Goal: Task Accomplishment & Management: Manage account settings

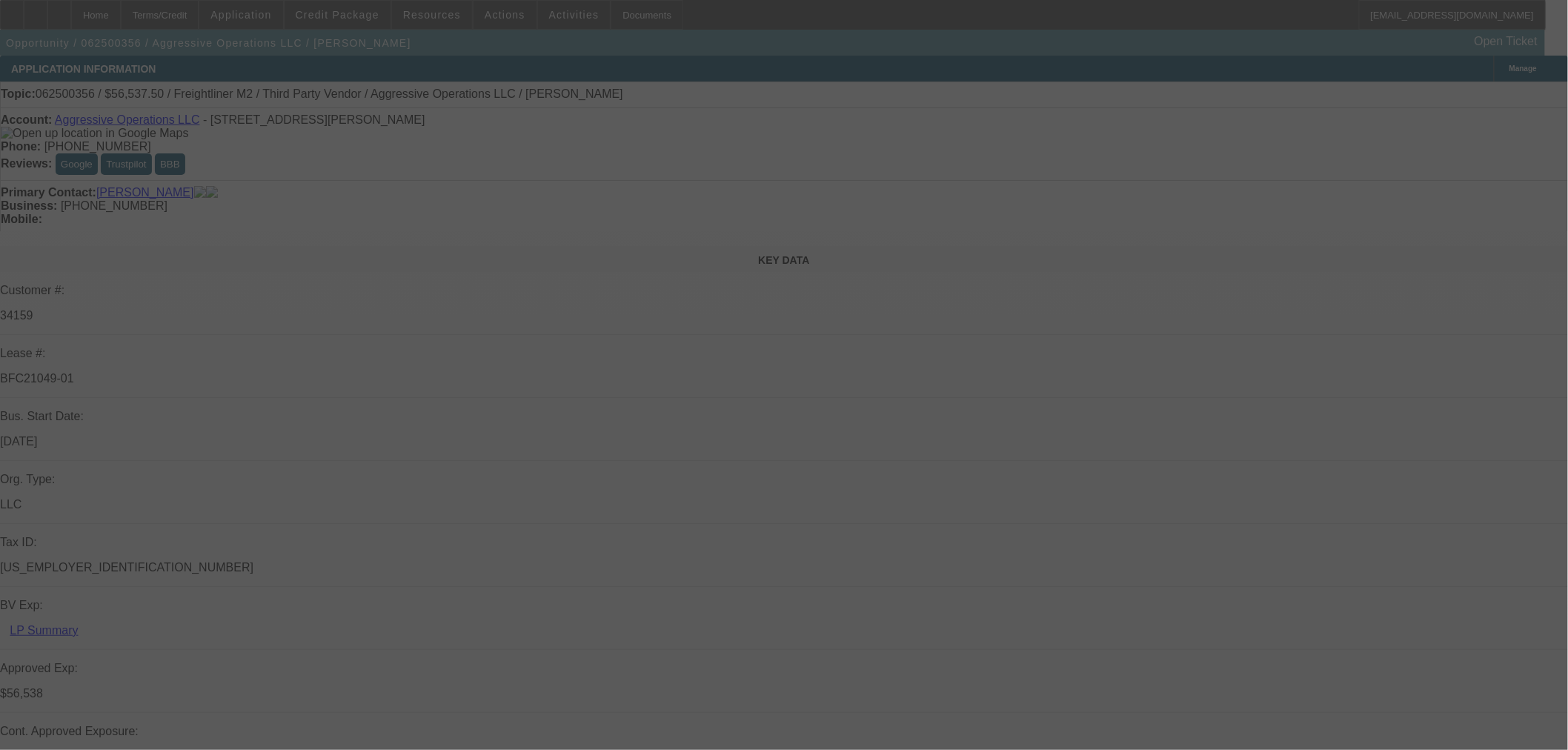
select select "0"
select select "2"
select select "0"
select select "6"
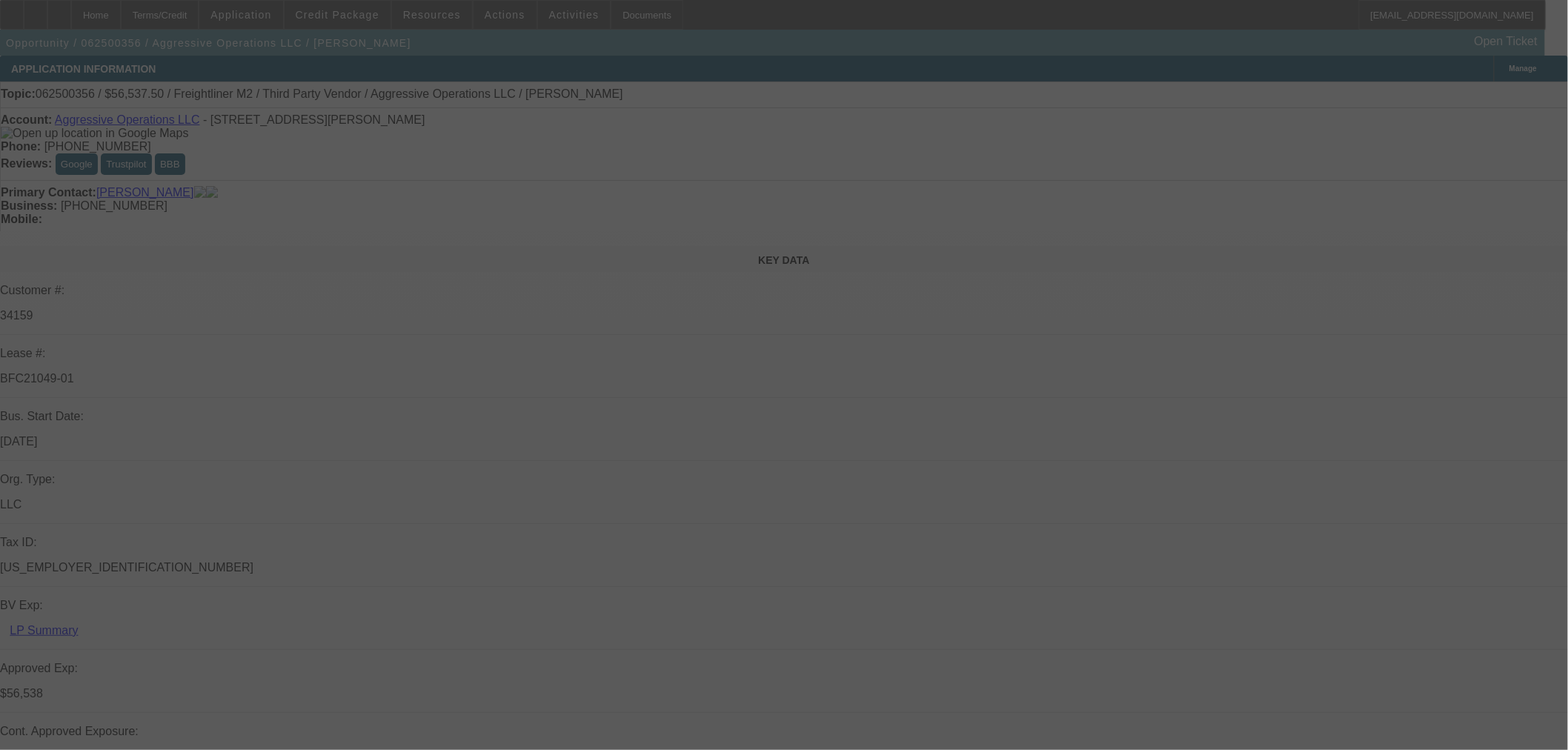
select select "0"
select select "2"
select select "0"
select select "6"
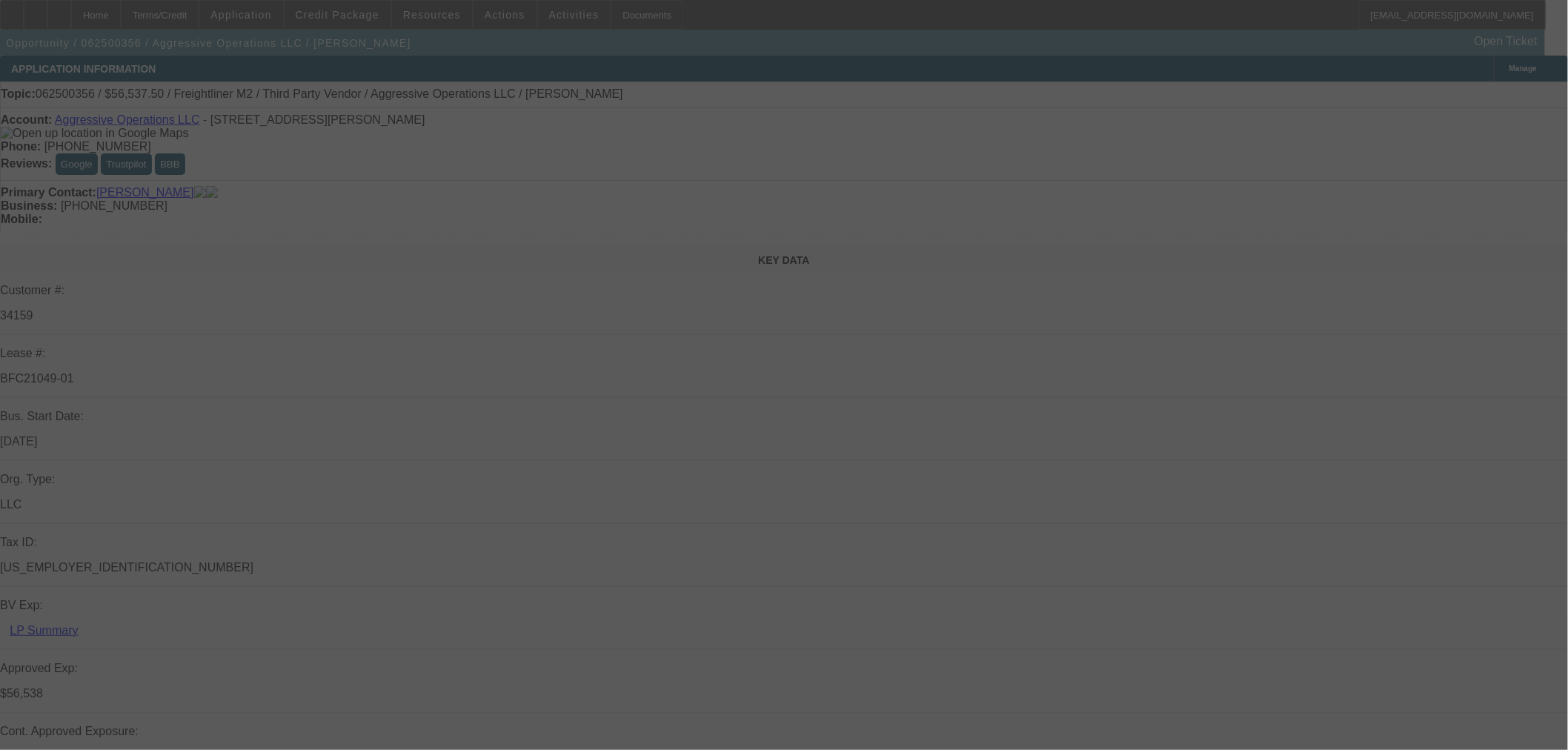
select select "0"
select select "2"
select select "0"
select select "6"
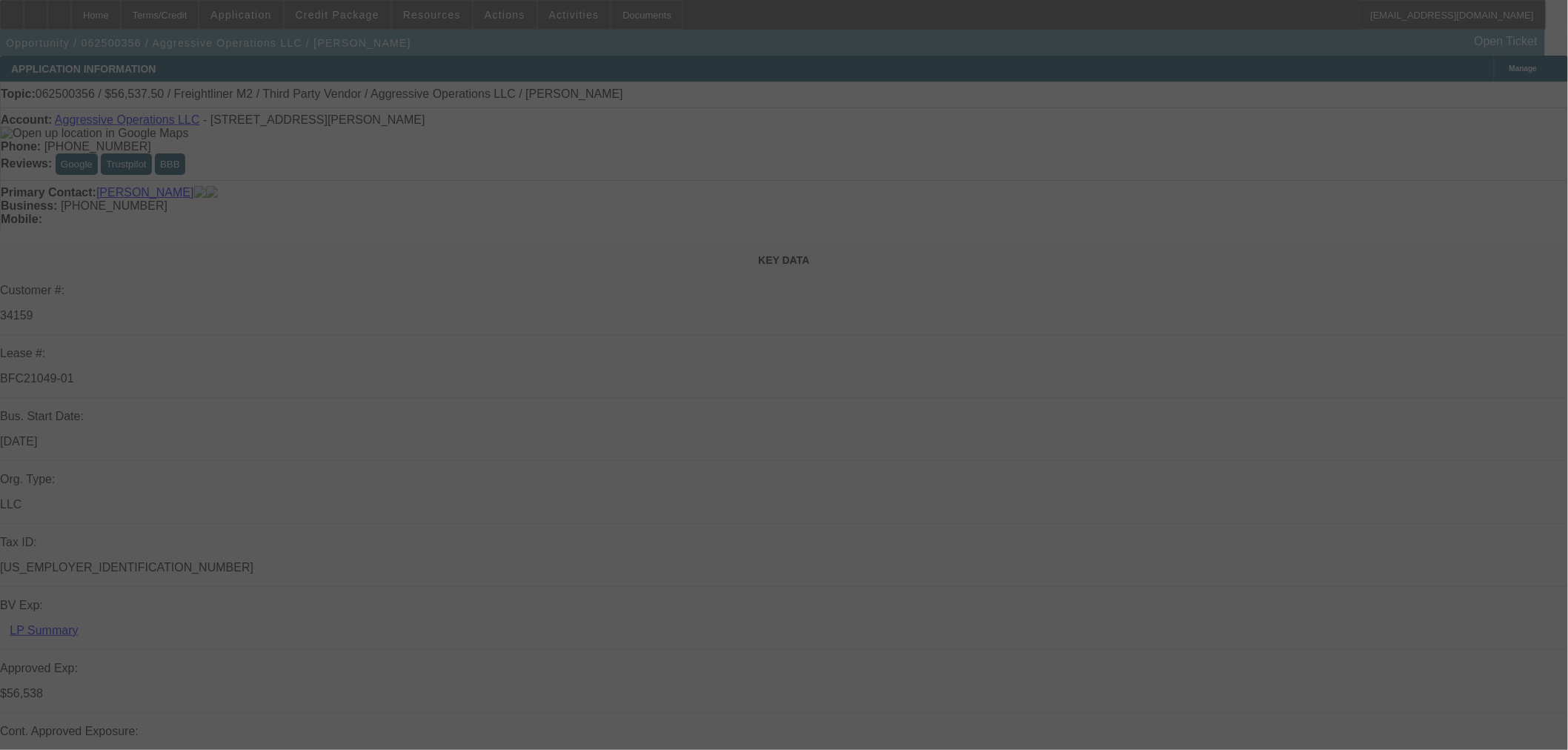
select select "0.15"
select select "2"
select select "0"
select select "6"
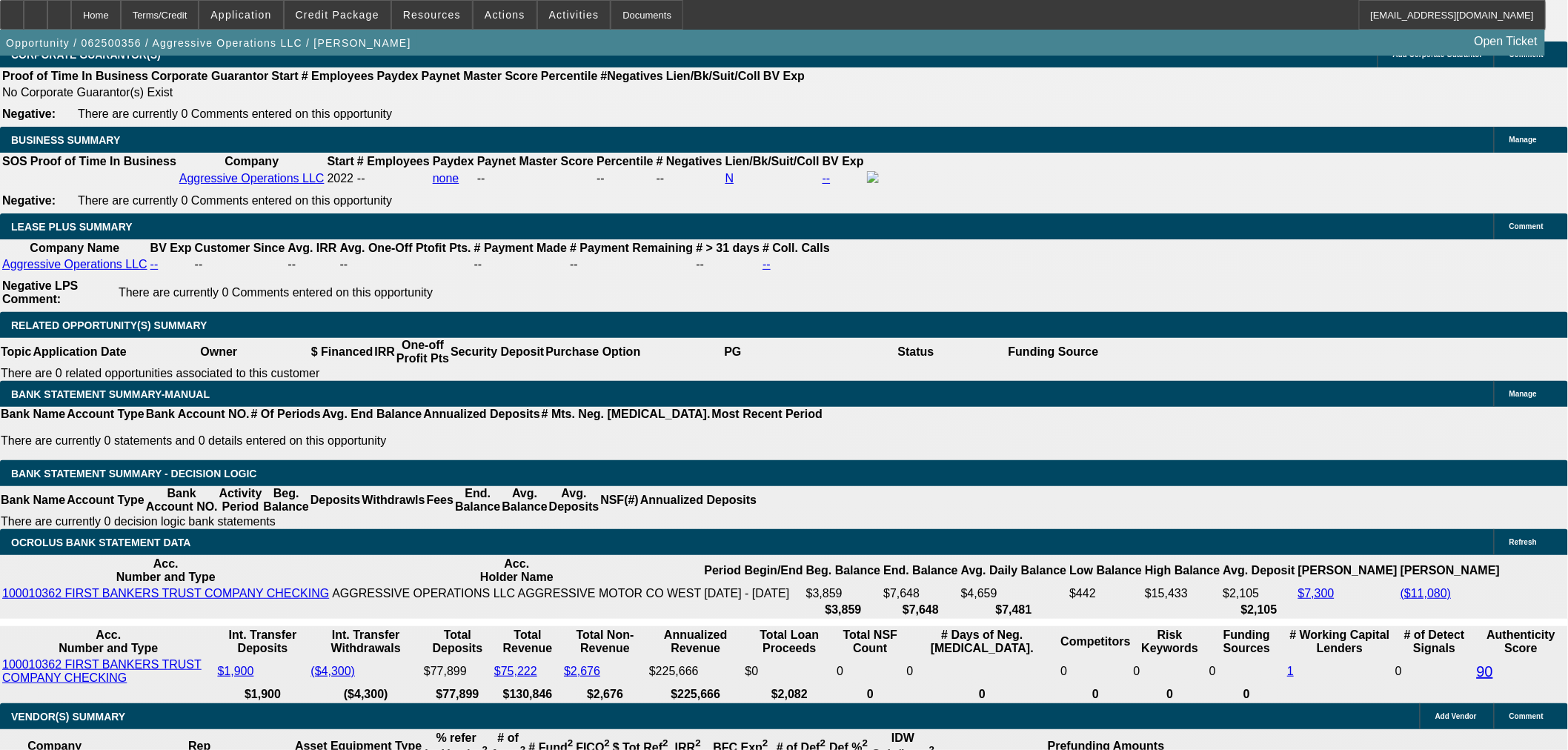
scroll to position [2378, 0]
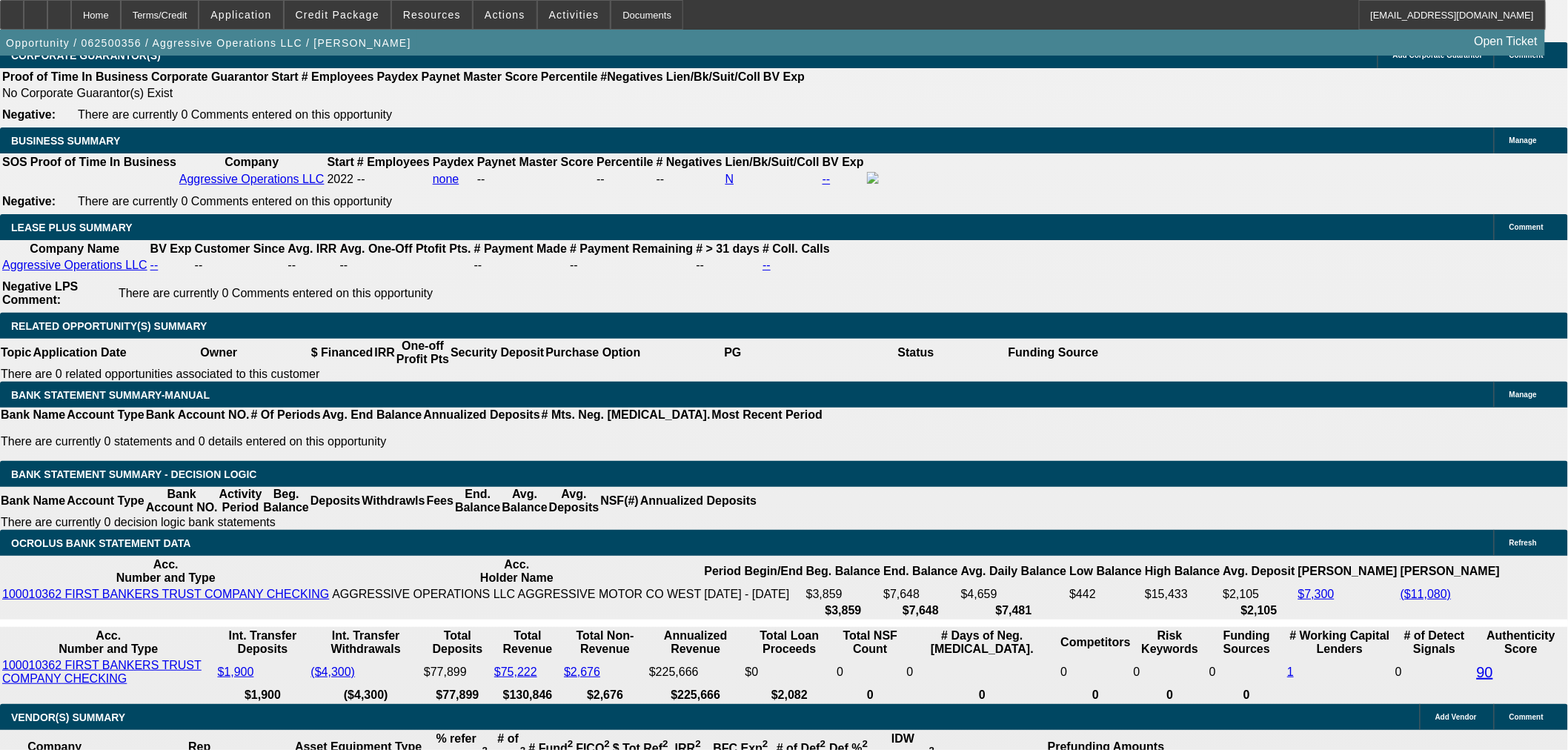
scroll to position [83, 0]
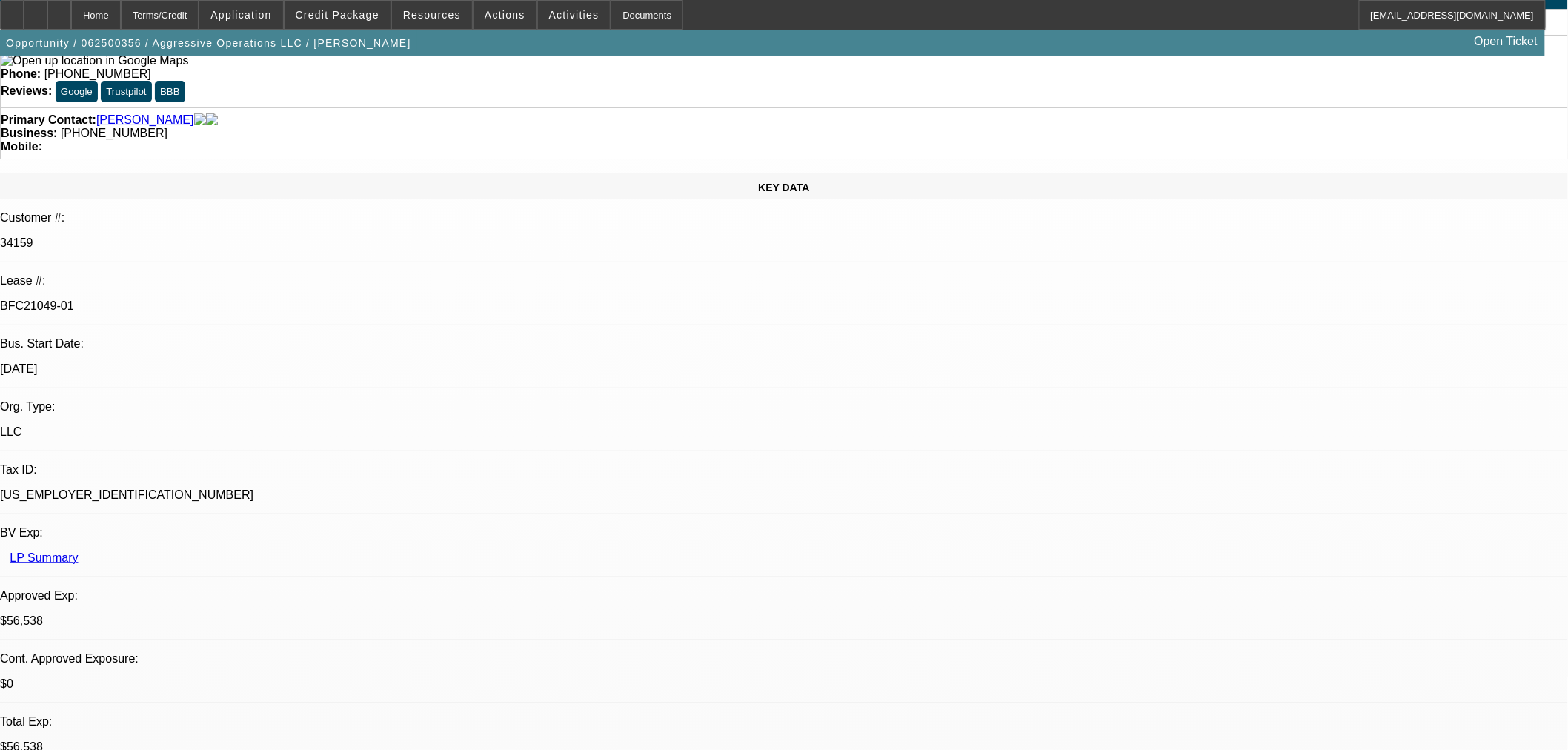
scroll to position [83, 0]
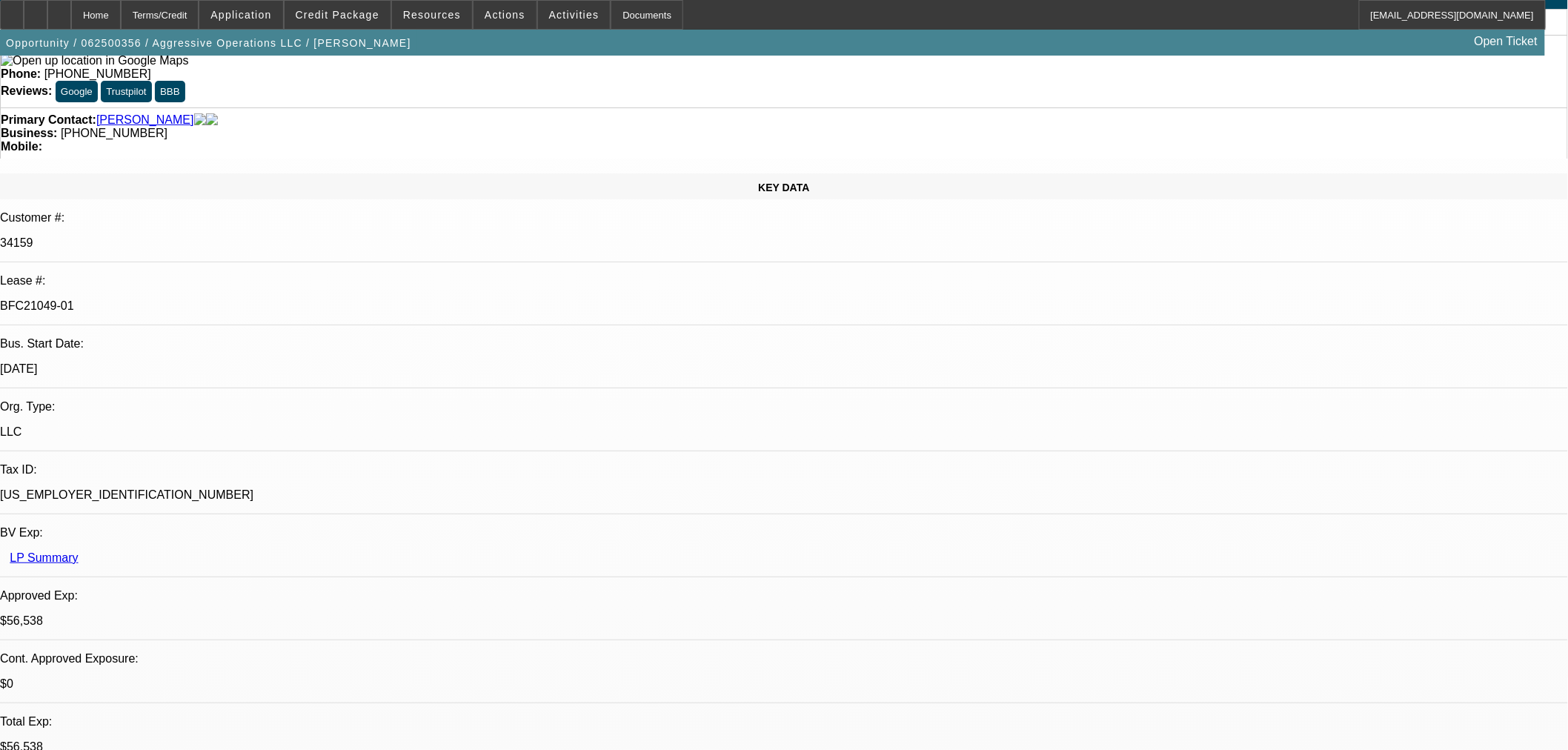
scroll to position [329, 0]
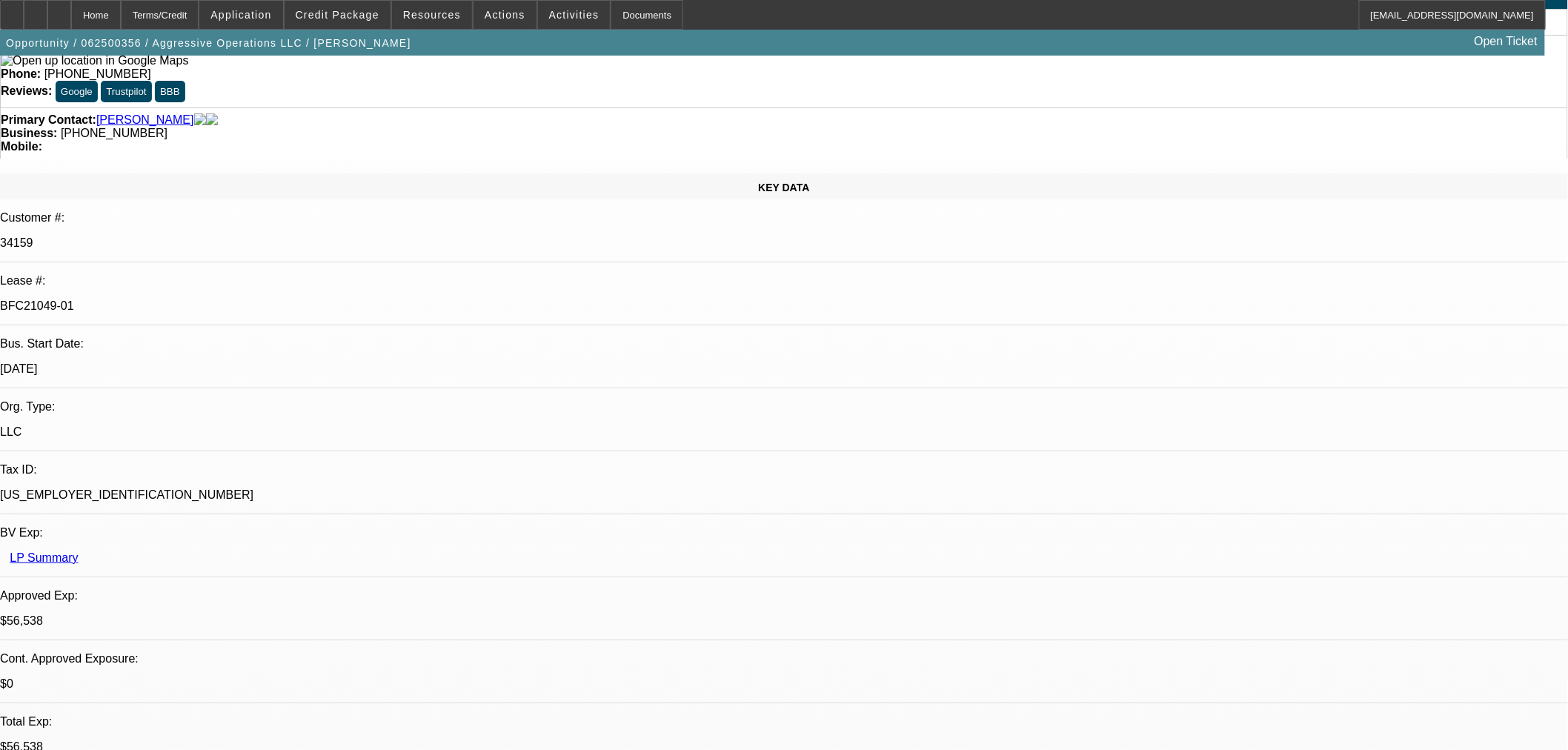
drag, startPoint x: 1141, startPoint y: 297, endPoint x: 1138, endPoint y: 309, distance: 12.4
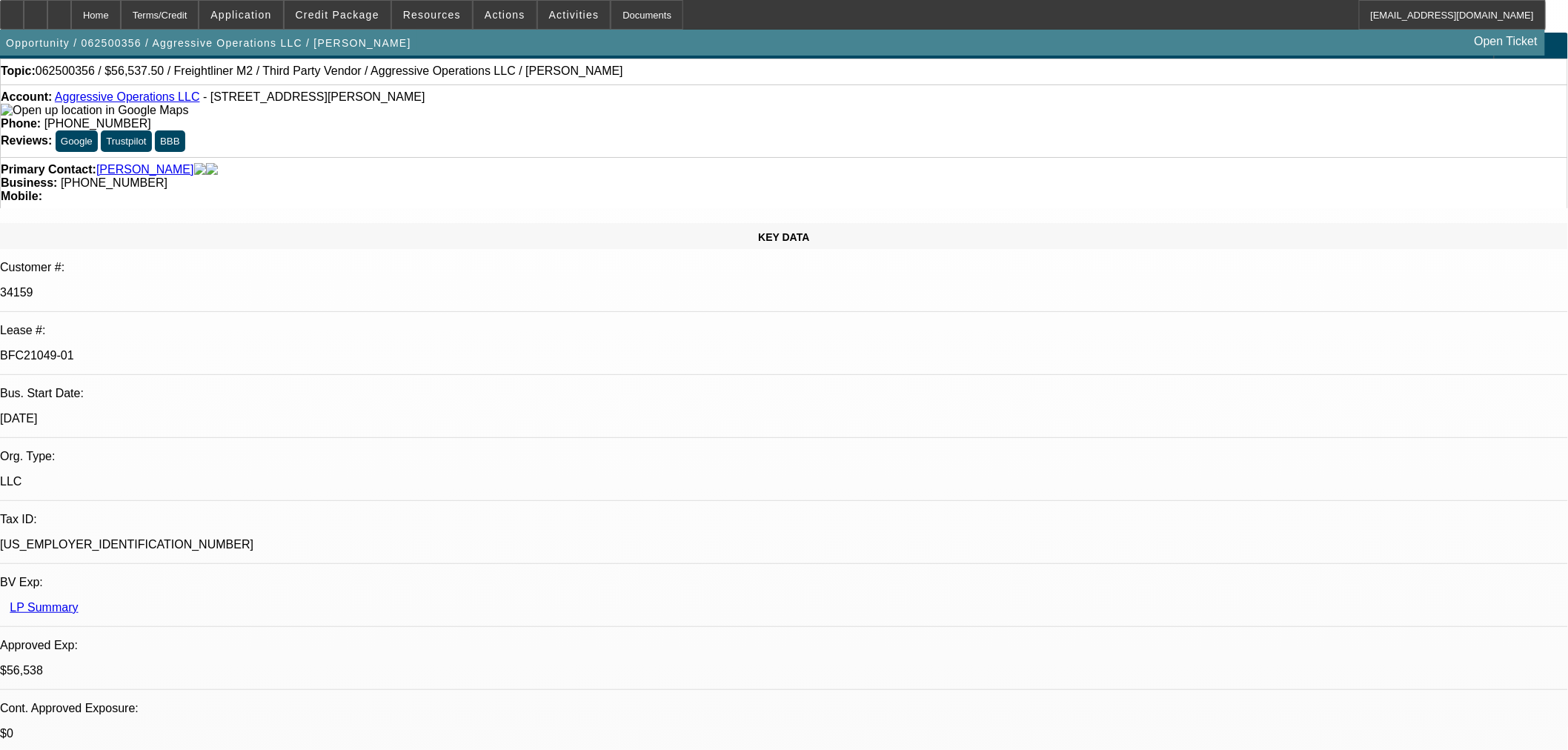
scroll to position [0, 0]
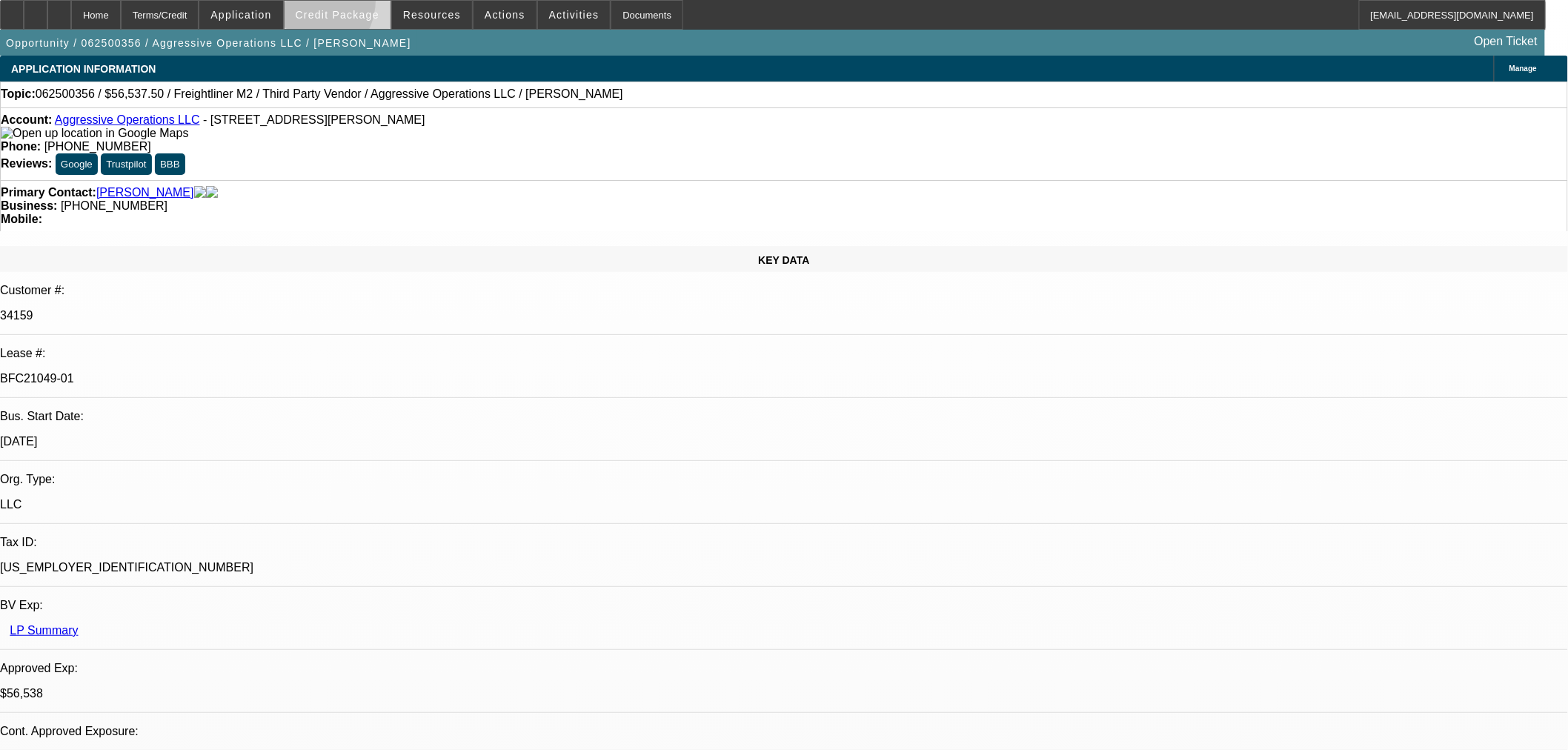
click at [332, 6] on span at bounding box center [337, 15] width 106 height 36
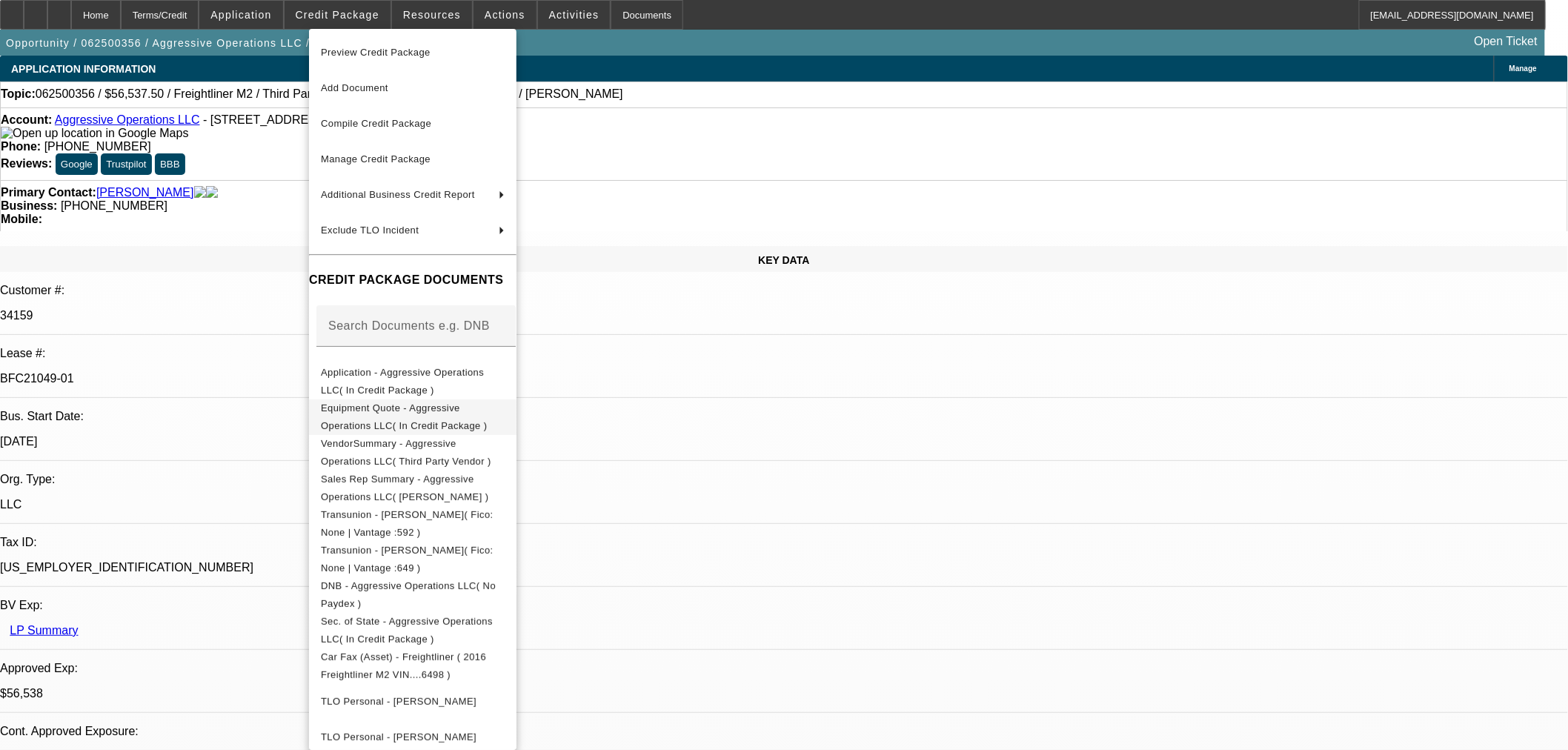
click at [431, 405] on span "Equipment Quote - Aggressive Operations LLC( In Credit Package )" at bounding box center [412, 416] width 184 height 36
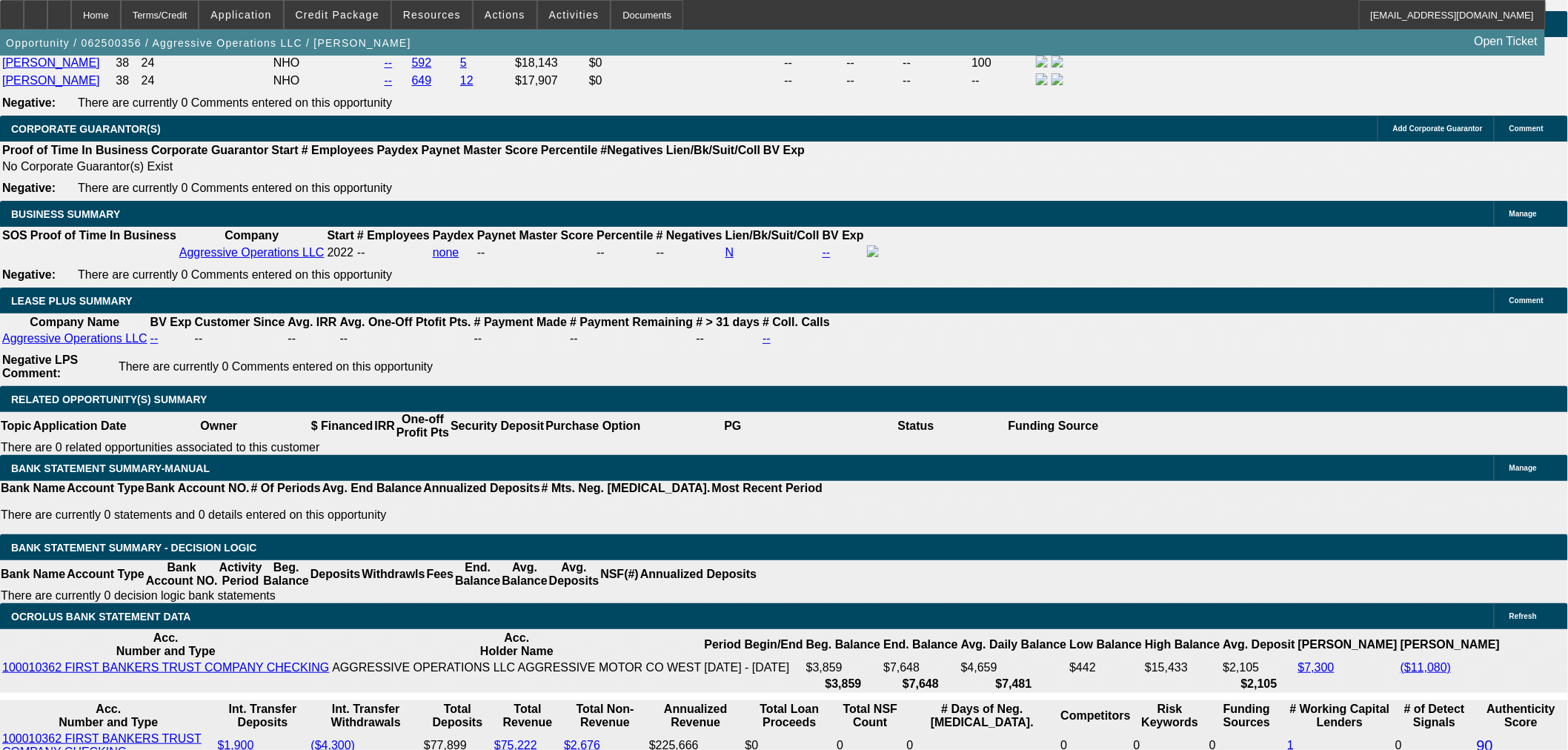
scroll to position [329, 0]
drag, startPoint x: 1227, startPoint y: 272, endPoint x: 1223, endPoint y: 265, distance: 8.1
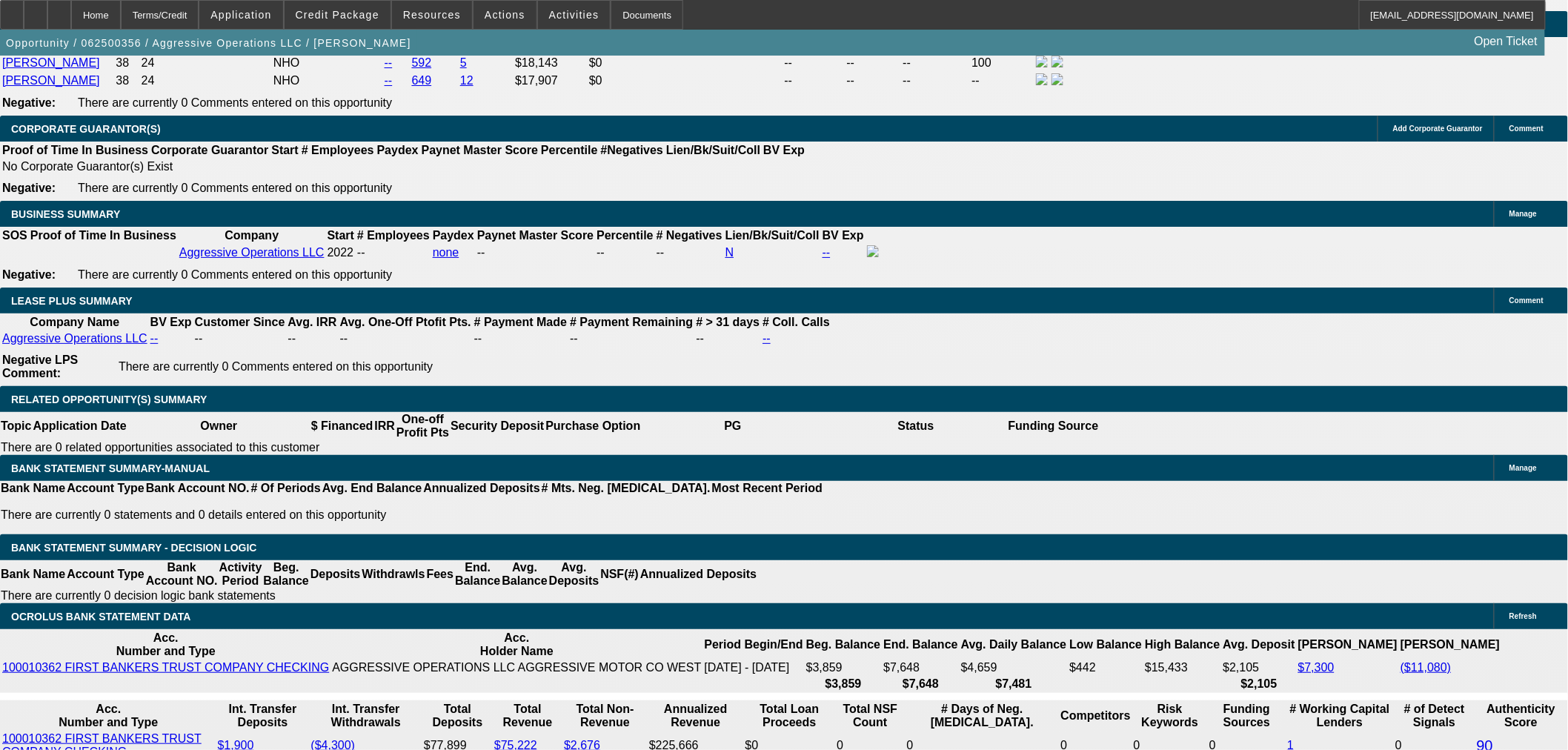
type input "wire"
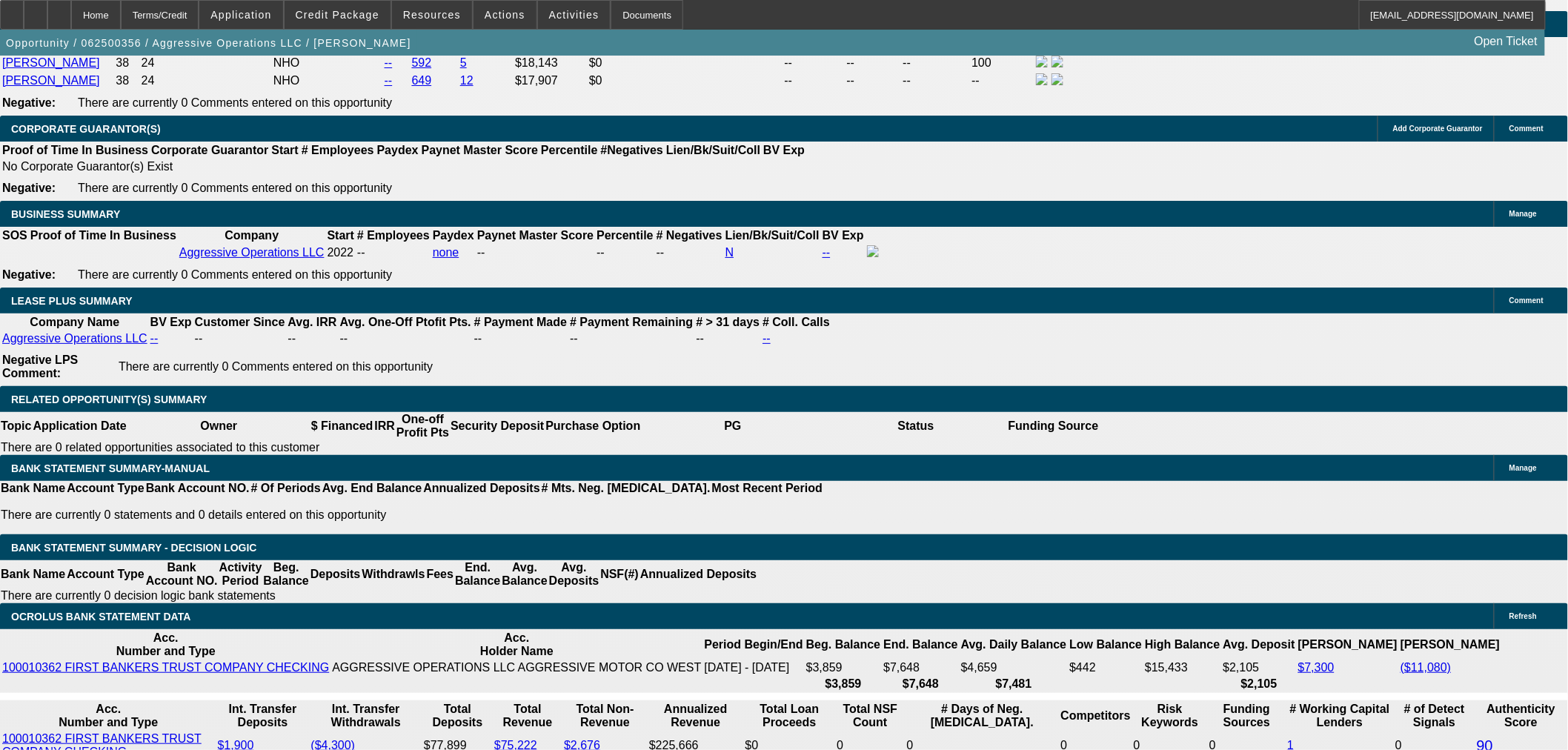
drag, startPoint x: 1383, startPoint y: 64, endPoint x: 1133, endPoint y: 52, distance: 250.3
click at [1137, 48] on app-root "Home Terms/Credit Application Credit Package Resources Actions Activities Docum…" at bounding box center [784, 599] width 1568 height 5810
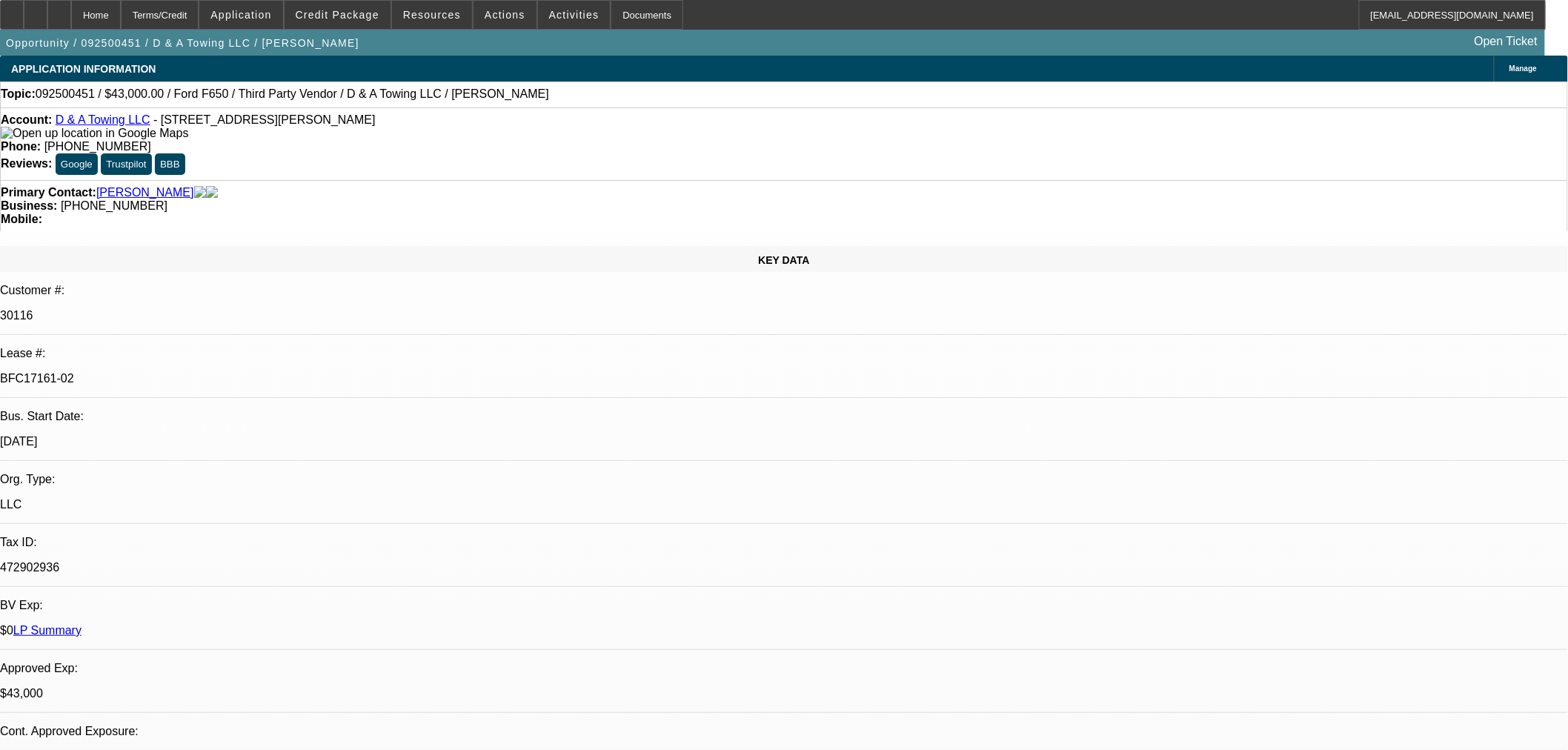
select select "0"
select select "3"
select select "0"
select select "6"
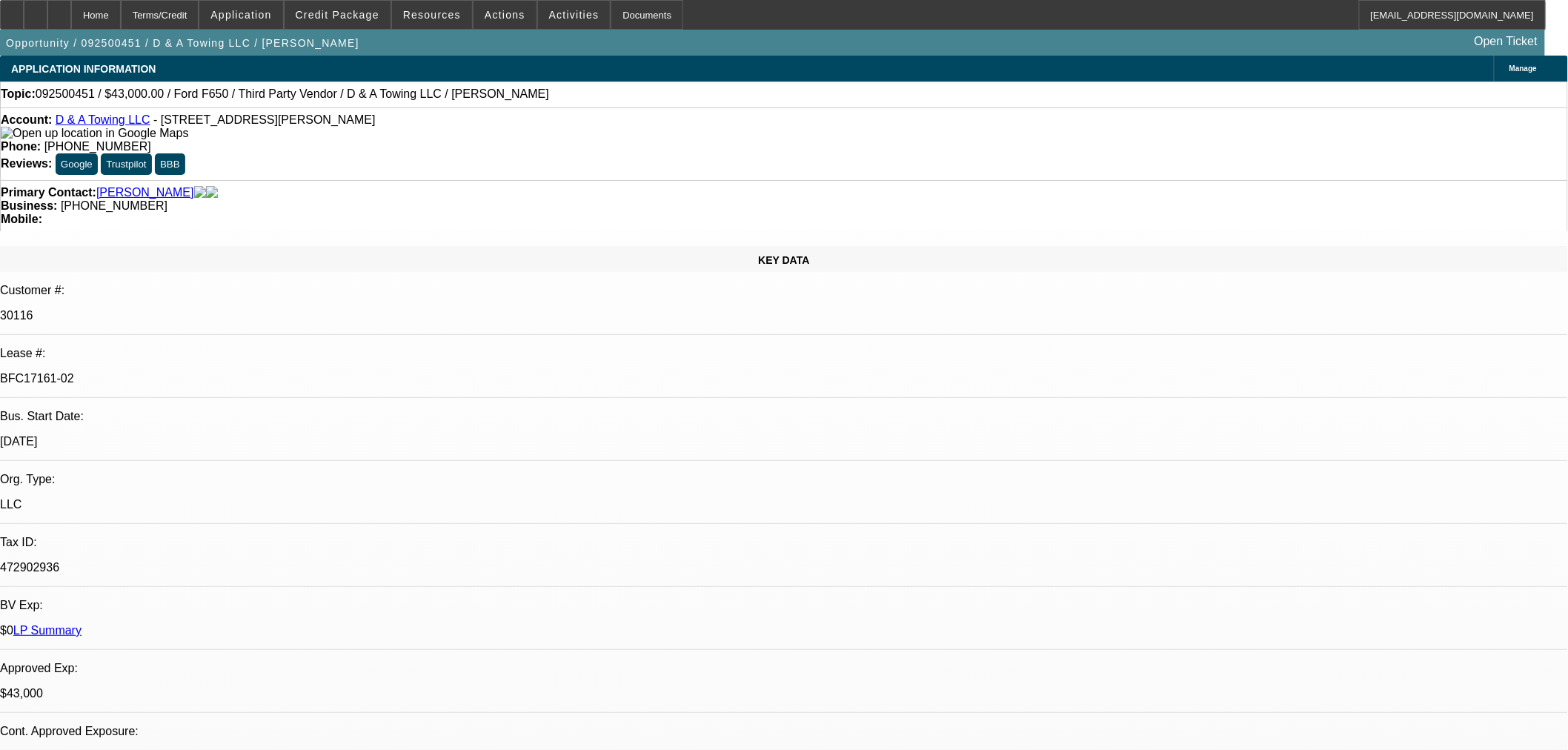
select select "0"
select select "3"
select select "0.2"
select select "17"
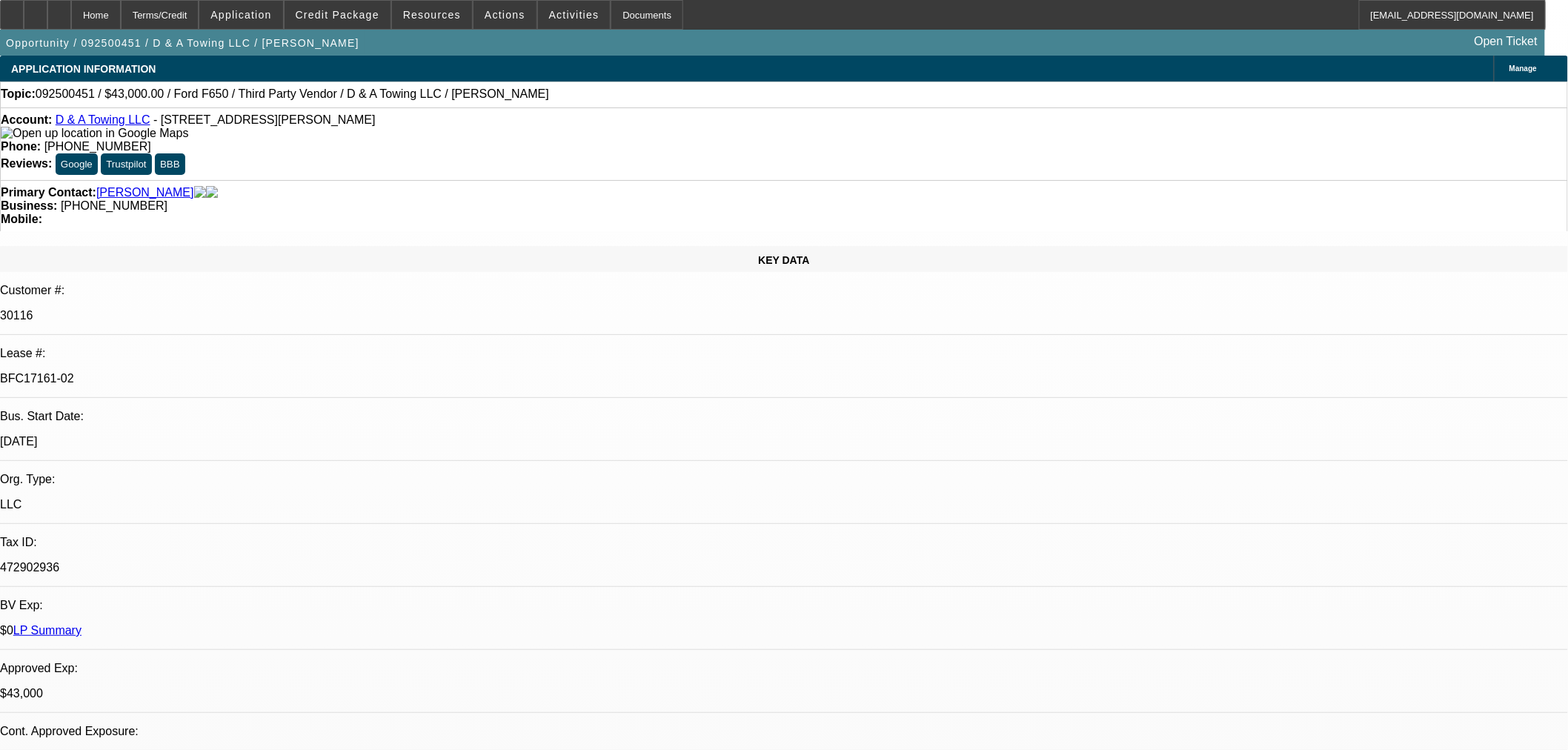
select select "0"
select select "3"
select select "0.15"
select select "16"
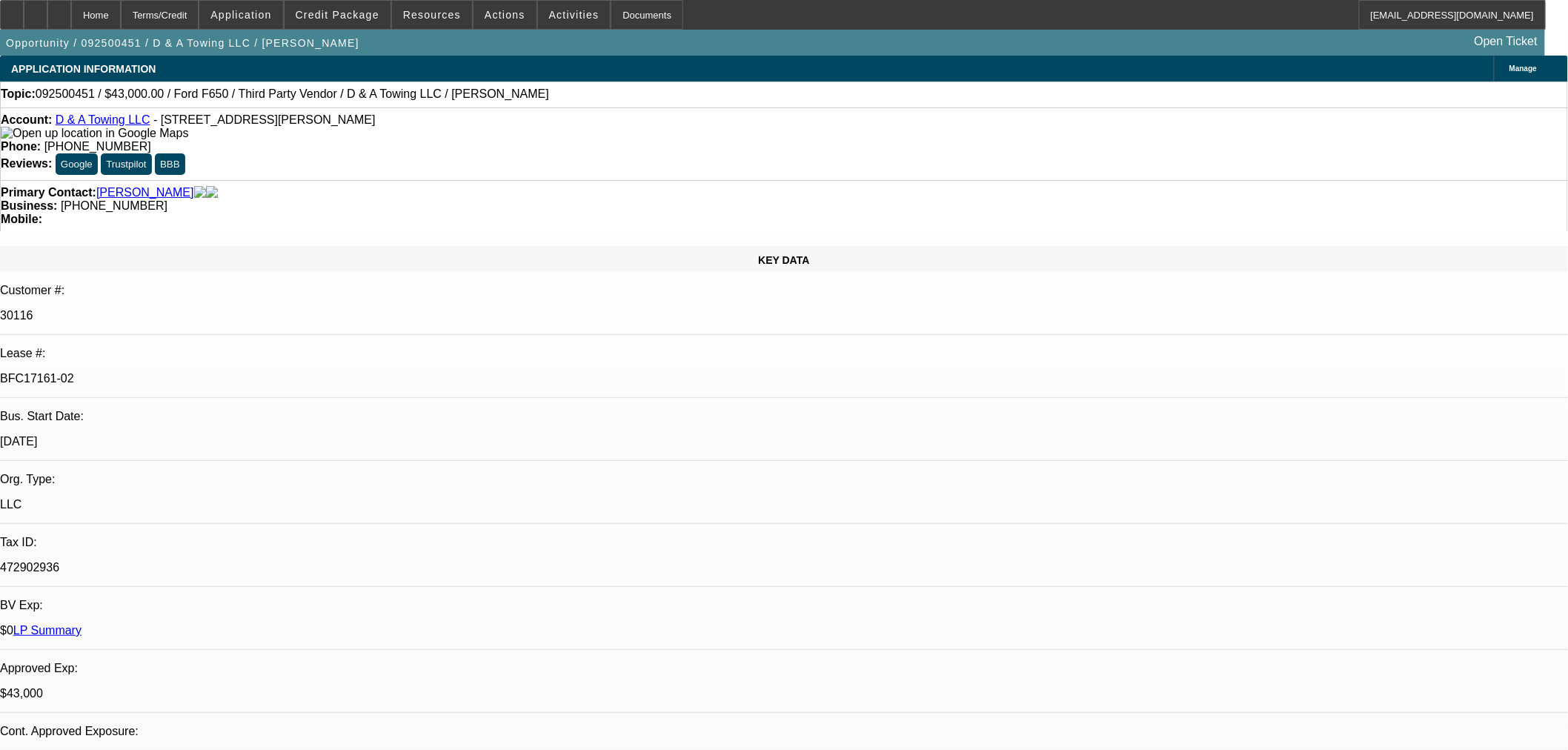
select select "0"
select select "3"
select select "0.1"
select select "4"
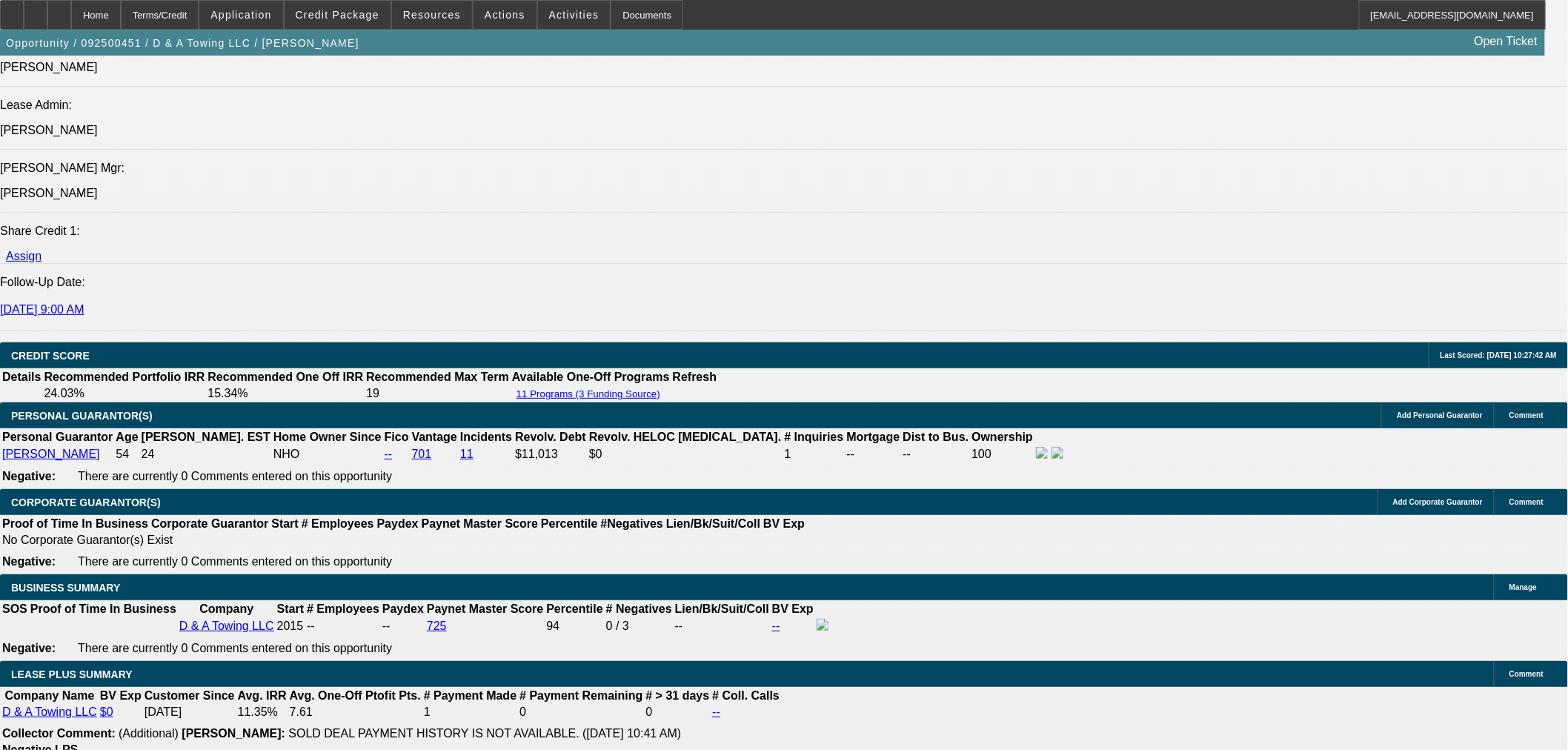
scroll to position [1976, 0]
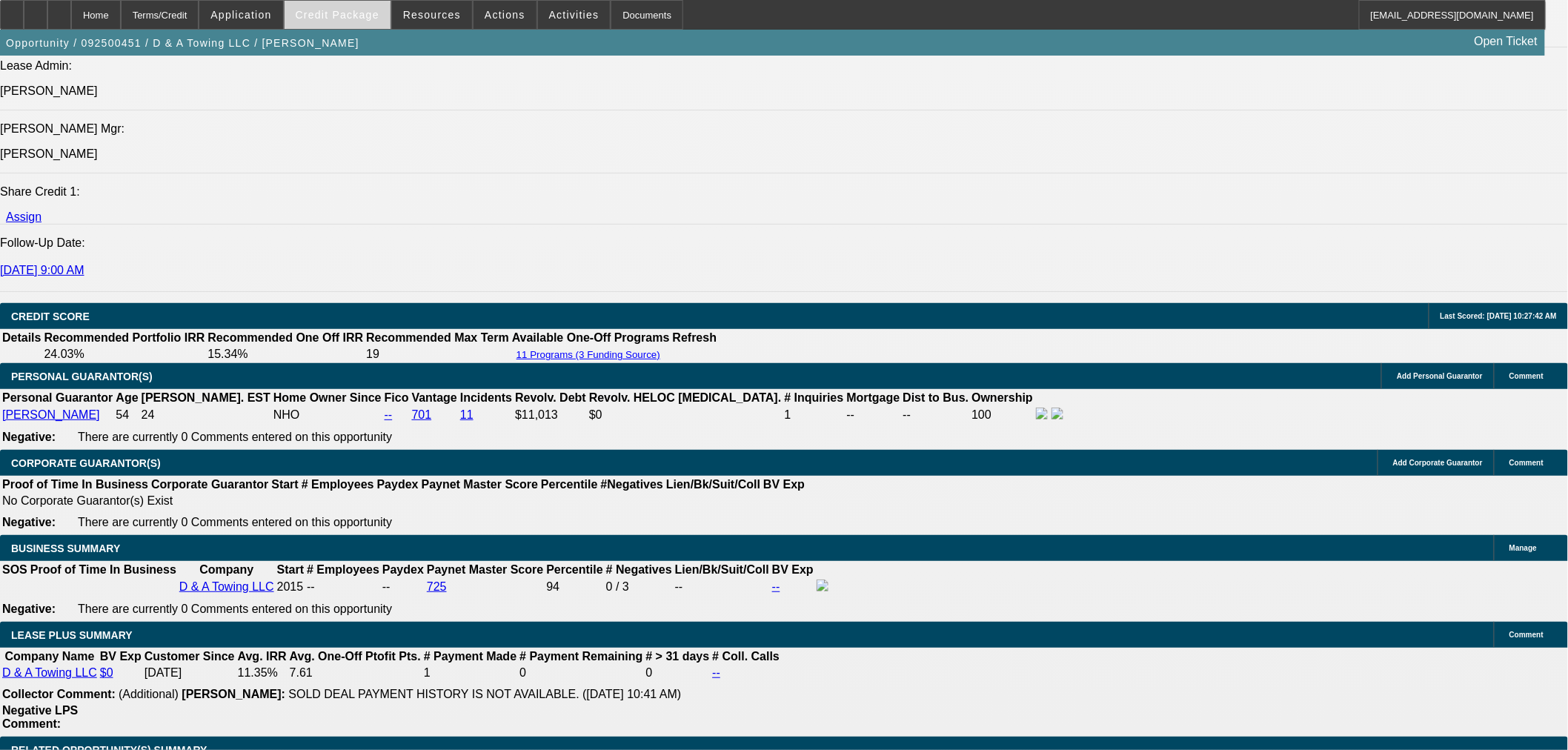
click at [352, 11] on span "Credit Package" at bounding box center [338, 15] width 84 height 12
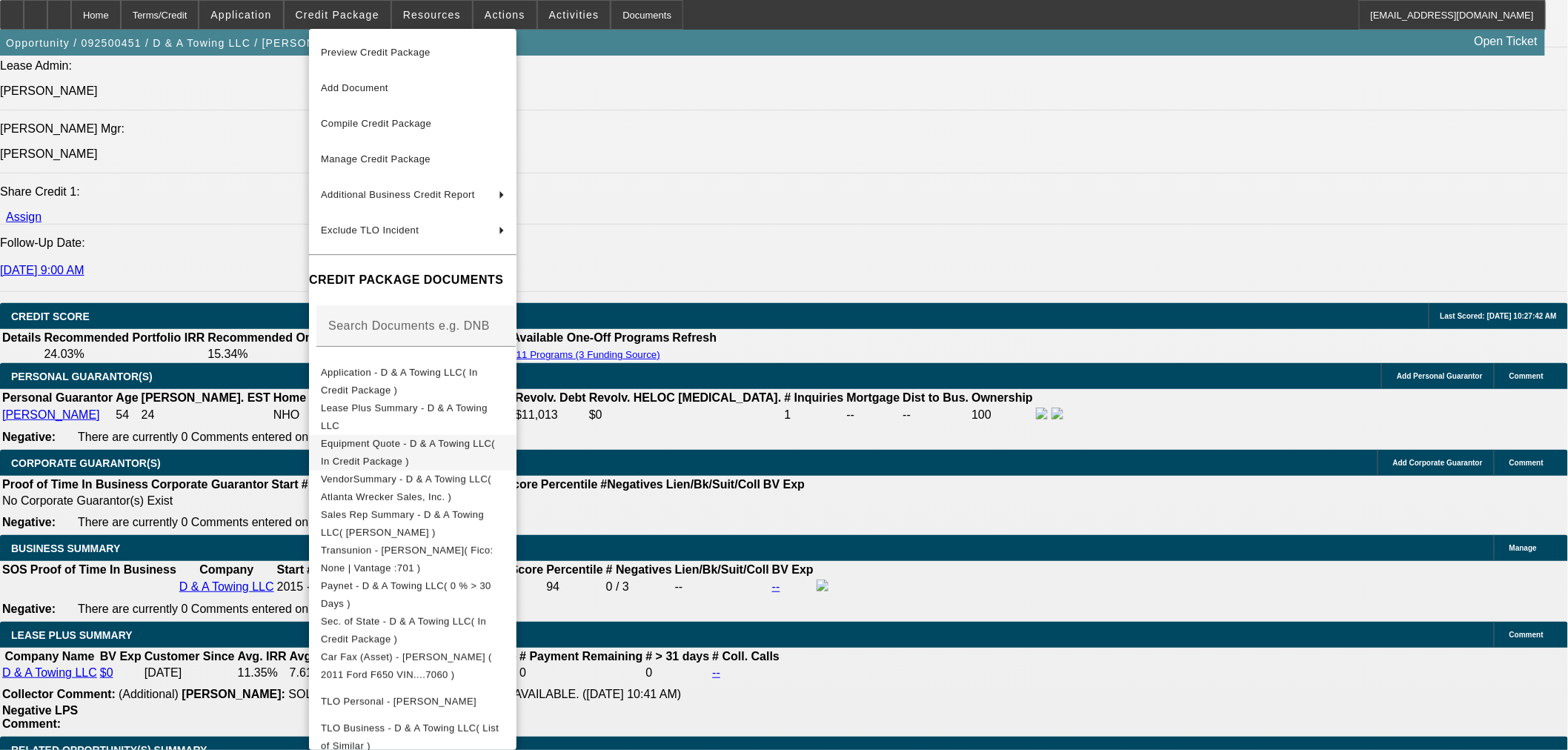
click at [455, 443] on span "Equipment Quote - D & A Towing LLC( In Credit Package )" at bounding box center [408, 451] width 174 height 29
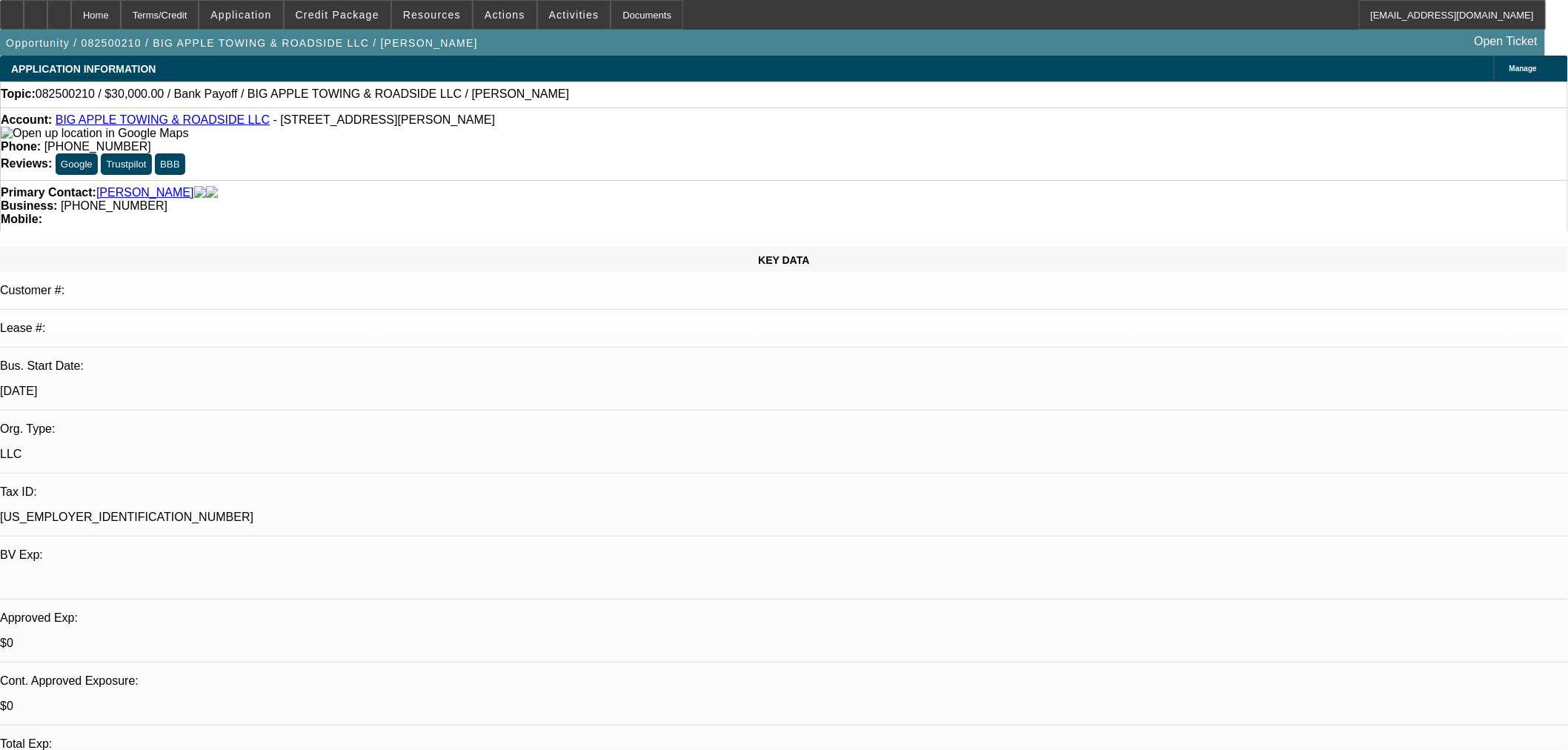
select select "0"
select select "2"
select select "0"
select select "6"
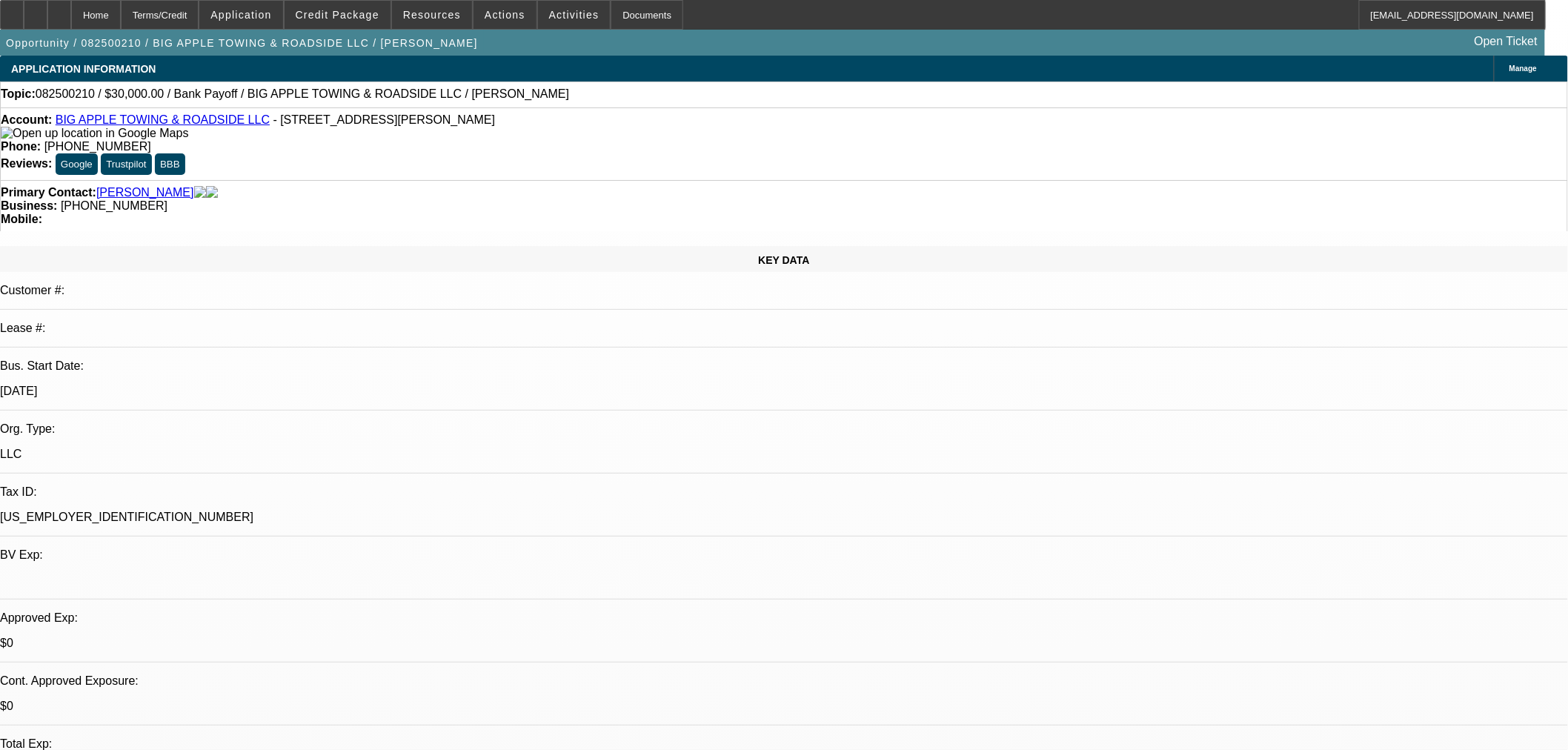
select select "0"
select select "2"
select select "0"
select select "6"
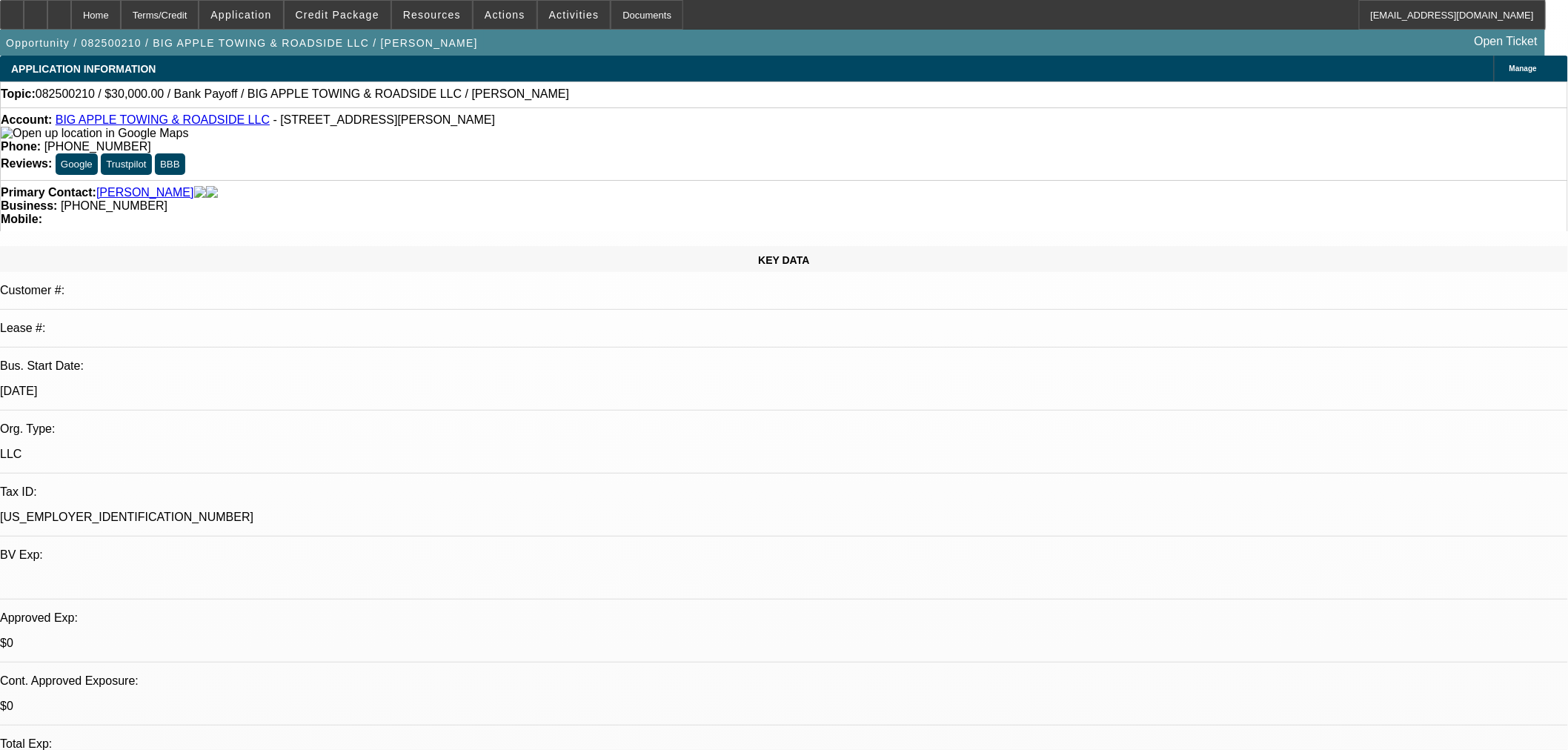
select select "0"
select select "2"
select select "0"
select select "6"
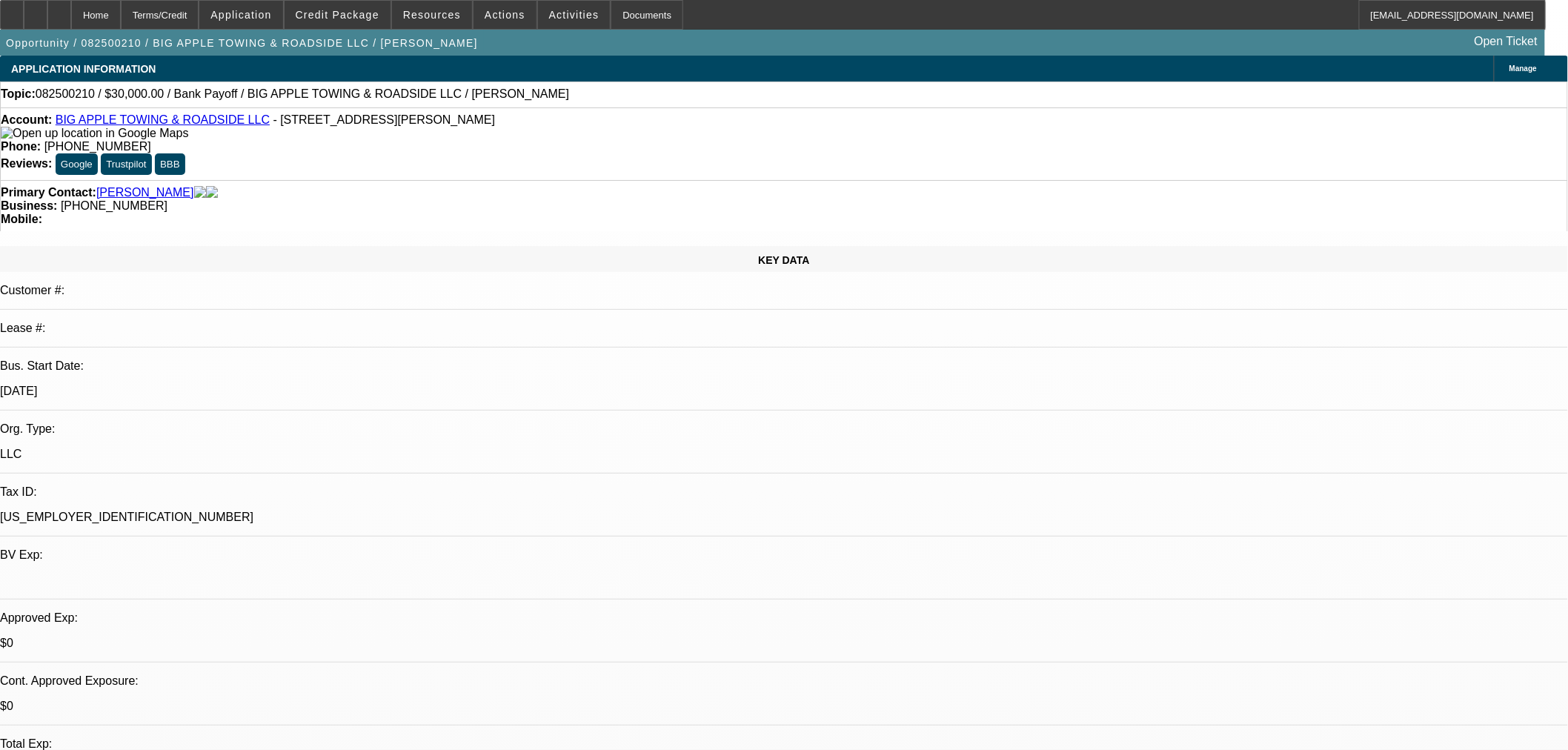
select select "0"
select select "2"
select select "0"
select select "6"
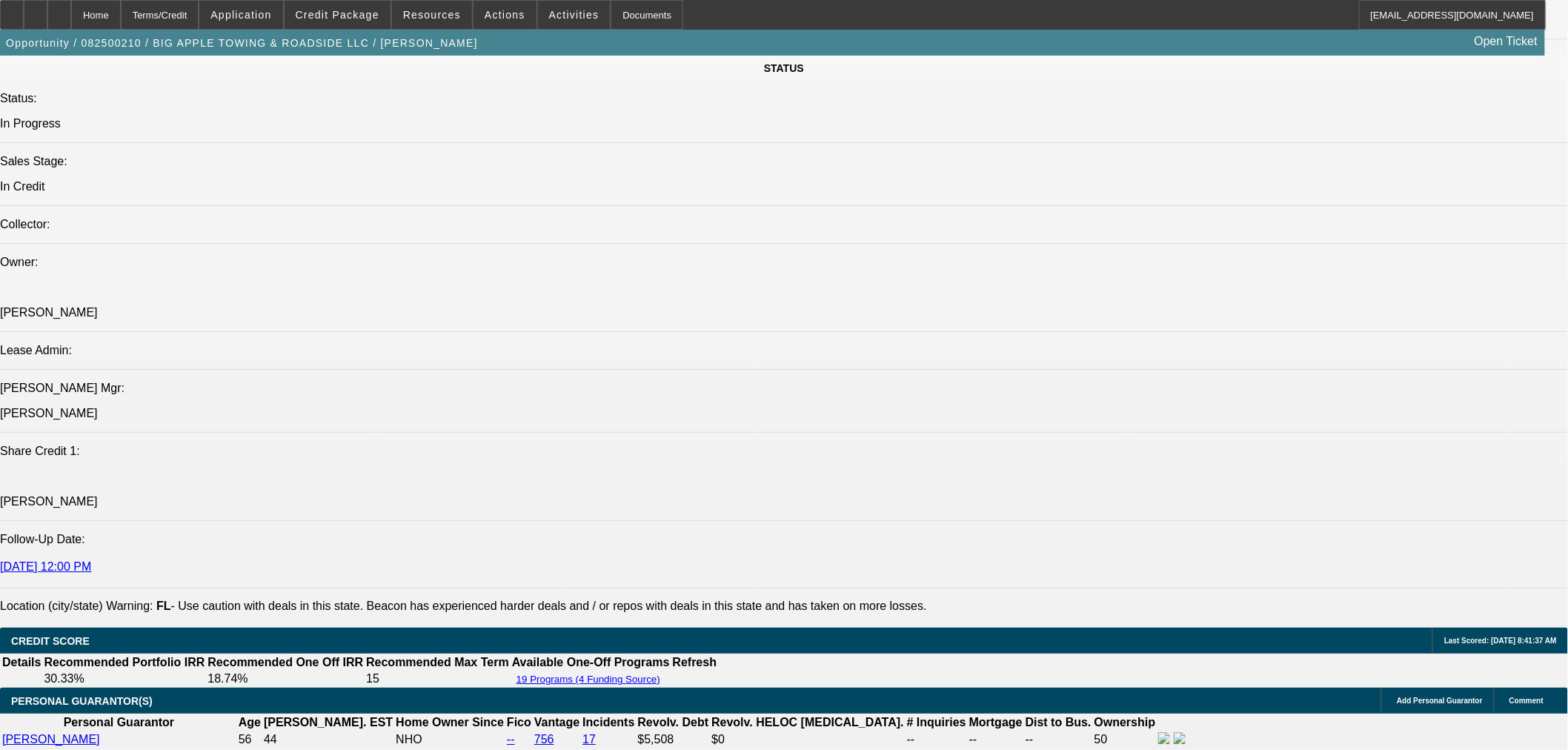
scroll to position [2140, 0]
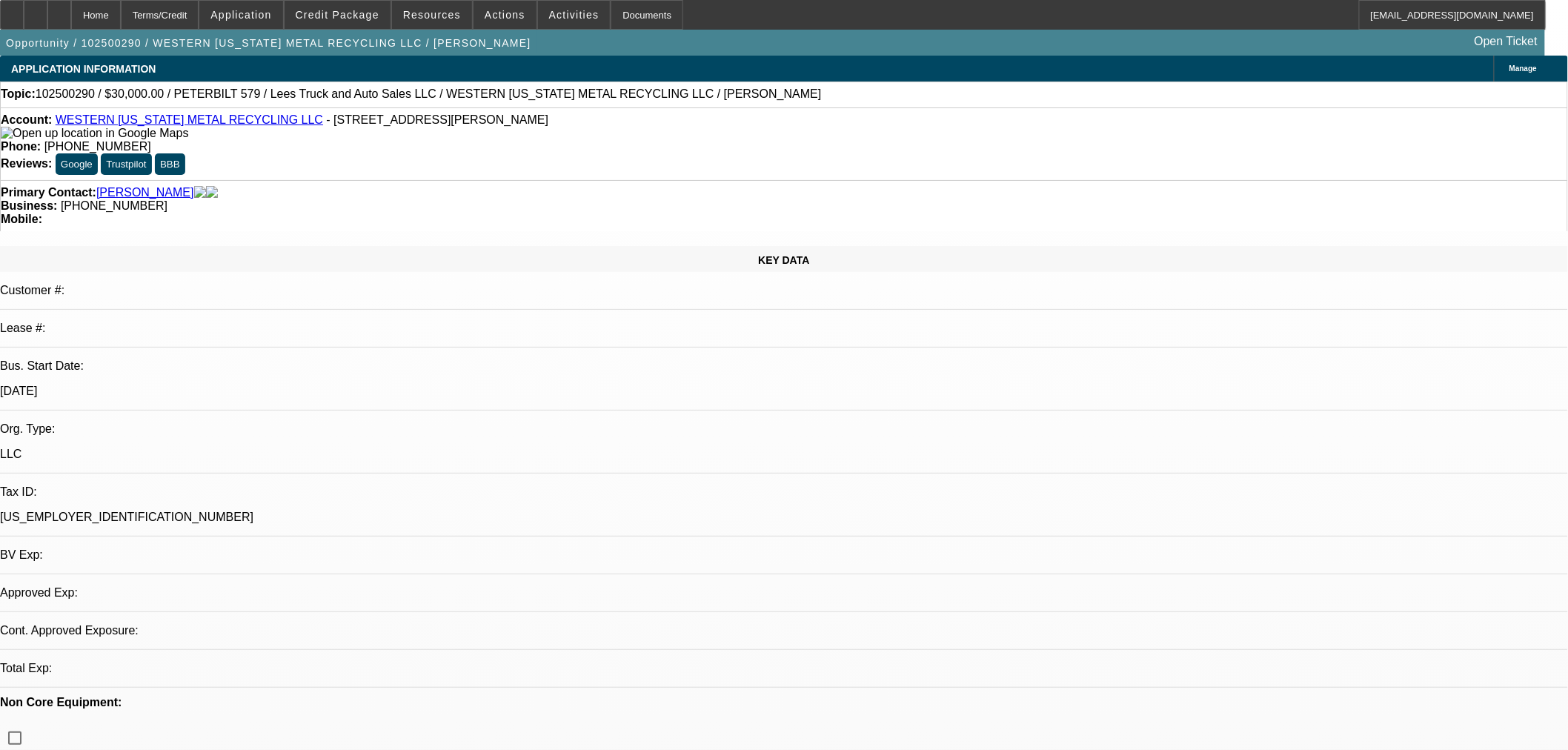
select select "0"
select select "3"
select select "0"
select select "6"
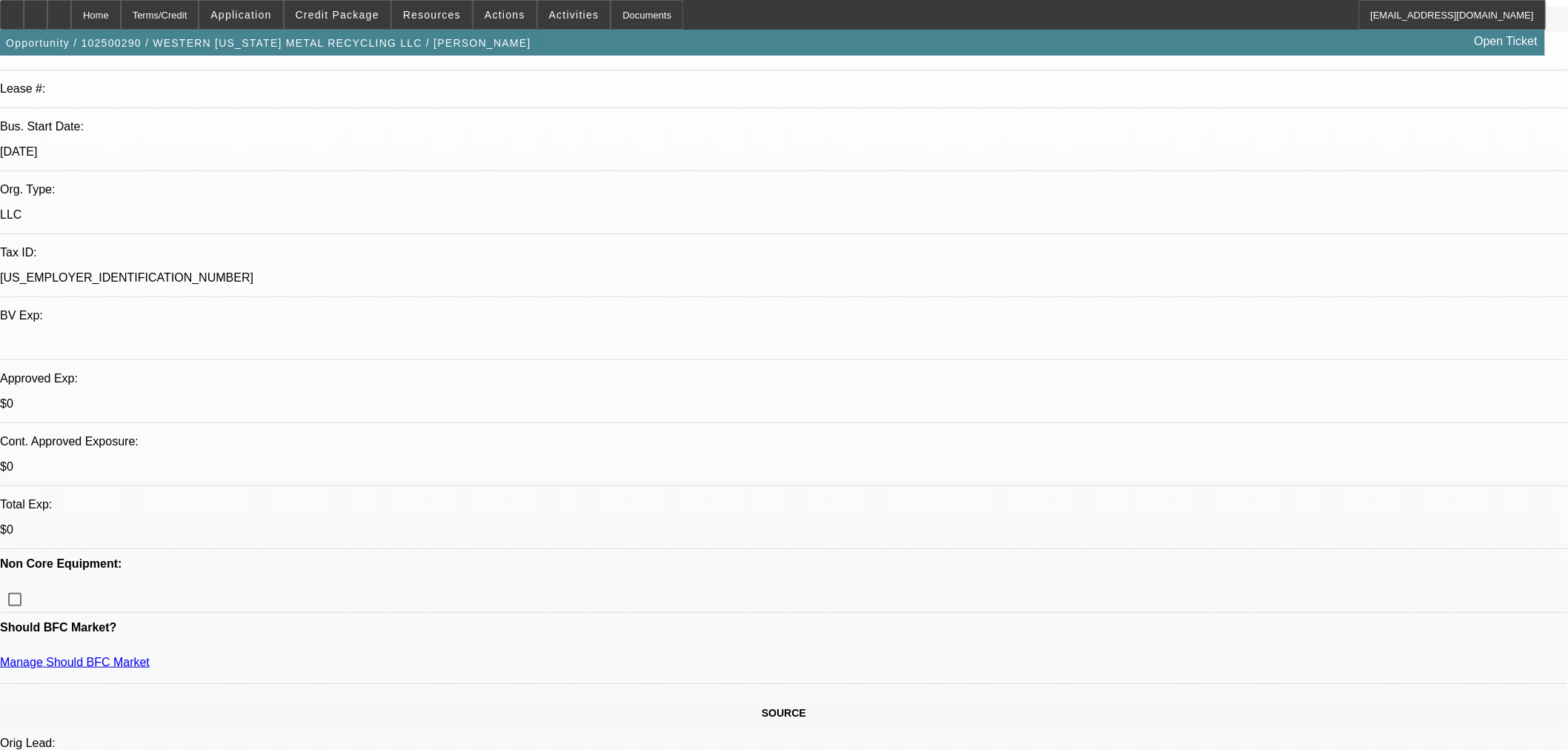
scroll to position [247, 0]
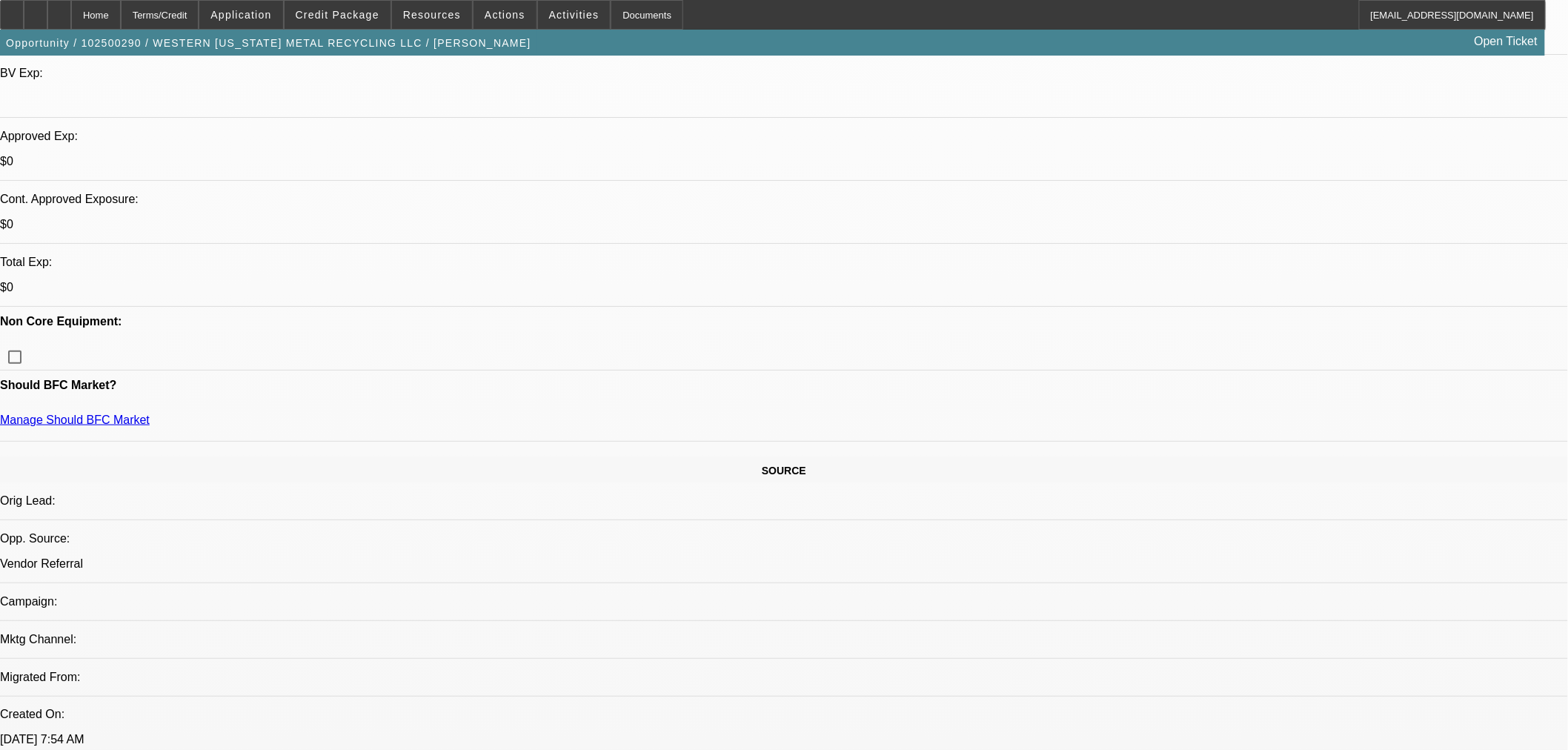
scroll to position [658, 0]
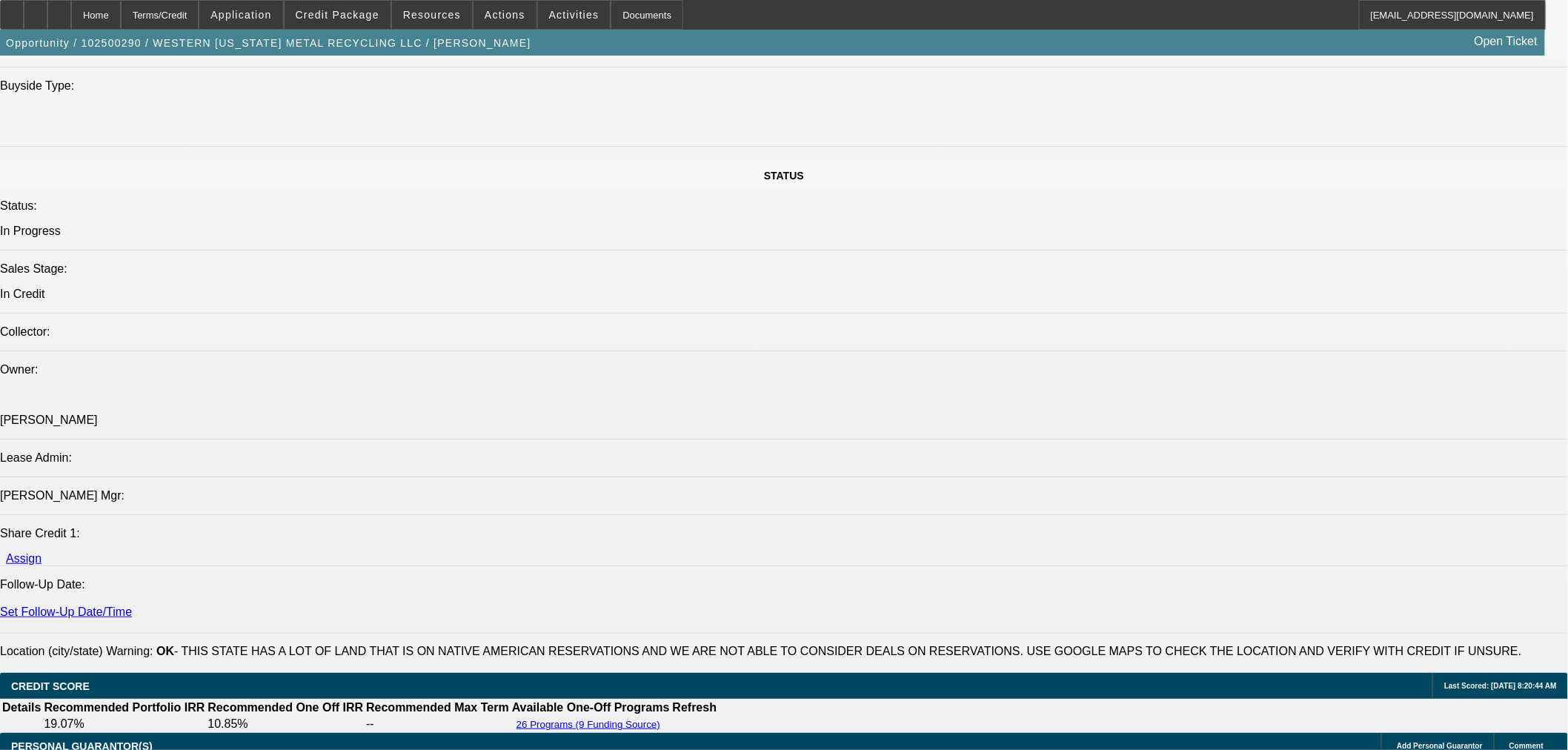
scroll to position [1811, 0]
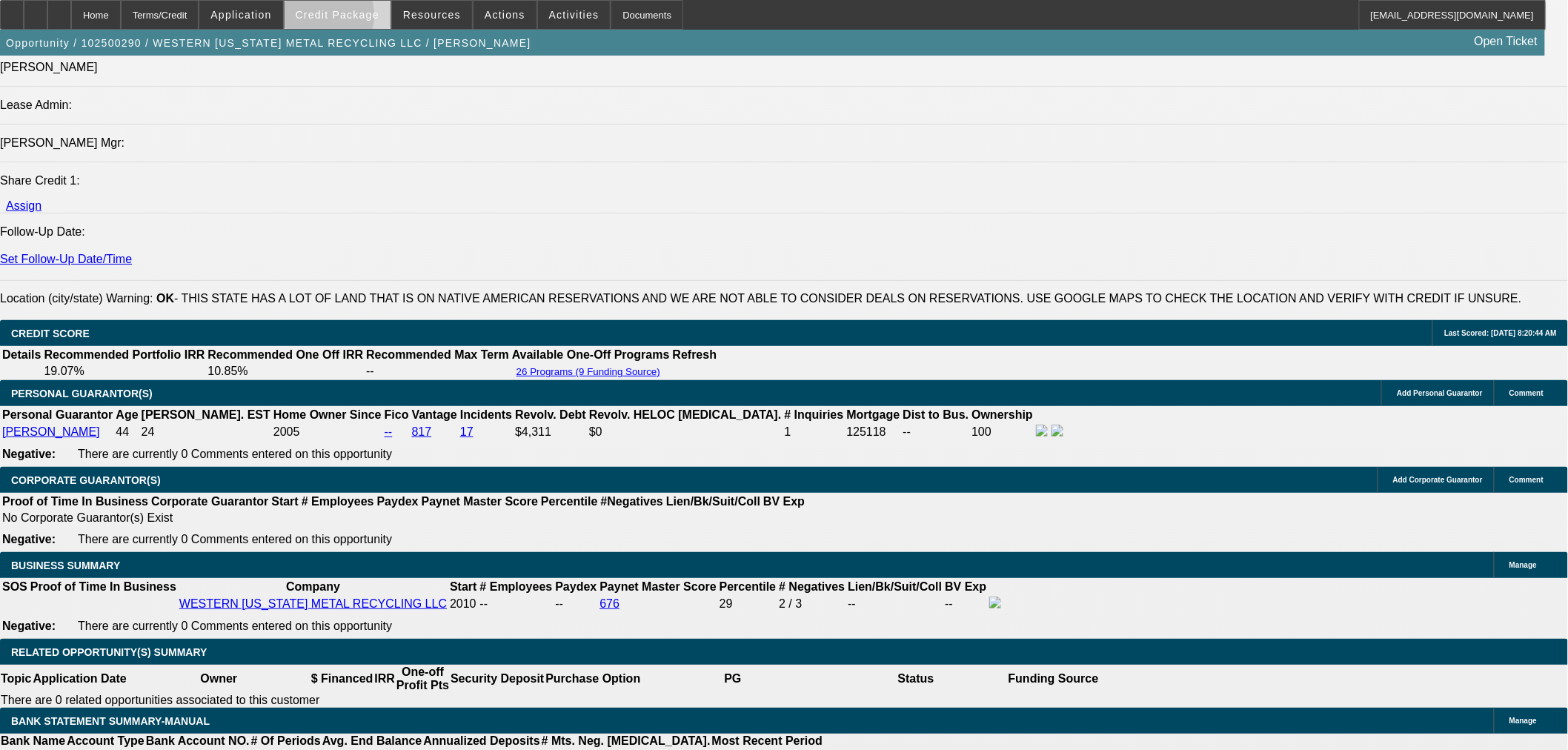
click at [336, 18] on span "Credit Package" at bounding box center [338, 15] width 84 height 12
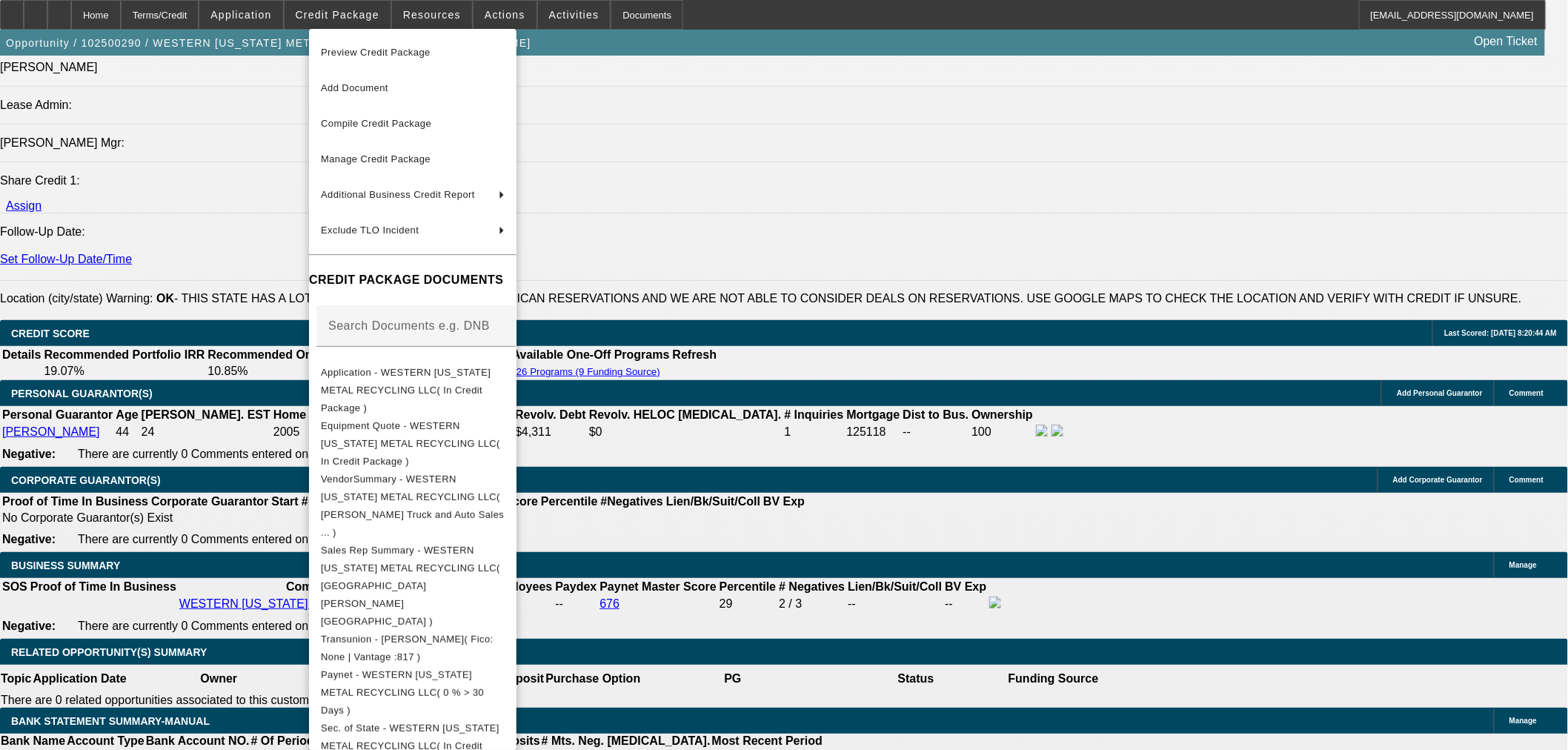
click at [953, 507] on div at bounding box center [784, 375] width 1568 height 750
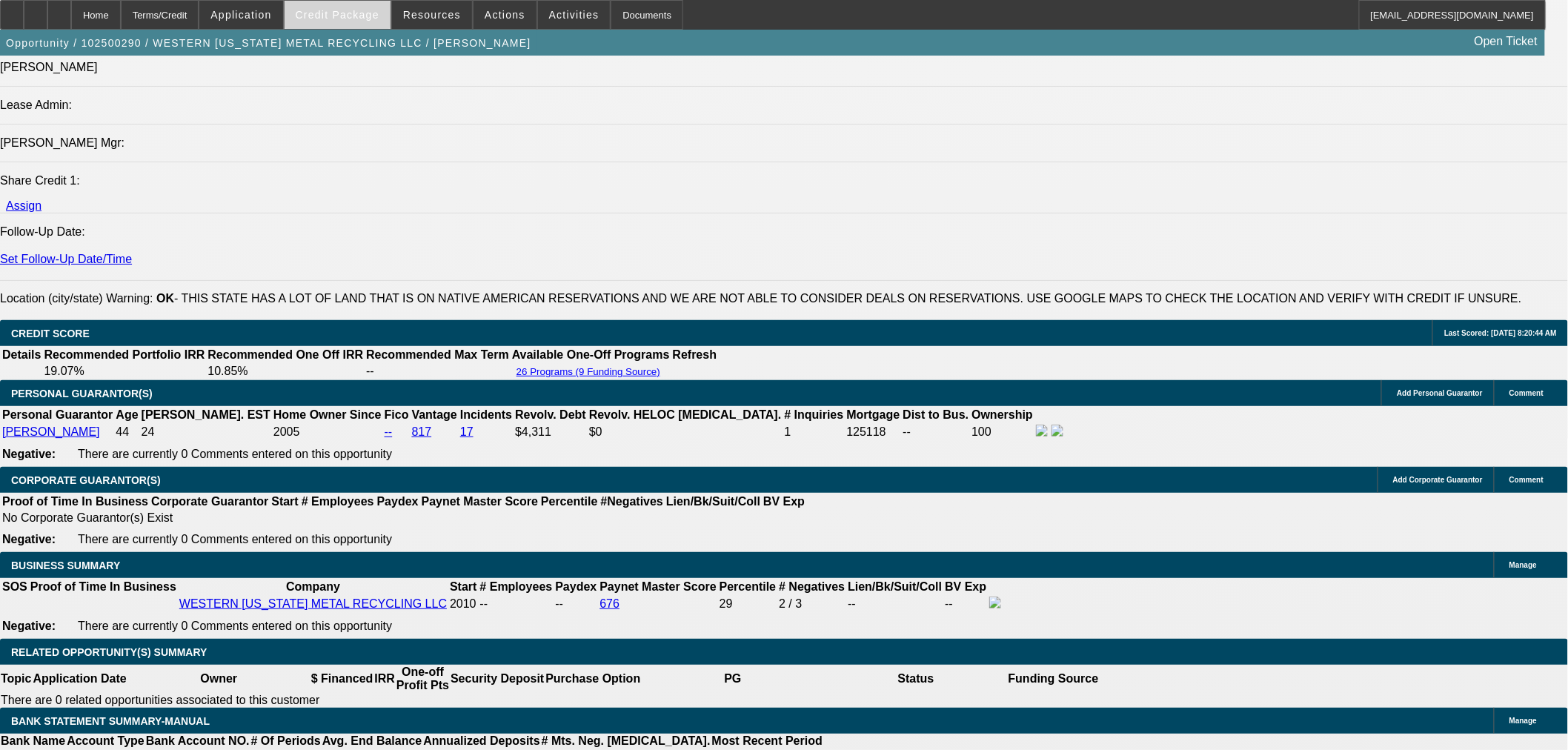
click at [353, 6] on span at bounding box center [337, 15] width 106 height 36
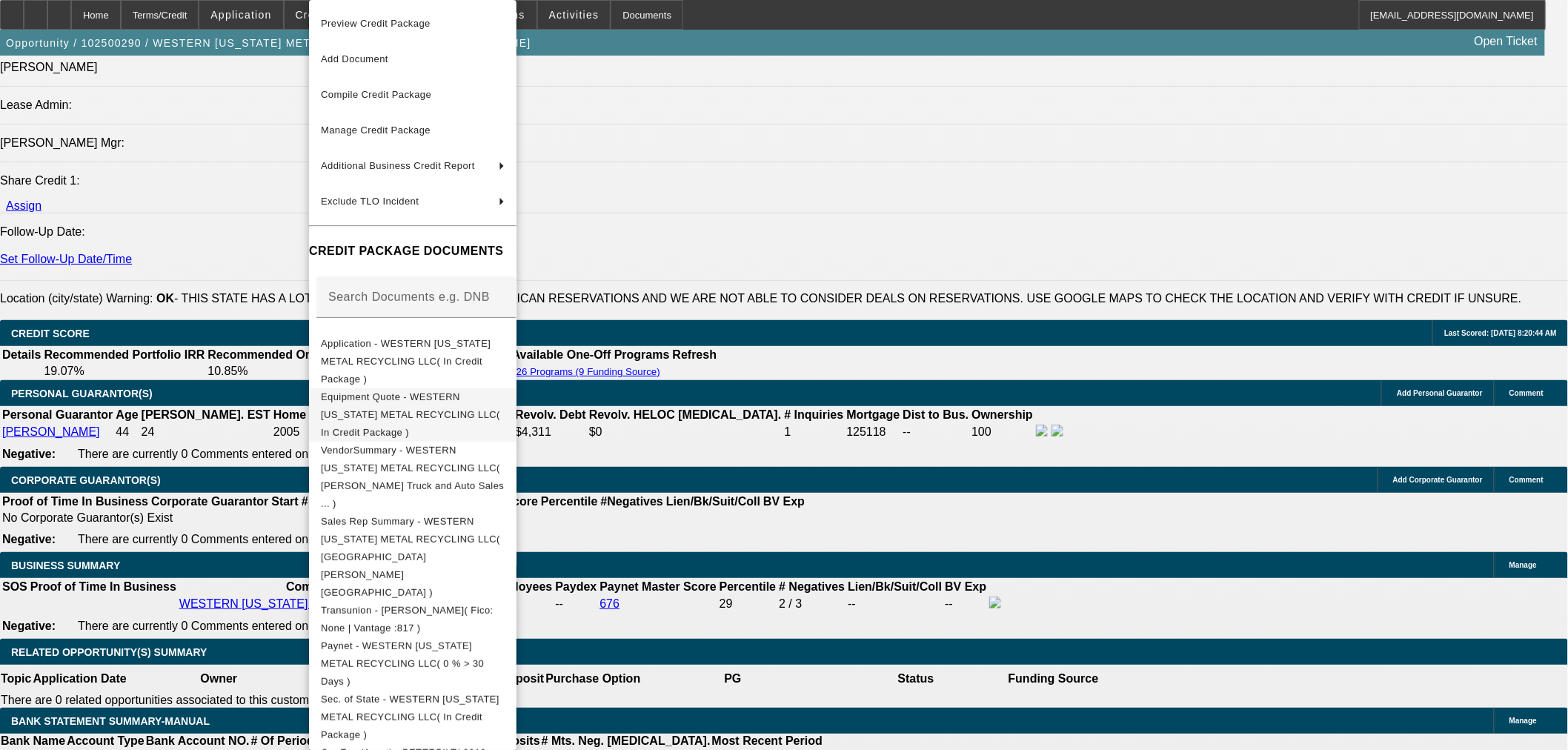
click at [417, 388] on span "Equipment Quote - WESTERN OKLAHOMA METAL RECYCLING LLC( In Credit Package )" at bounding box center [412, 414] width 184 height 54
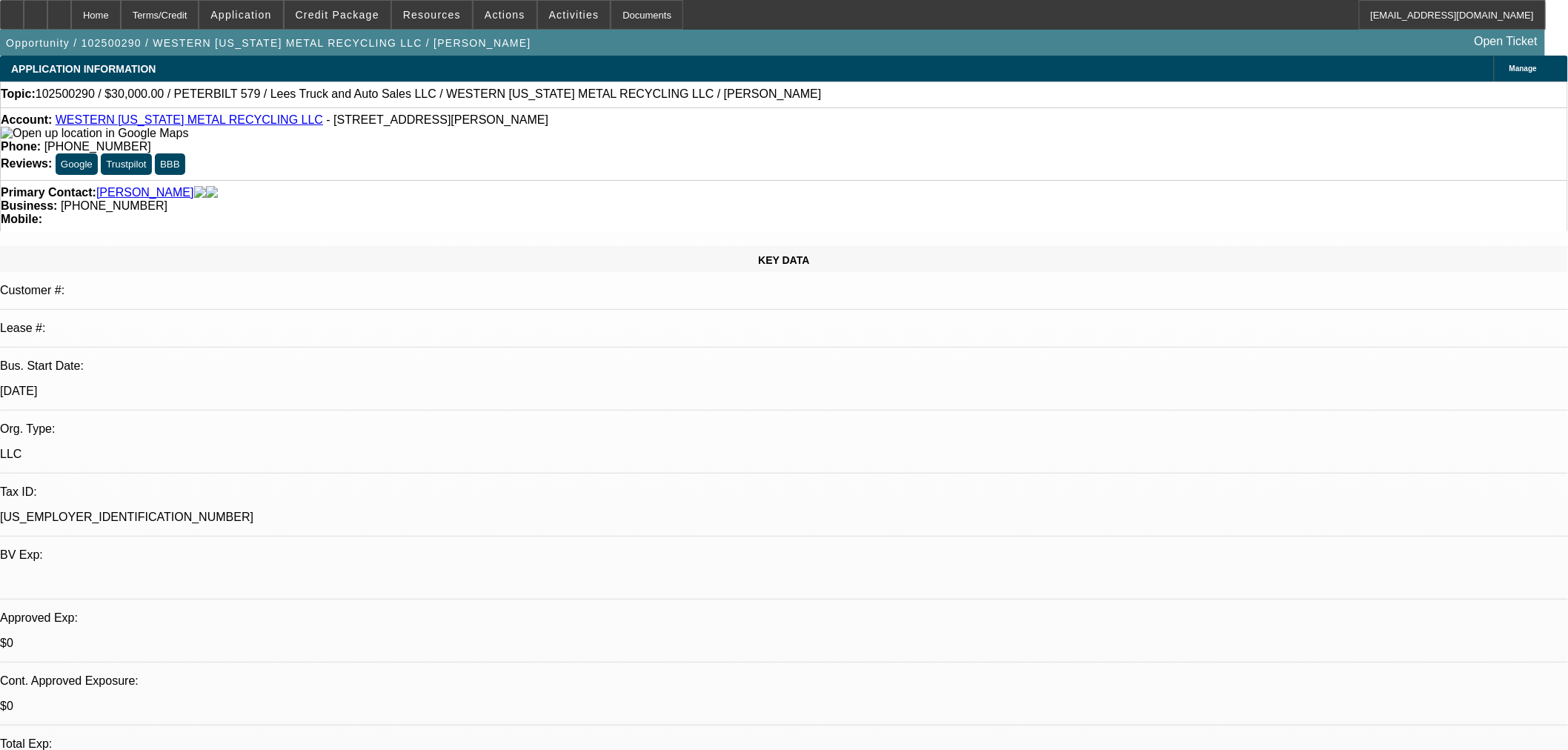
select select "0"
select select "3"
select select "0"
select select "6"
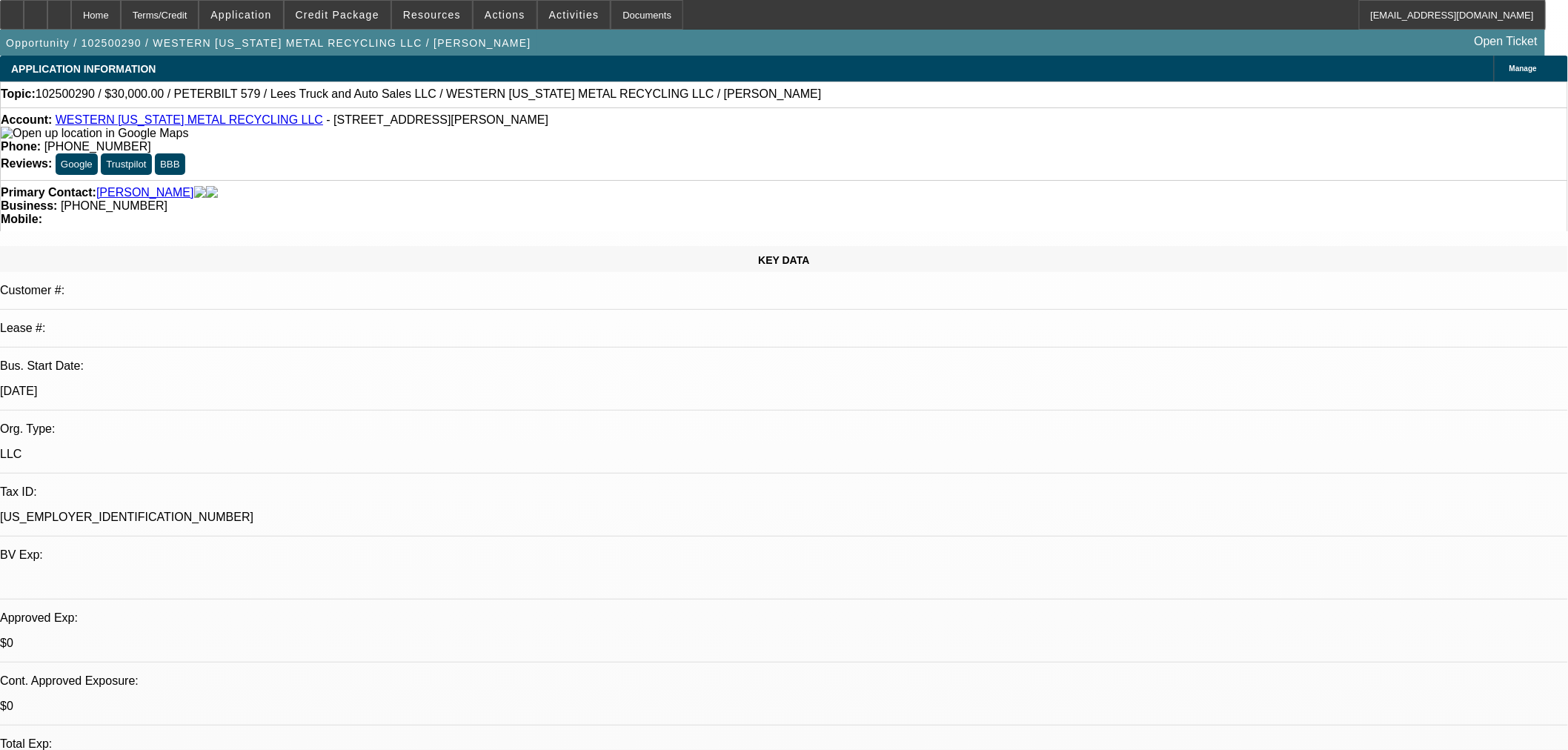
drag, startPoint x: 1224, startPoint y: 67, endPoint x: 1228, endPoint y: 78, distance: 11.7
type textarea "OK TO SELL"
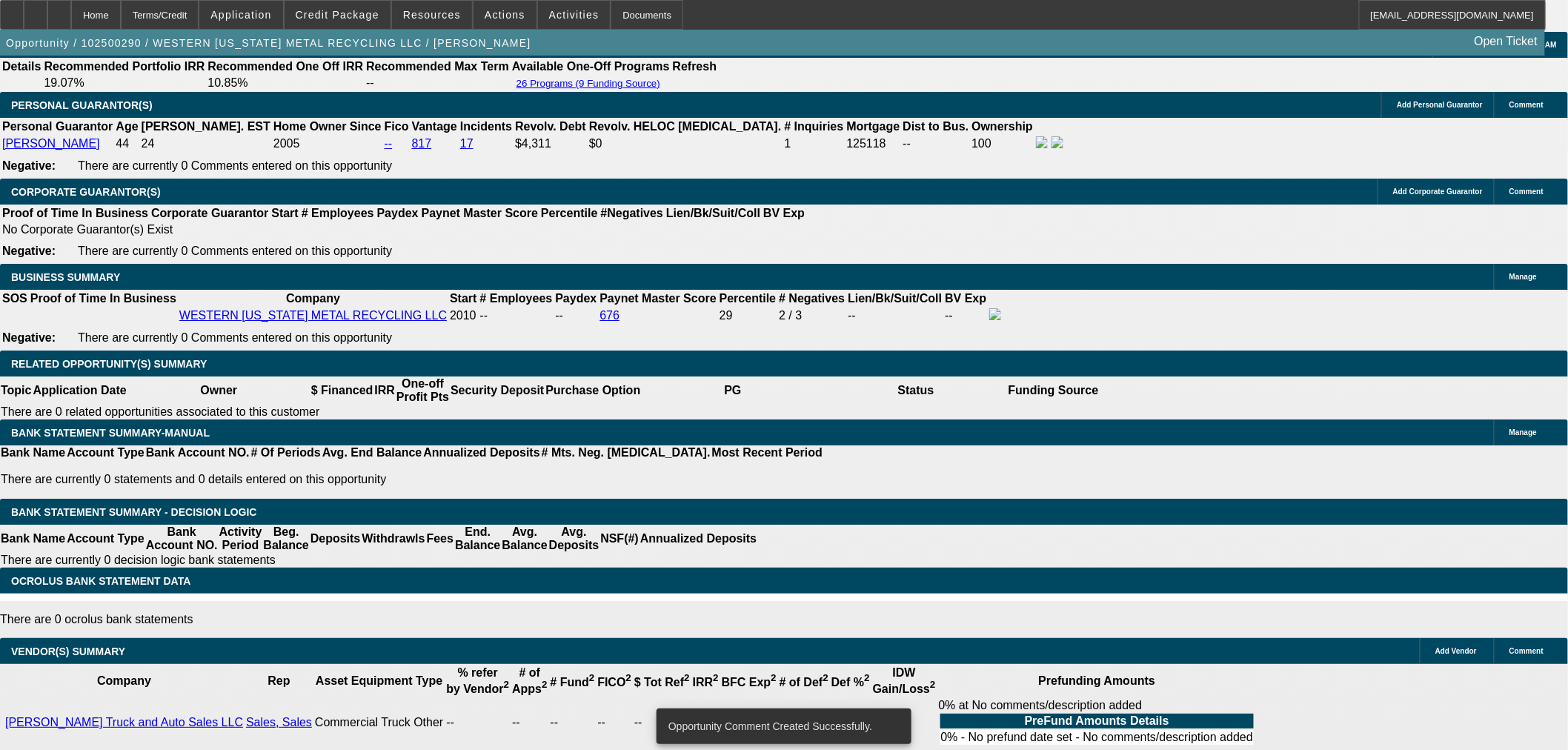
scroll to position [2390, 0]
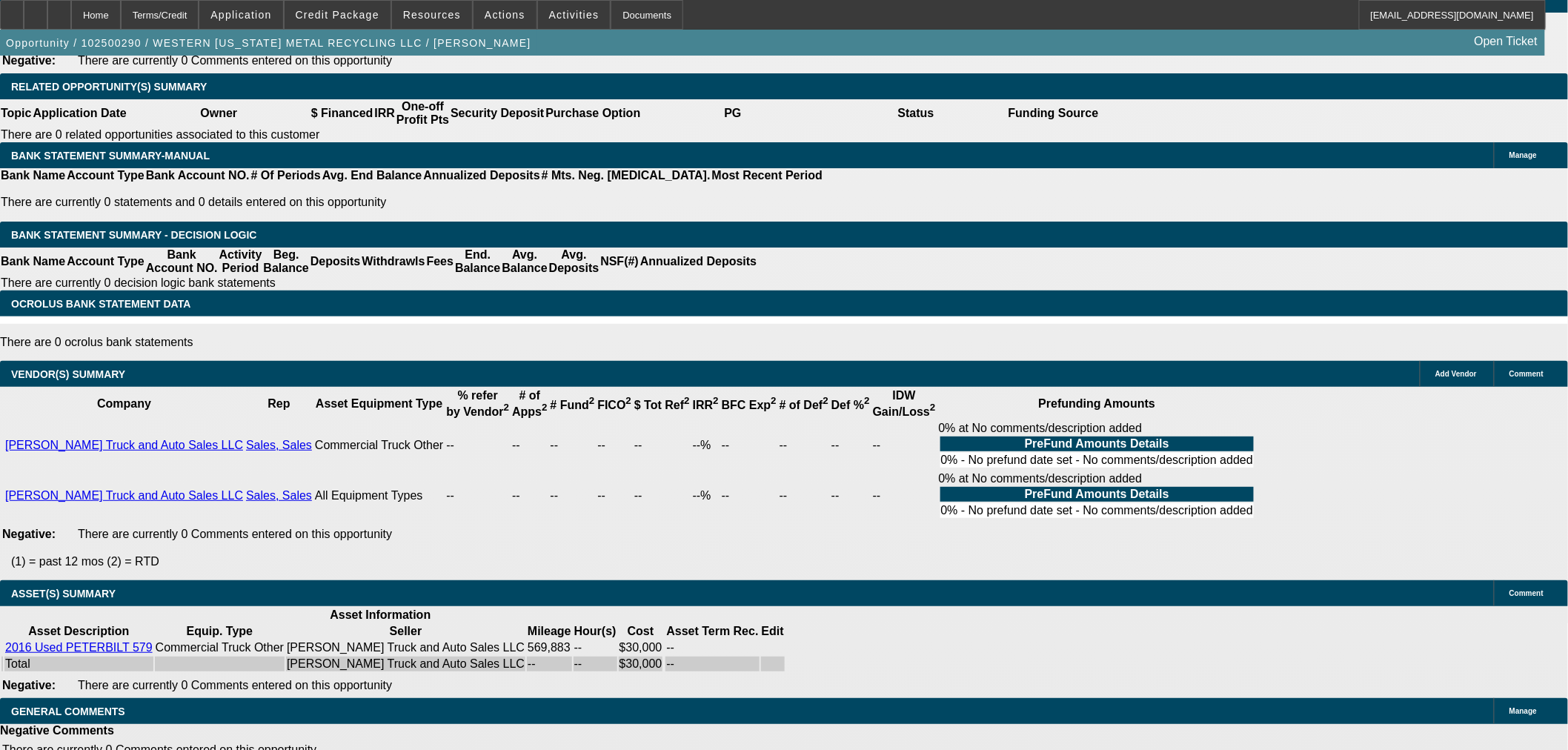
select select "5"
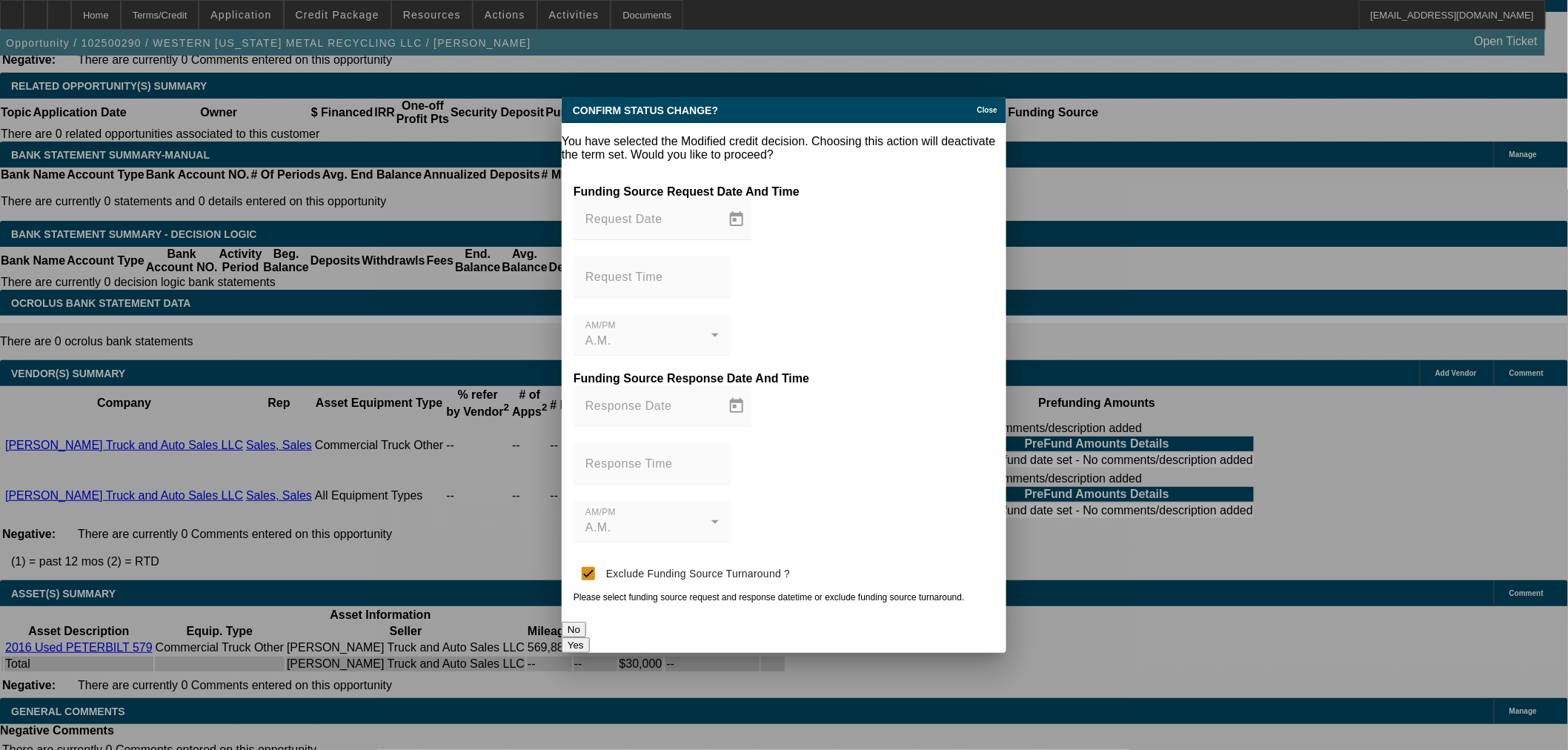
scroll to position [0, 0]
drag, startPoint x: 865, startPoint y: 481, endPoint x: 863, endPoint y: 496, distance: 15.1
click at [864, 484] on div "Funding Source Request Date And Time Request Date Request Time AM/PM A.M. Fundi…" at bounding box center [783, 397] width 445 height 448
click at [589, 637] on button "Yes" at bounding box center [575, 645] width 28 height 16
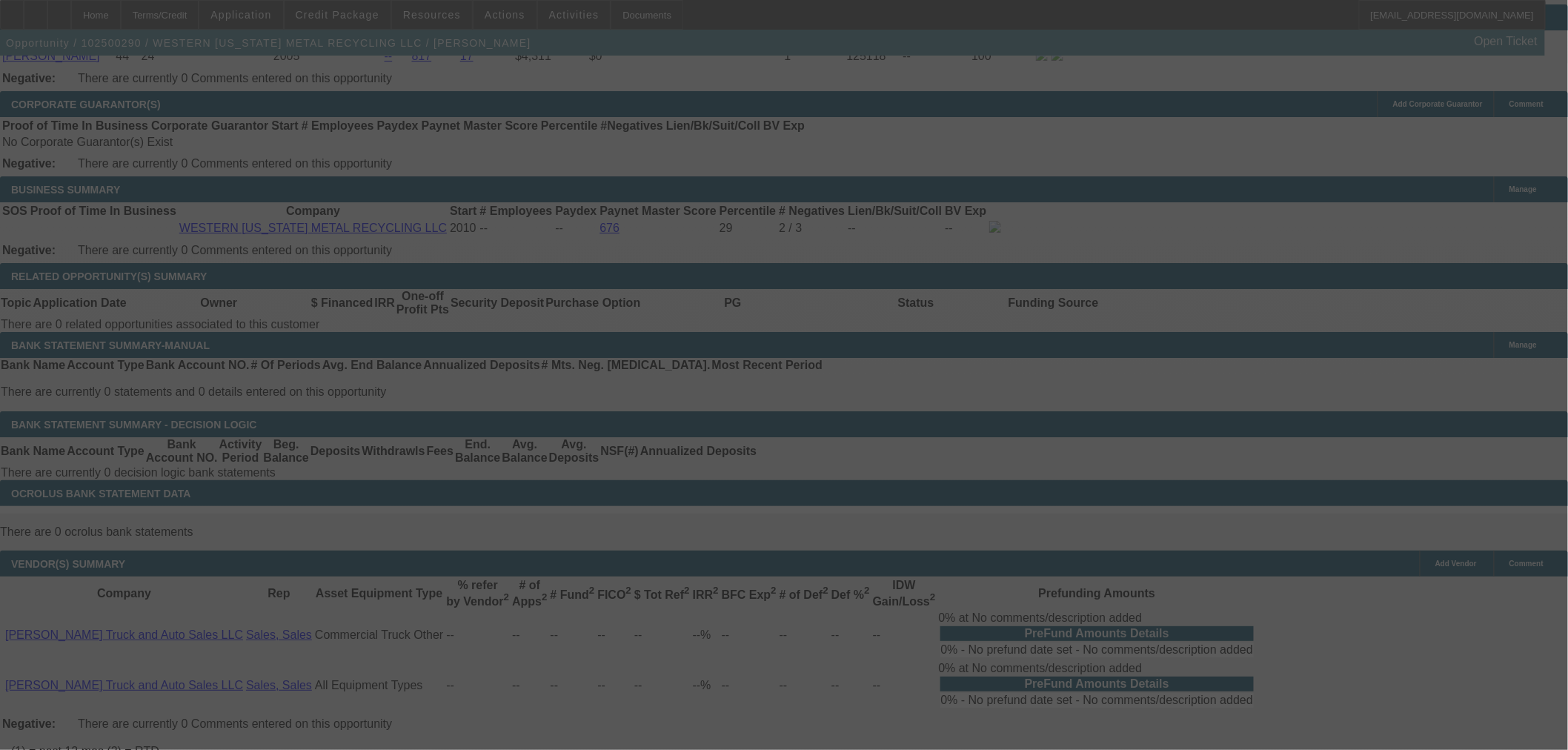
scroll to position [2048, 0]
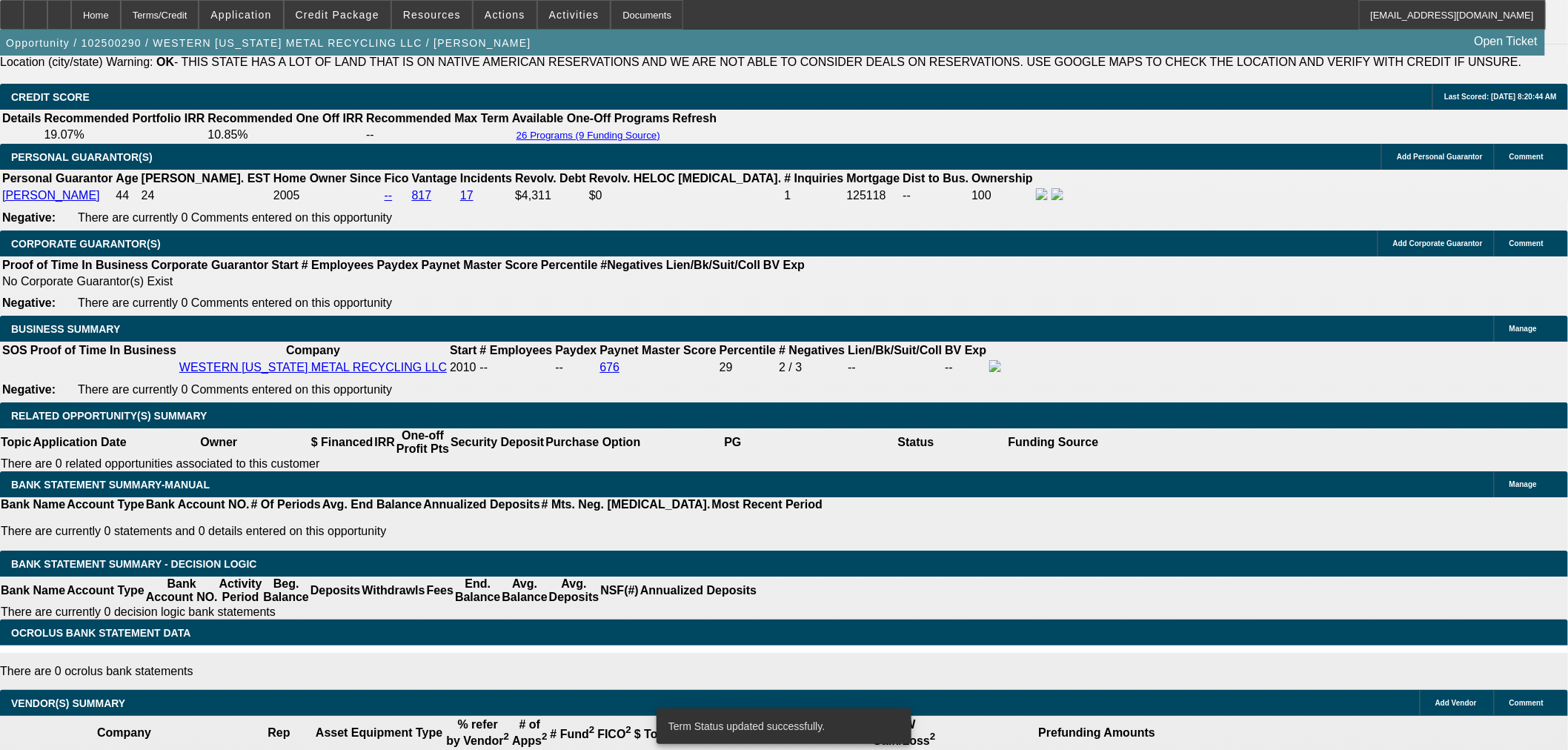
select select "0"
select select "3"
select select "0"
select select "6"
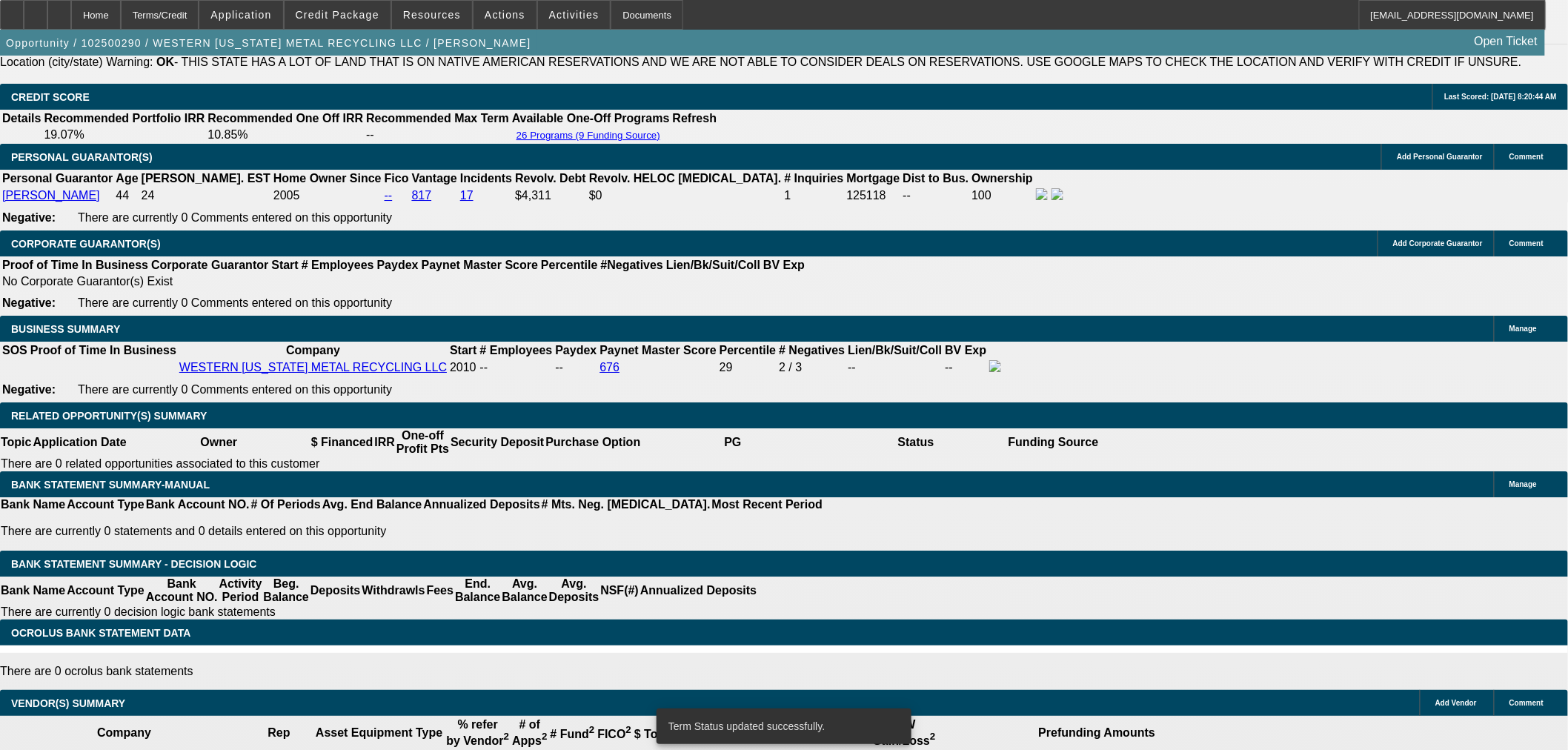
select select "0"
select select "3"
select select "0"
select select "6"
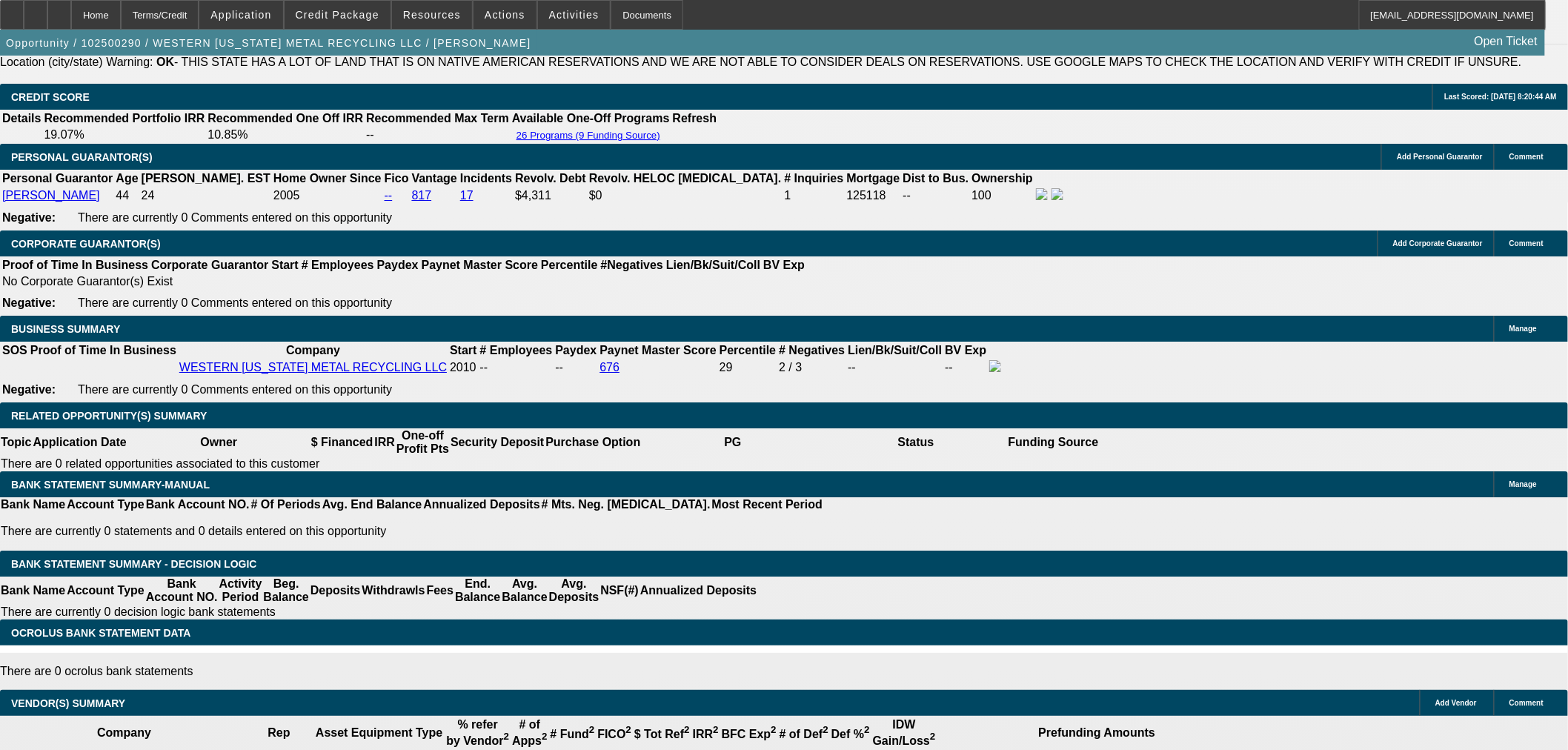
type input "4"
type input "UNKNOWN"
type input "48"
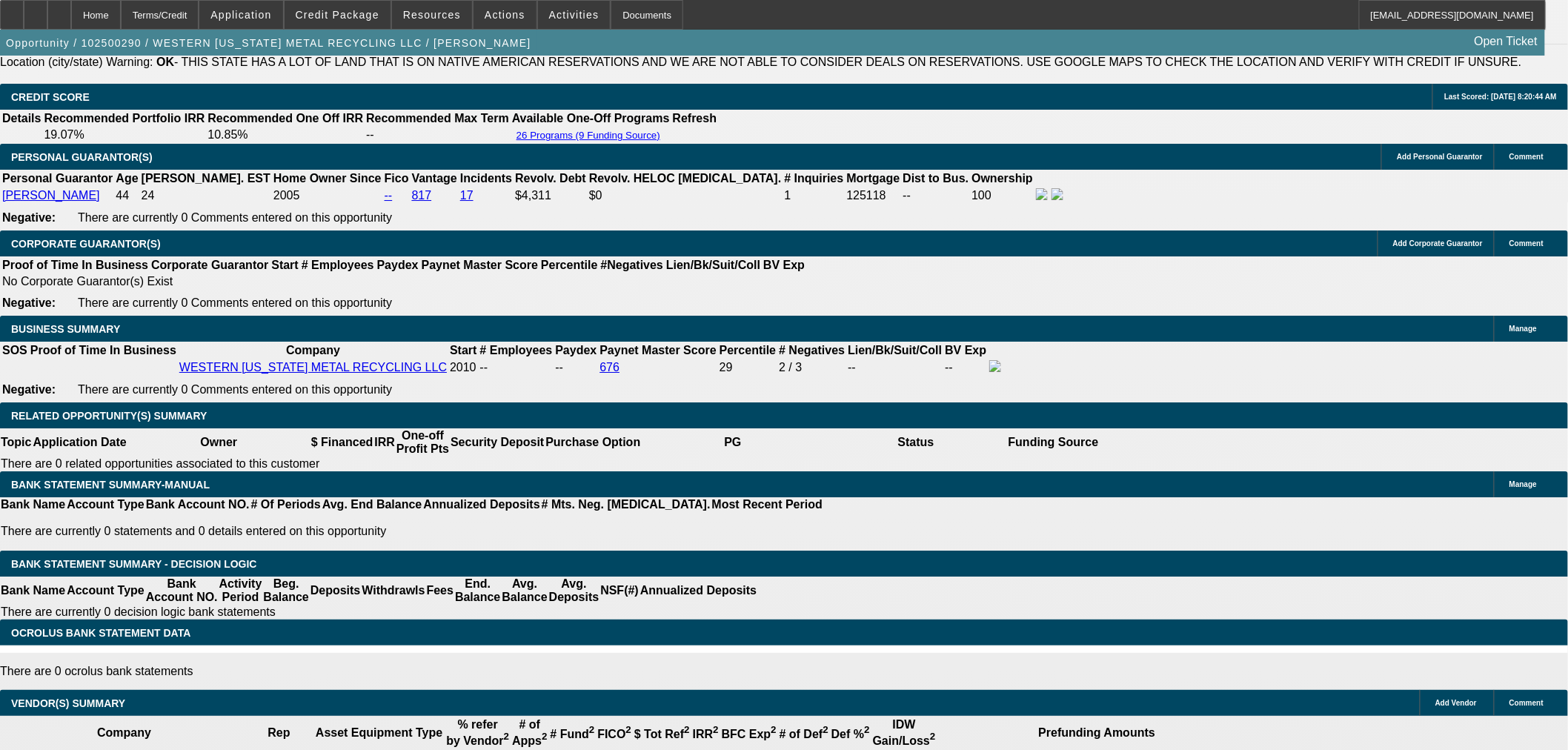
type input "$753.69"
type input "48"
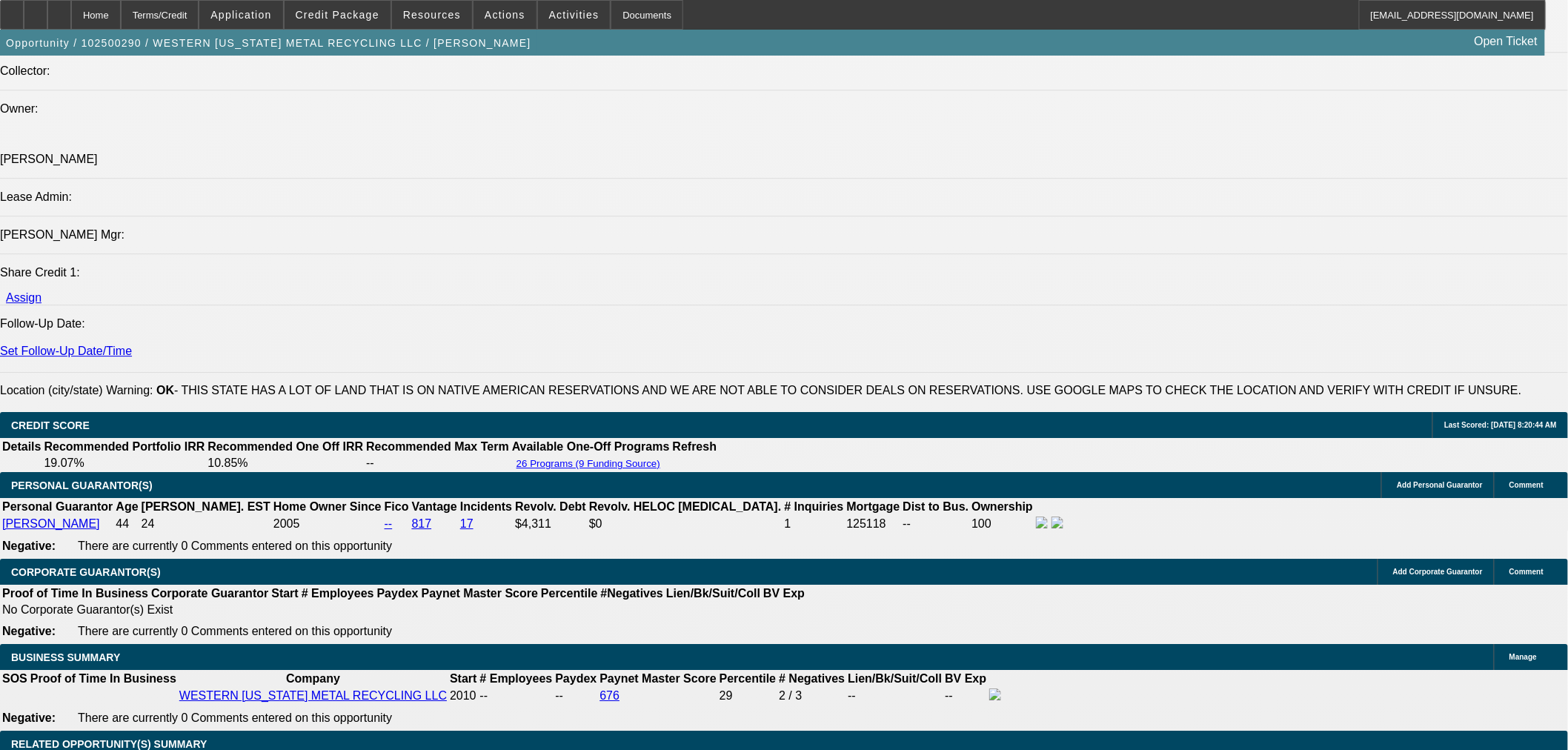
scroll to position [1718, 0]
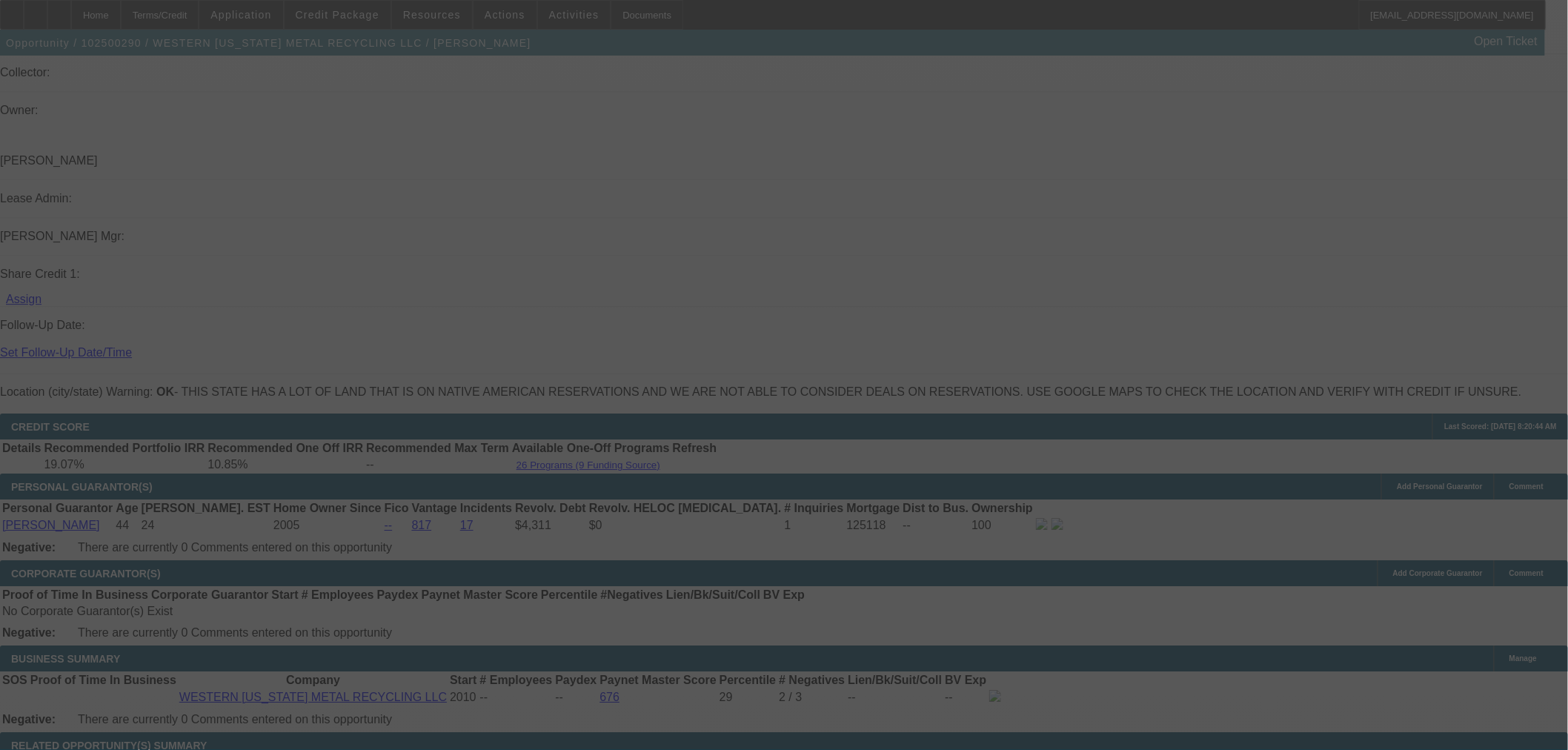
select select "0"
select select "3"
select select "0"
select select "6"
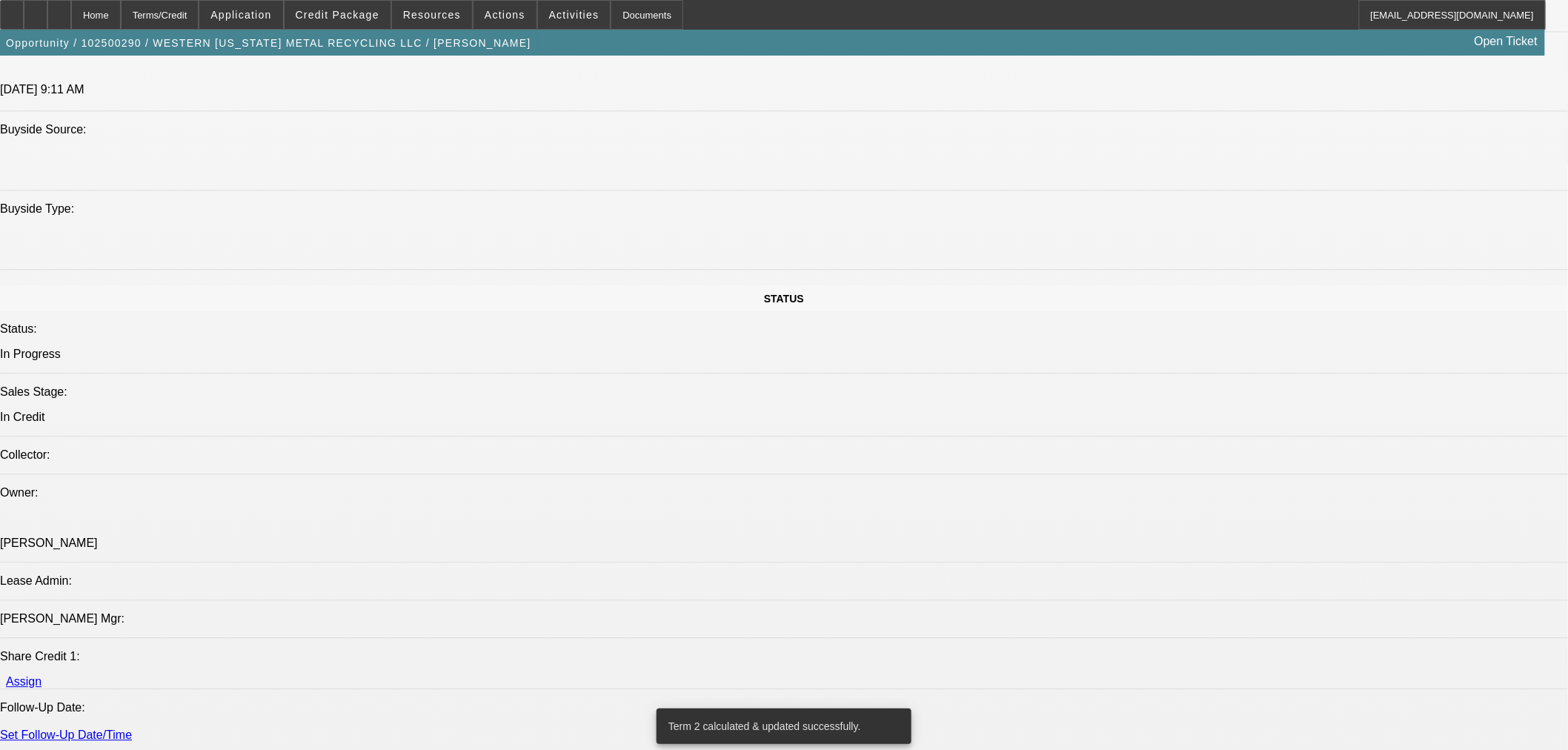
scroll to position [1306, 0]
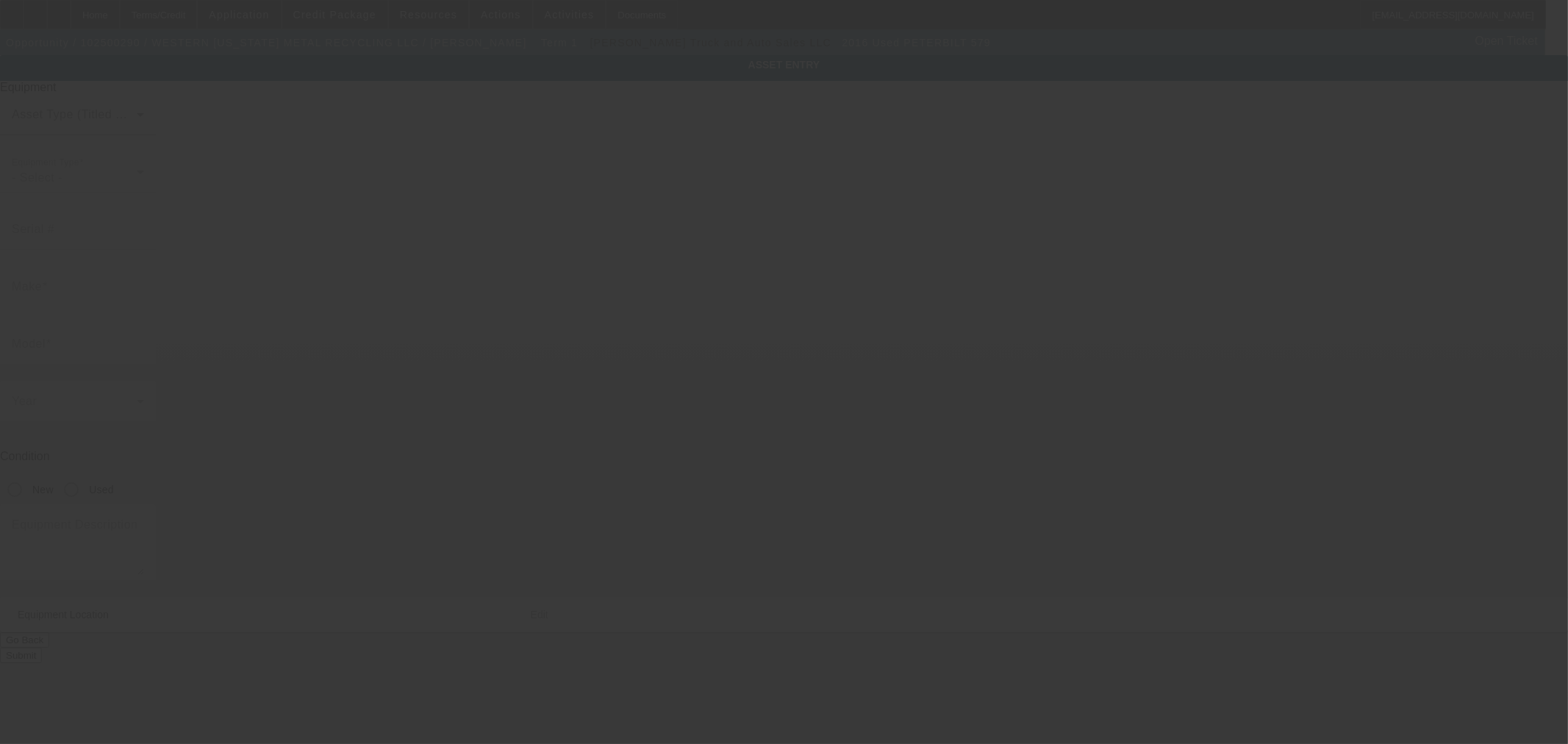
type input "1XPBDP9X3GD332439"
type input "Peterbilt"
type input "579"
radio input "true"
type textarea "class 8 day cab"
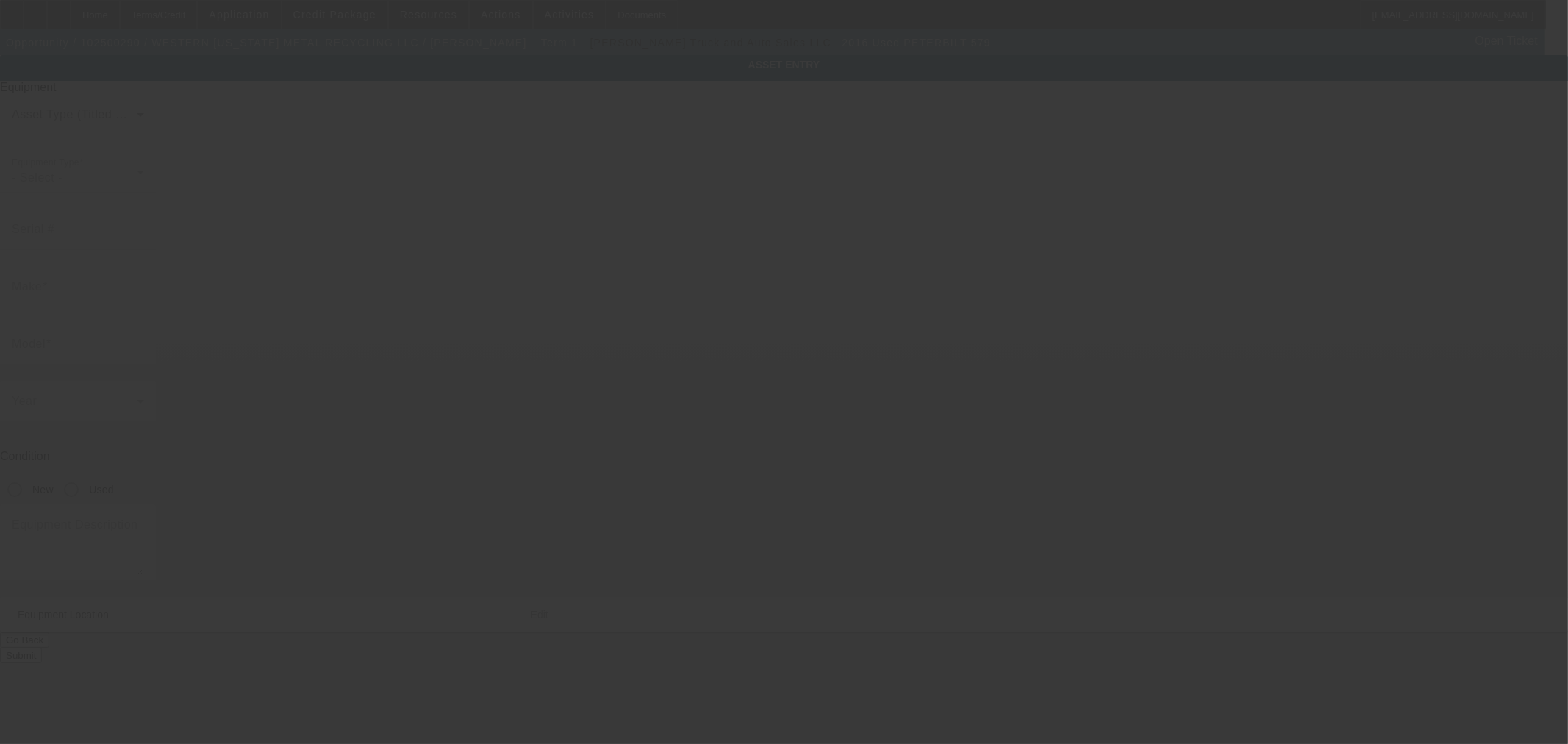
type input "10377 N 2400 RD"
type input "Weatherford"
type input "73096"
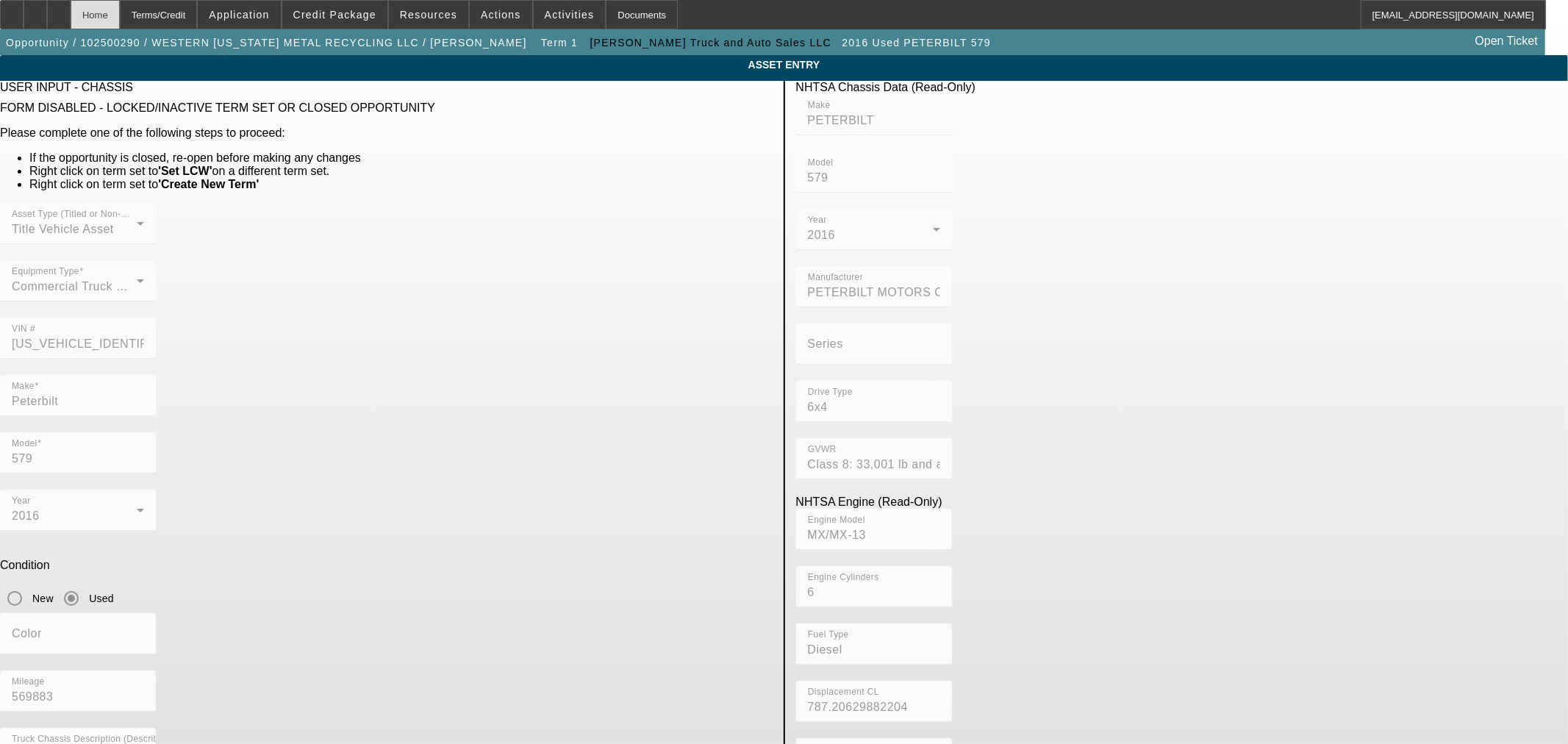
click at [120, 23] on div "Home" at bounding box center [95, 14] width 49 height 29
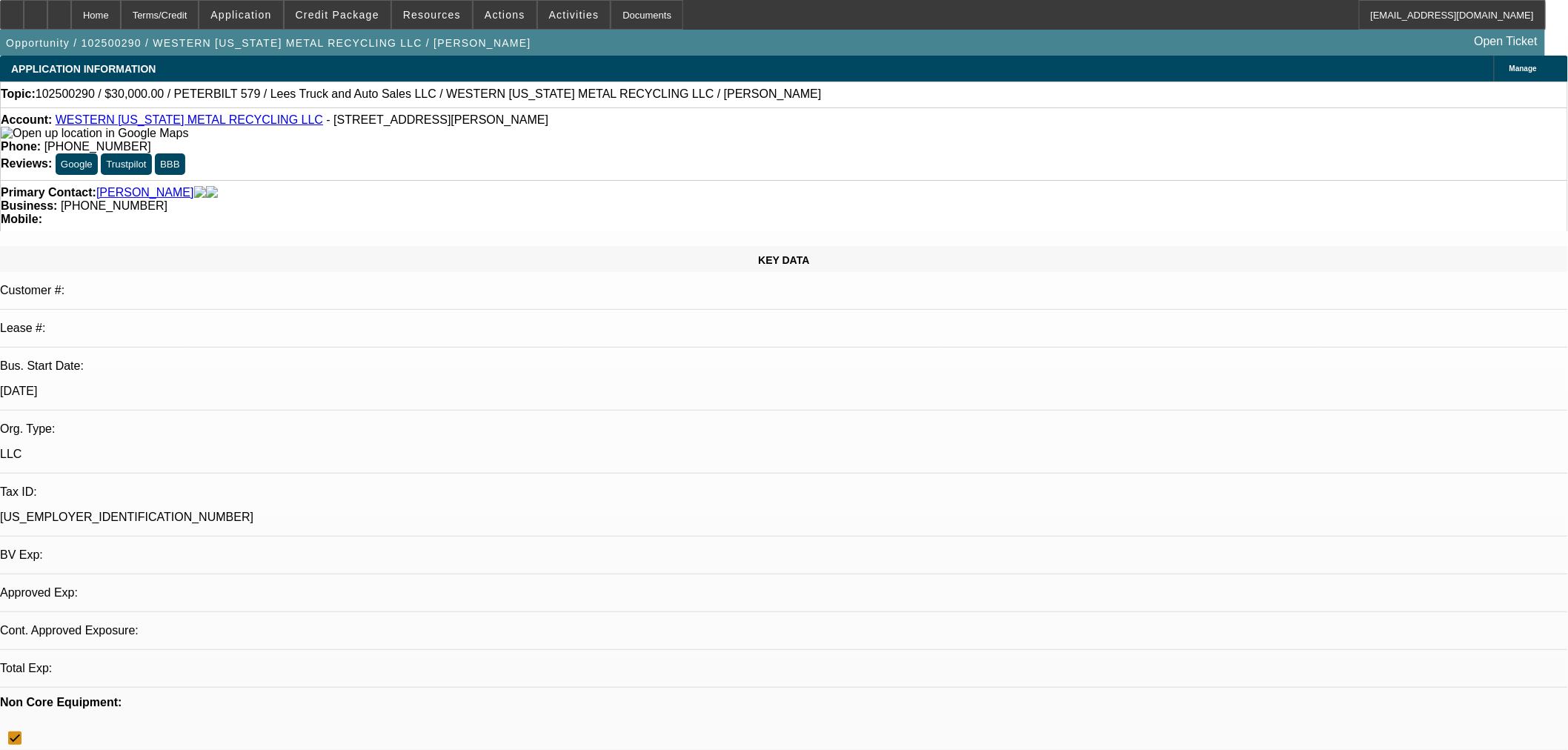
select select "0"
select select "3"
select select "0"
select select "6"
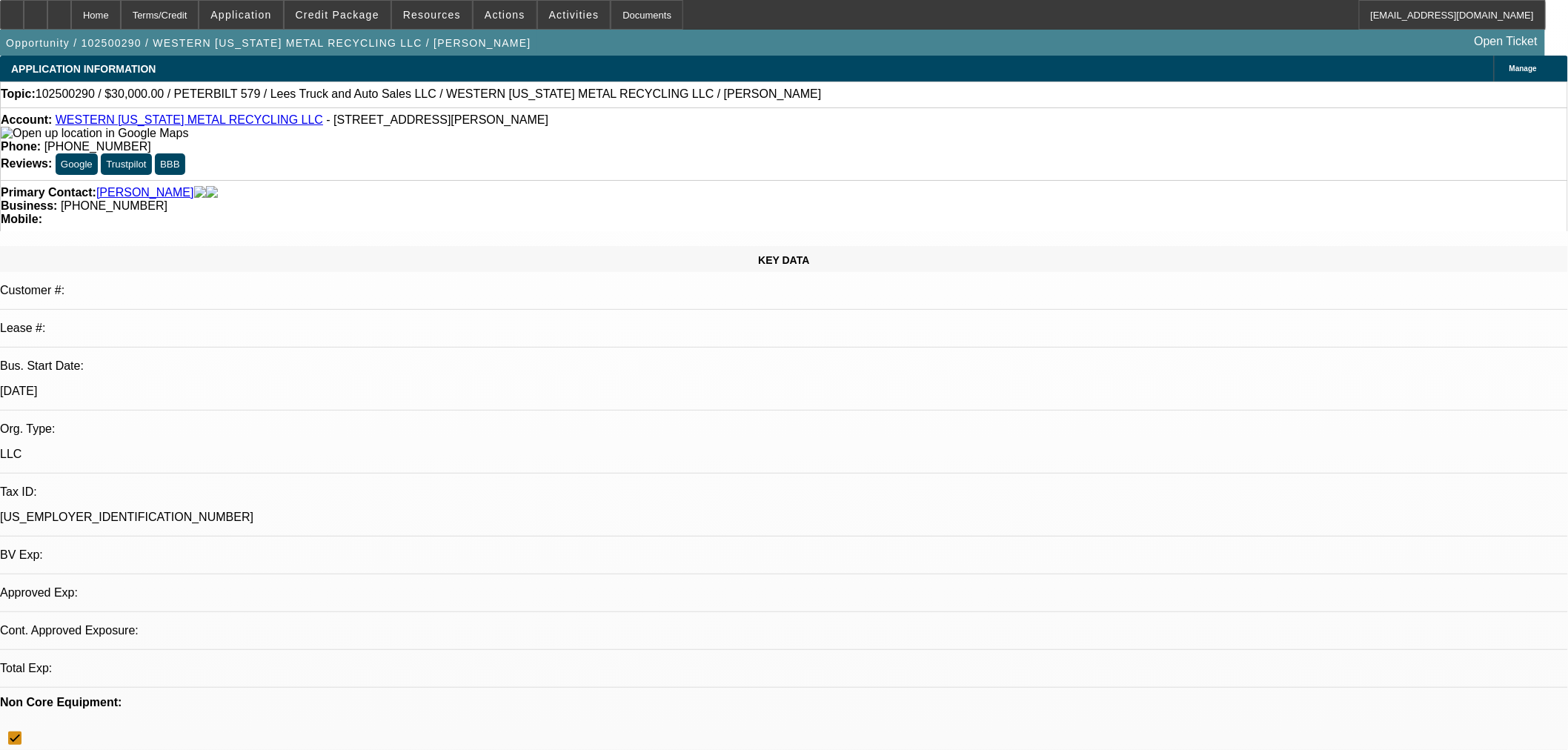
select select "0"
select select "3"
select select "0"
select select "6"
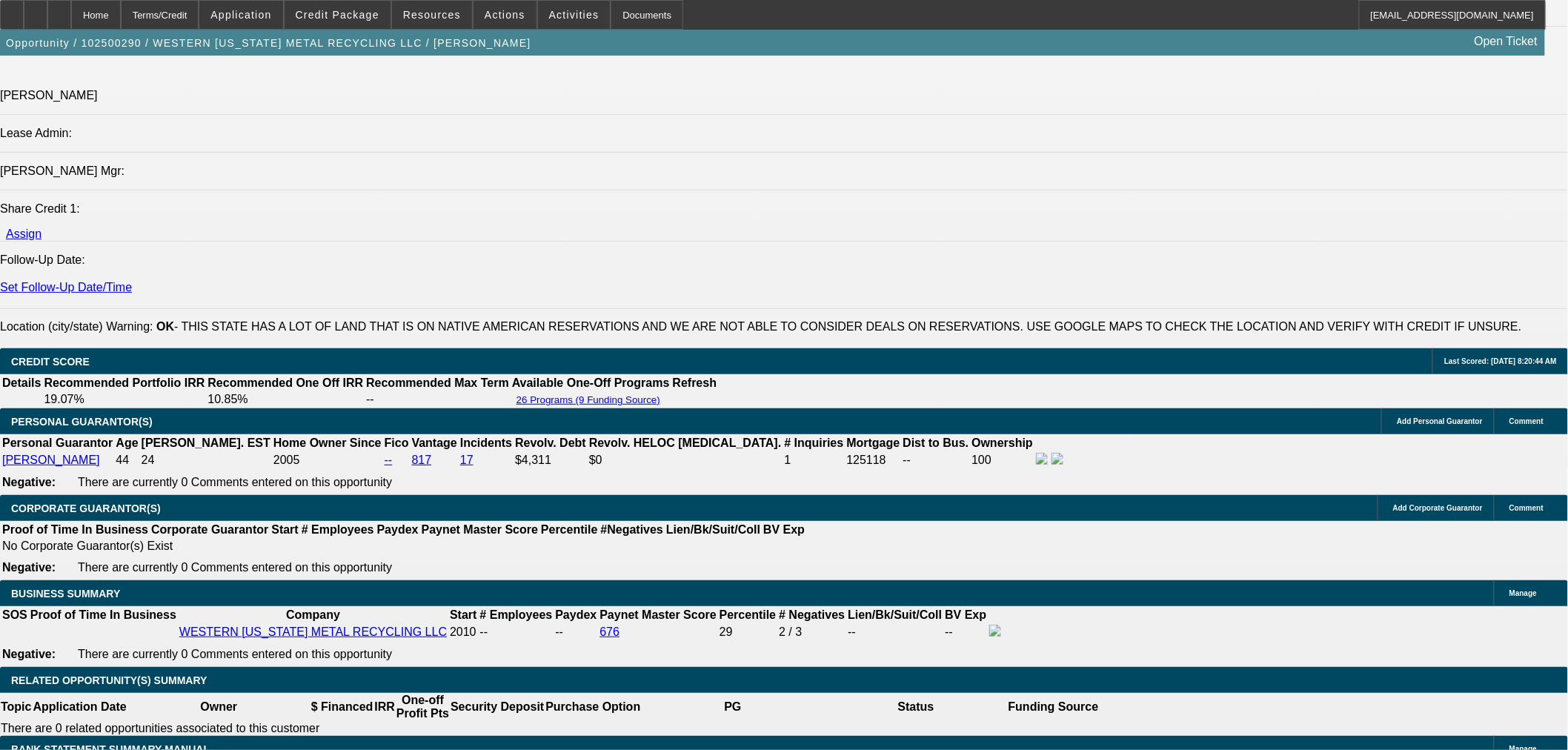
scroll to position [1814, 0]
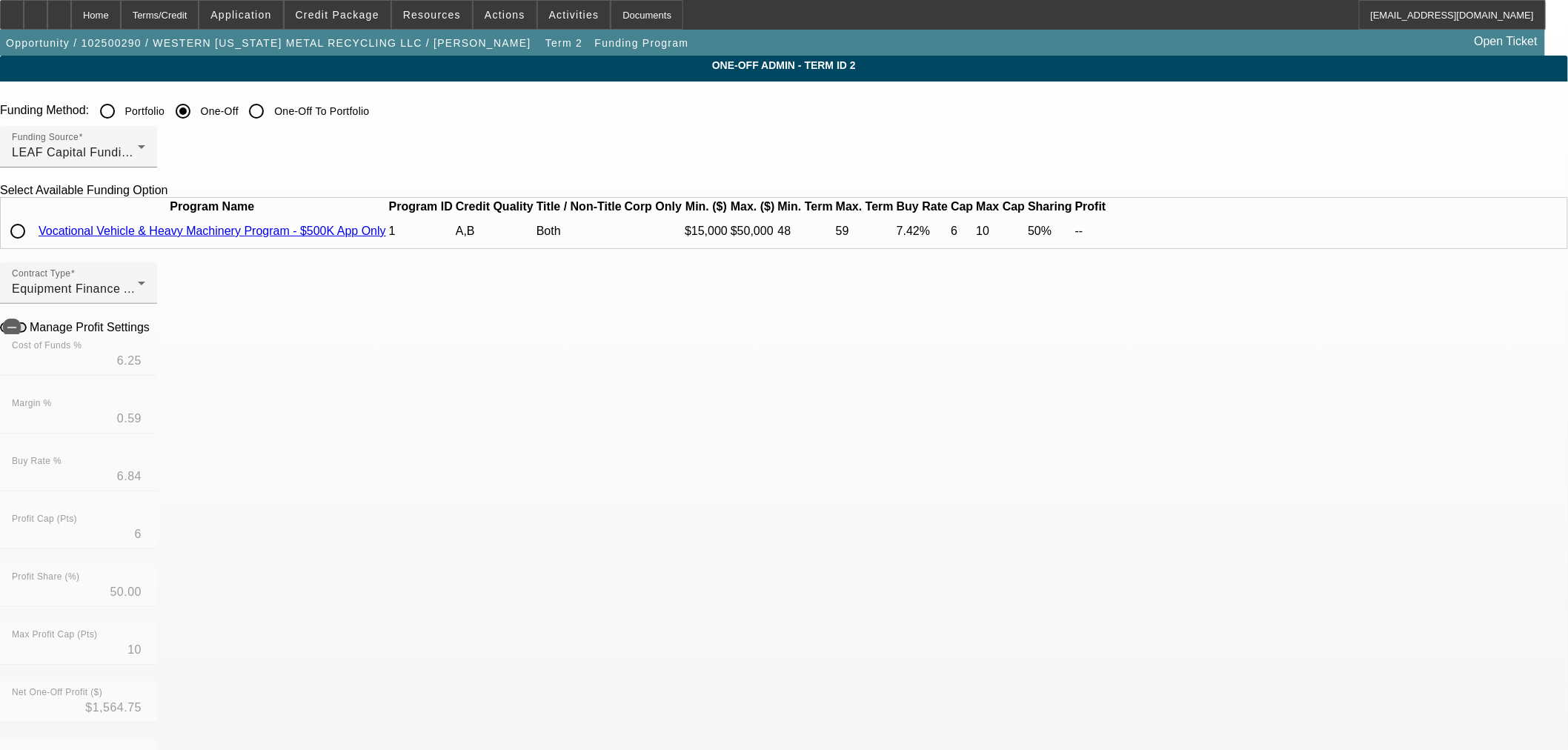
click at [33, 246] on input "radio" at bounding box center [18, 231] width 29 height 29
radio input "true"
type input "6.81"
type input "0.61"
type input "7.42"
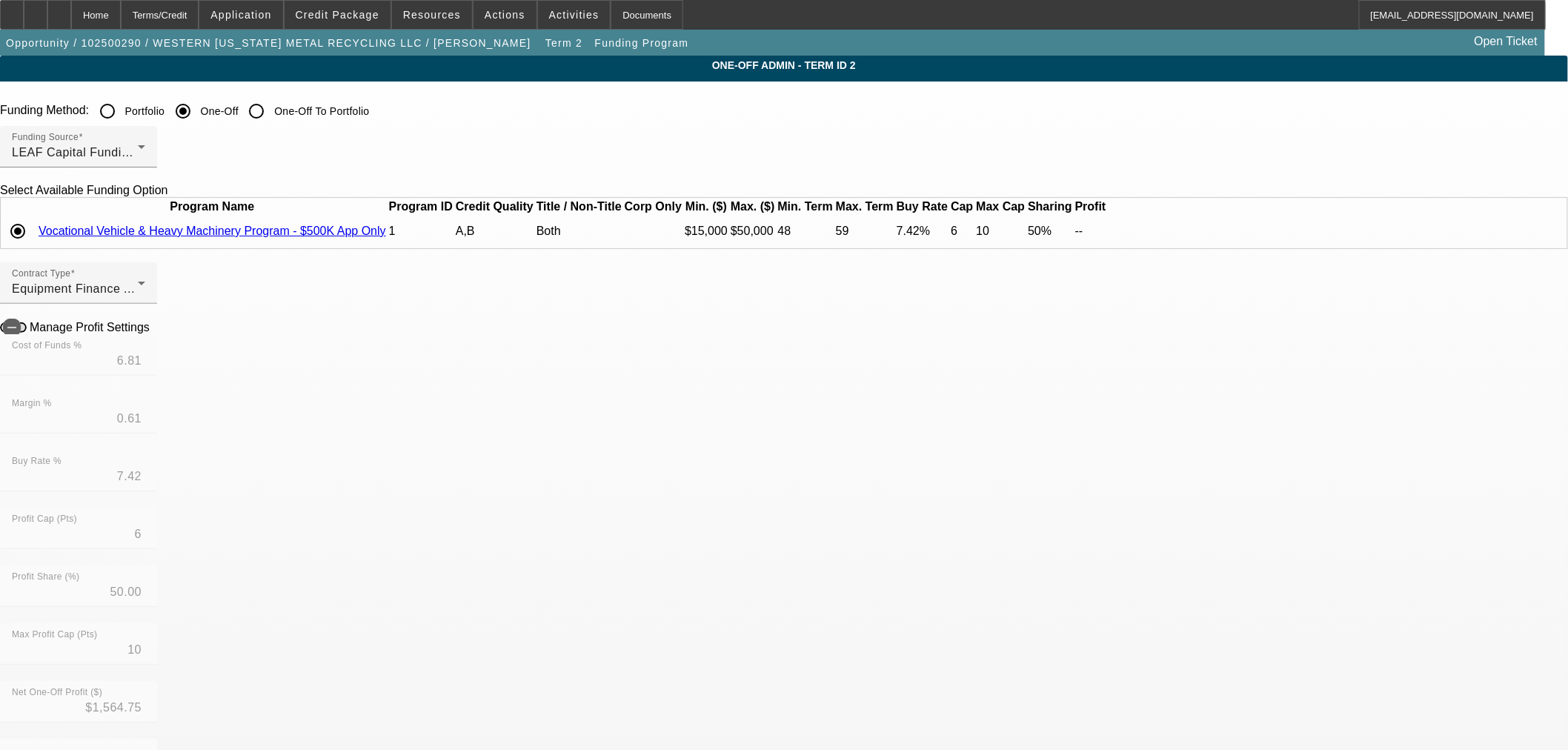
click at [154, 333] on icon at bounding box center [154, 326] width 0 height 13
type input "$1,211.82"
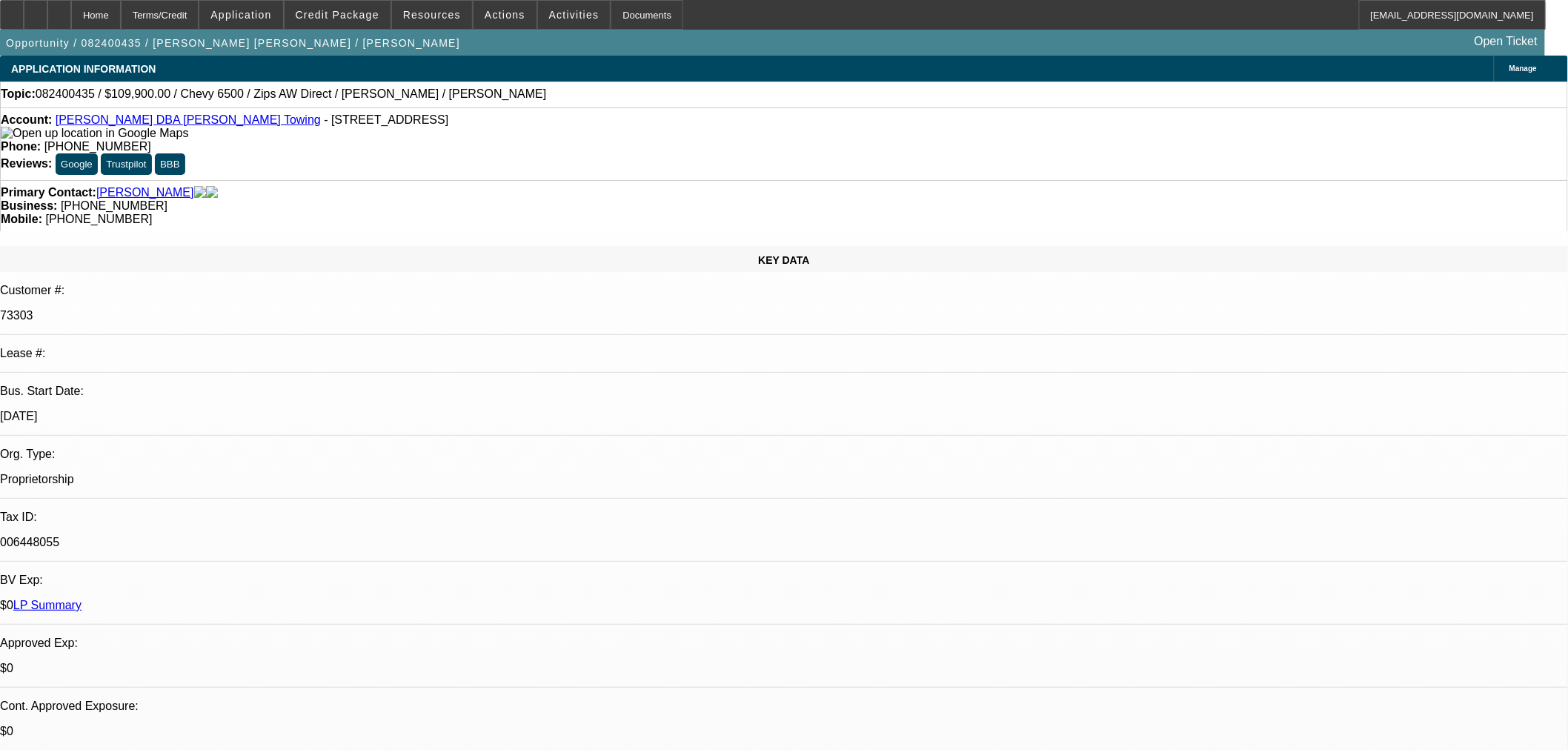
select select "0"
select select "2"
select select "0"
select select "6"
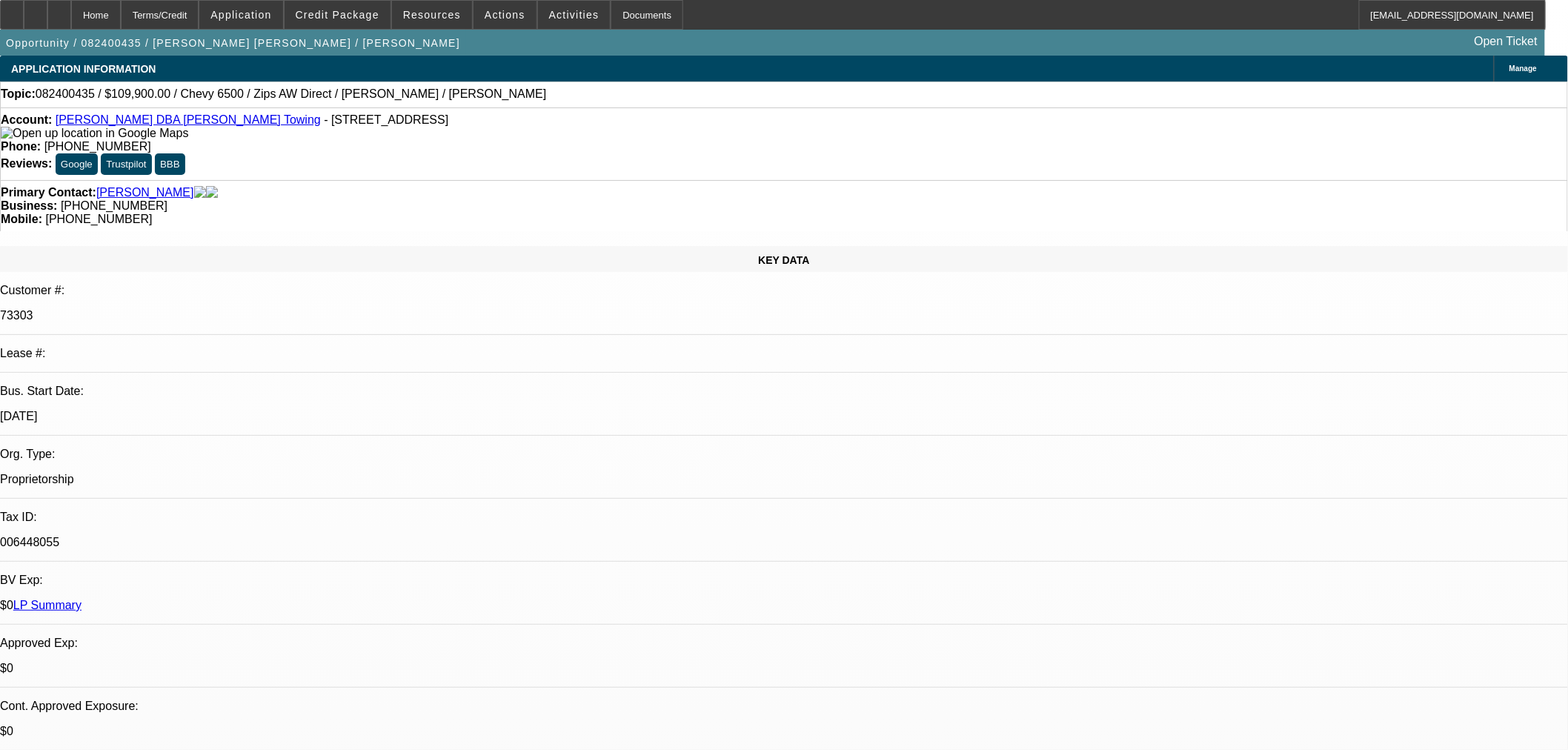
select select "0"
select select "2"
select select "0"
select select "6"
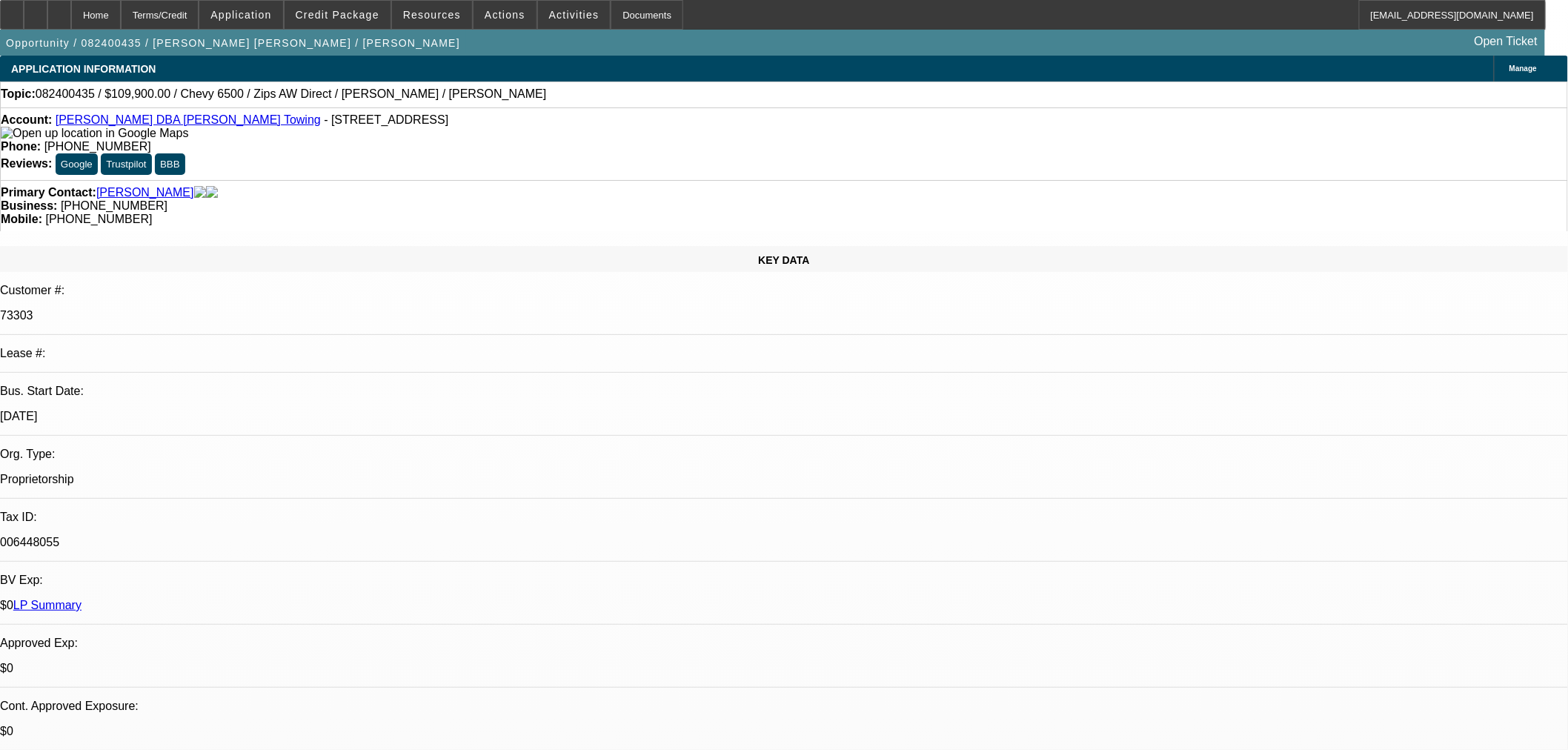
select select "0"
select select "2"
select select "0"
select select "6"
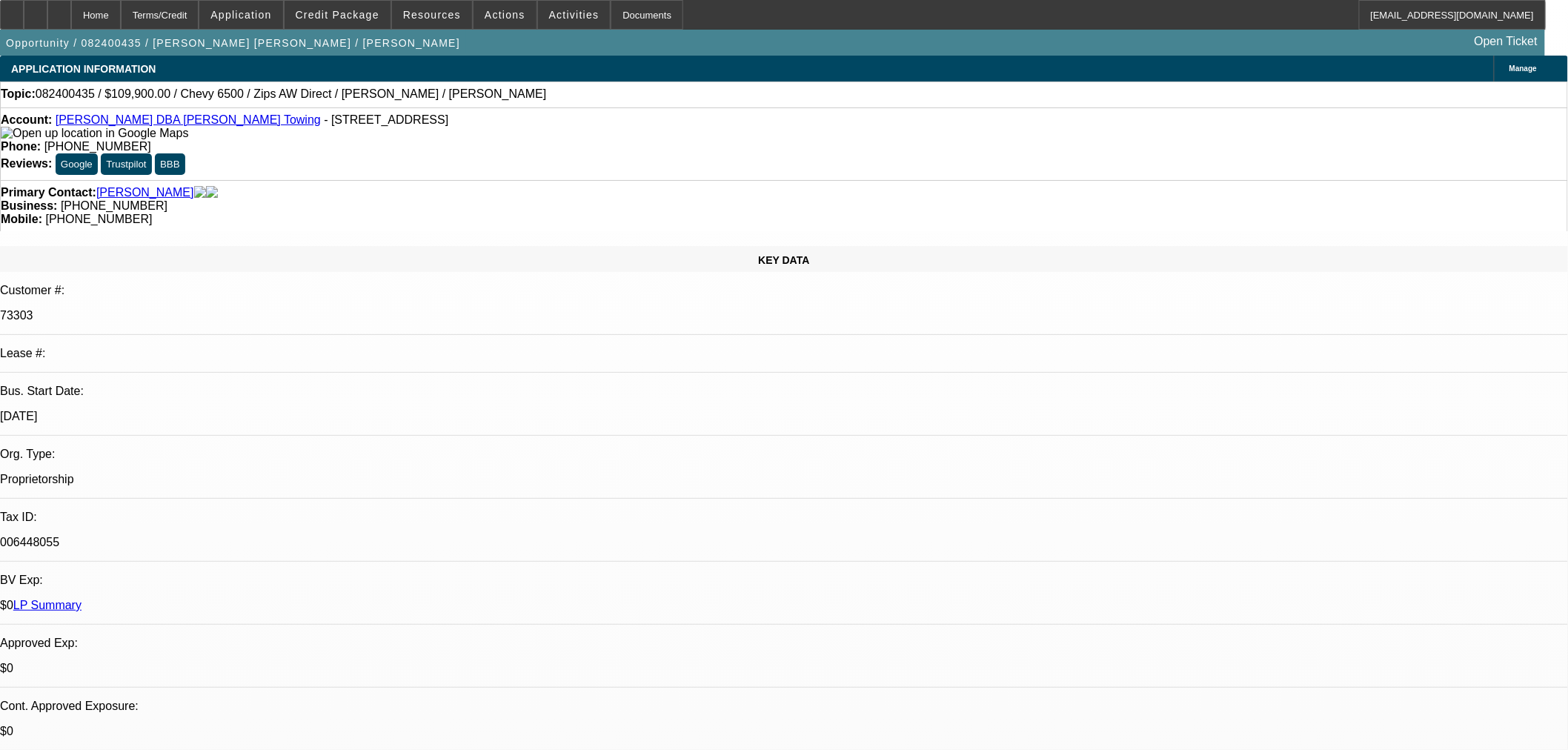
select select "0"
select select "2"
select select "0"
select select "6"
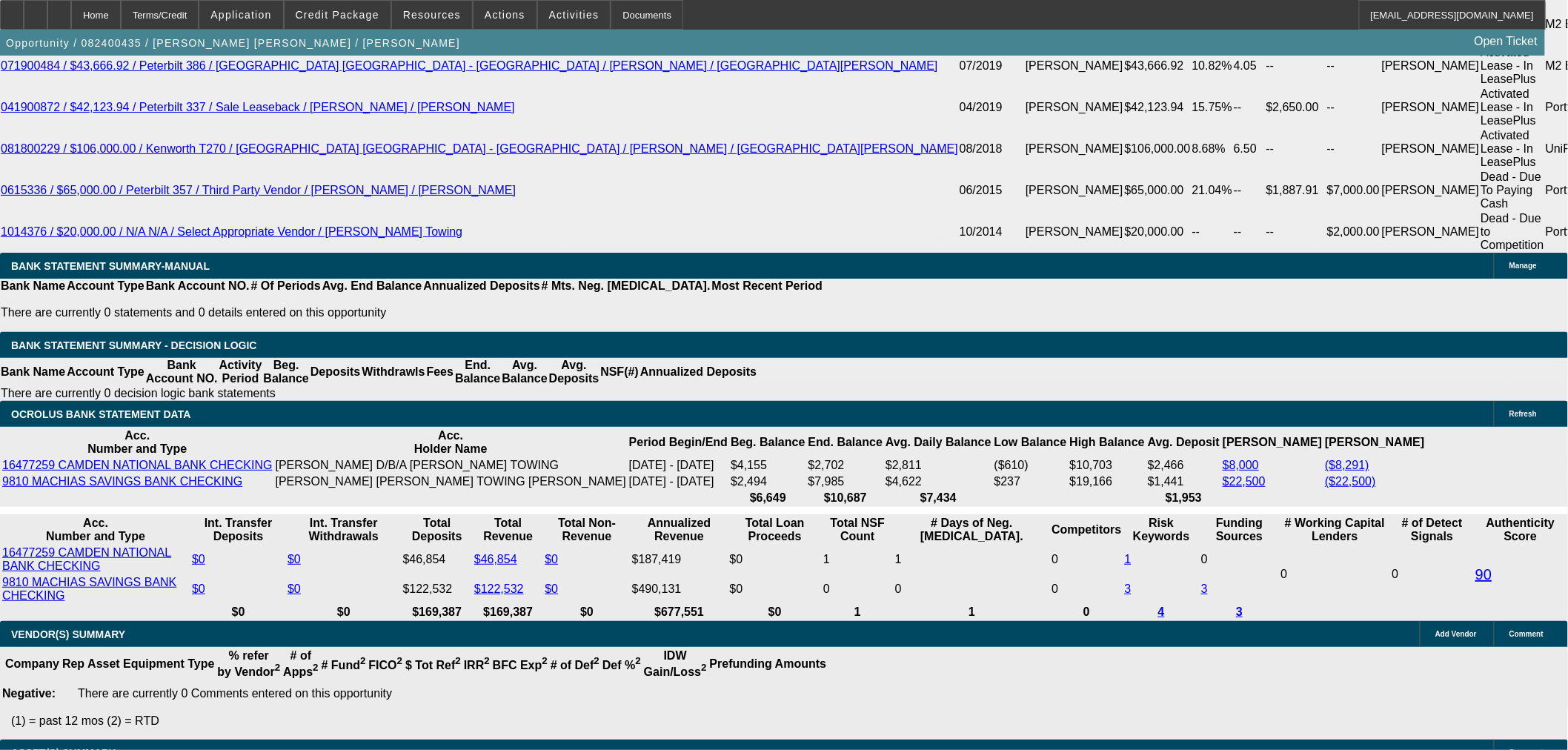
scroll to position [3206, 0]
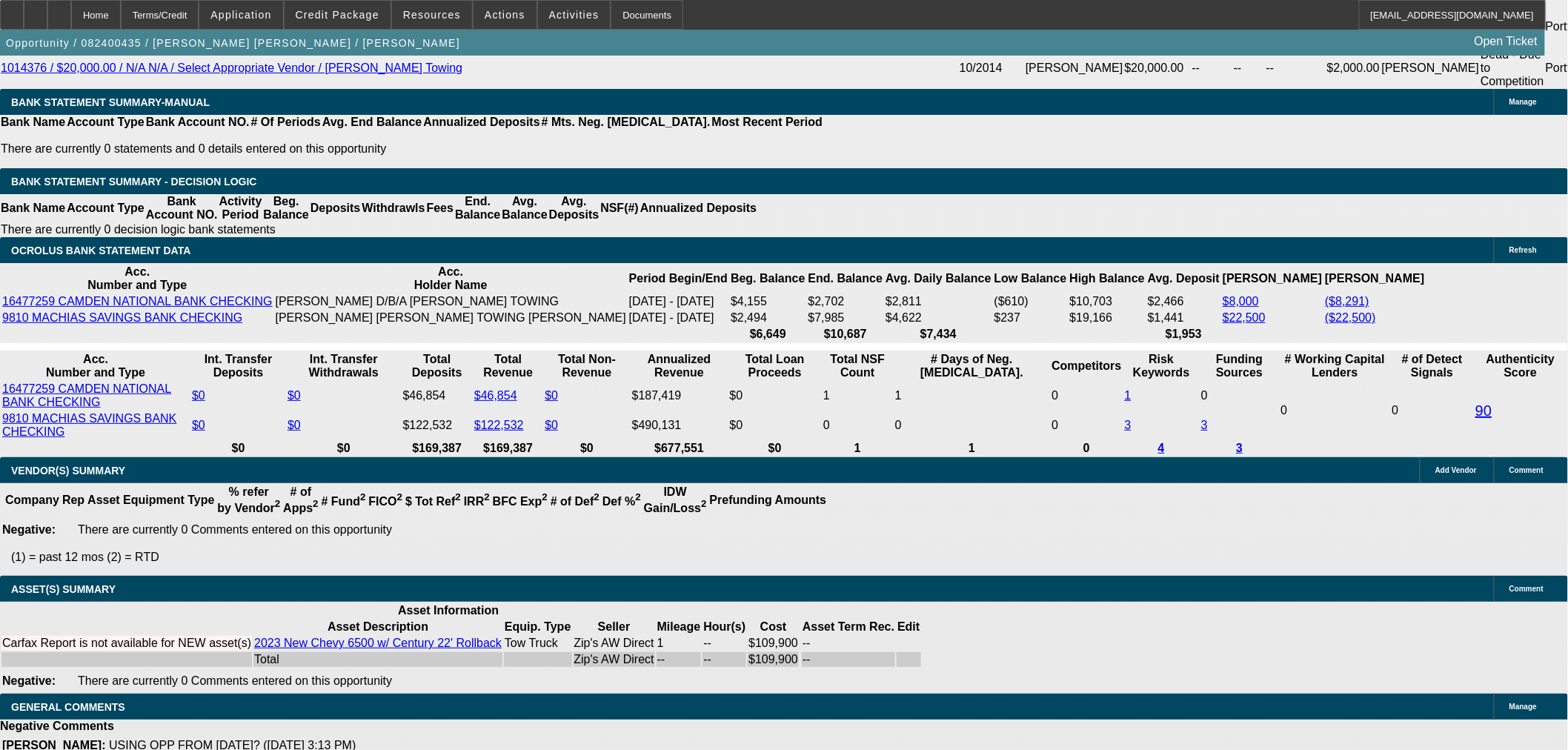
select select "3"
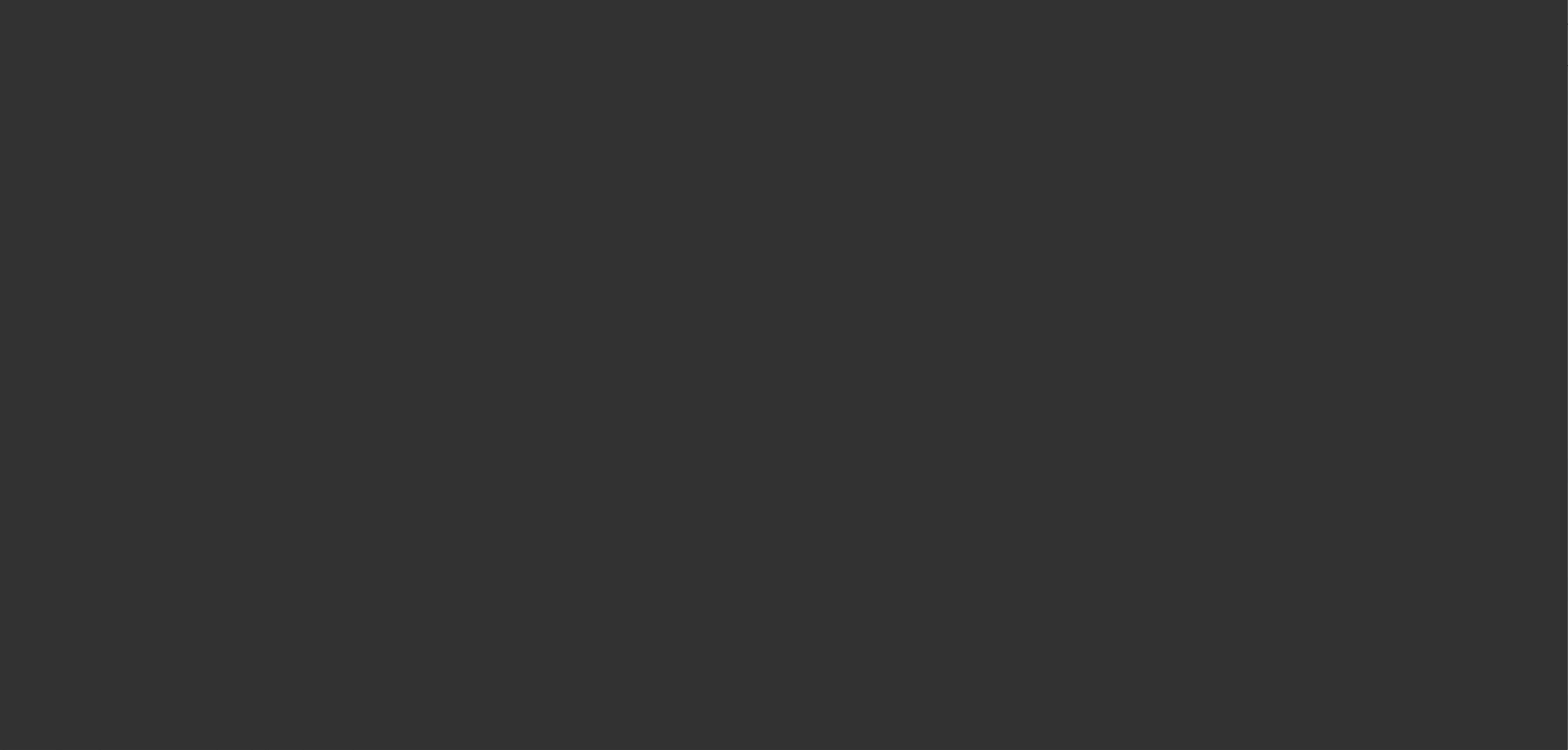
scroll to position [0, 0]
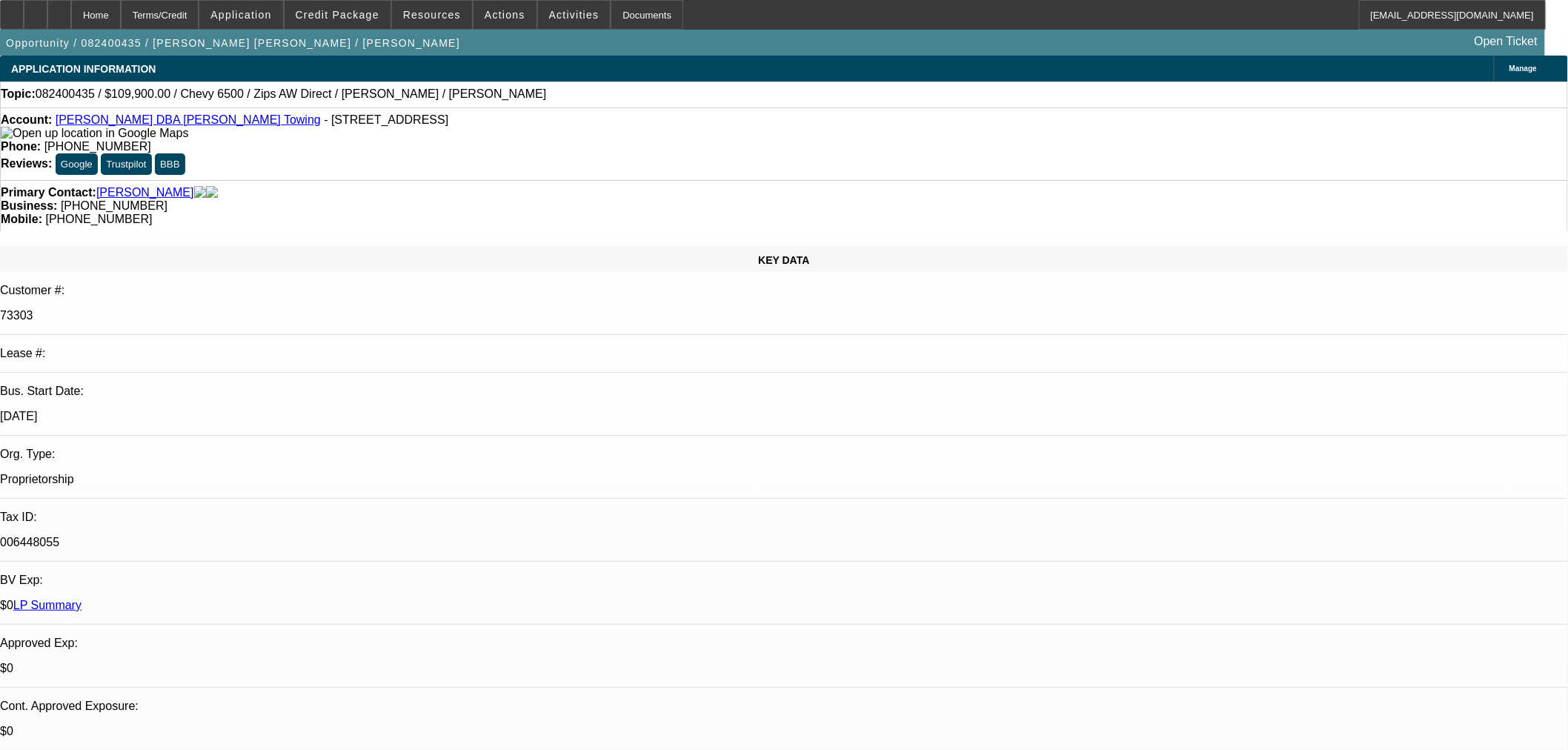
type input "1/11/2026"
radio input "true"
type input "7.82"
type input "8.32"
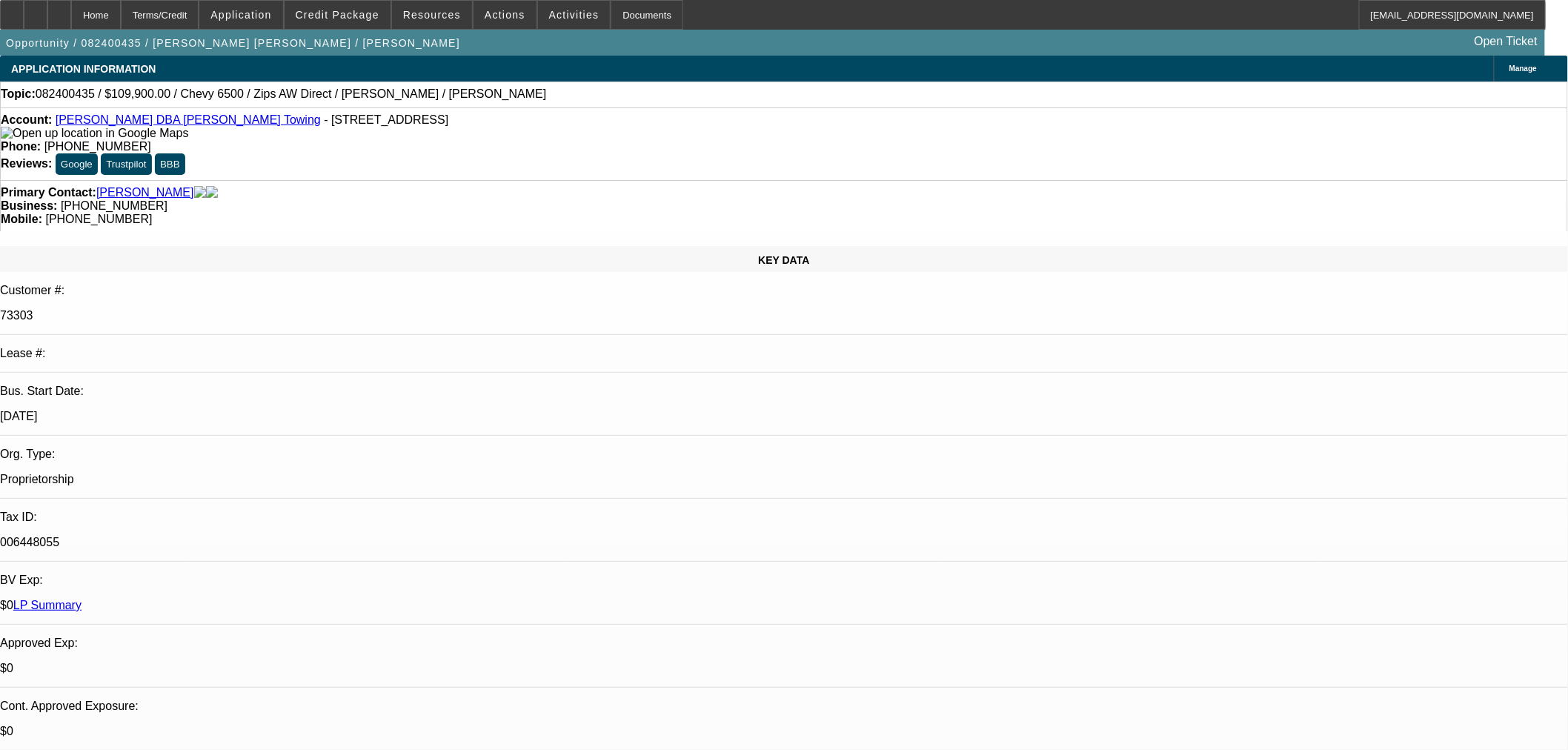
radio input "true"
type input "6.97"
type input "7.47"
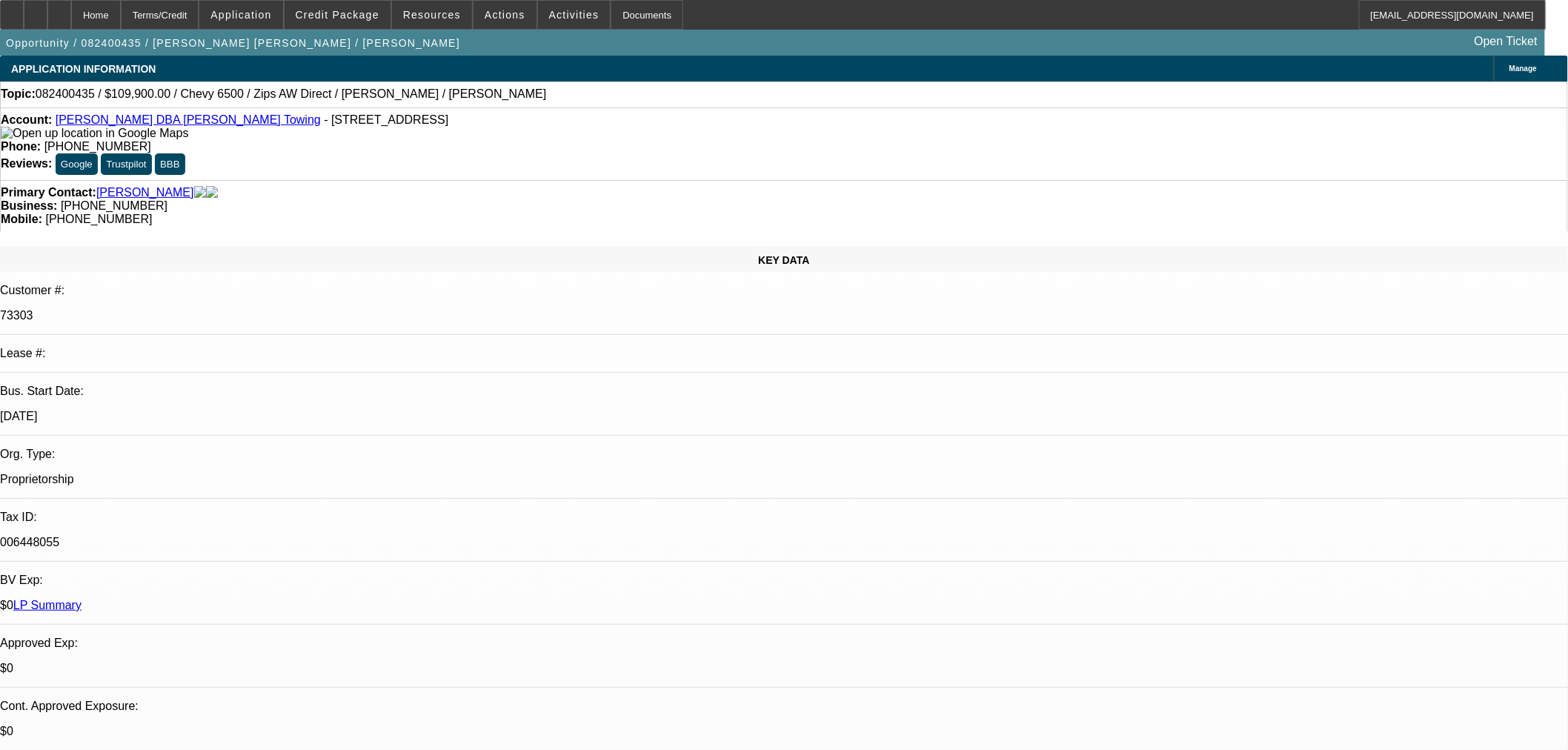
paste input "023415"
type input "023415"
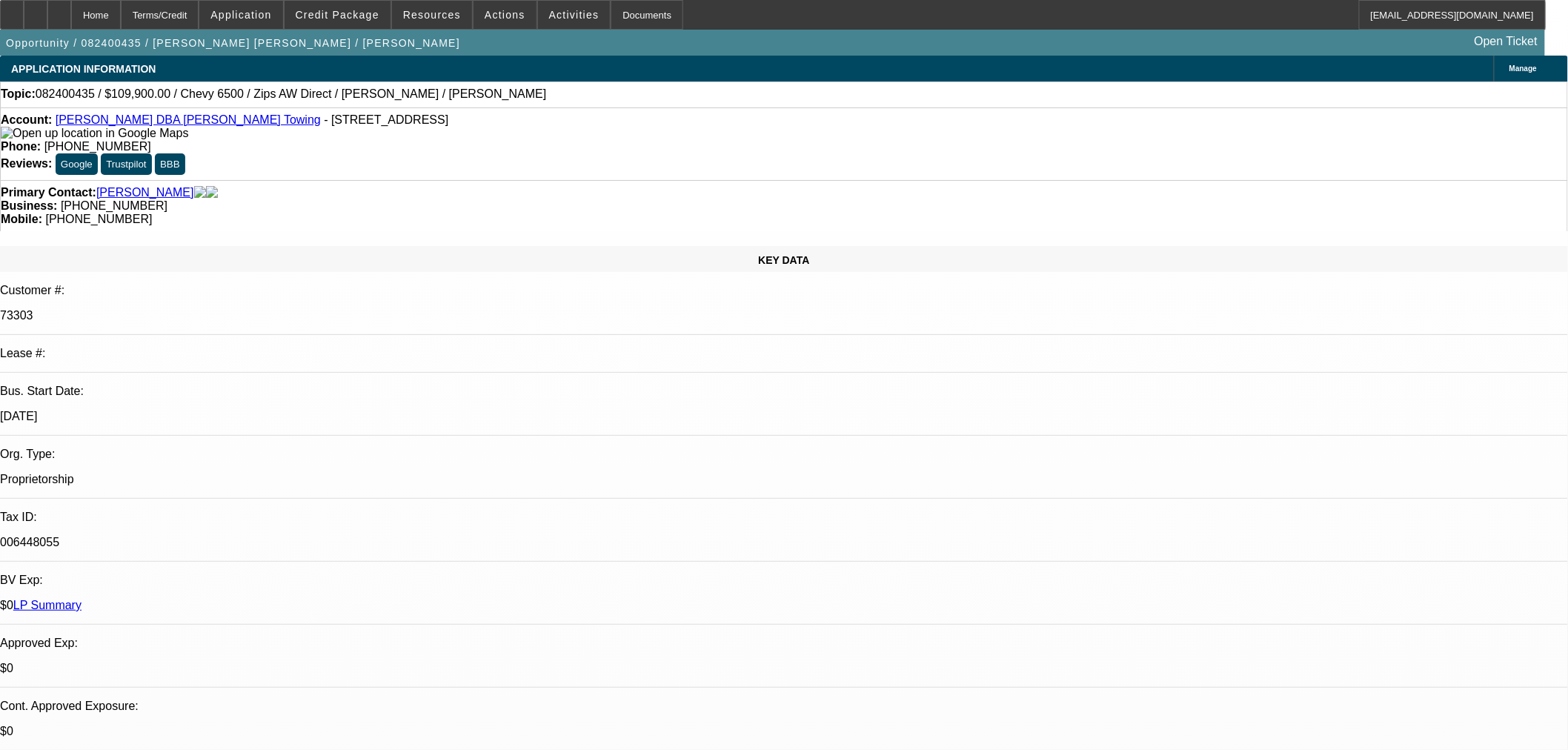
paste input "023415"
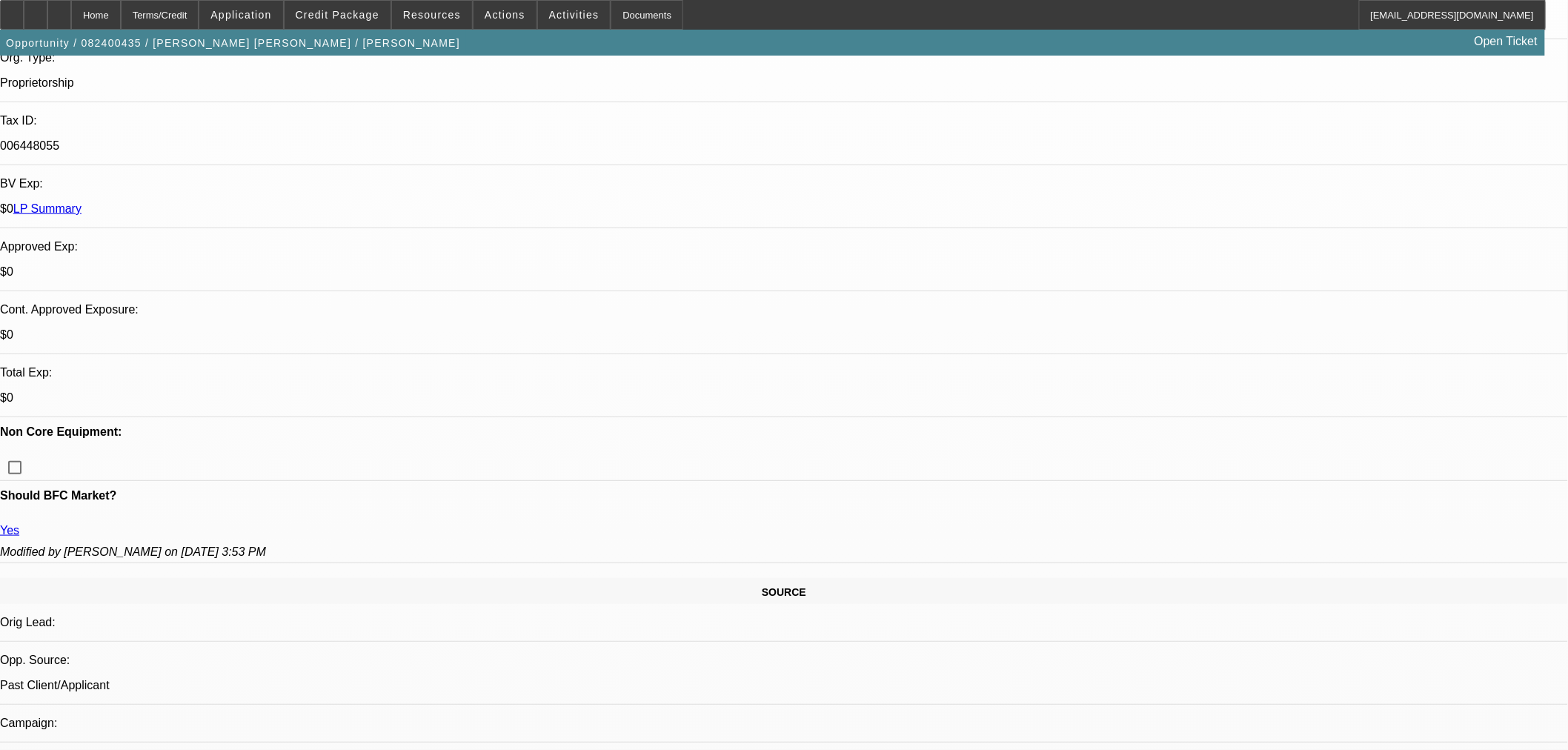
scroll to position [411, 0]
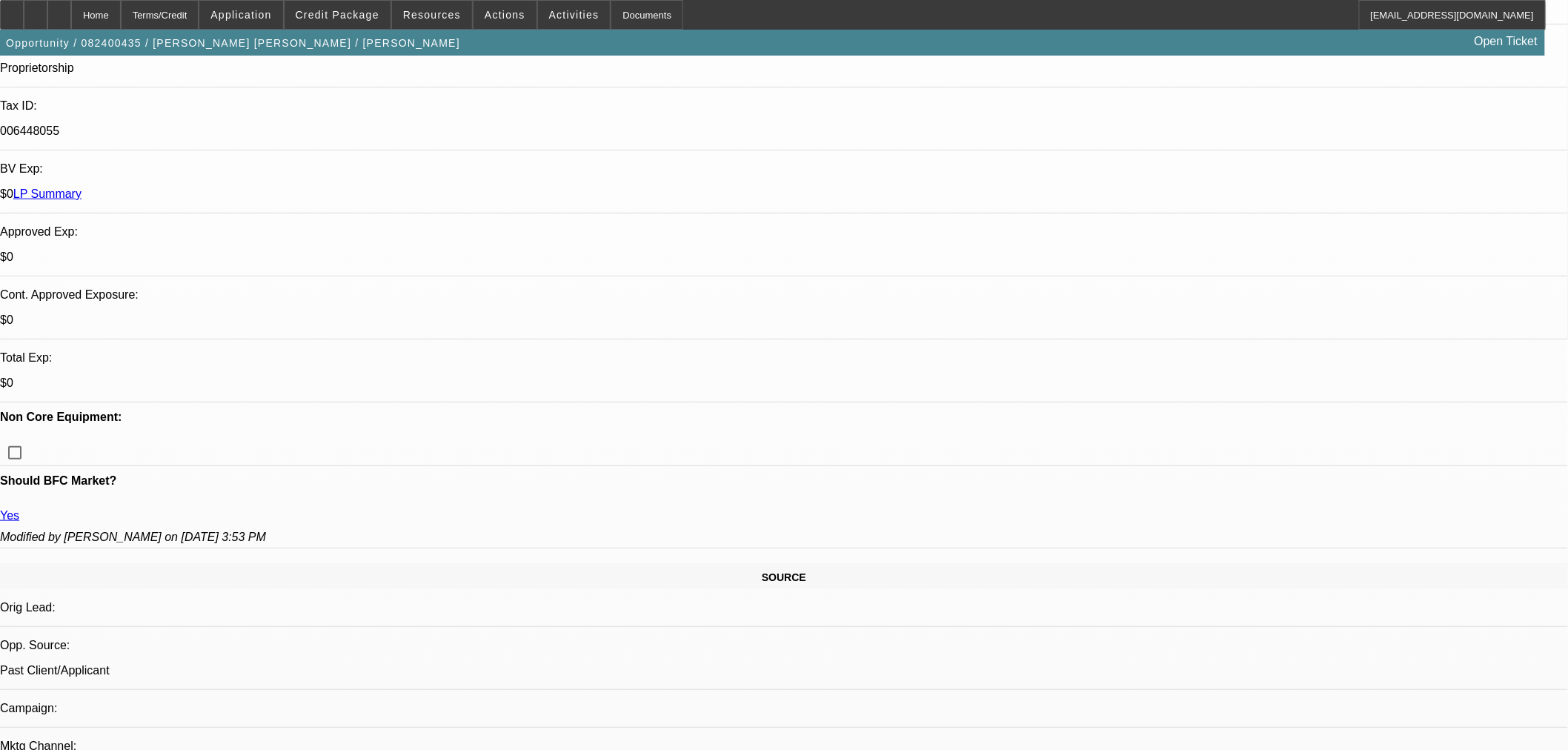
type input "023415"
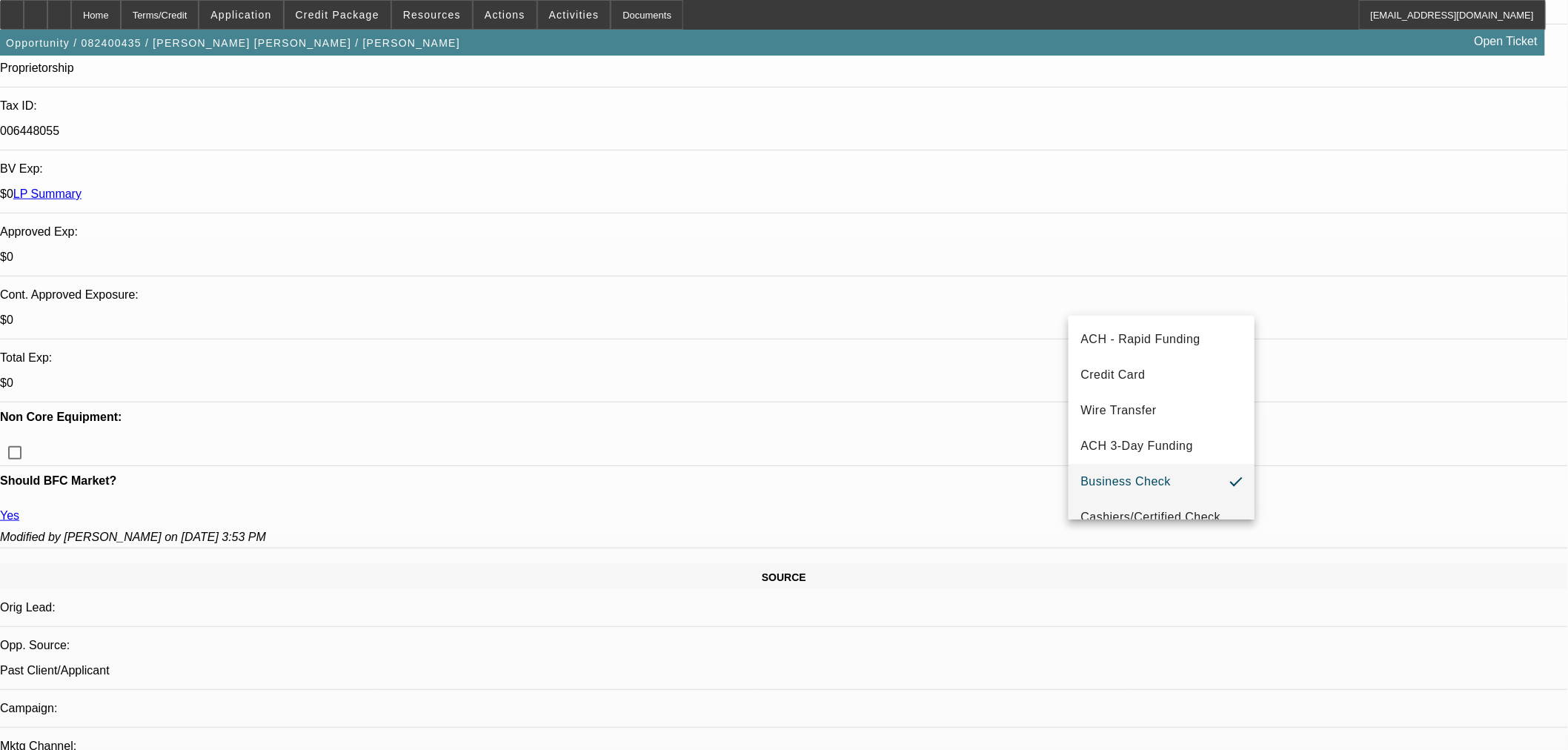
click at [1161, 504] on mat-option "Cashiers/Certified Check" at bounding box center [1160, 517] width 186 height 36
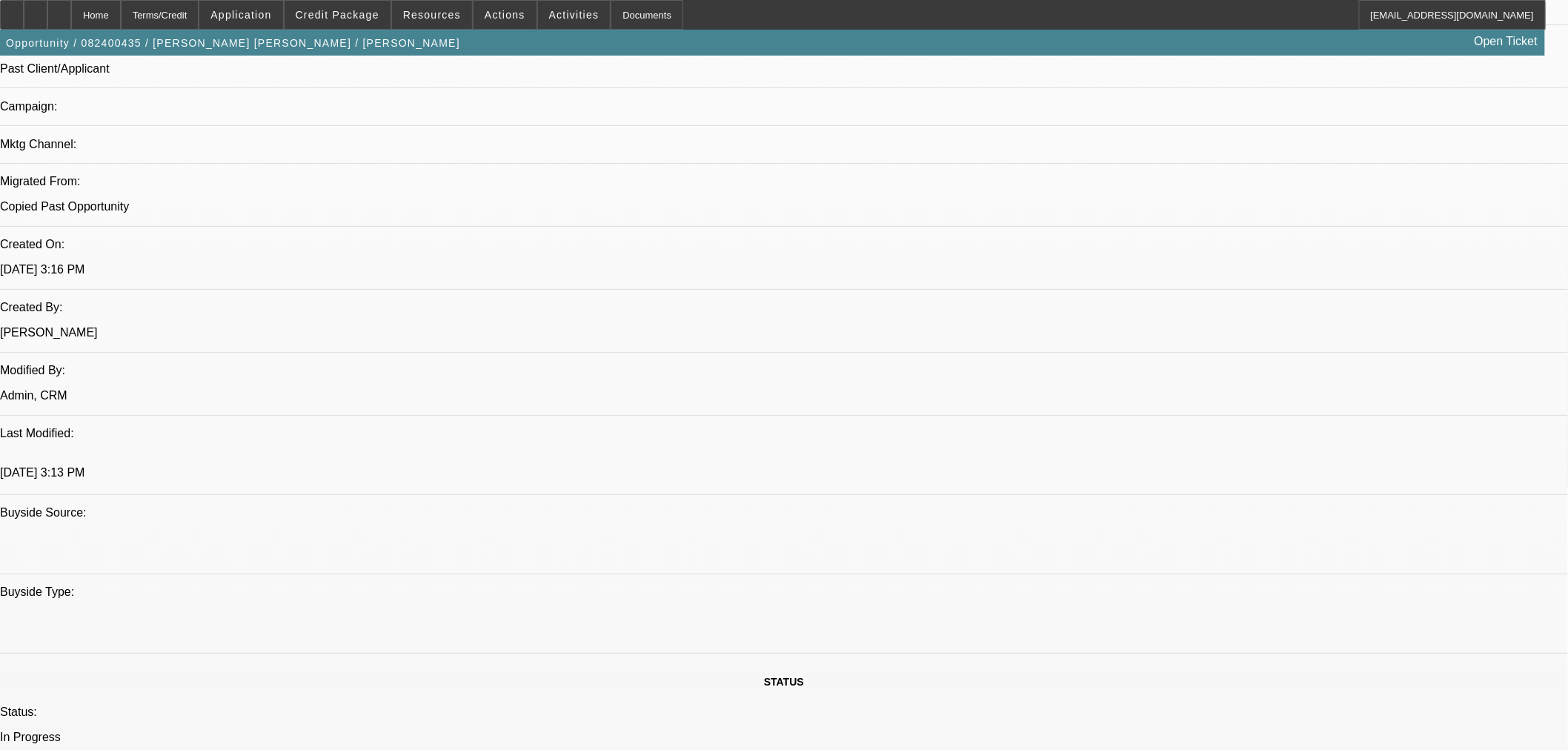
scroll to position [1070, 0]
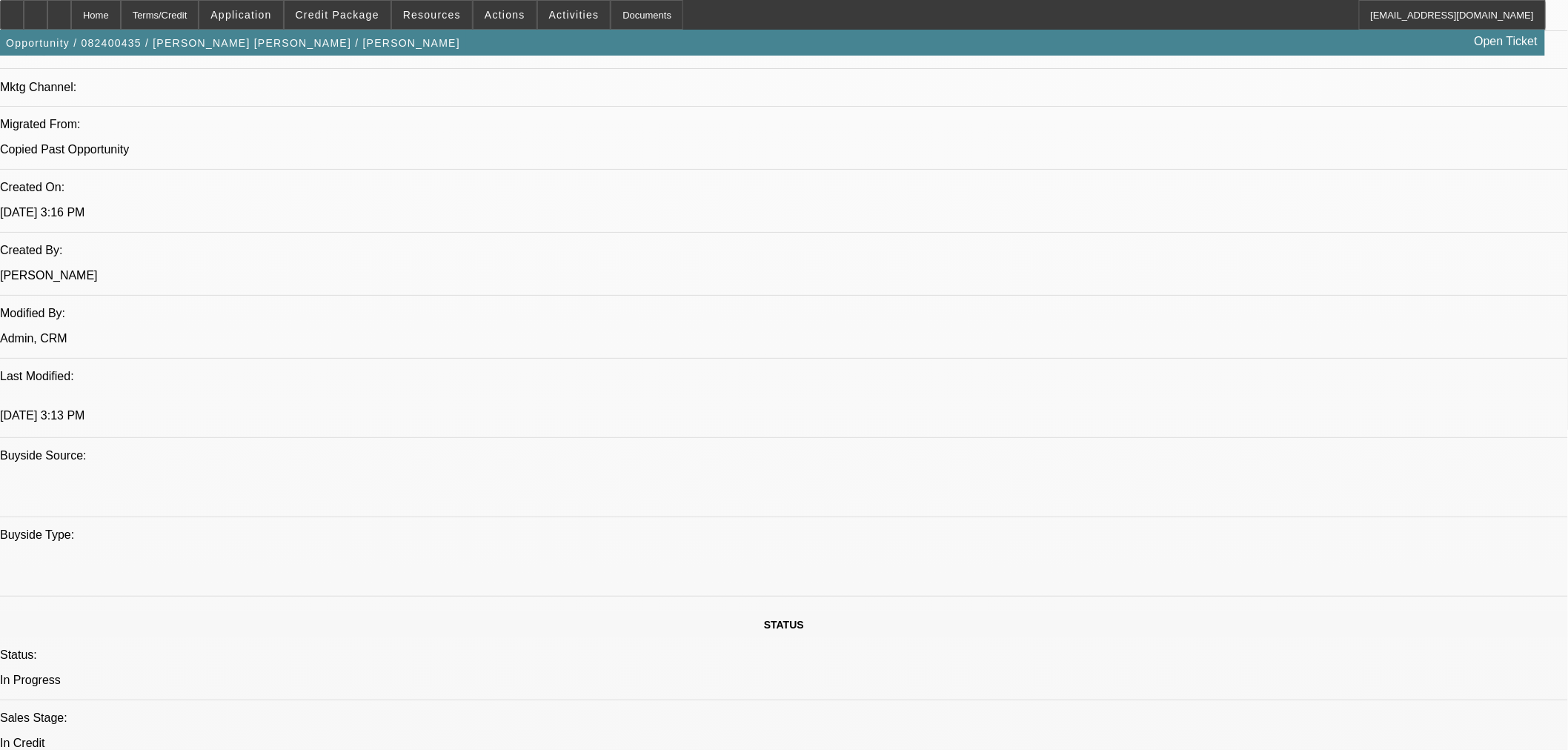
paste textarea "Equipment: 2023 New Chevy 6500 1 with , 2023 New Century 22' Rollback rollback"
paste textarea "Amount Approved: $110,000.00 Term Approved: 72"
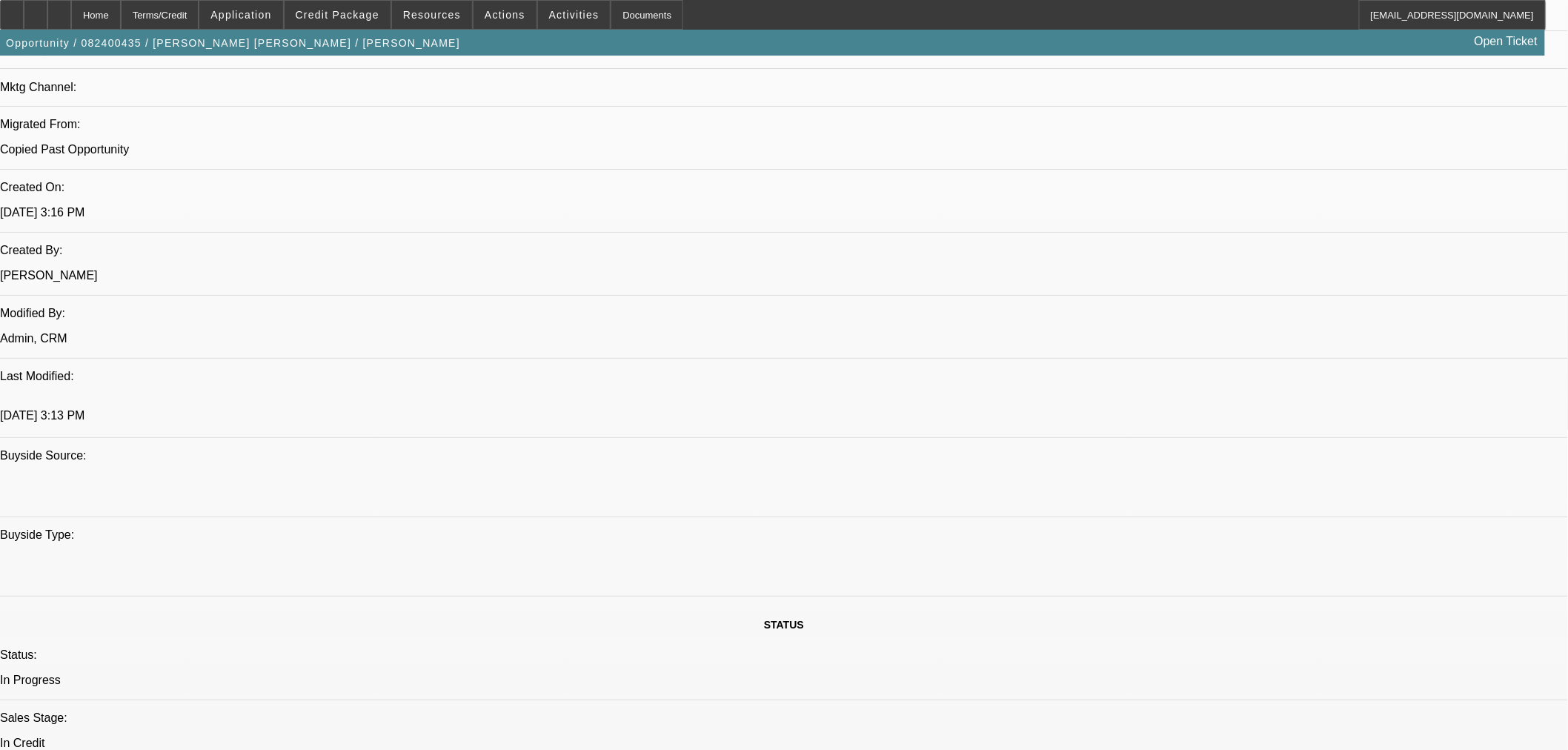
paste textarea "Finance Product: Loan / EFA"
paste textarea "Approved Pricing Tier: 2"
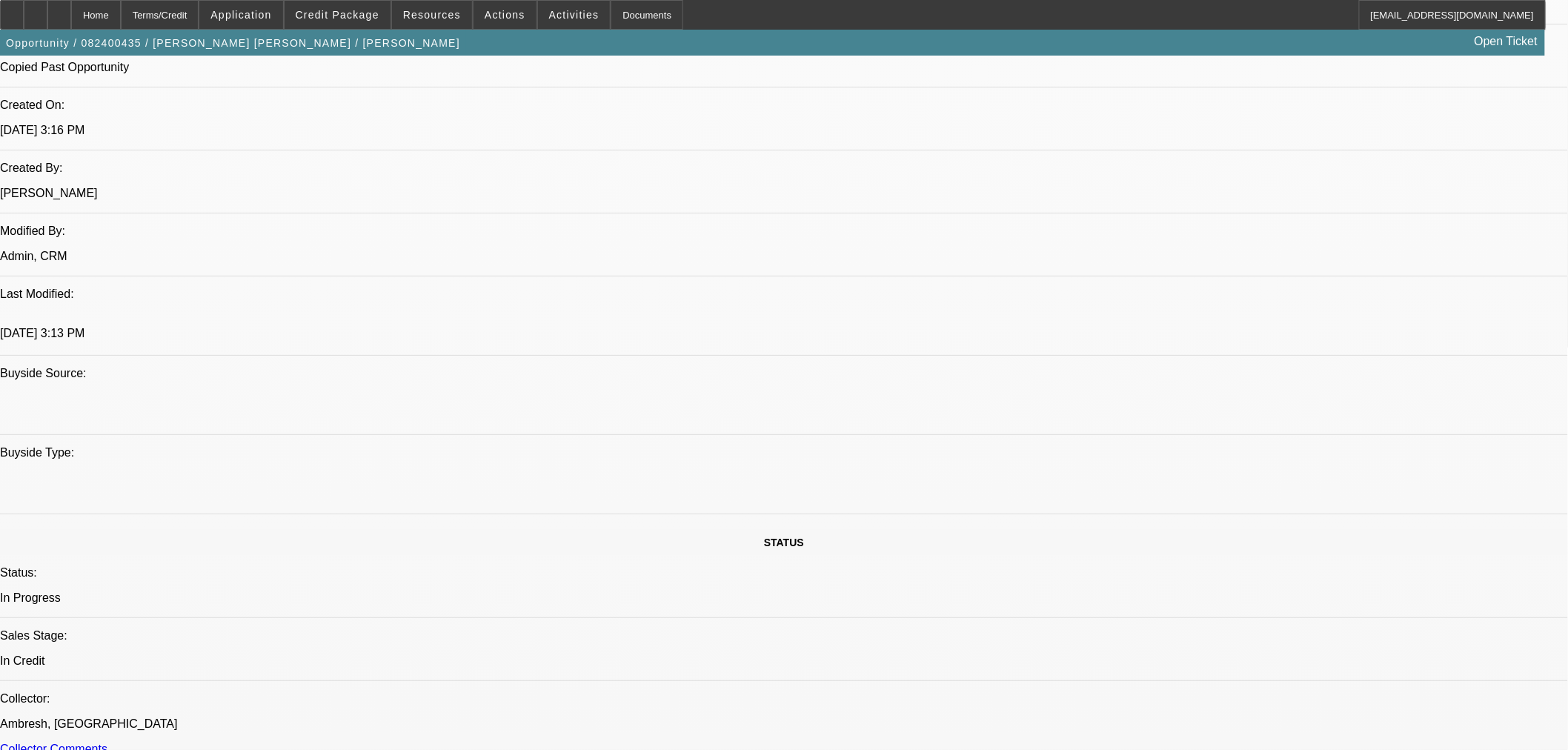
scroll to position [35, 0]
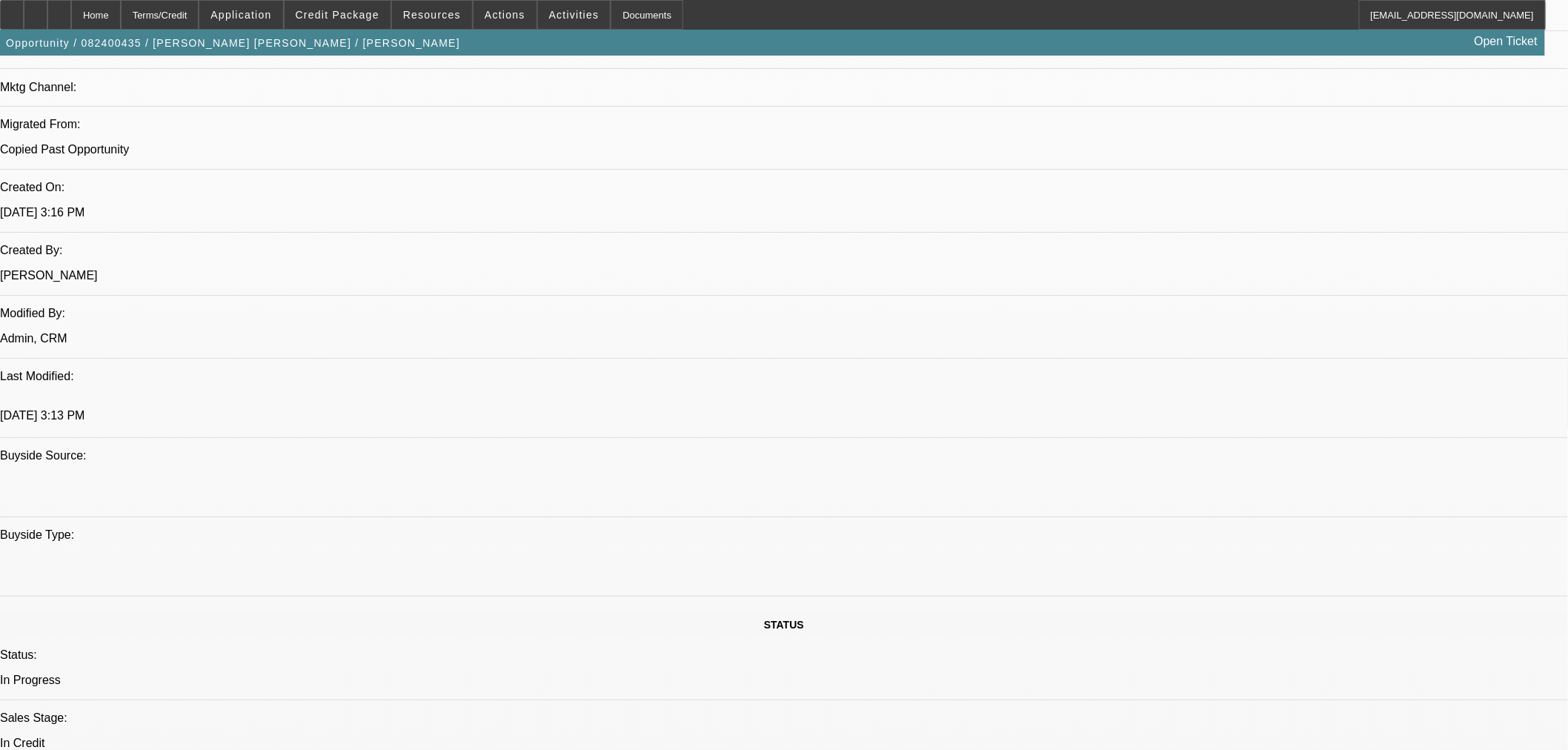
scroll to position [1234, 0]
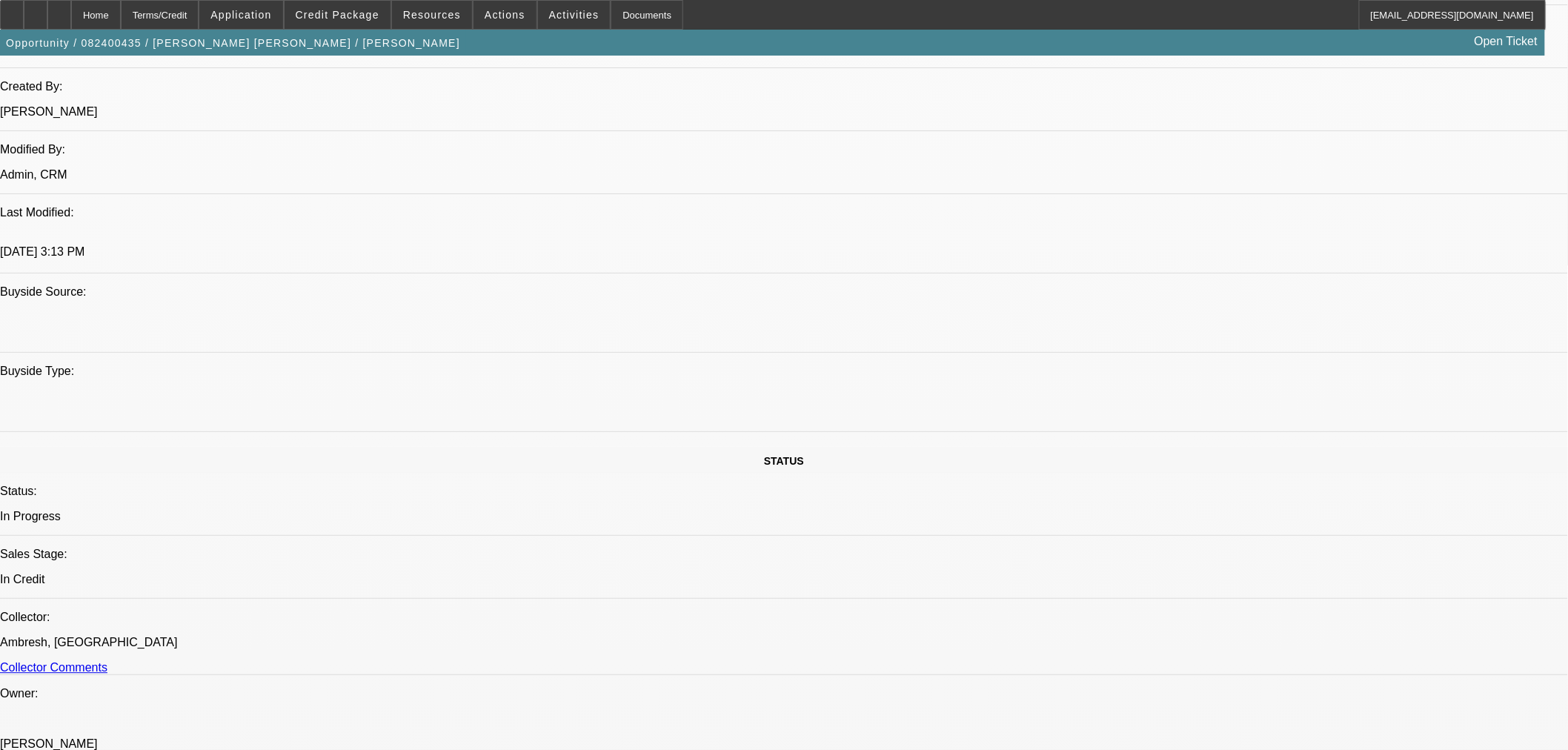
type textarea "APPROVED BY FCEF: Equipment: 2023 New Chevy 6500 1 with , 2023 New Century 22' …"
click at [1248, 411] on span "10" at bounding box center [1248, 403] width 26 height 26
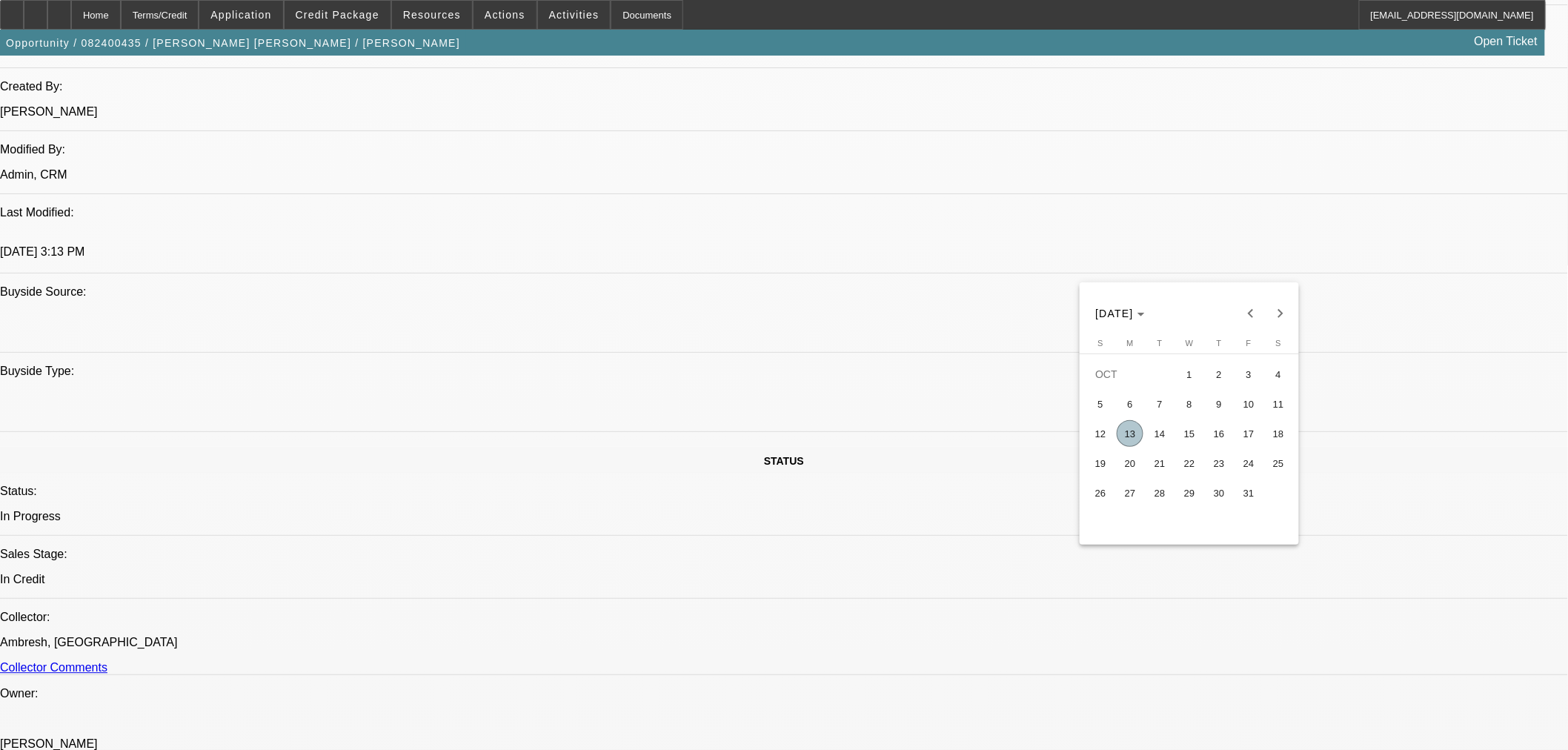
type input "[DATE]"
type input "03:15"
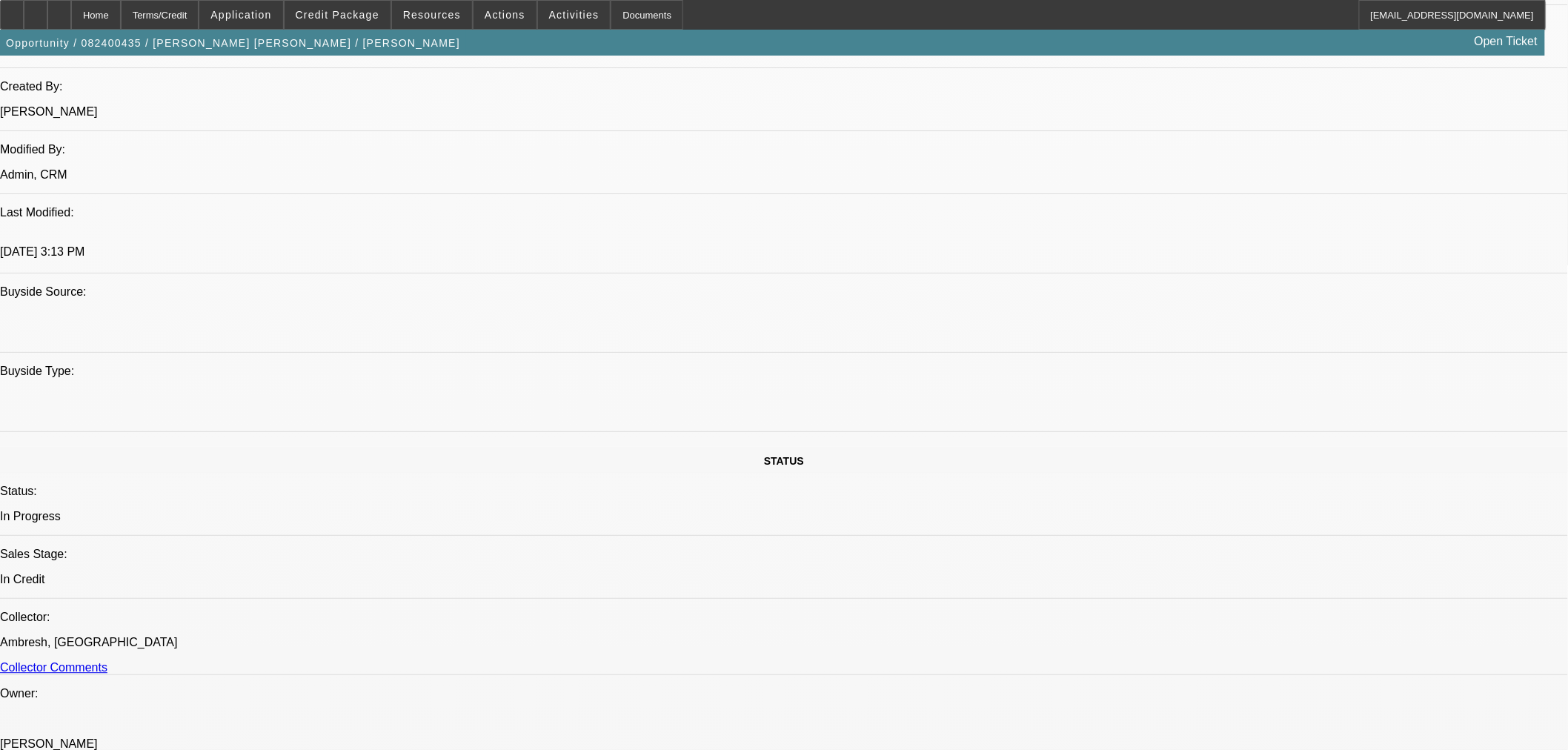
type input "08:01"
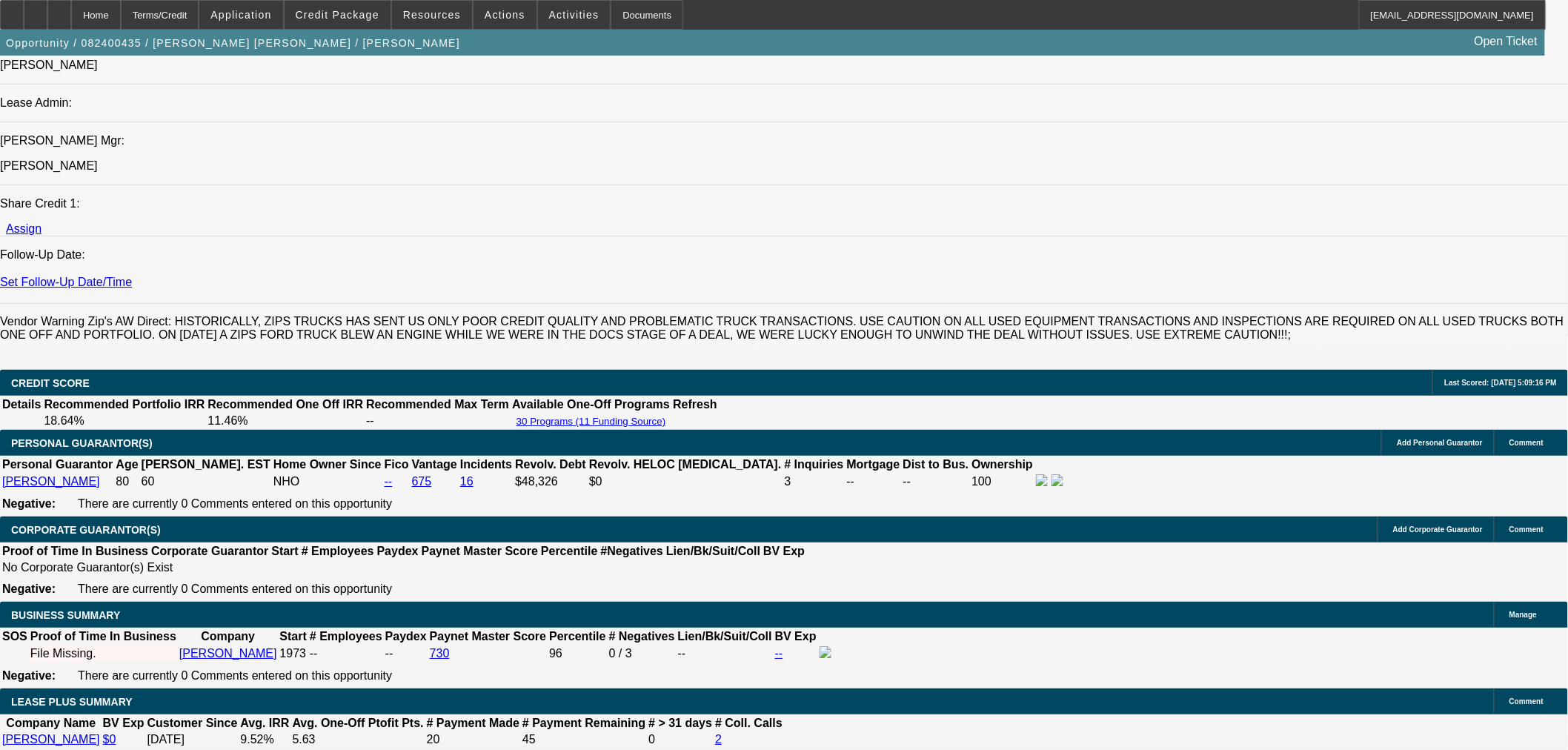
scroll to position [1647, 0]
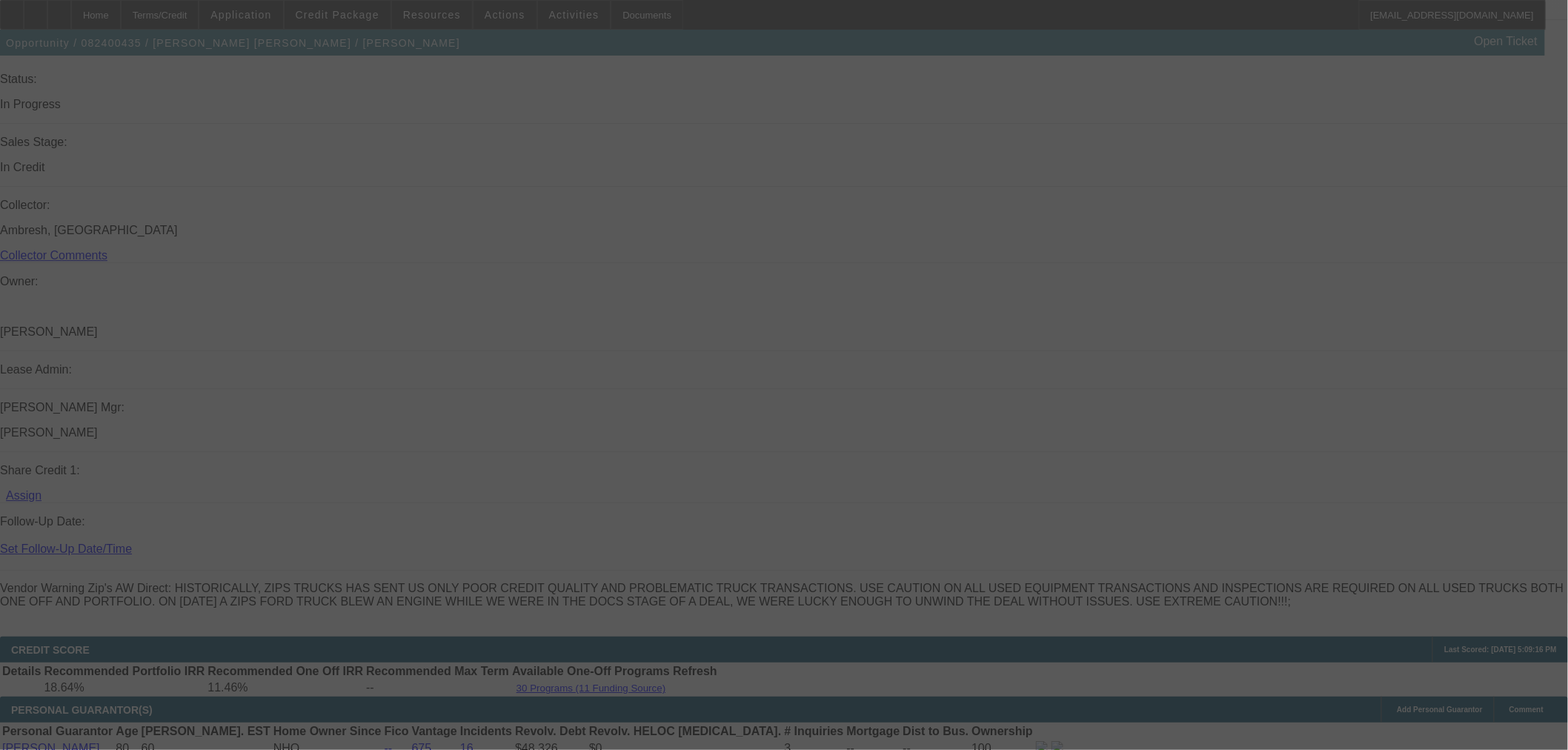
scroll to position [0, 0]
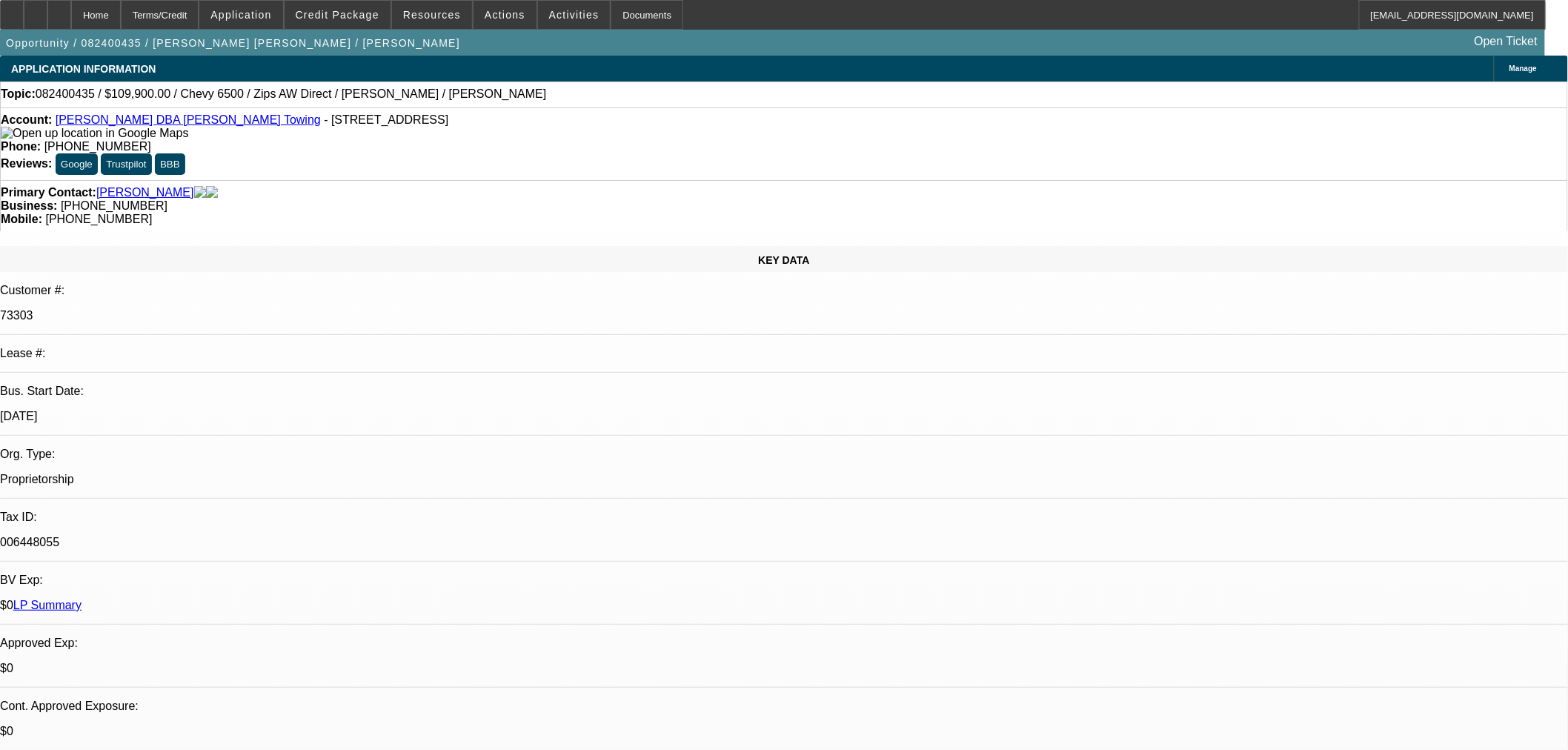
select select "0"
select select "2"
select select "0"
select select "6"
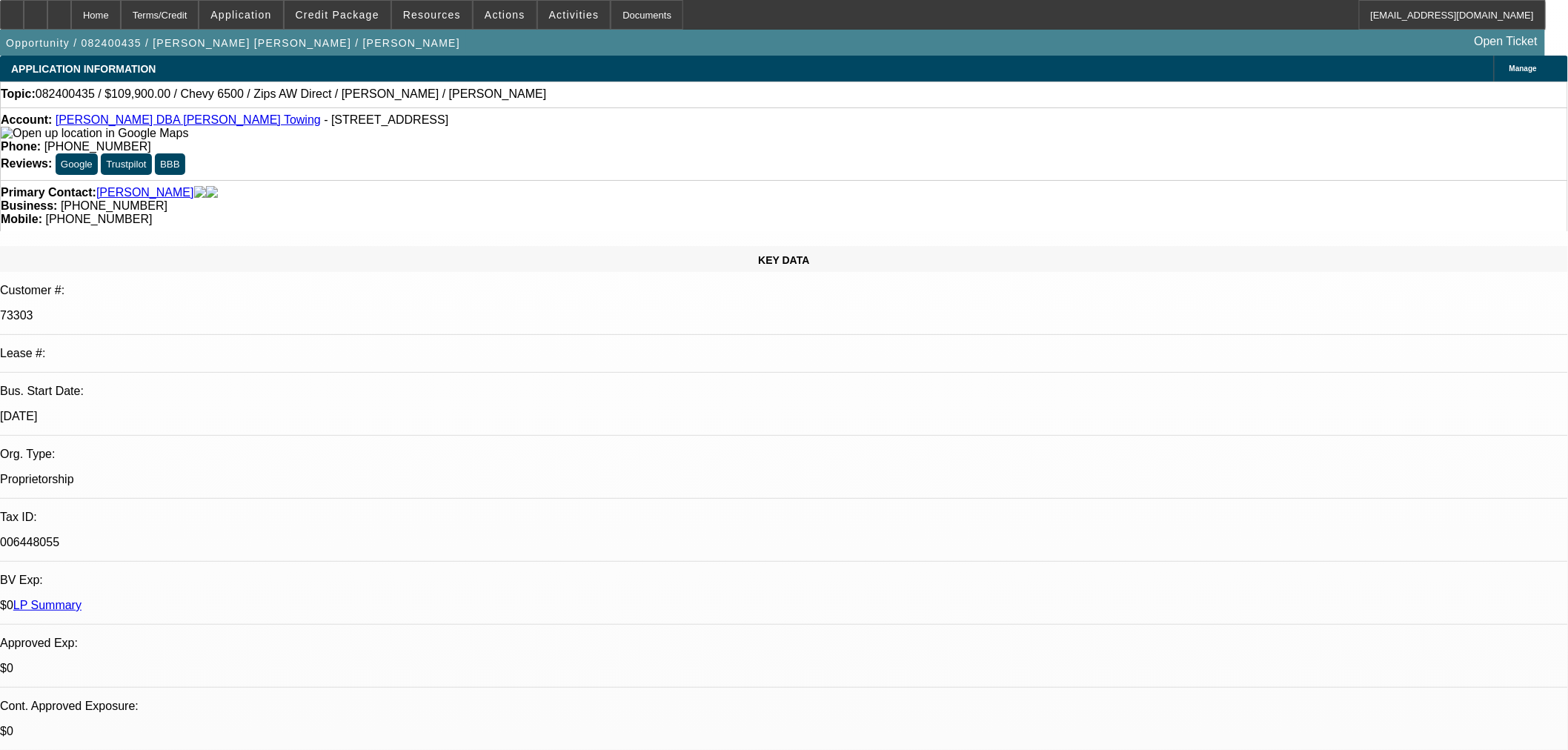
select select "0"
select select "2"
select select "0"
select select "6"
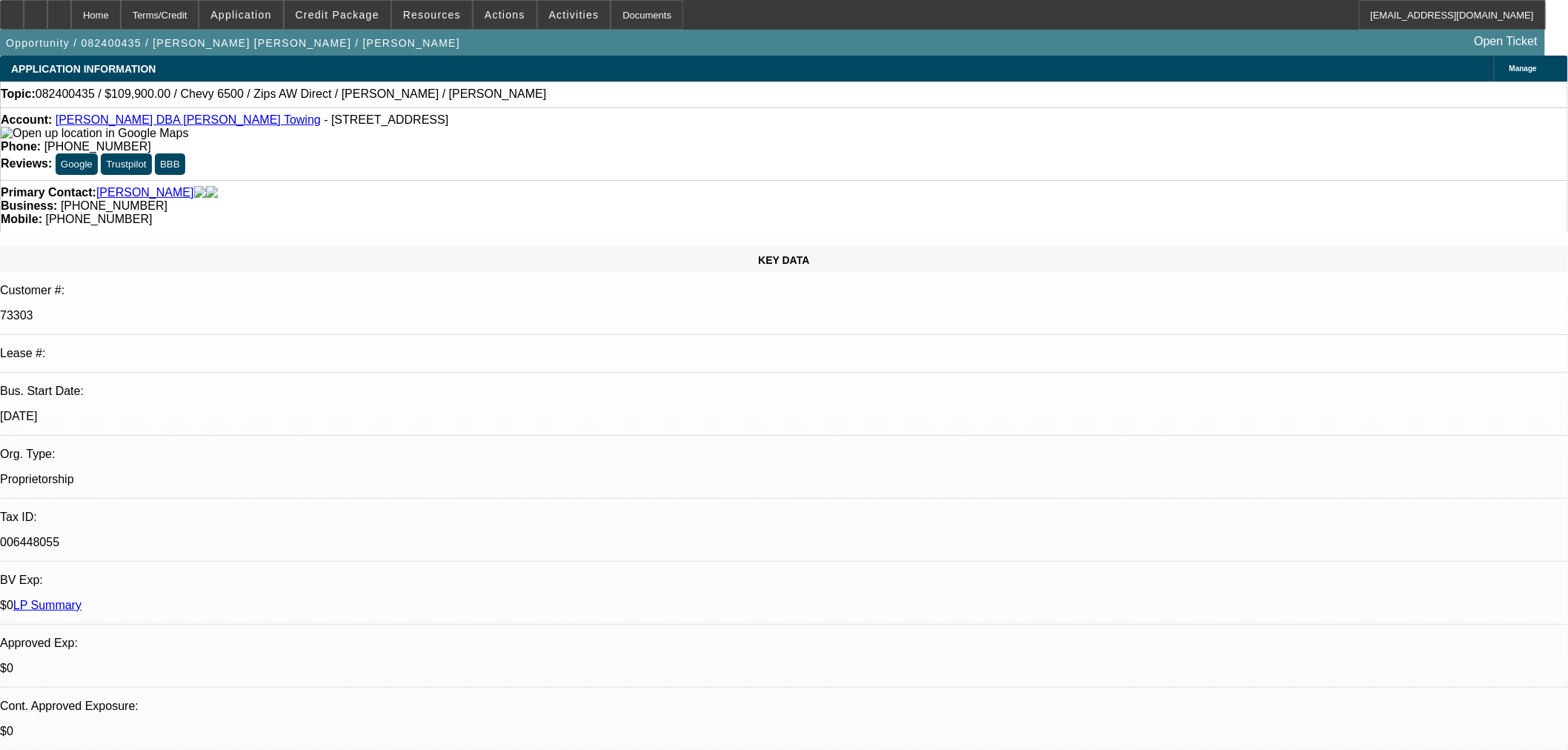
select select "0"
select select "2"
select select "0"
select select "6"
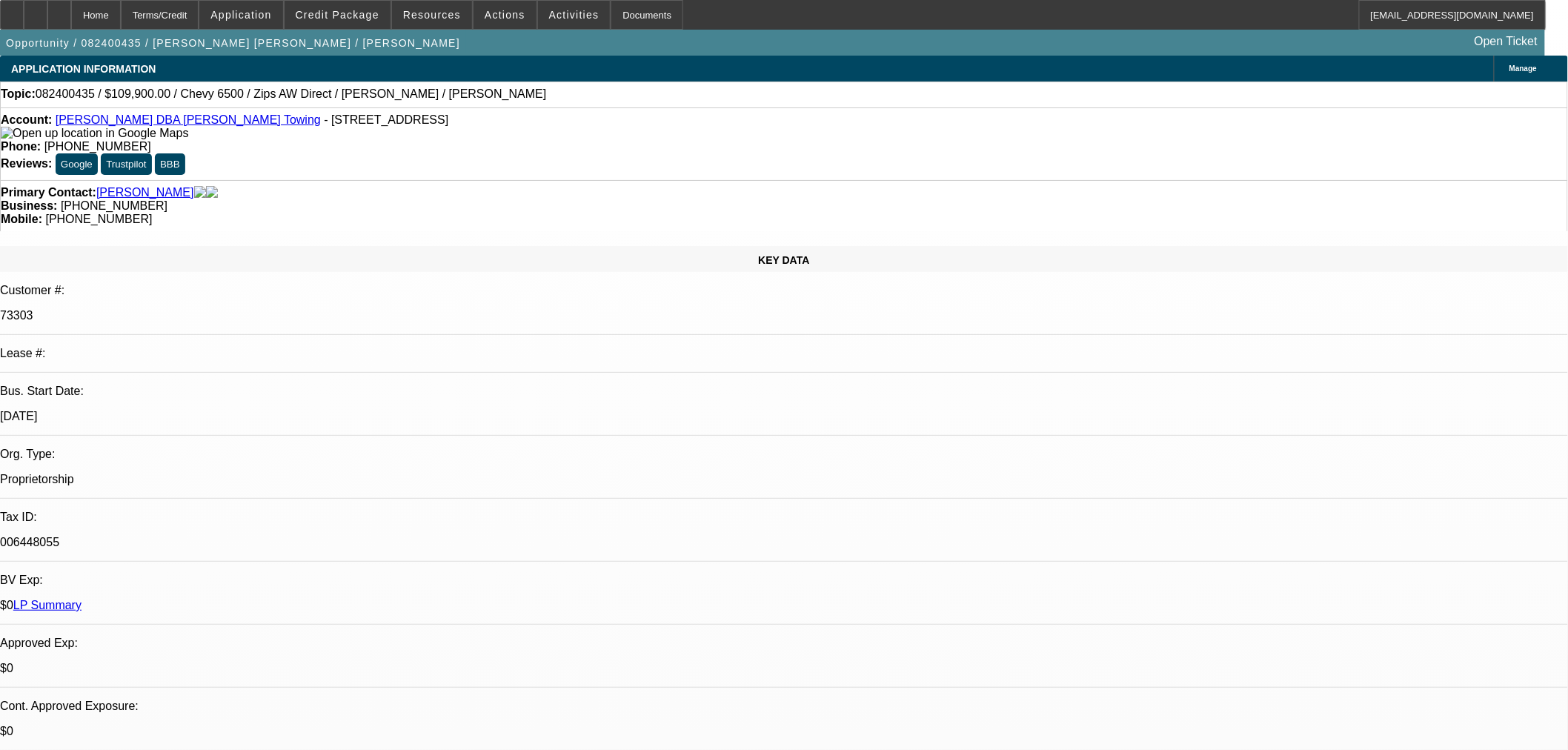
select select "0"
select select "2"
select select "0"
select select "6"
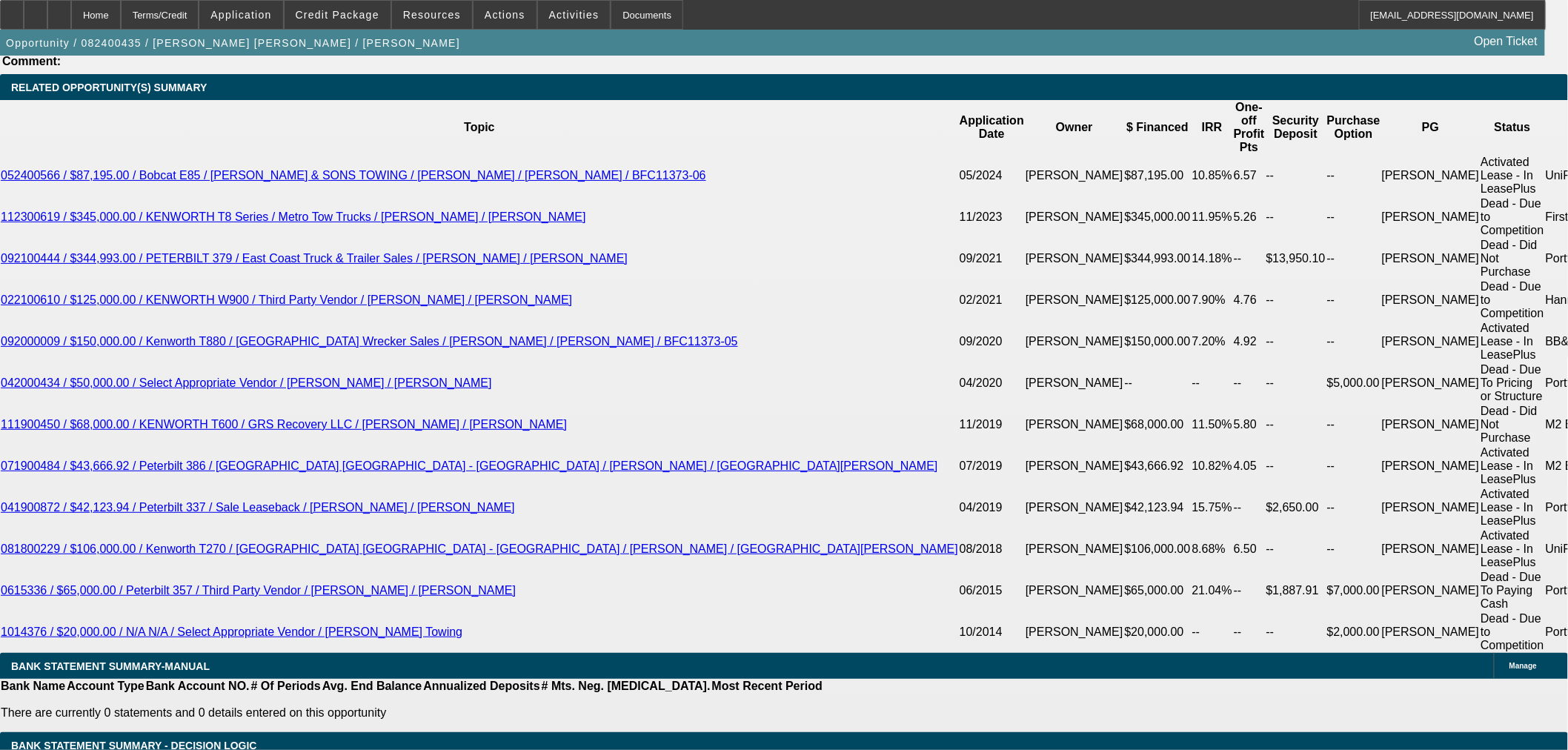
scroll to position [2634, 0]
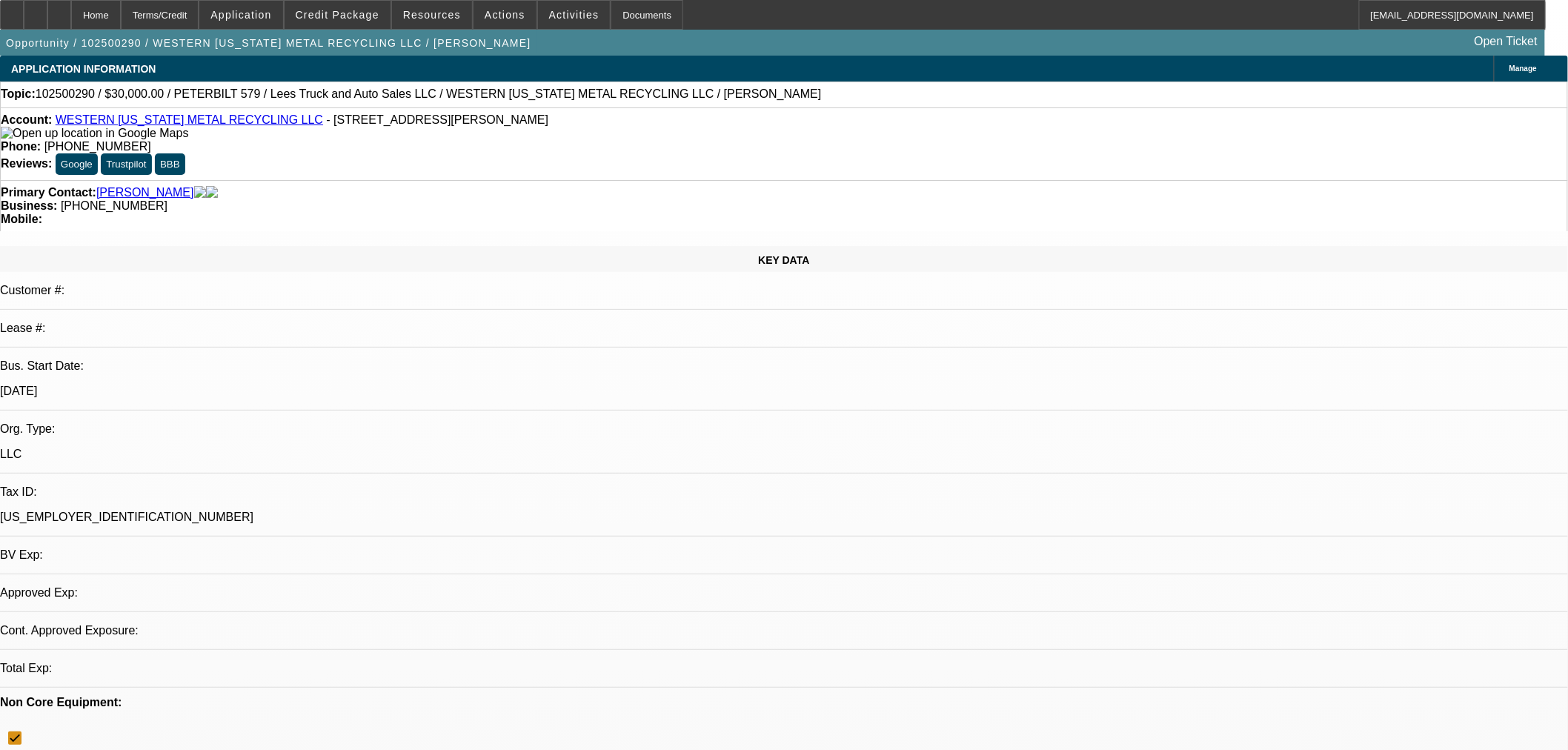
select select "0"
select select "3"
select select "0"
select select "6"
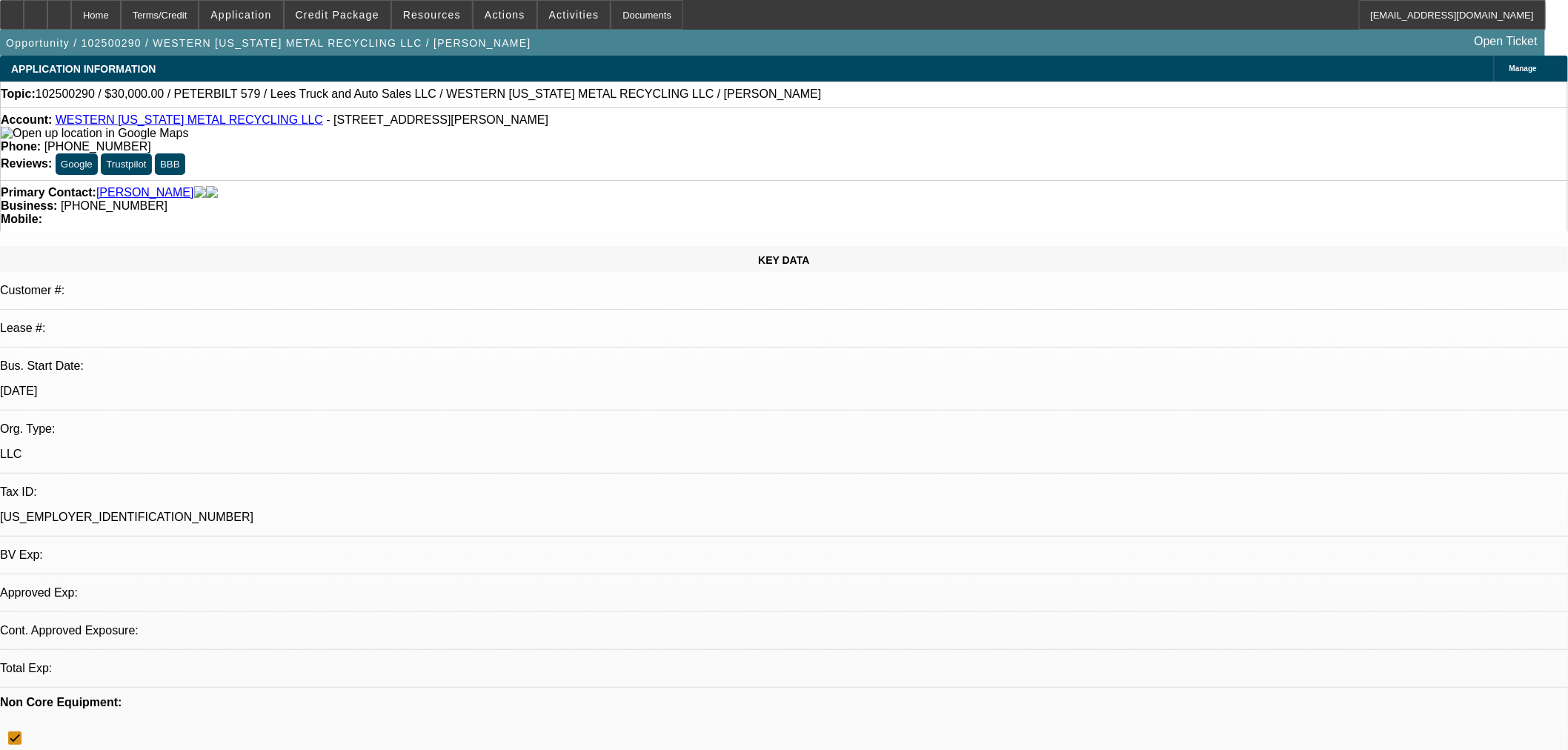
select select "0"
select select "3"
select select "0"
select select "6"
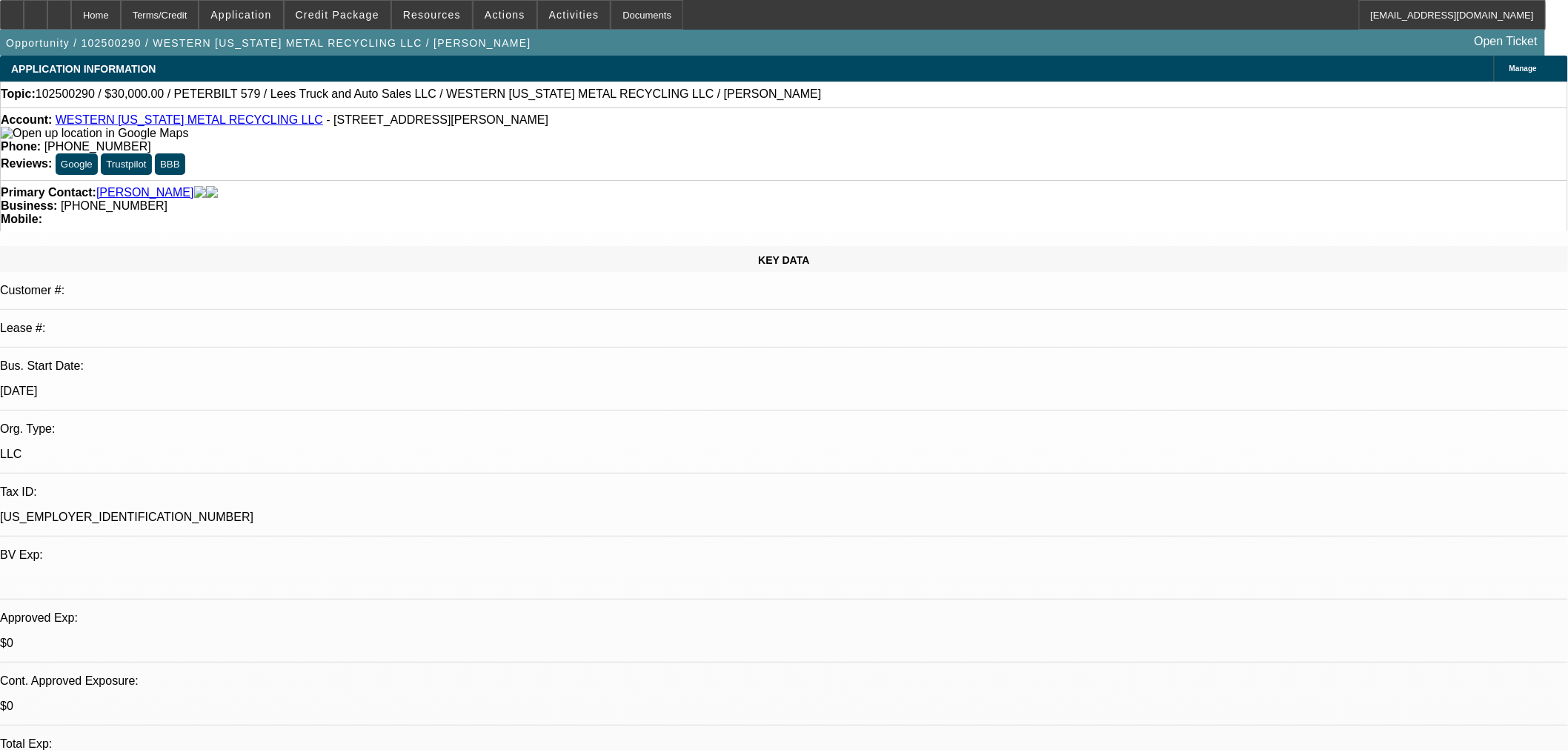
scroll to position [507, 0]
select select "0"
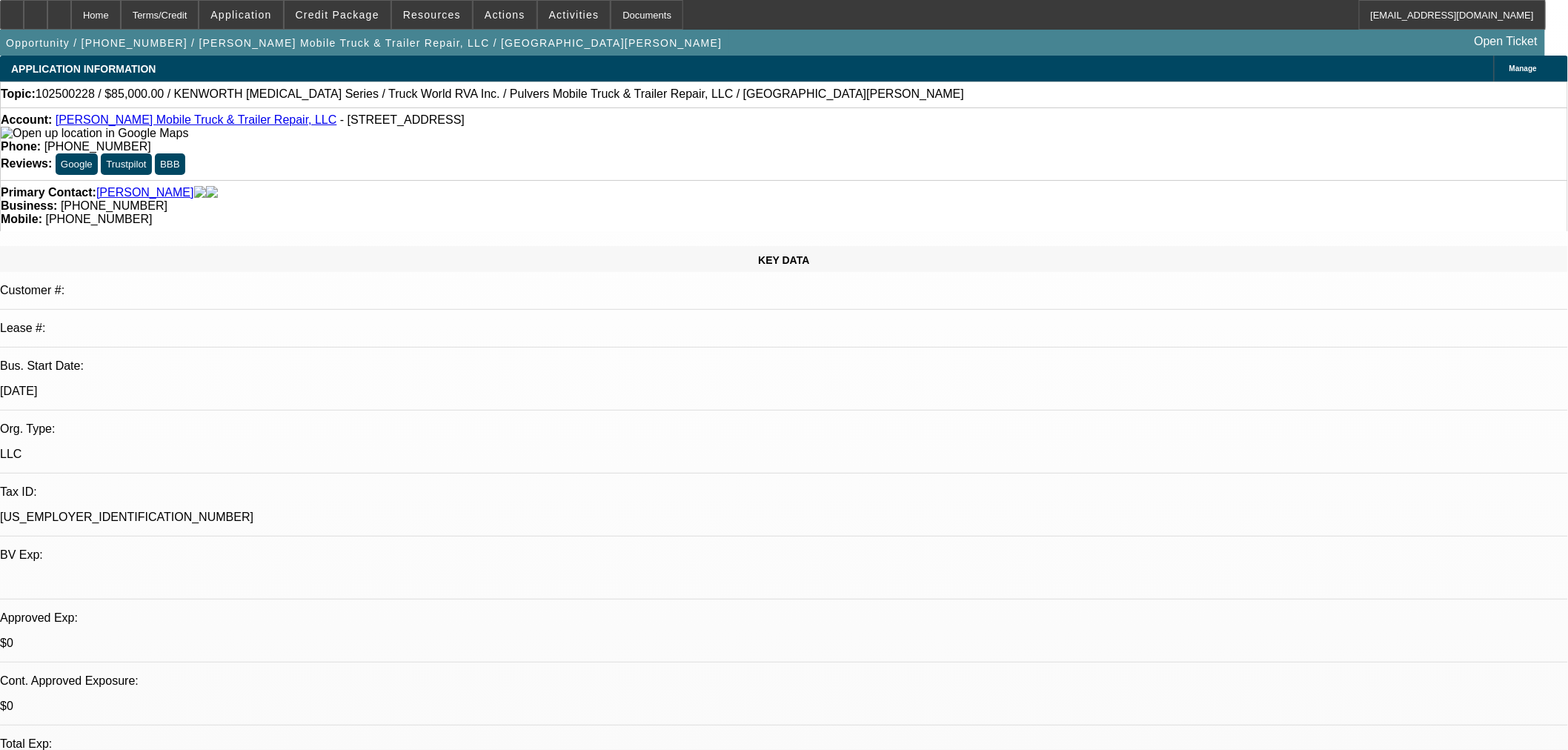
select select "0"
select select "6"
select select "0"
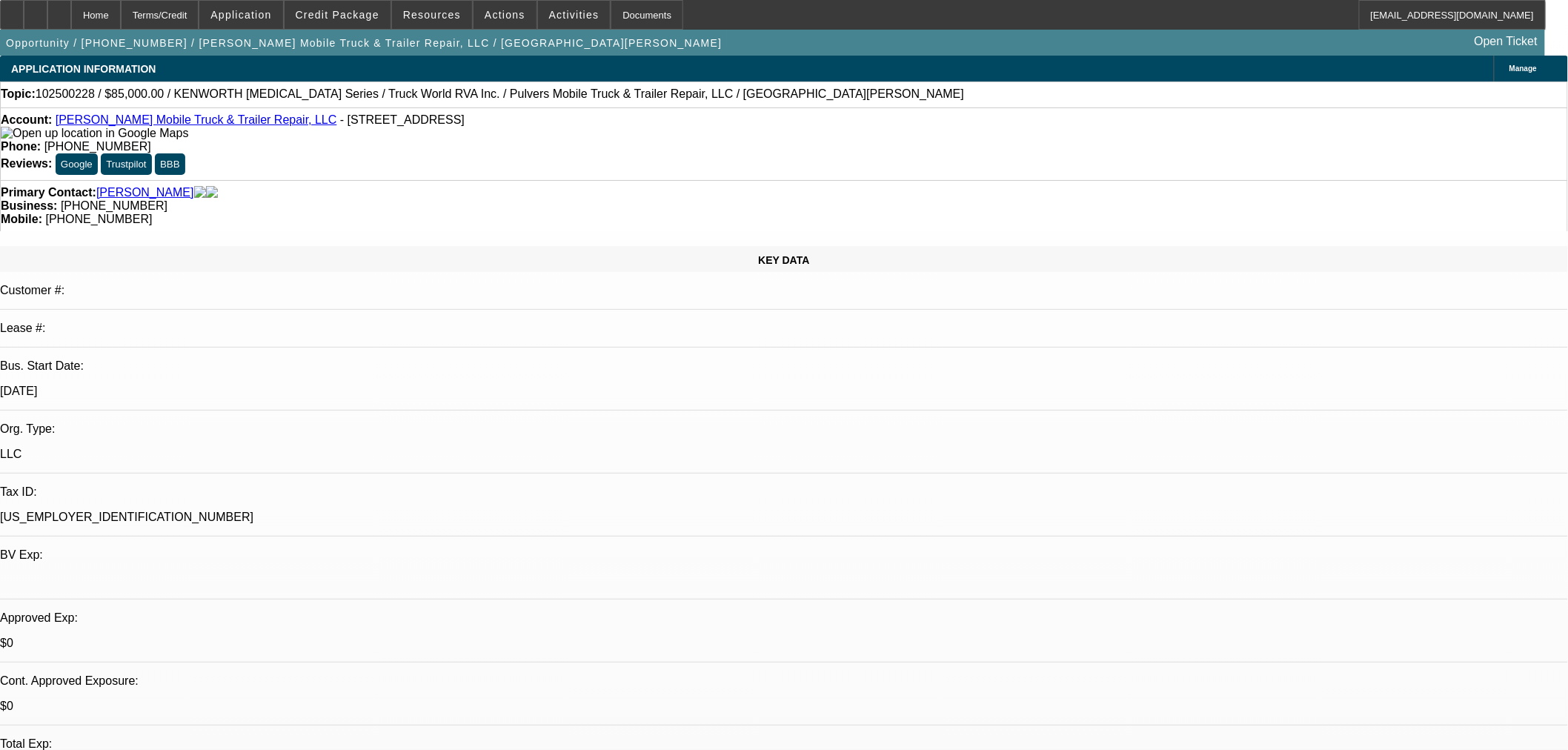
select select "6"
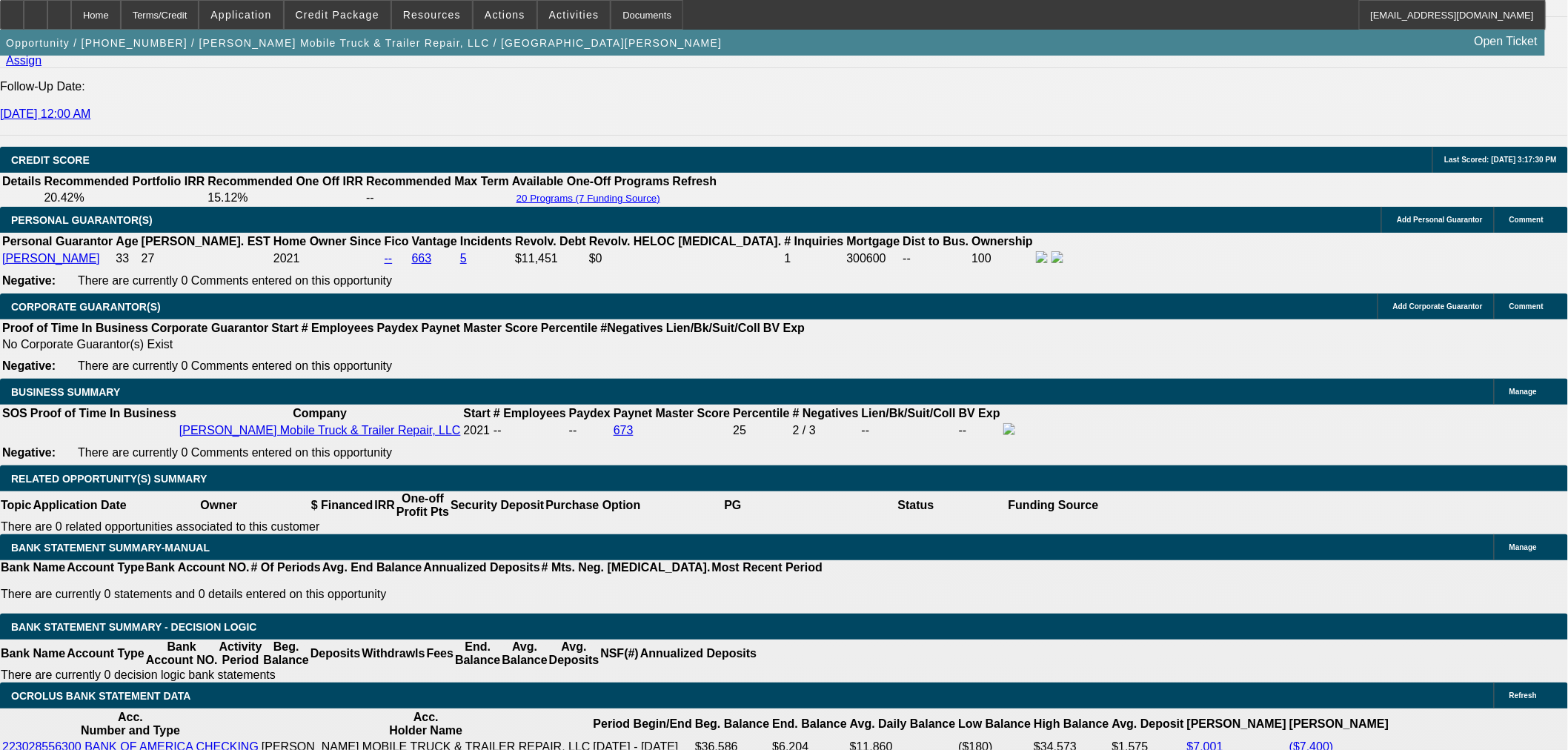
scroll to position [1893, 0]
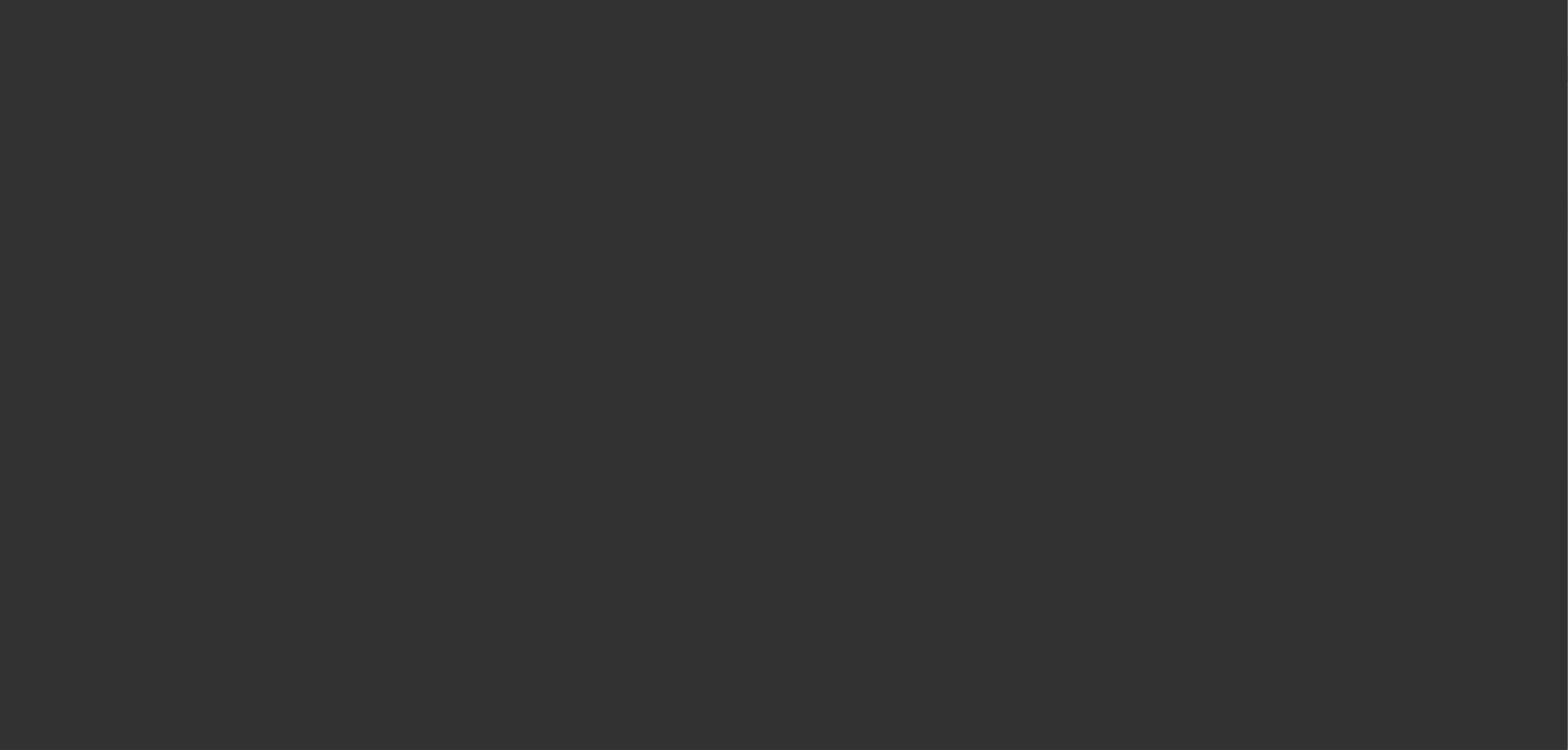
radio input "true"
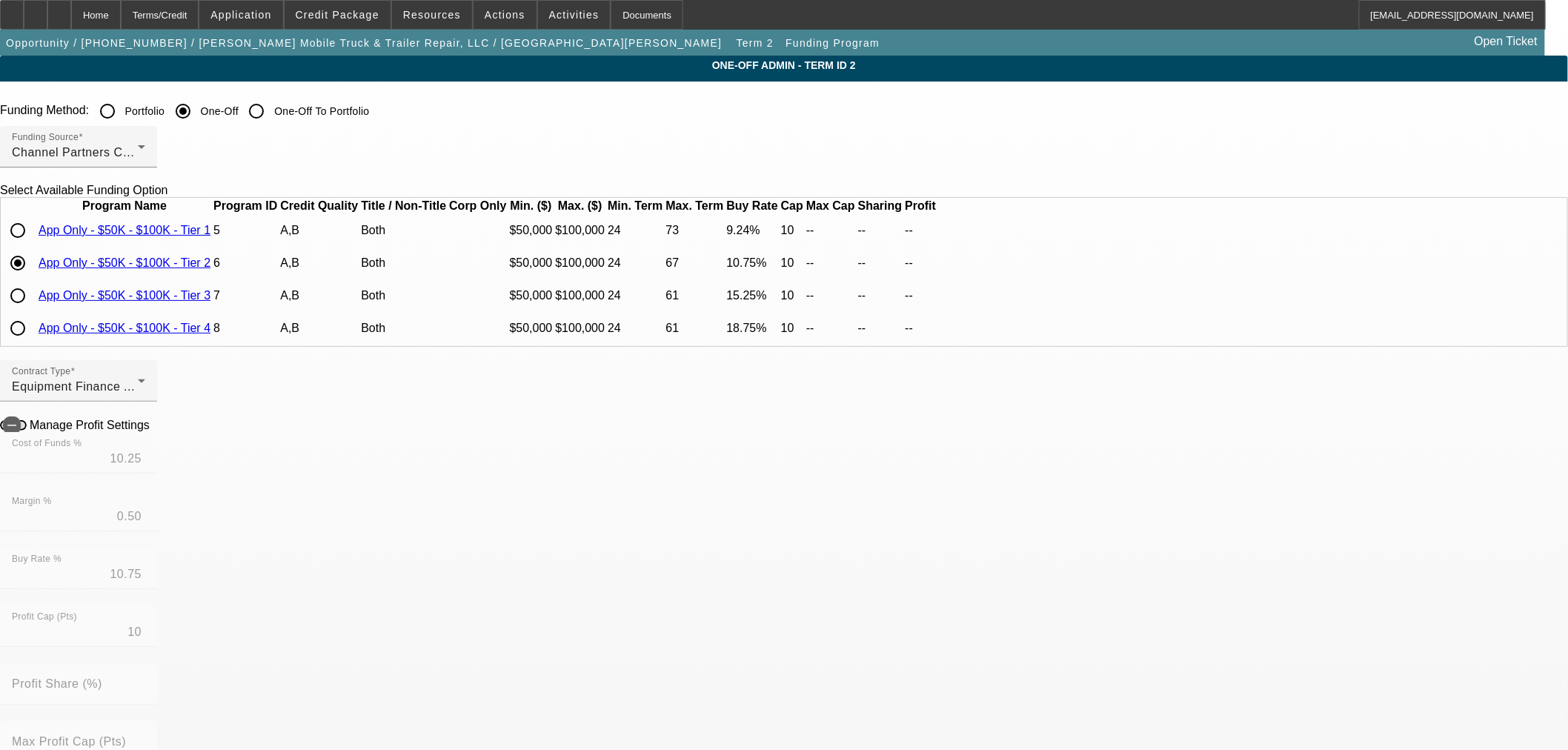
scroll to position [26, 0]
click at [33, 343] on input "radio" at bounding box center [18, 328] width 29 height 29
radio input "true"
type input "18.00"
type input "0.75"
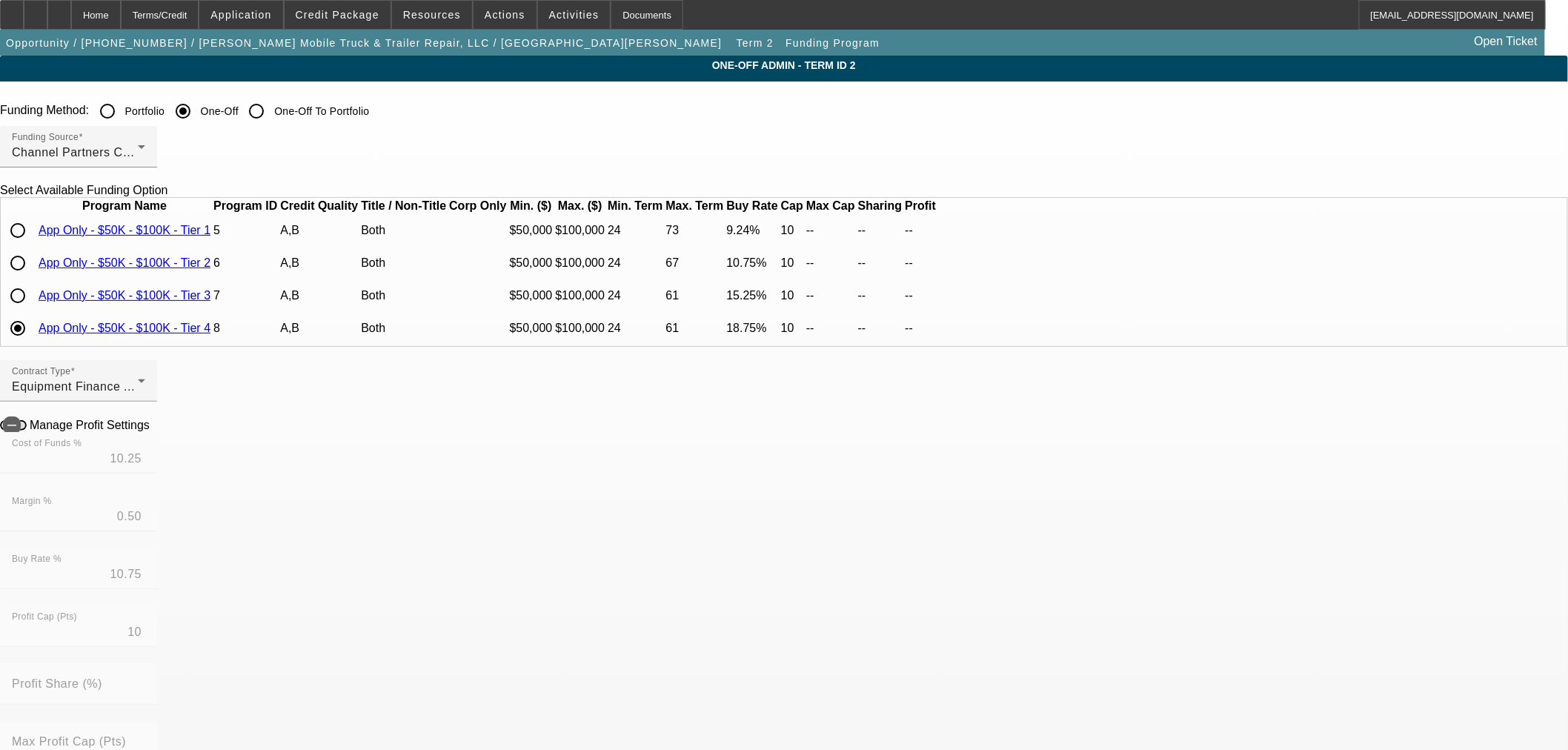
type input "18.75"
click at [154, 431] on icon at bounding box center [154, 424] width 0 height 13
type input "-$4,350.98"
type input "-$2,221.51"
radio input "false"
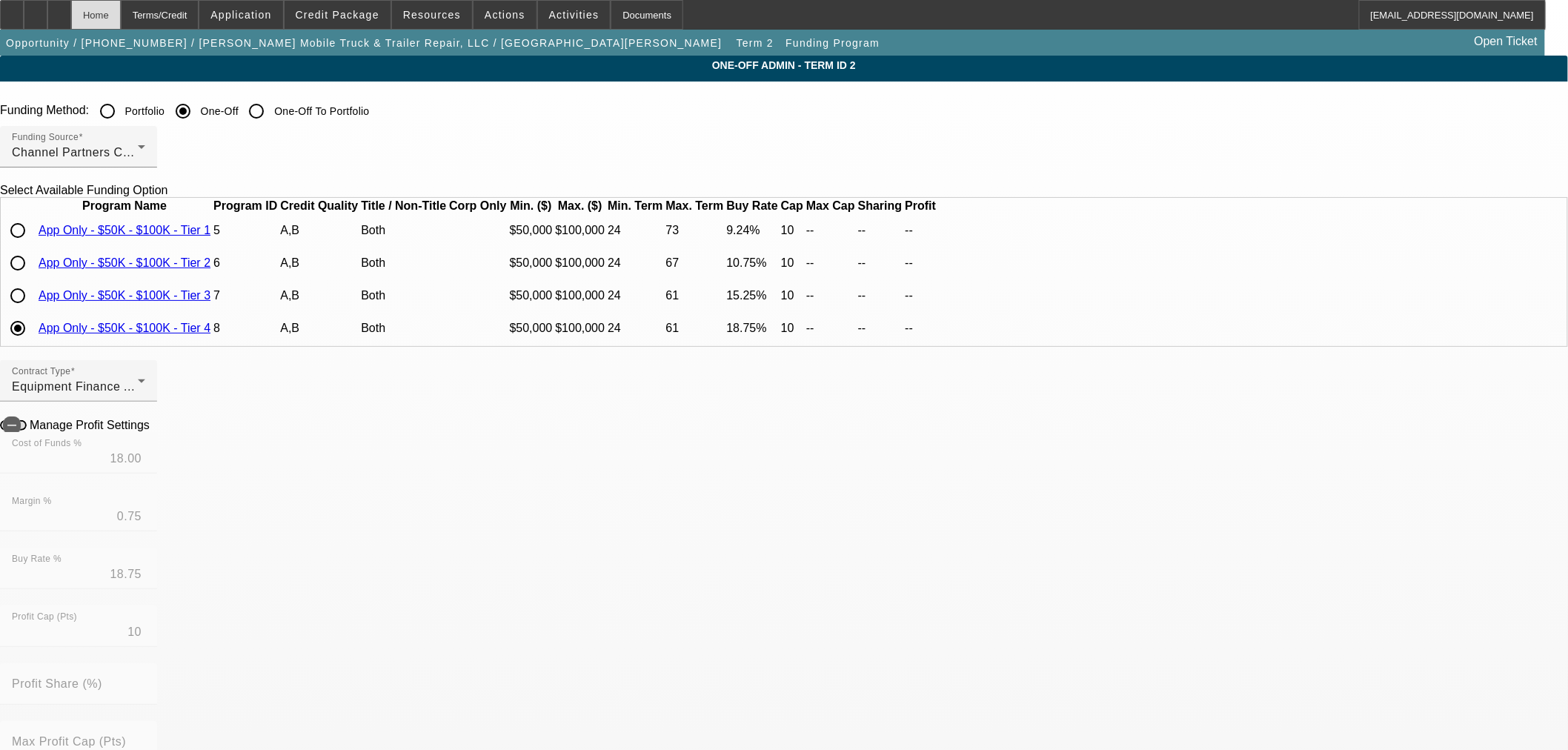
click at [121, 20] on div "Home" at bounding box center [95, 15] width 50 height 29
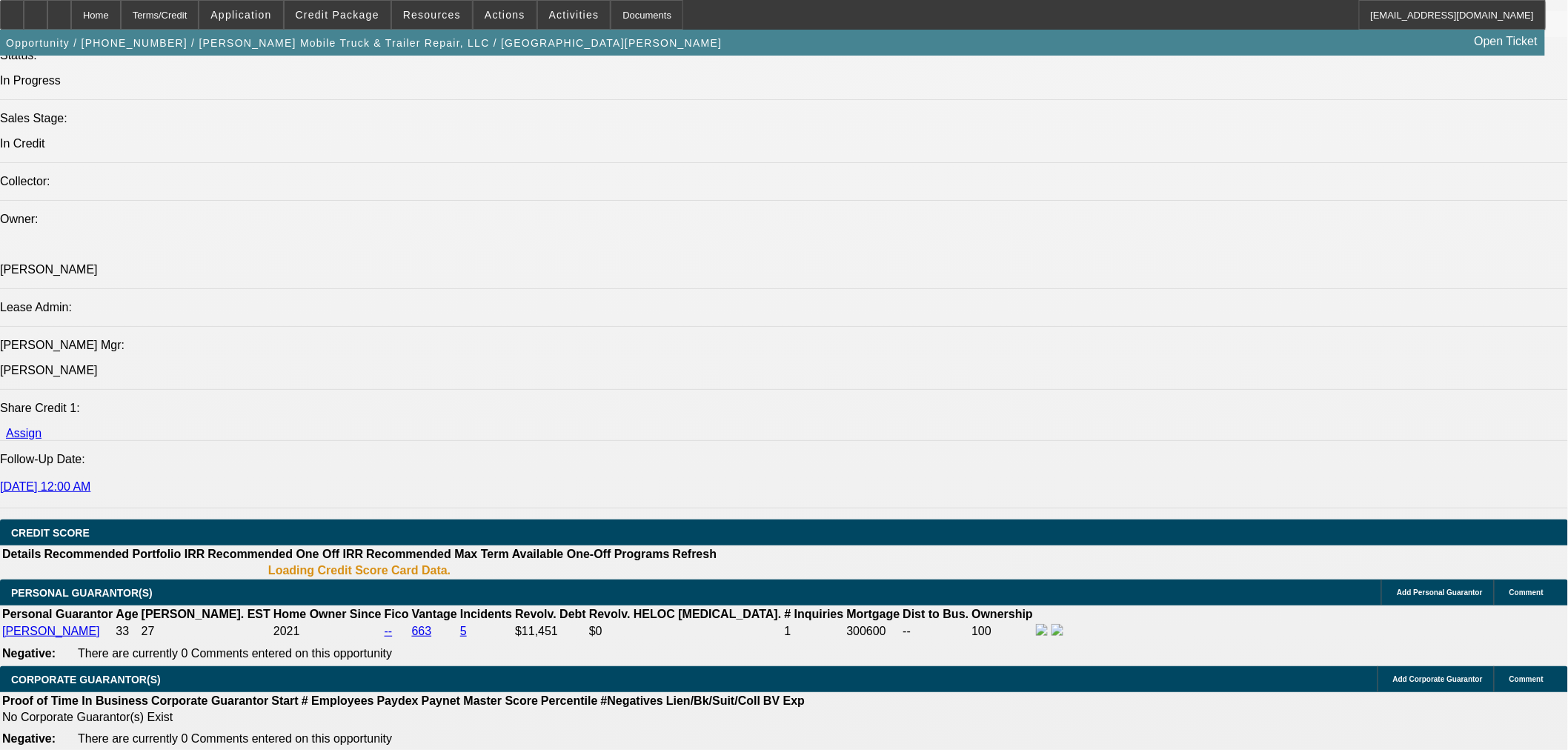
select select "0"
select select "6"
select select "0"
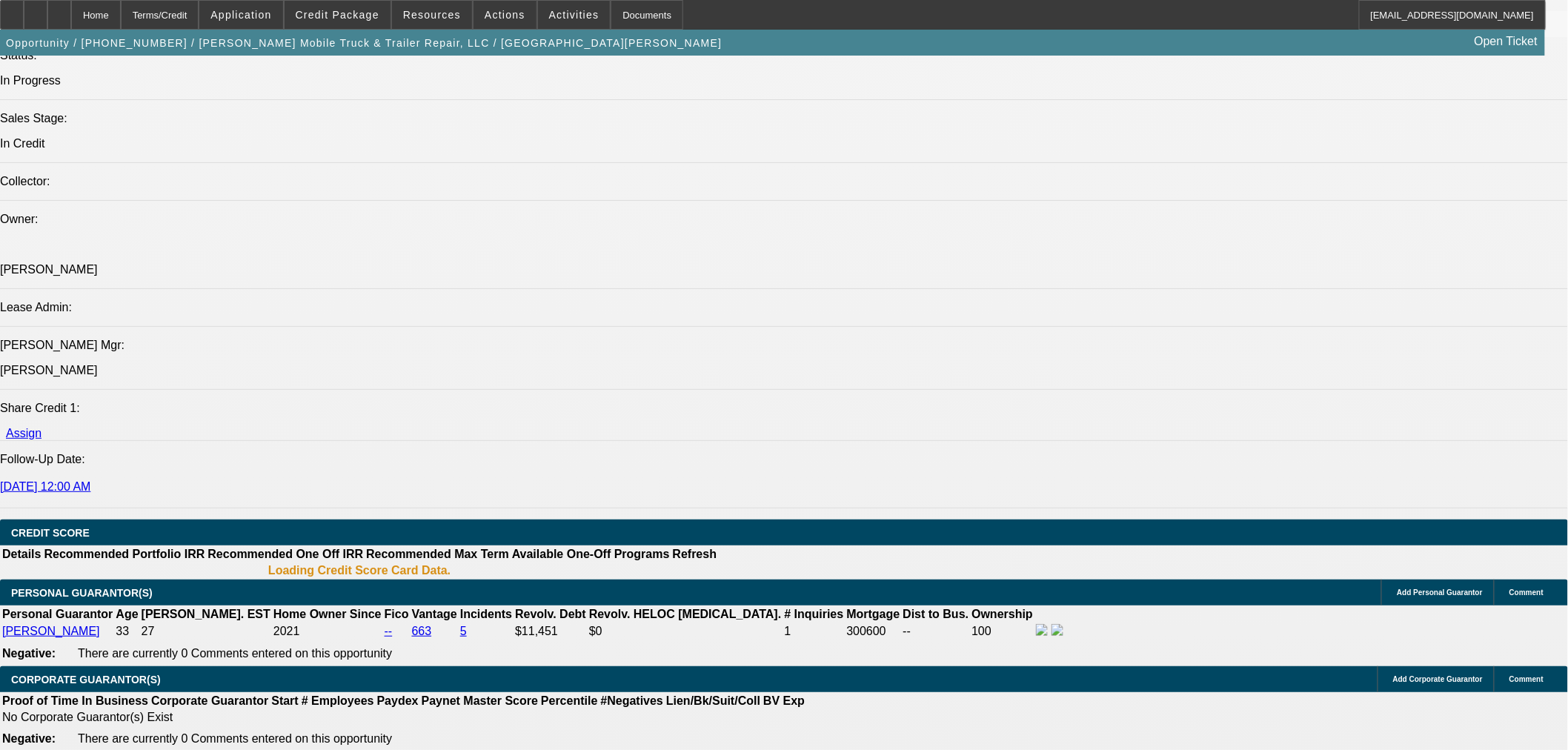
select select "0"
select select "6"
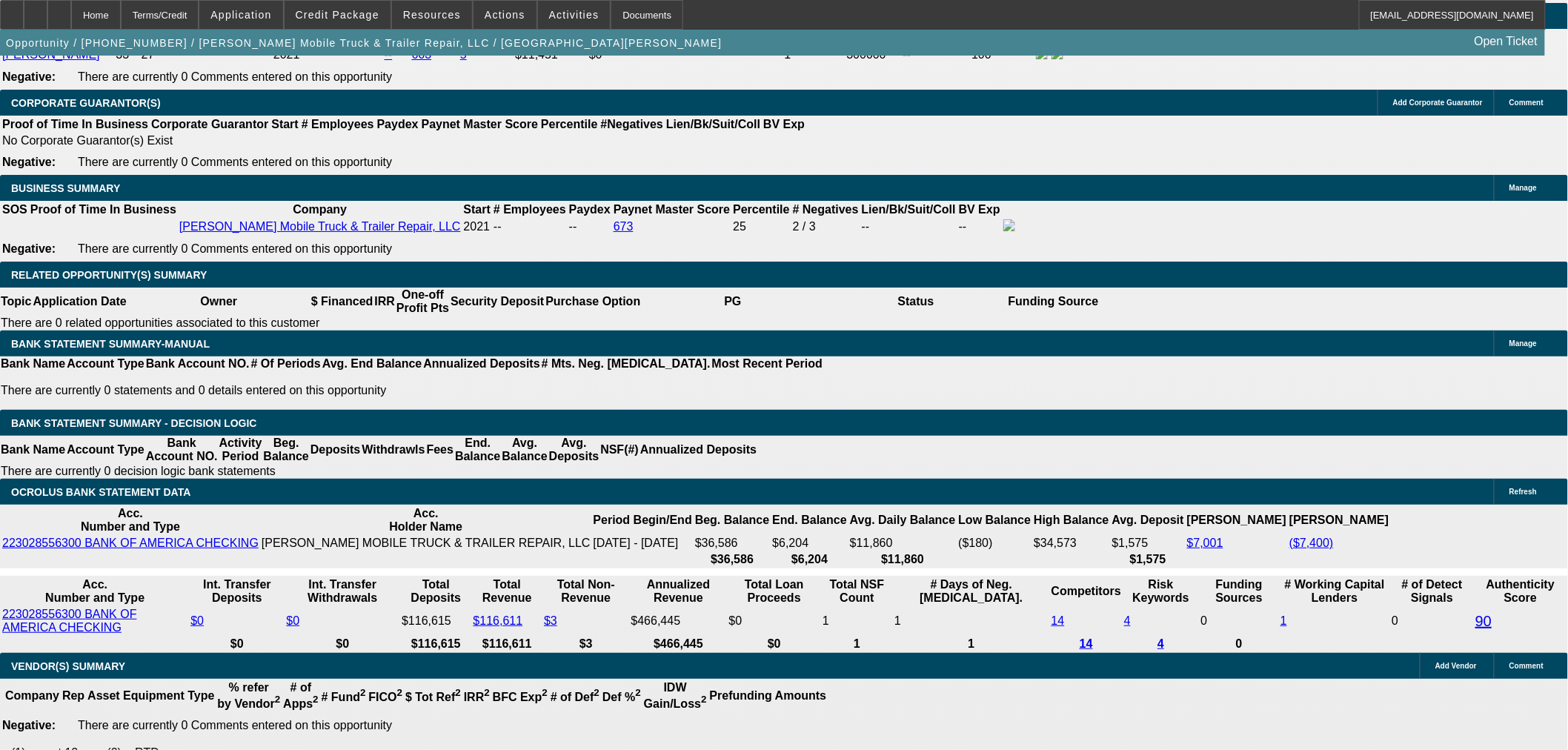
scroll to position [2293, 0]
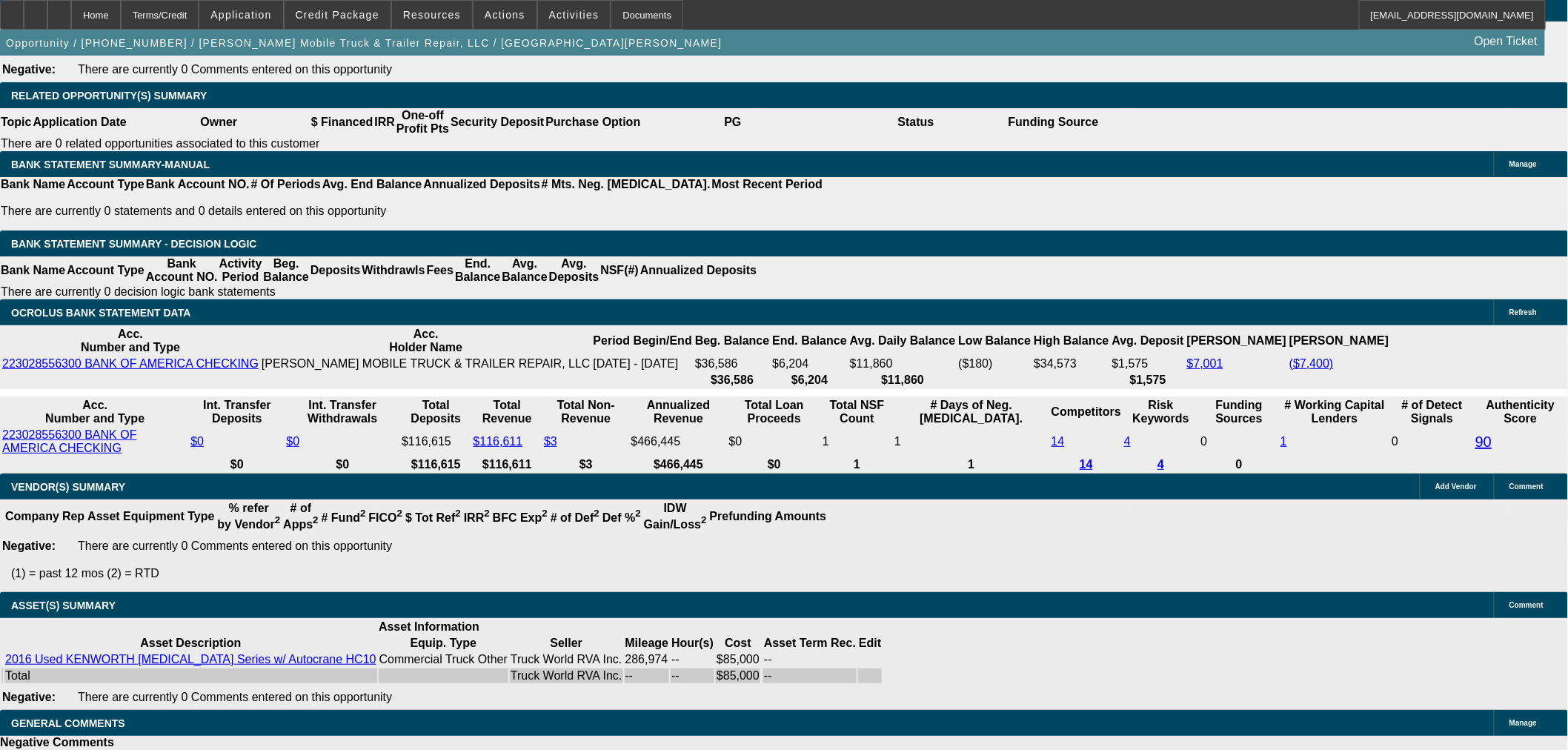
select select "9"
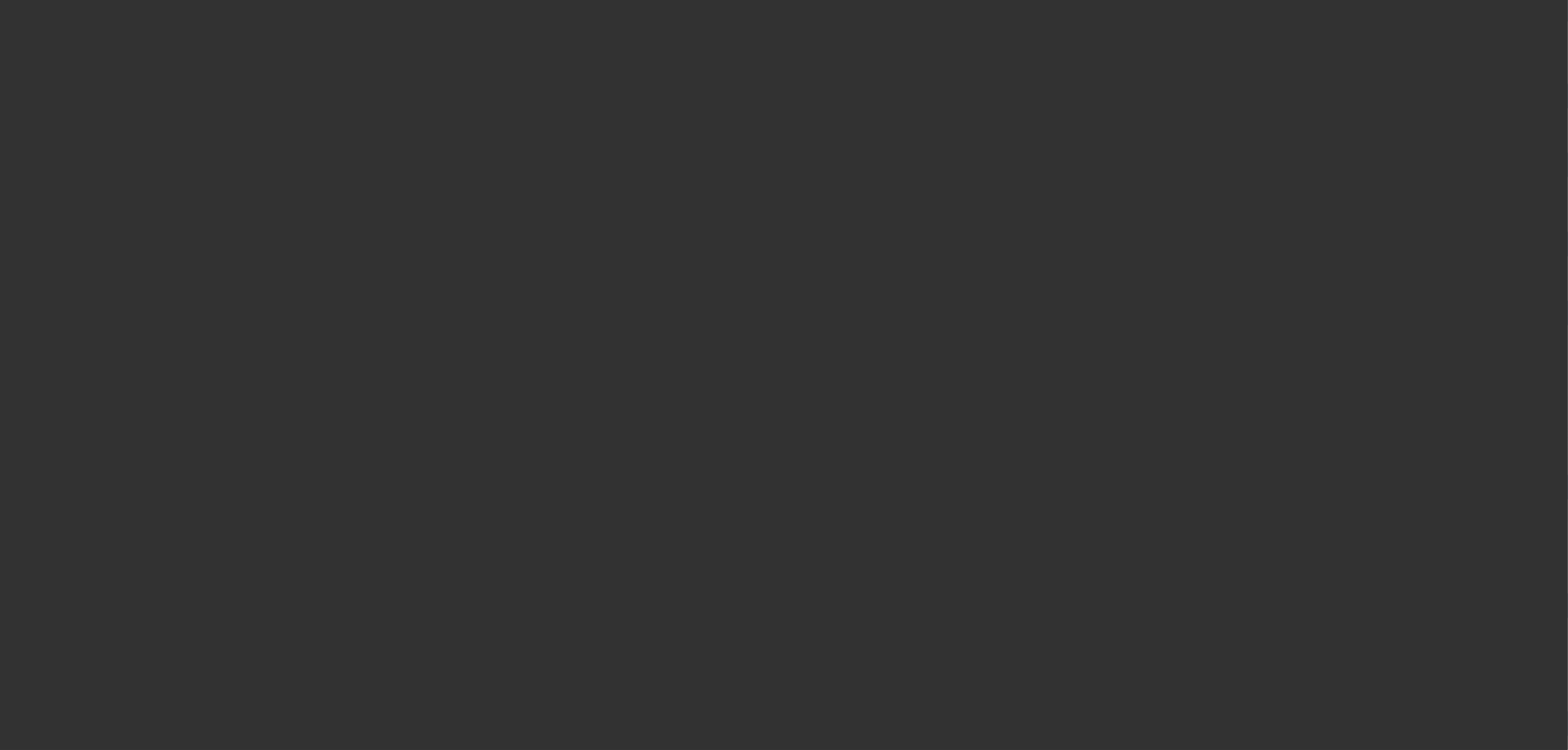
scroll to position [0, 0]
radio input "true"
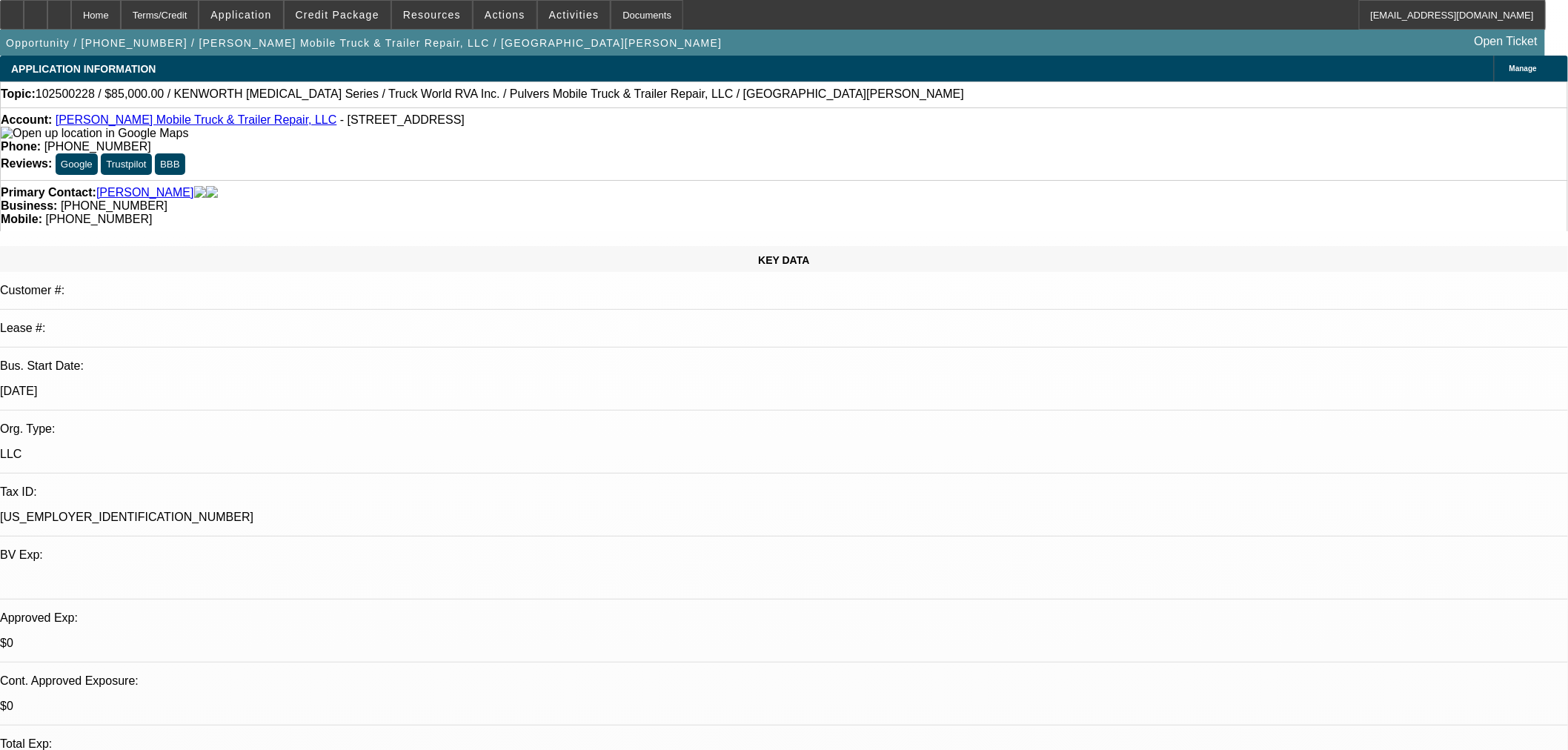
type input "[DATE]"
paste input "556032"
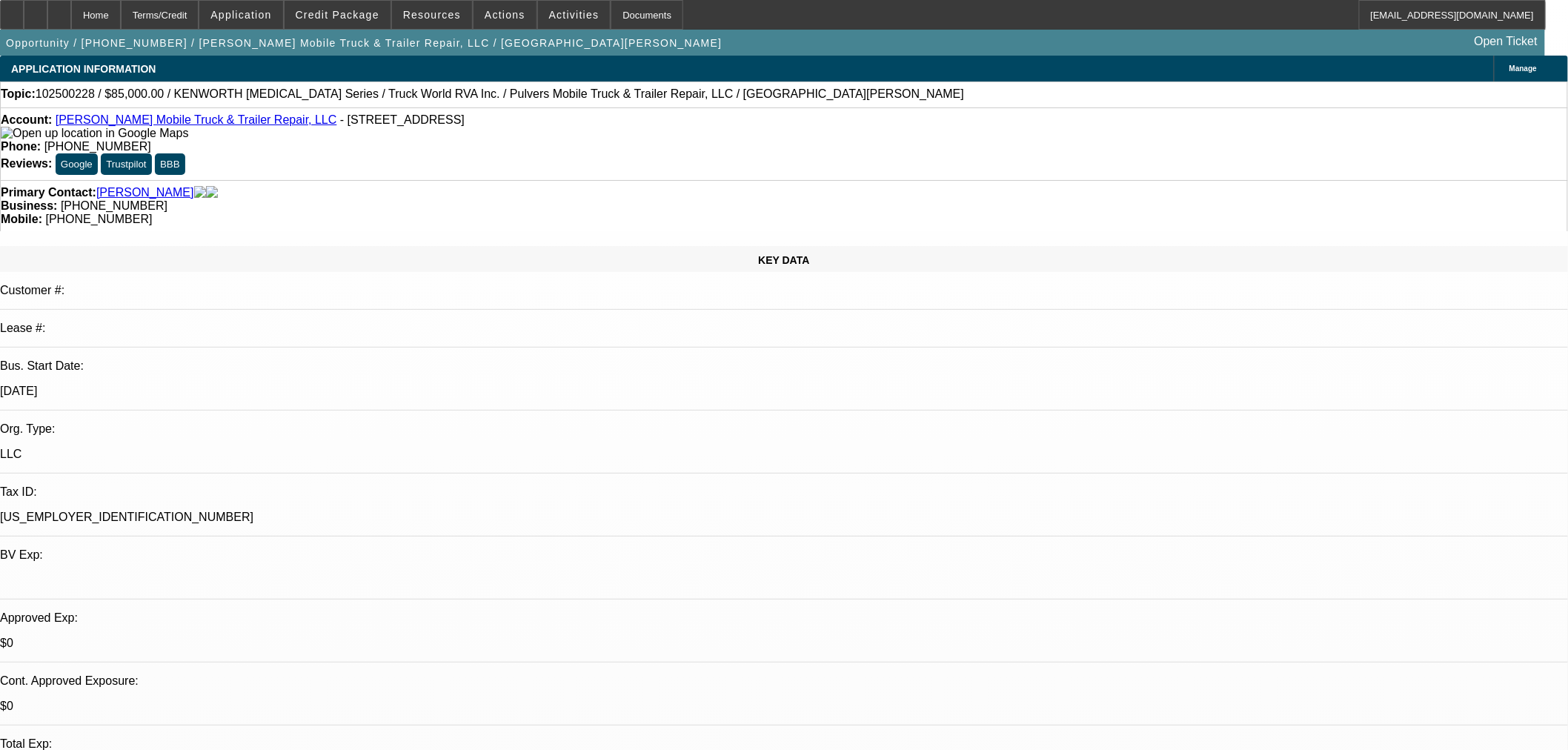
type input "556032"
paste input "556032"
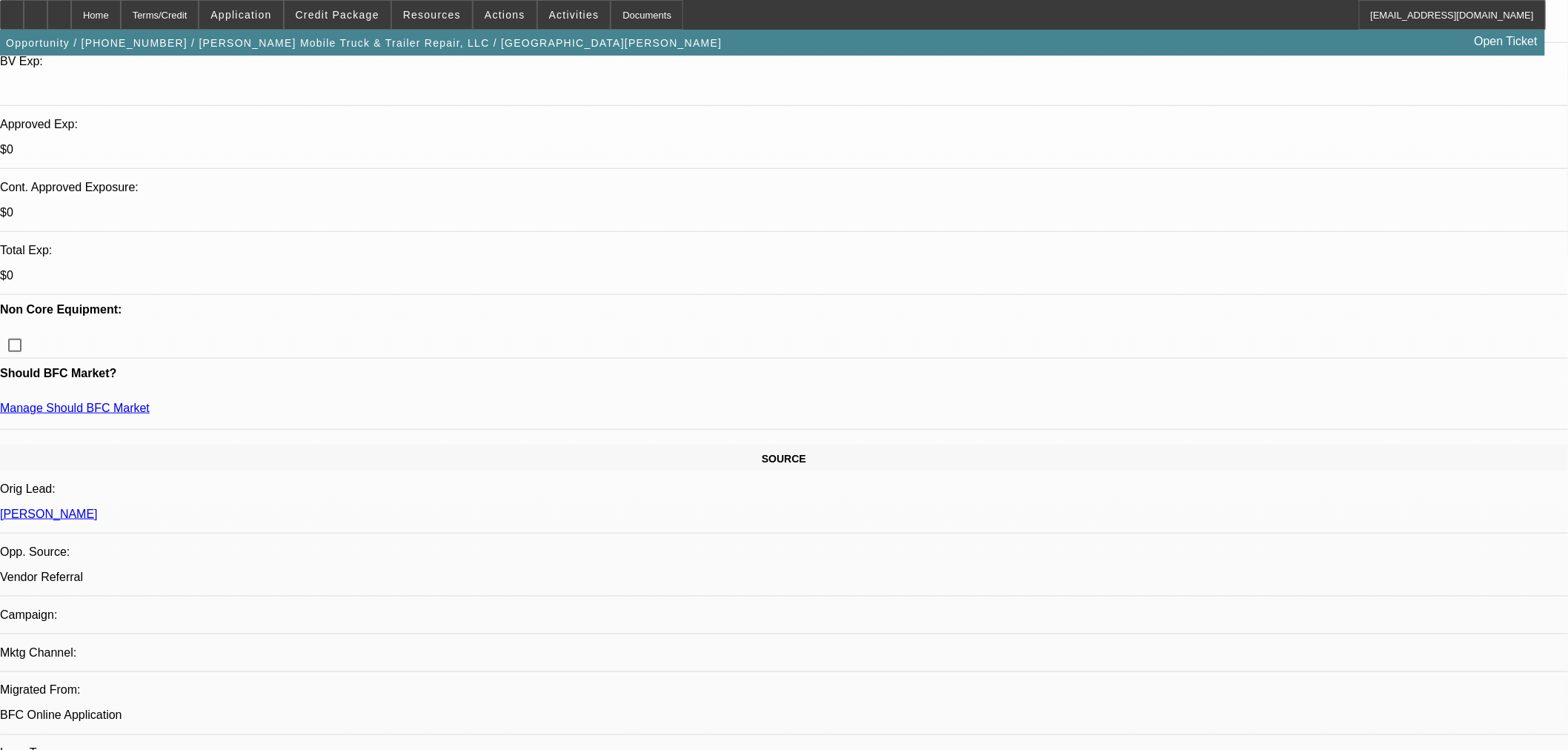
scroll to position [823, 0]
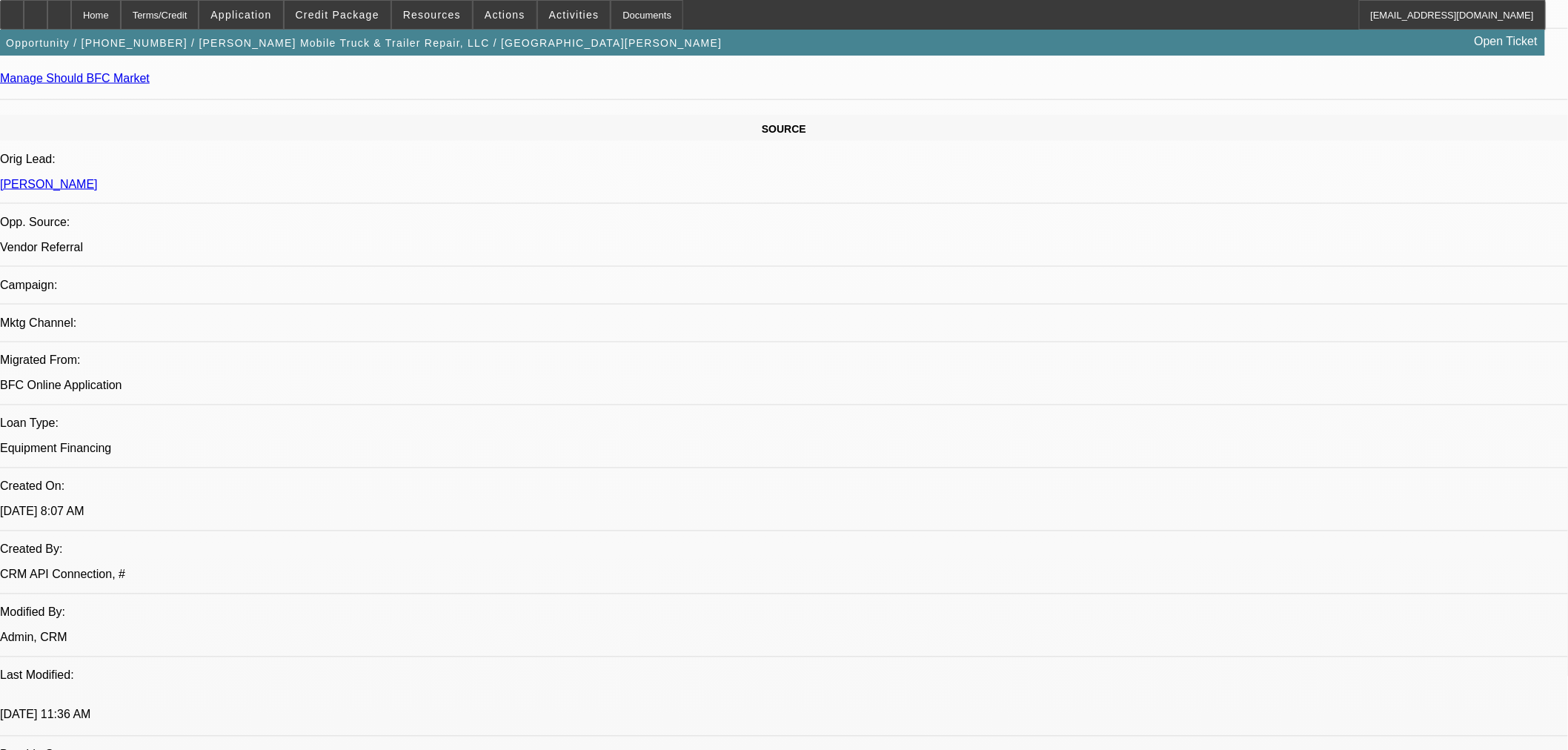
type input "556032"
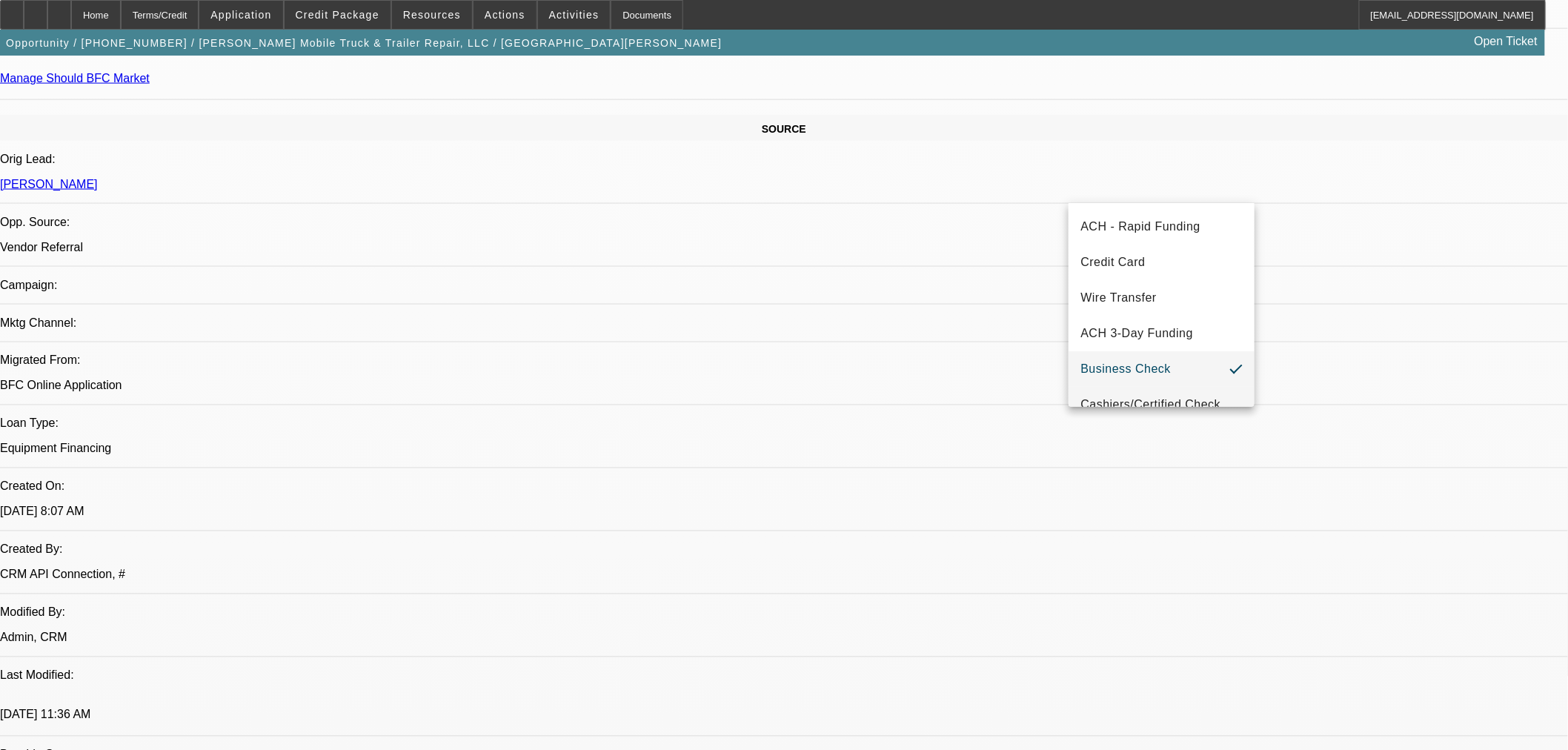
click at [1158, 391] on mat-option "Cashiers/Certified Check" at bounding box center [1160, 405] width 186 height 36
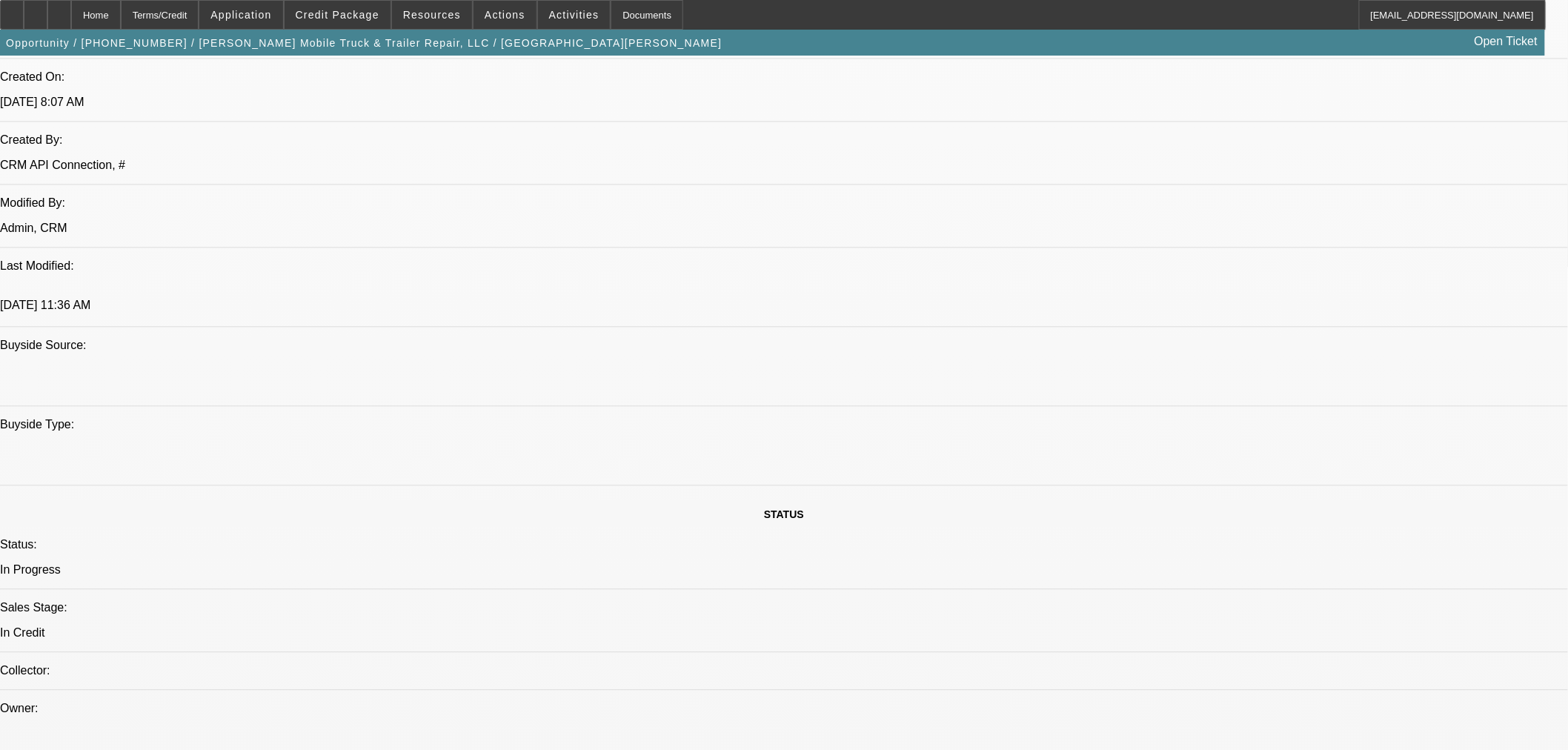
scroll to position [1234, 0]
type textarea "a"
paste textarea "Good morning, we are approving this application with two advances due to the pr…"
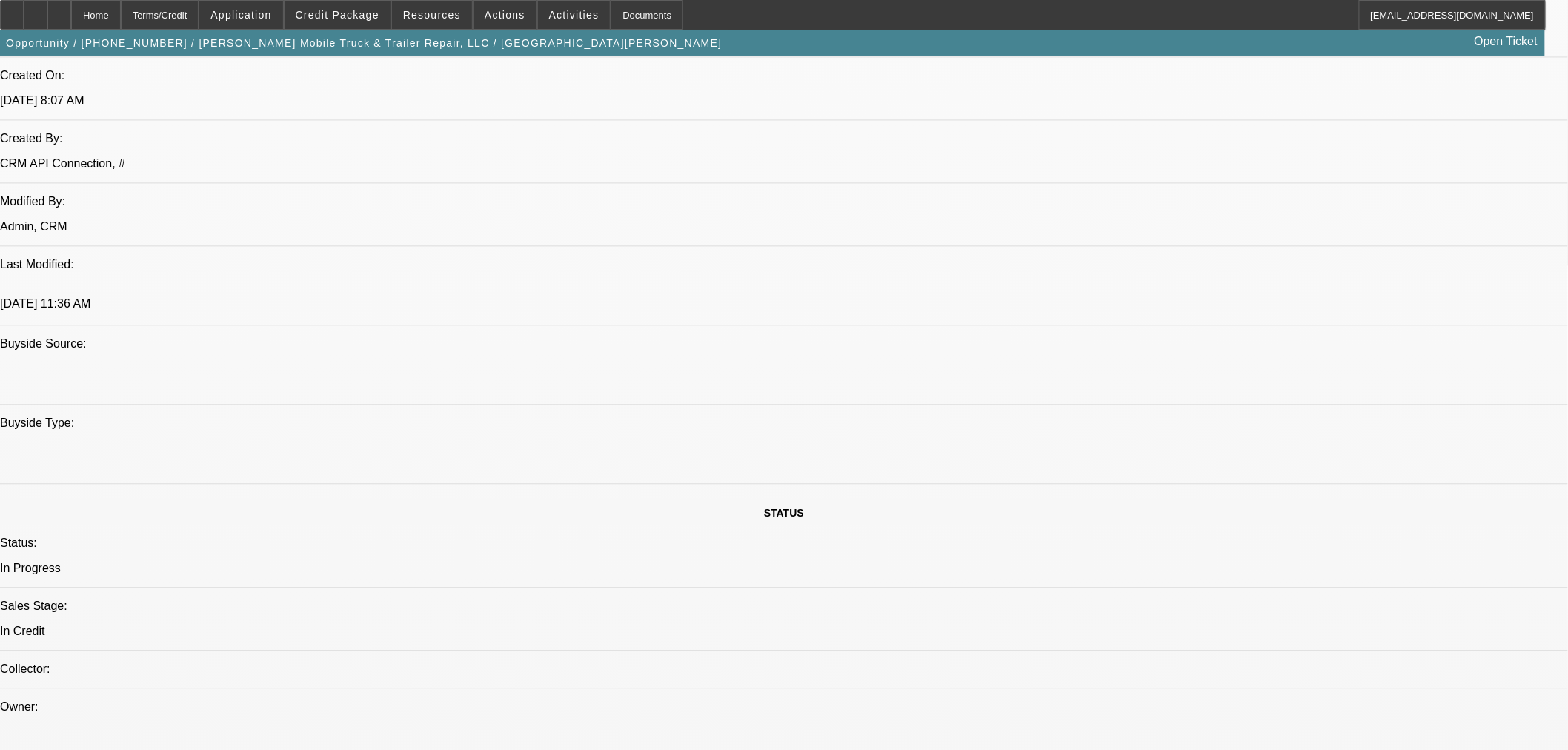
drag, startPoint x: 1484, startPoint y: 309, endPoint x: 1579, endPoint y: 349, distance: 103.1
paste textarea "Equipment Description 2016 Kenworth T3 Bucket Truck Approval Amount (No Varianc…"
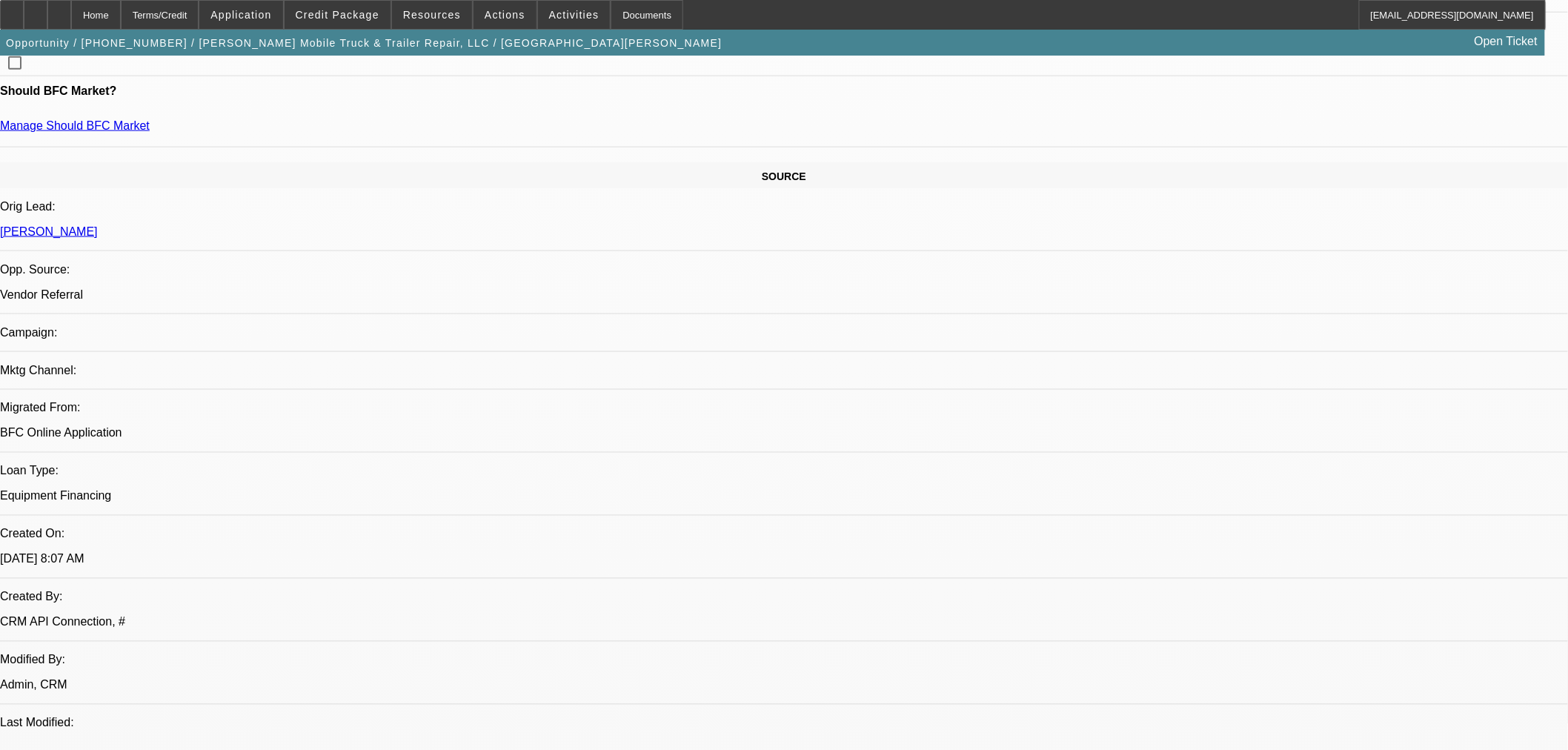
scroll to position [1070, 0]
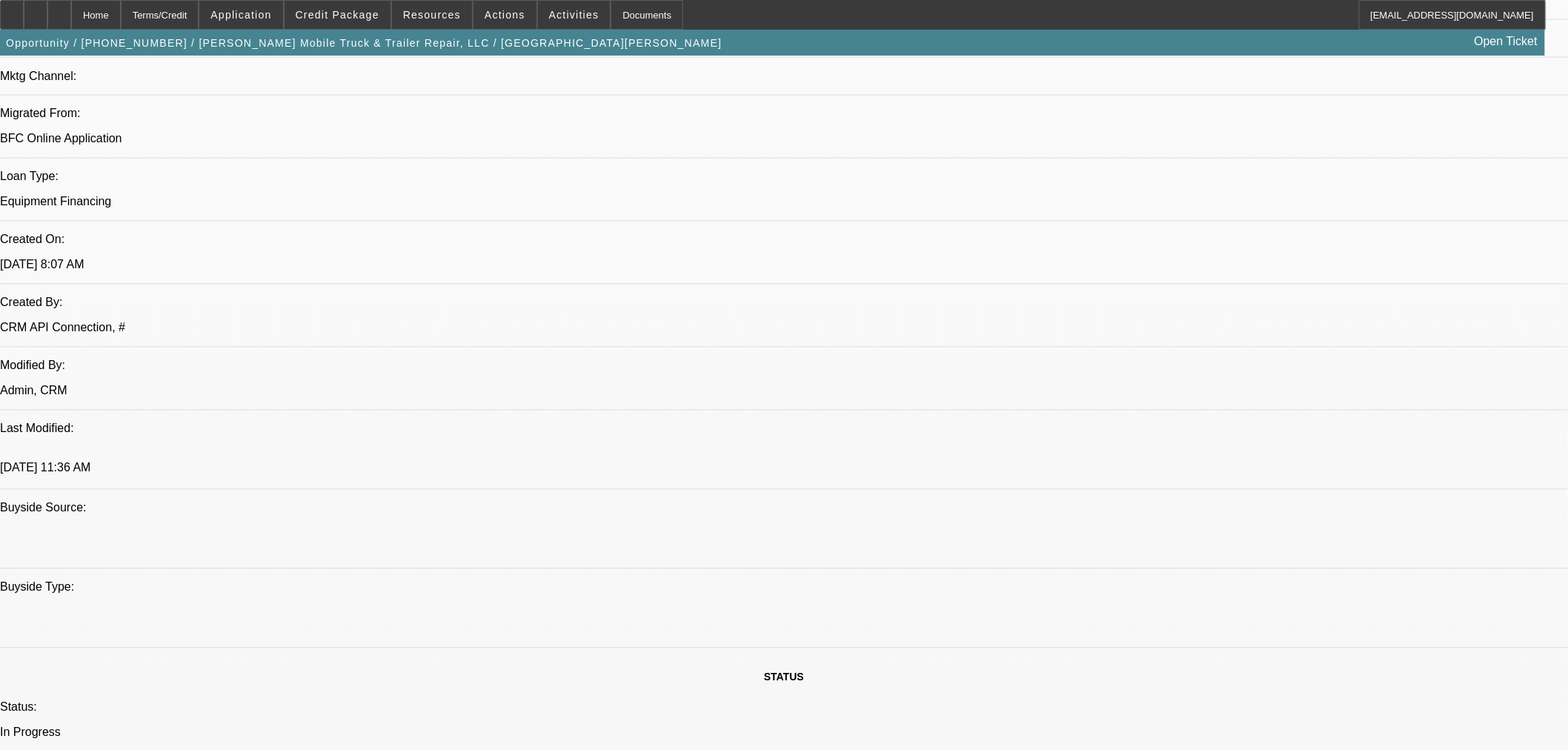
type textarea "APPROVED BY CPCEF: "Good morning, we are approving this application with two ad…"
paste textarea "Ownership Review and Acceptance"
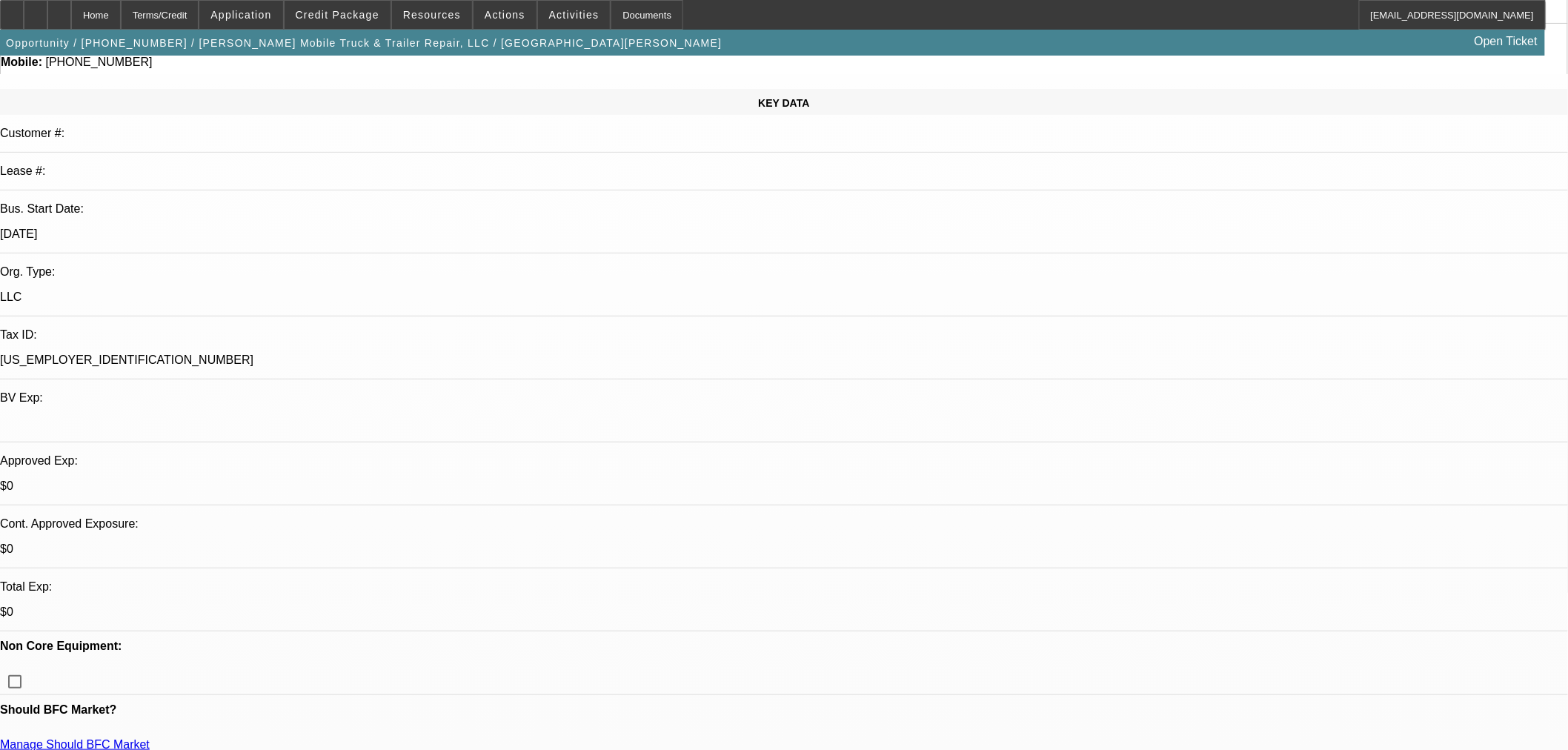
scroll to position [0, 0]
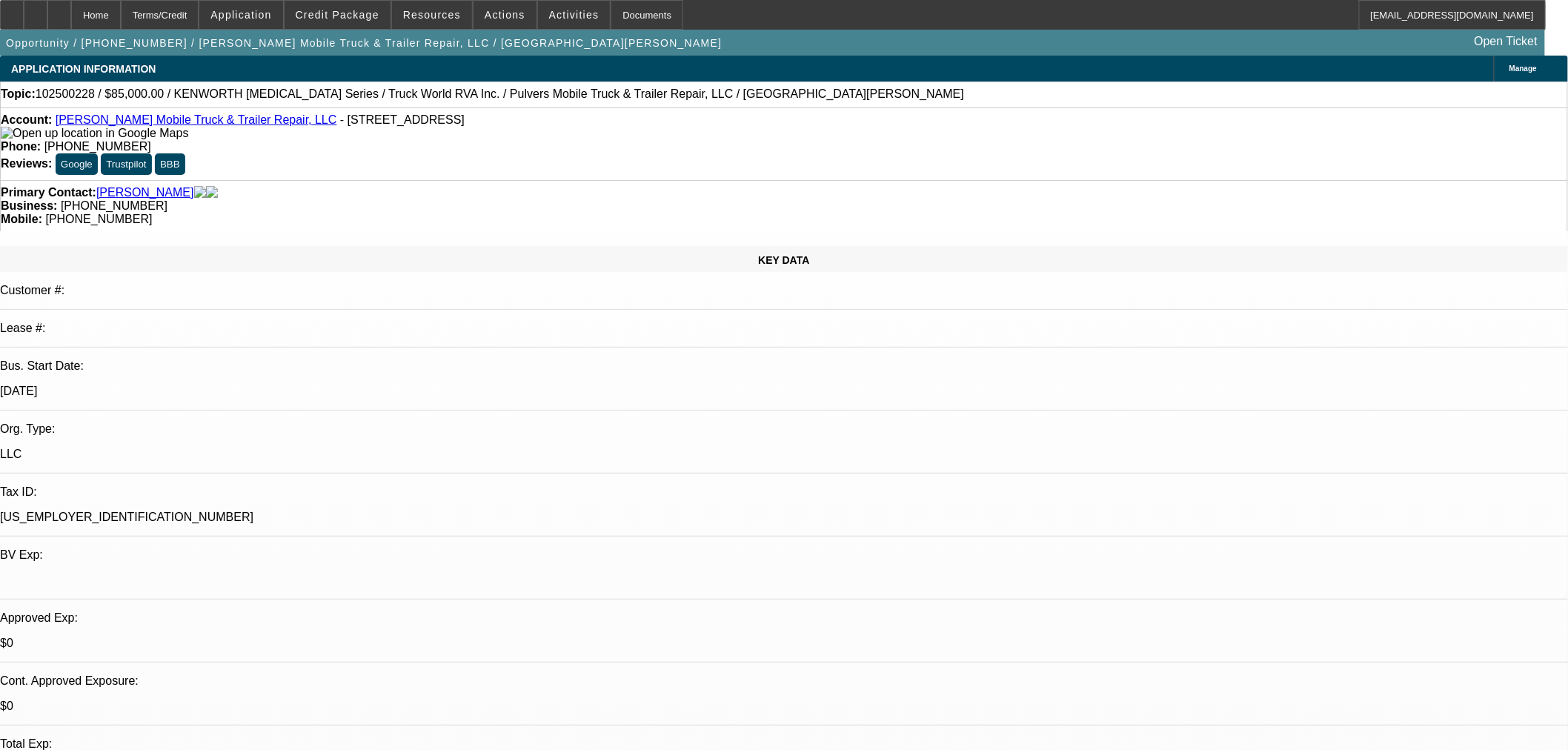
type textarea "-Ownership Review and Acceptance/Proof of PG ownership."
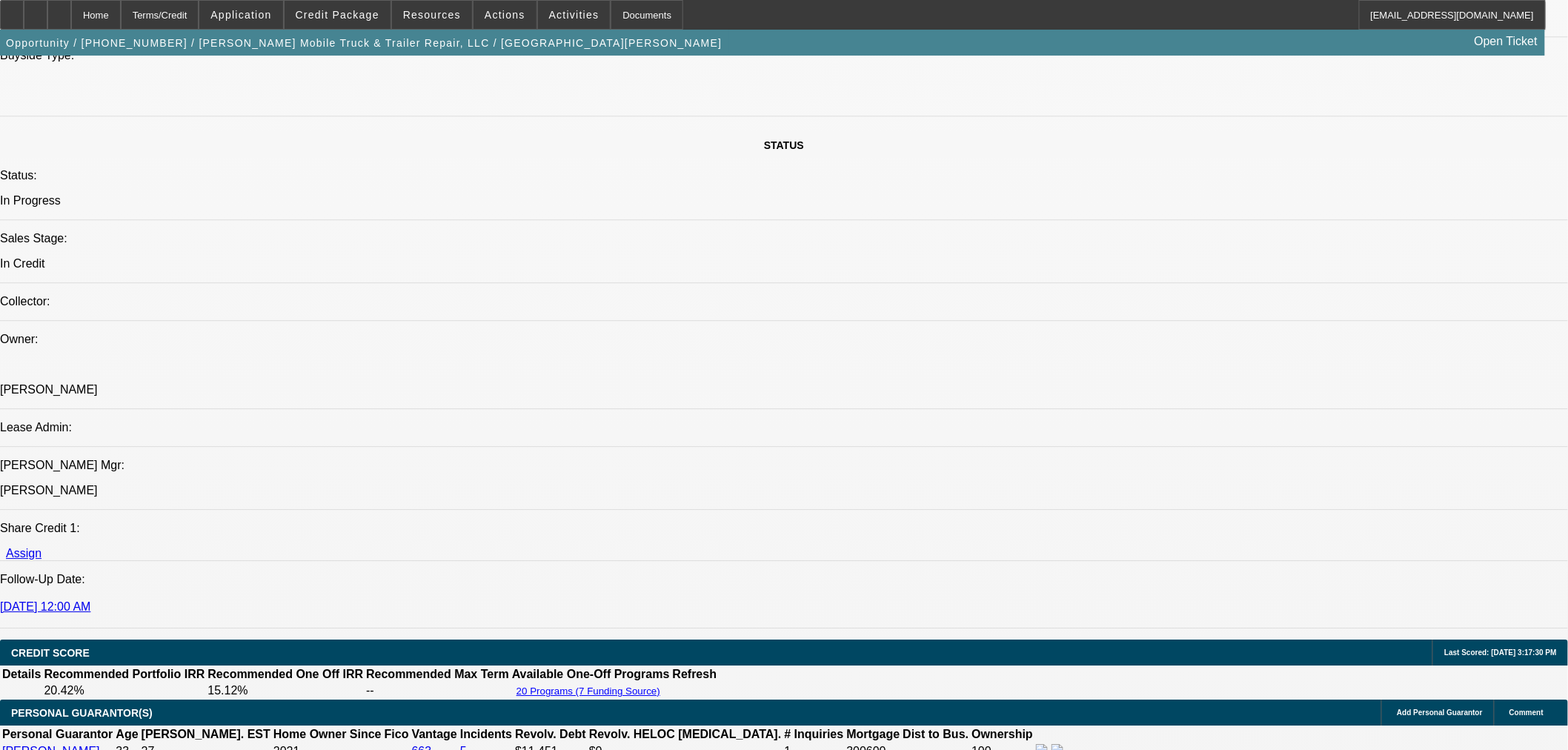
scroll to position [1564, 0]
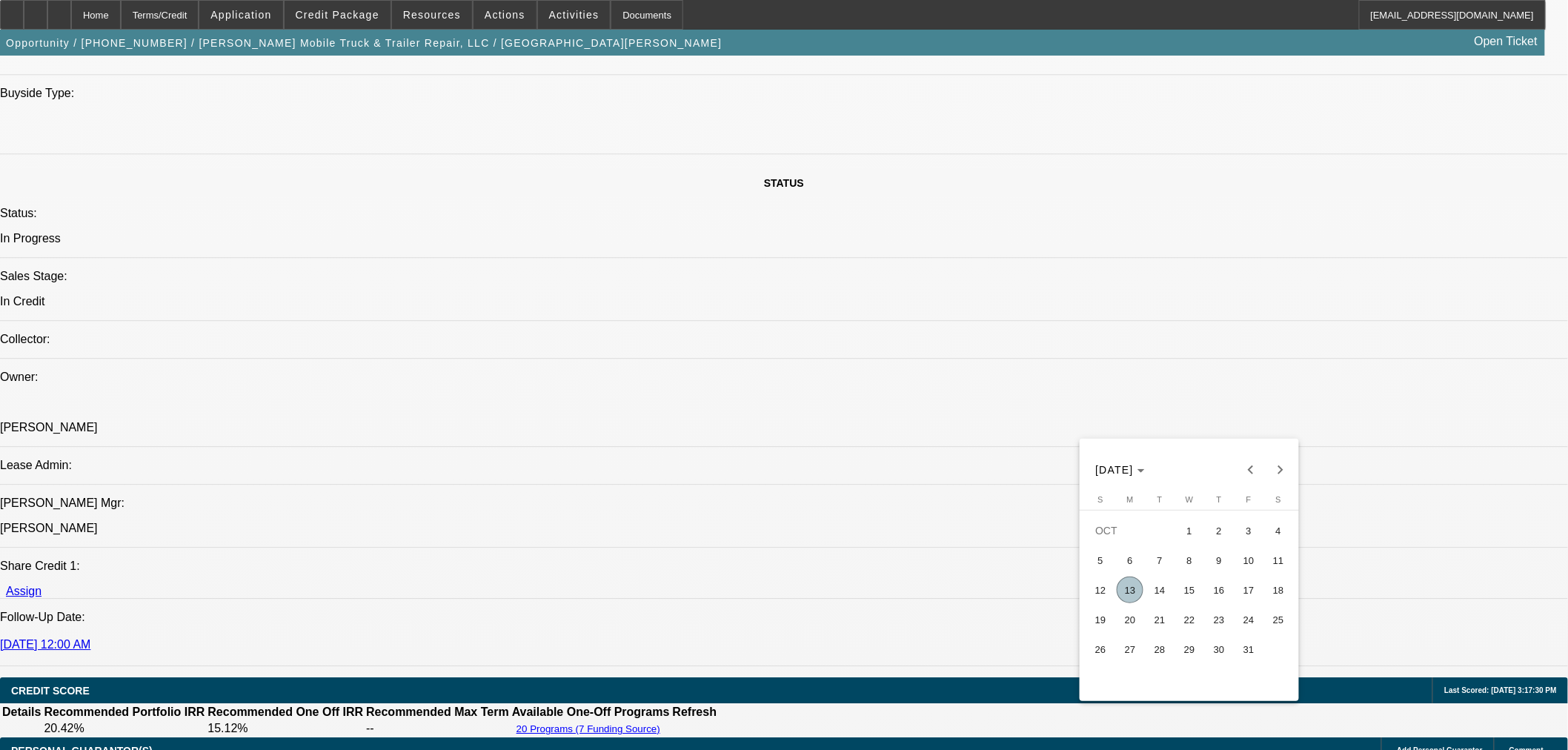
click at [1242, 558] on span "10" at bounding box center [1248, 559] width 26 height 26
type input "[DATE]"
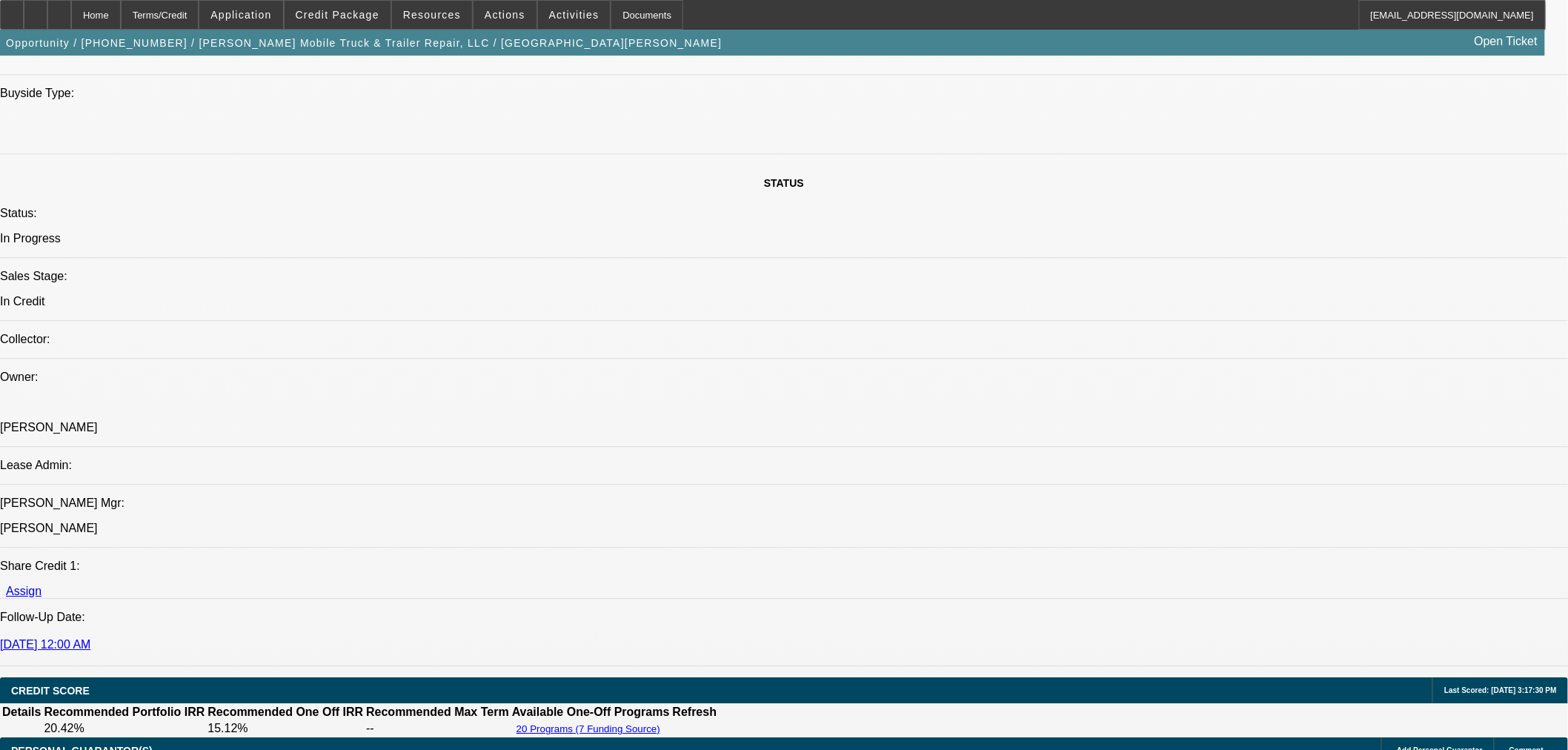
type input "11:45"
type input "07:07"
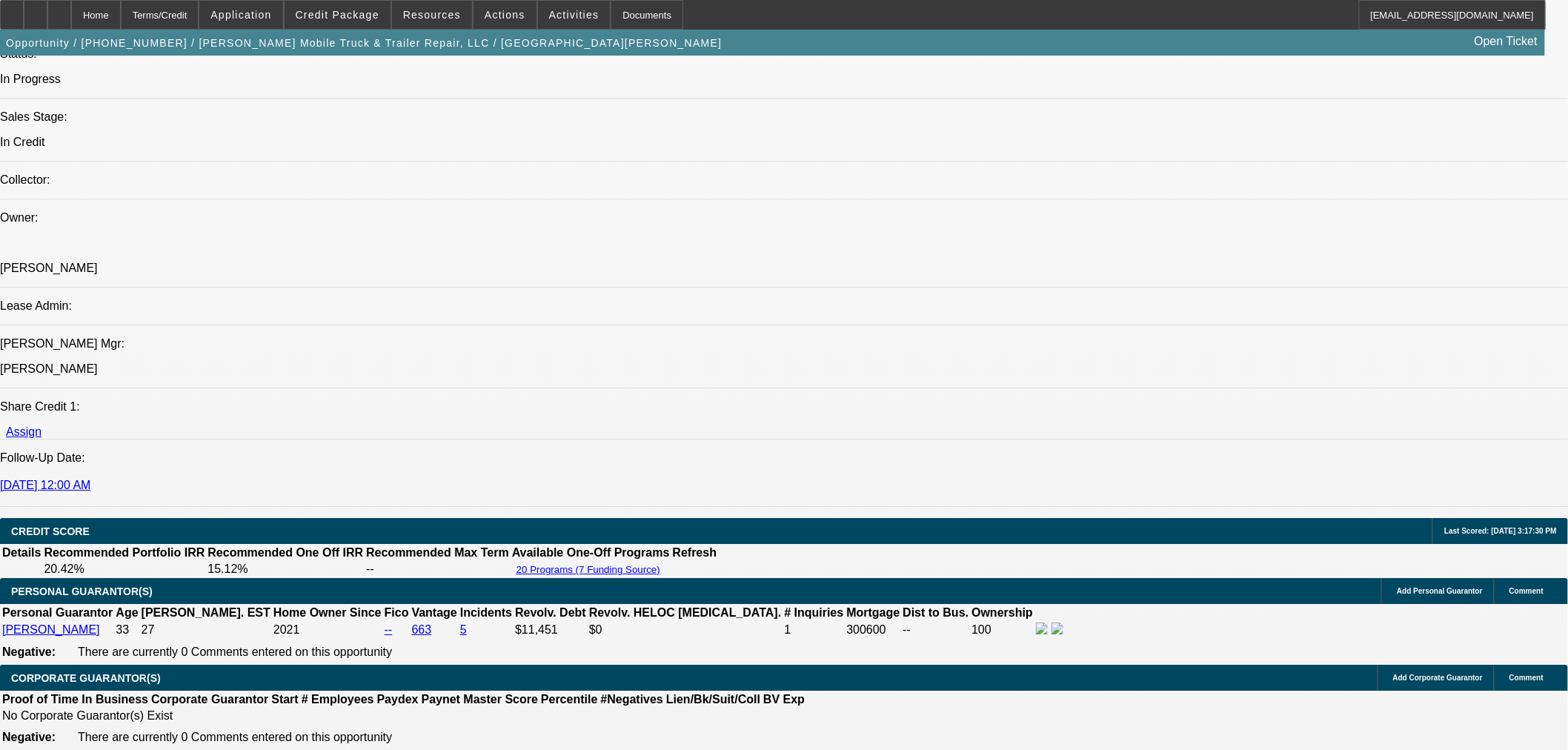
scroll to position [1729, 0]
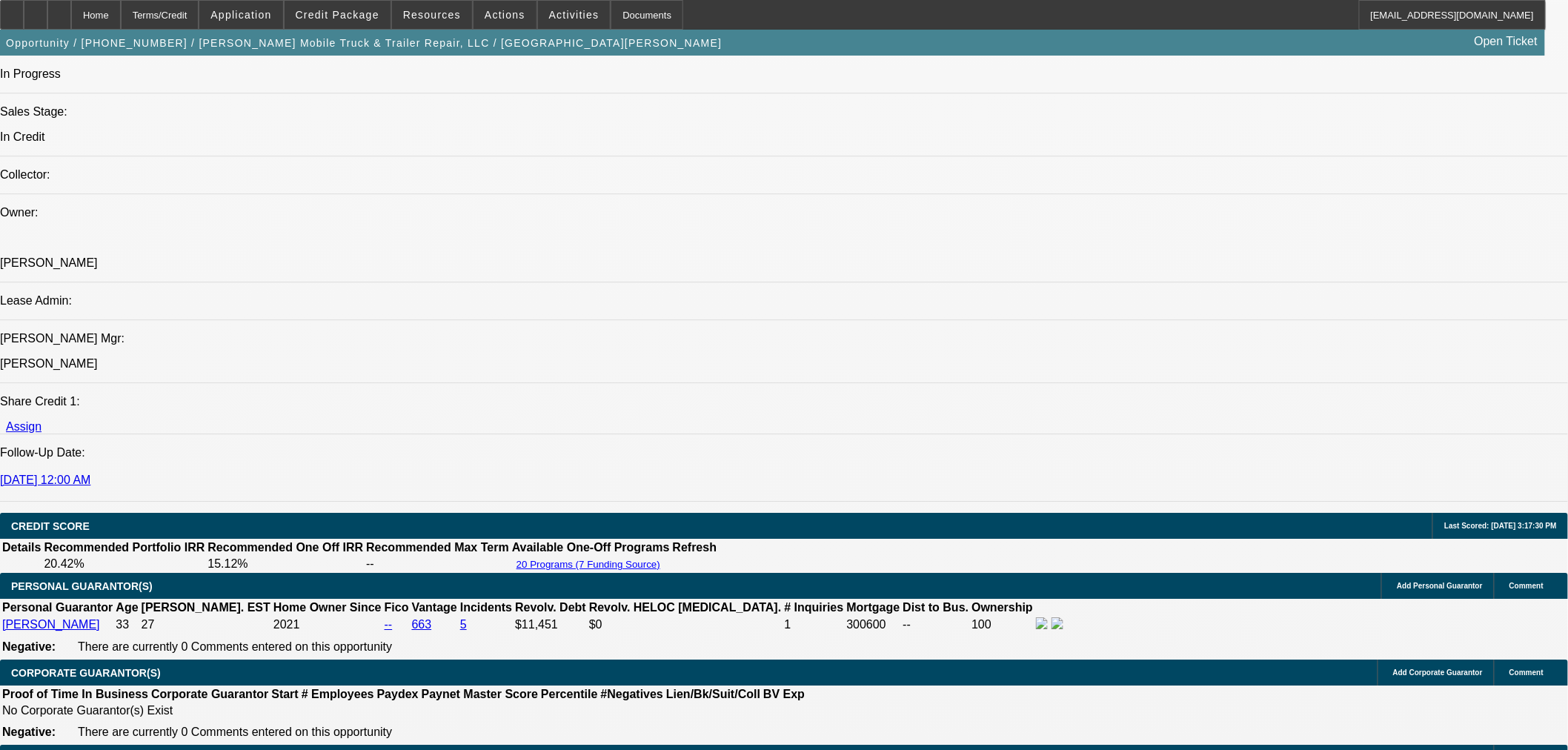
select select "0"
select select "6"
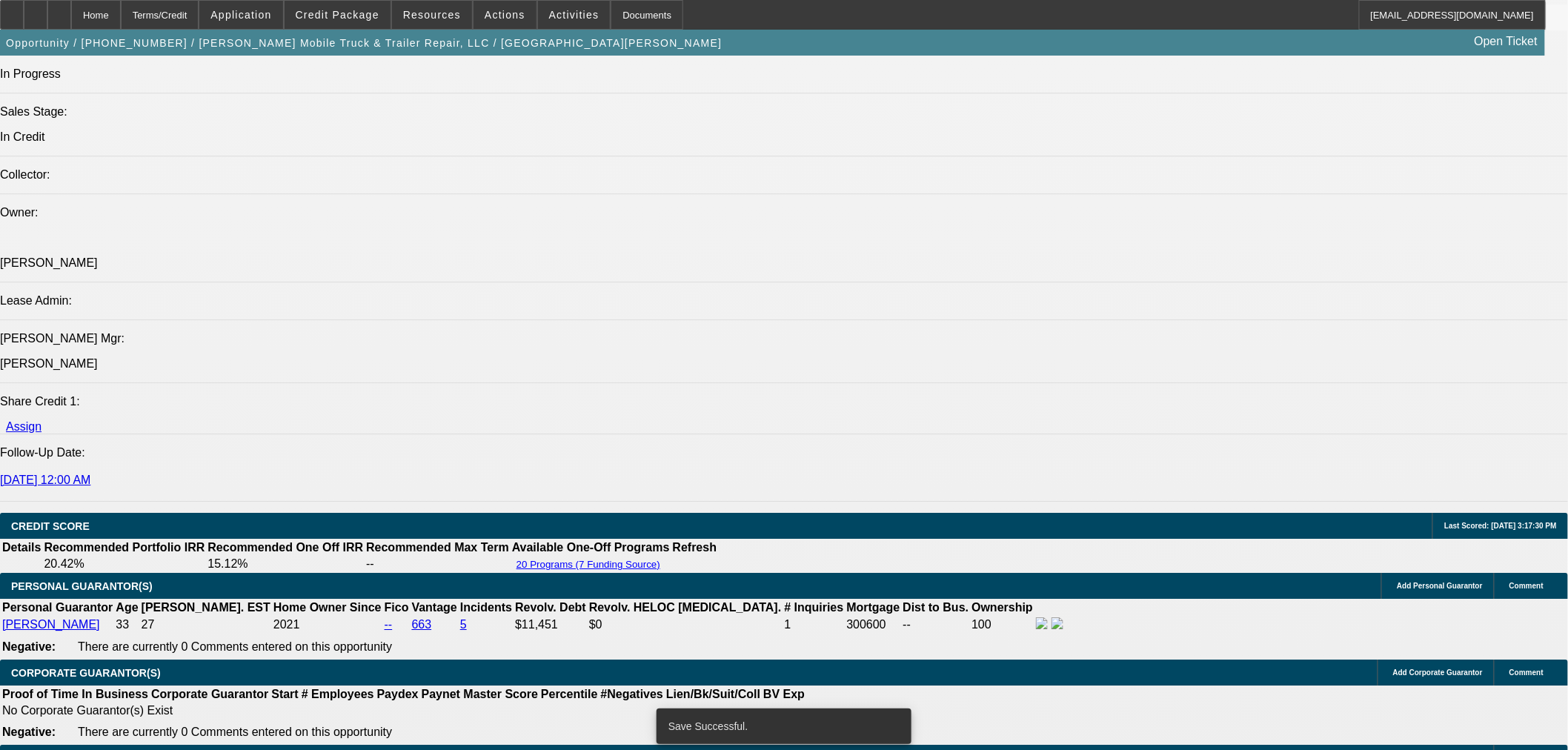
select select "0"
select select "6"
select select "0"
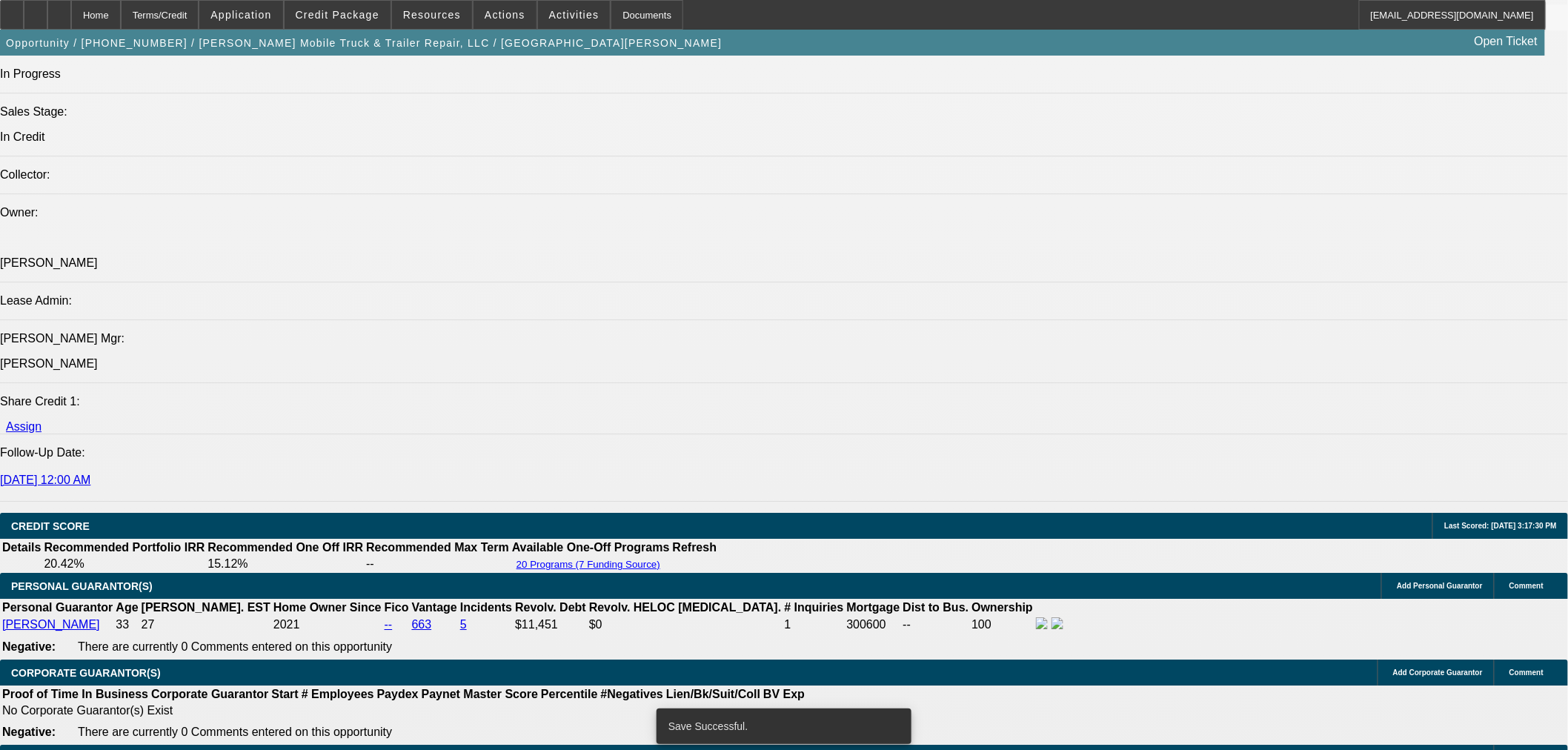
select select "0"
select select "6"
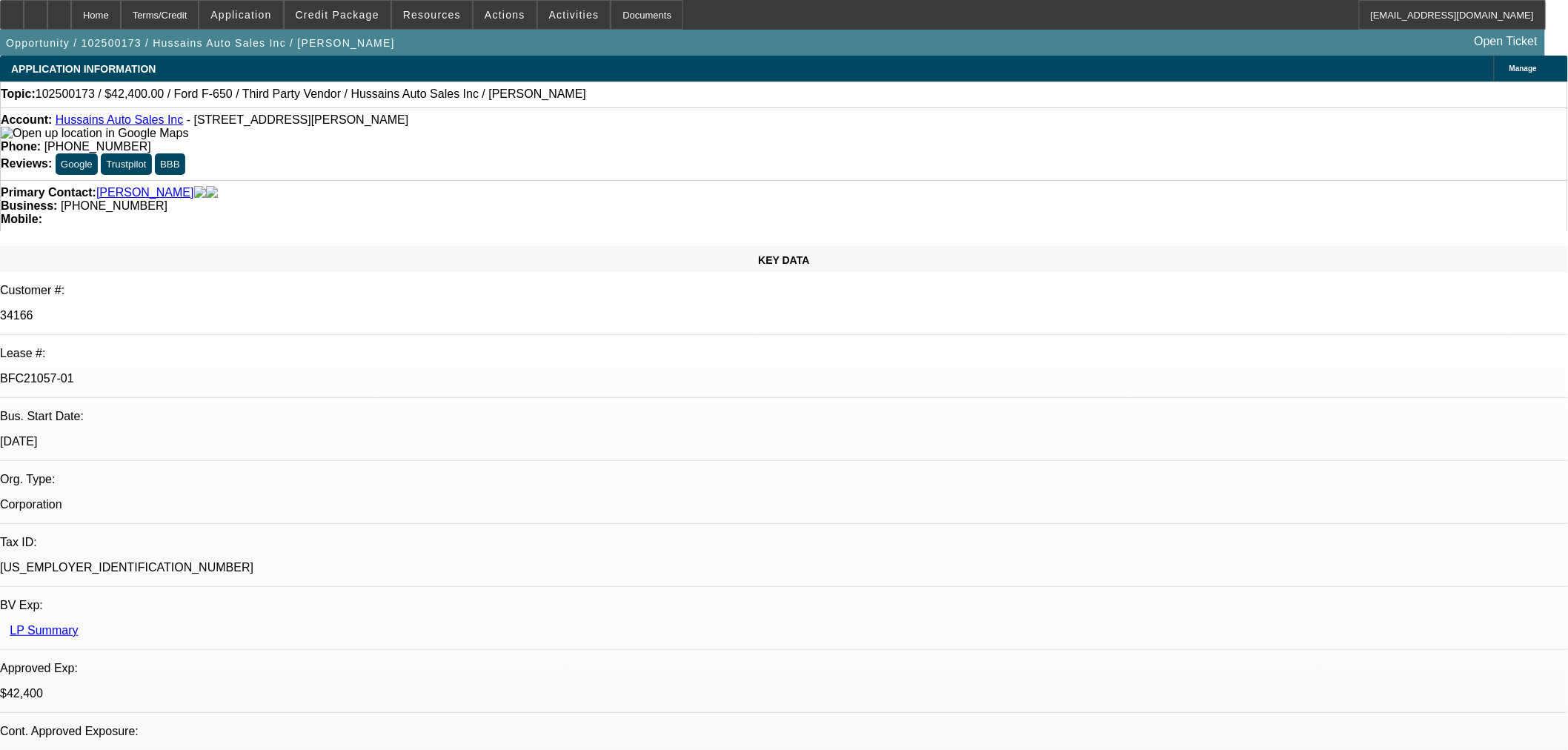
select select "0"
select select "6"
select select "0"
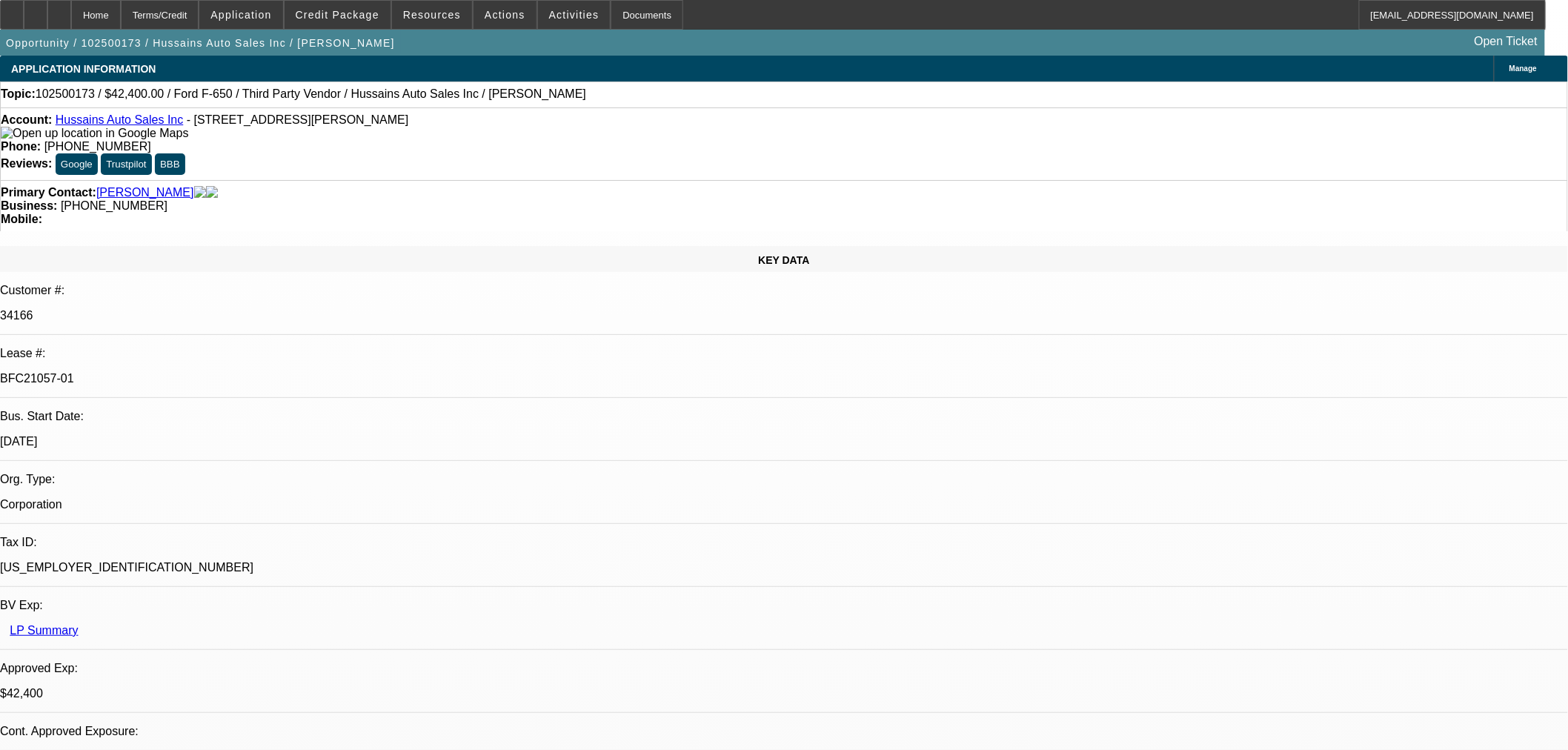
select select "0"
select select "6"
select select "0"
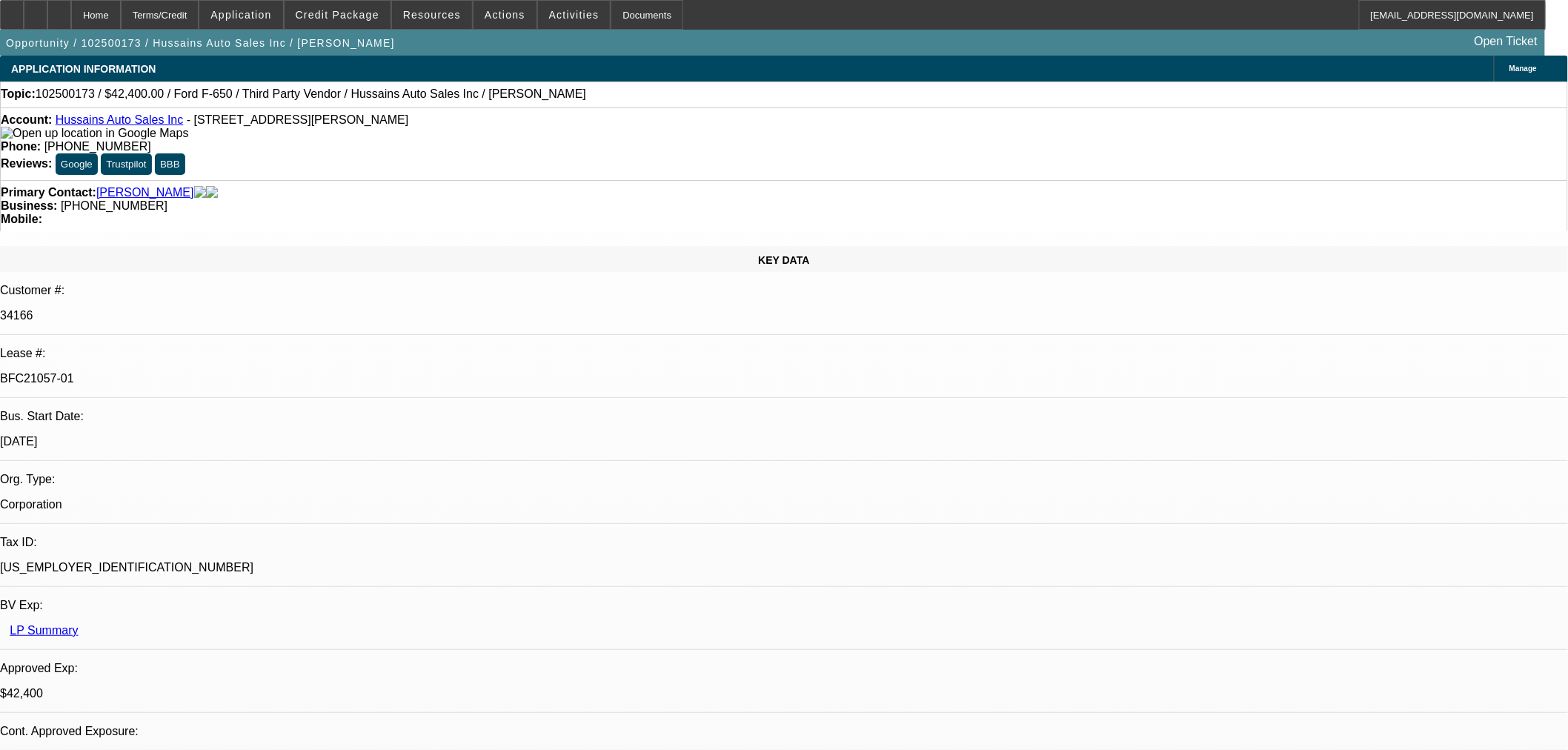
select select "0"
select select "6"
select select "0"
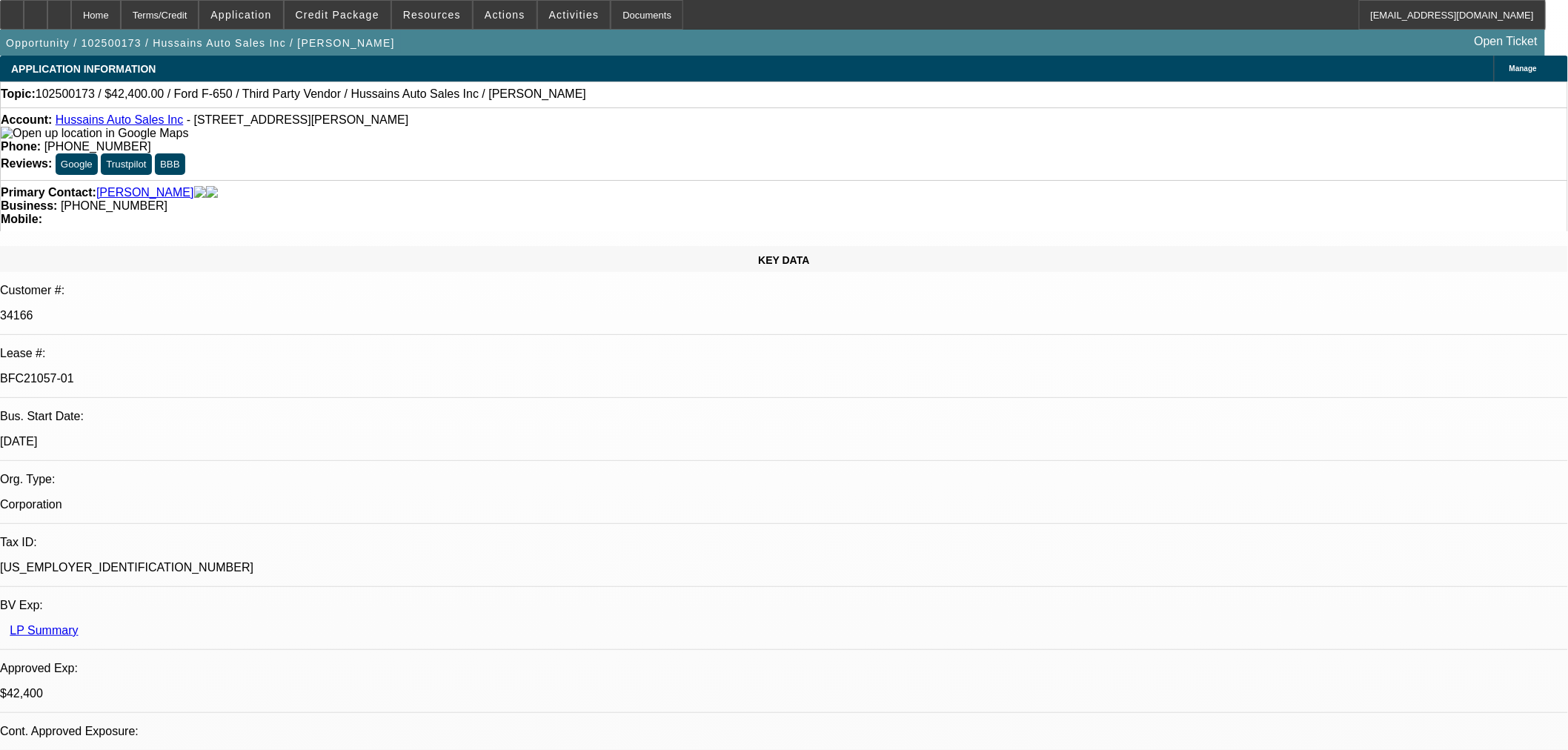
select select "6"
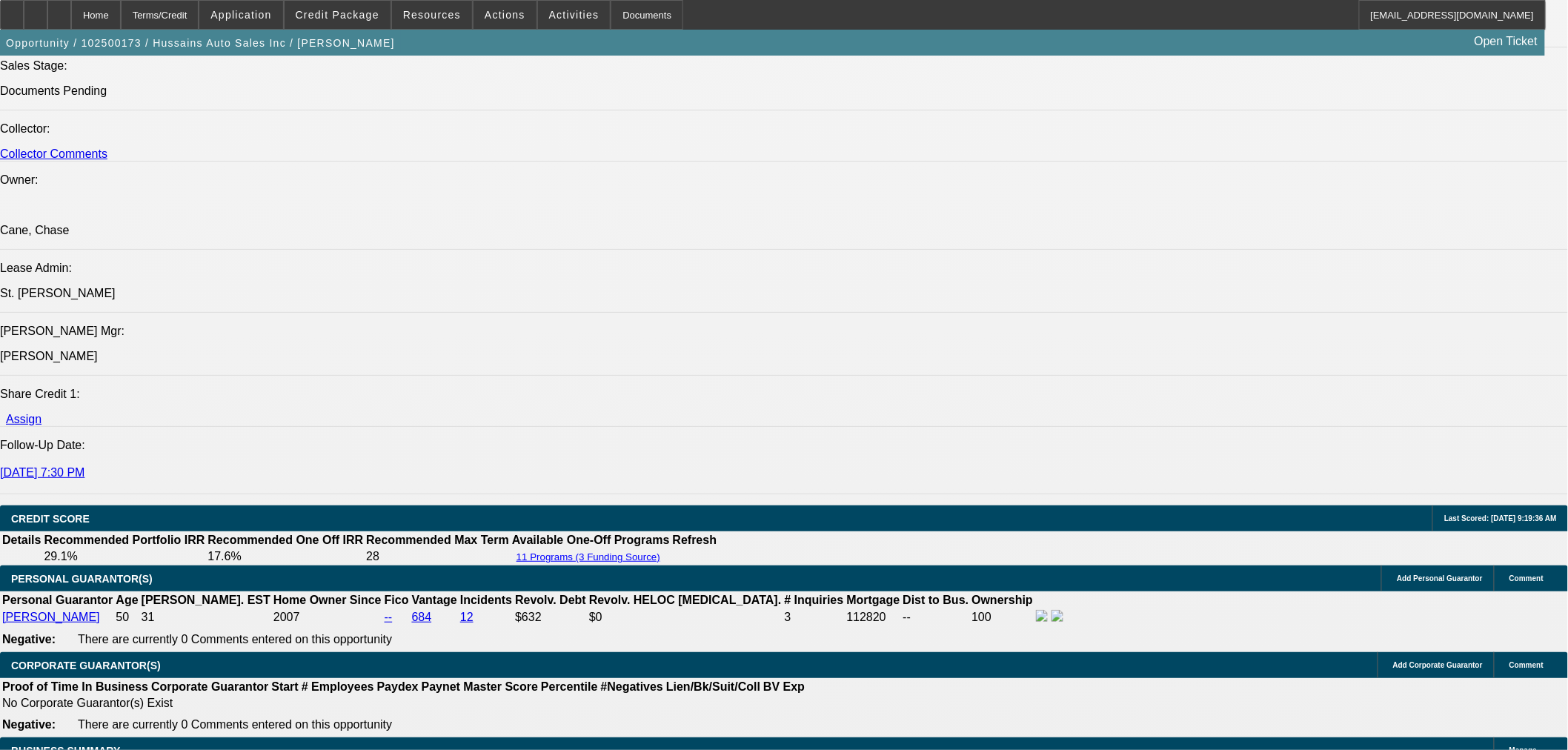
scroll to position [1917, 0]
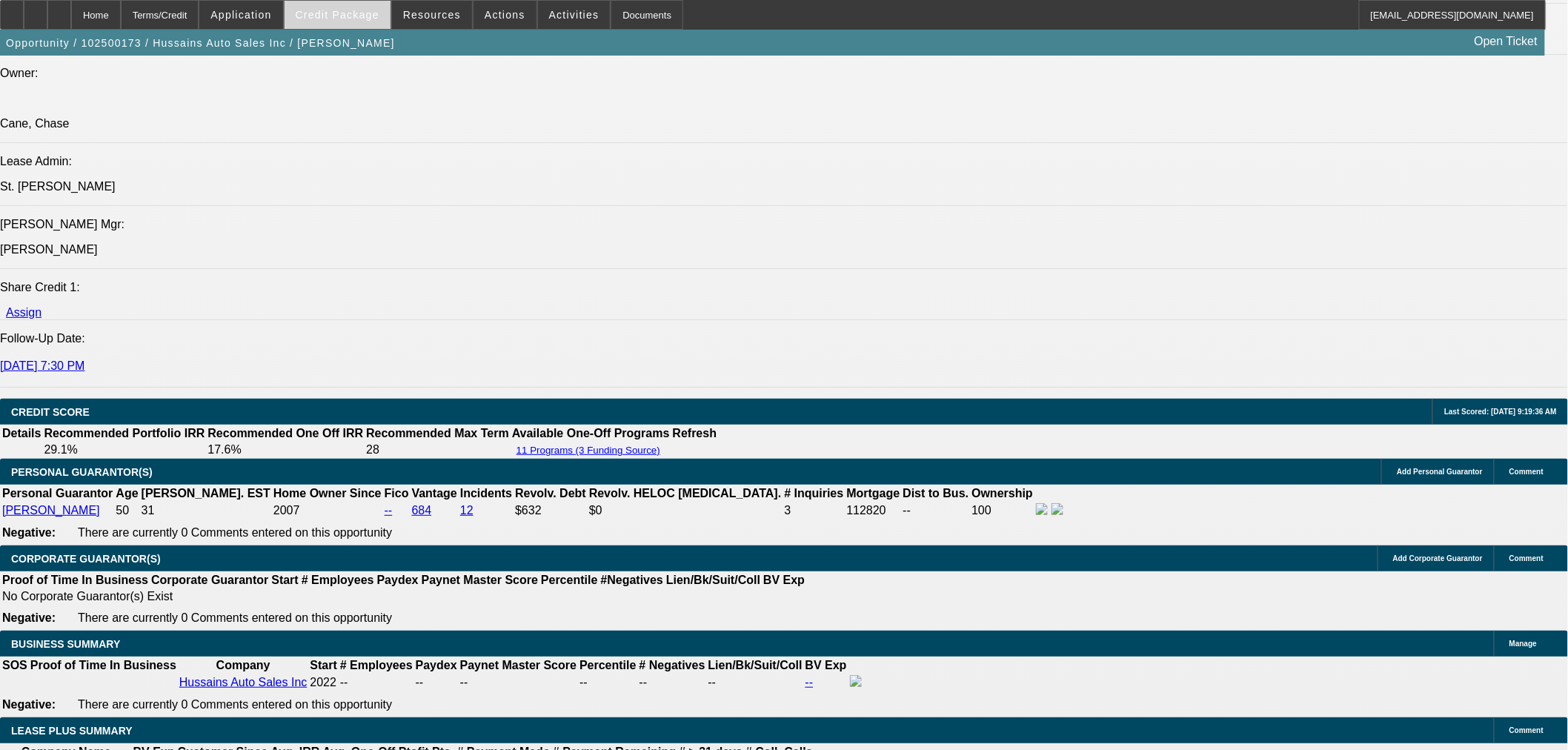
click at [350, 11] on span "Credit Package" at bounding box center [338, 15] width 84 height 12
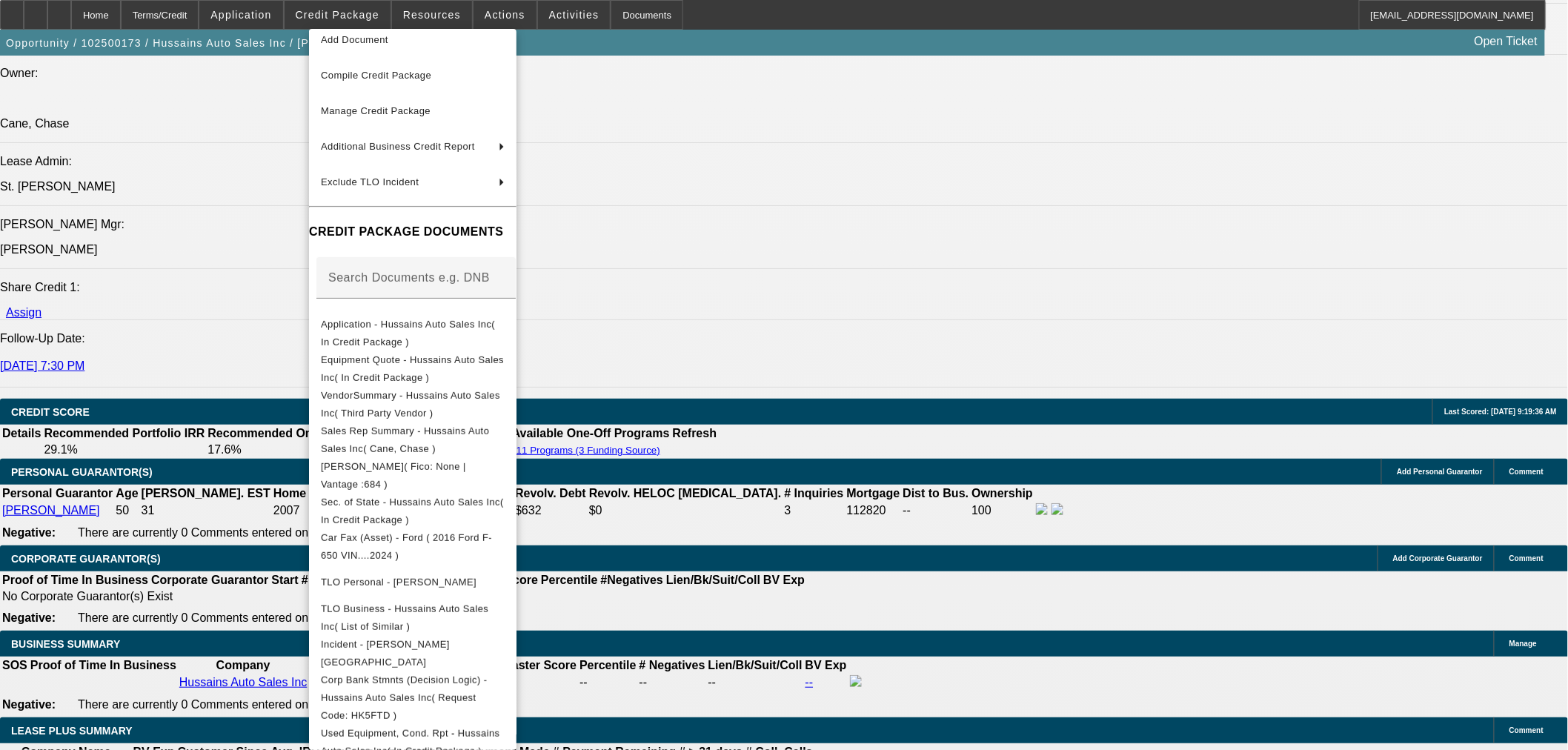
scroll to position [382, 0]
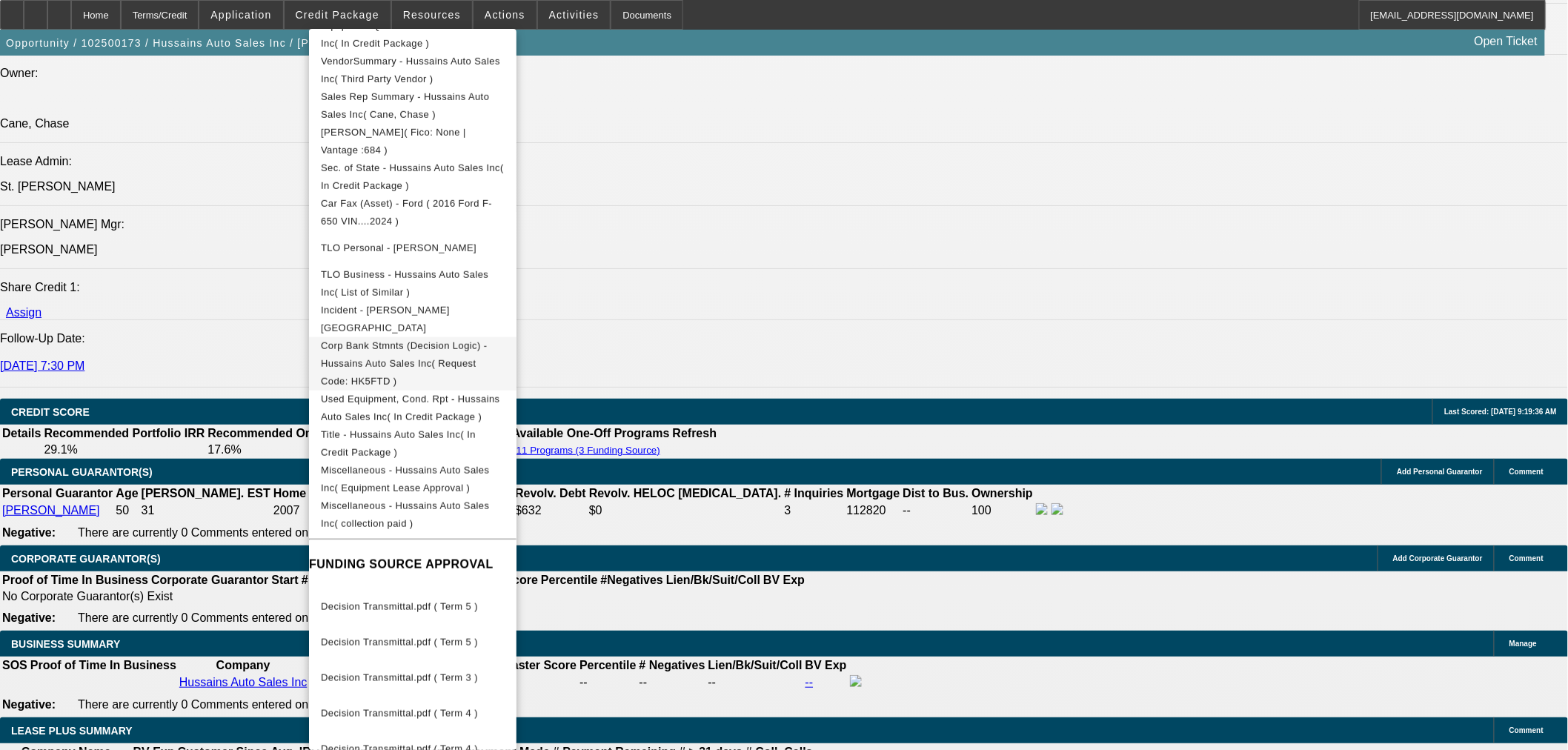
click at [413, 434] on span "Title - Hussains Auto Sales Inc( In Credit Package )" at bounding box center [412, 443] width 184 height 36
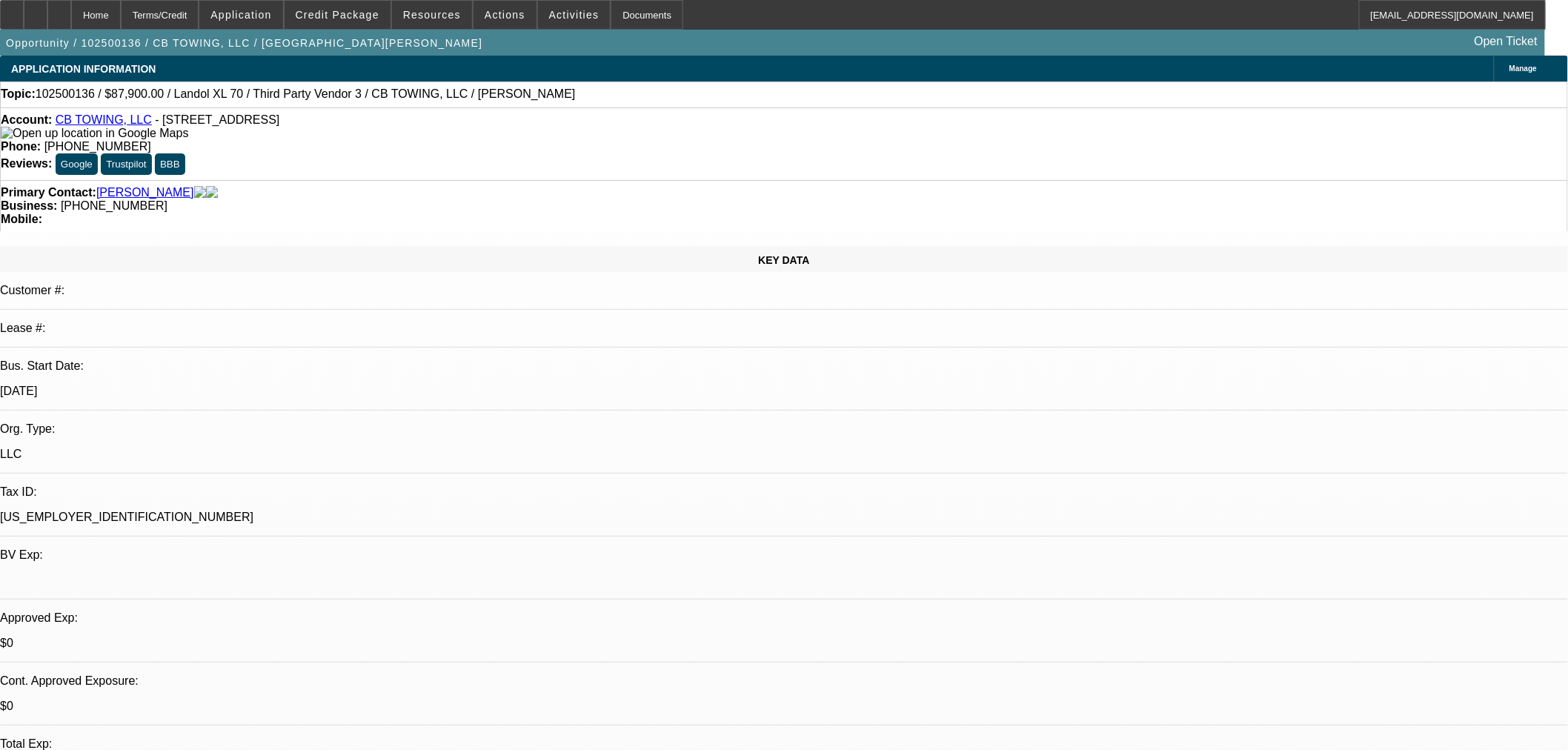
select select "0"
select select "6"
select select "0"
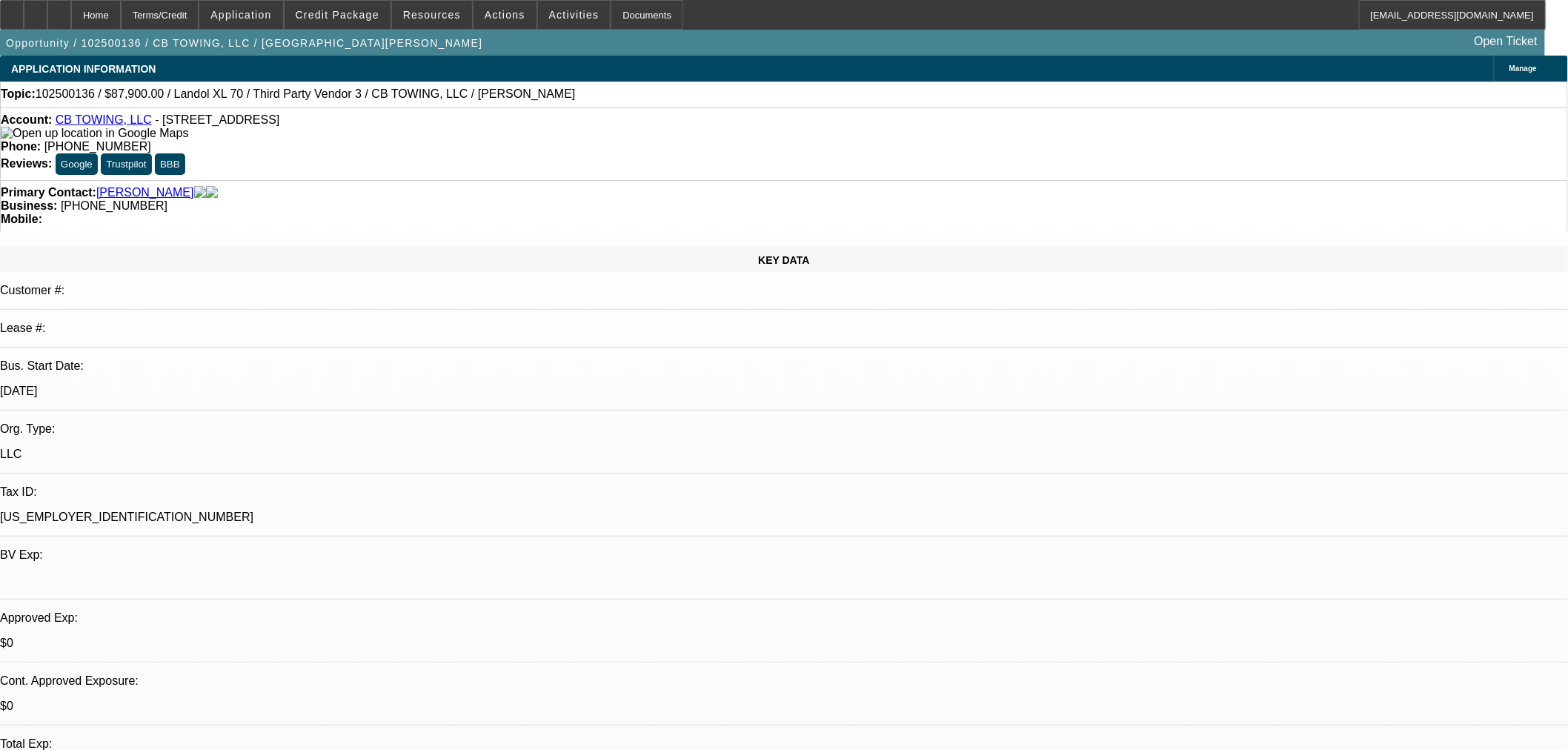
select select "0"
select select "6"
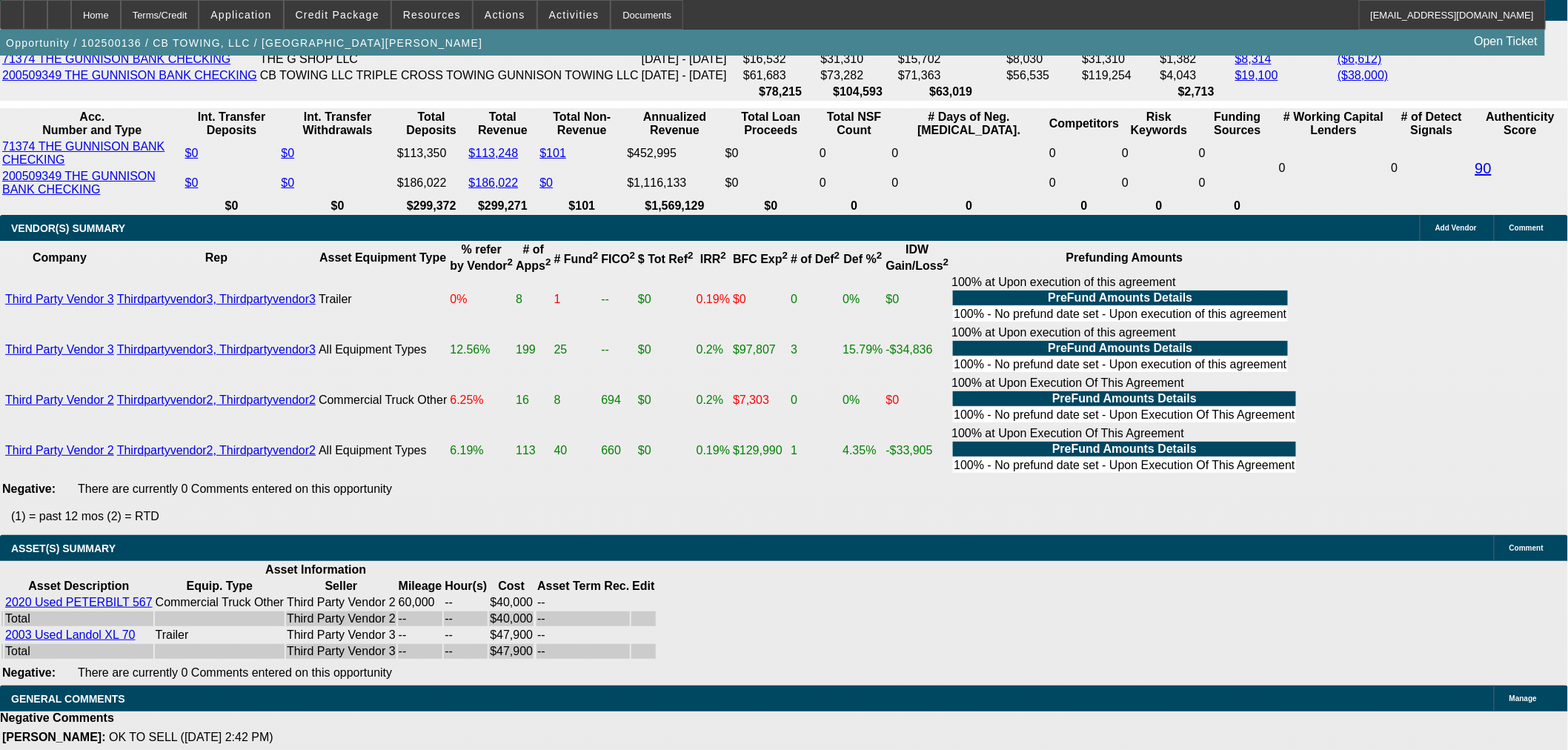
scroll to position [2280, 0]
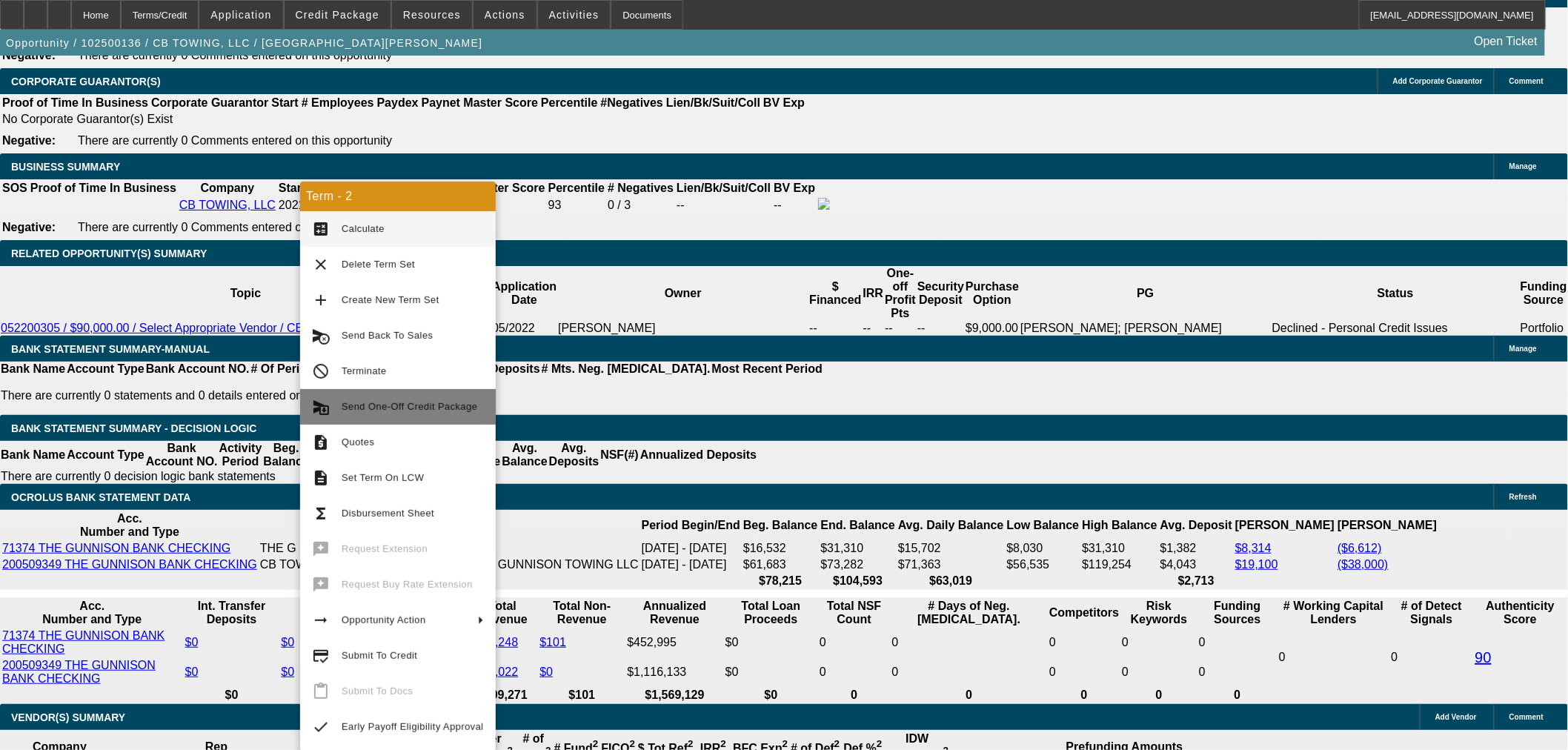
click at [404, 410] on span "Send One-Off Credit Package" at bounding box center [409, 406] width 135 height 11
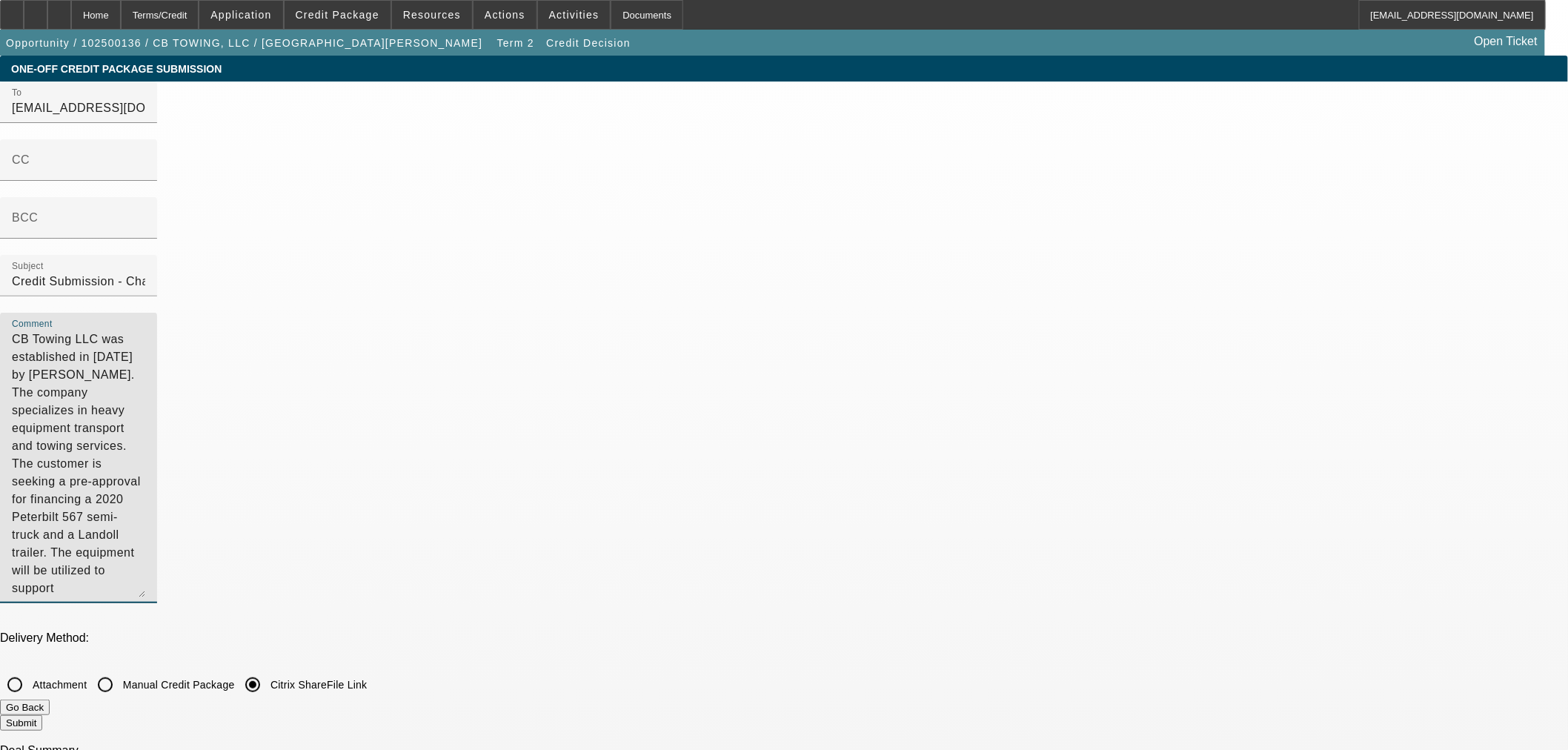
drag, startPoint x: 1142, startPoint y: 274, endPoint x: 605, endPoint y: 56, distance: 579.6
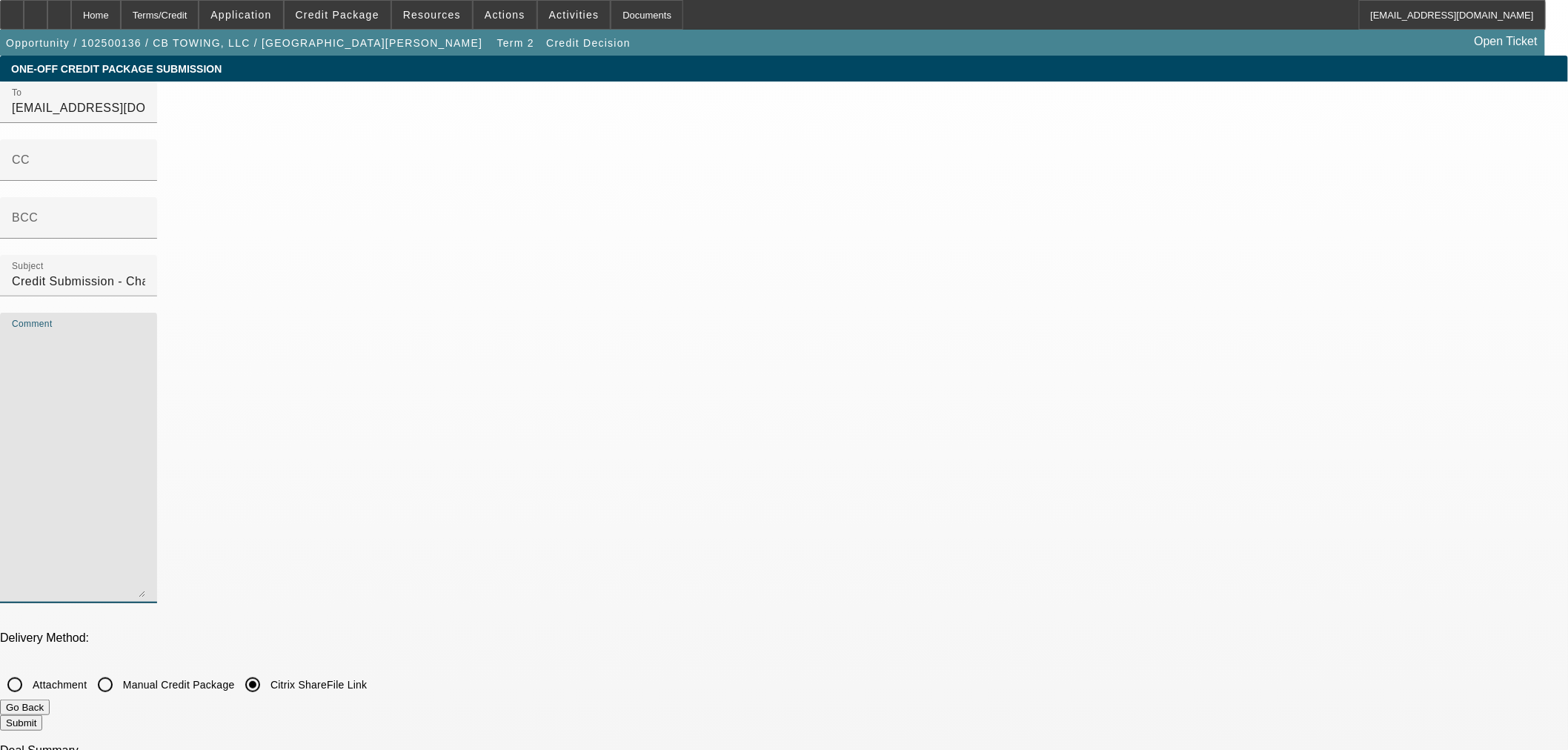
scroll to position [247, 0]
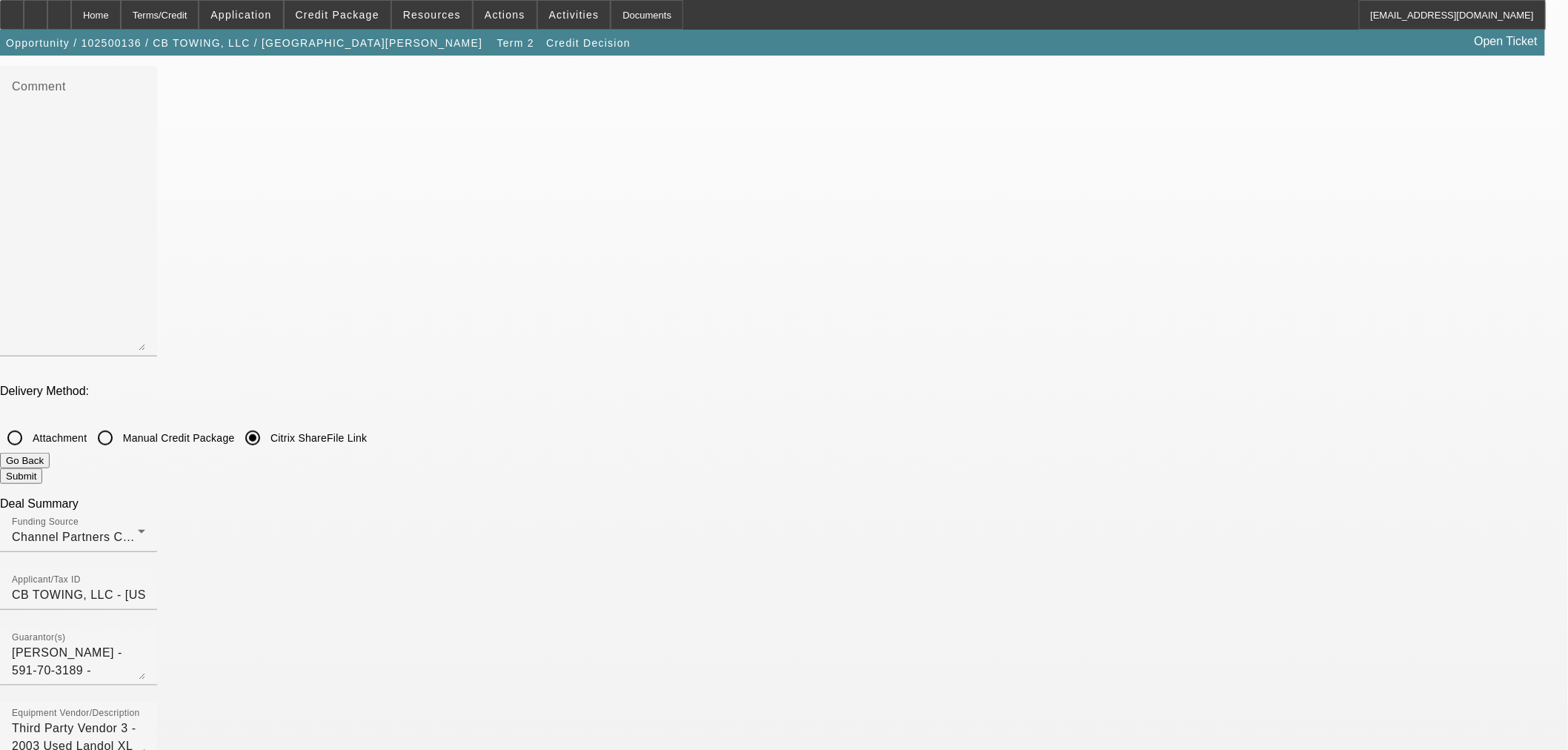
checkbox input "true"
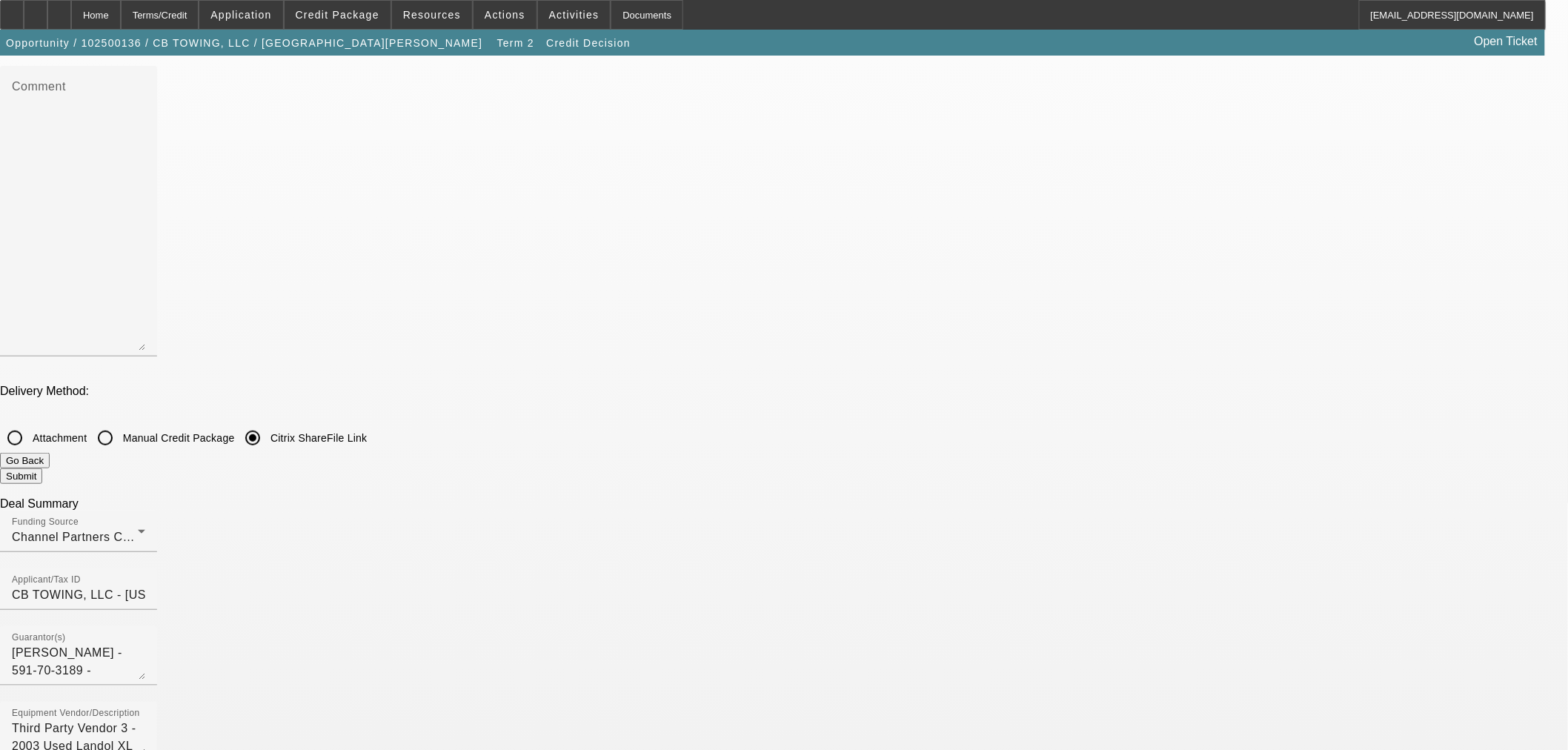
checkbox input "true"
checkbox input "false"
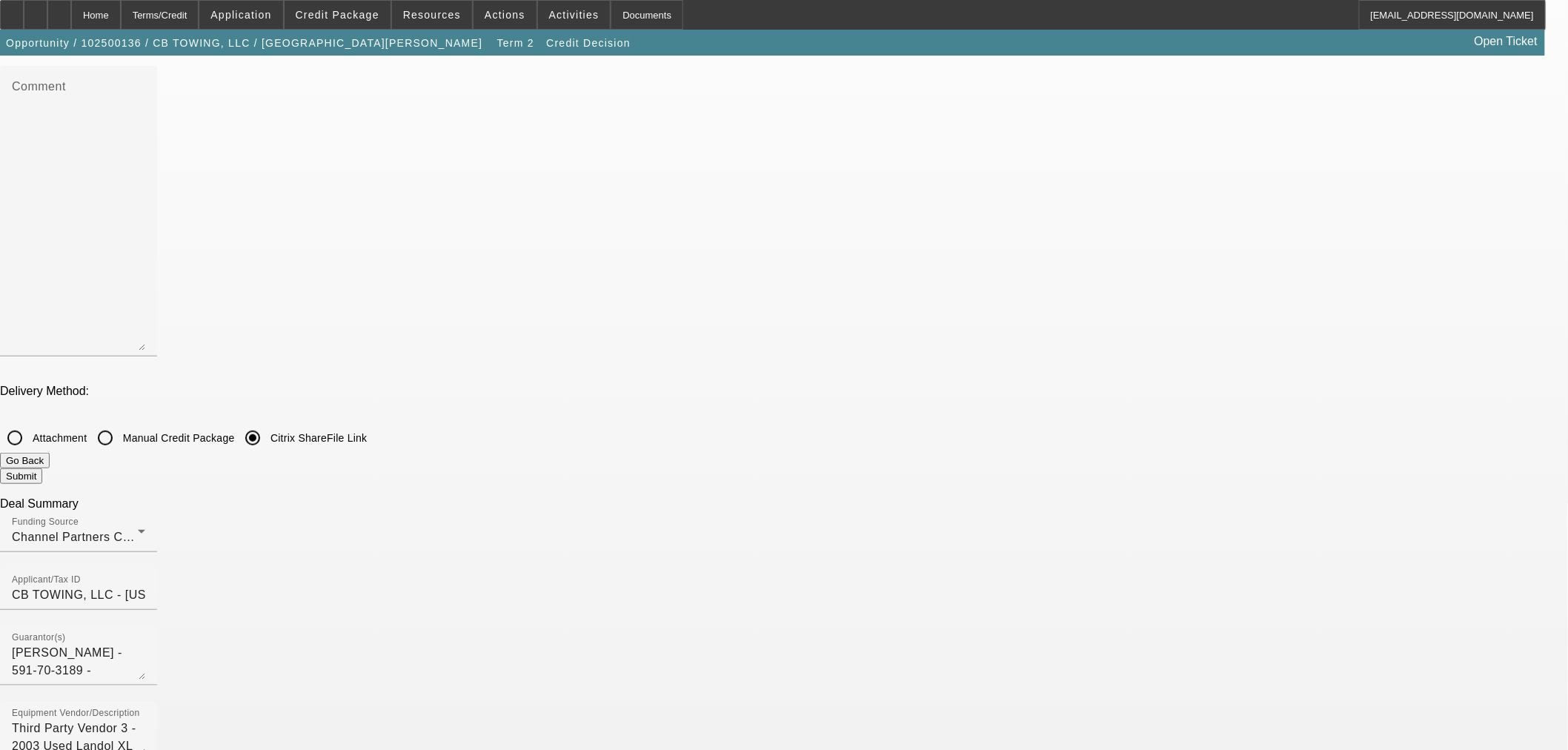
checkbox input "false"
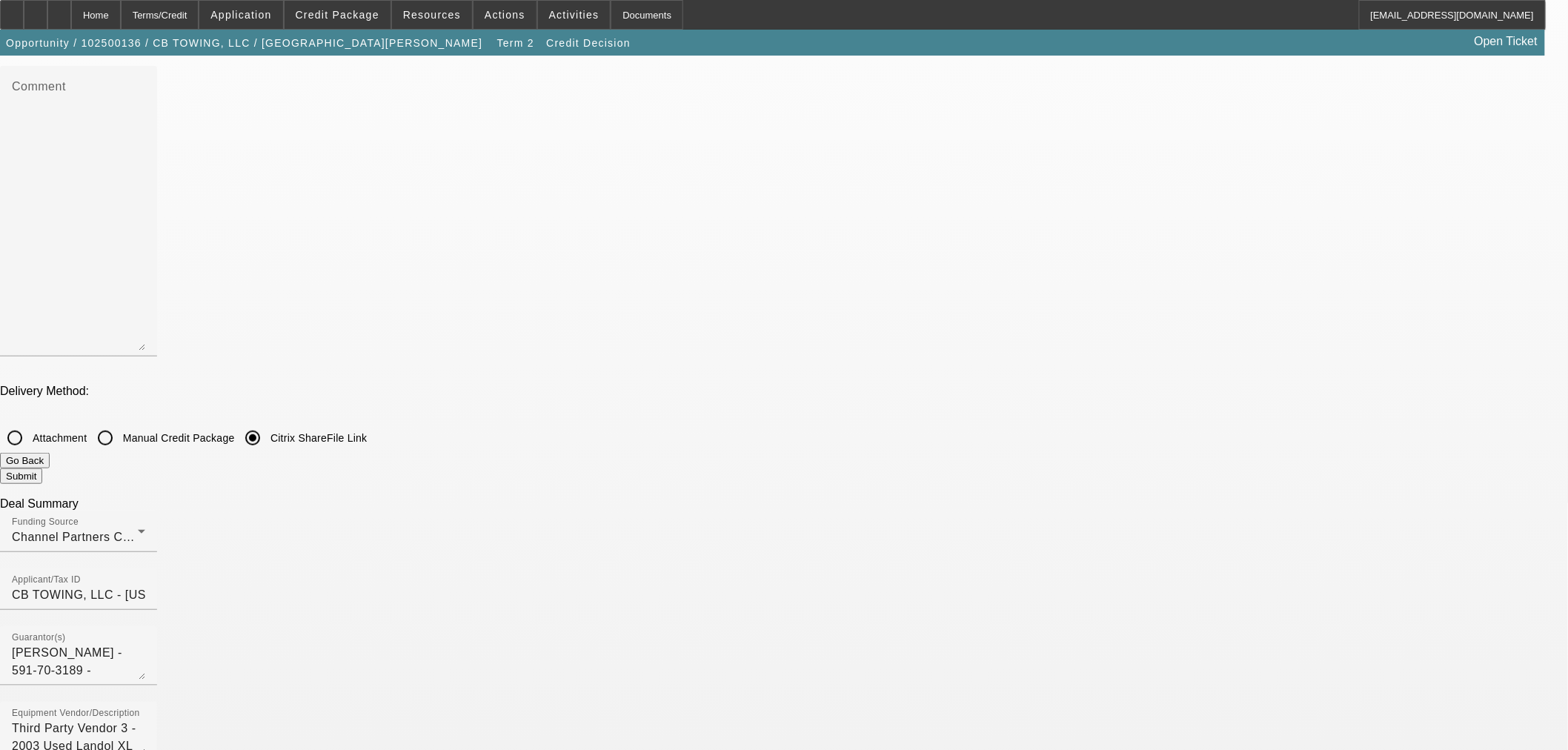
checkbox input "false"
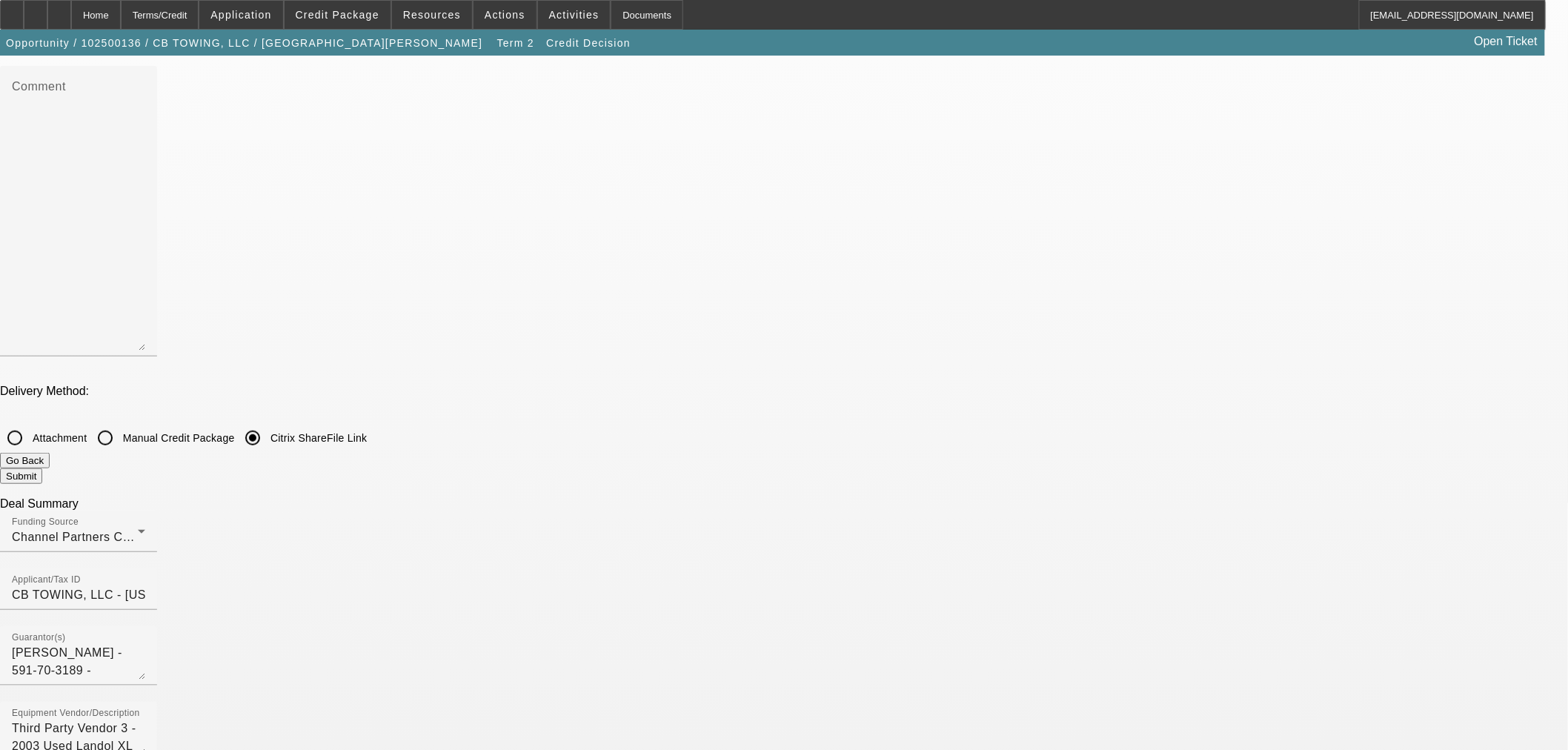
checkbox input "false"
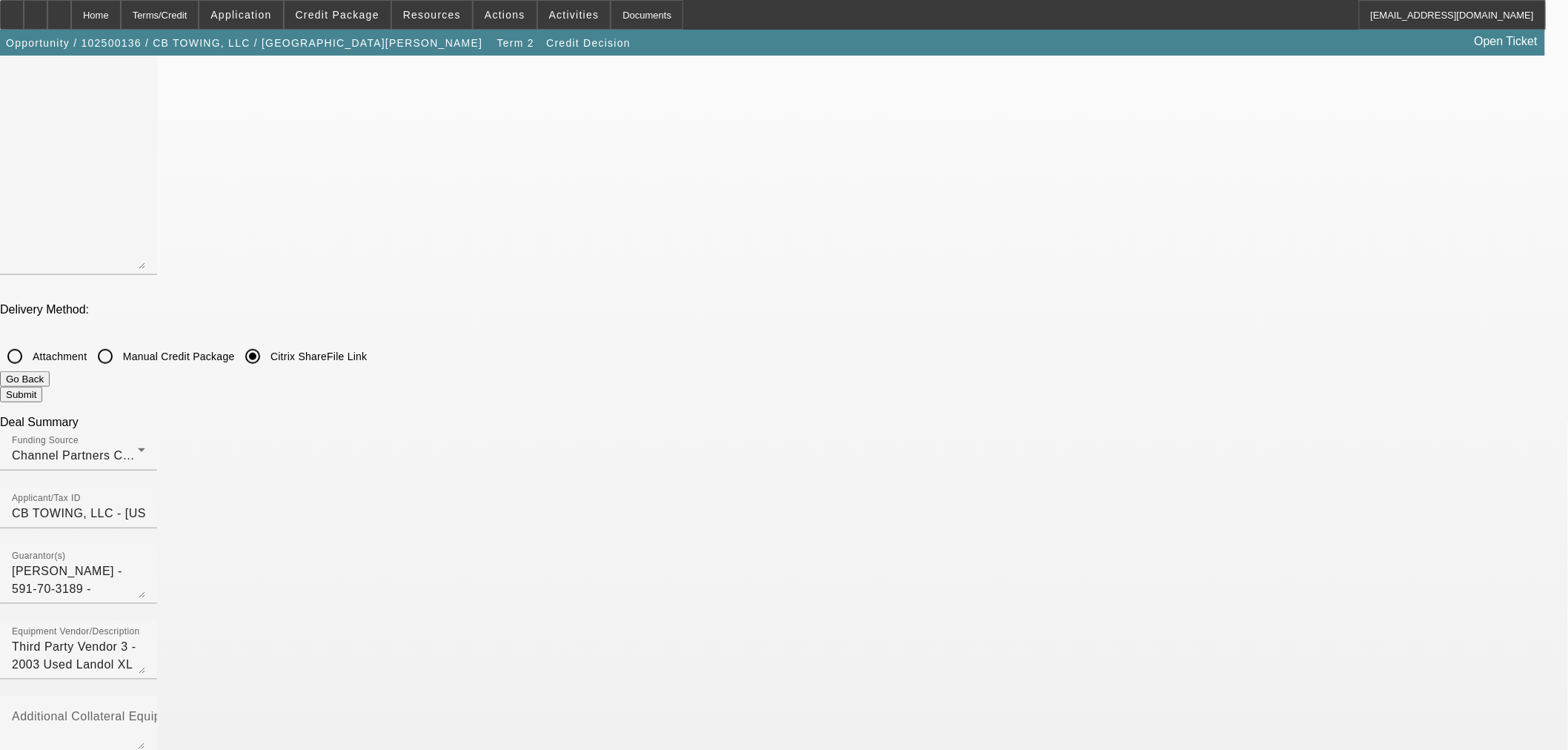
scroll to position [329, 0]
checkbox input "true"
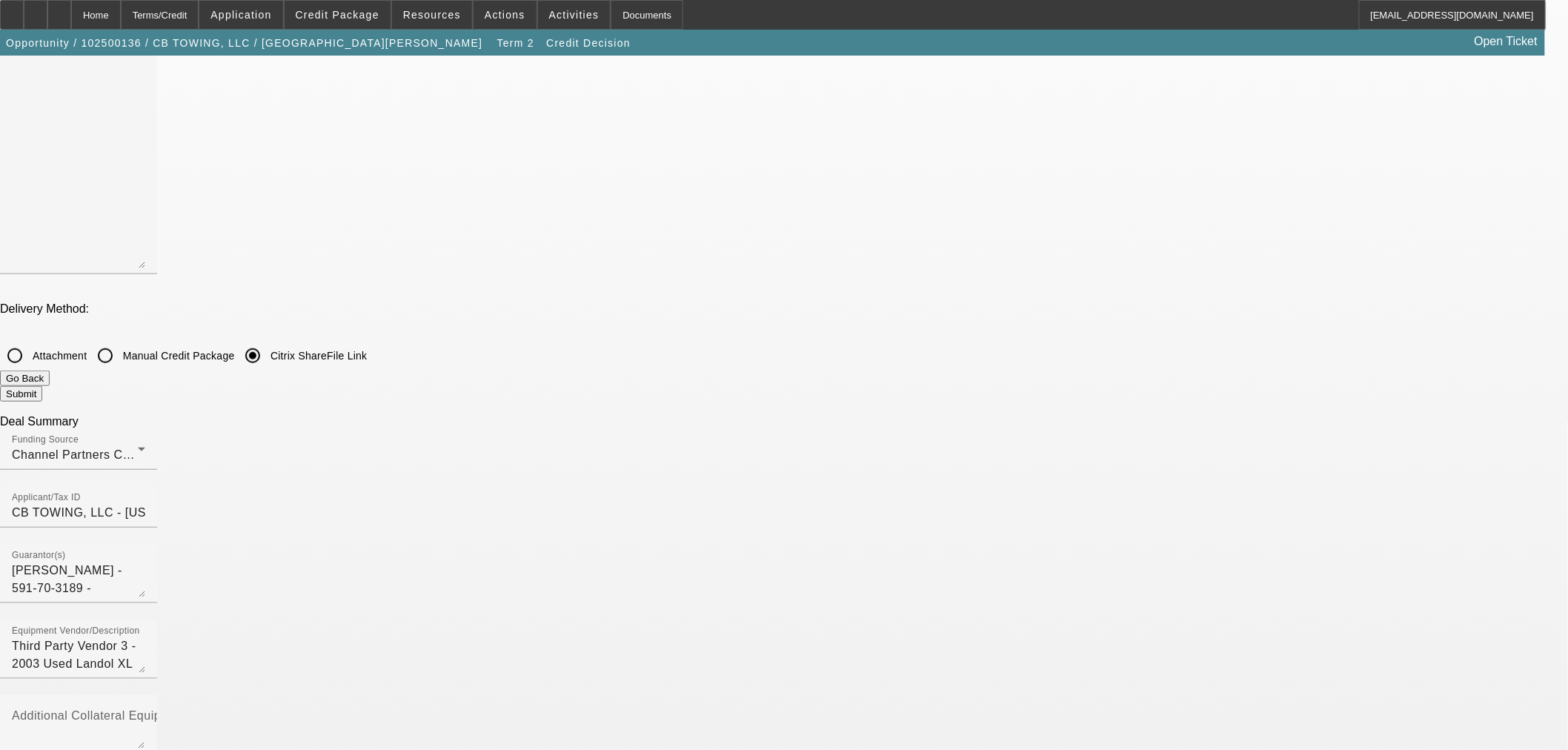
checkbox input "false"
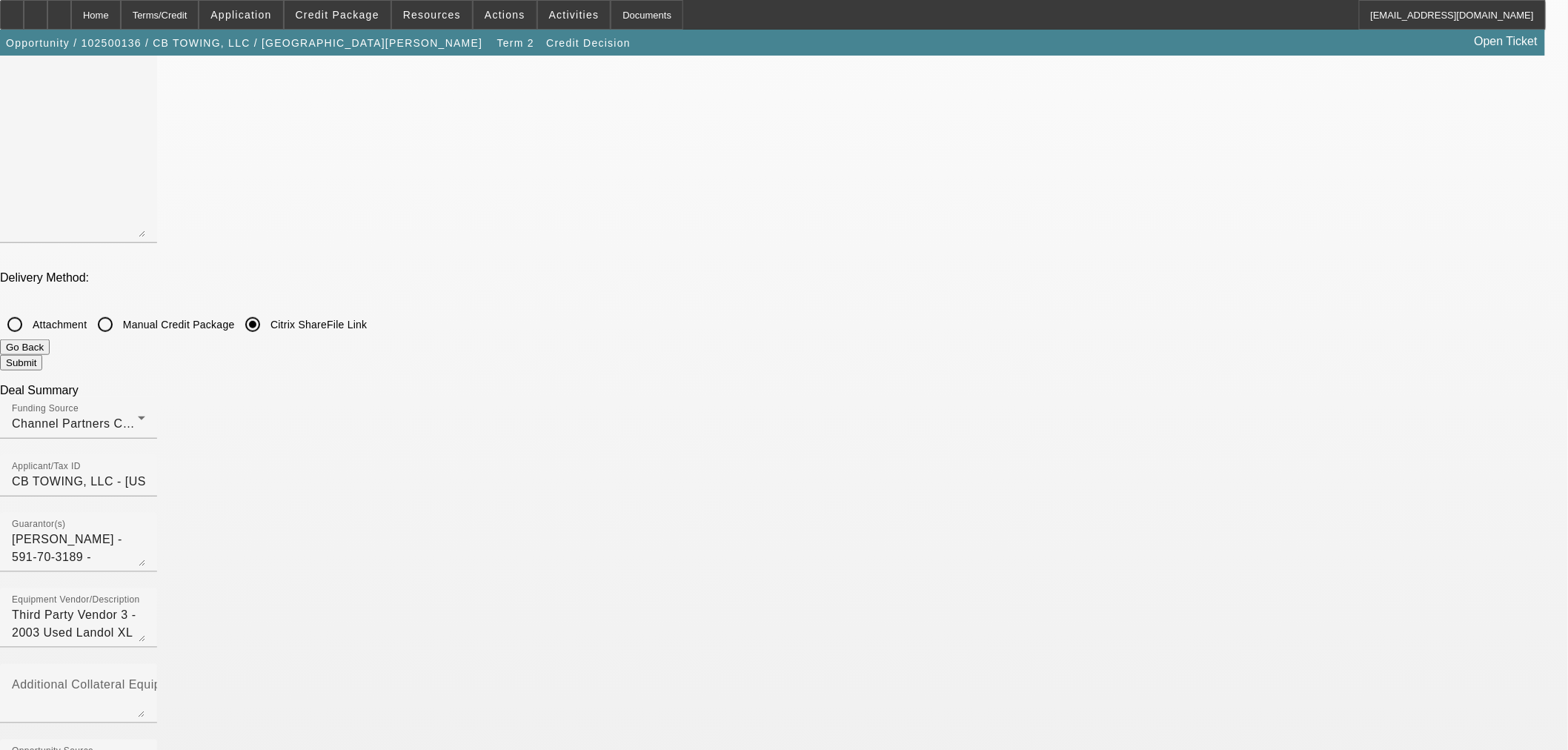
scroll to position [411, 0]
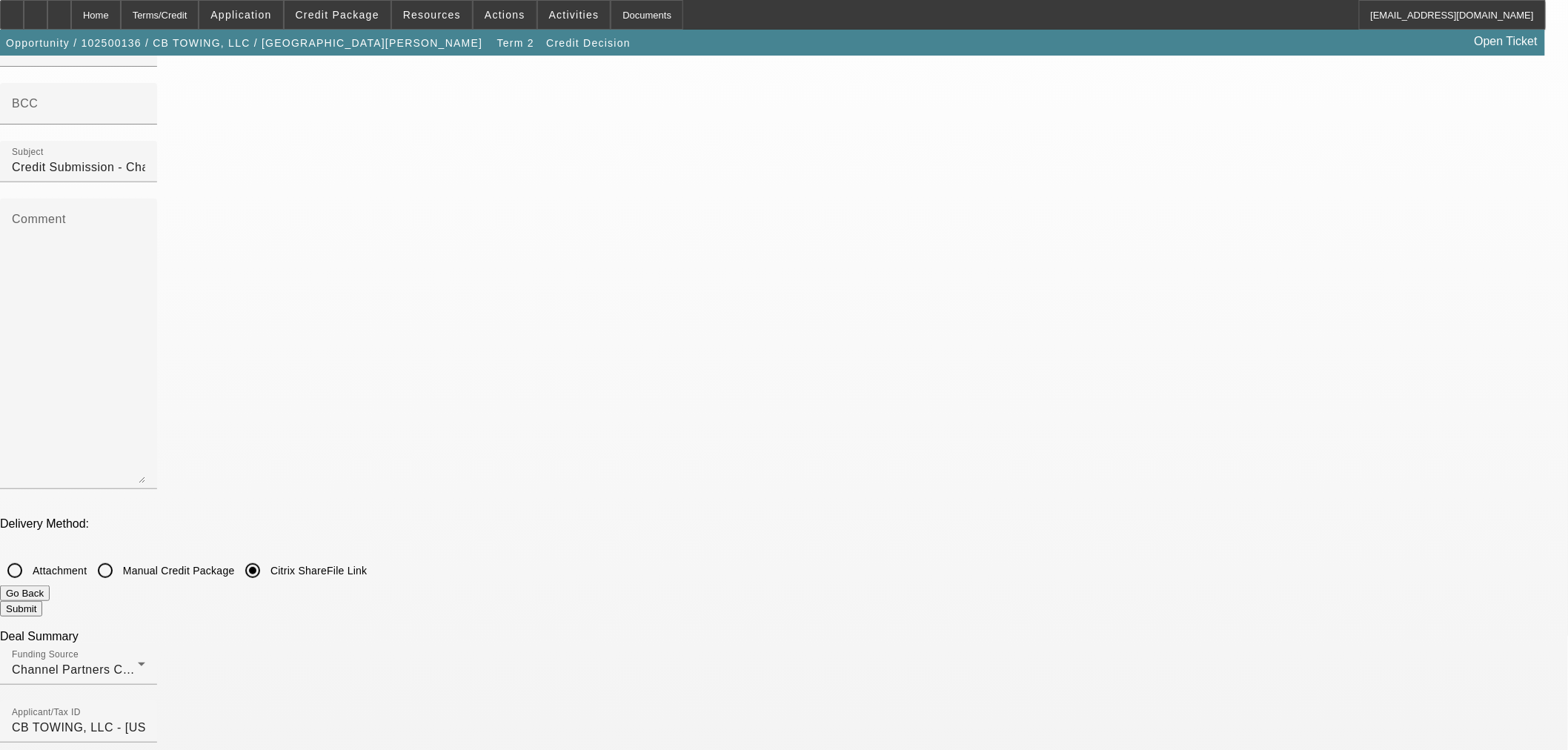
scroll to position [0, 0]
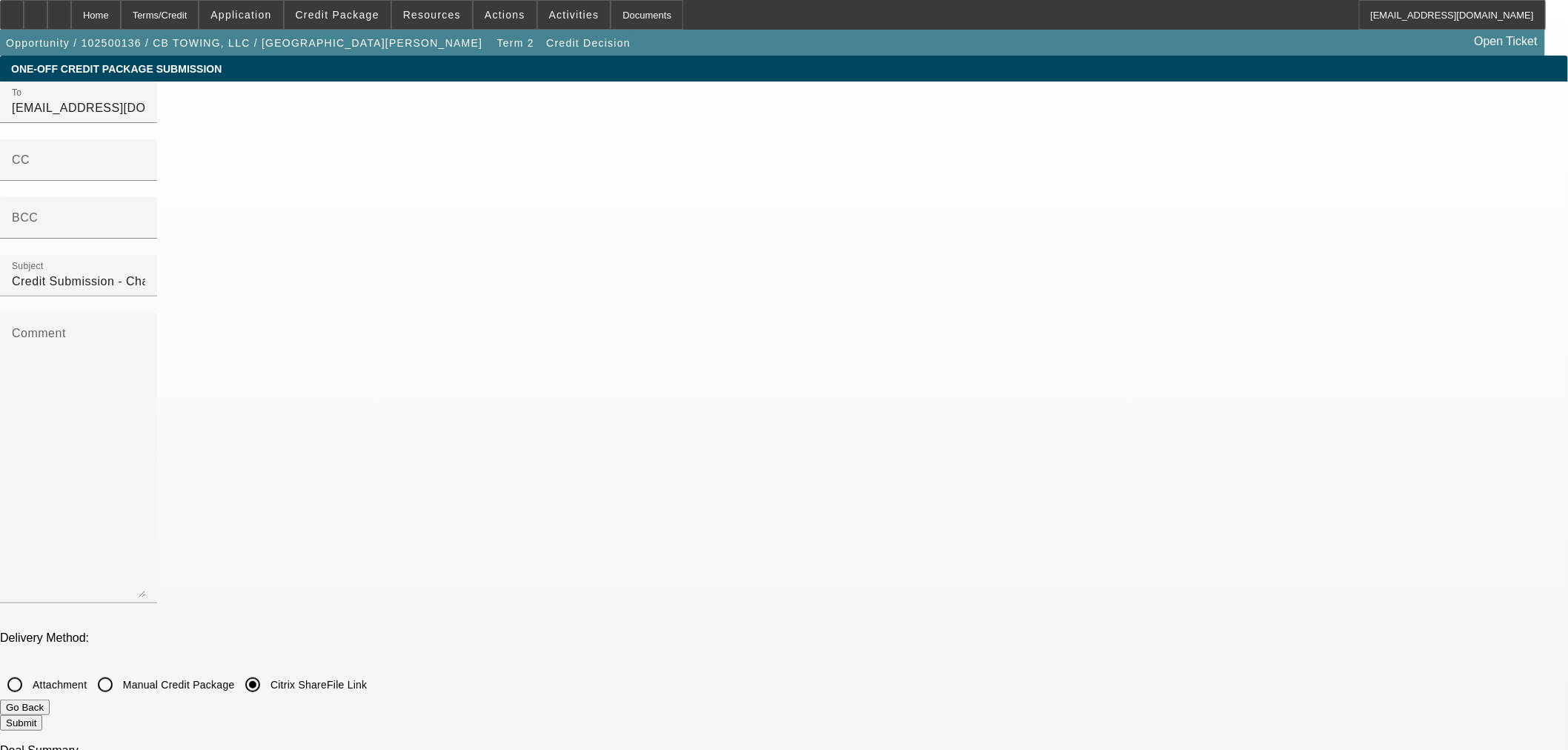
click at [50, 699] on button "Go Back" at bounding box center [24, 707] width 50 height 16
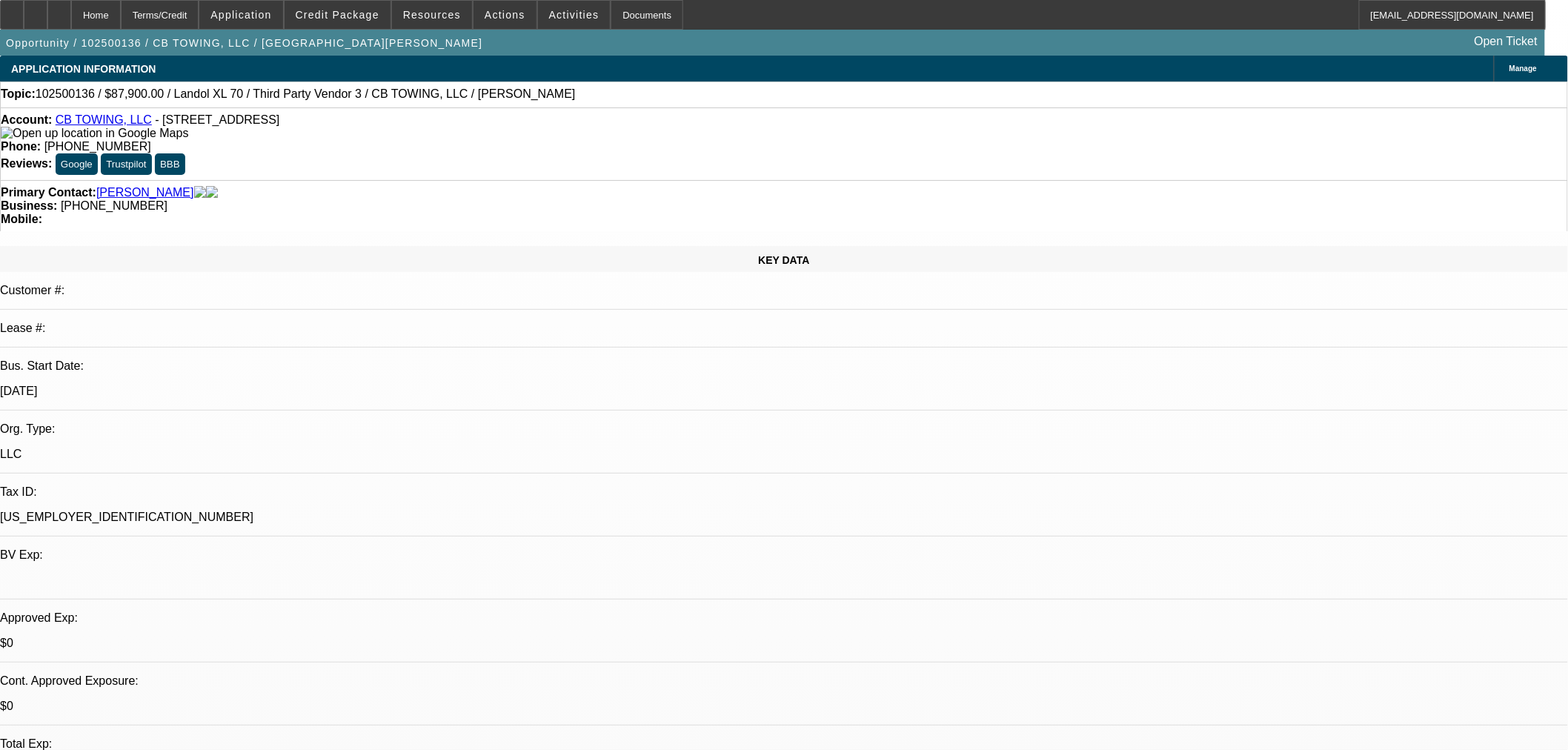
select select "0"
select select "6"
select select "0"
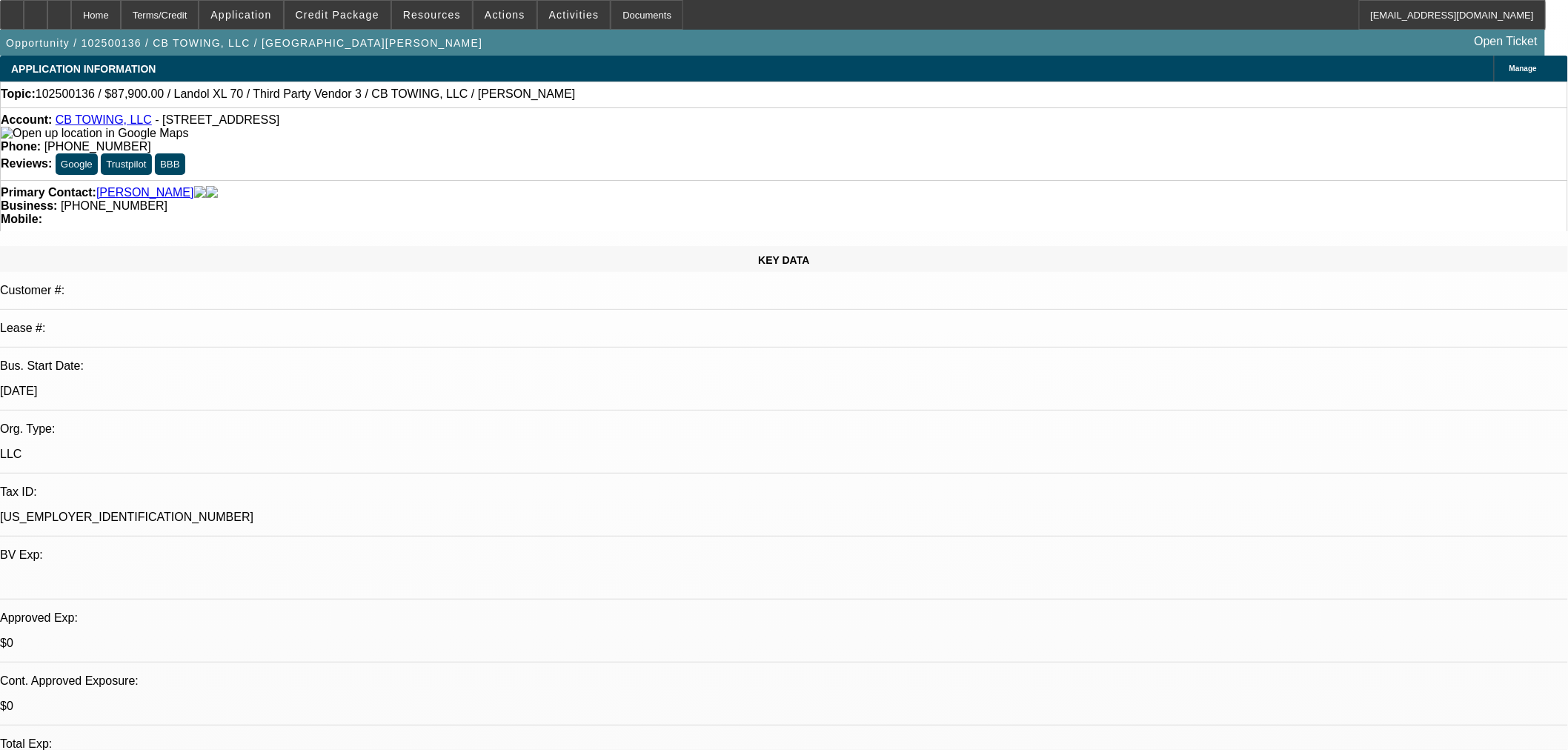
select select "0"
select select "6"
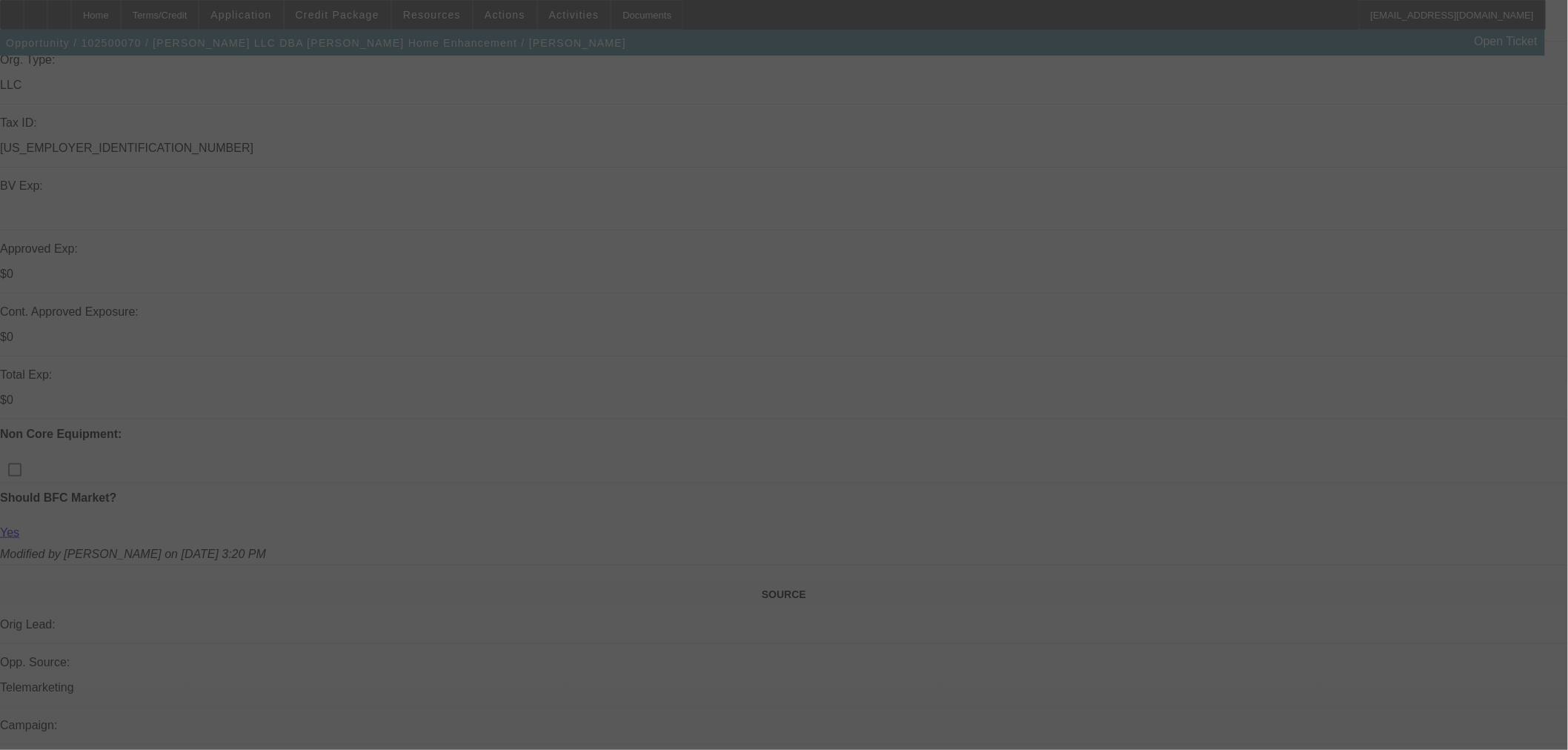
scroll to position [906, 0]
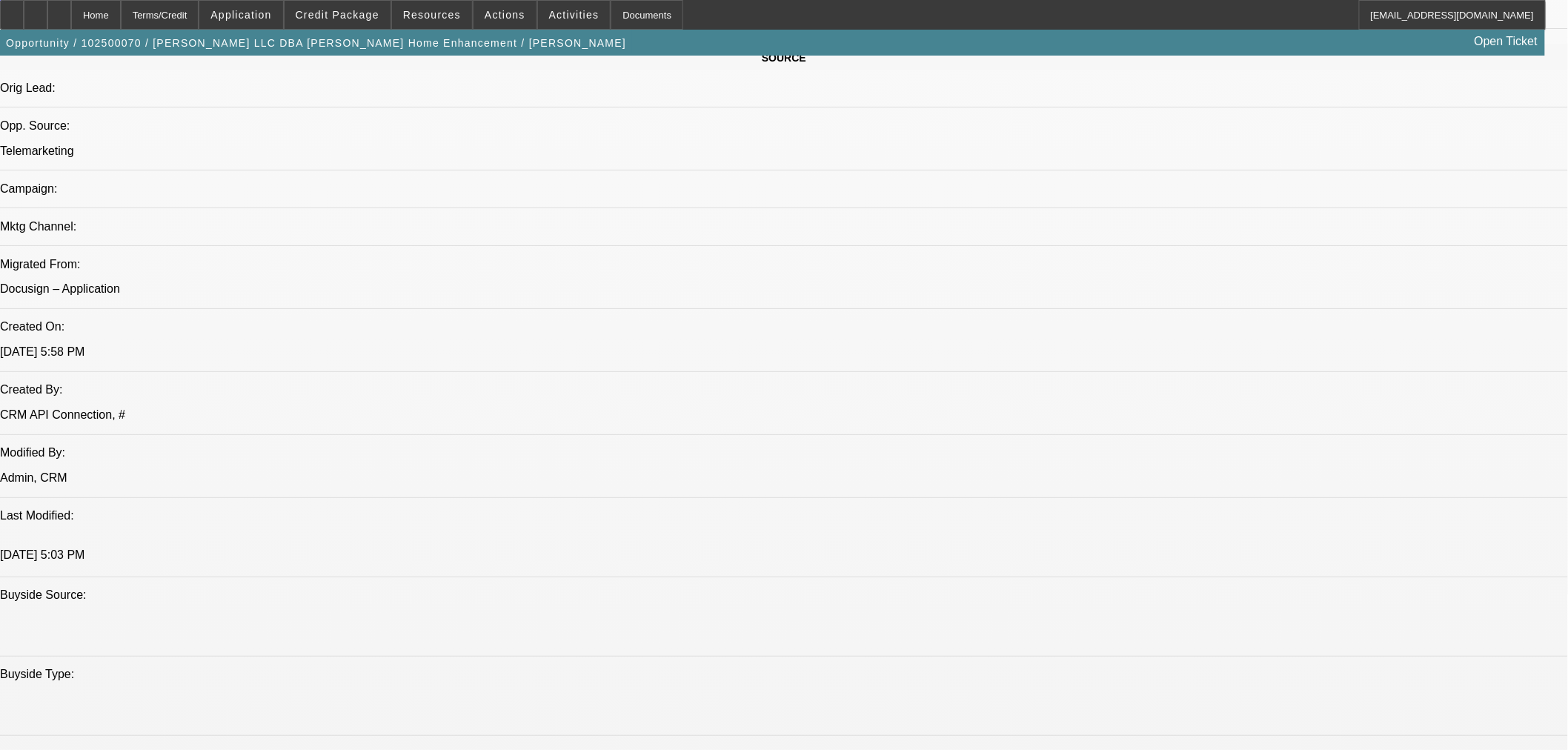
select select "0"
select select "3"
select select "0"
select select "6"
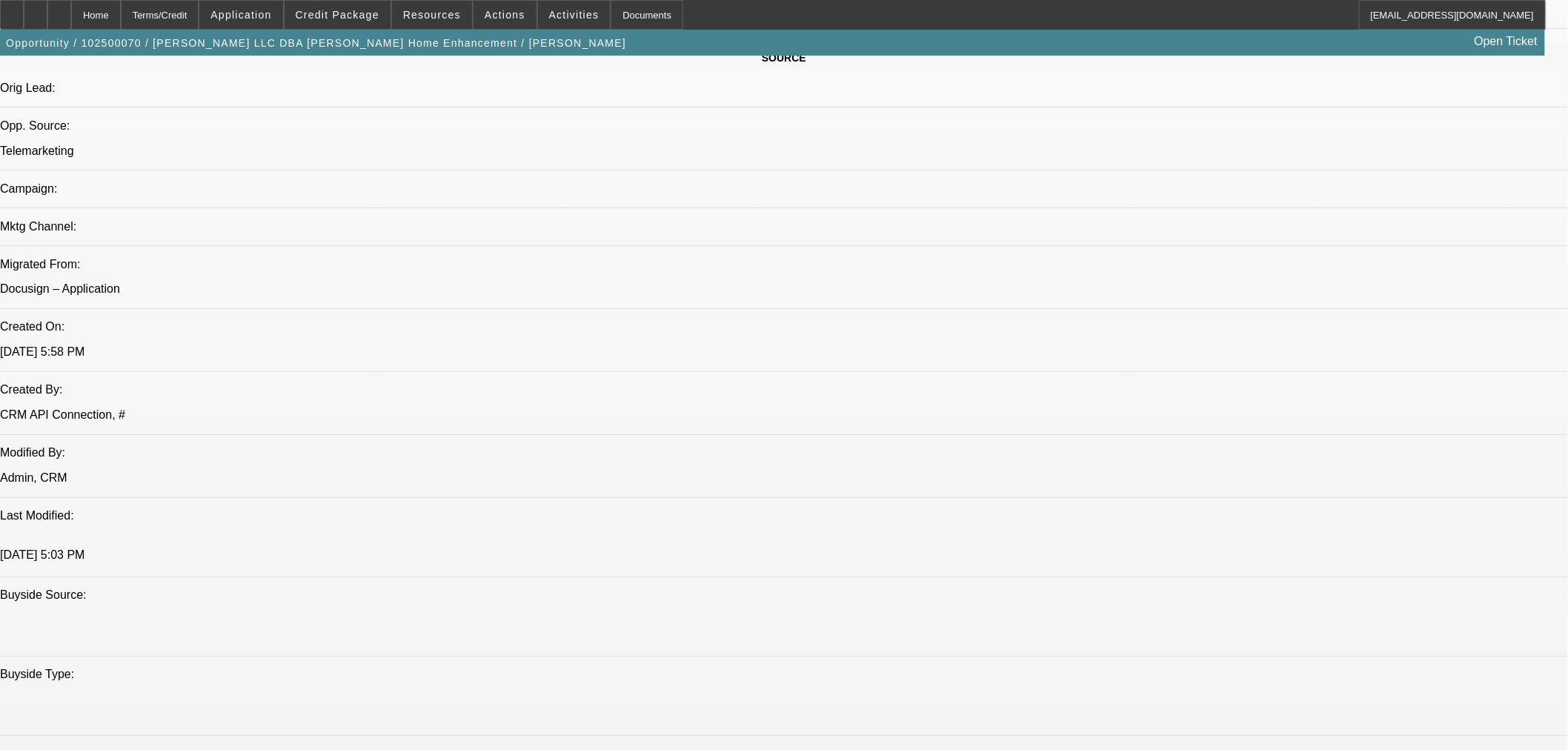
select select "0"
select select "3"
select select "0"
select select "6"
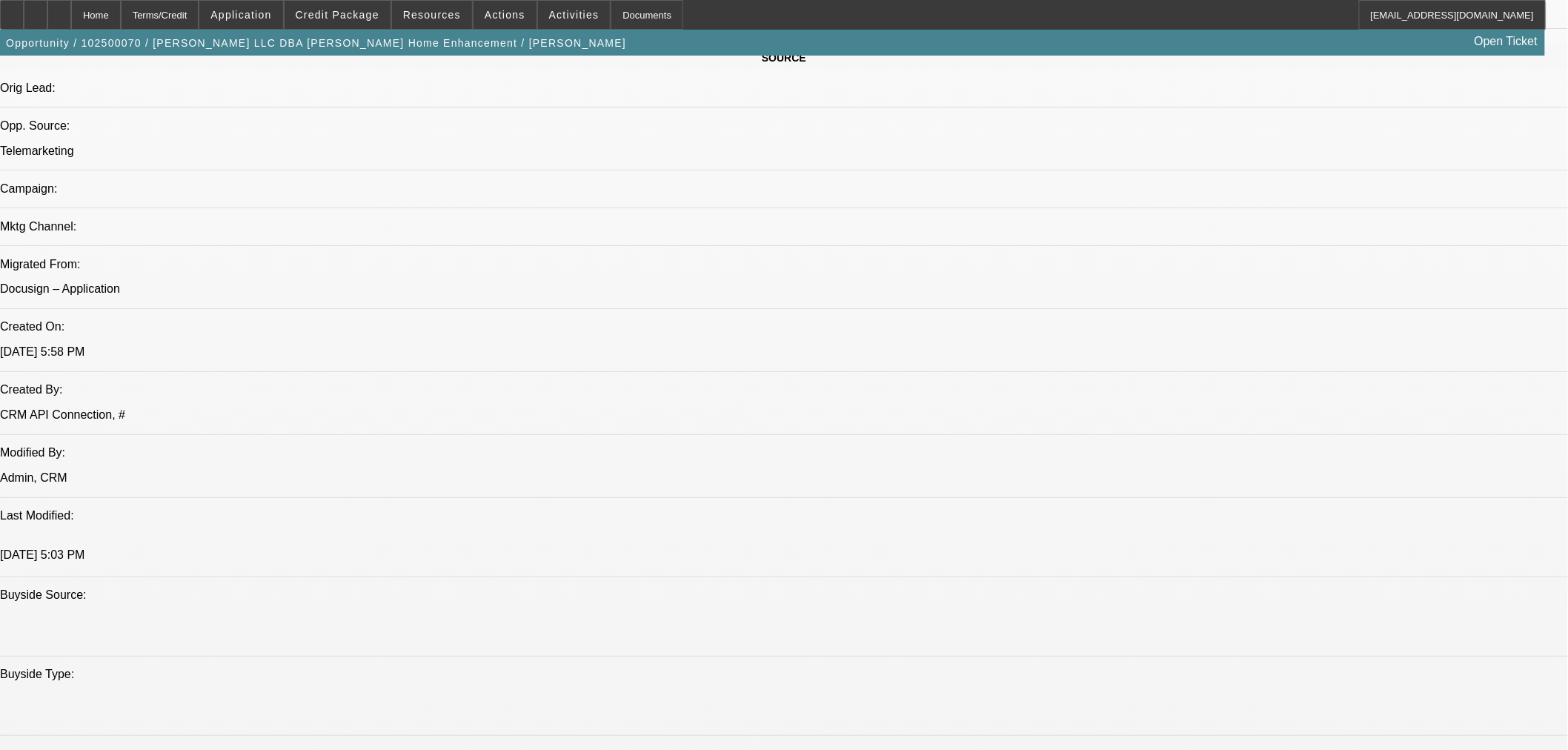
select select "0"
select select "6"
select select "0"
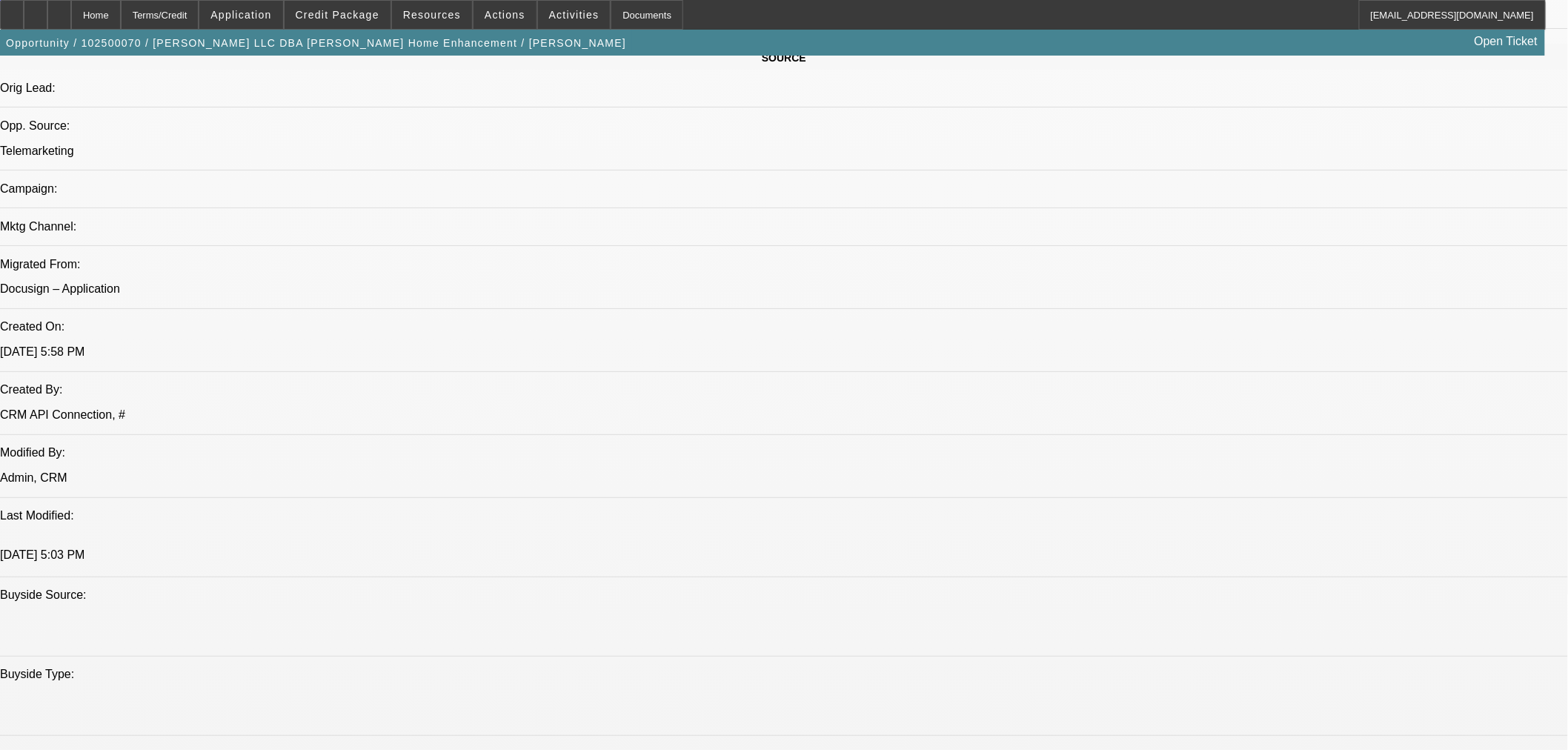
select select "0"
select select "6"
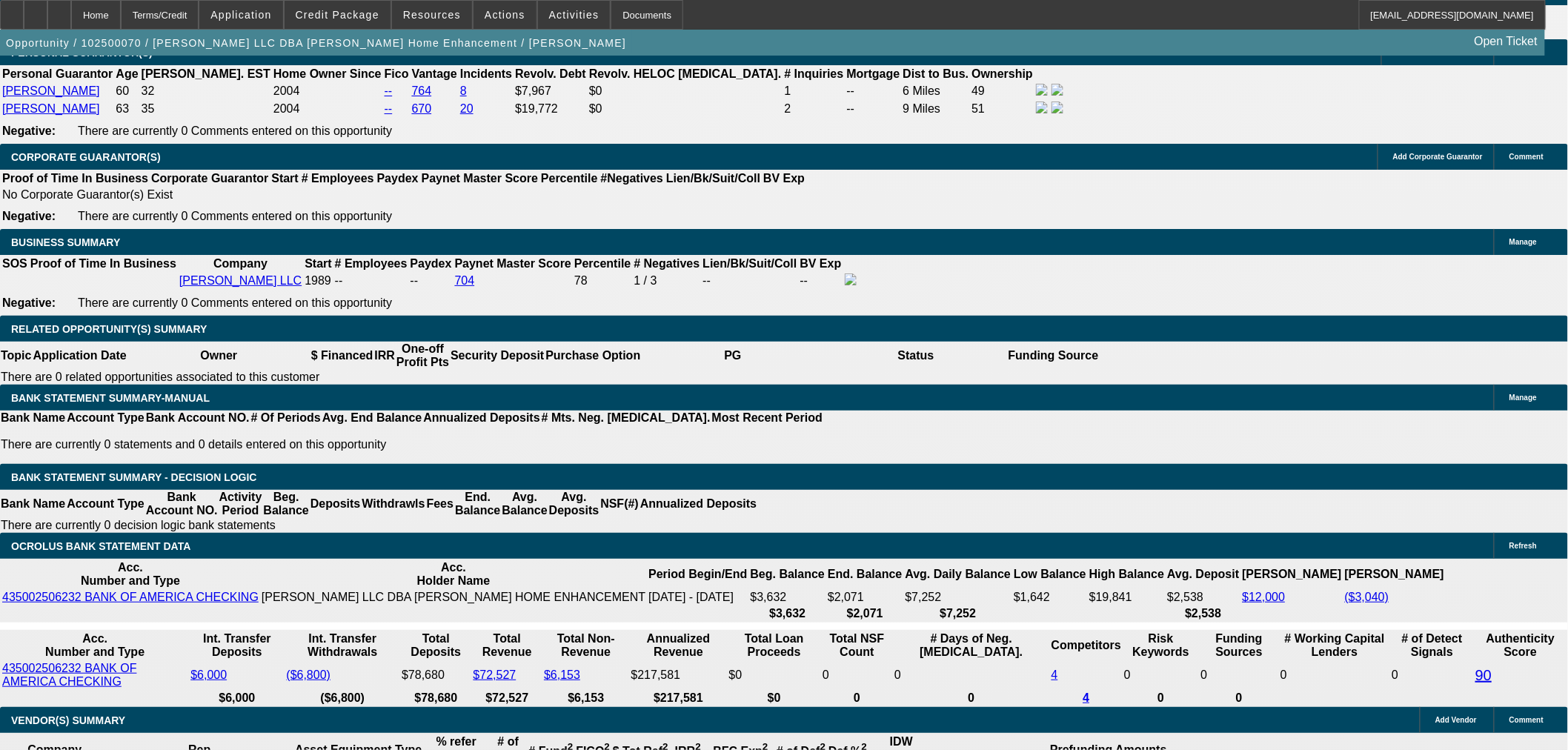
scroll to position [2472, 0]
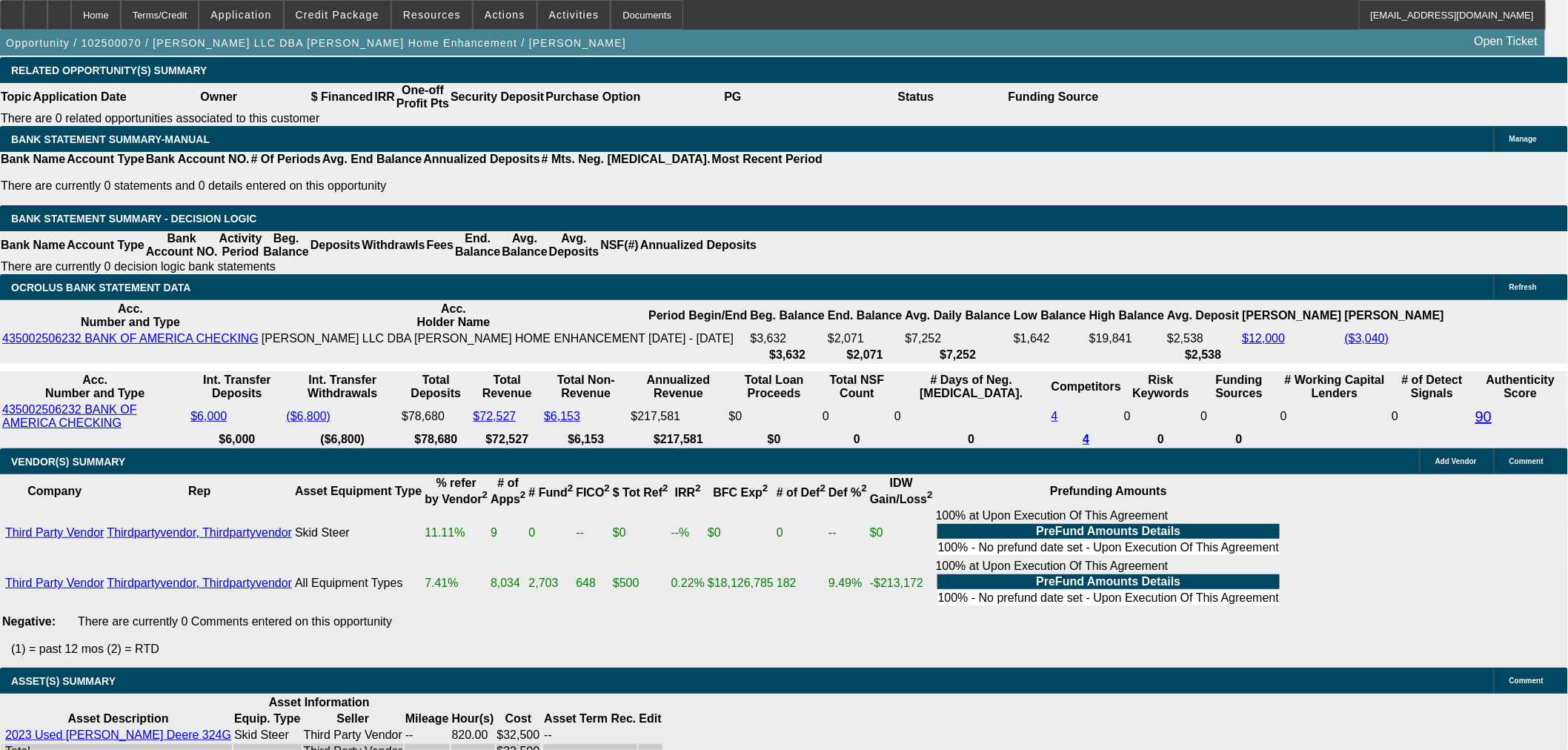
select select "6"
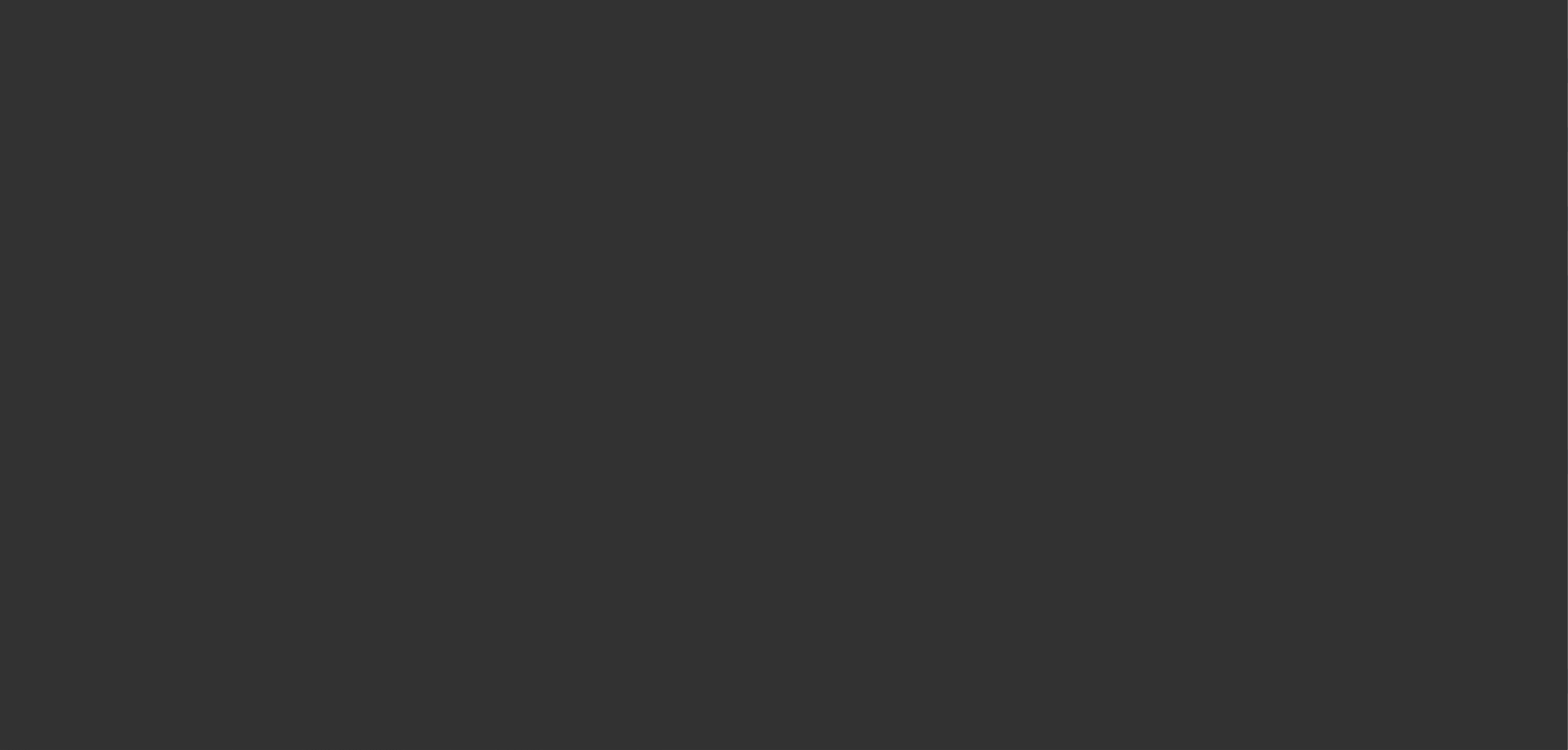
scroll to position [0, 0]
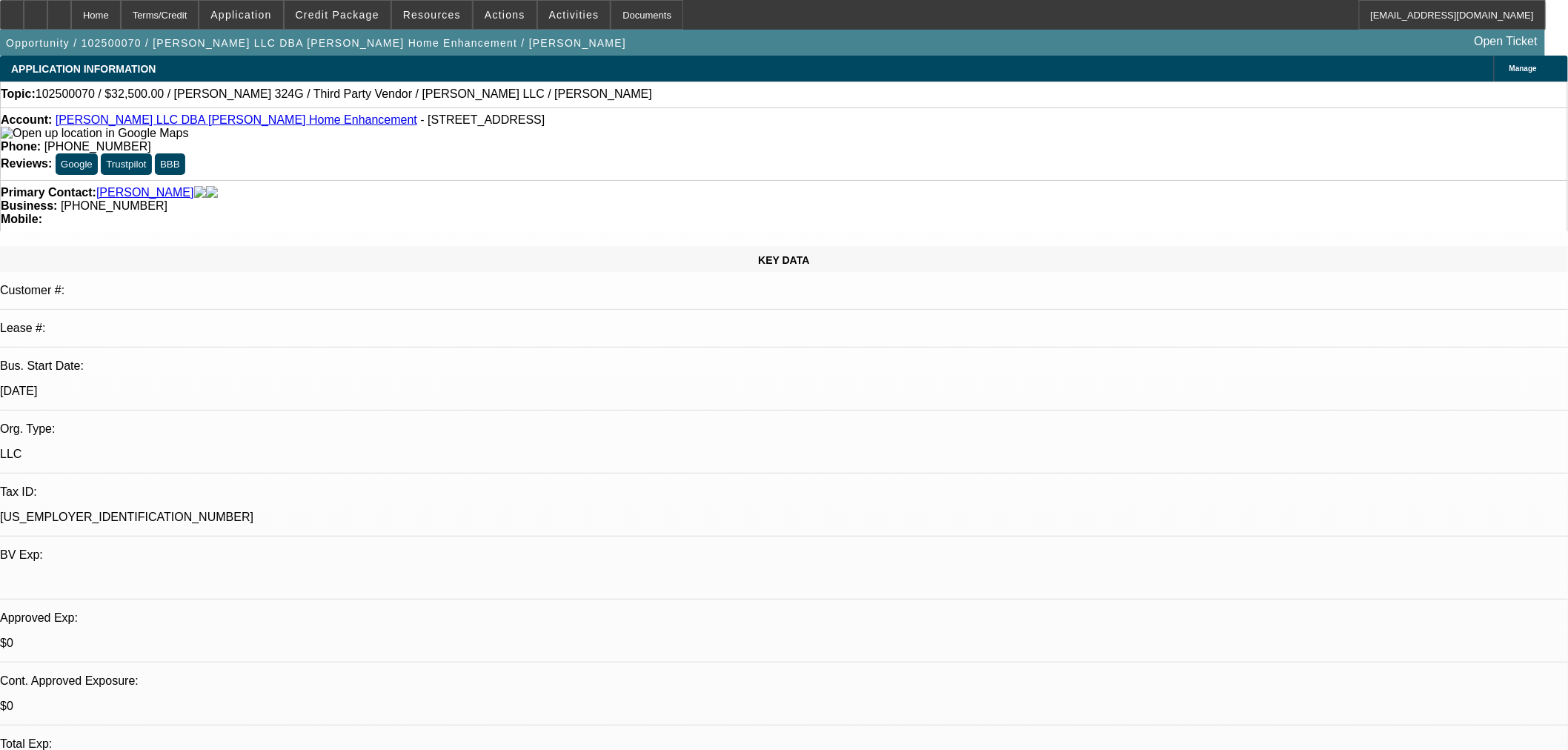
type textarea "i"
type textarea "IF THE EQUIPMENT IS STILL UNDER FINANCE CONTRACT, NEED THE PAYOFF LETTER. THANKS"
click at [332, 8] on button "Credit Package" at bounding box center [337, 15] width 106 height 28
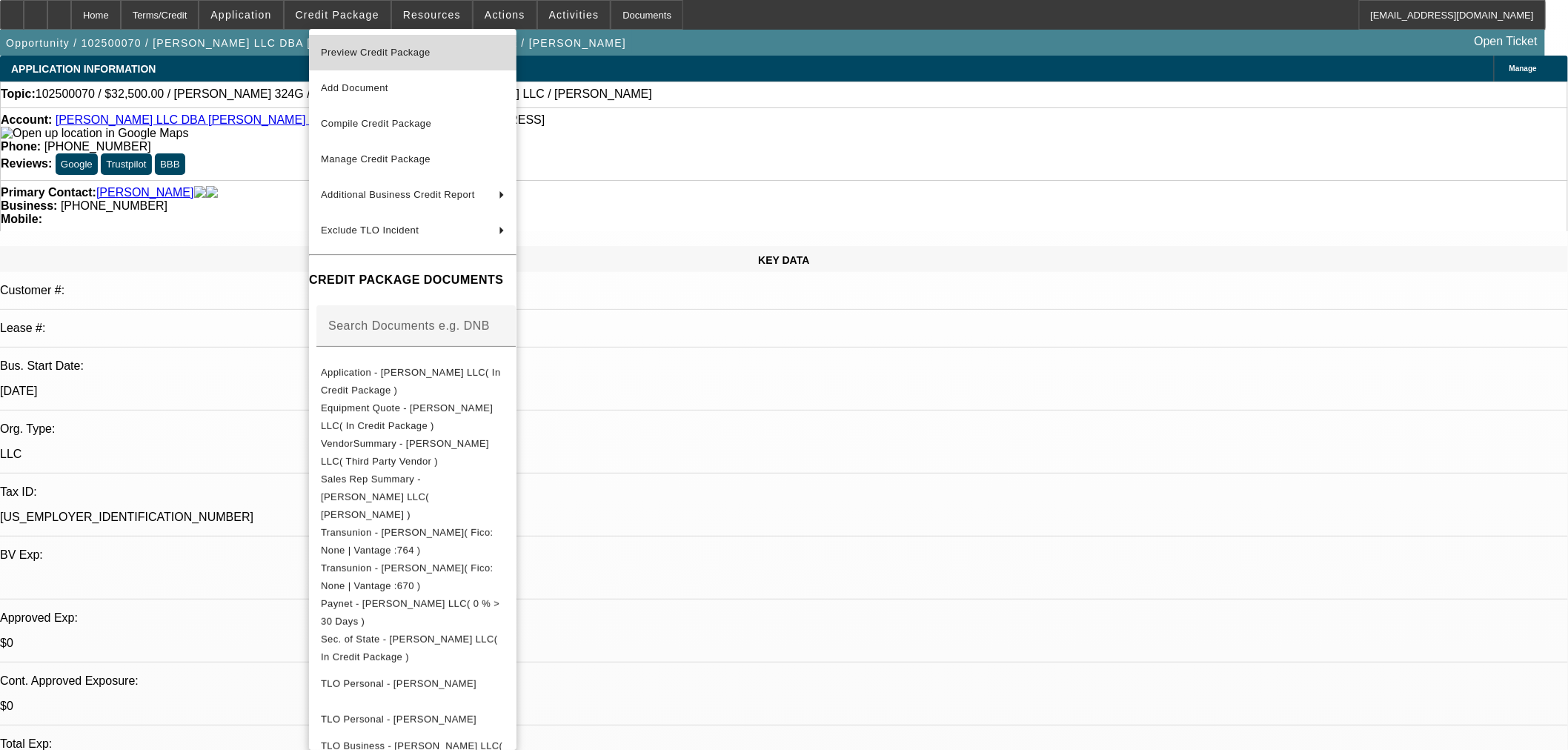
click at [401, 46] on span "Preview Credit Package" at bounding box center [412, 53] width 184 height 18
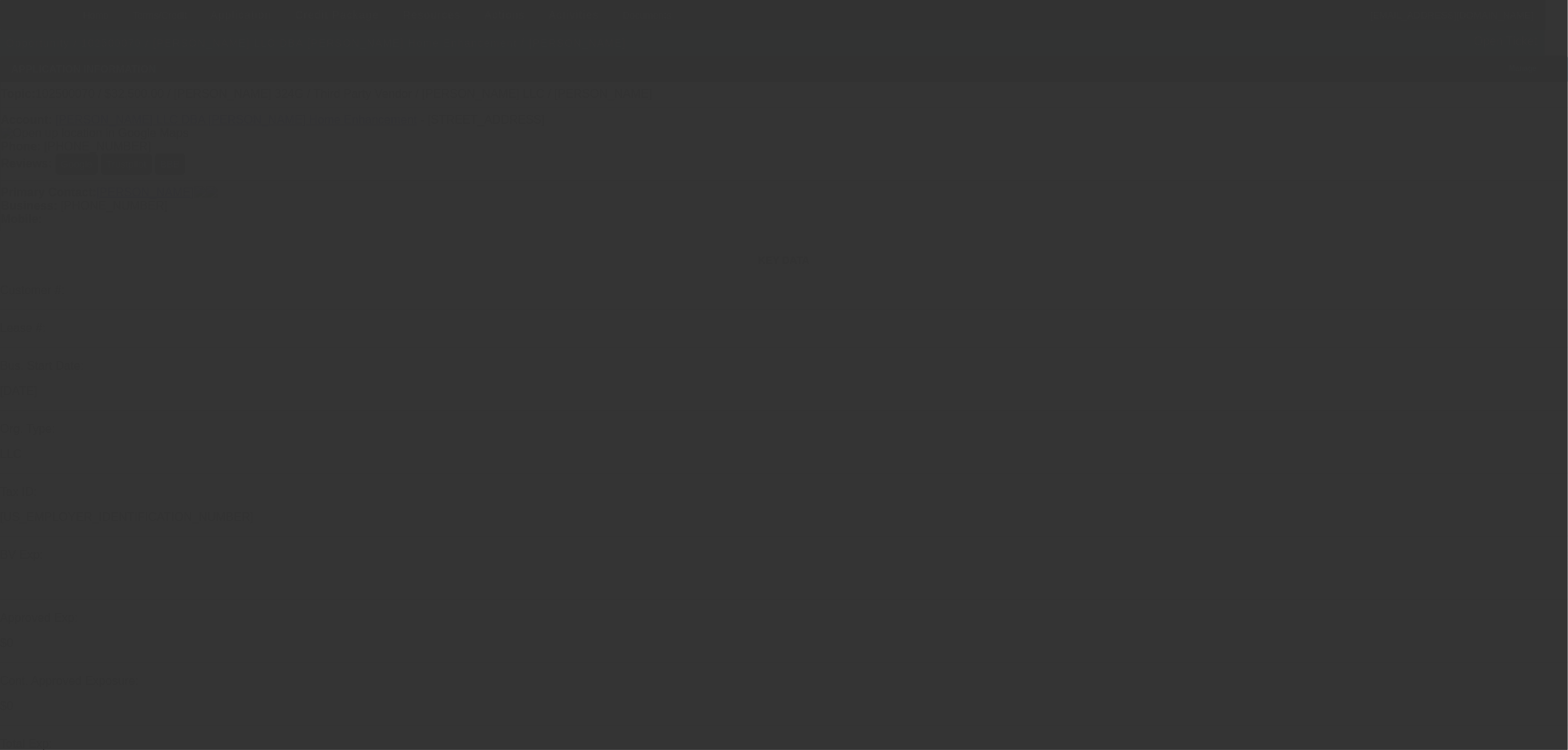
select select "0"
select select "3"
select select "0"
select select "6"
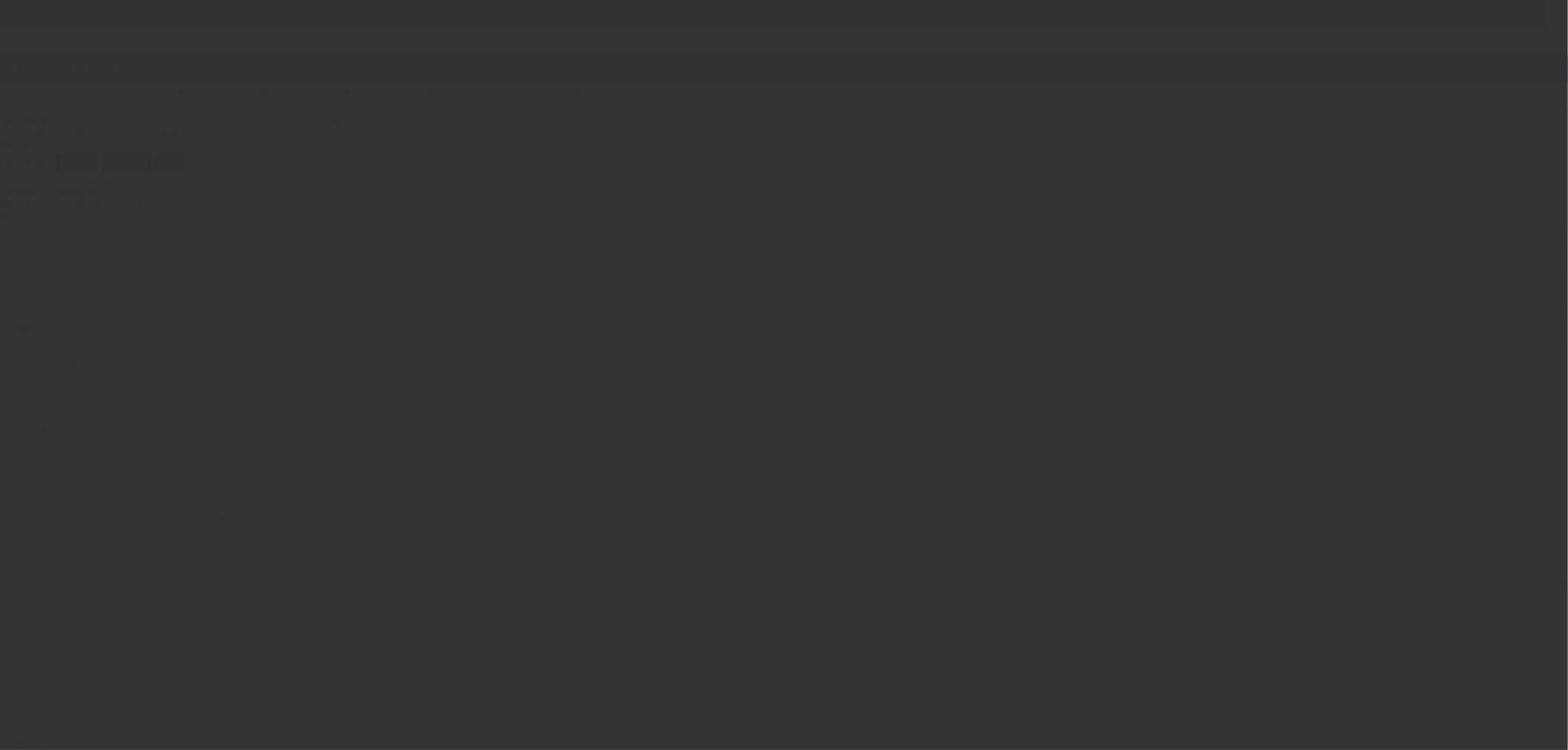
select select "0"
select select "3"
select select "0"
select select "6"
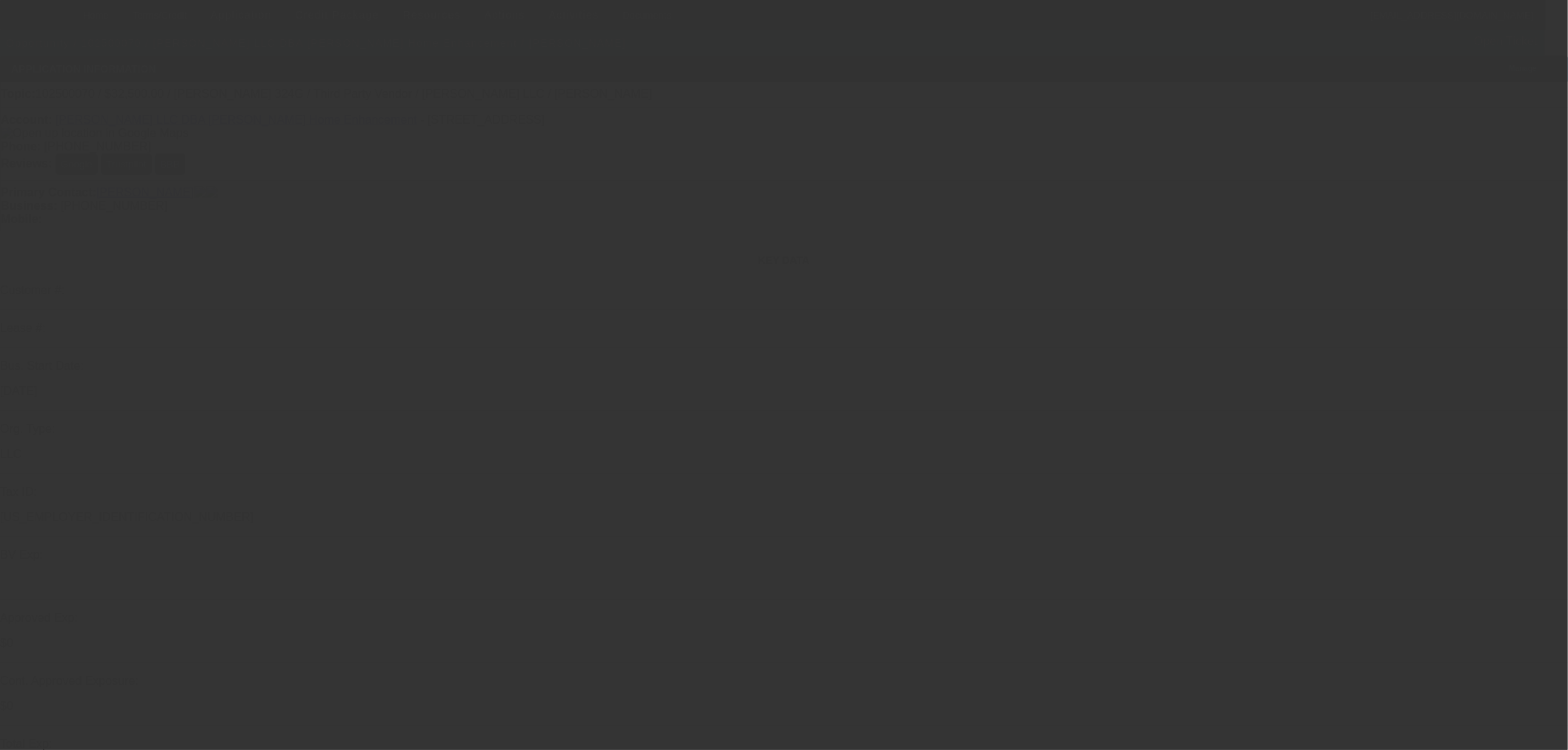
select select "0"
select select "6"
select select "0"
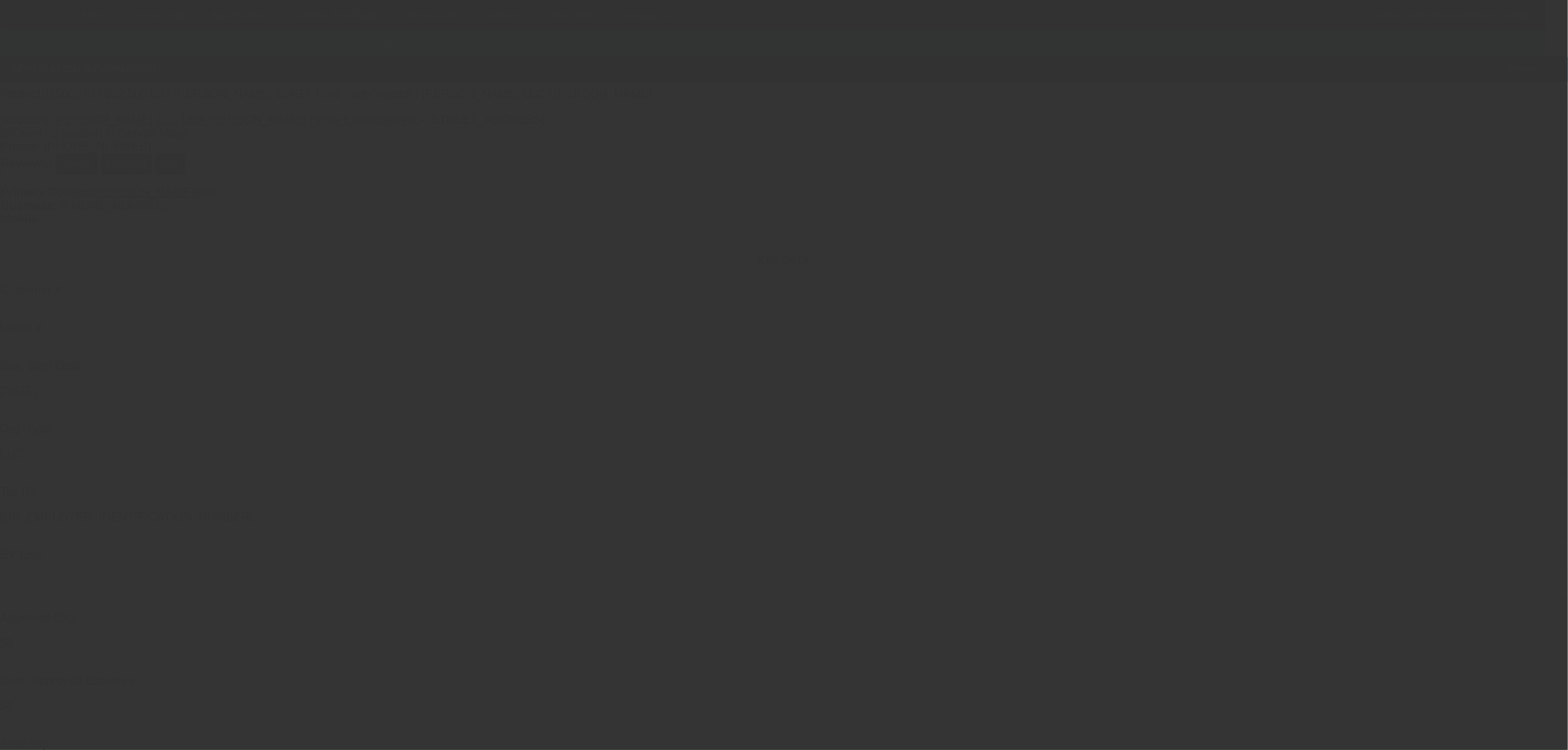
select select "0"
select select "6"
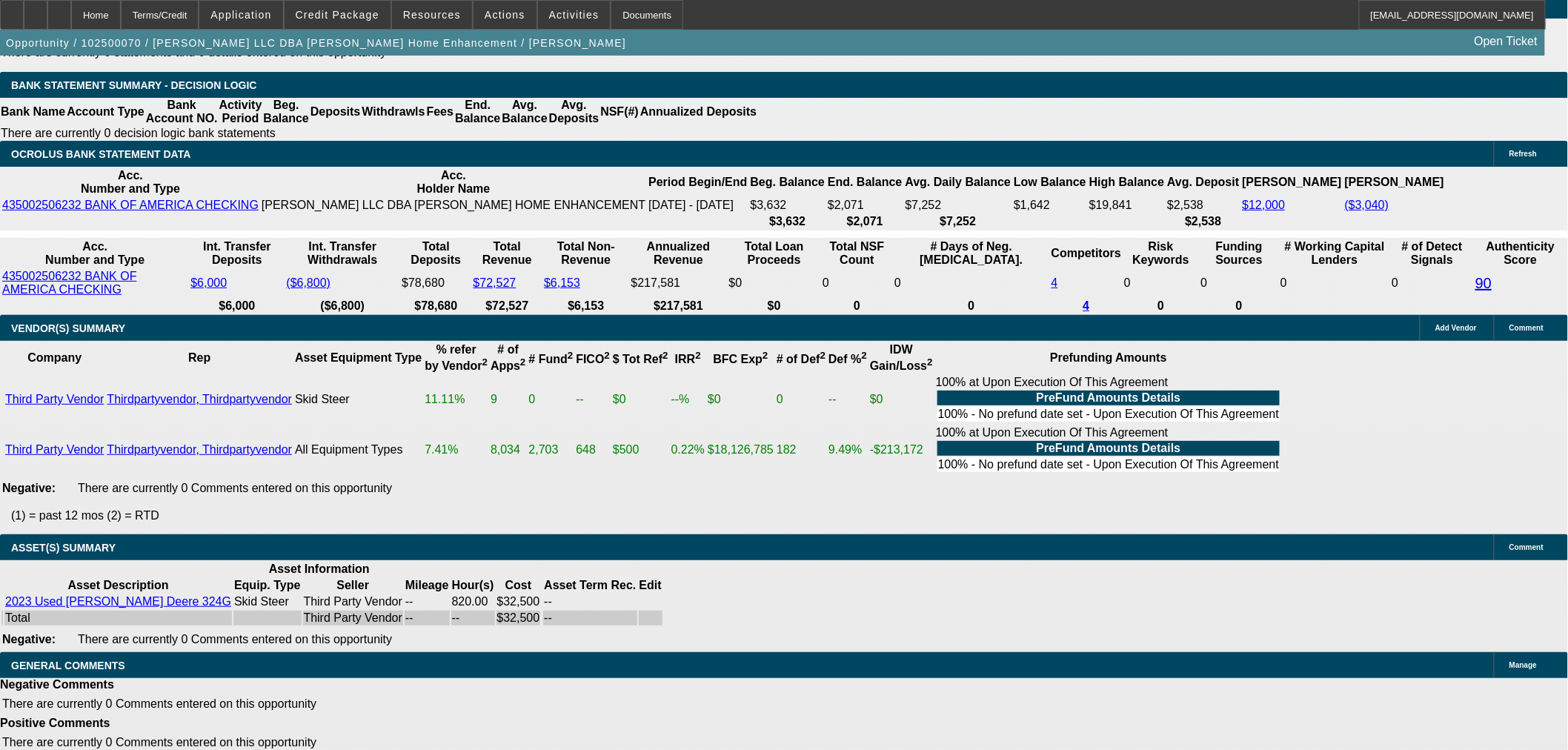
scroll to position [2673, 0]
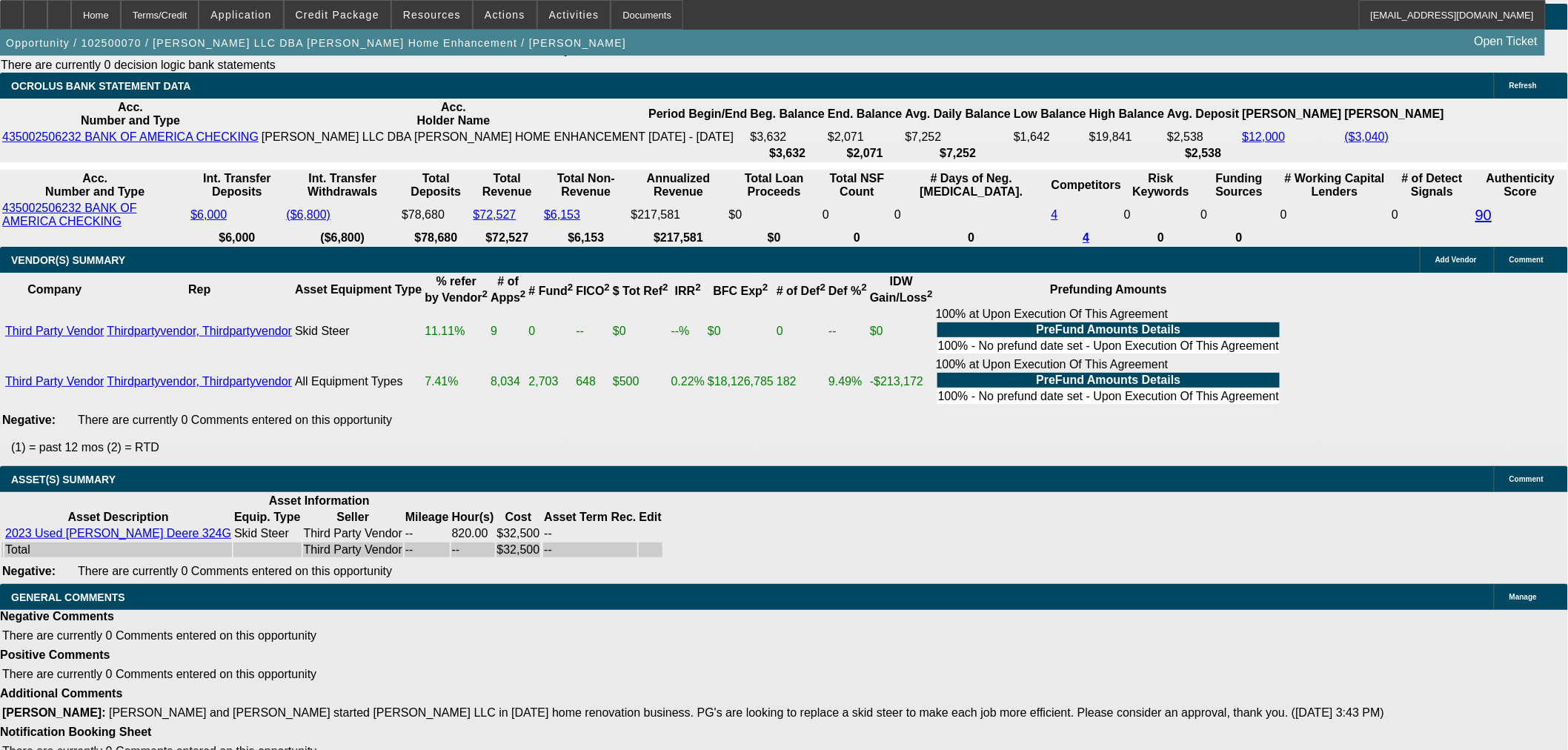
copy td "129 N Church St, Berryville, VA 22611"
click at [381, 8] on span at bounding box center [337, 15] width 106 height 36
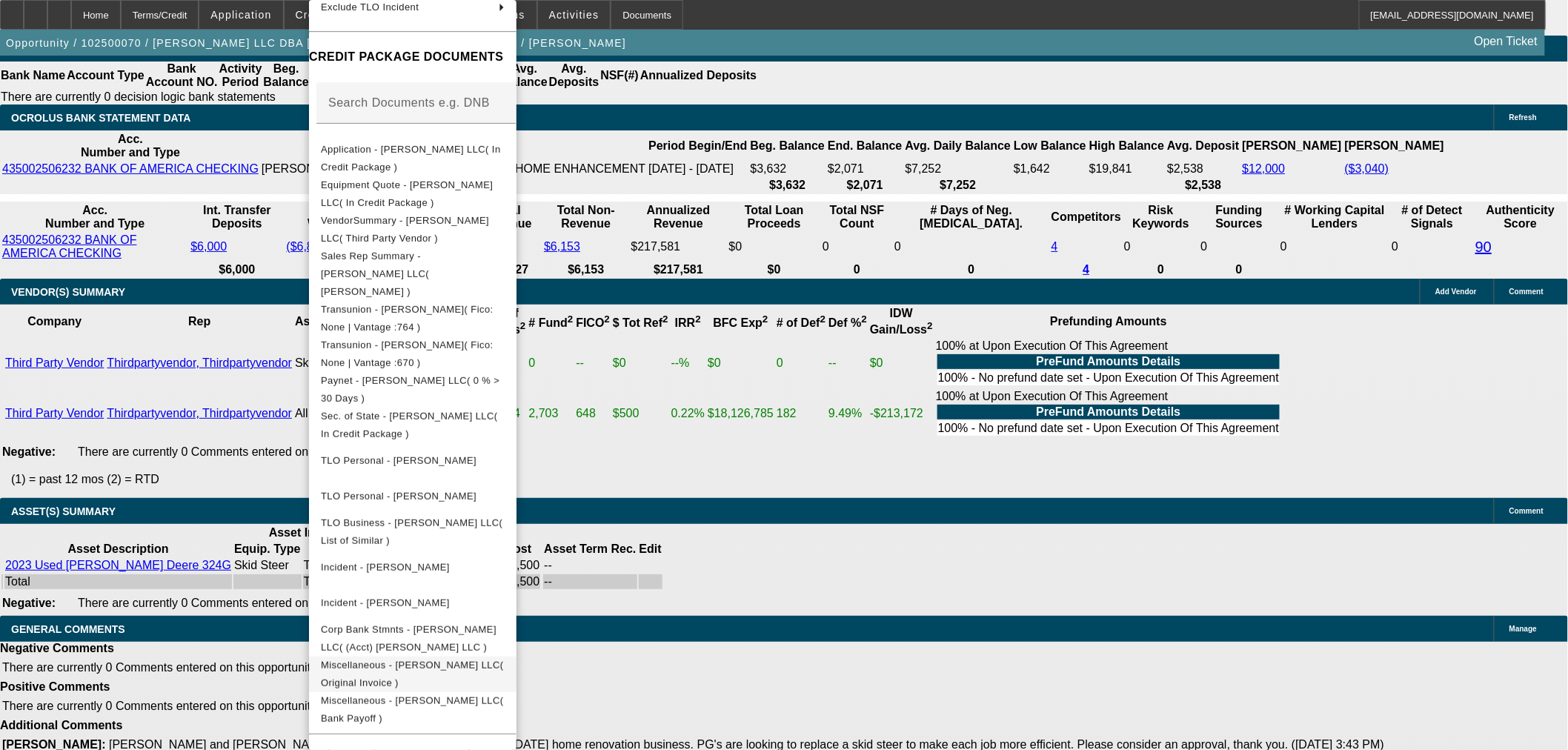
scroll to position [247, 0]
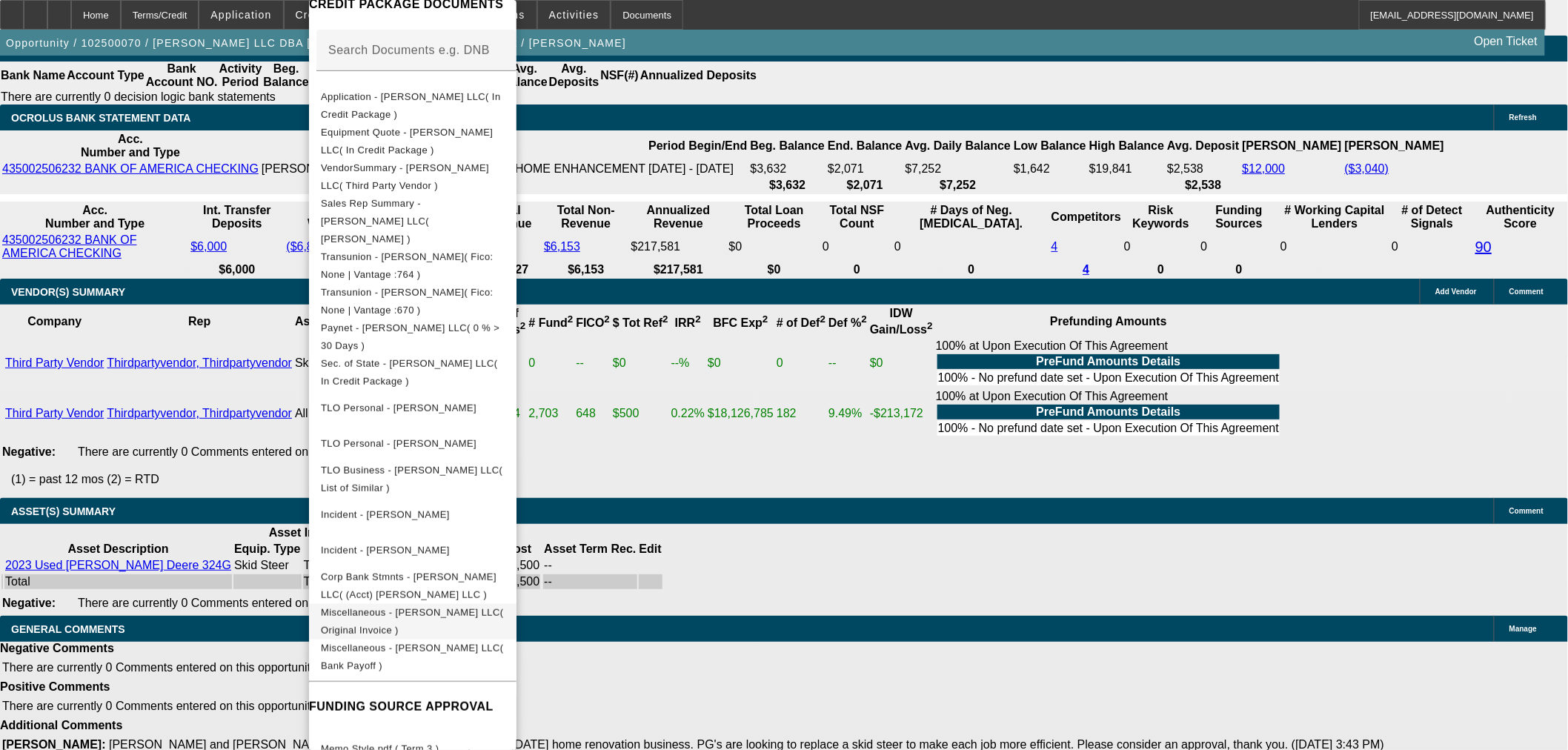
click at [505, 604] on span "Miscellaneous - CJ Walker LLC( Original Invoice )" at bounding box center [412, 622] width 184 height 36
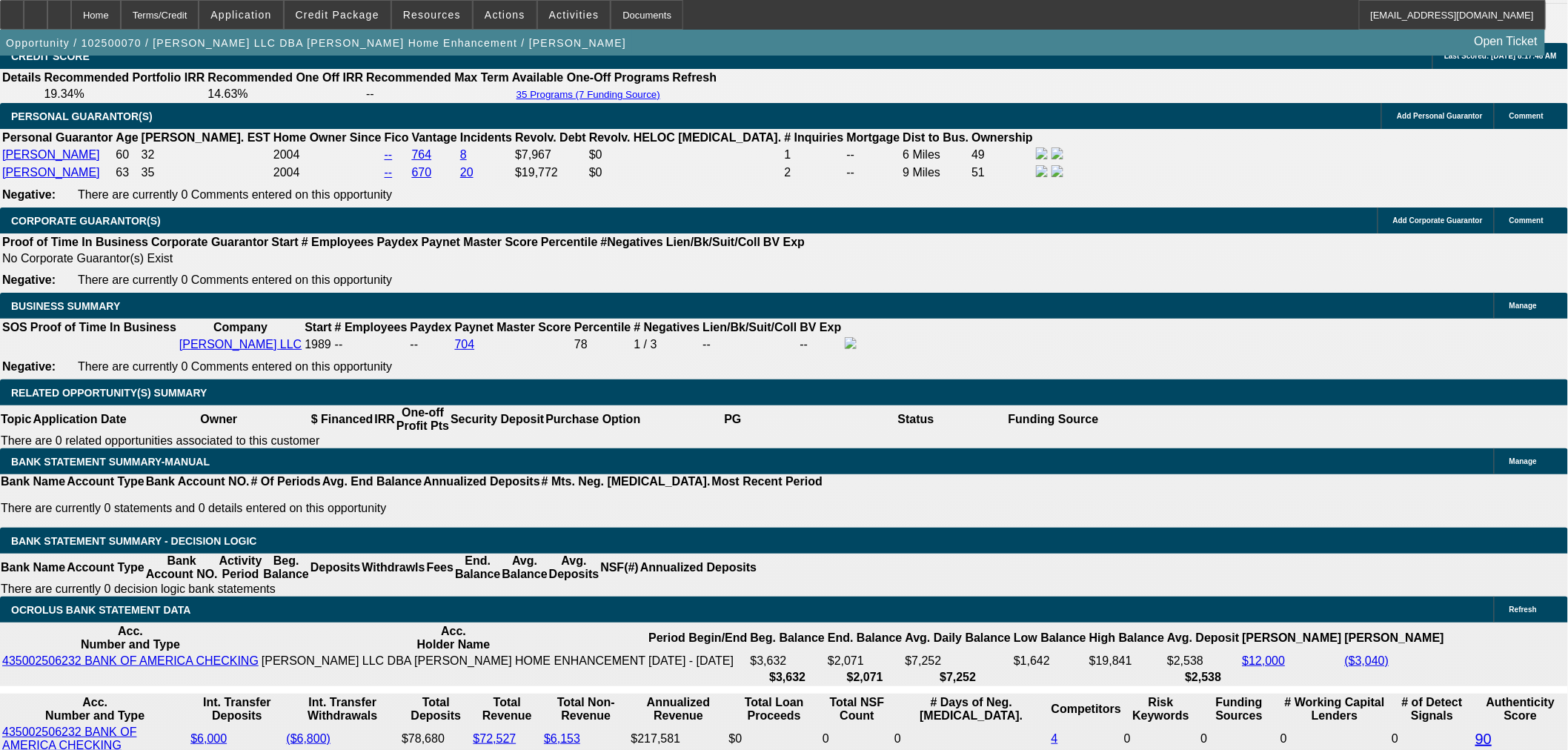
scroll to position [2147, 0]
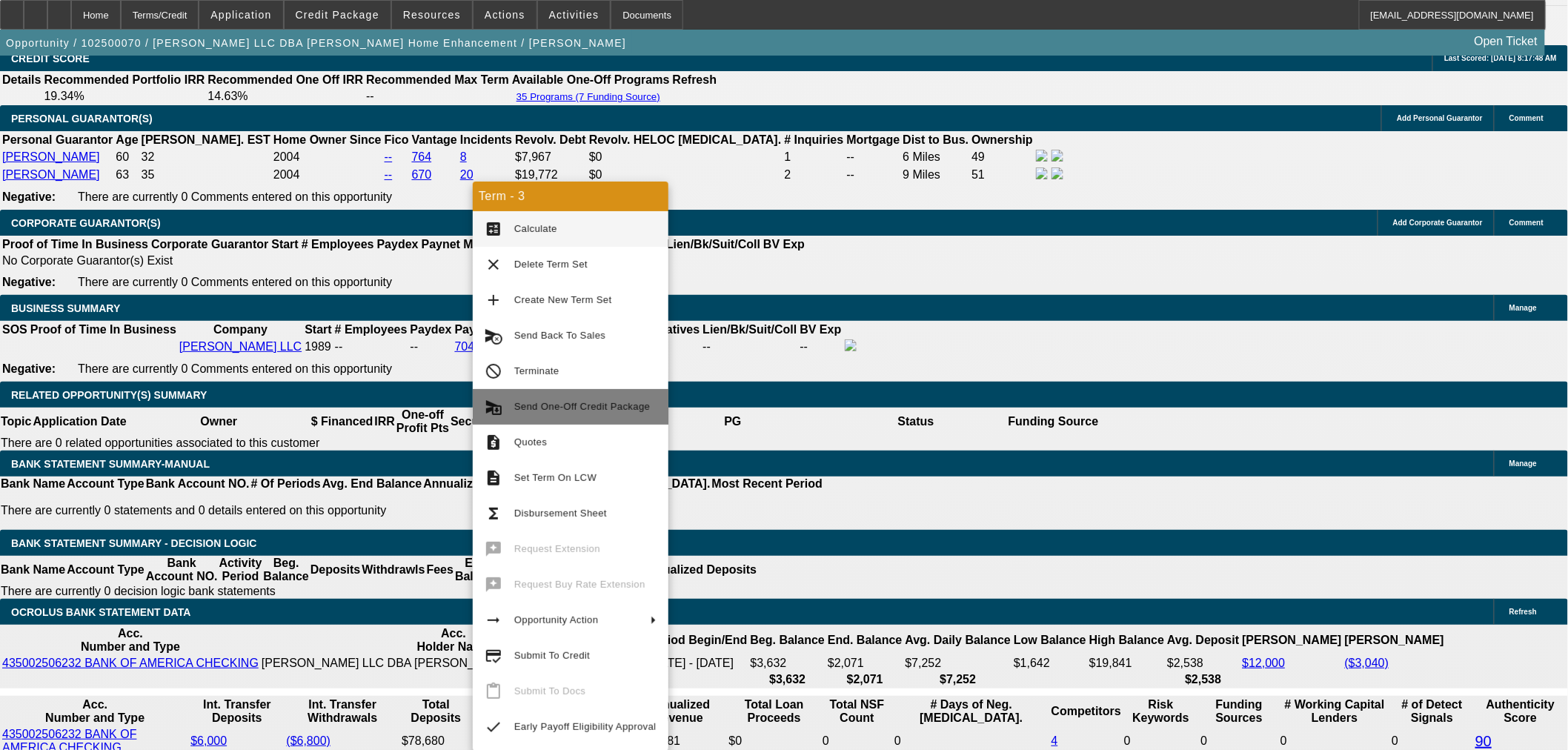
click at [598, 406] on span "Send One-Off Credit Package" at bounding box center [582, 406] width 135 height 11
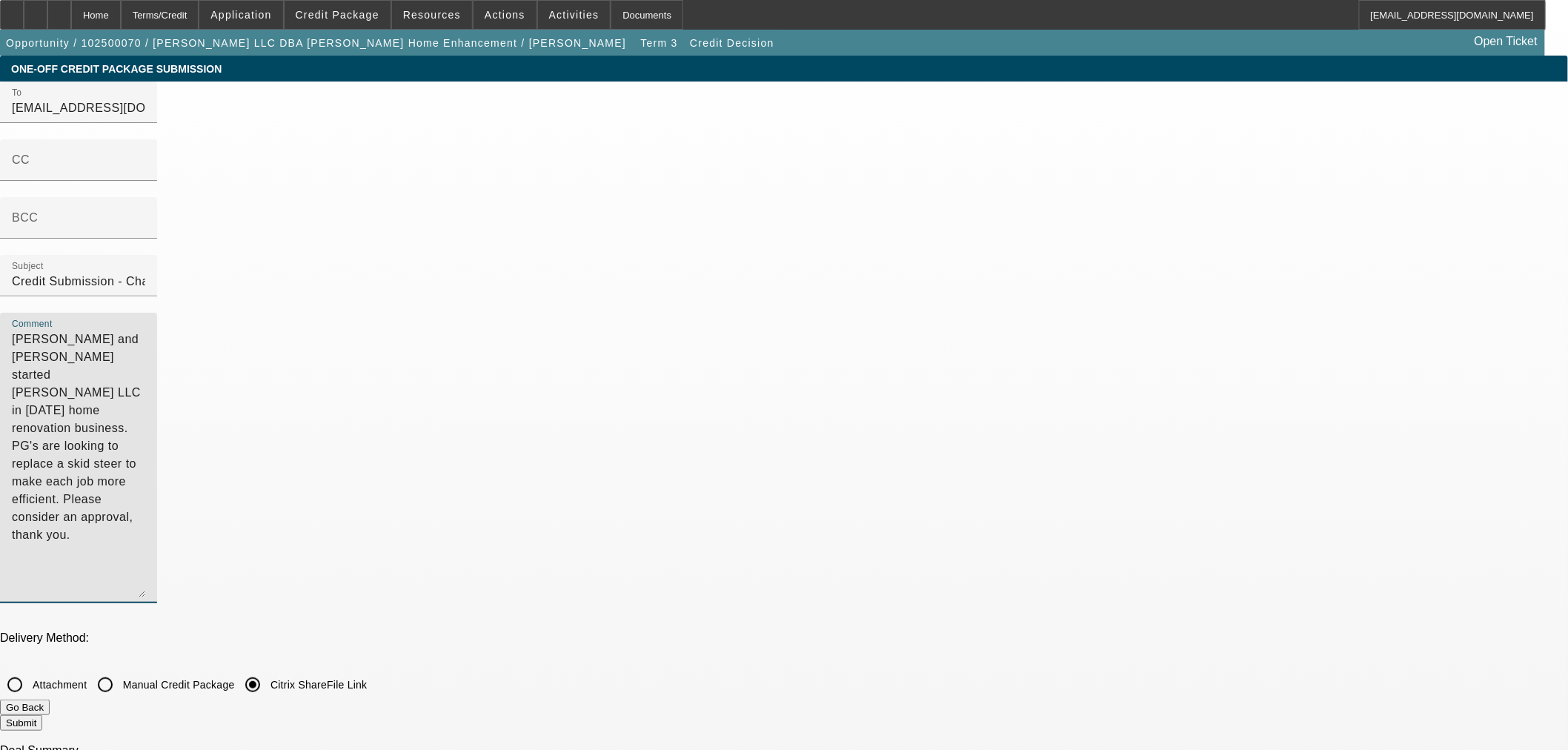
drag, startPoint x: 993, startPoint y: 257, endPoint x: 662, endPoint y: 40, distance: 395.8
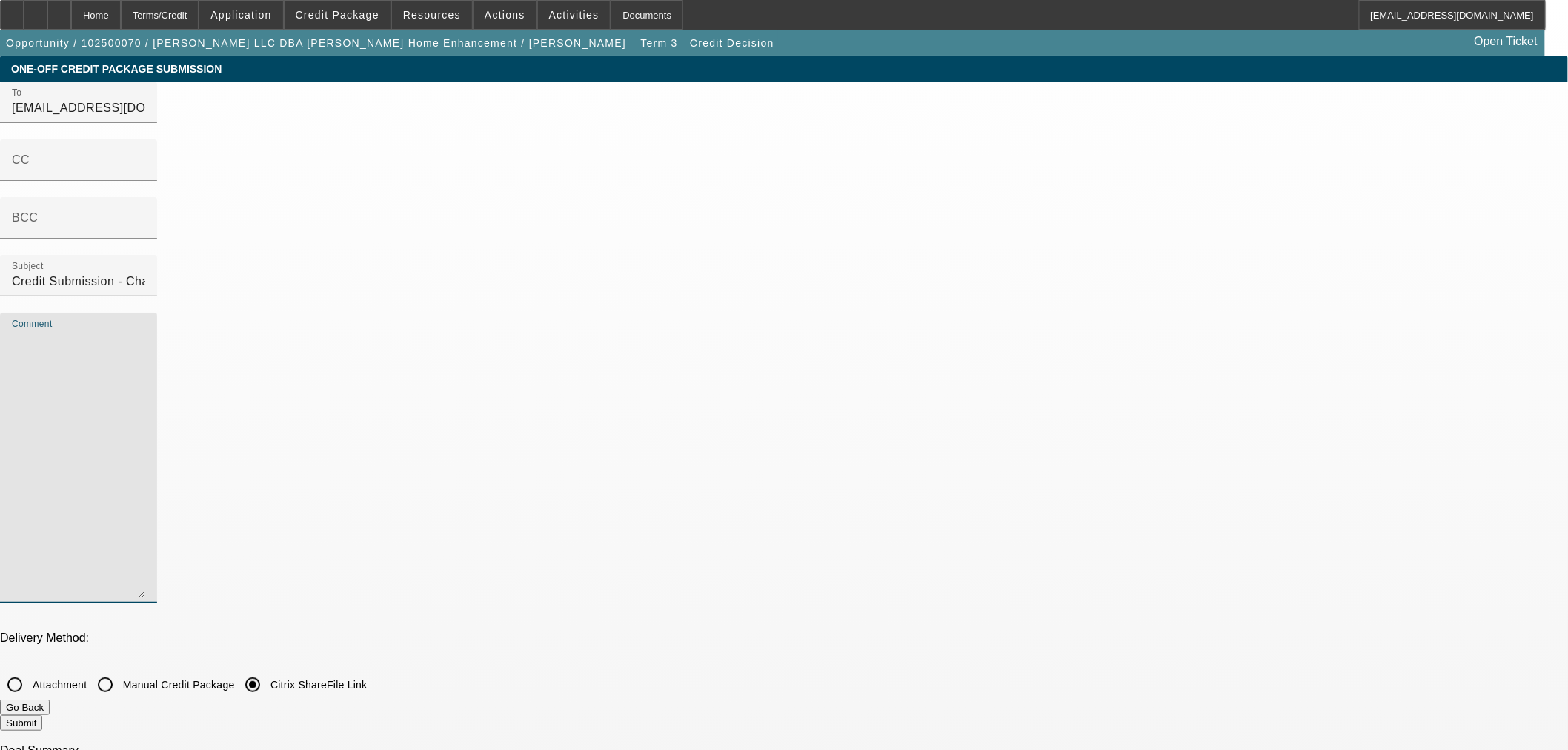
checkbox input "true"
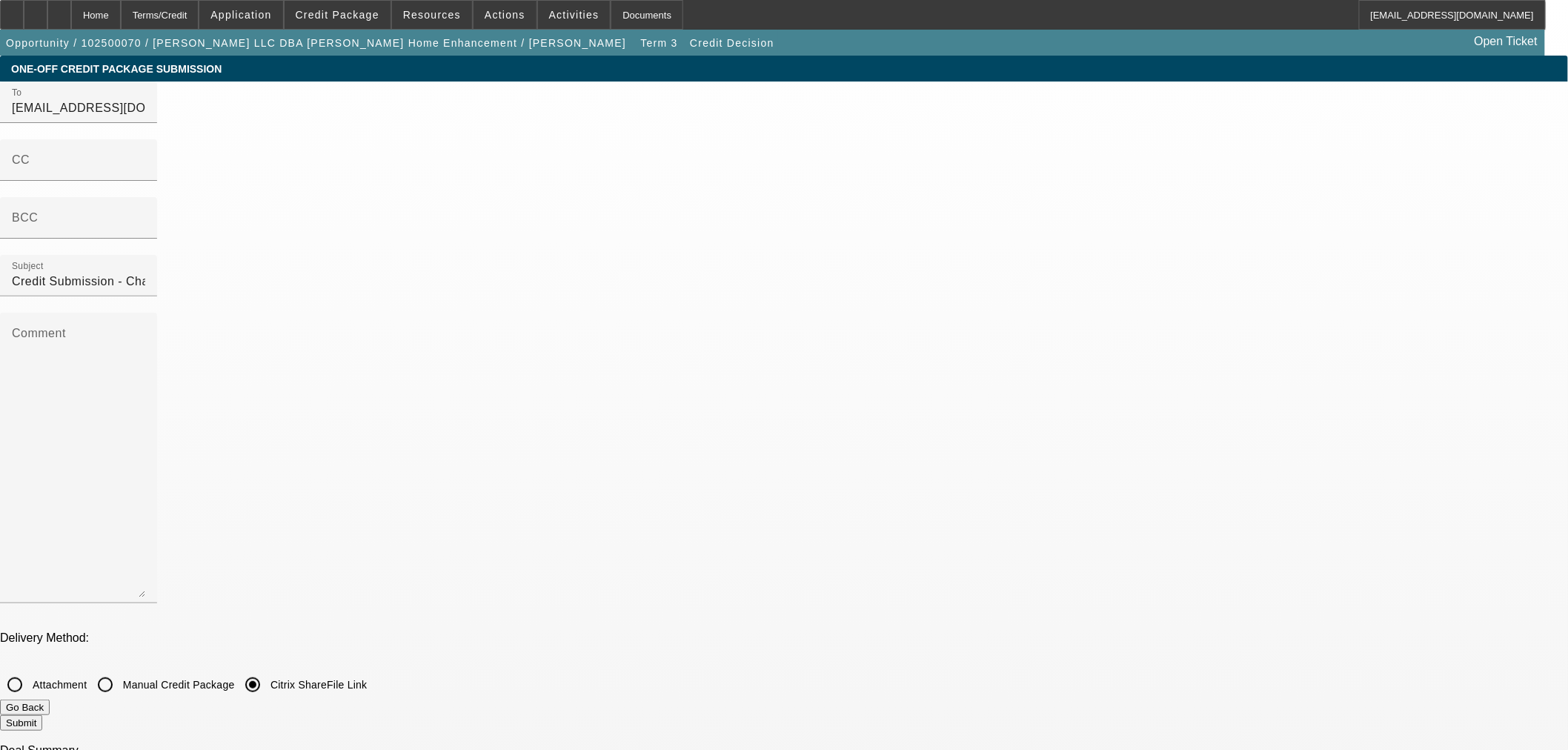
checkbox input "true"
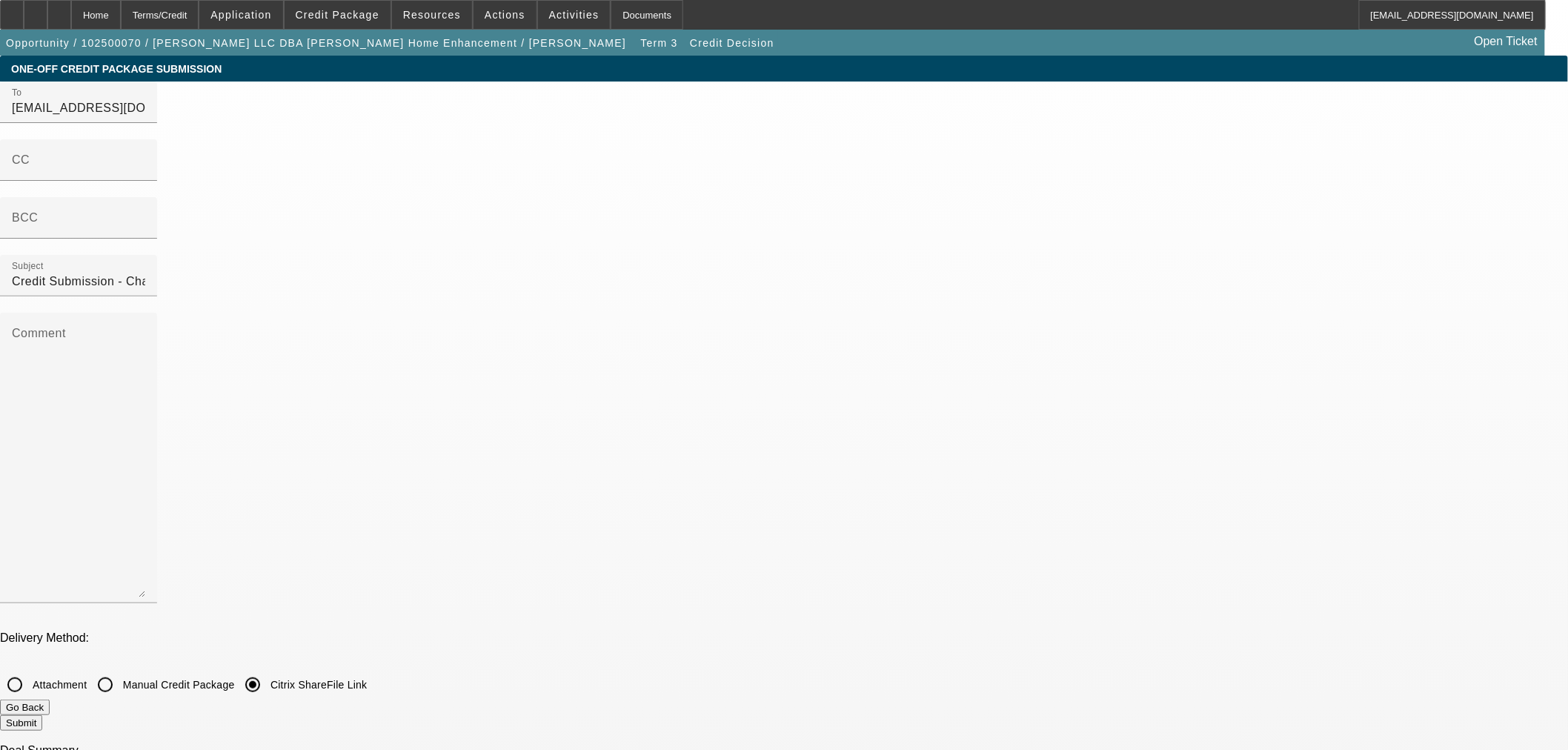
checkbox input "true"
checkbox input "false"
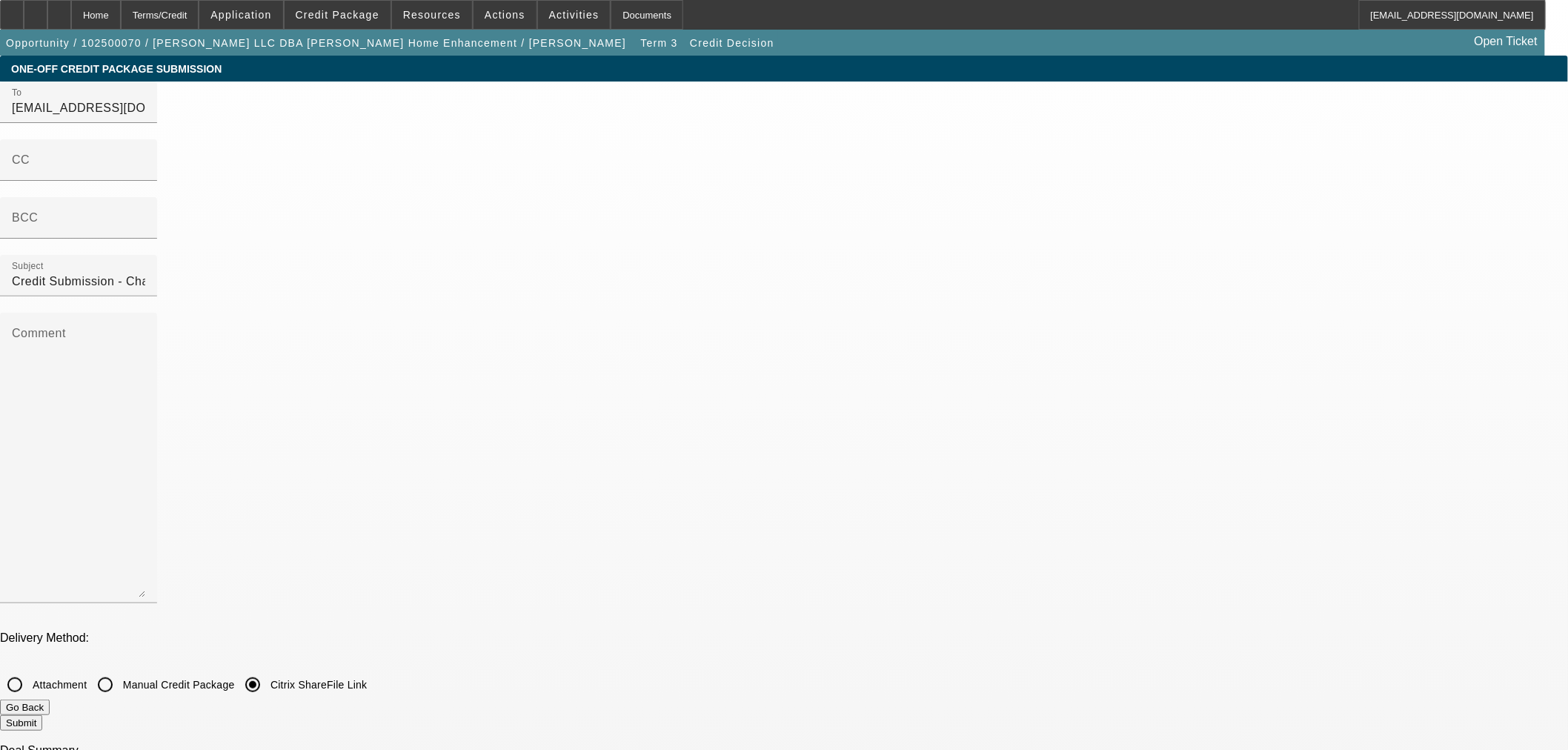
checkbox input "false"
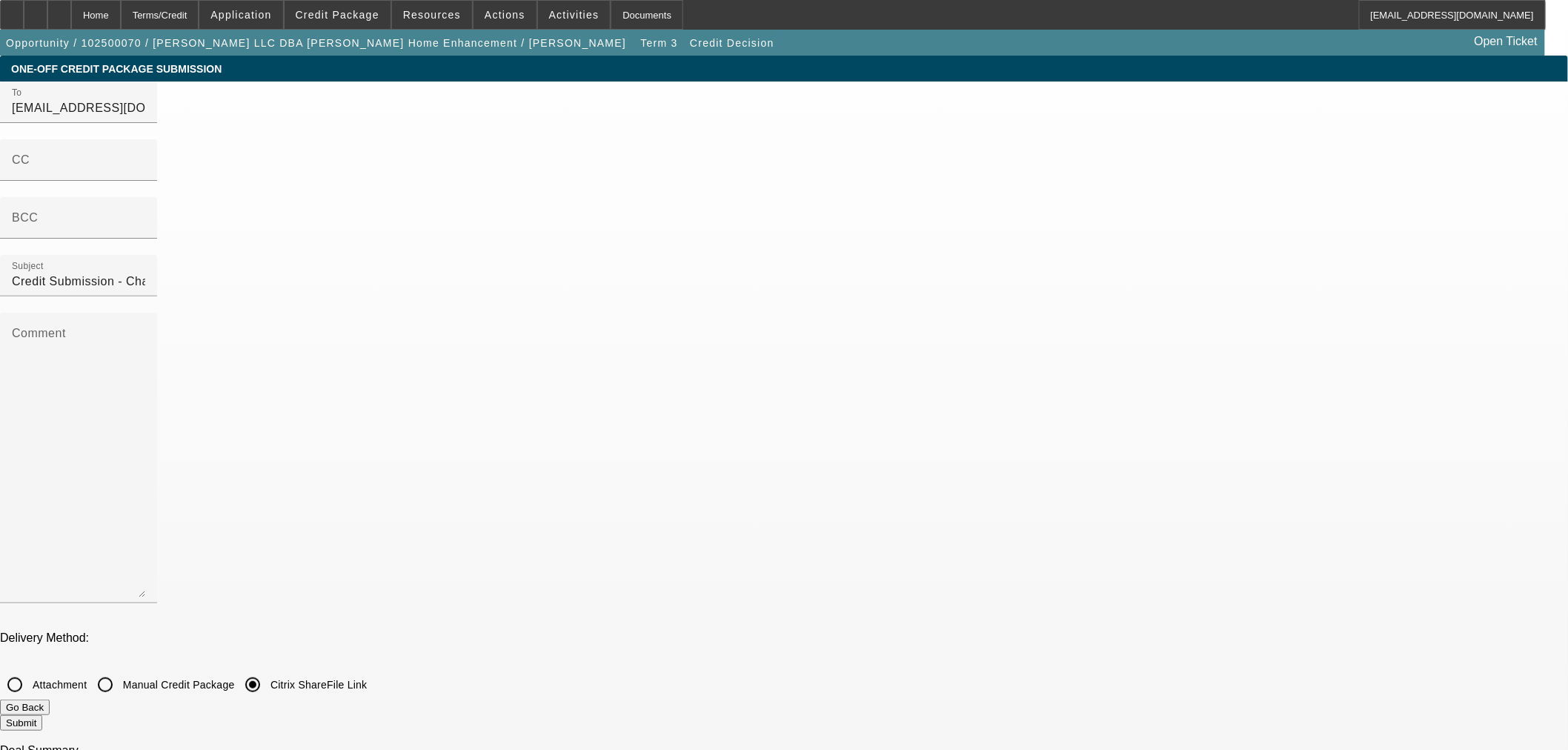
checkbox input "false"
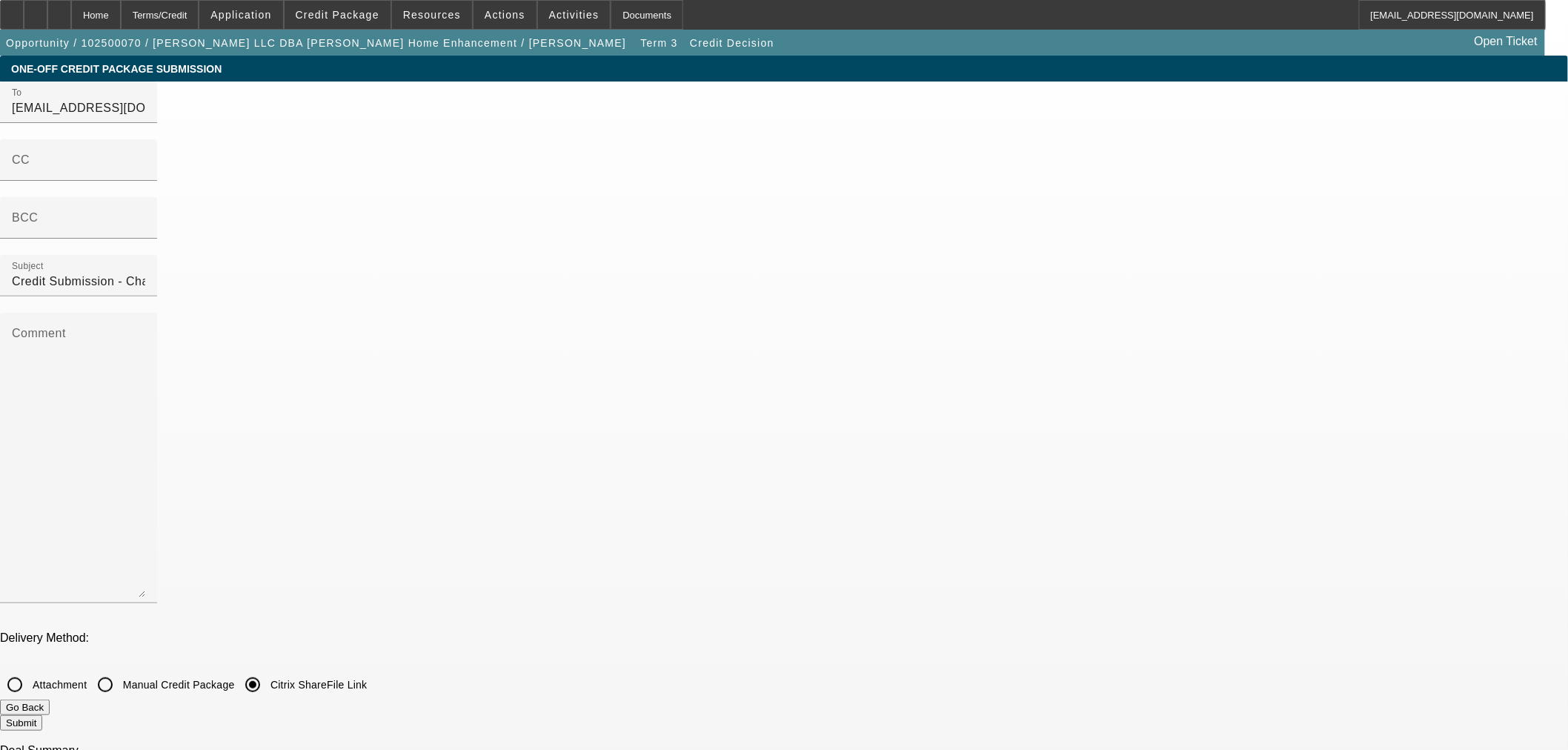
checkbox input "false"
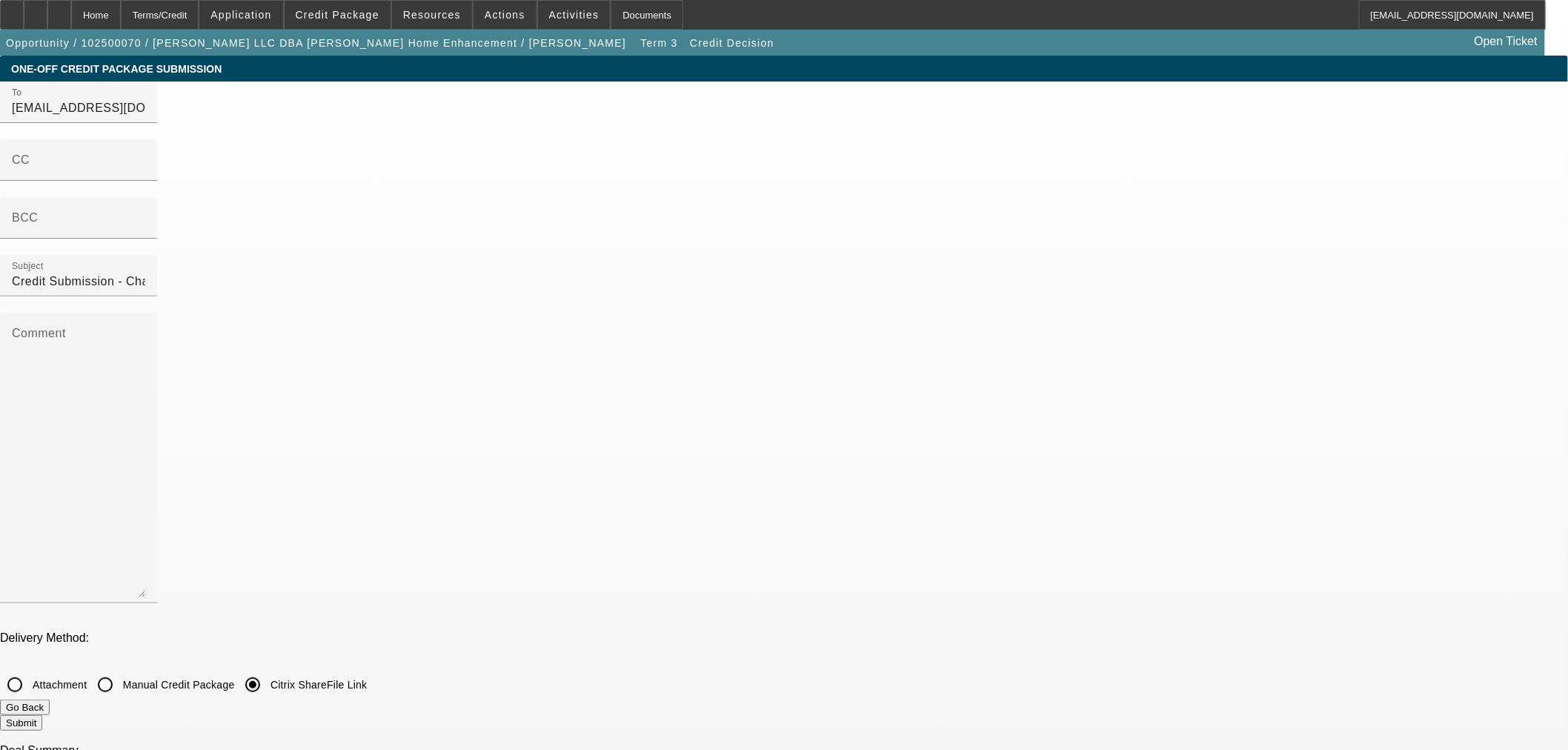
checkbox input "true"
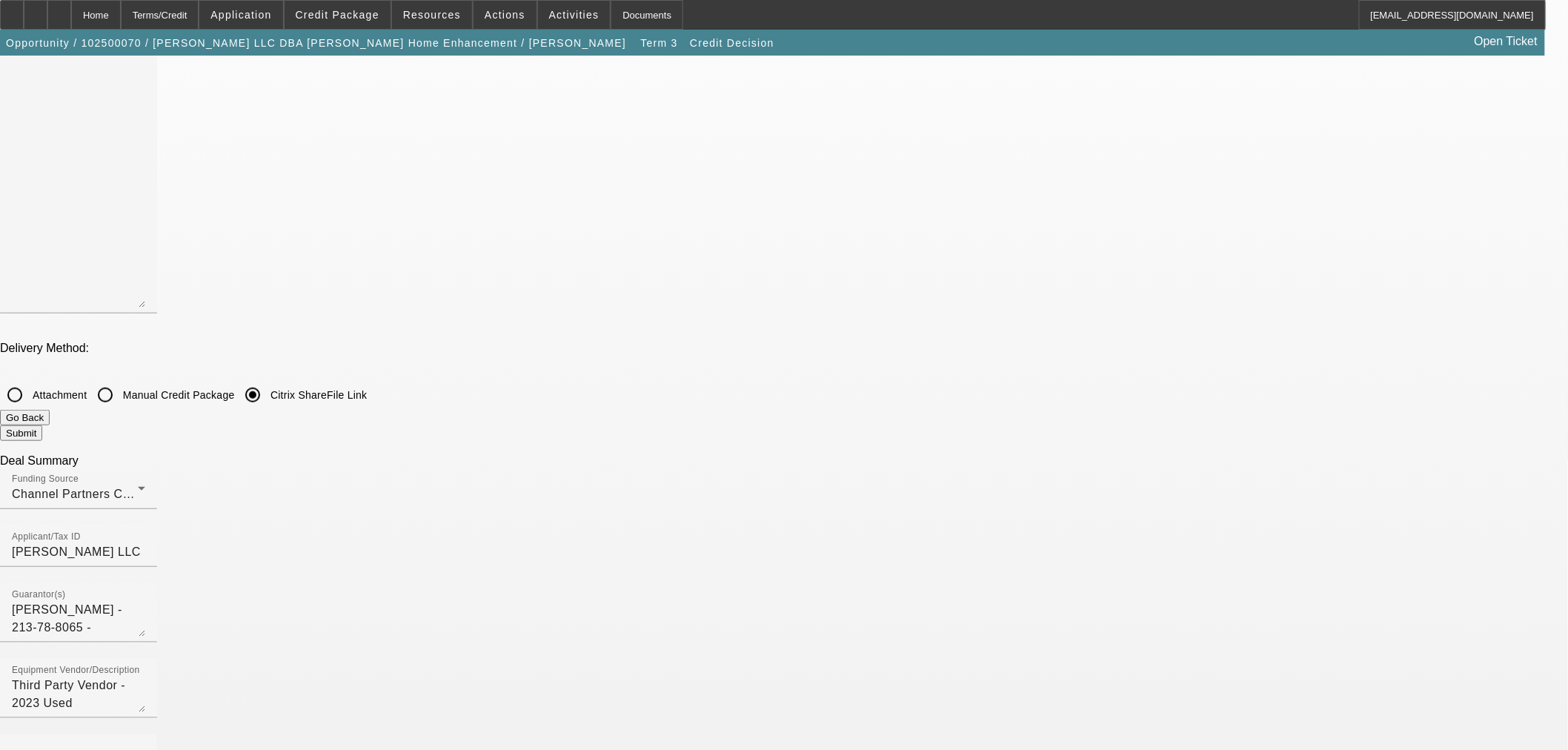
scroll to position [329, 0]
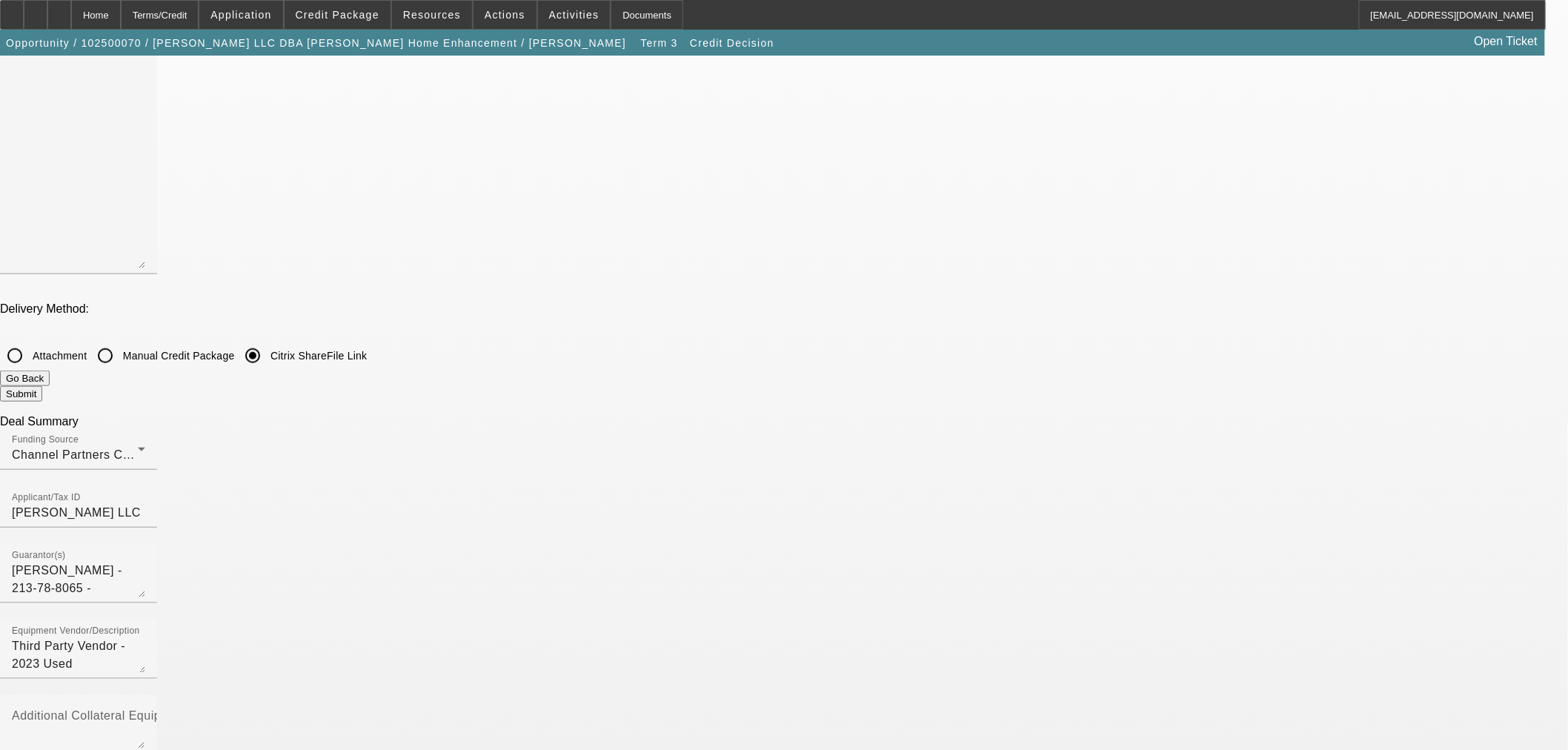
checkbox input "true"
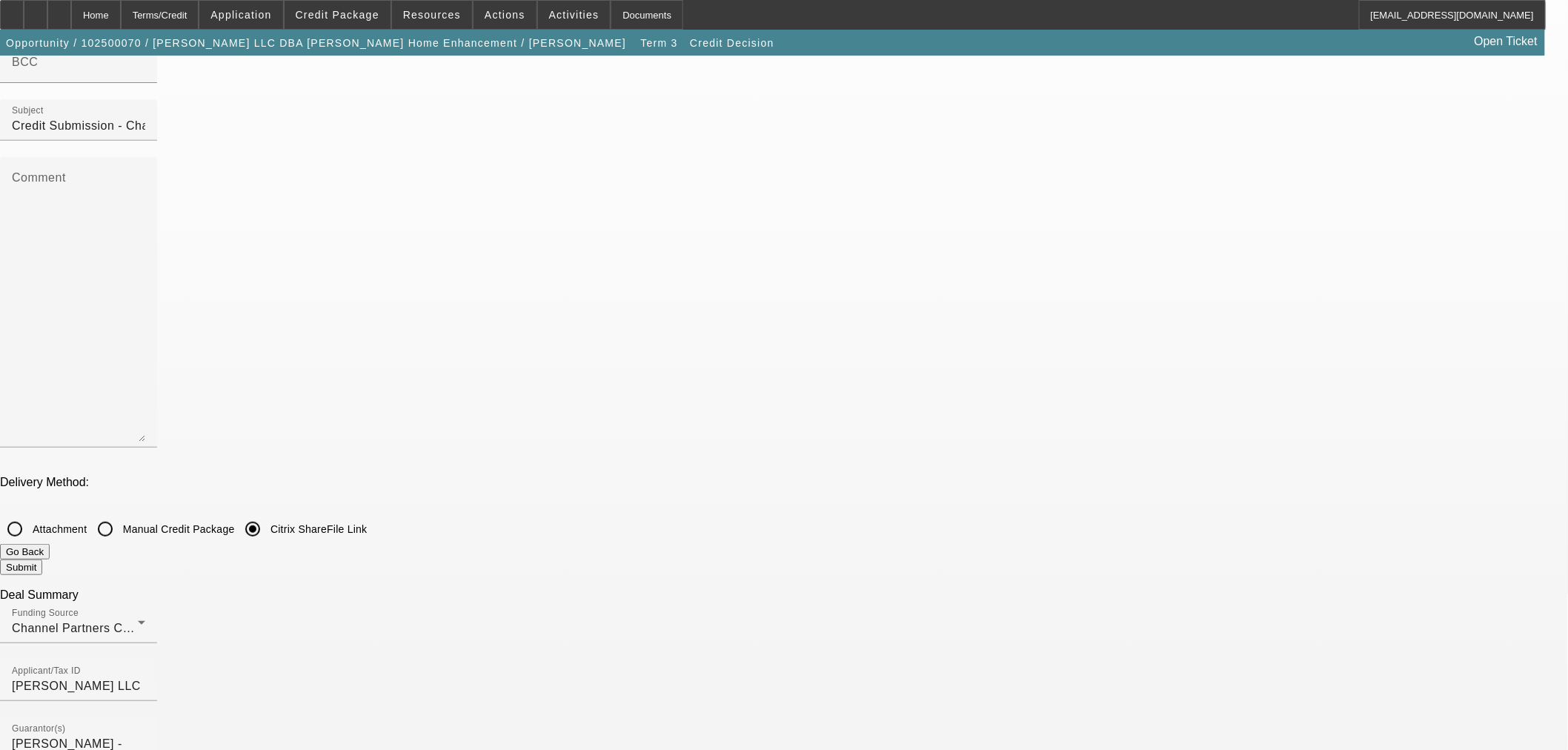
scroll to position [0, 0]
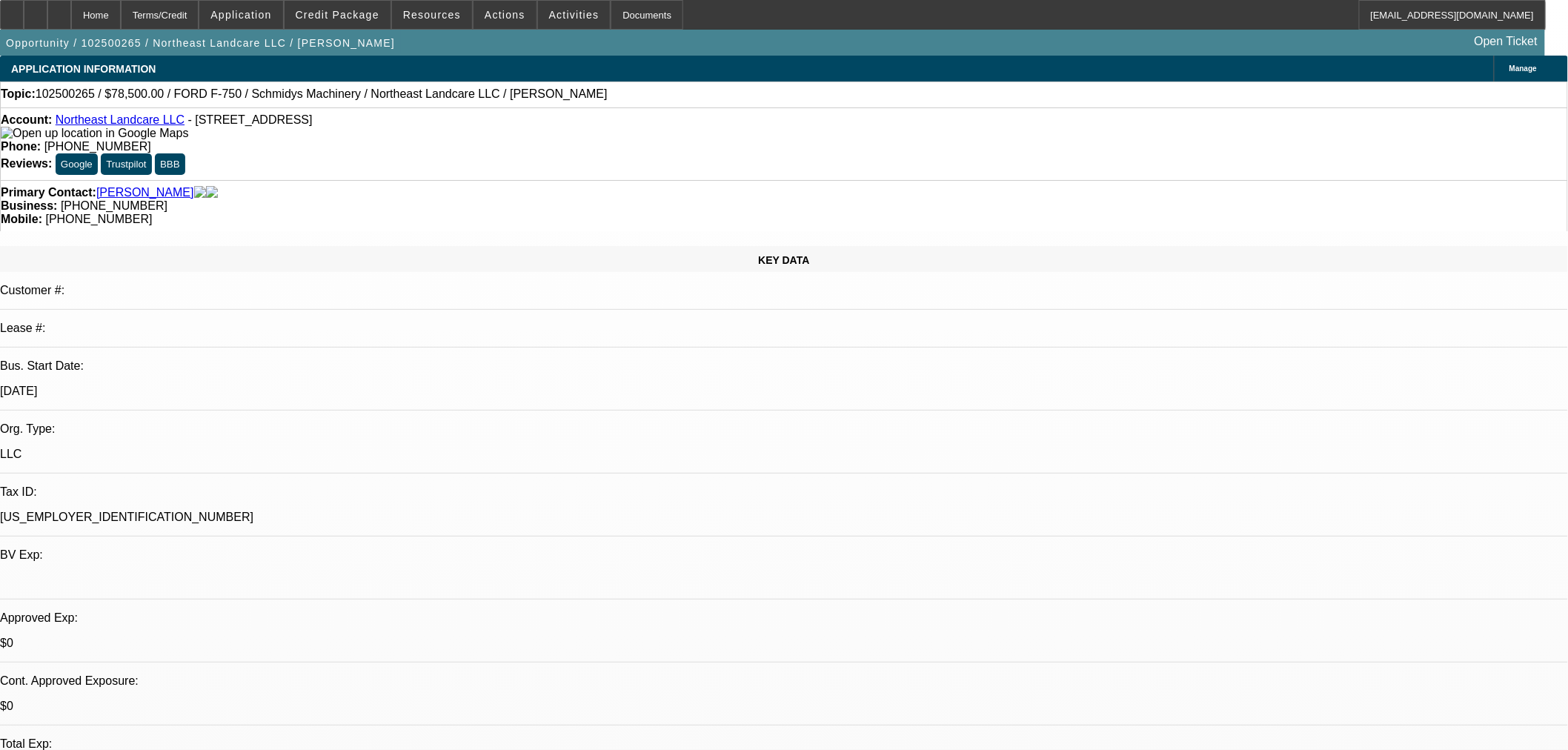
select select "0"
select select "2"
select select "0"
select select "6"
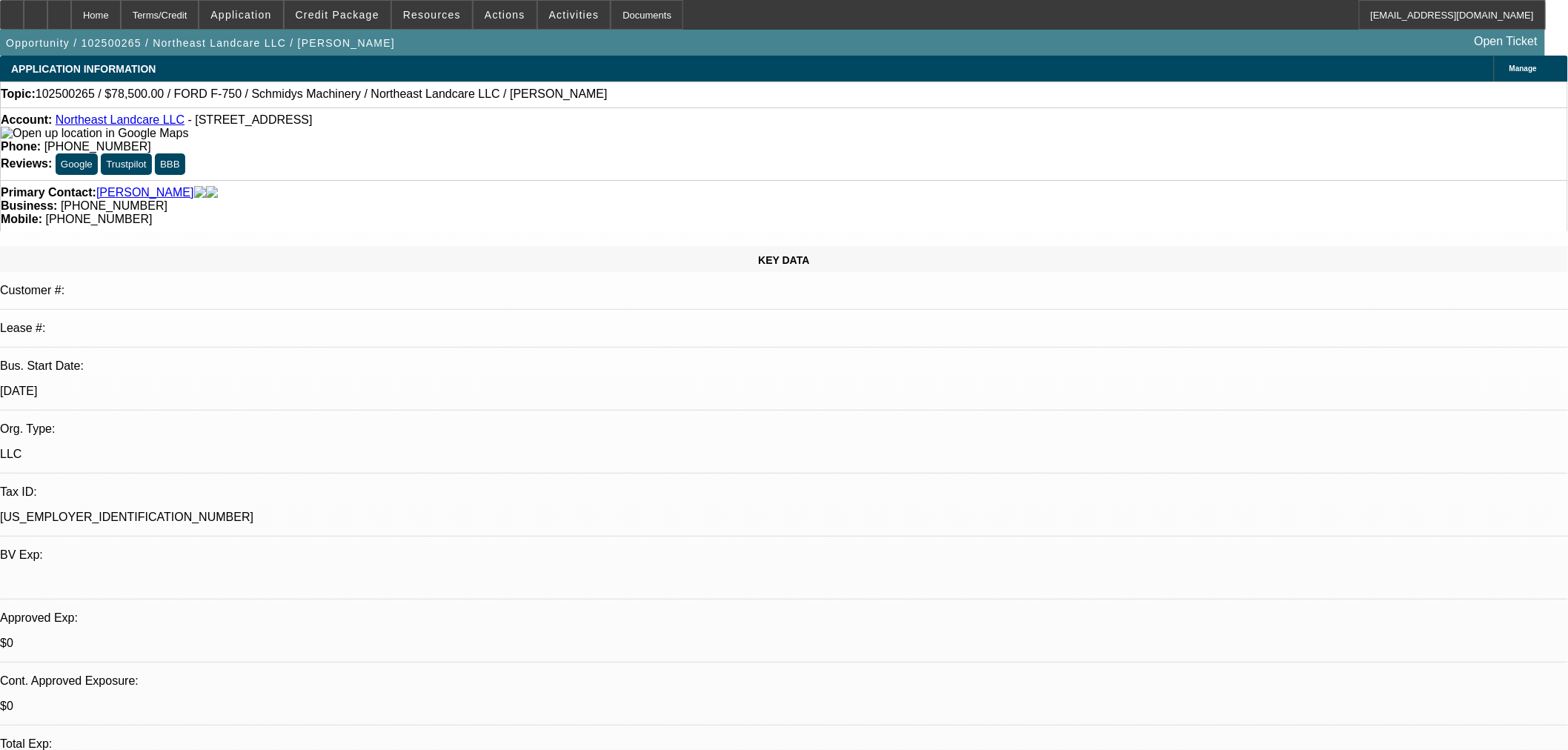
drag, startPoint x: 1201, startPoint y: 169, endPoint x: 1196, endPoint y: 182, distance: 13.9
click at [1232, 188] on span "Reply All" at bounding box center [1239, 195] width 40 height 18
select select "0.2"
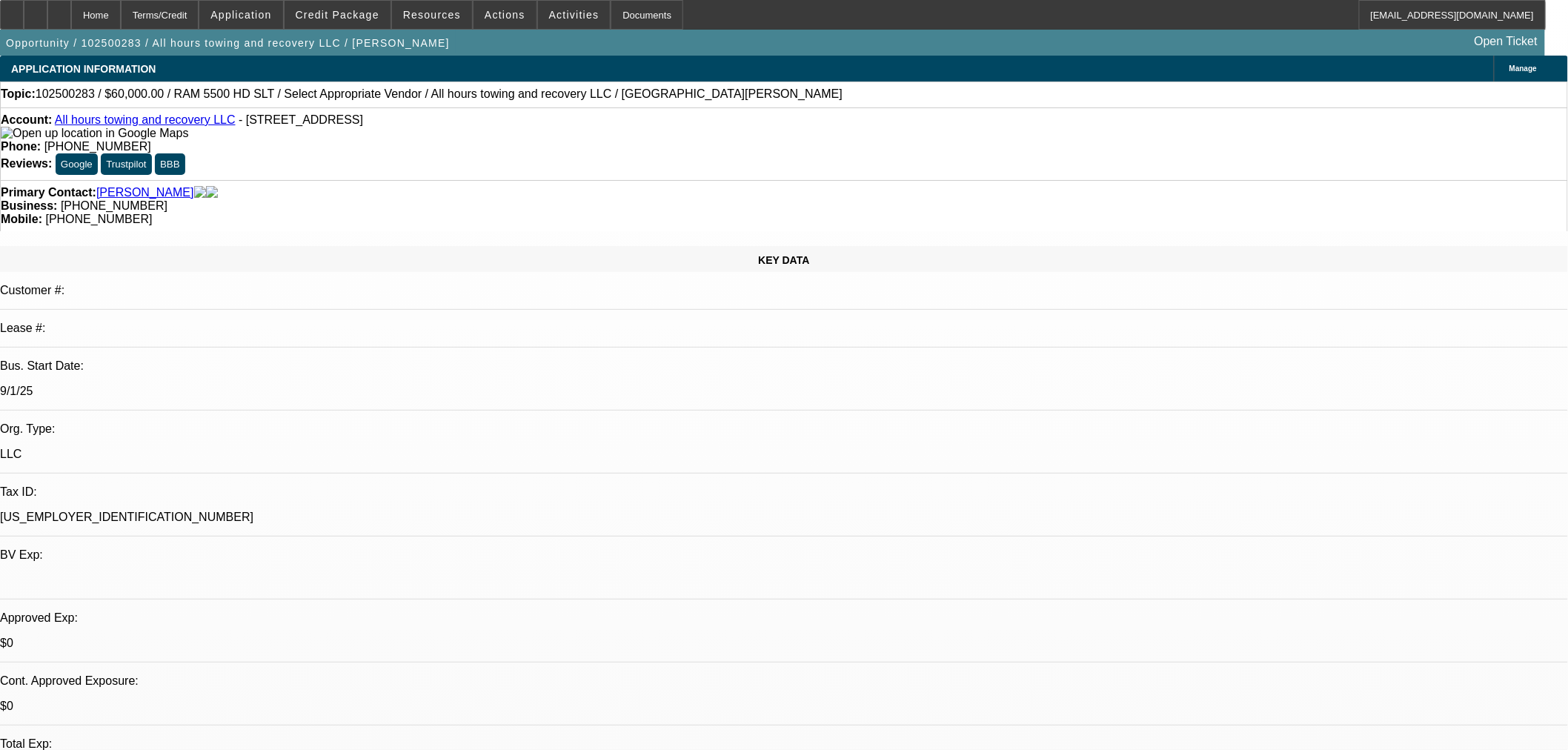
select select "2"
select select "0"
select select "6"
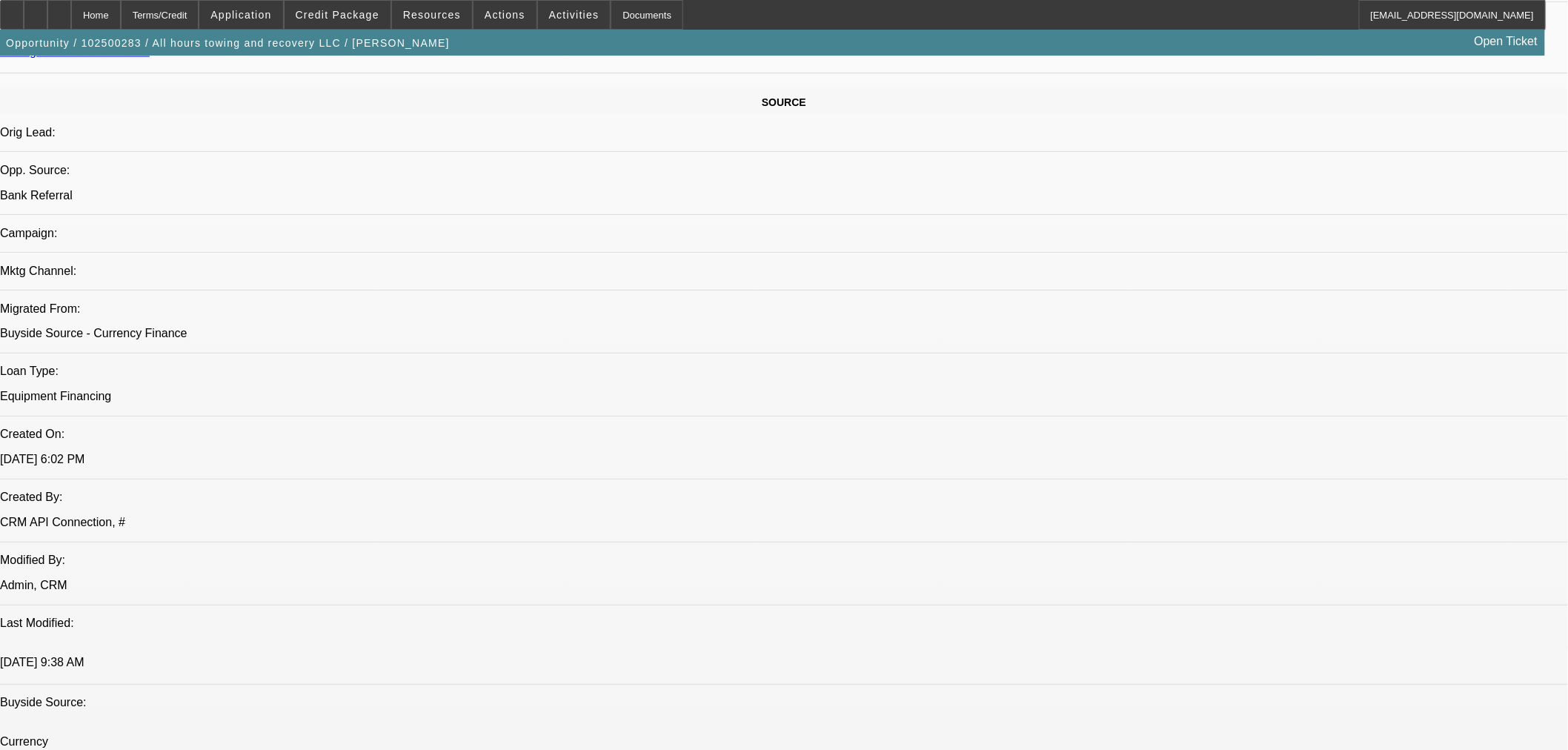
scroll to position [439, 0]
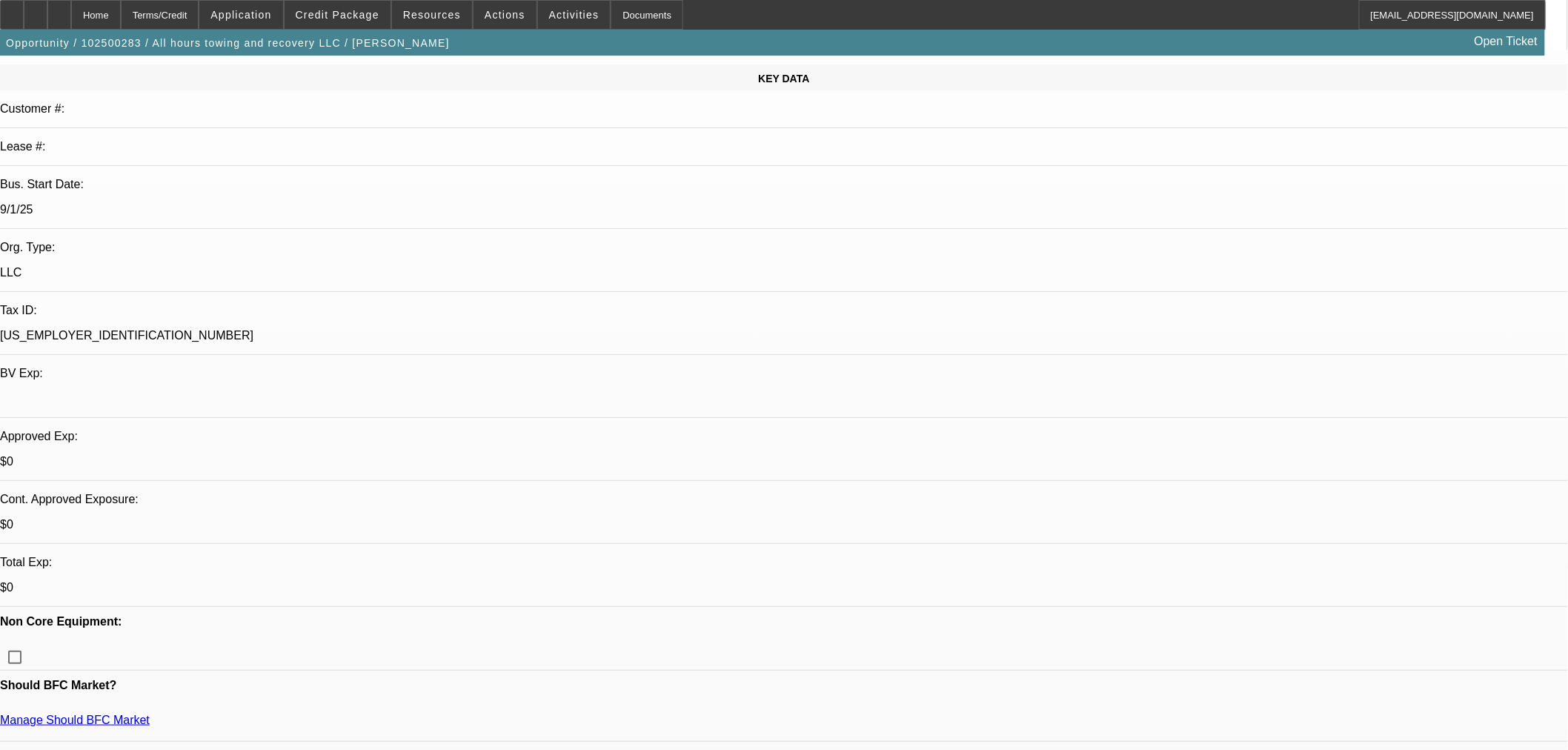
scroll to position [0, 0]
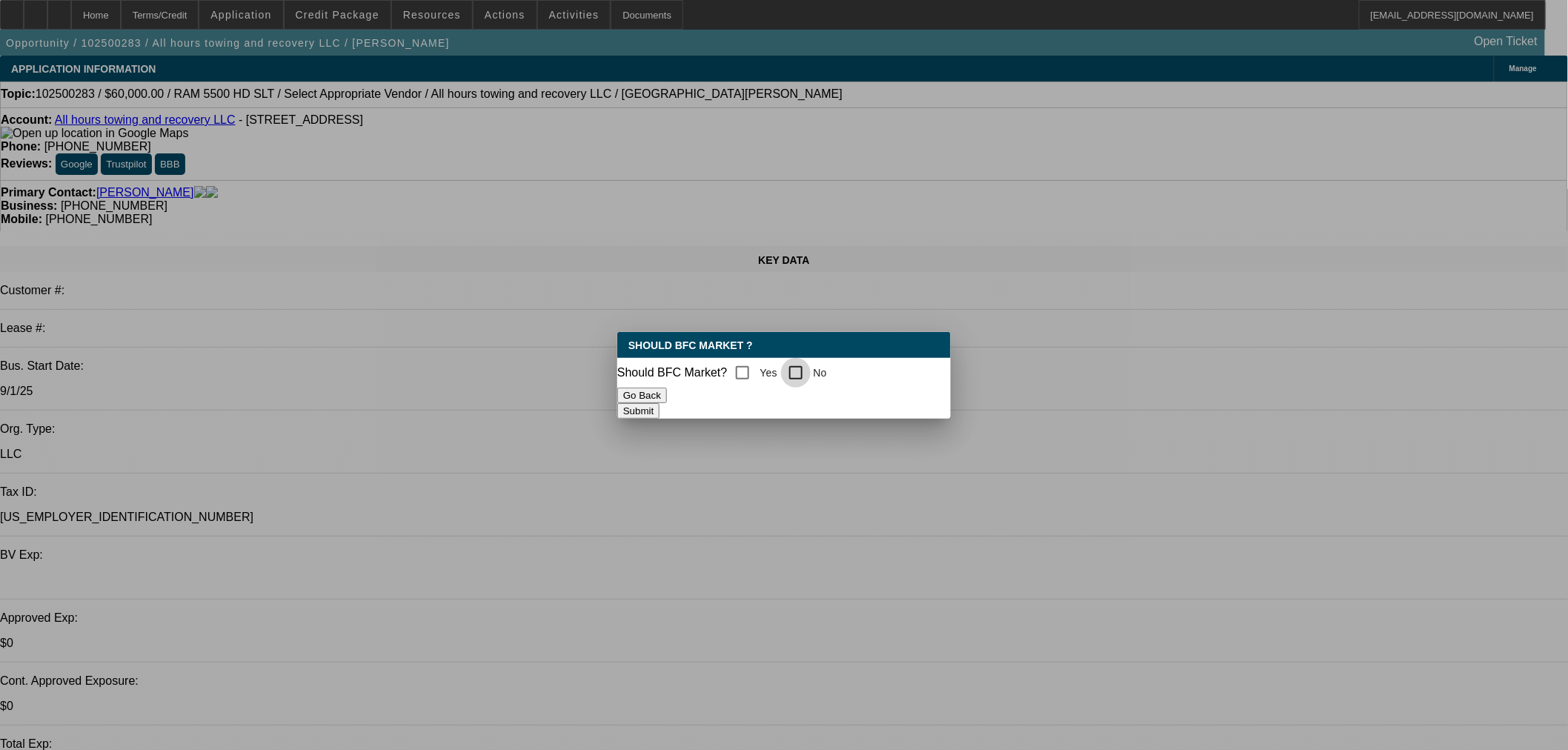
click at [810, 363] on input "No" at bounding box center [796, 373] width 29 height 29
checkbox input "true"
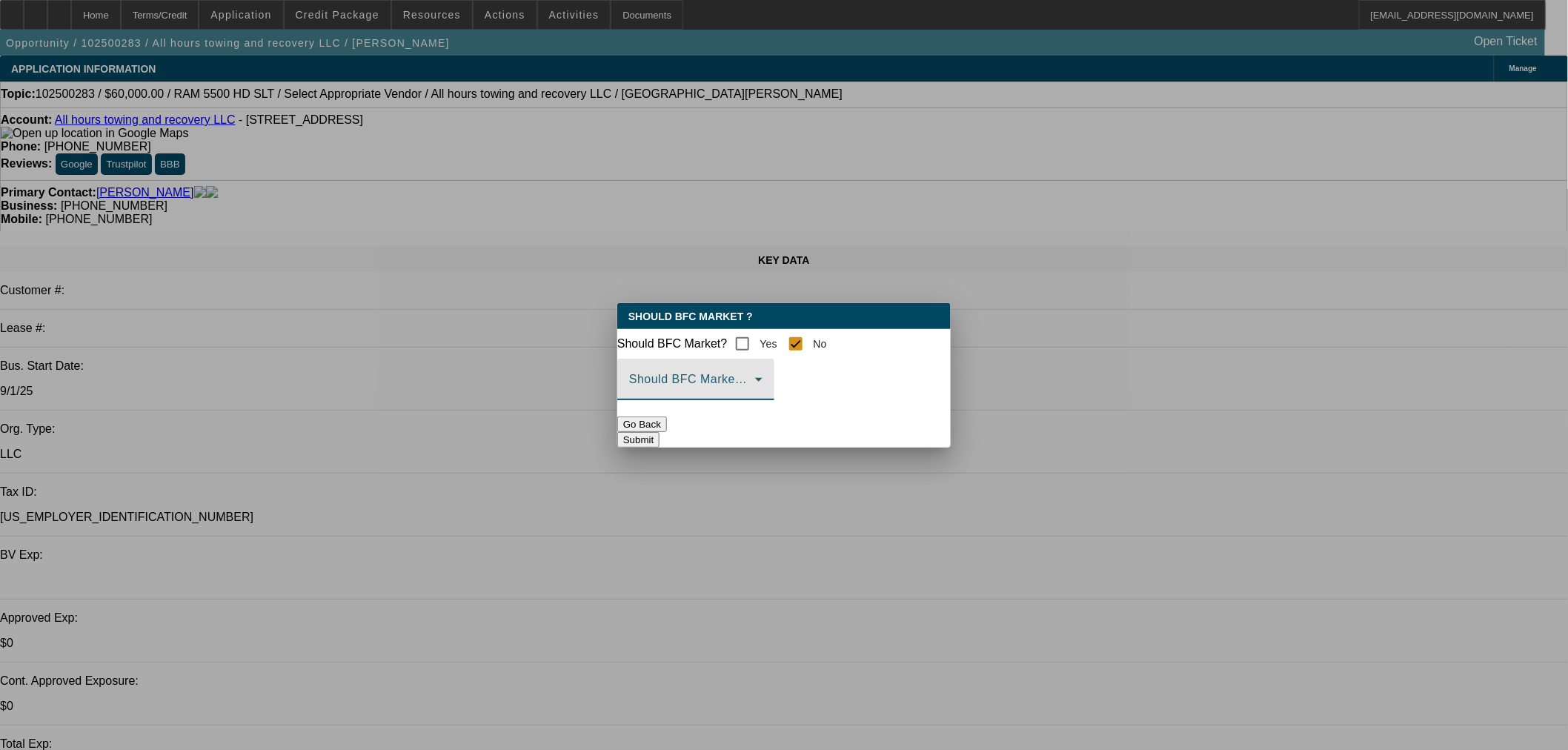
click at [755, 394] on span at bounding box center [692, 385] width 125 height 18
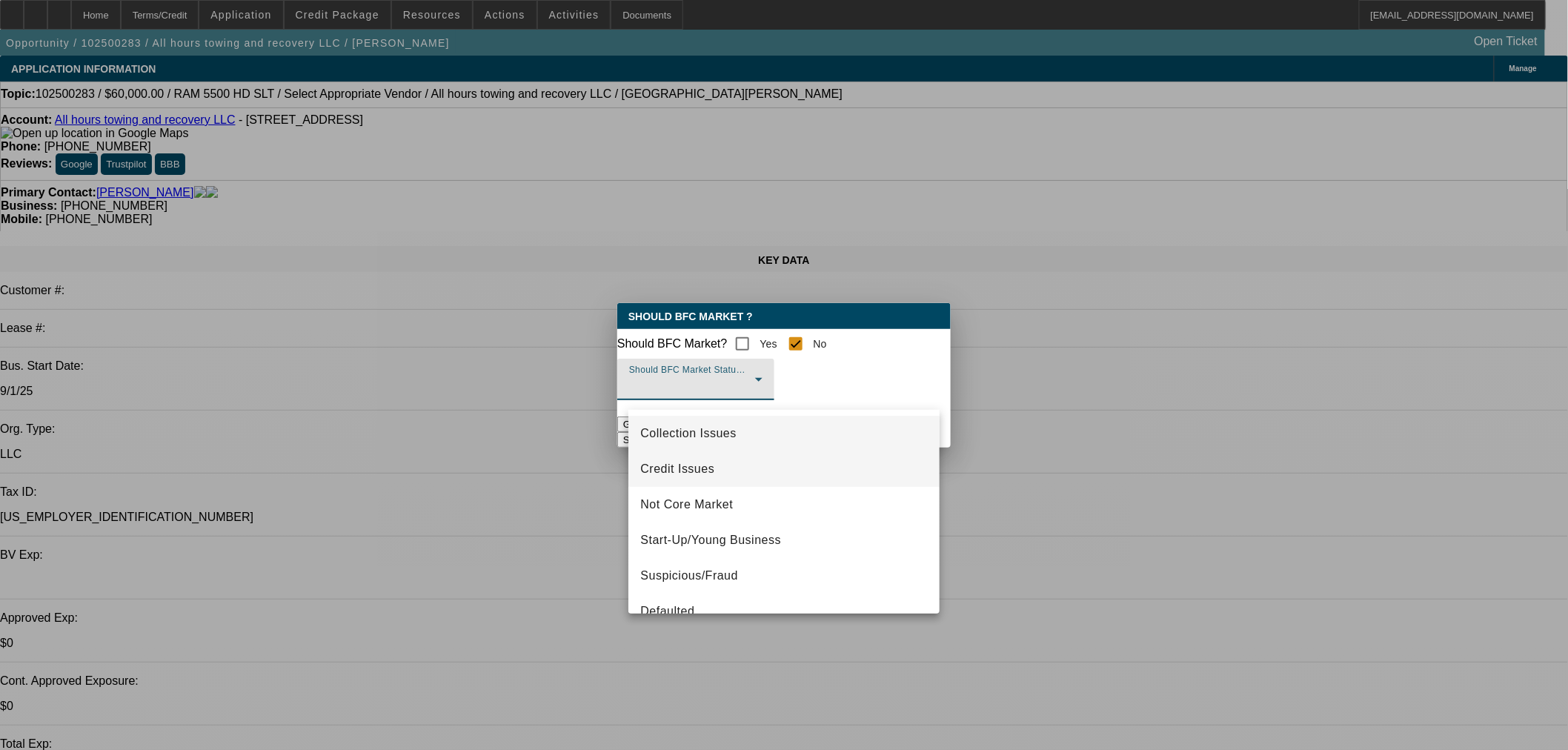
click at [761, 474] on mat-option "Credit Issues" at bounding box center [784, 469] width 311 height 36
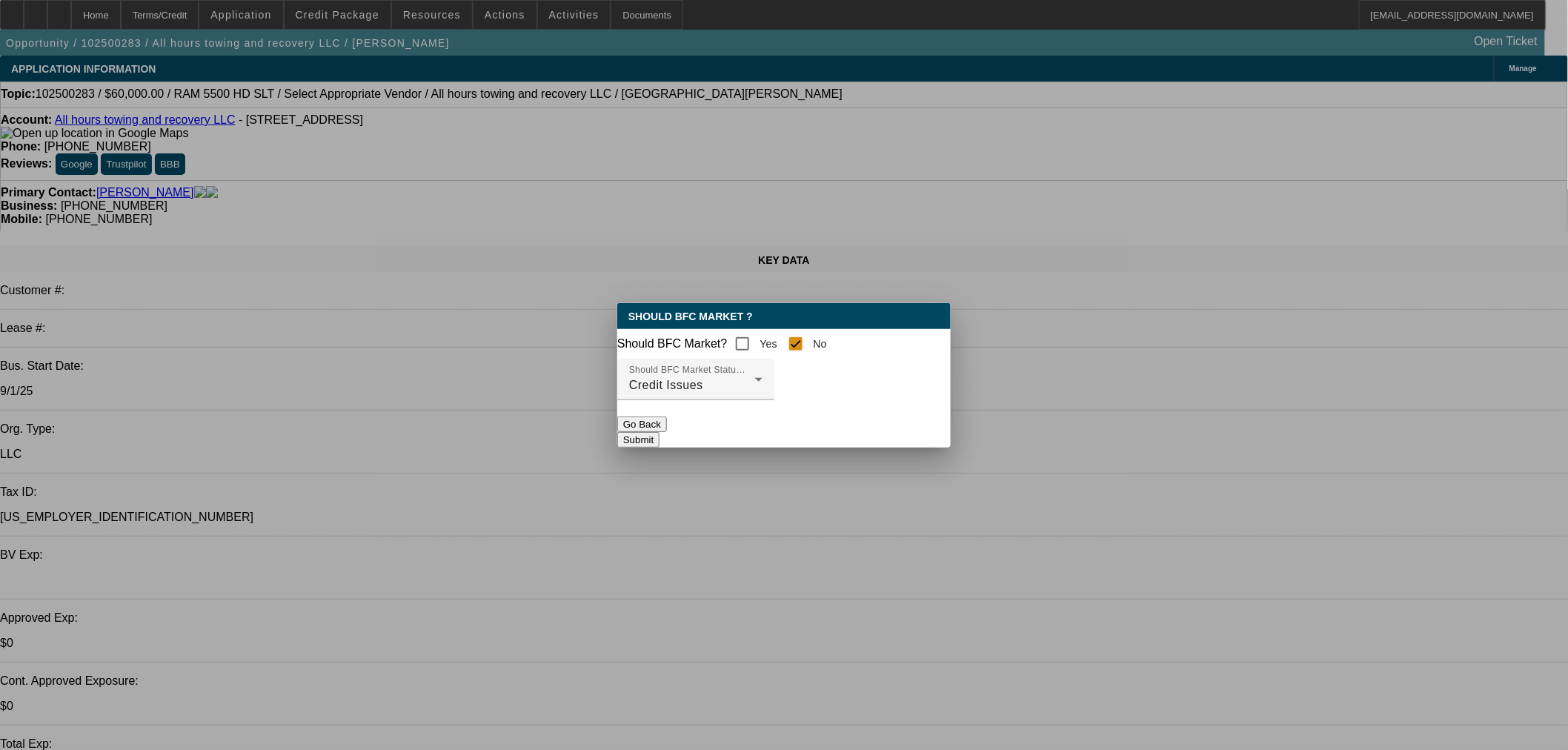
click at [659, 434] on button "Submit" at bounding box center [637, 440] width 42 height 16
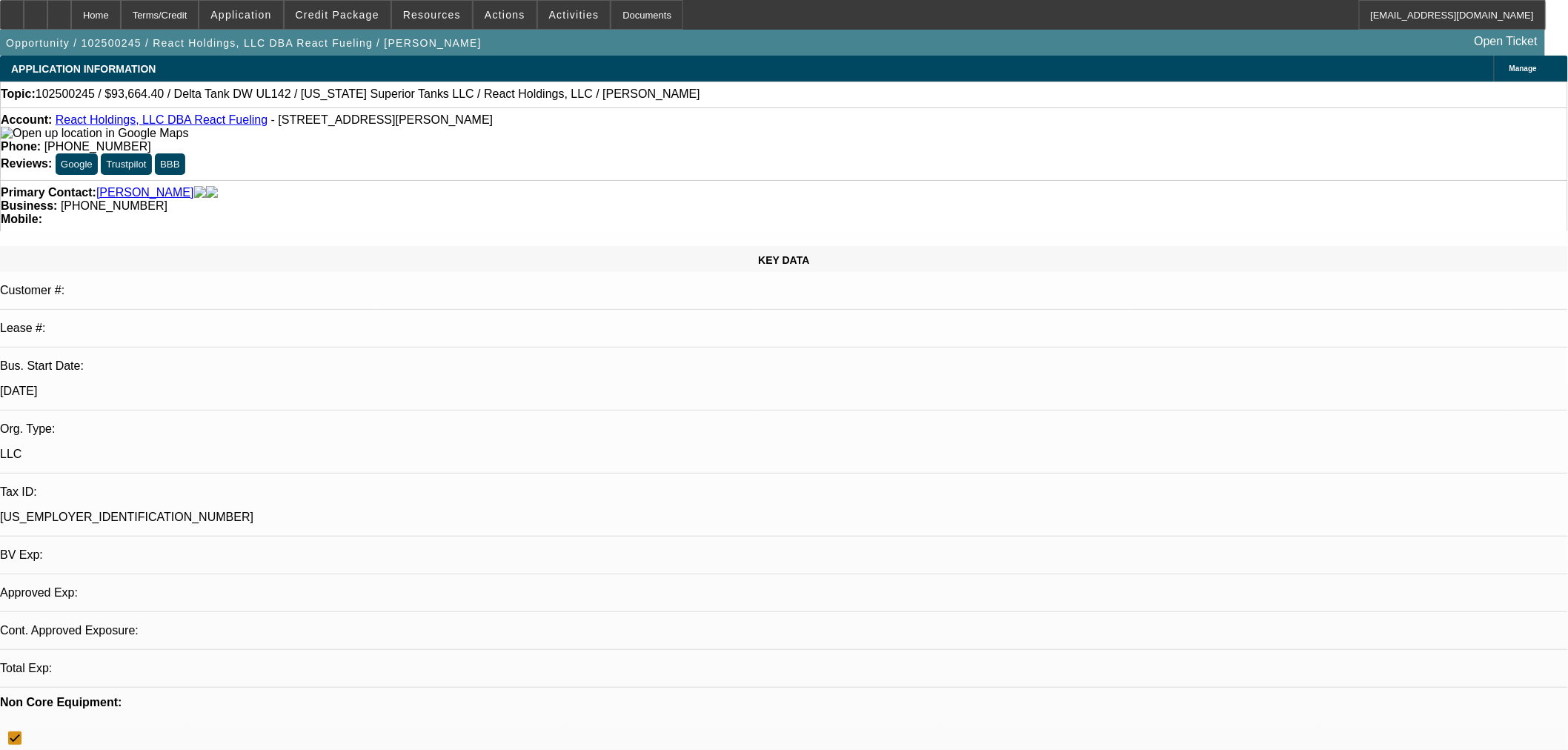
select select "0.1"
select select "2"
select select "0.1"
select select "4"
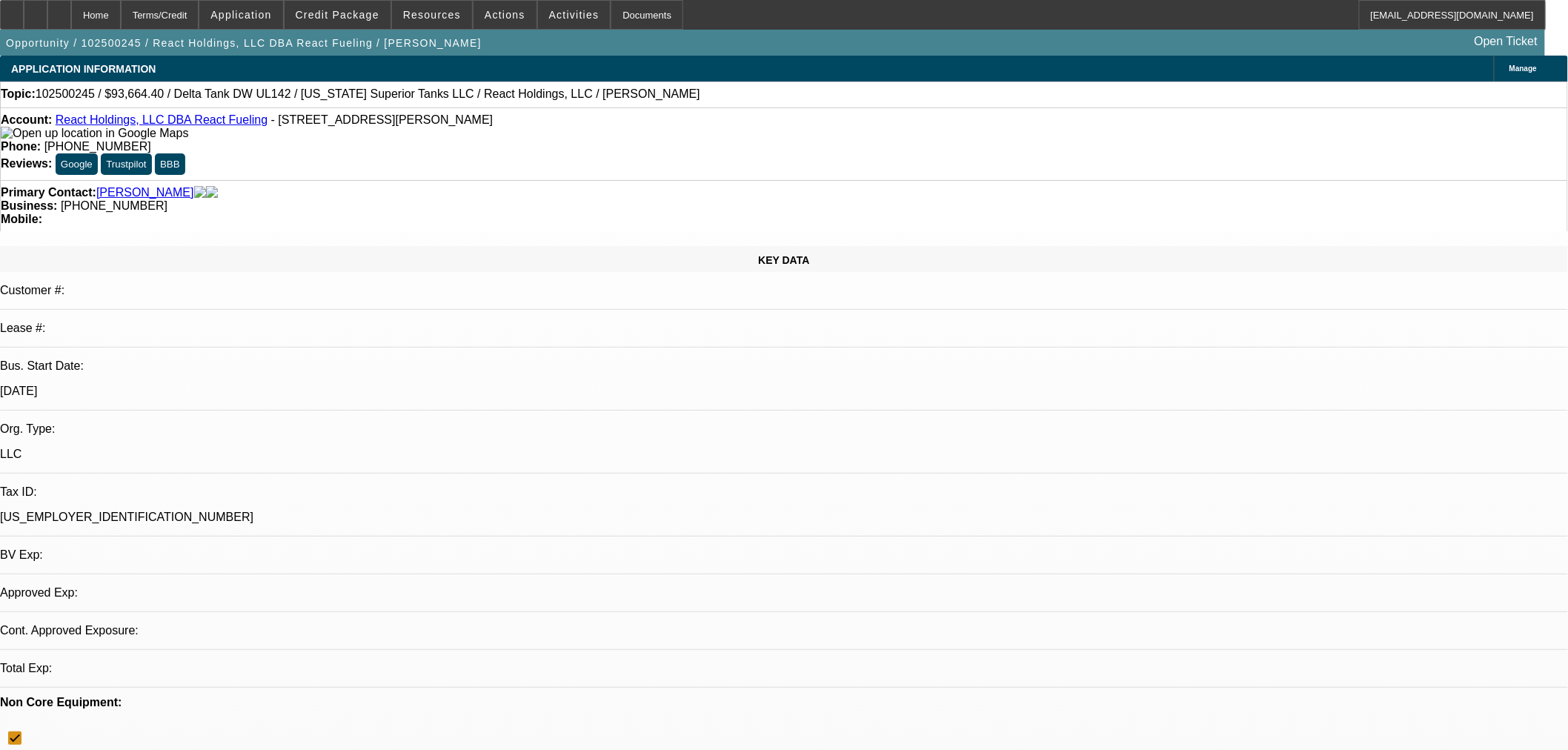
select select "0"
select select "6"
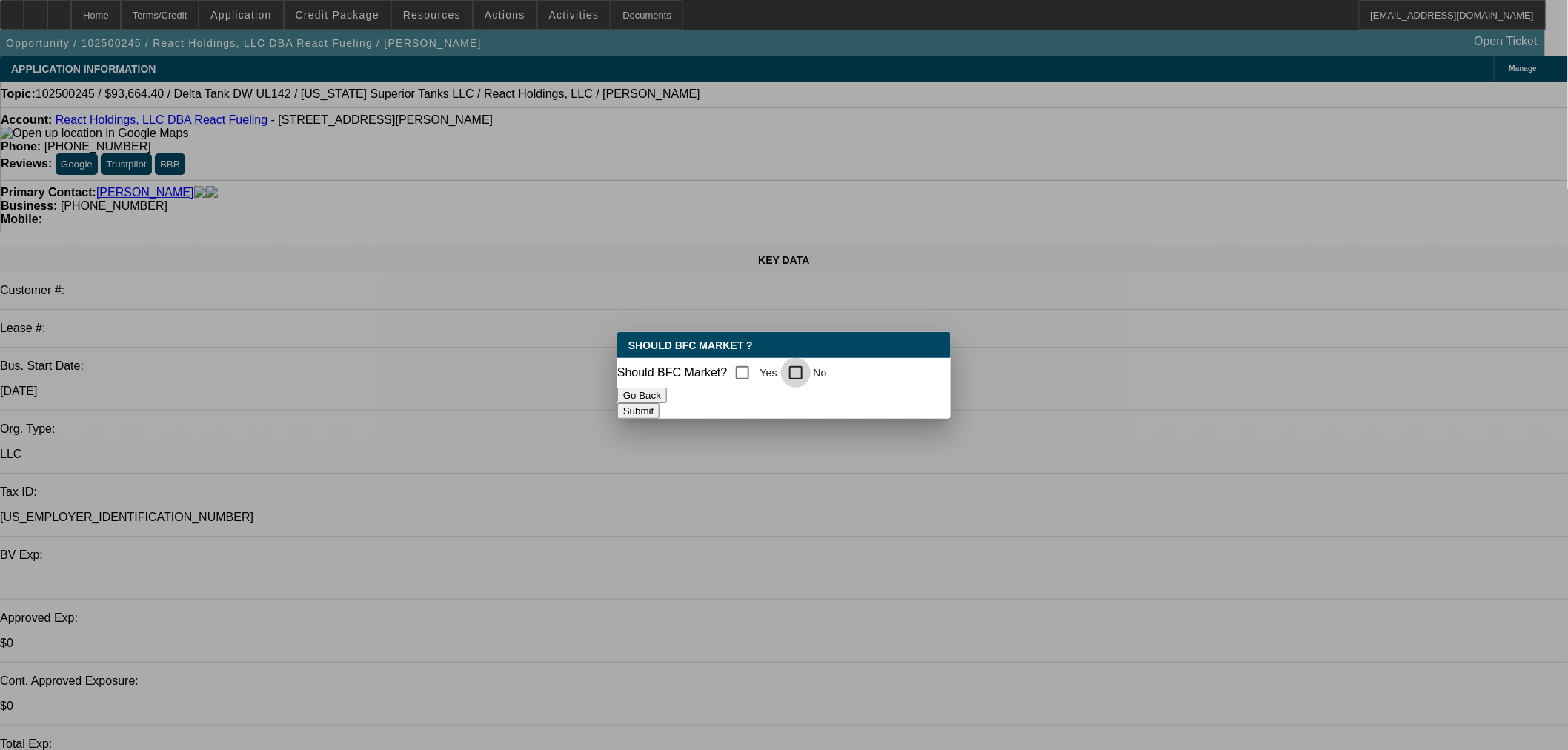
click at [808, 371] on input "No" at bounding box center [796, 373] width 29 height 29
checkbox input "true"
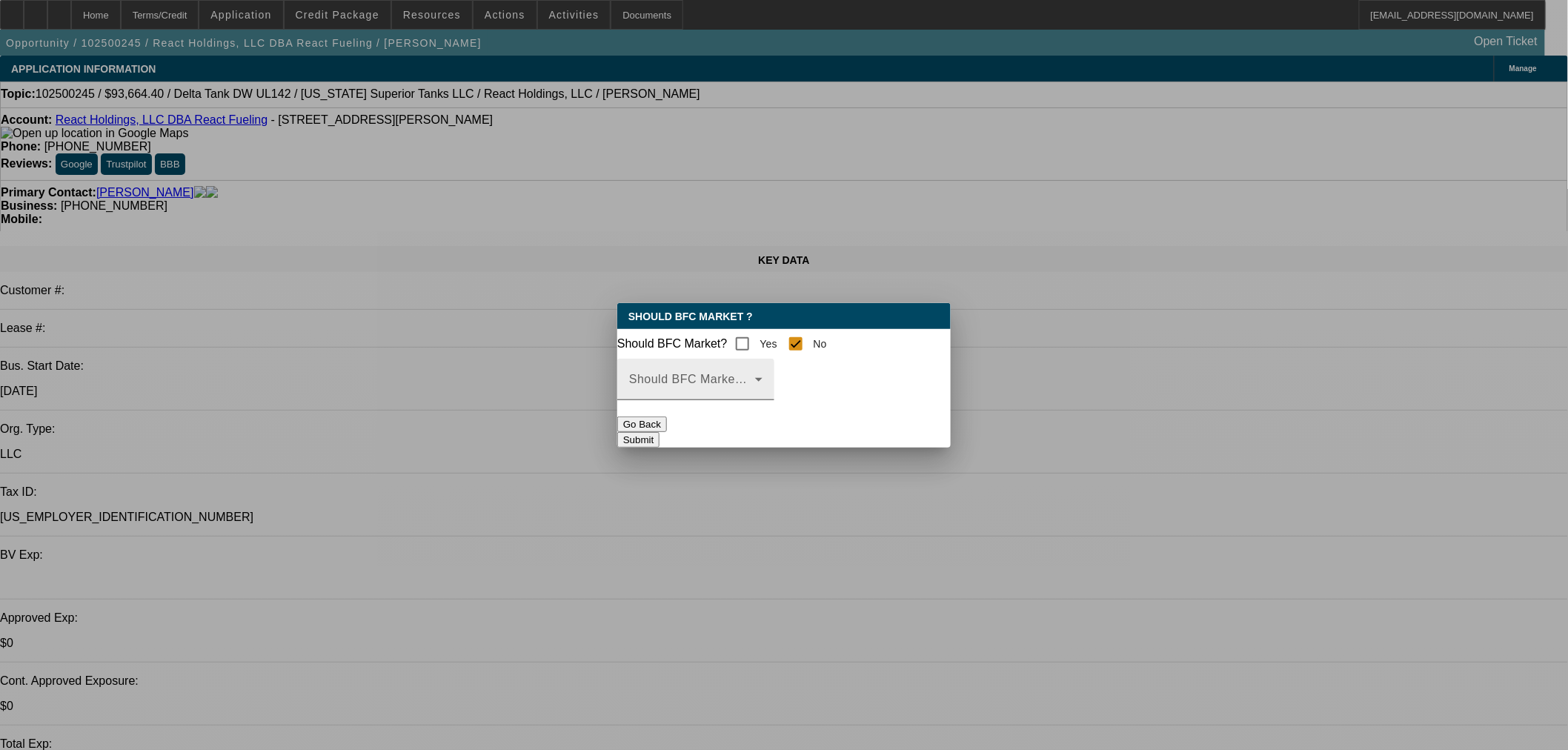
click at [755, 391] on span at bounding box center [692, 385] width 125 height 18
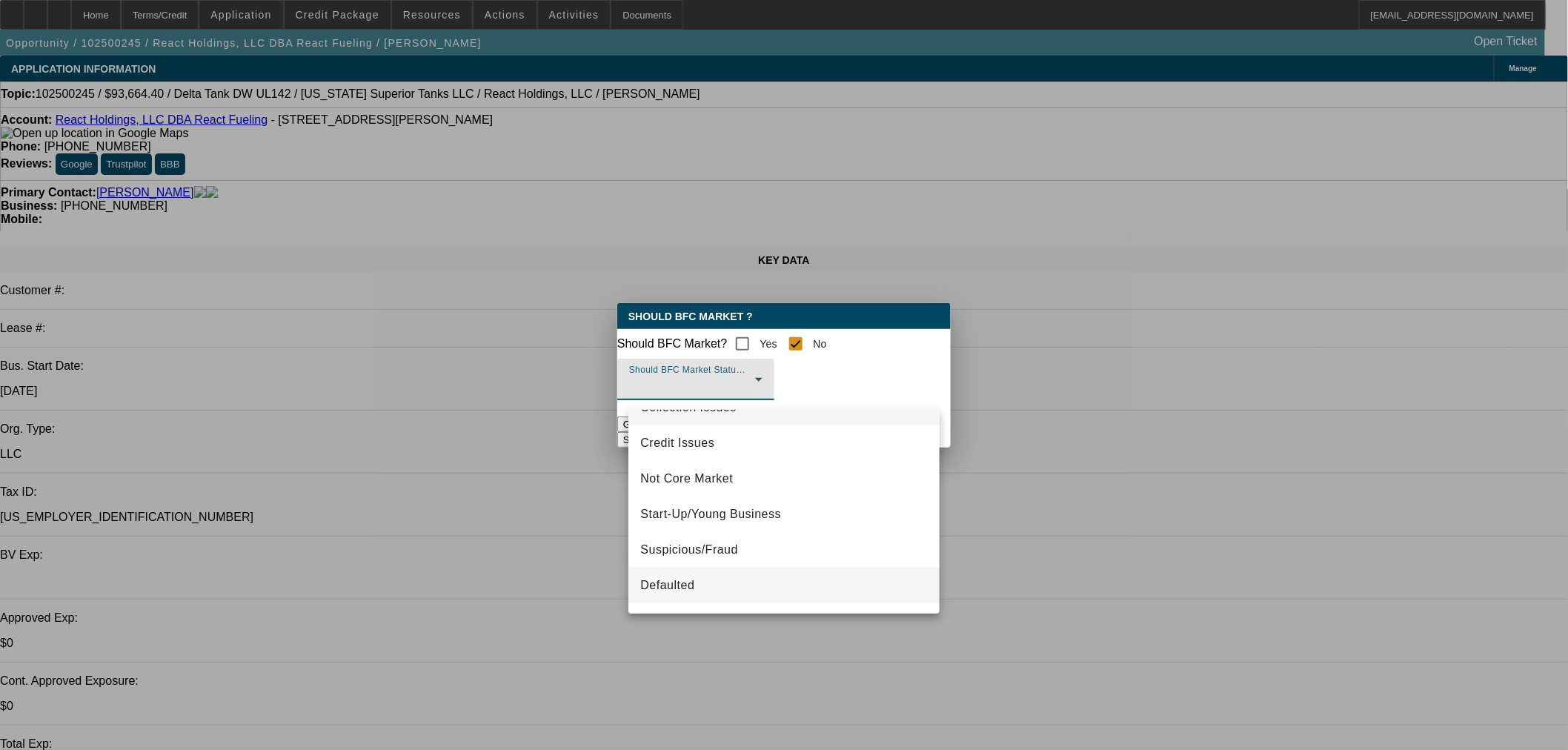
scroll to position [11, 0]
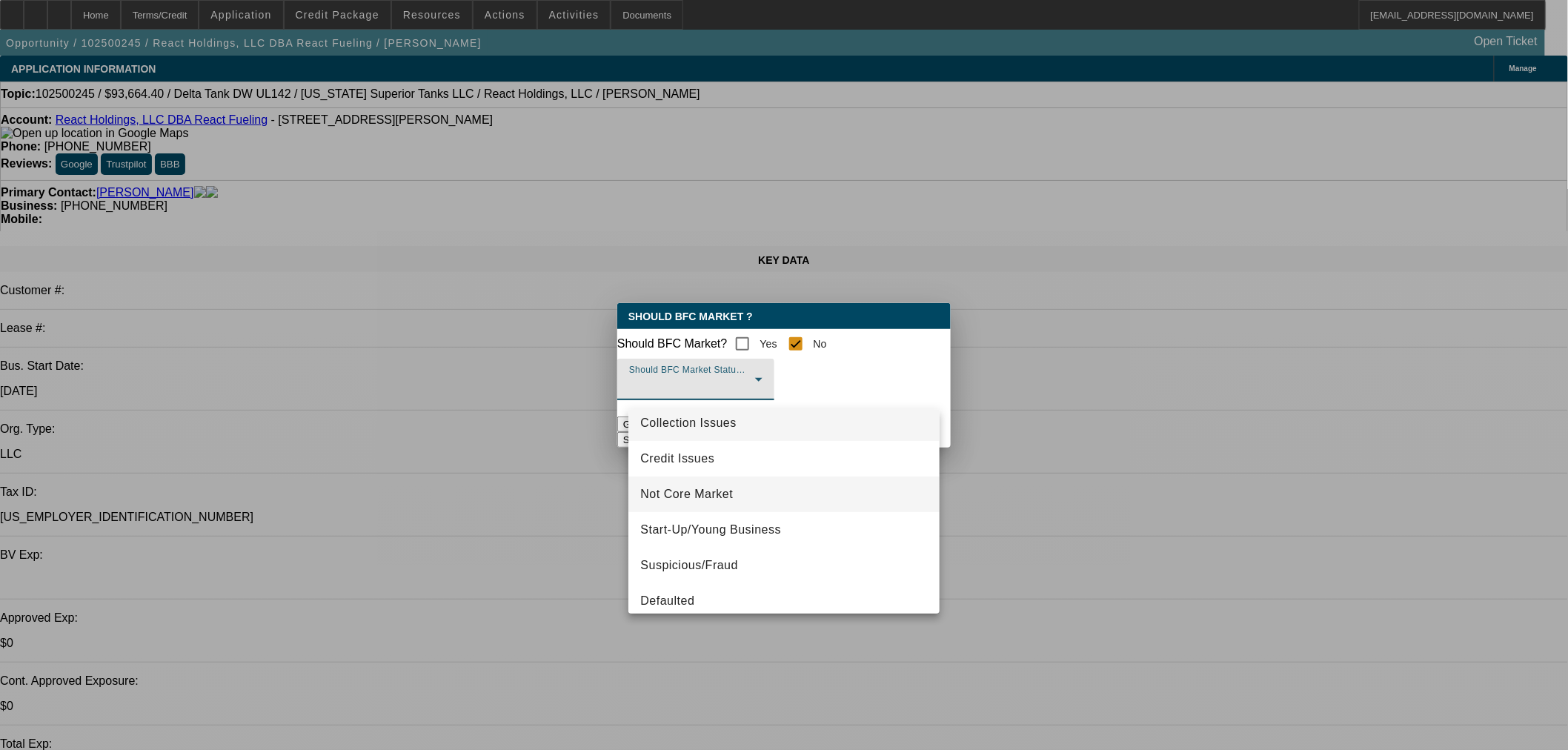
click at [761, 493] on mat-option "Not Core Market" at bounding box center [784, 494] width 311 height 36
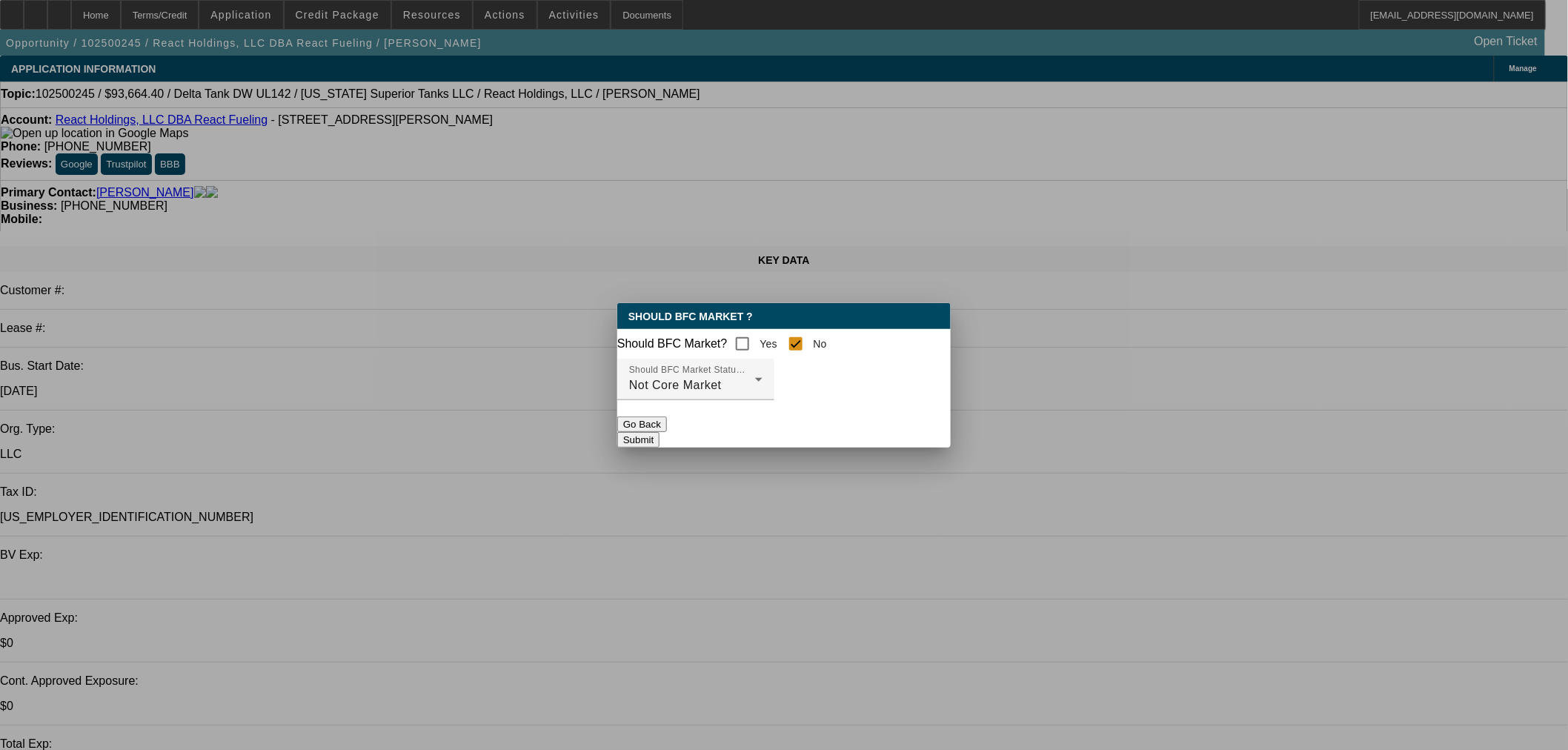
click at [659, 440] on button "Submit" at bounding box center [637, 440] width 42 height 16
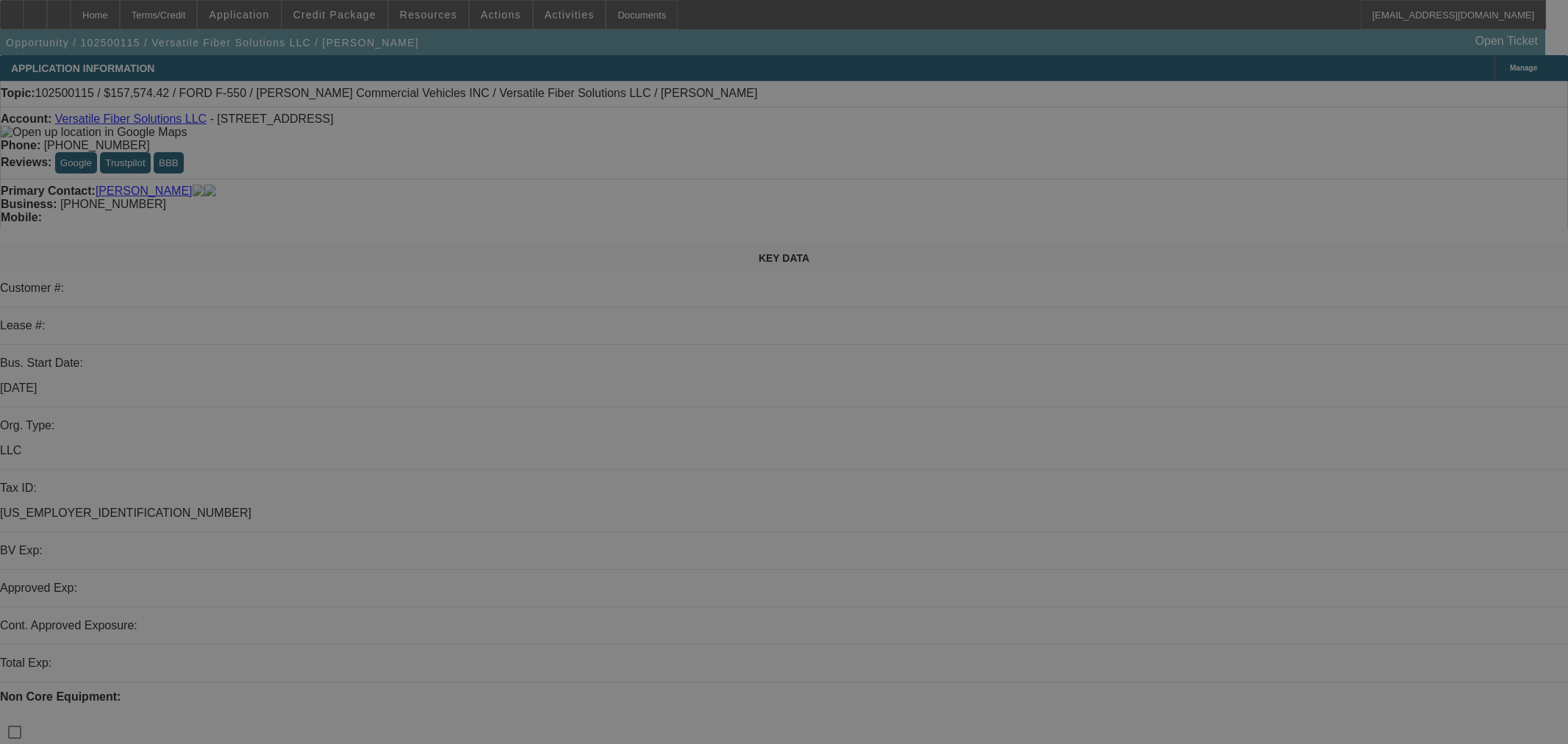
select select "0"
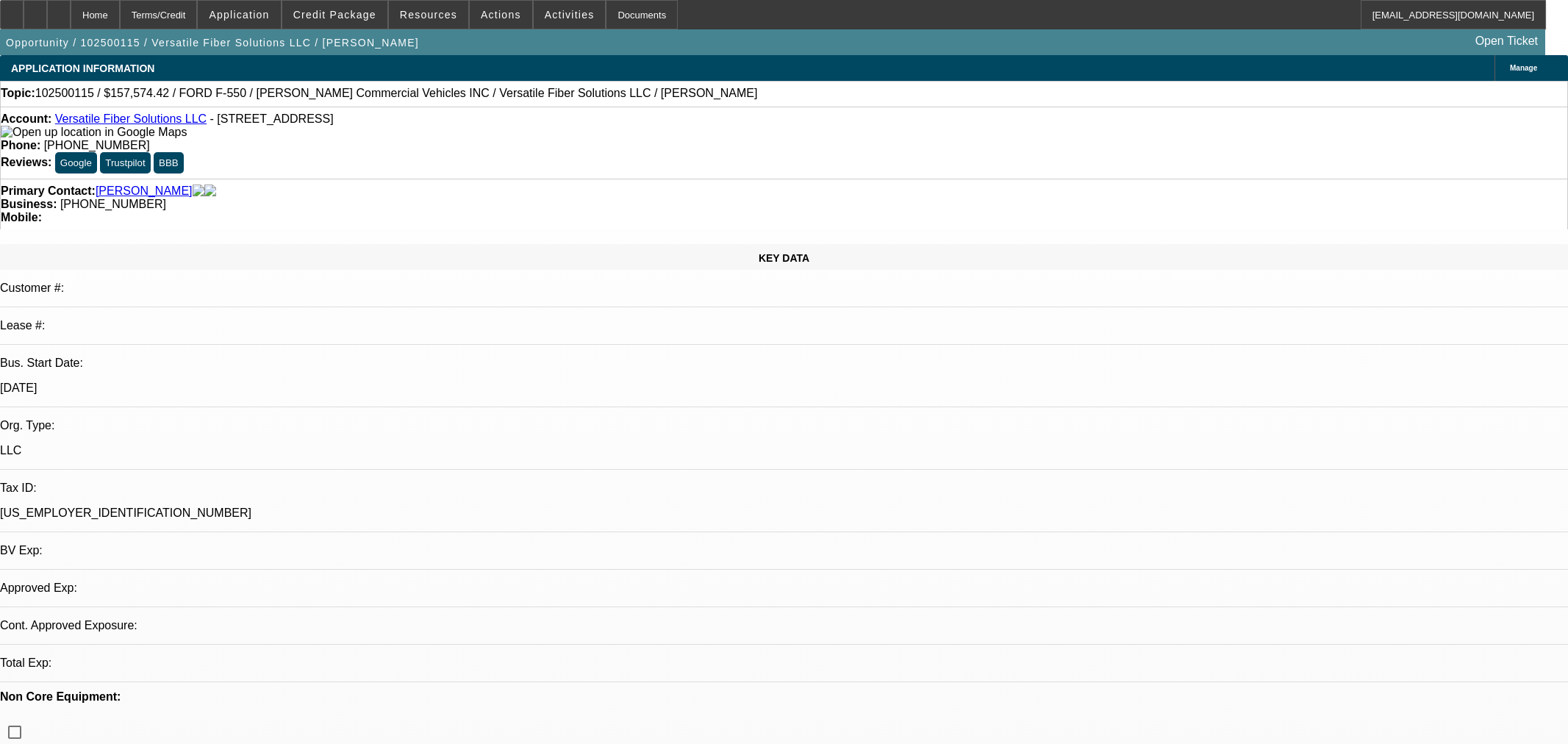
select select "0"
select select "3"
select select "0.1"
select select "4"
select select "0.1"
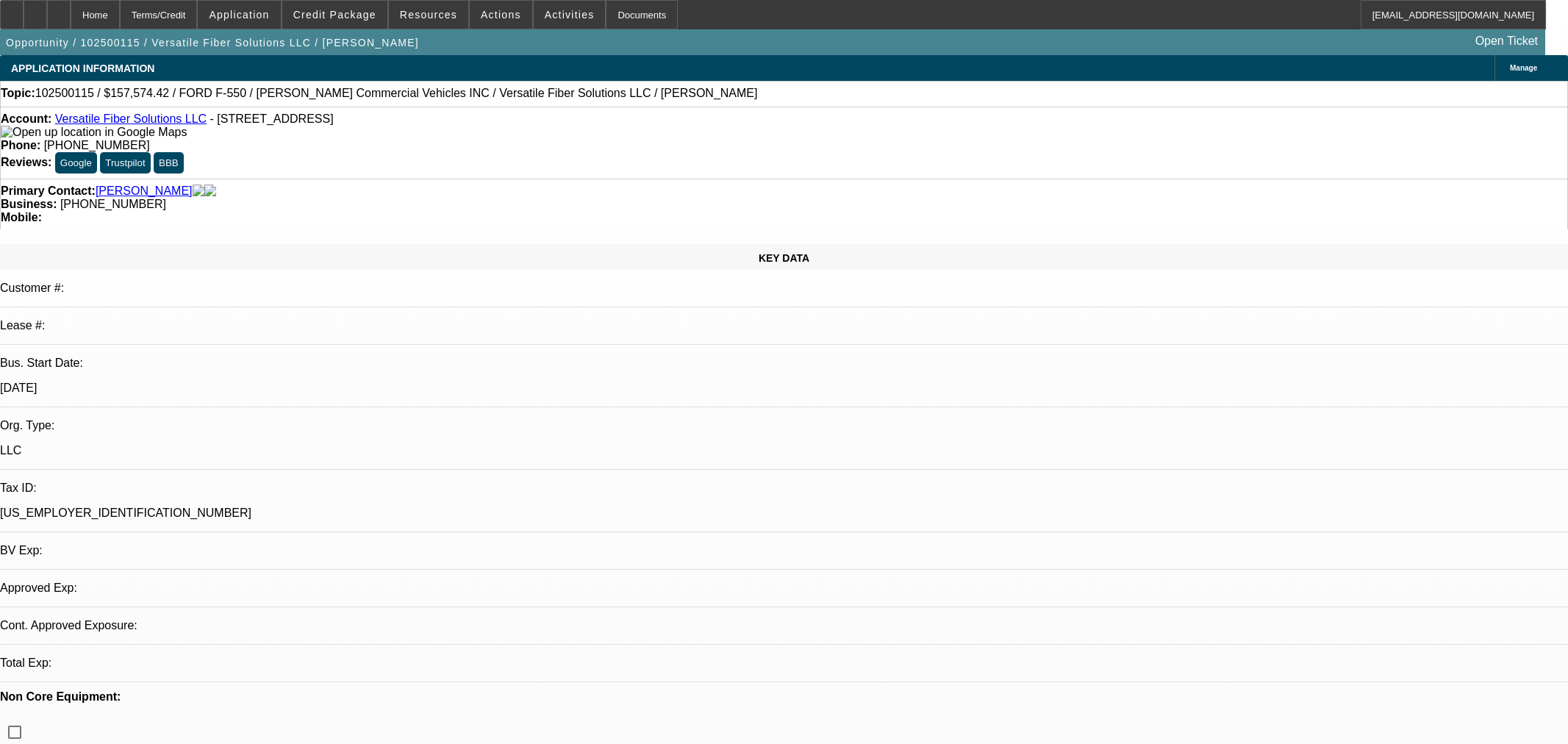
select select "0"
select select "3"
select select "0.1"
select select "4"
select select "0"
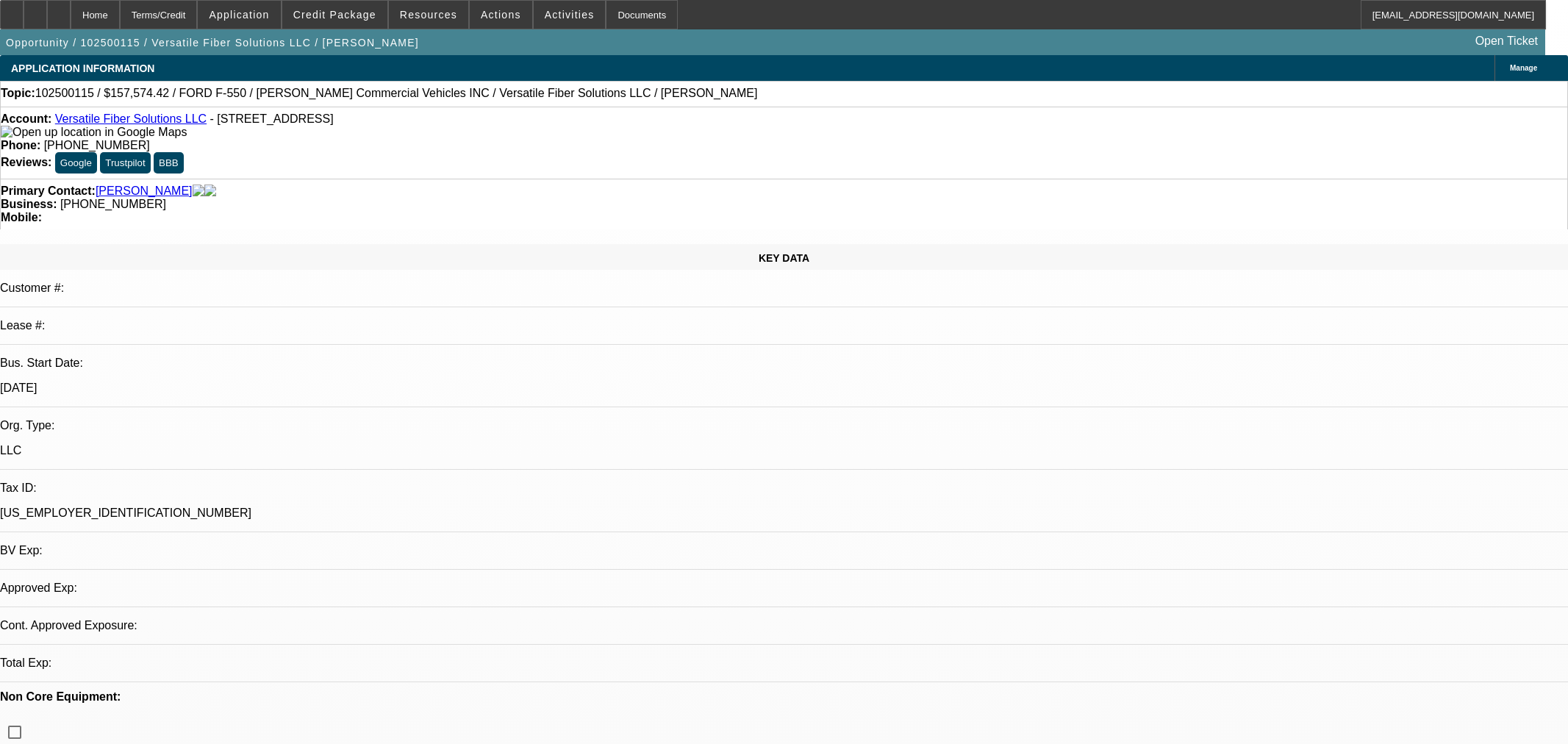
select select "3"
select select "0.1"
select select "4"
select select "0"
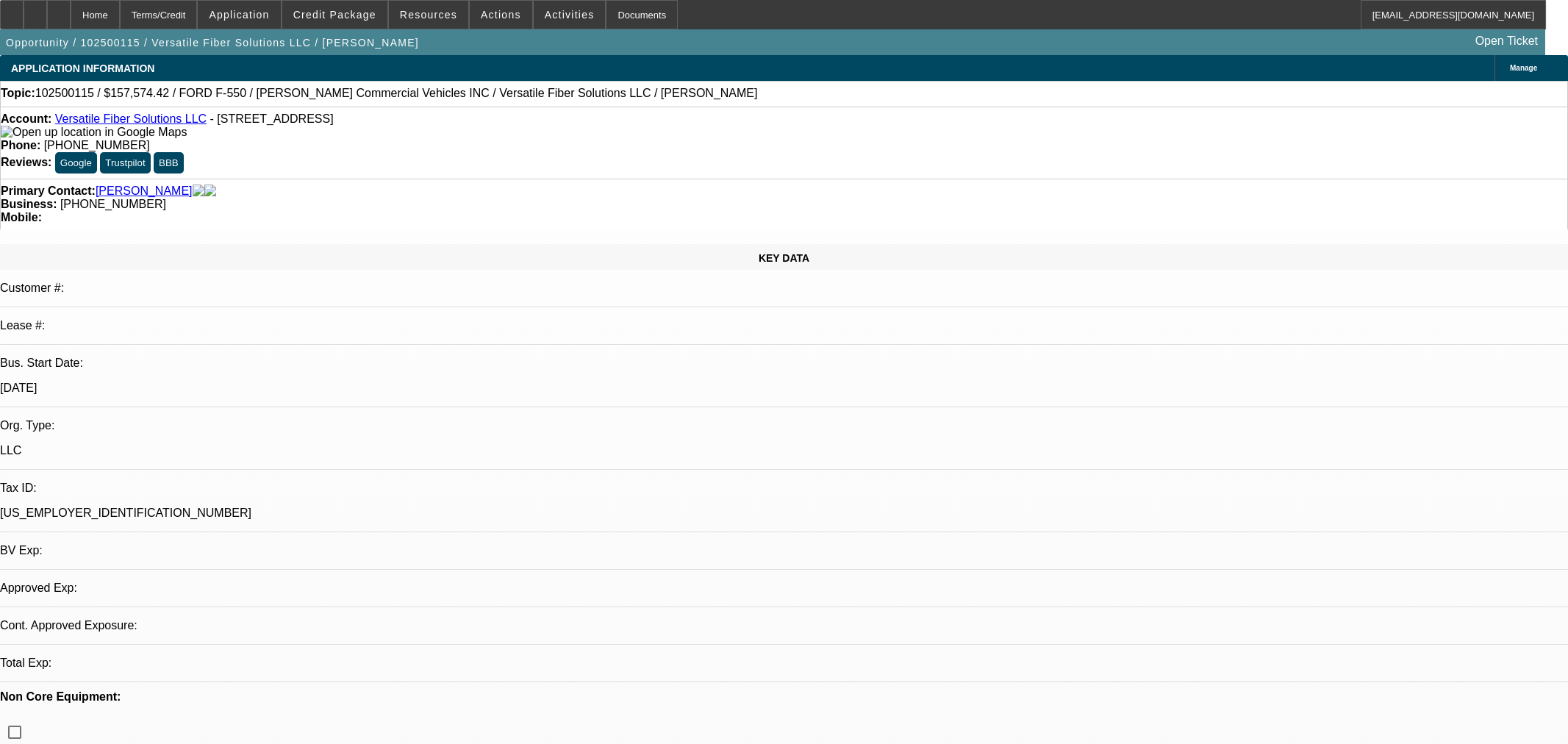
select select "6"
drag, startPoint x: 466, startPoint y: 372, endPoint x: 387, endPoint y: 177, distance: 210.4
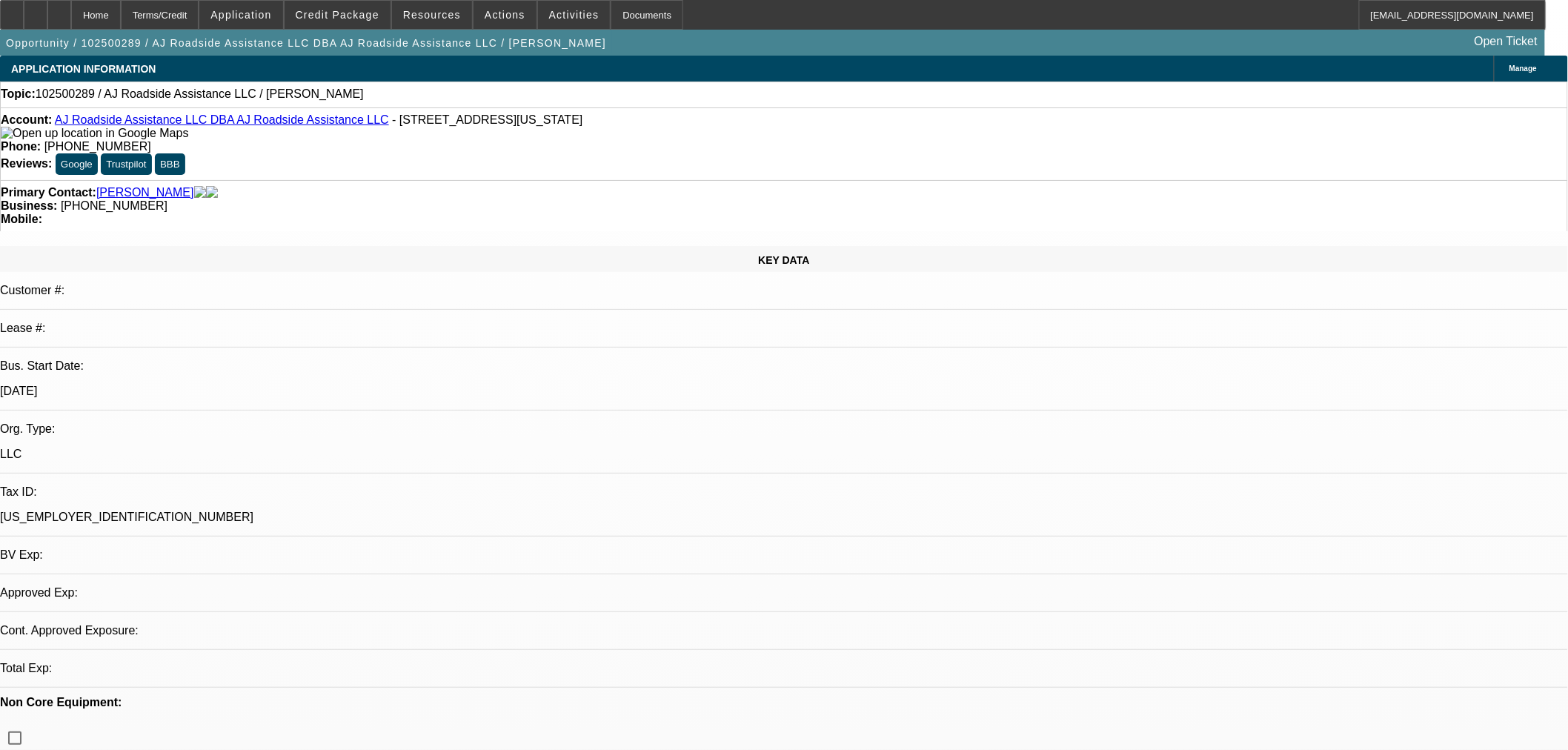
select select "0"
select select "2"
select select "0.1"
select select "4"
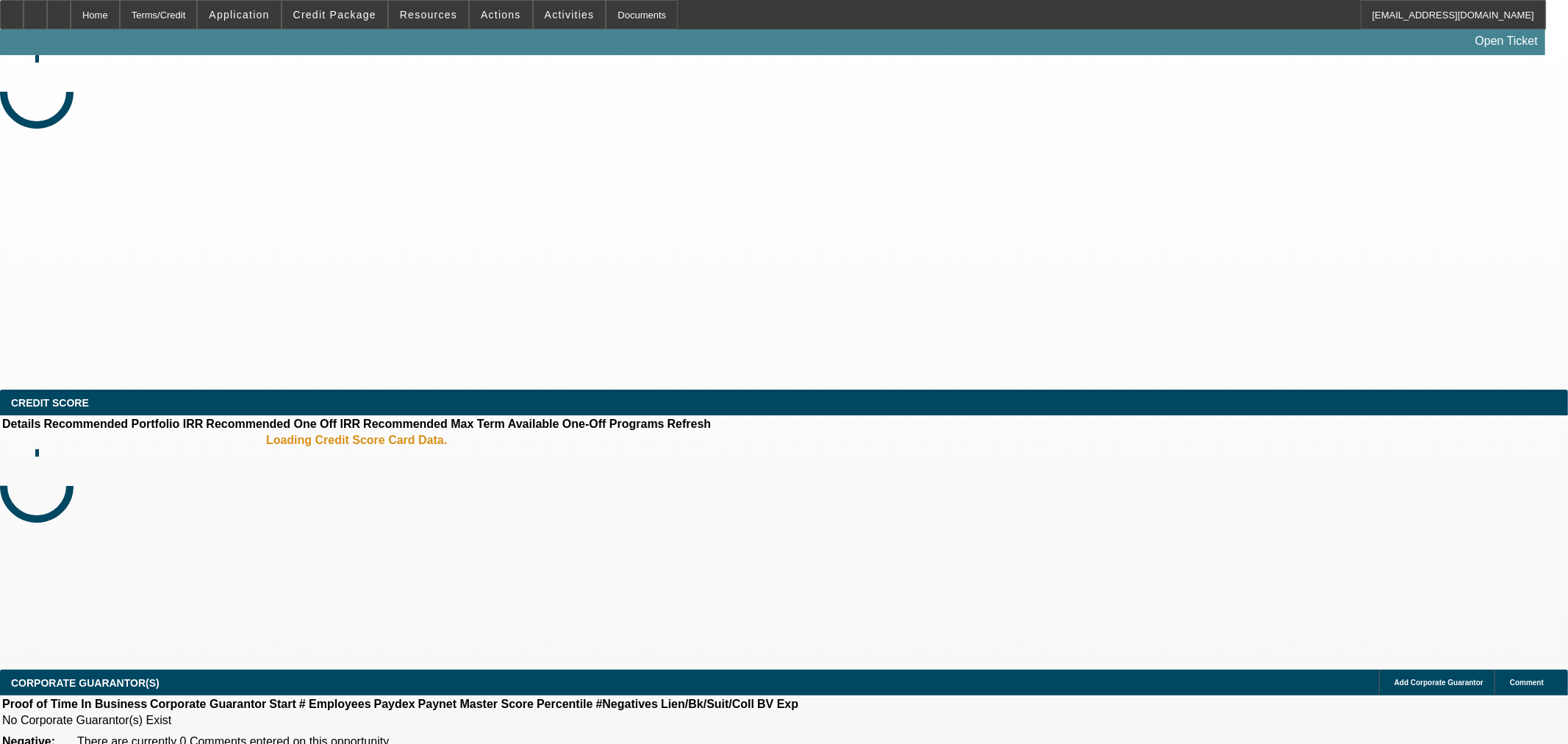
select select "0"
select select "2"
select select "0.1"
select select "4"
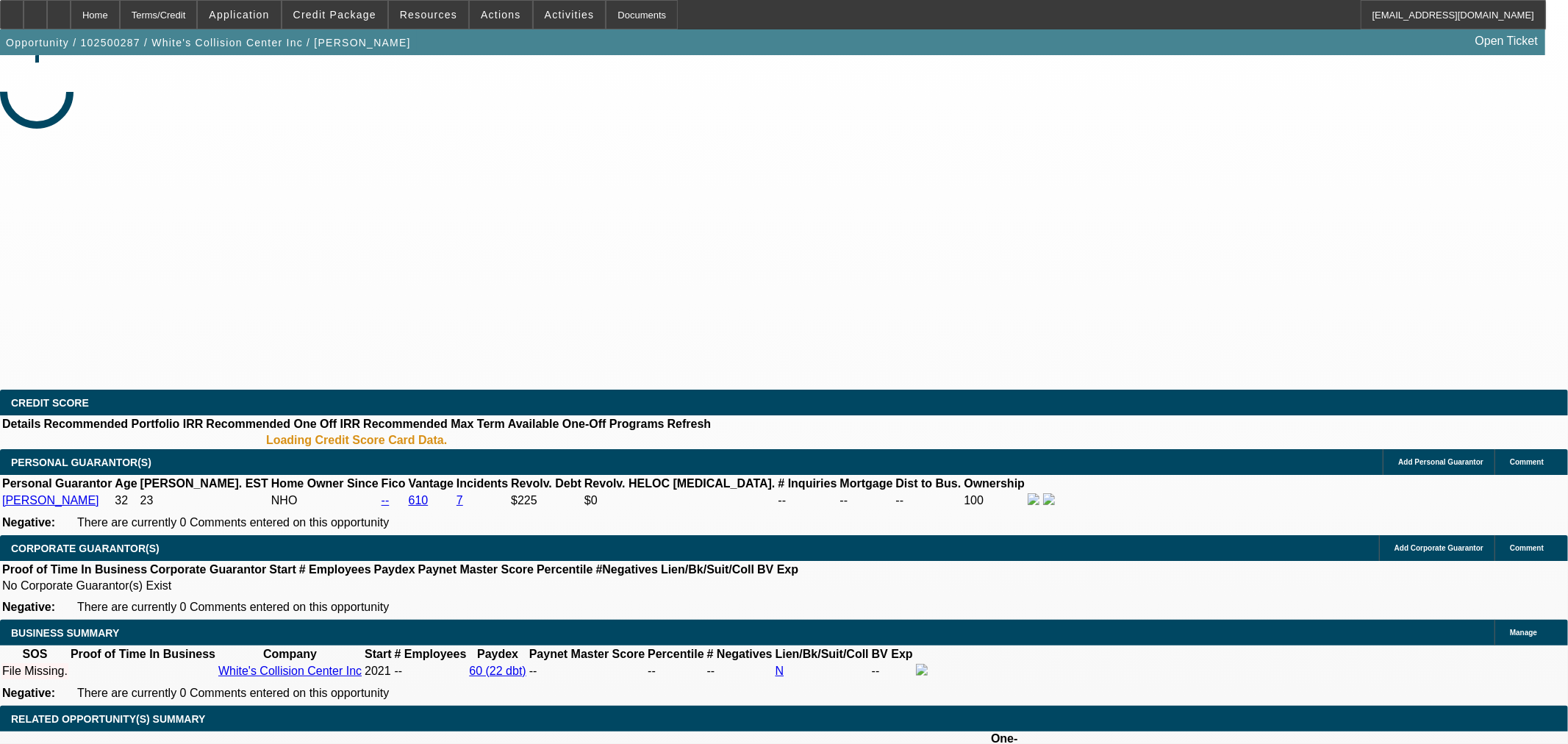
select select "0"
select select "2"
select select "0.1"
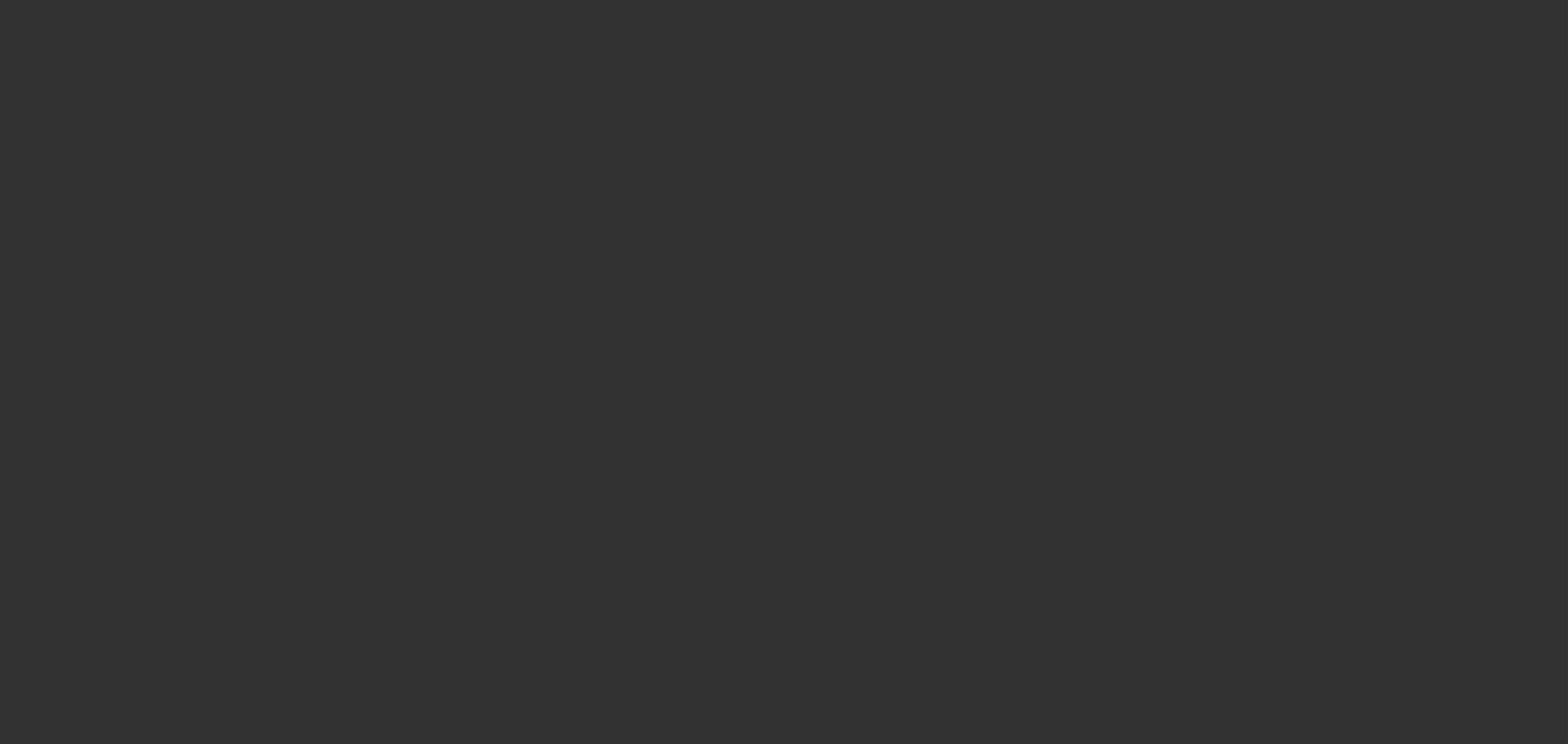
select select "1"
select select "2"
select select "4"
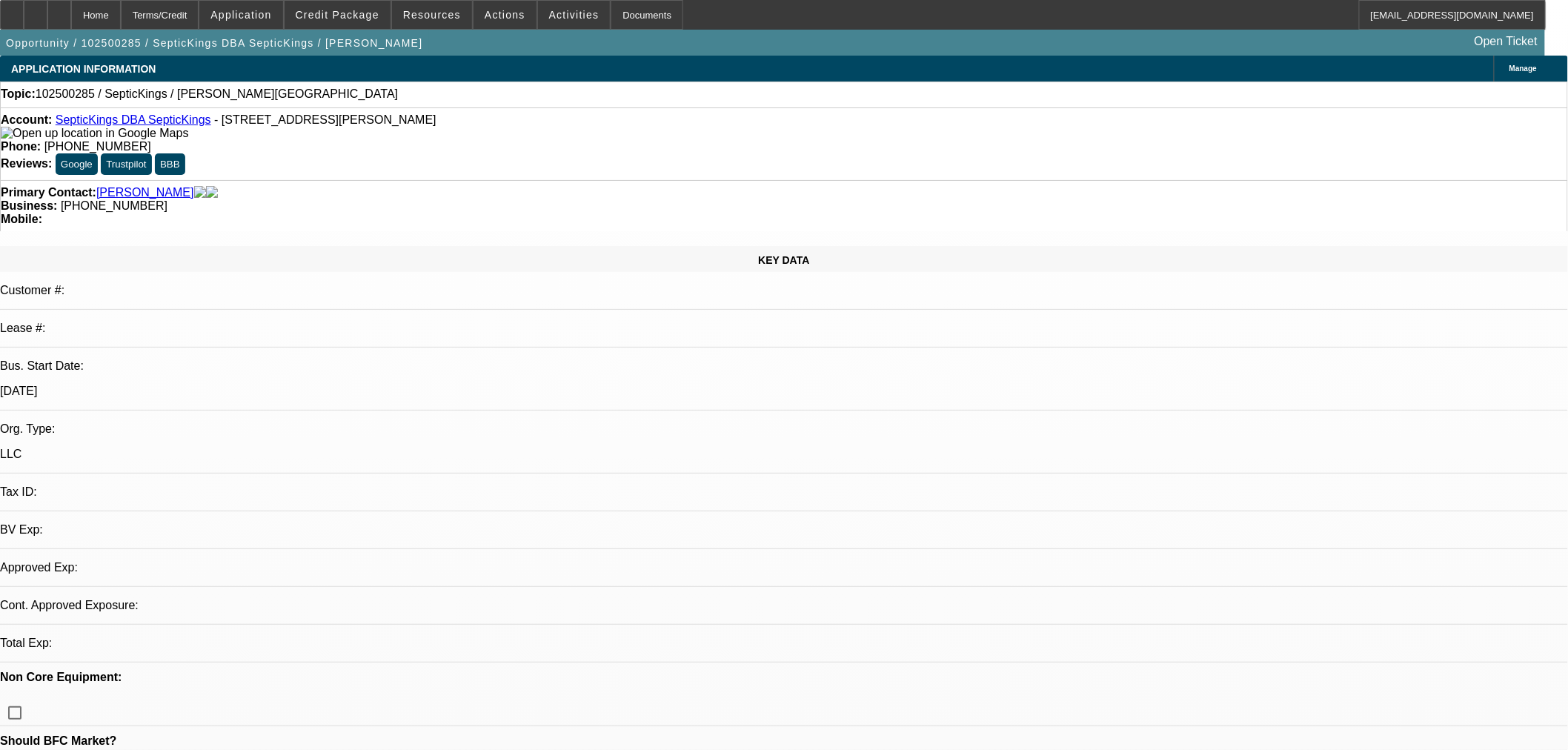
select select "0"
select select "2"
select select "0.1"
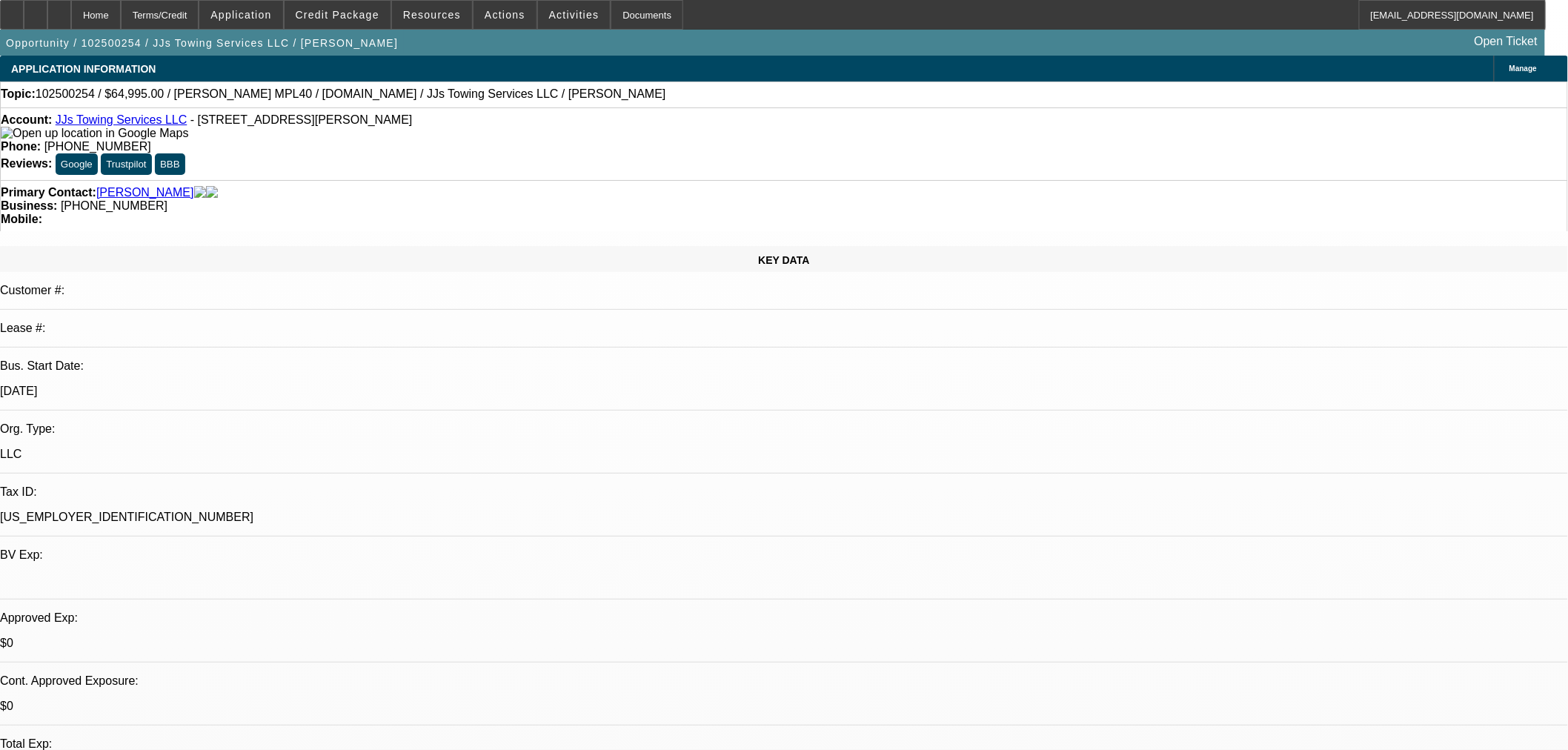
select select "0"
select select "0.1"
select select "4"
select select "0"
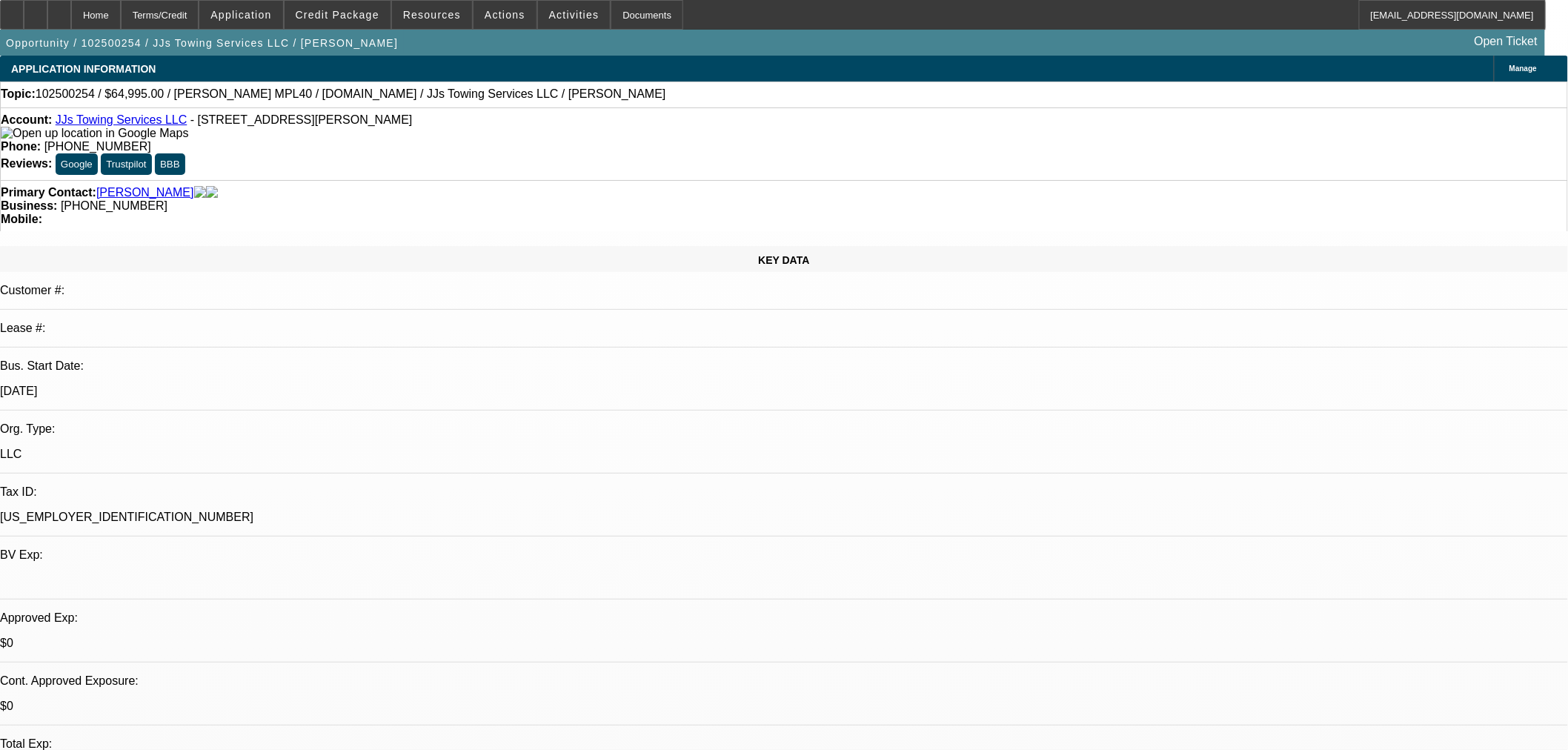
select select "0"
select select "0.1"
select select "4"
select select "0"
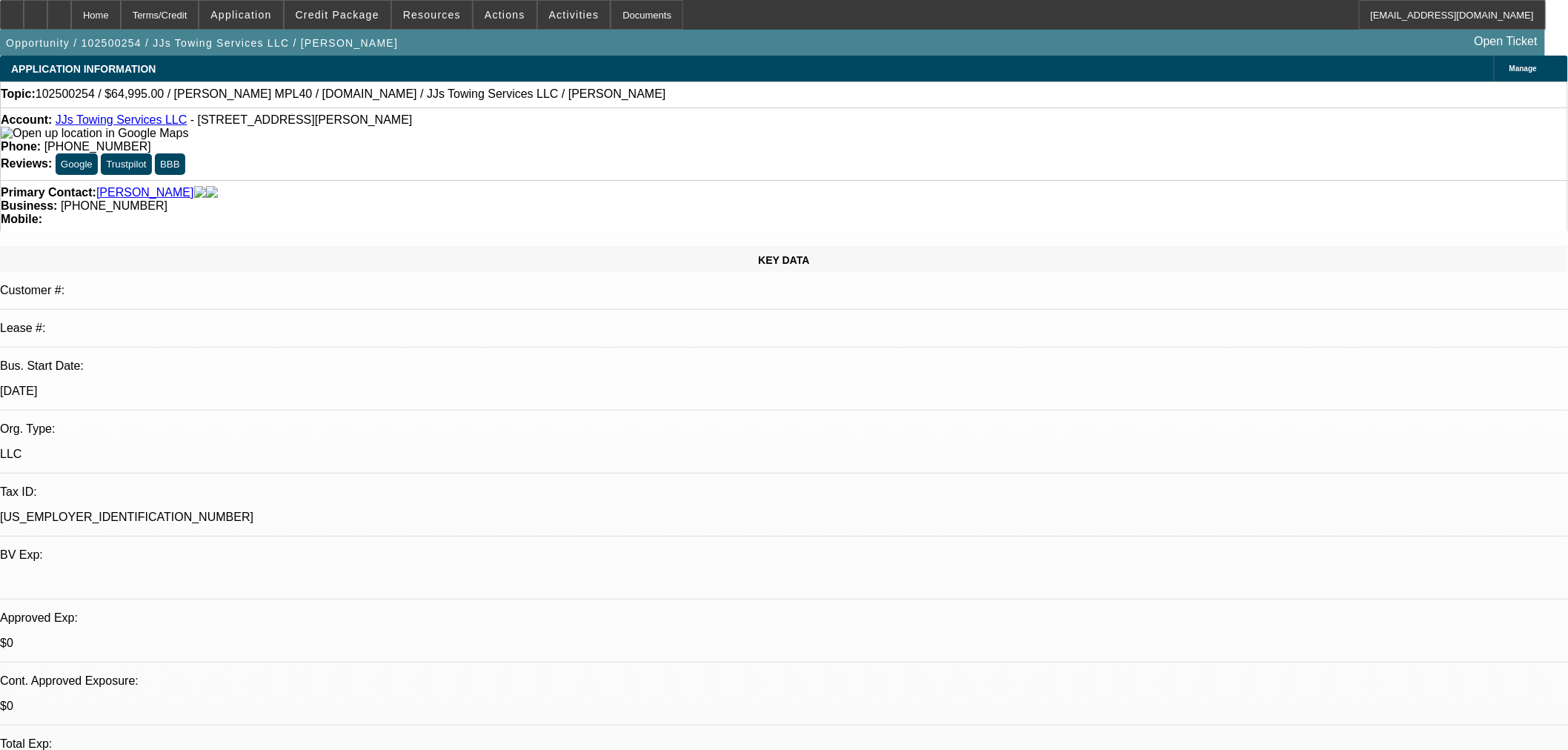
select select "0.1"
select select "4"
click at [330, 92] on span "102500254 / $64,995.00 / Jerr-Dan MPL40 / Equip-Used.com / JJs Towing Services …" at bounding box center [351, 94] width 630 height 14
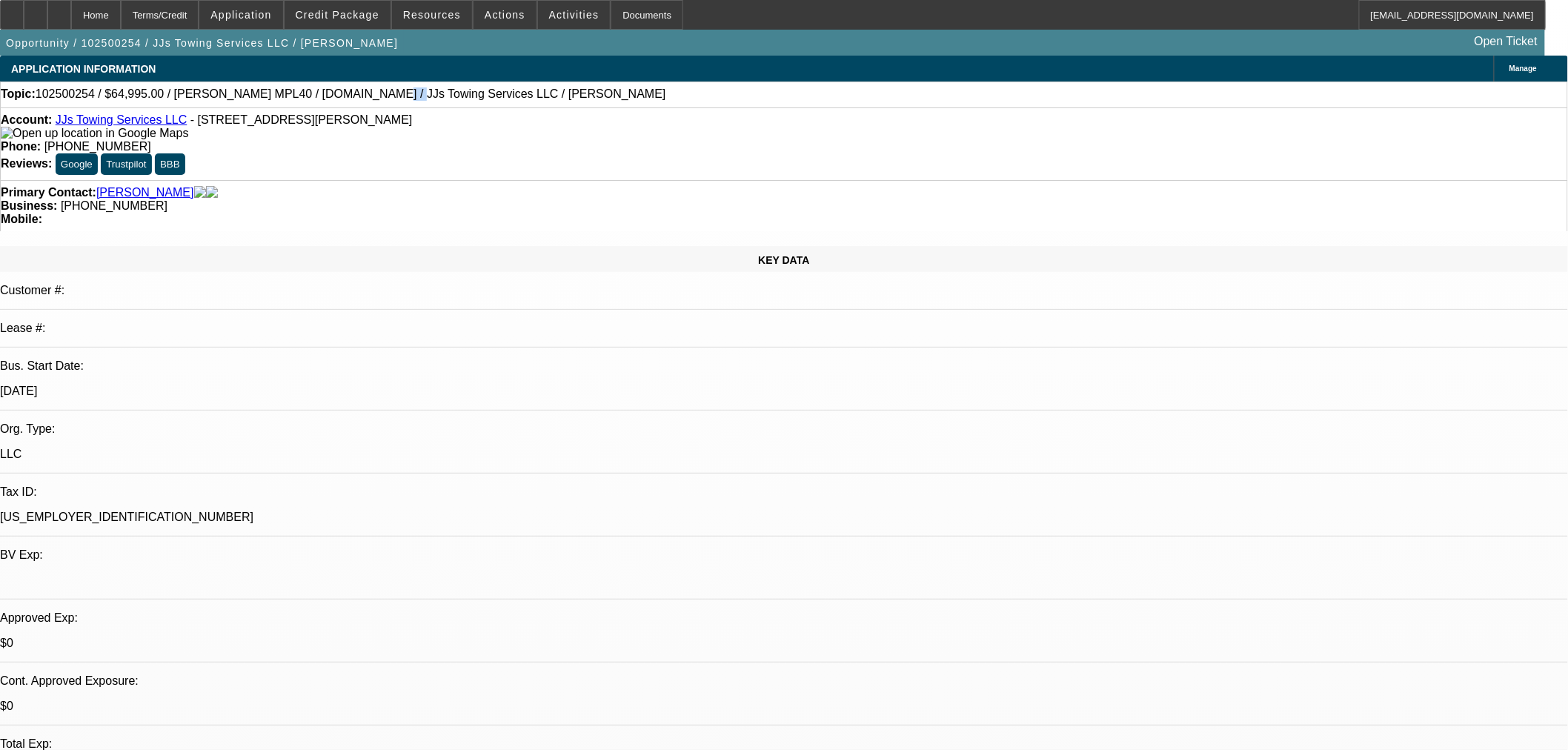
click at [330, 92] on span "102500254 / $64,995.00 / Jerr-Dan MPL40 / Equip-Used.com / JJs Towing Services …" at bounding box center [351, 94] width 630 height 14
copy span "JJs"
select select "0"
select select "2"
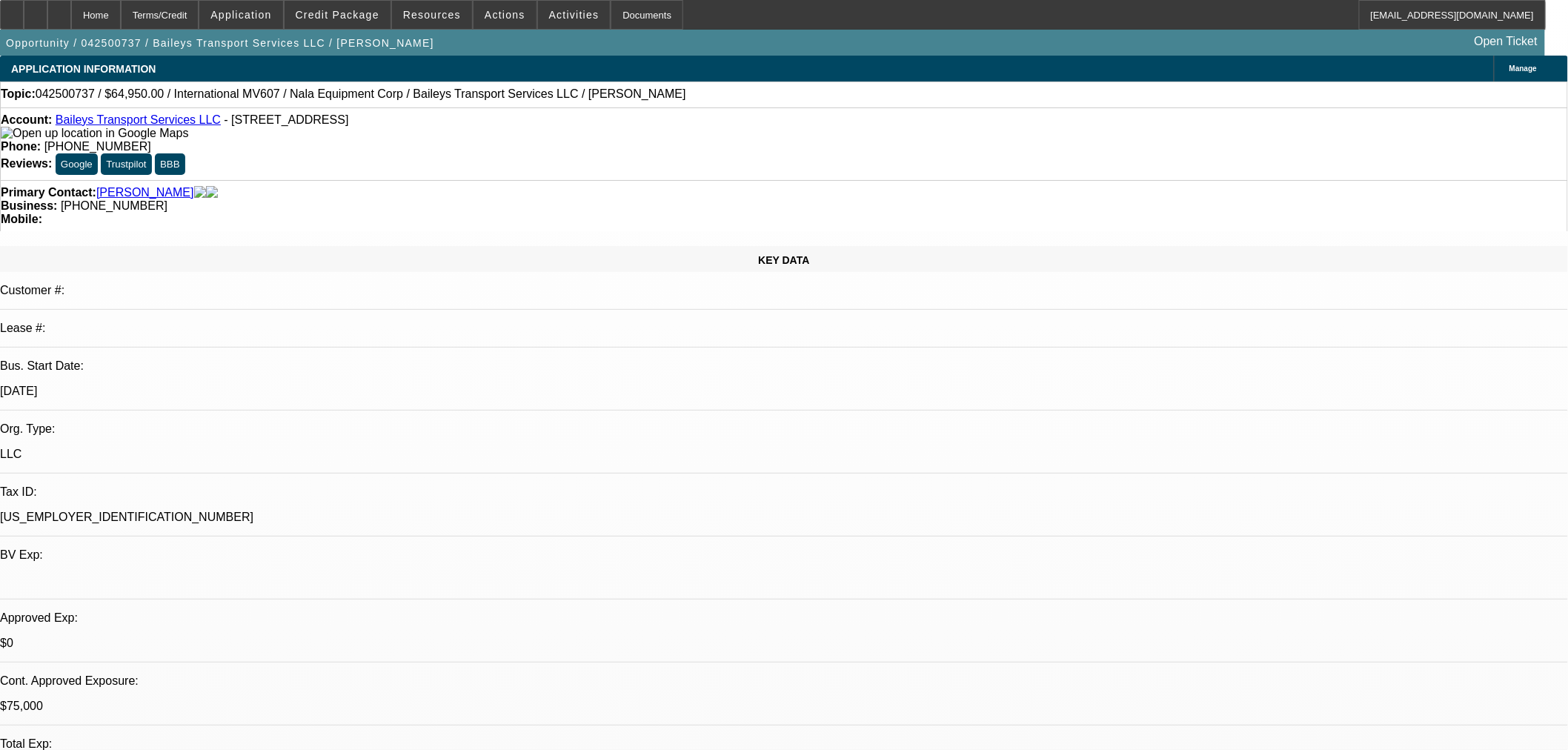
select select "0"
select select "6"
select select "0"
select select "2"
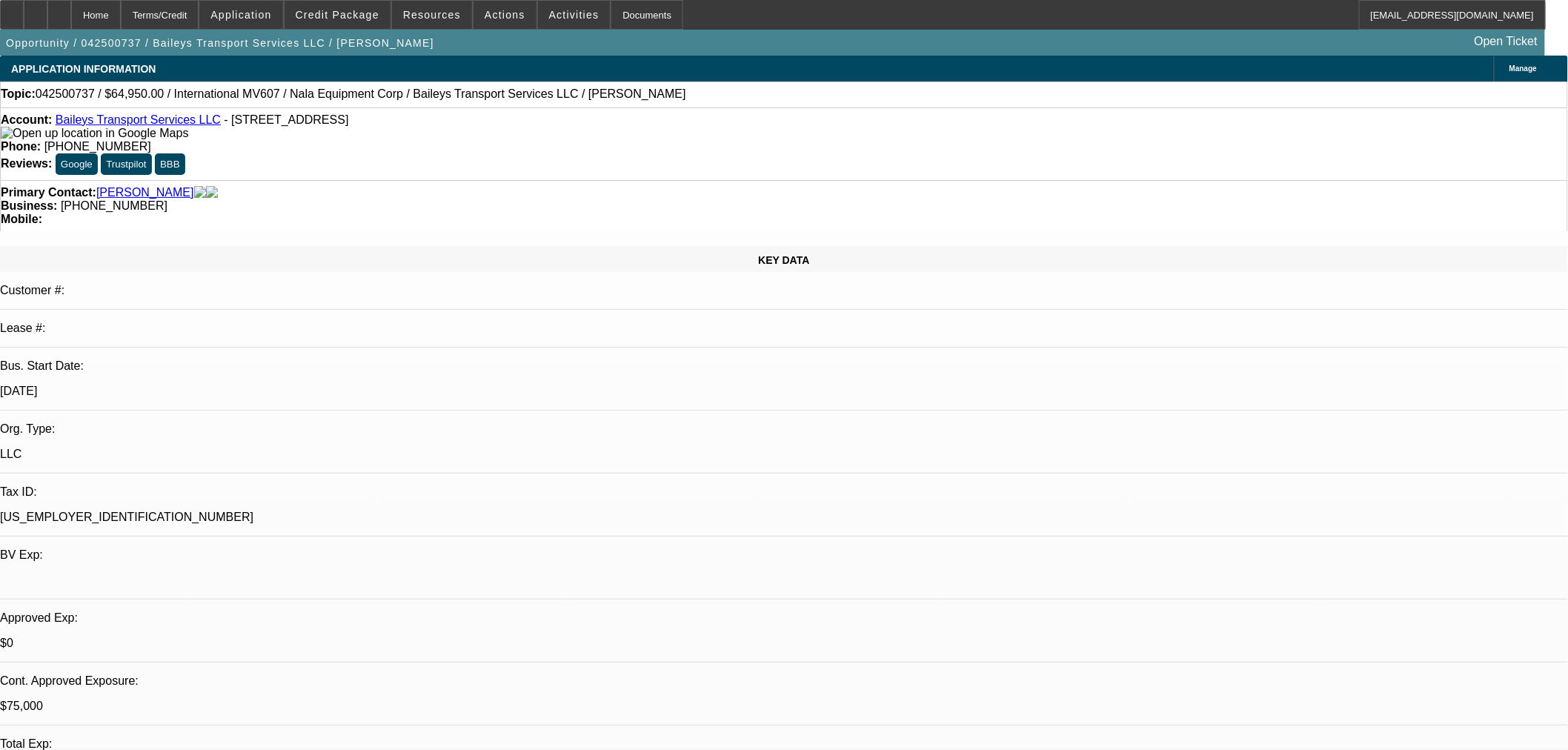
select select "0"
select select "6"
select select "0"
select select "2"
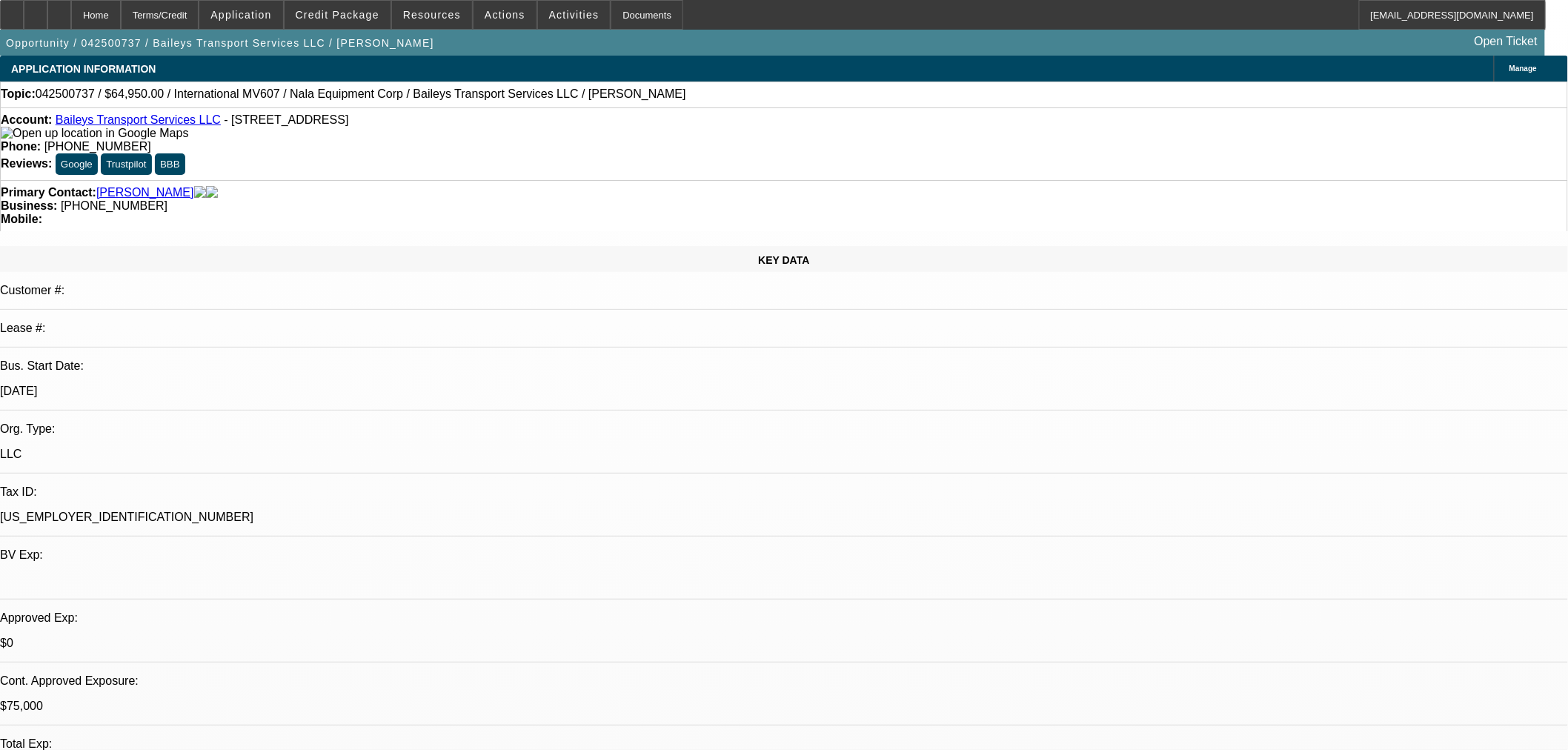
select select "0"
select select "6"
select select "0"
select select "2"
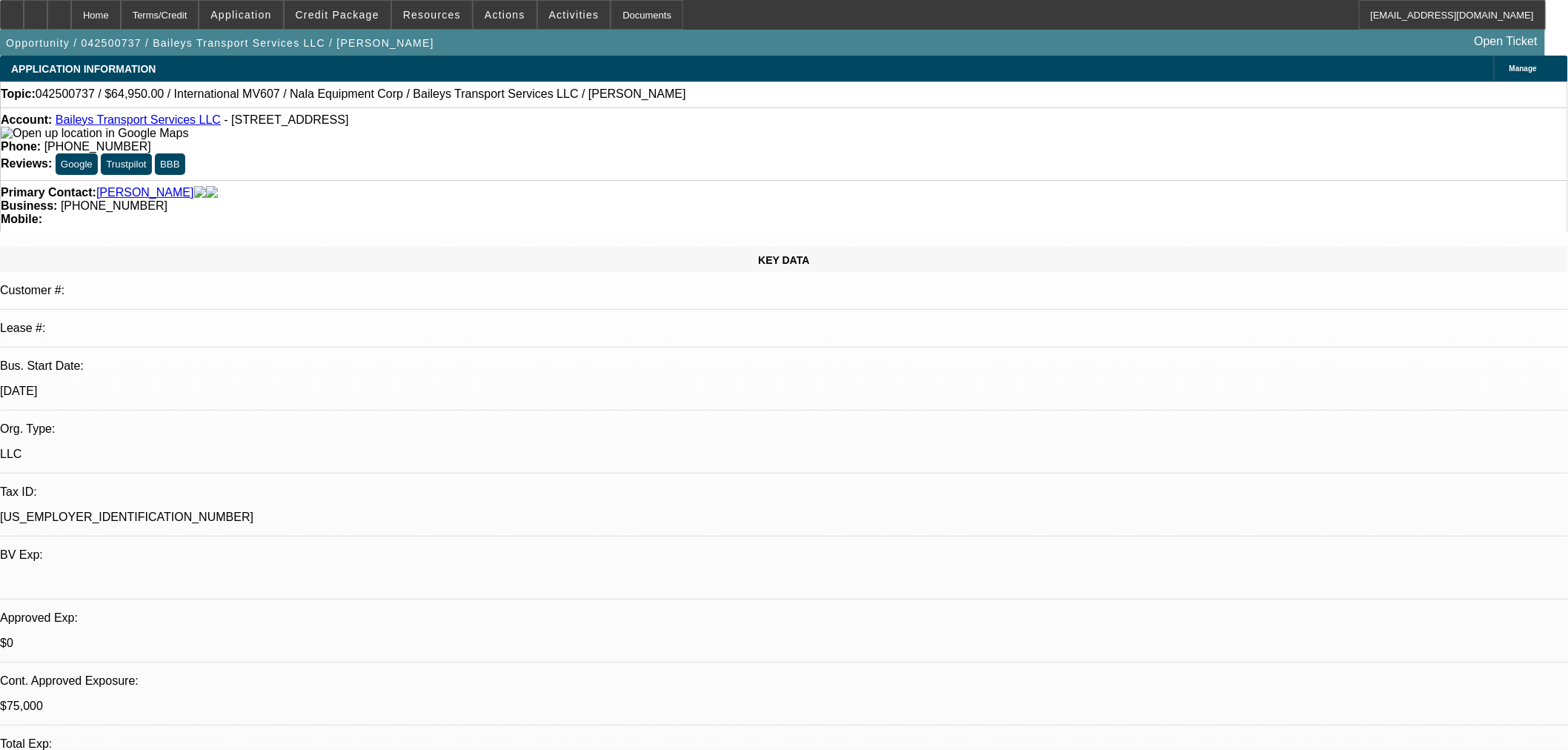
select select "0"
select select "6"
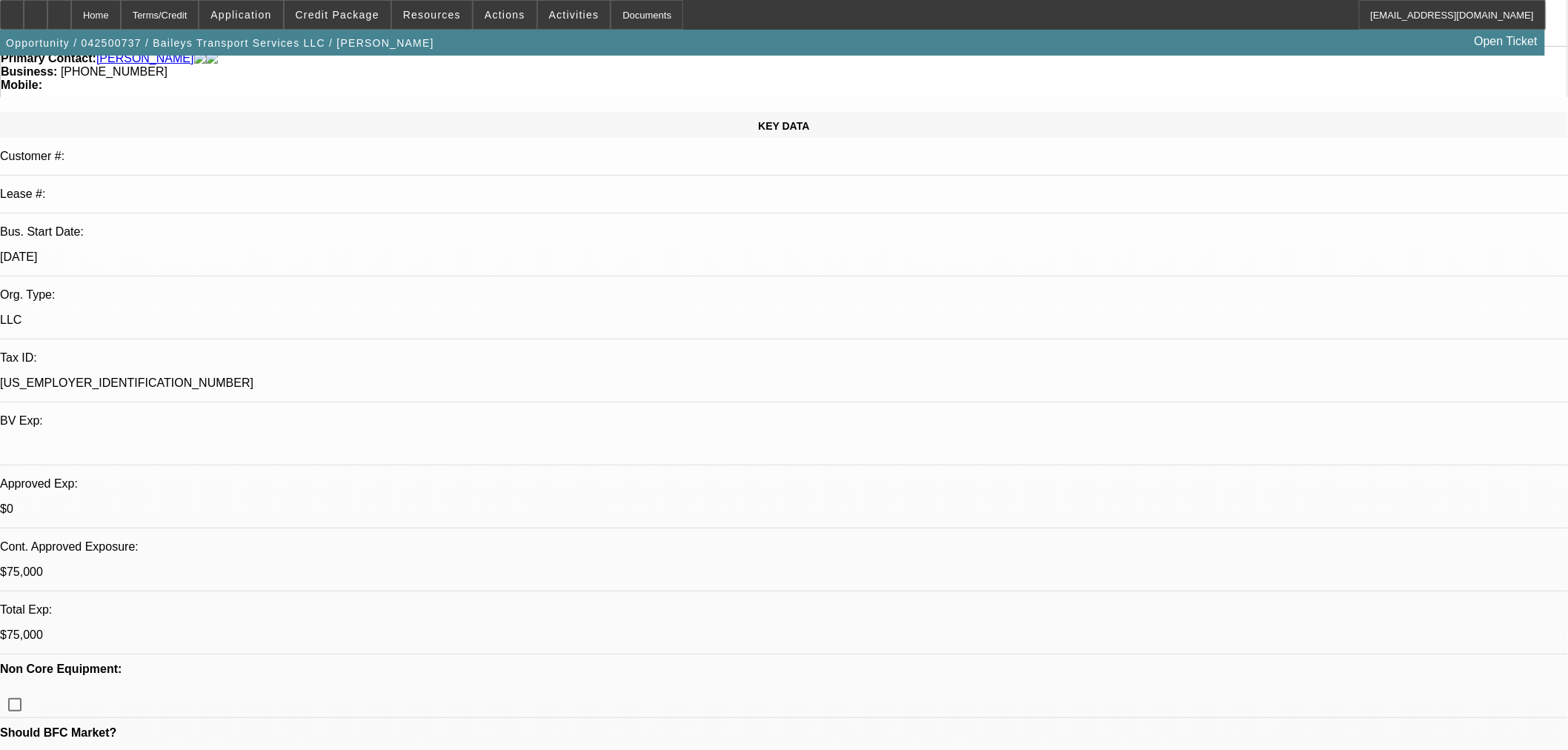
scroll to position [164, 0]
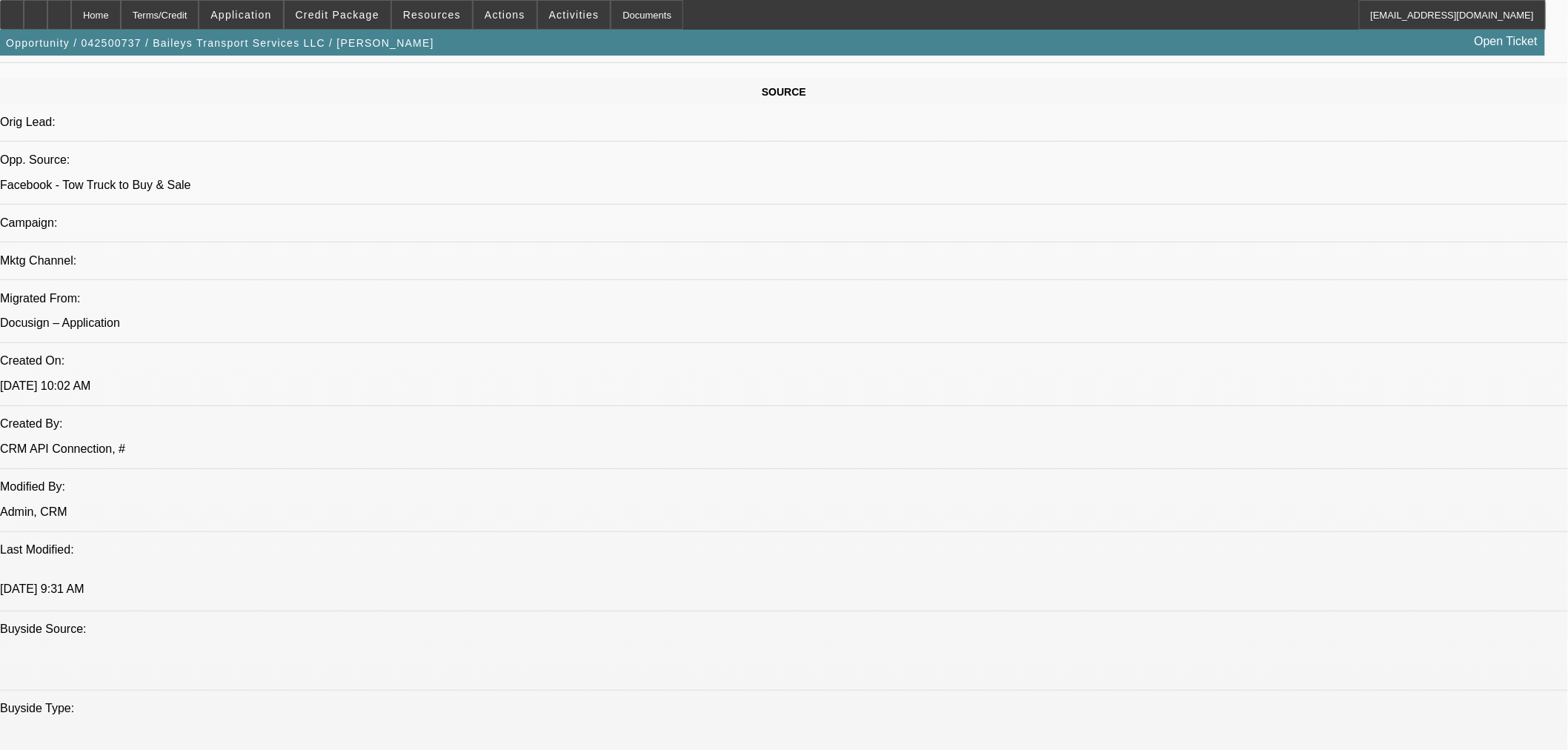
scroll to position [329, 0]
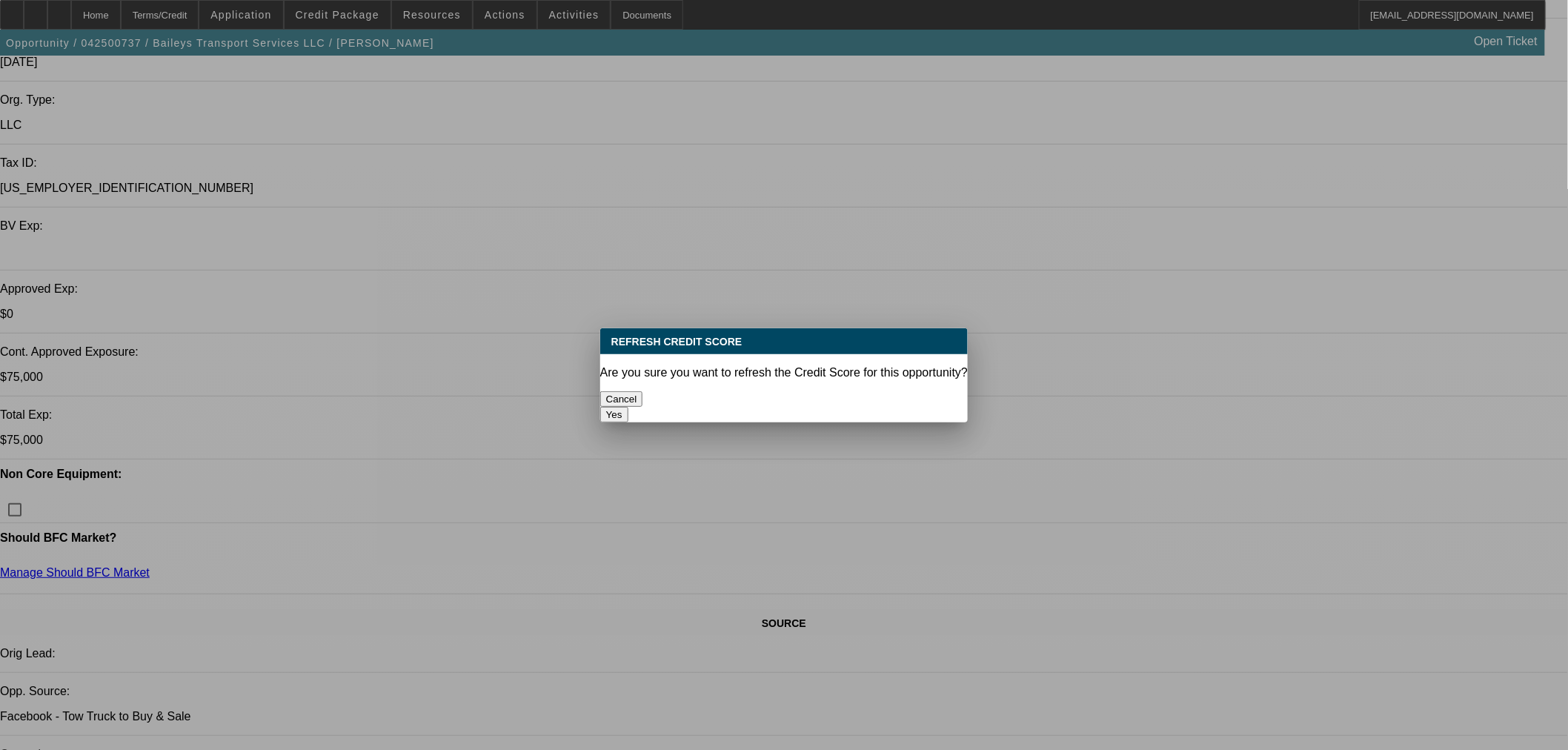
click at [628, 407] on button "Yes" at bounding box center [614, 414] width 28 height 16
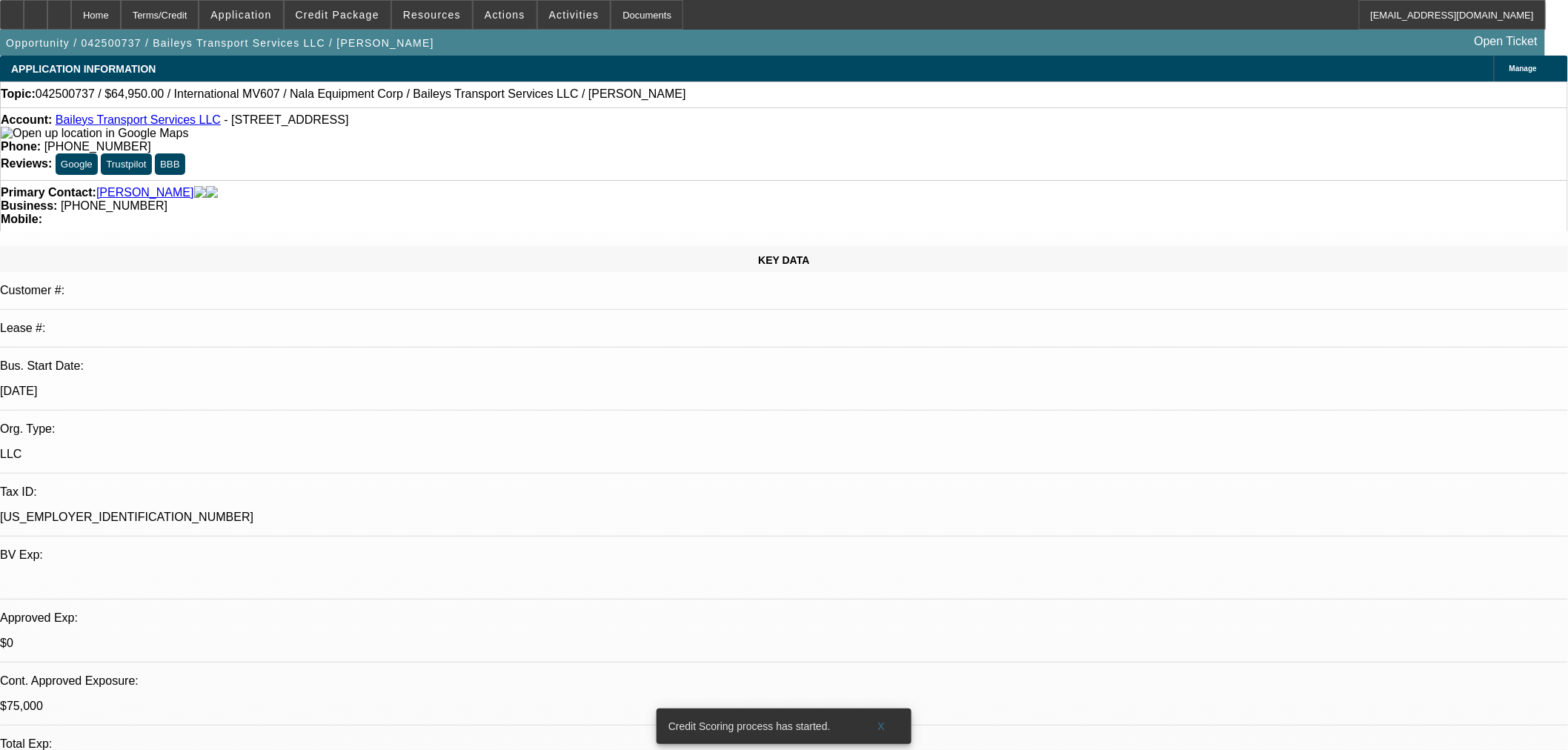
scroll to position [329, 0]
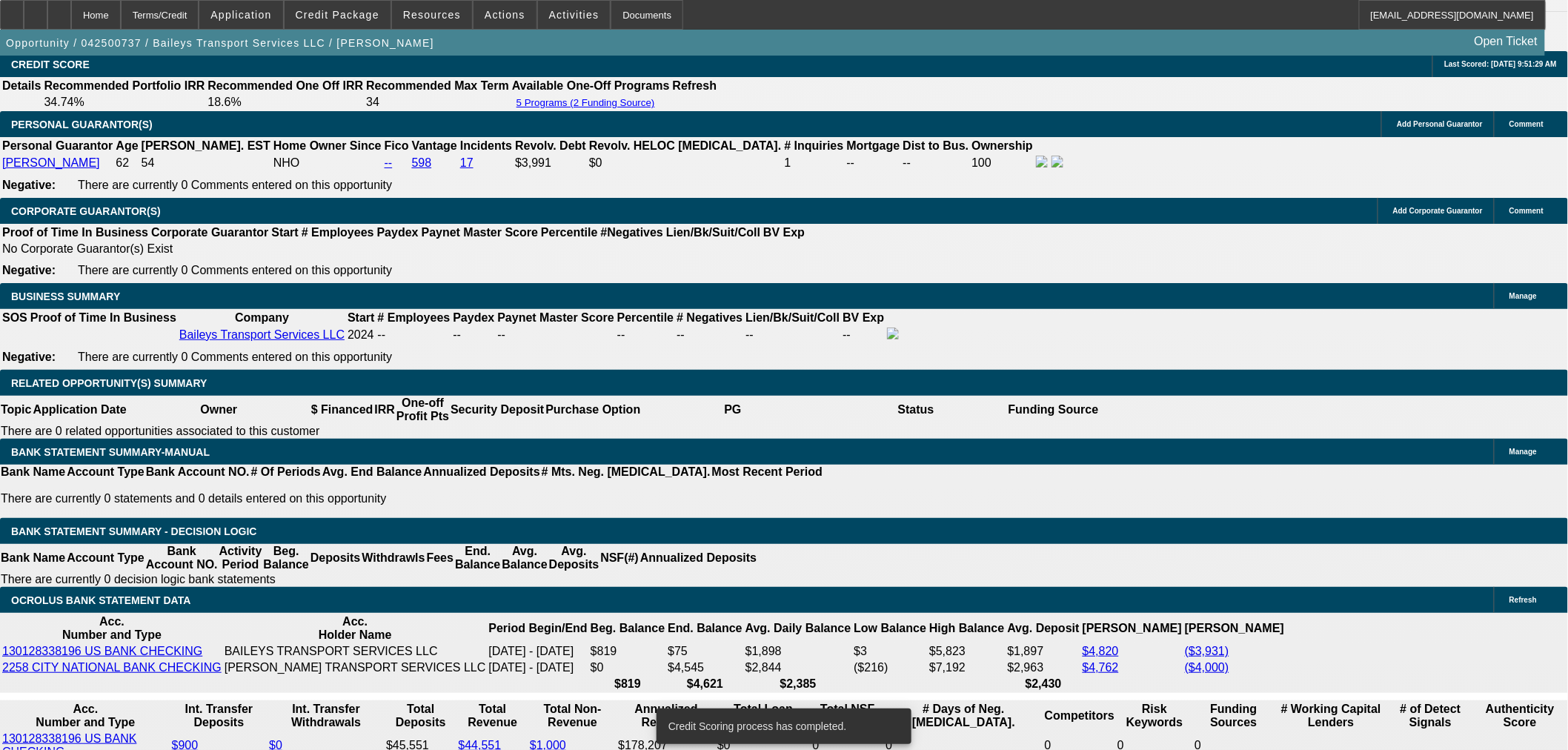
scroll to position [2140, 0]
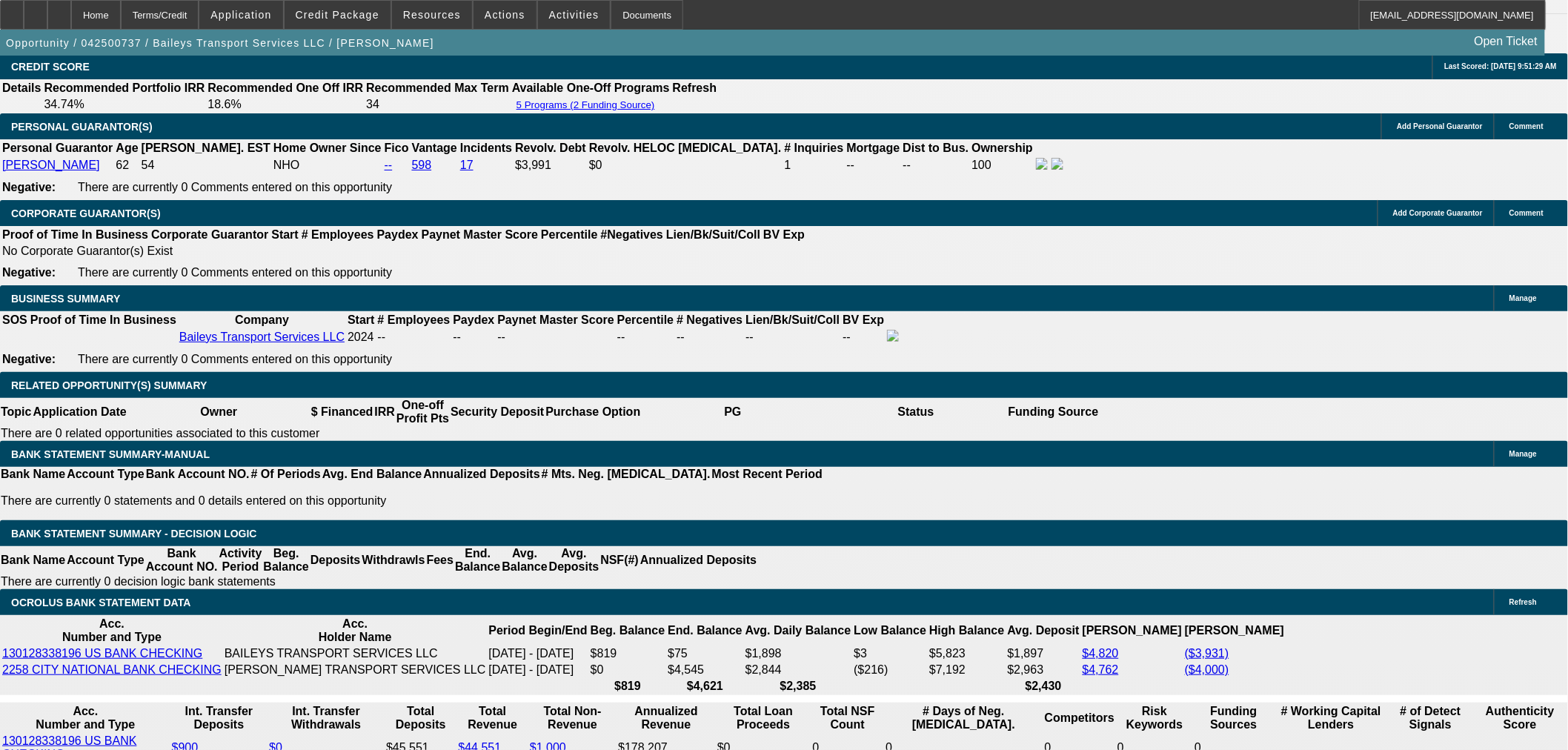
select select "0"
select select "2"
select select "0"
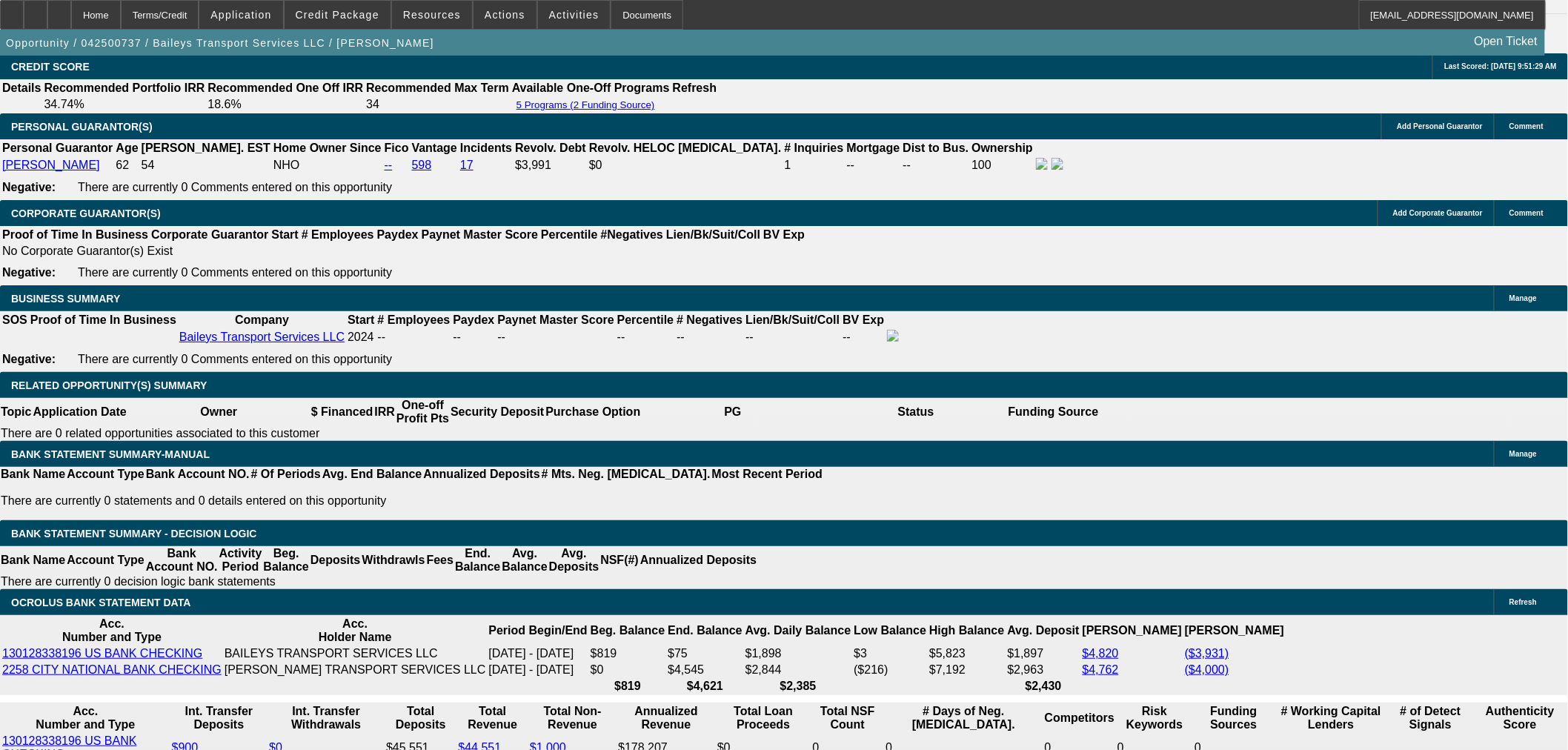
select select "6"
select select "0"
select select "2"
select select "0"
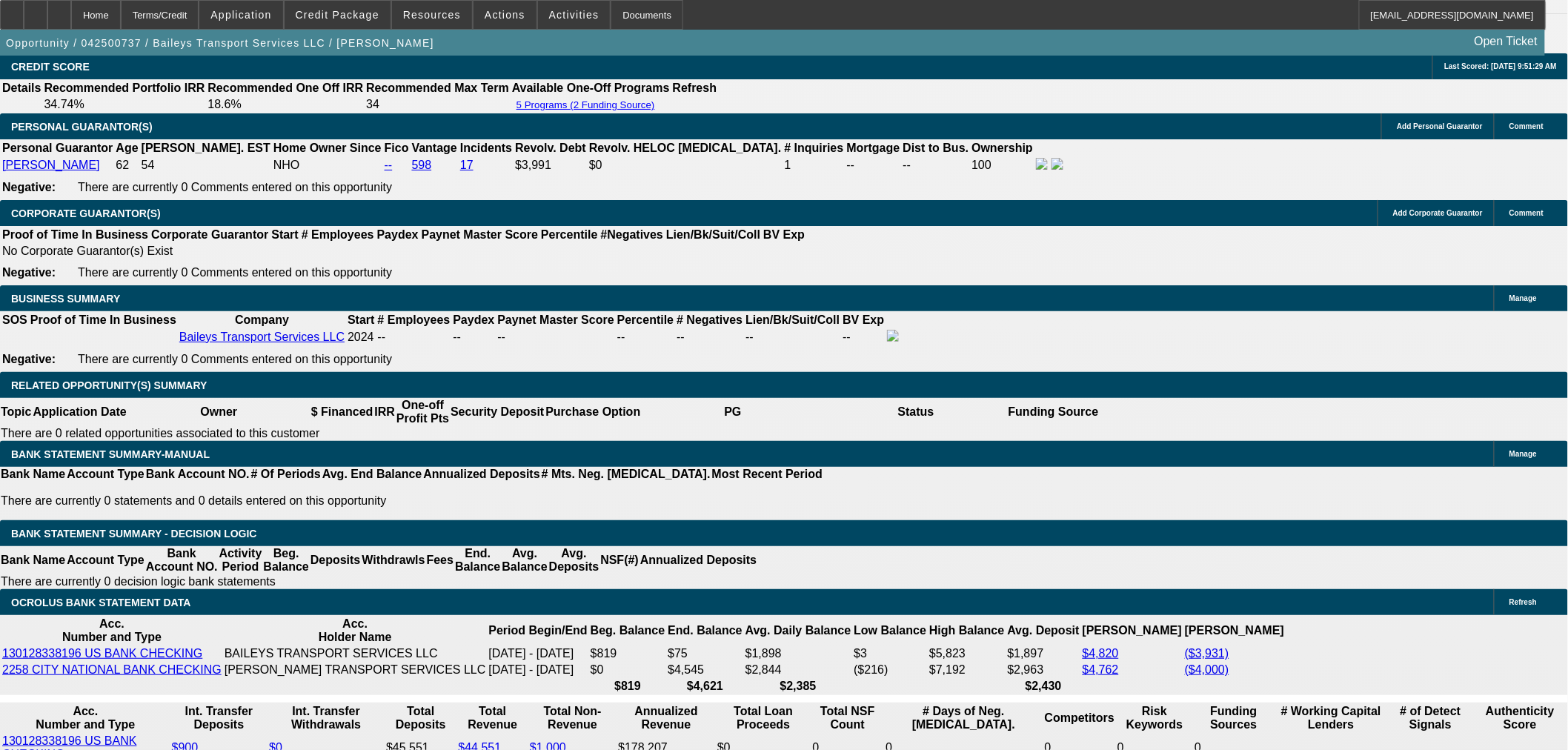
select select "6"
select select "0.15"
select select "2"
select select "0"
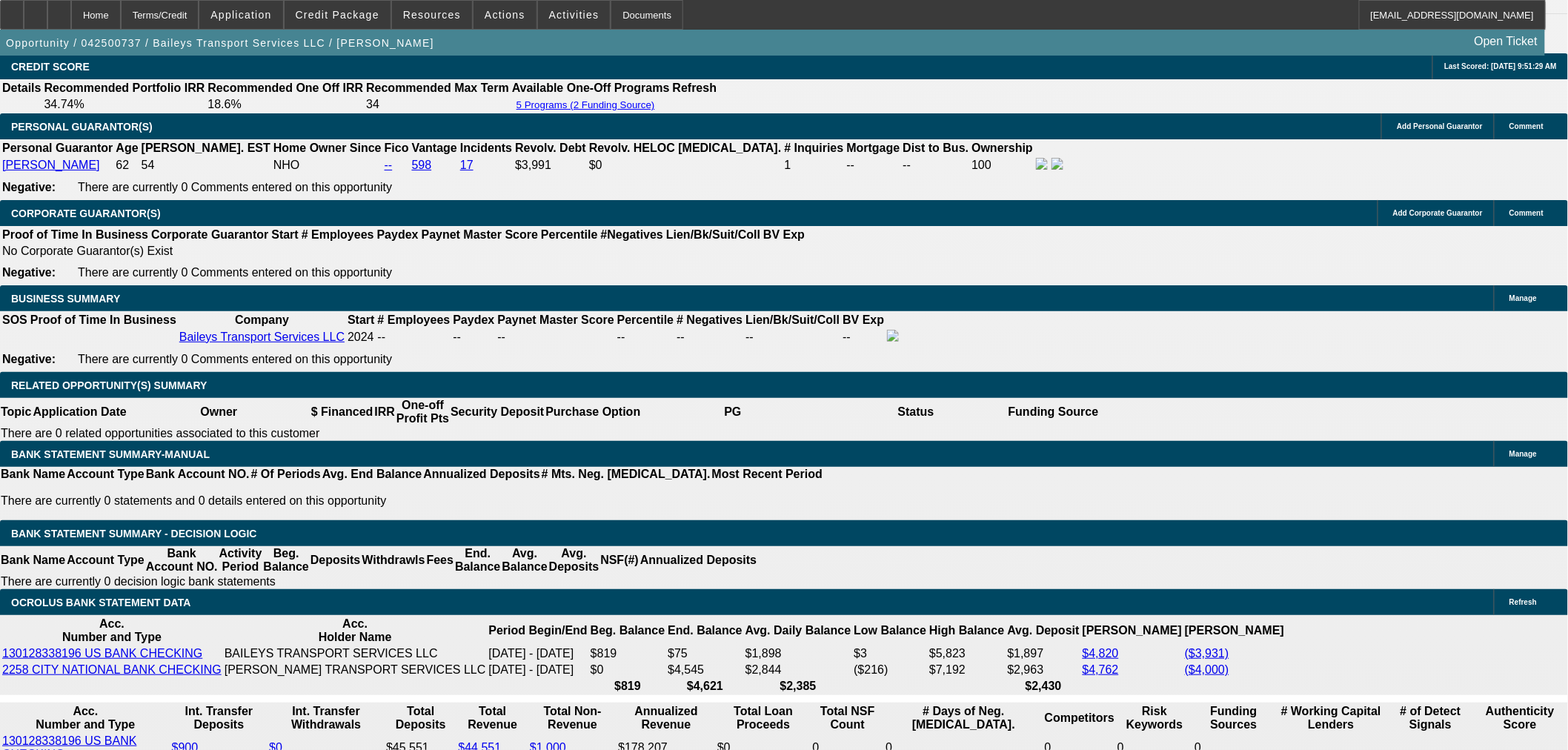
select select "6"
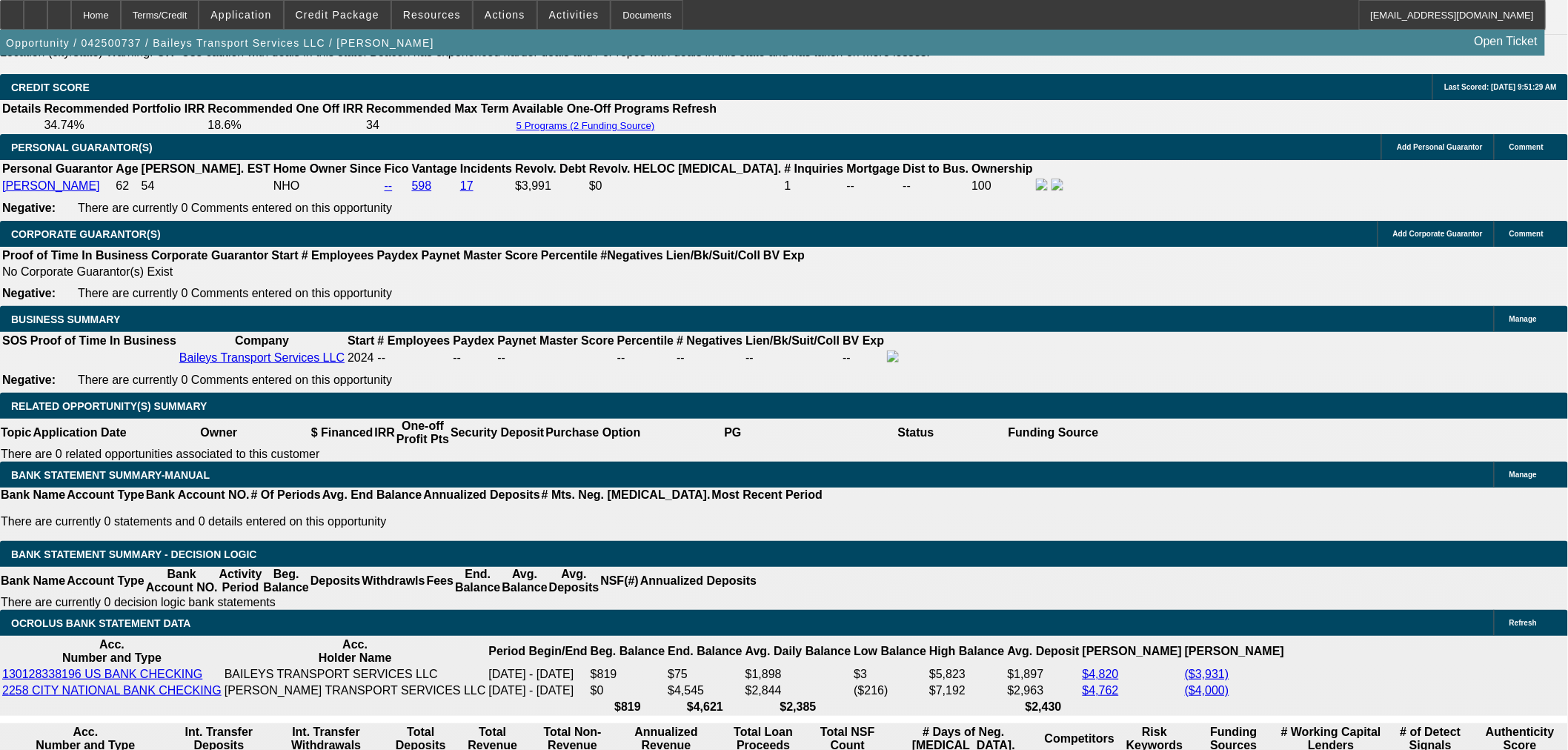
scroll to position [1811, 0]
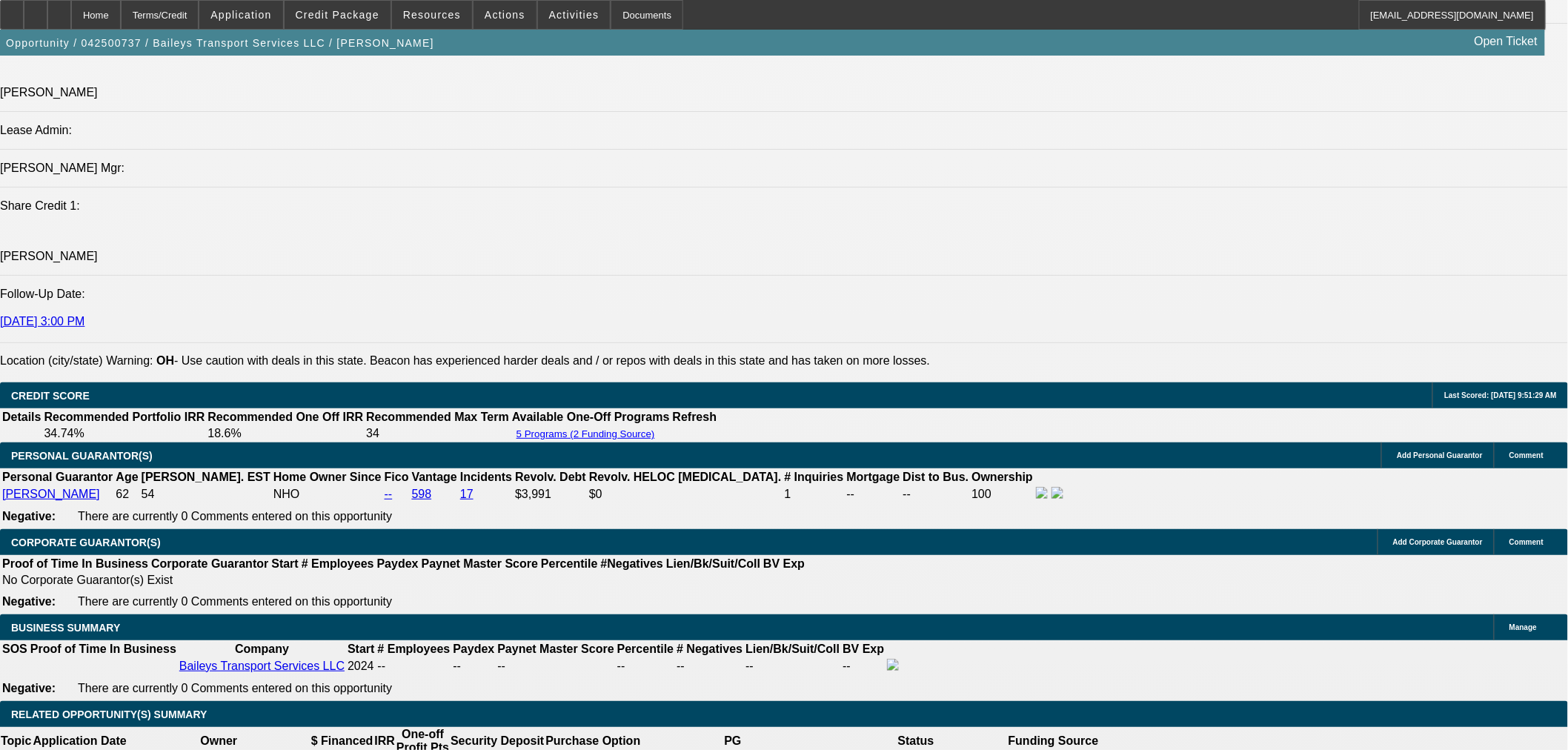
select select "0"
select select "2"
select select "0"
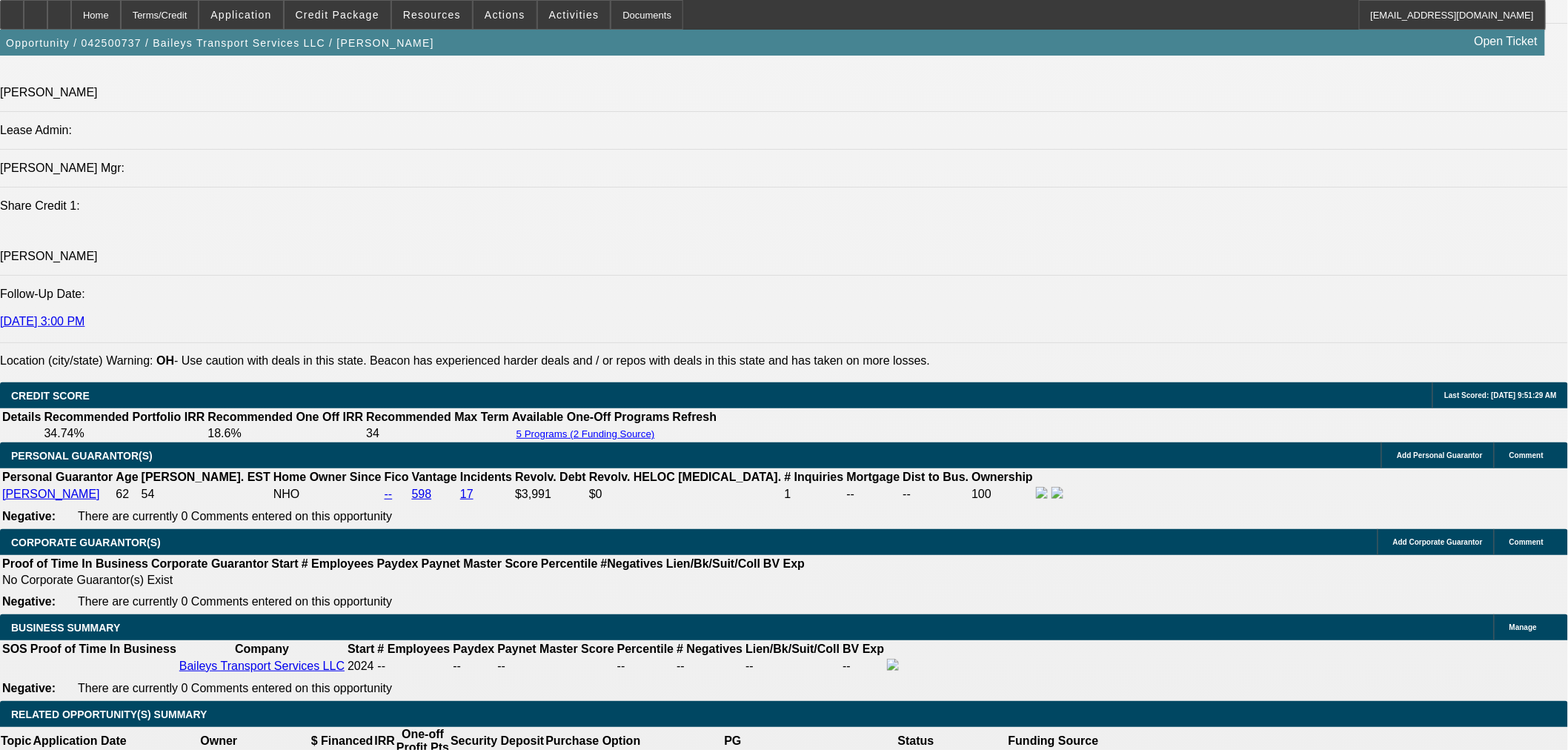
select select "6"
select select "0"
select select "2"
select select "0"
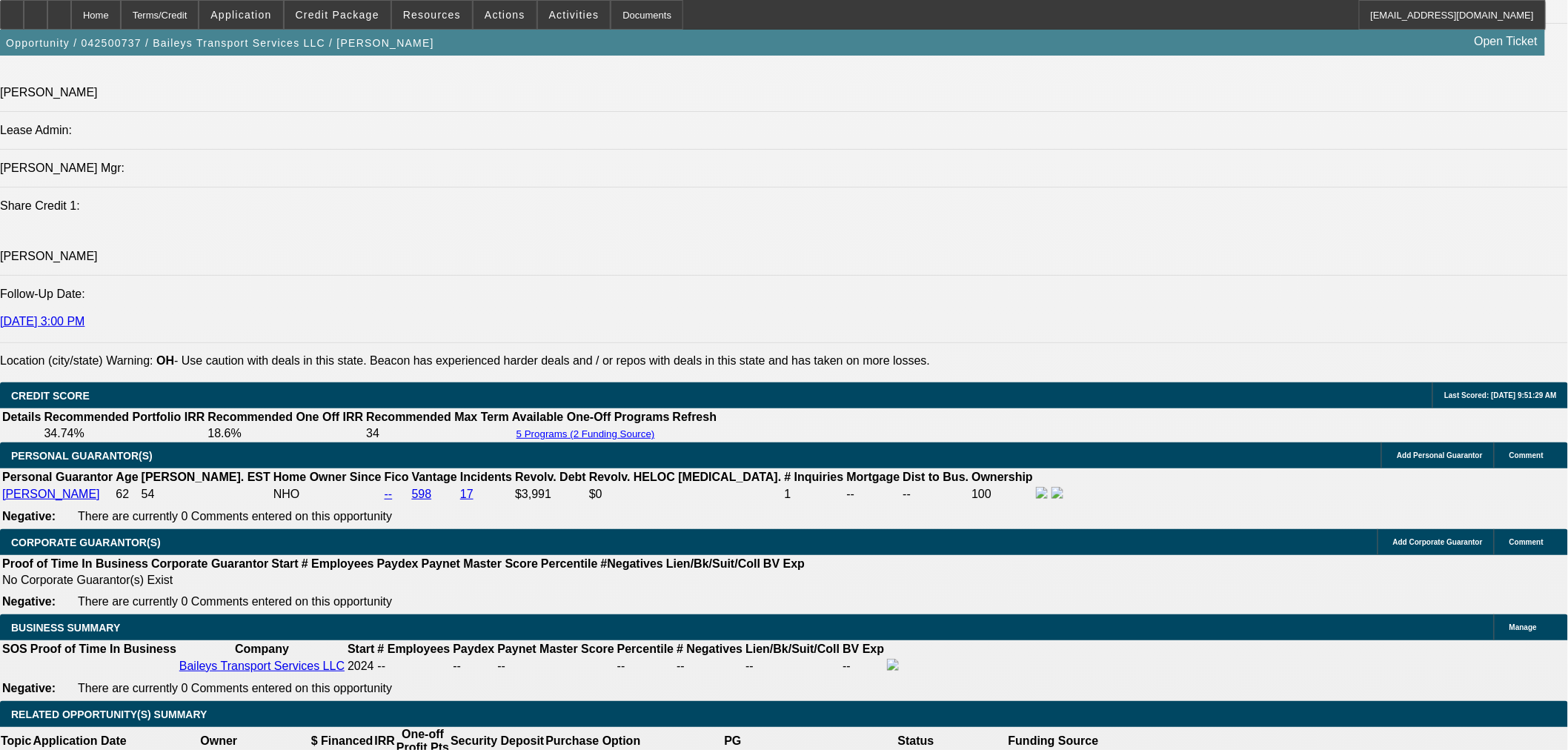
select select "6"
select select "0"
select select "2"
select select "0"
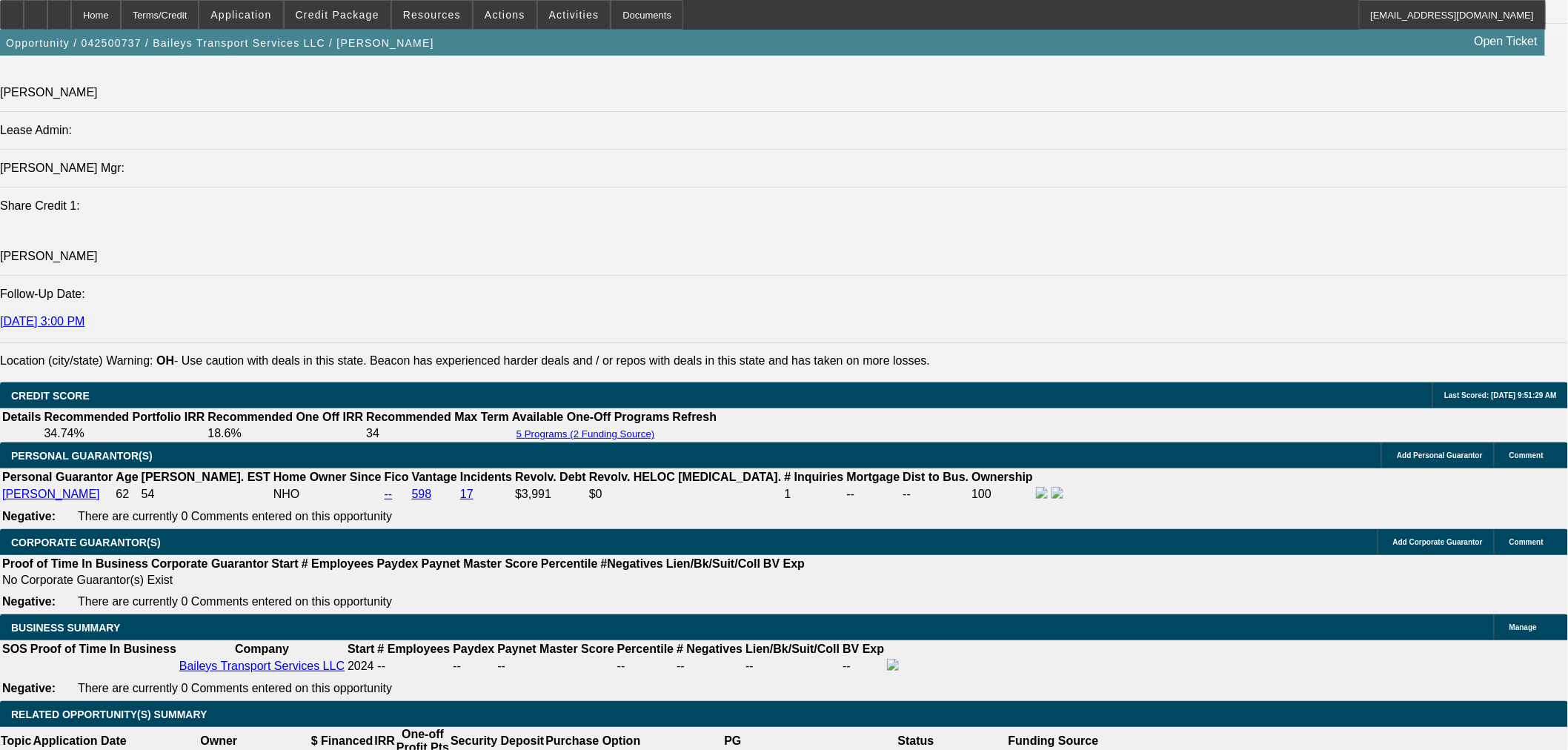
select select "6"
select select "0"
select select "2"
select select "0"
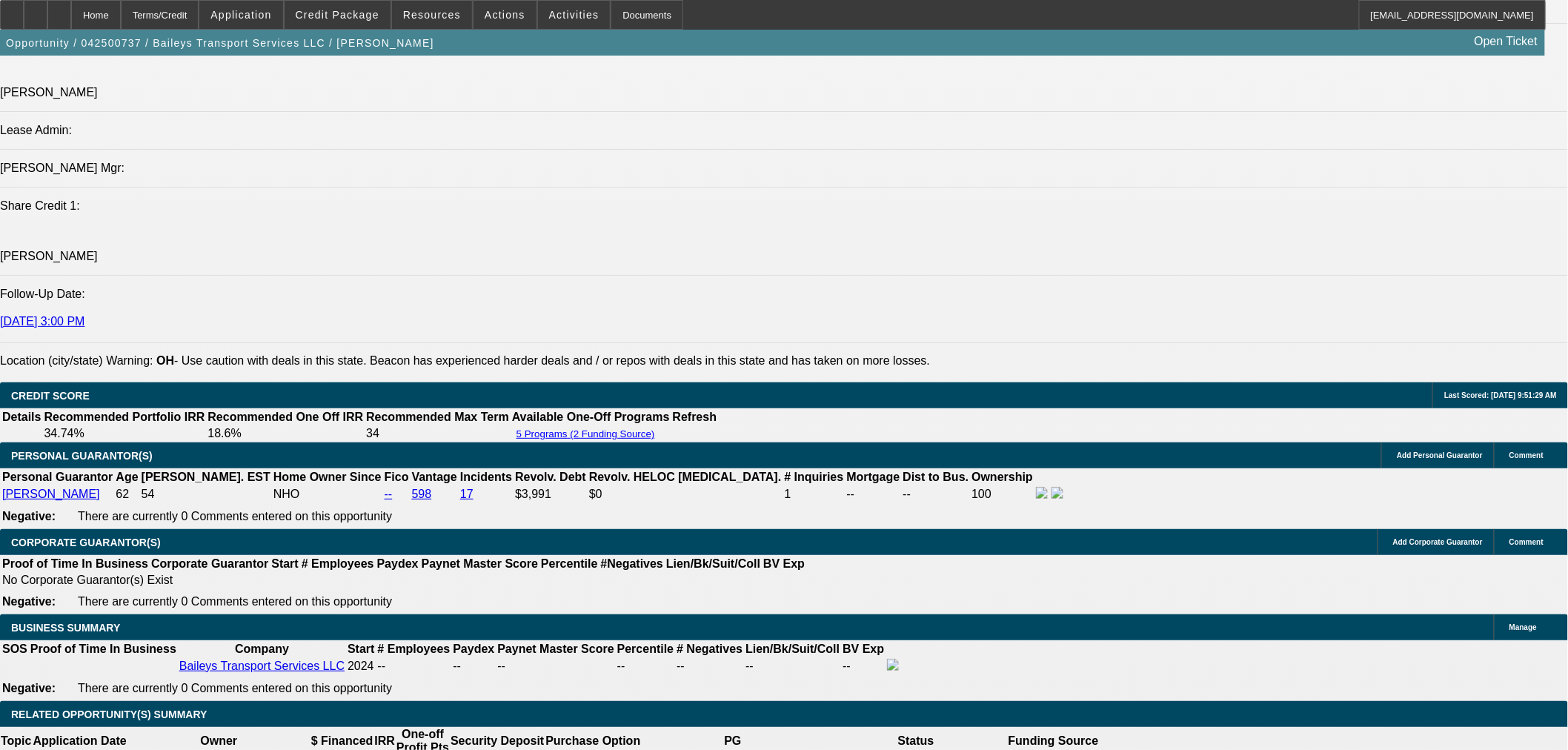
select select "6"
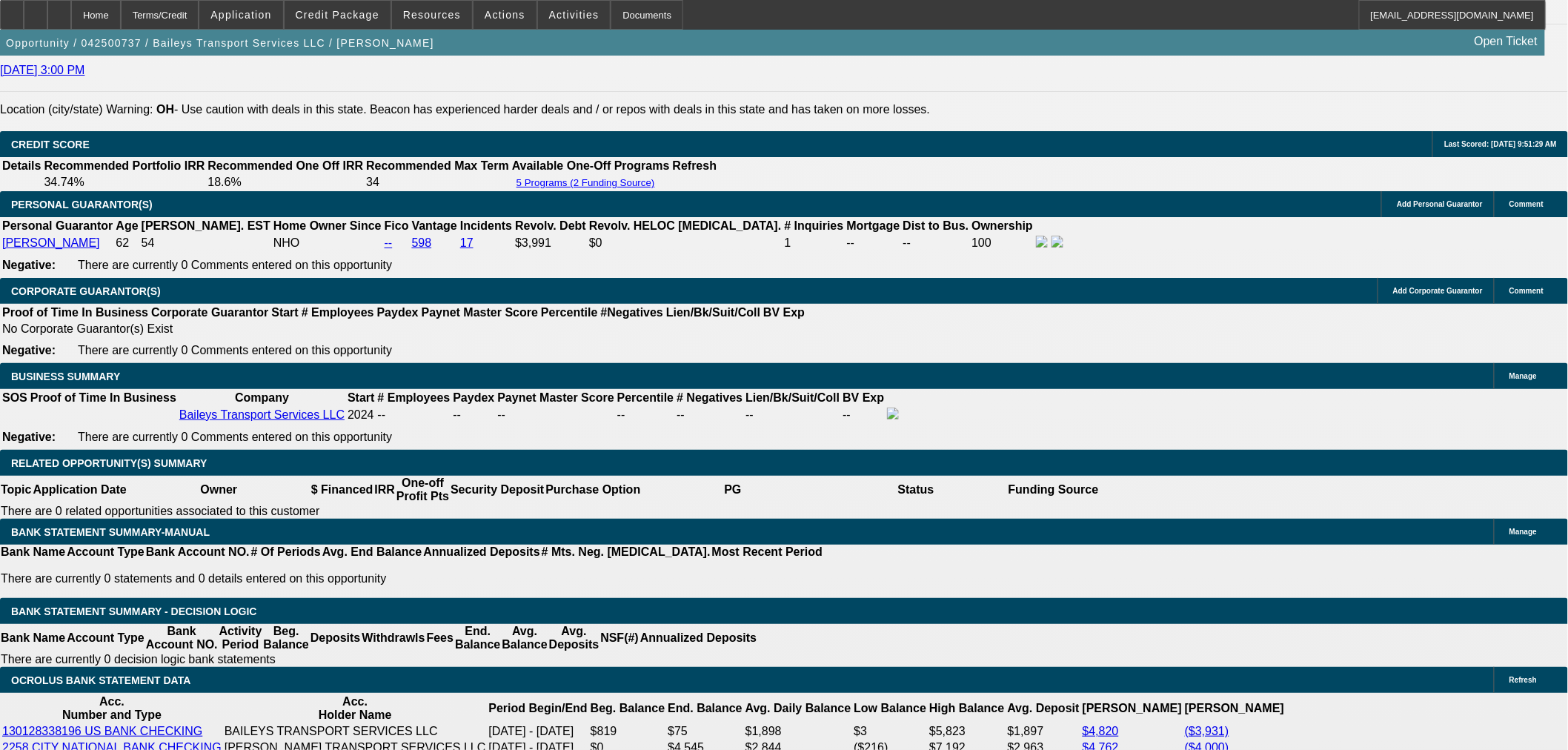
scroll to position [2057, 0]
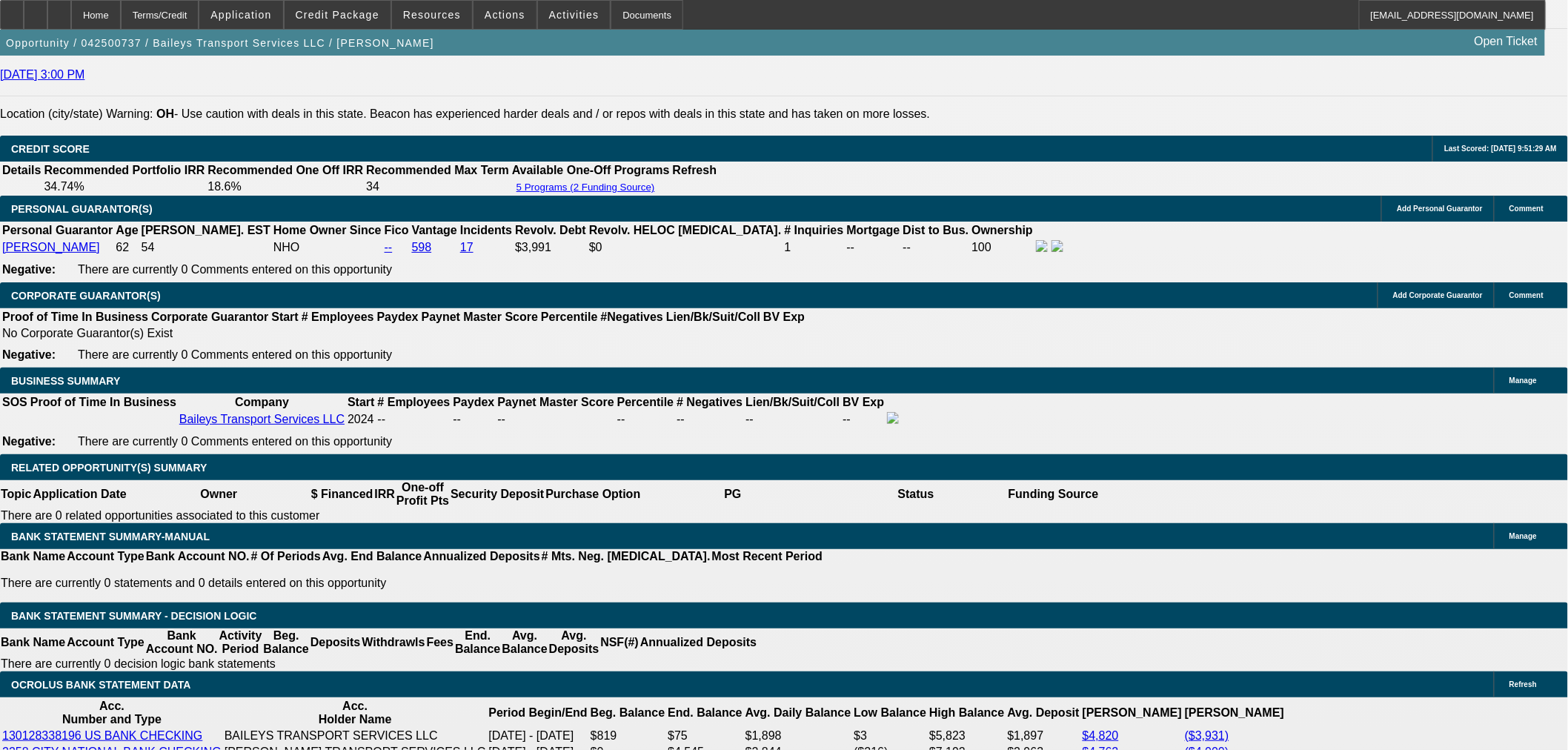
select select "0"
select select "2"
select select "0"
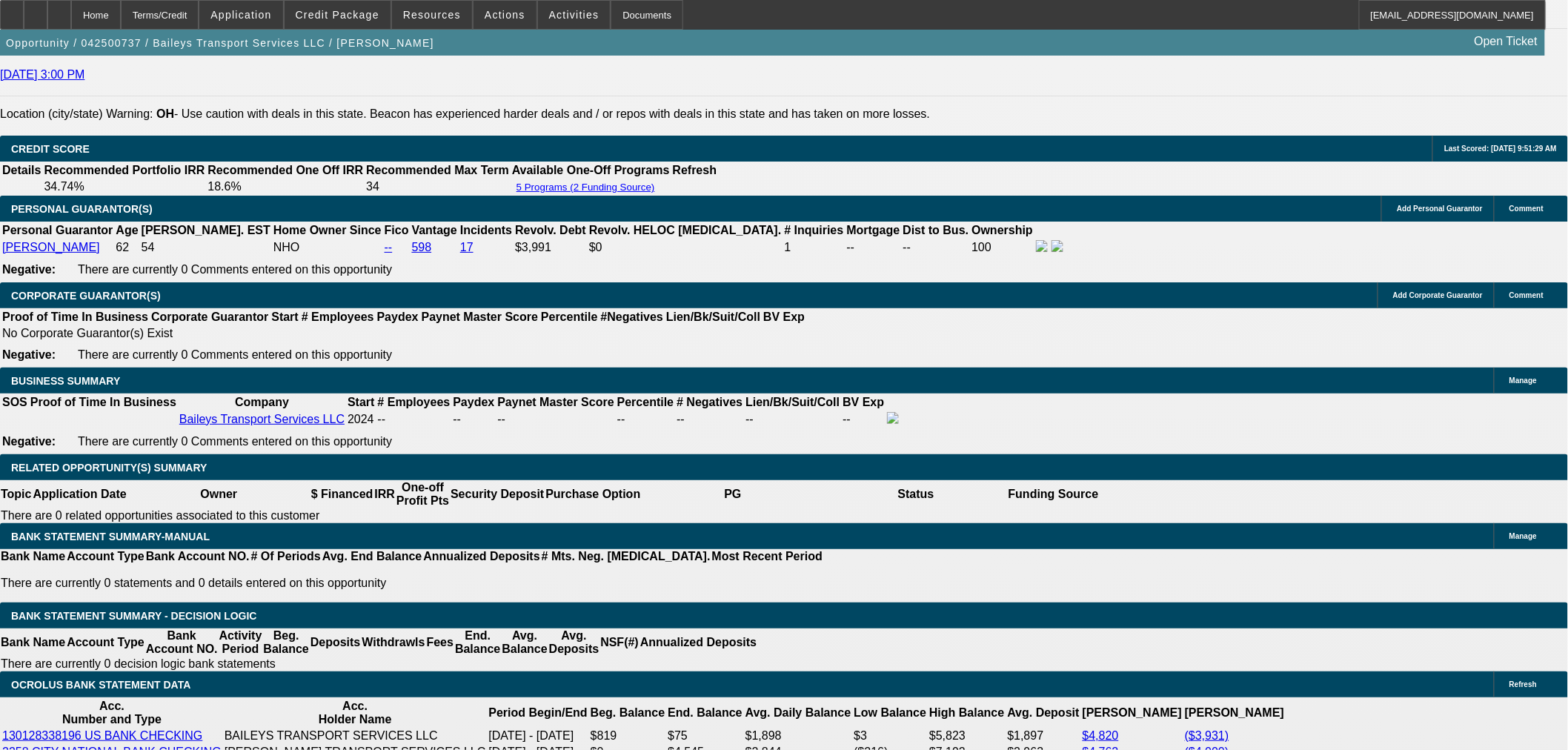
select select "6"
select select "0"
select select "2"
select select "0"
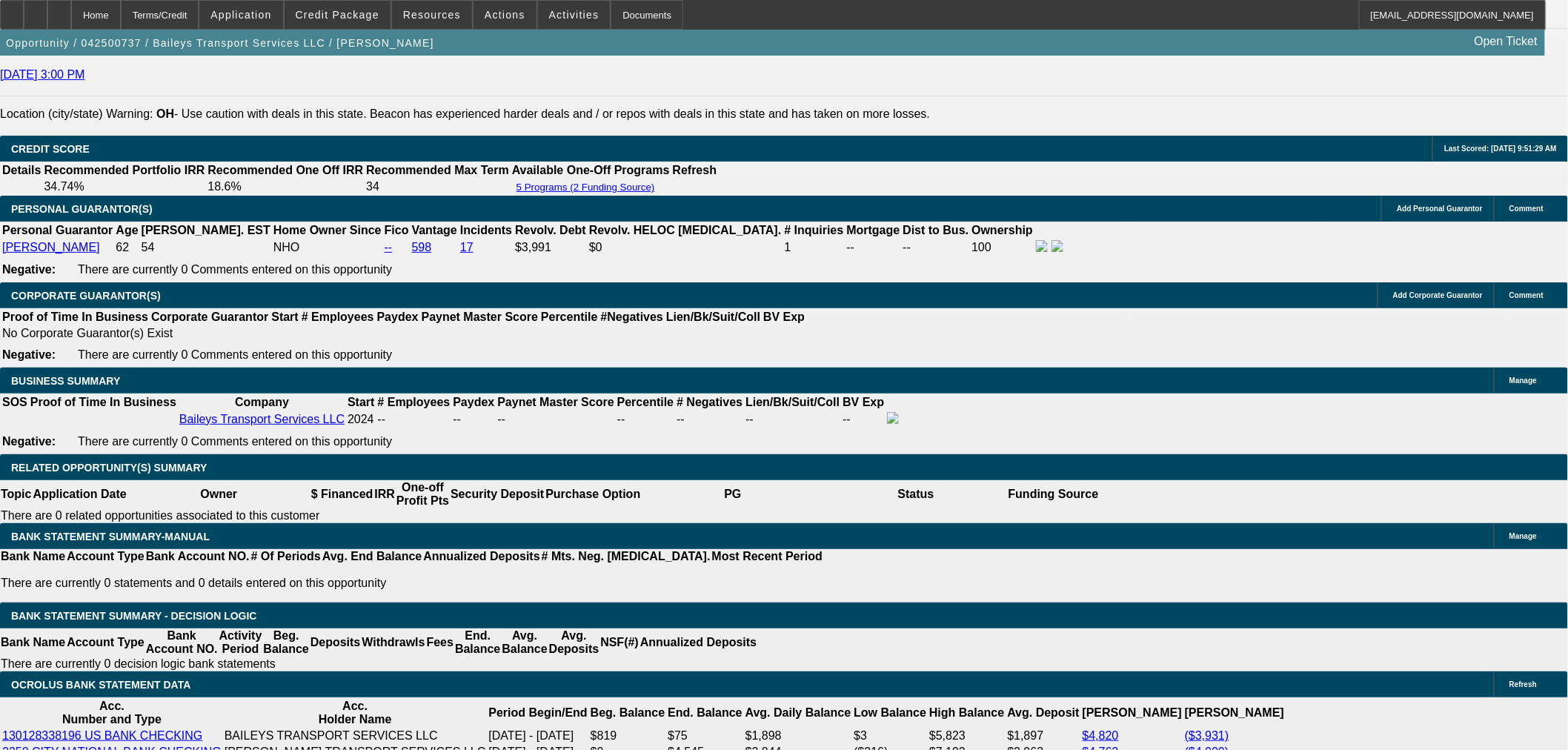
select select "6"
select select "0.15"
select select "2"
select select "0"
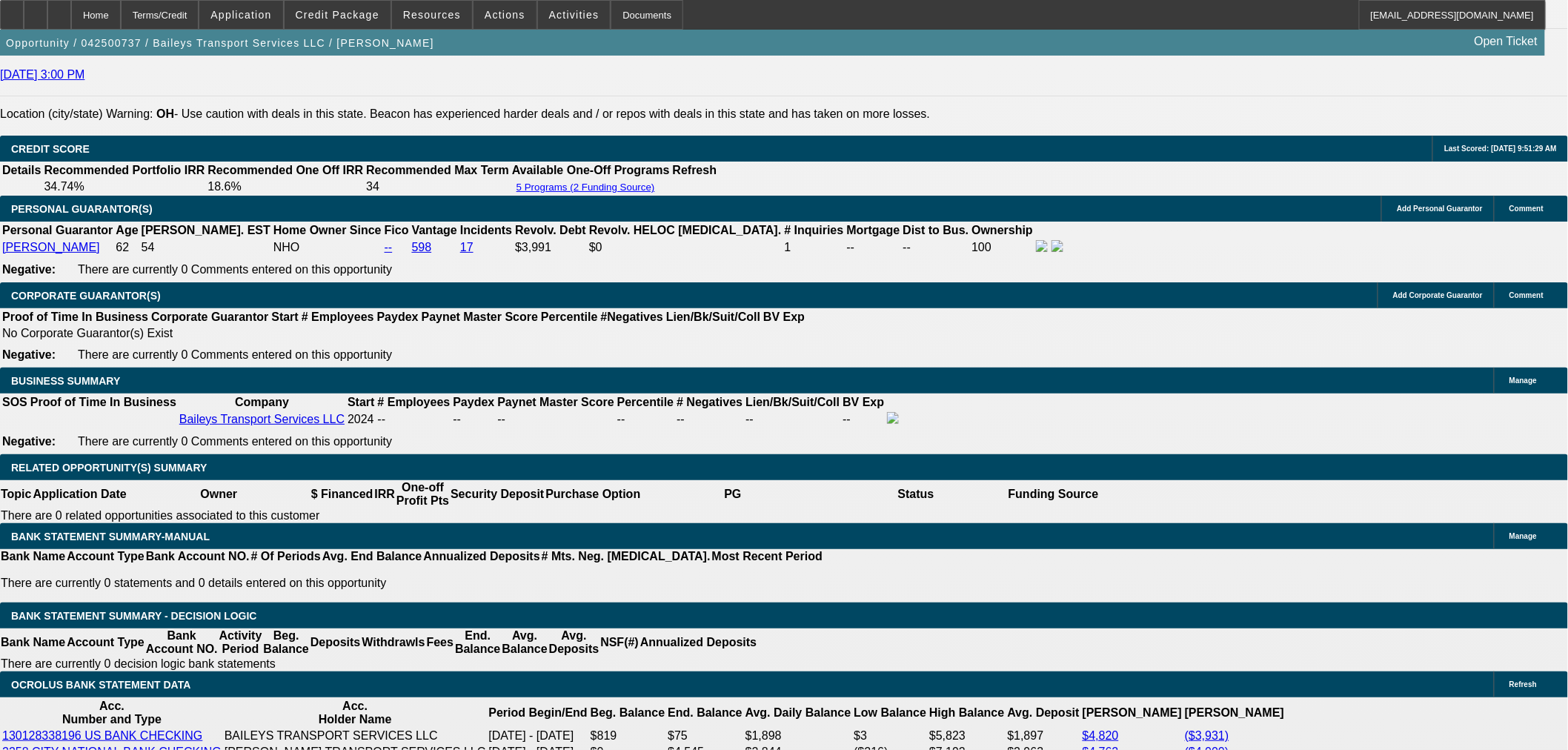
select select "6"
select select "0"
select select "2"
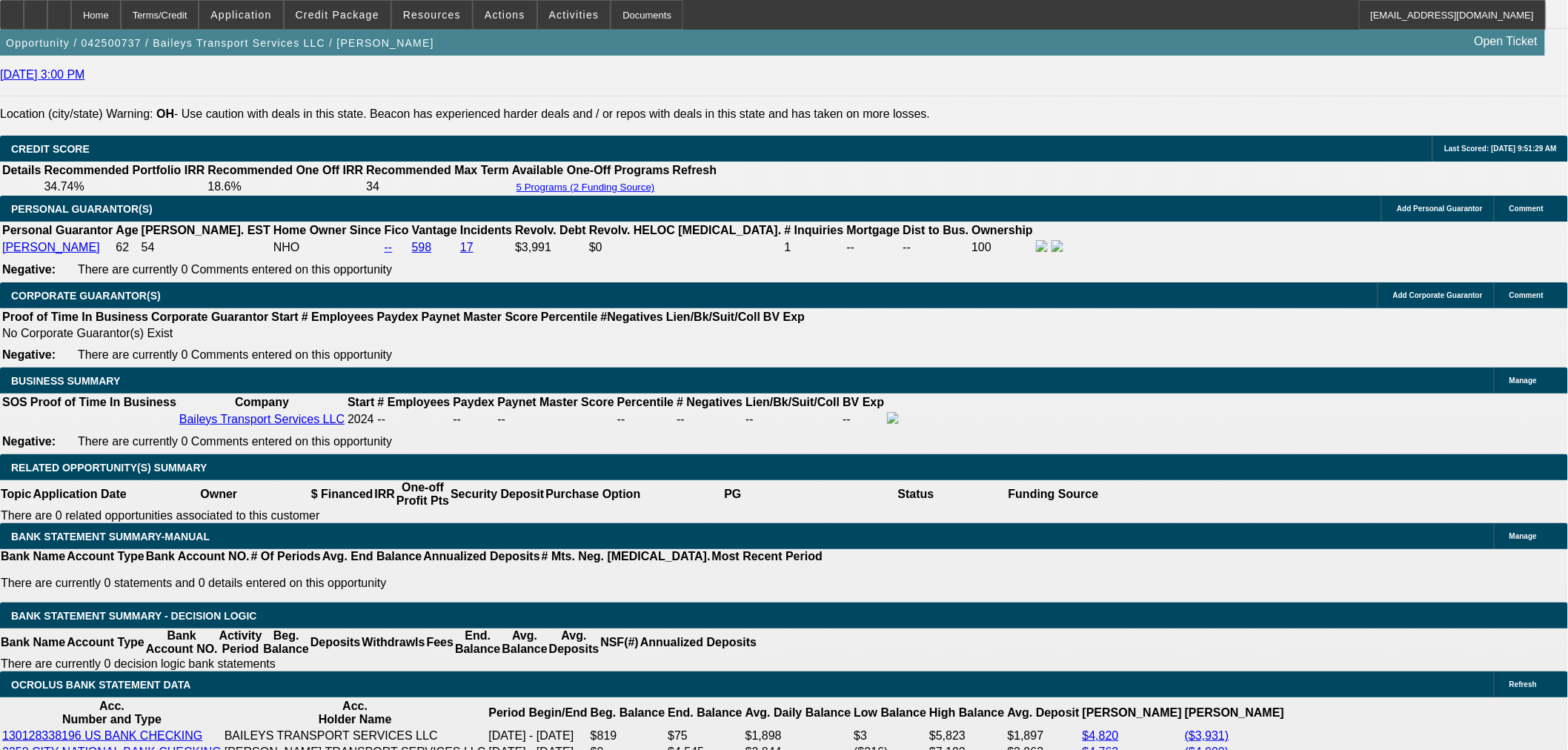
select select "0"
select select "6"
select select "0"
select select "2"
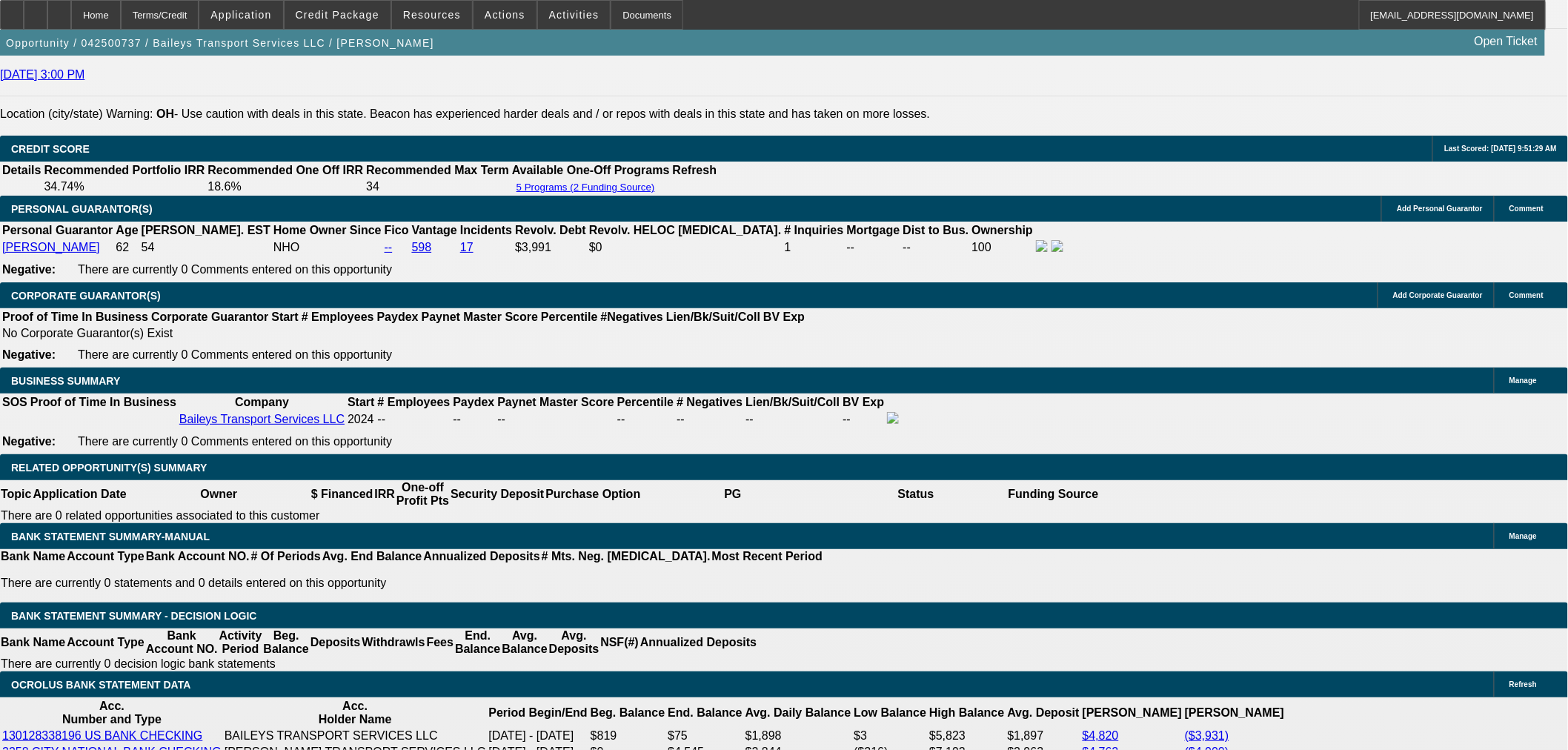
select select "0"
select select "6"
select select "0"
select select "2"
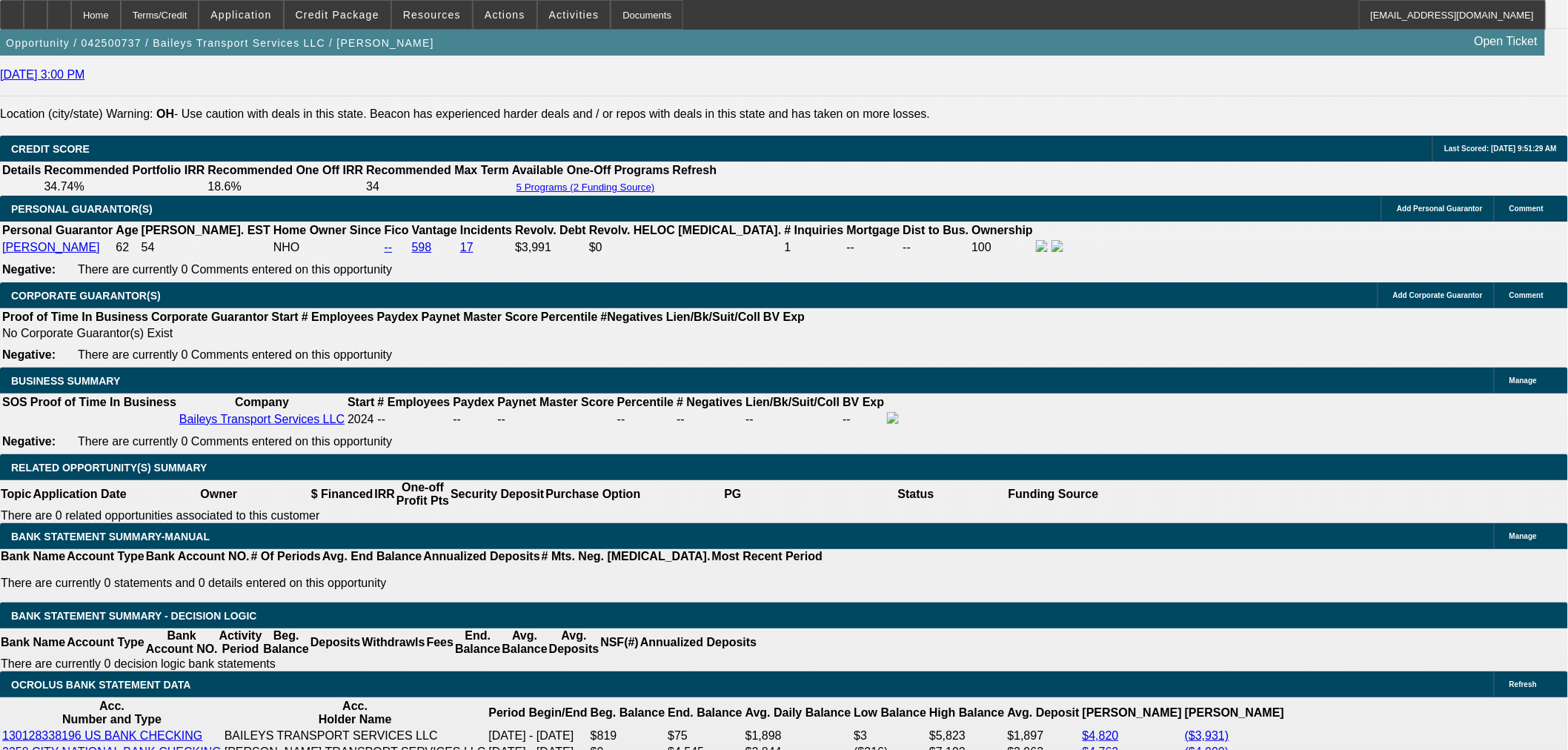
select select "0"
select select "6"
select select "0"
select select "2"
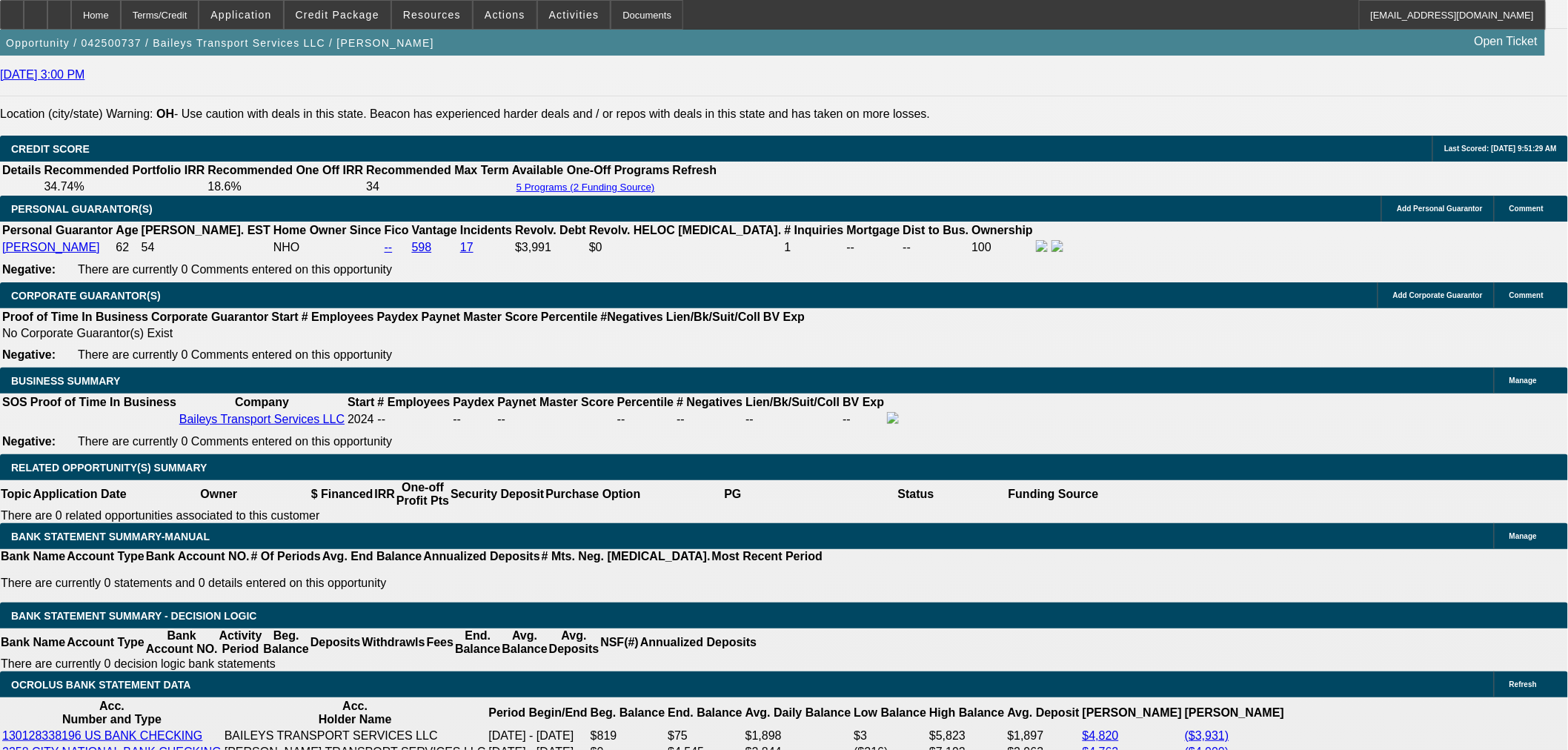
select select "0"
select select "6"
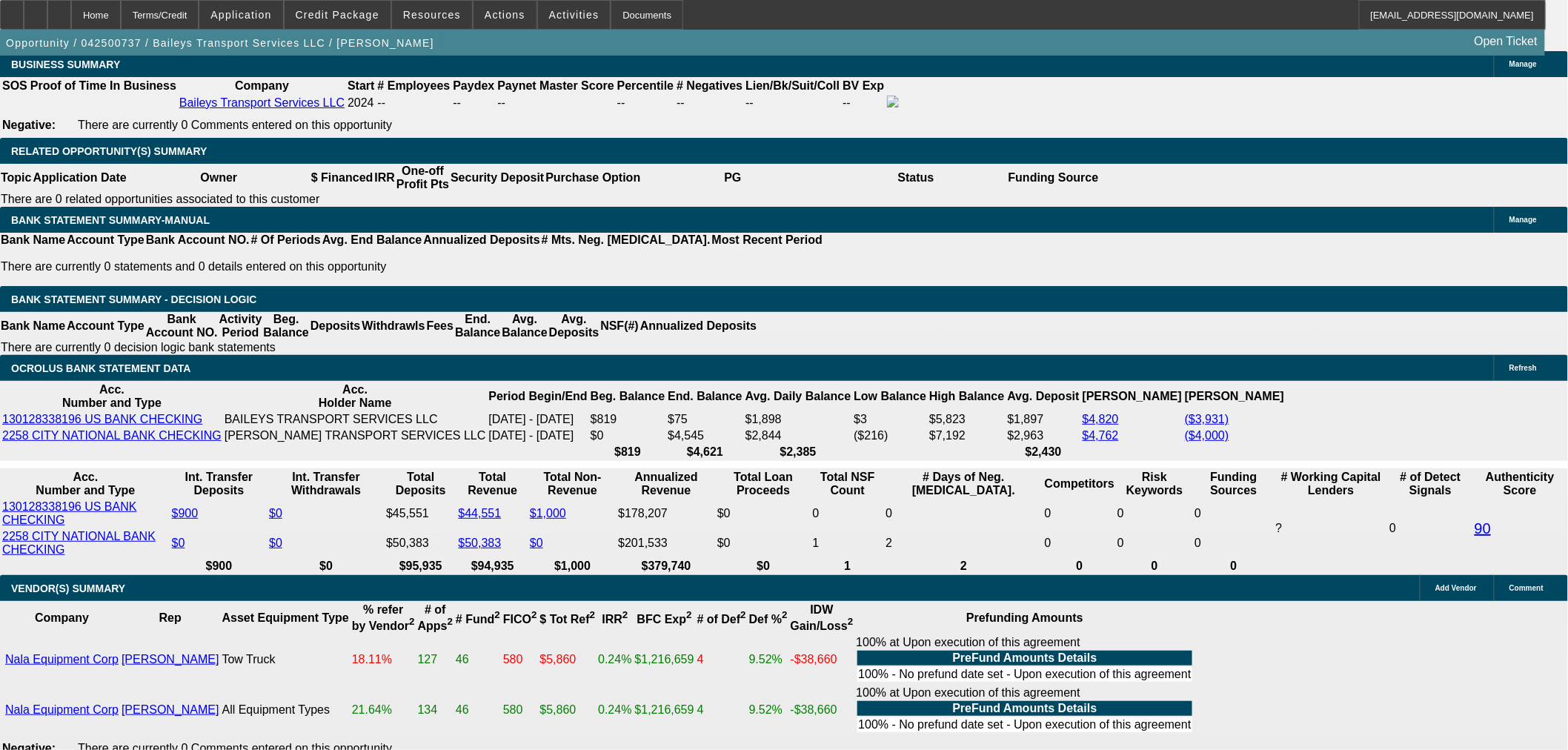
scroll to position [2552, 0]
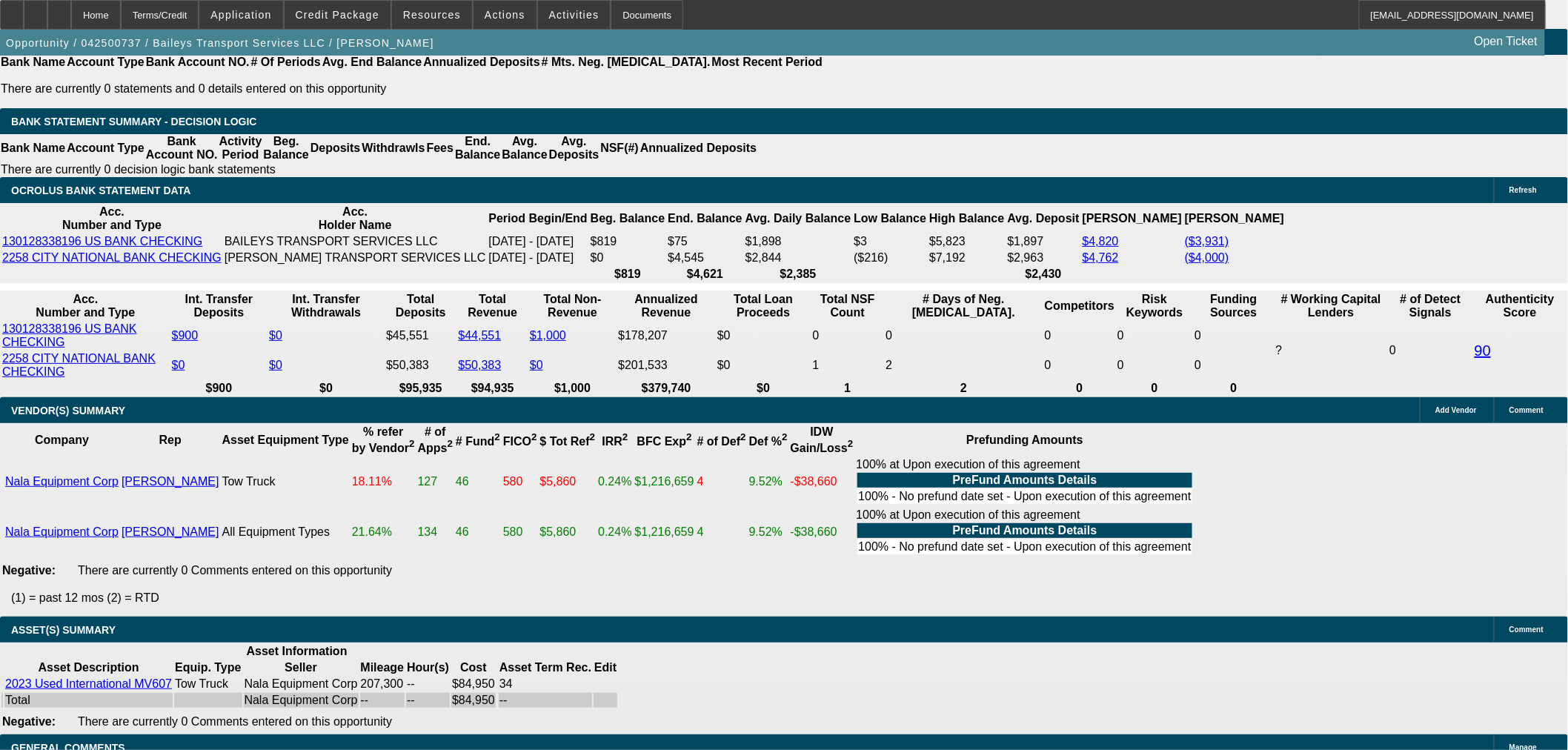
select select "5"
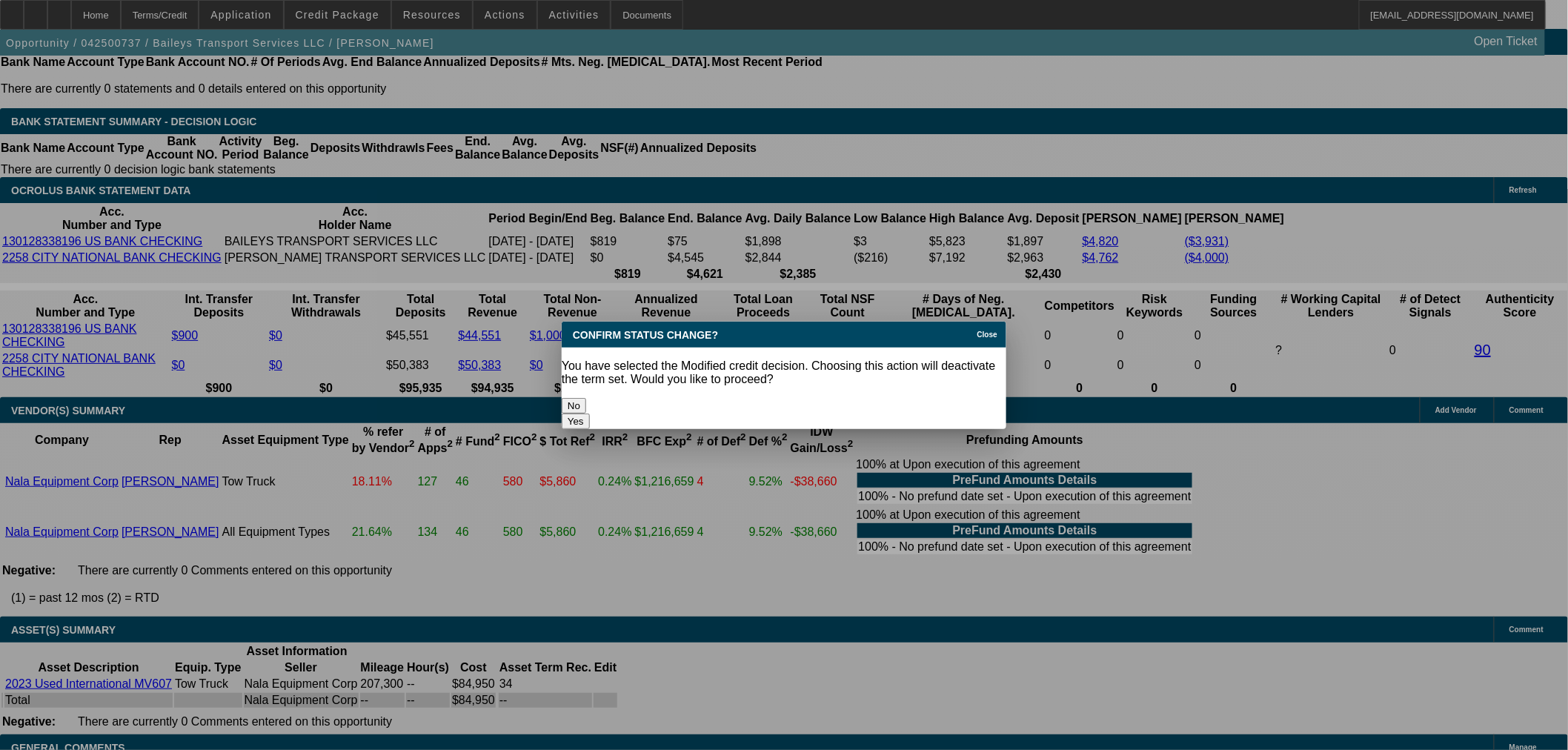
click at [589, 413] on button "Yes" at bounding box center [575, 421] width 28 height 16
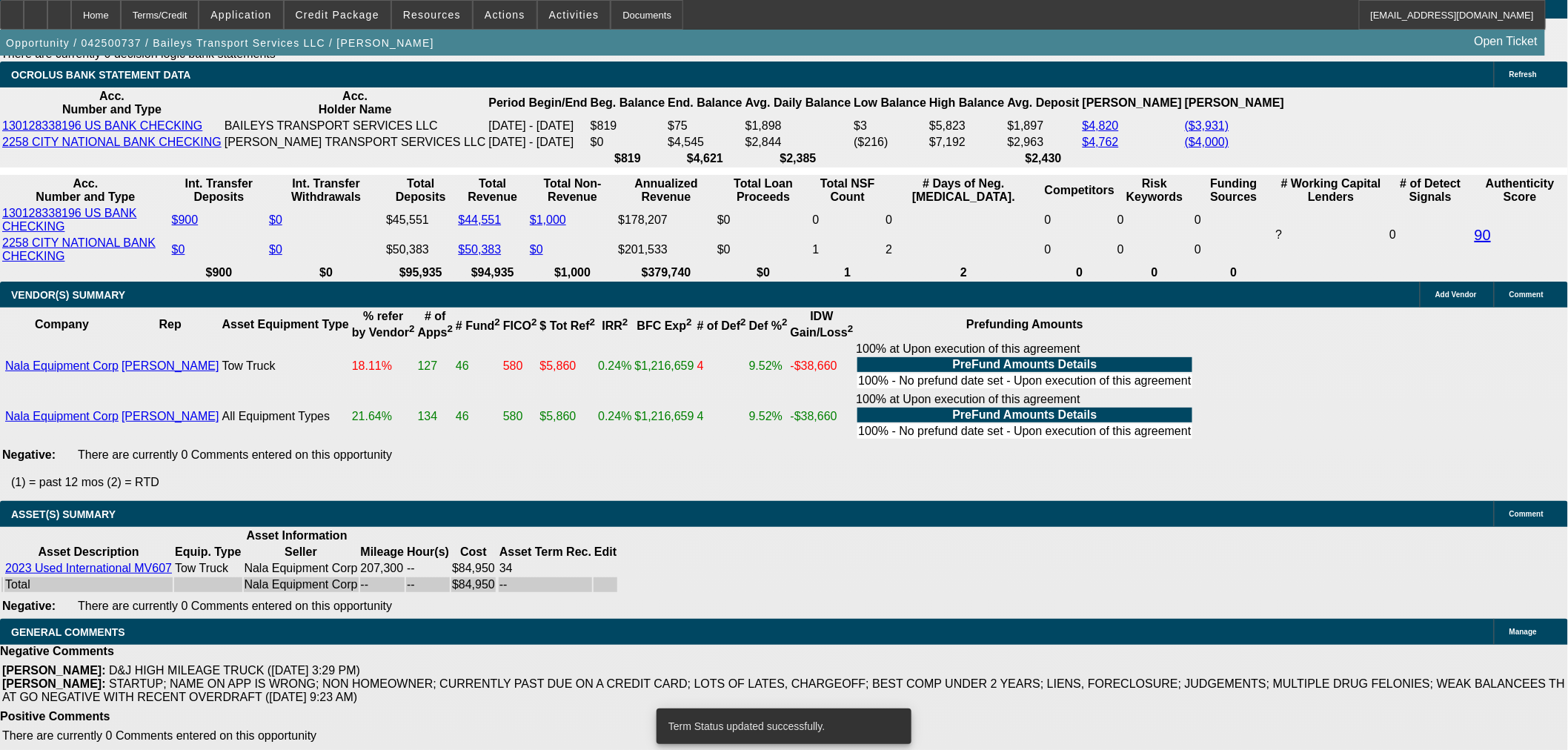
scroll to position [2697, 0]
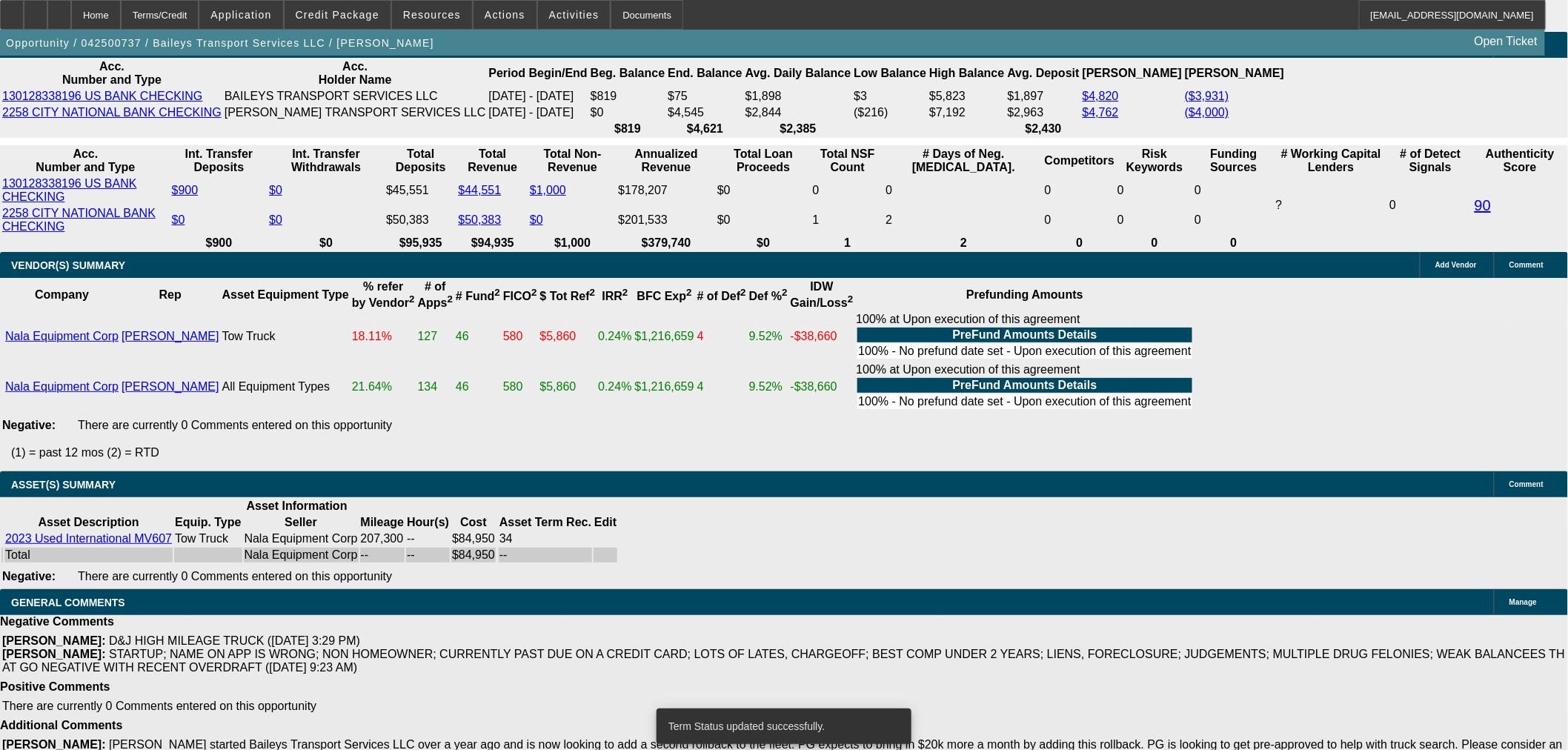
select select "0"
select select "2"
select select "0"
select select "6"
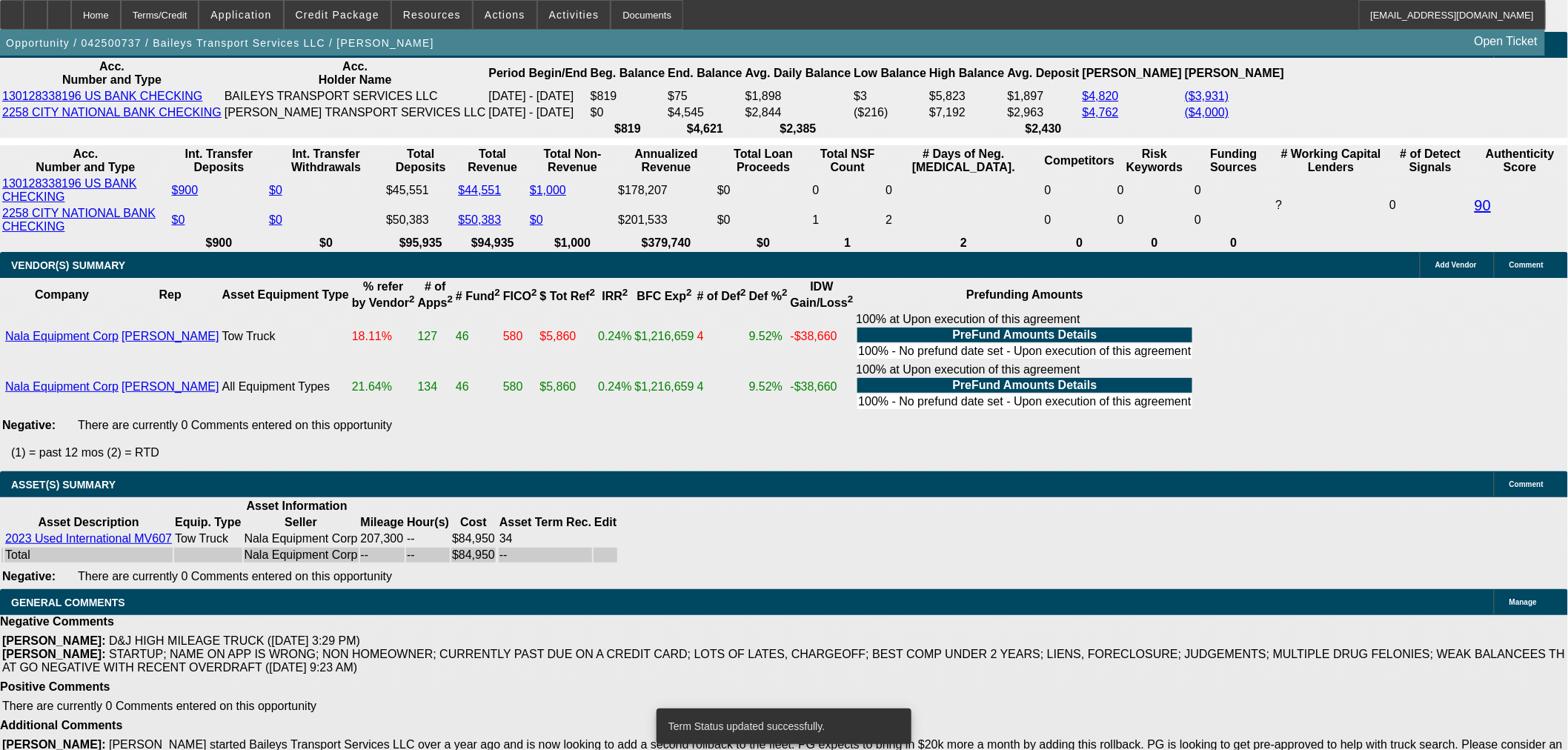
select select "0"
select select "2"
select select "0"
select select "6"
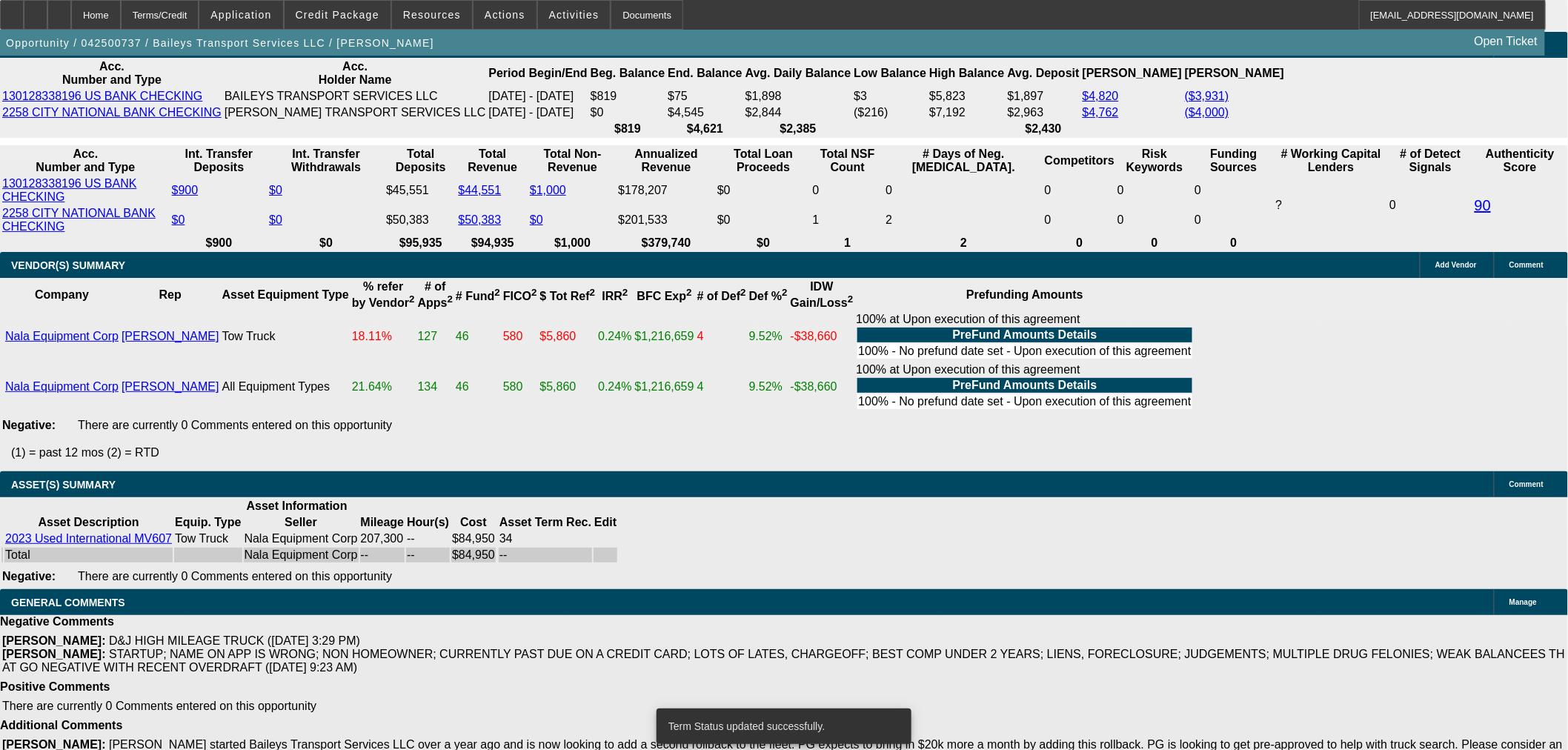
select select "0"
select select "2"
select select "0"
select select "6"
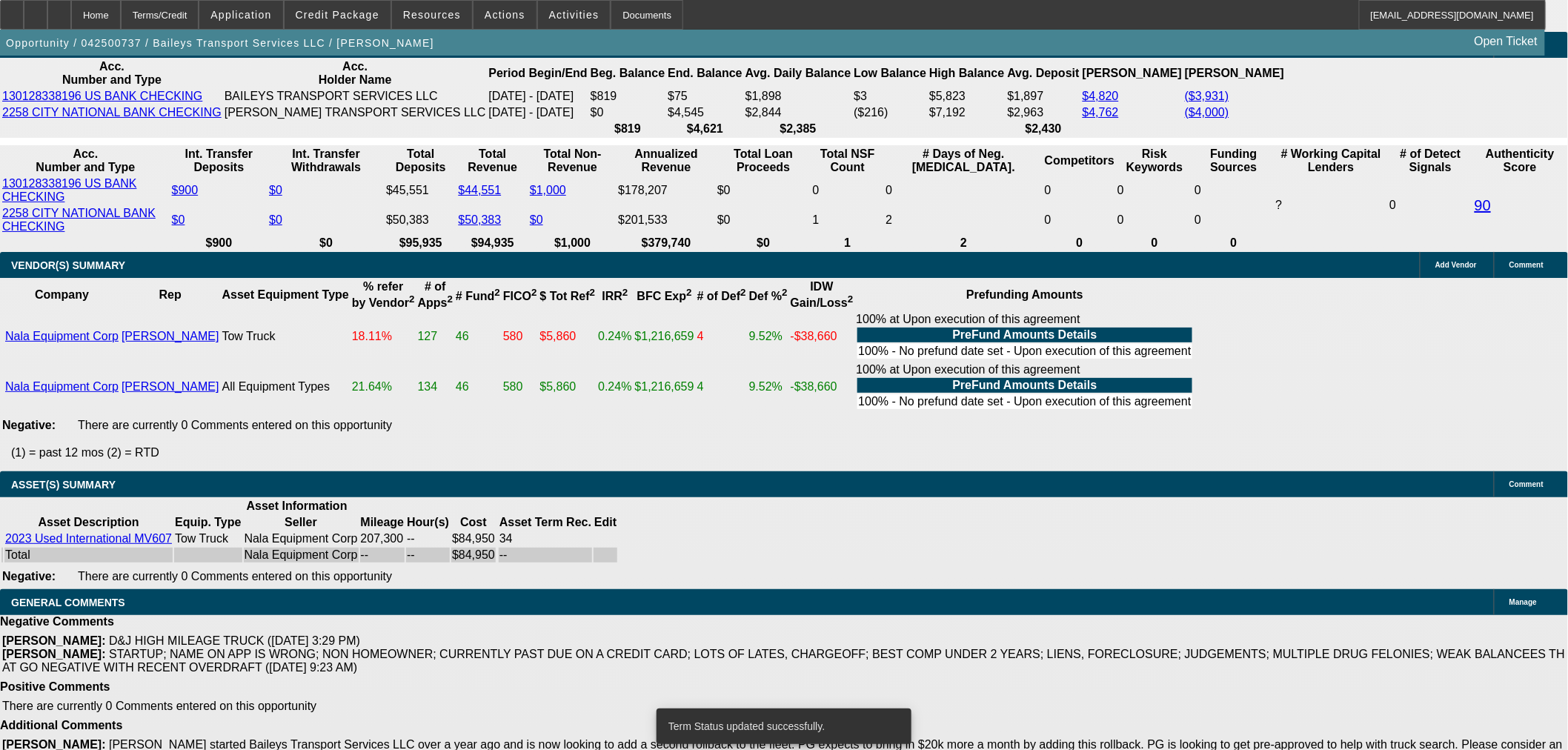
select select "0"
select select "2"
select select "0"
select select "6"
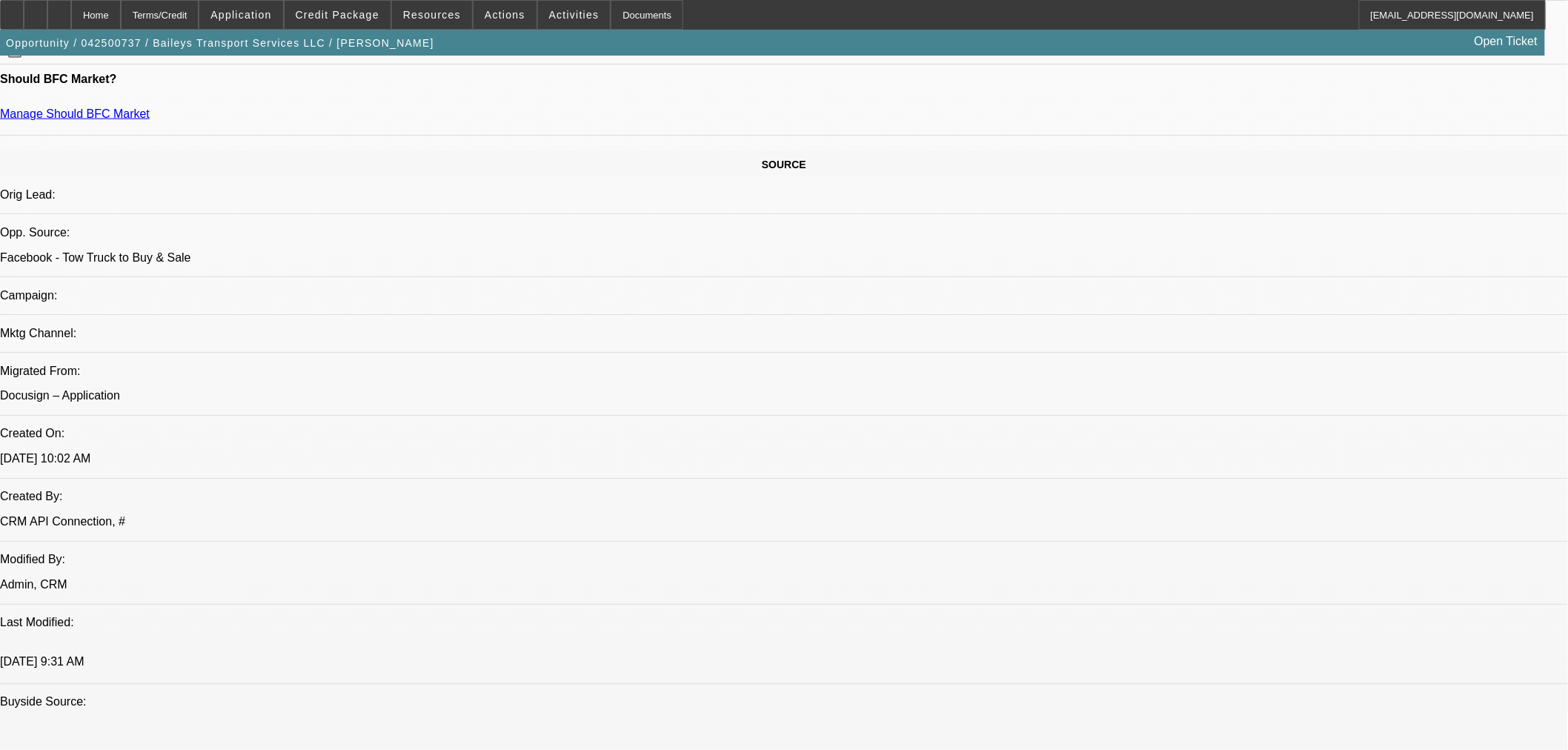
scroll to position [505, 0]
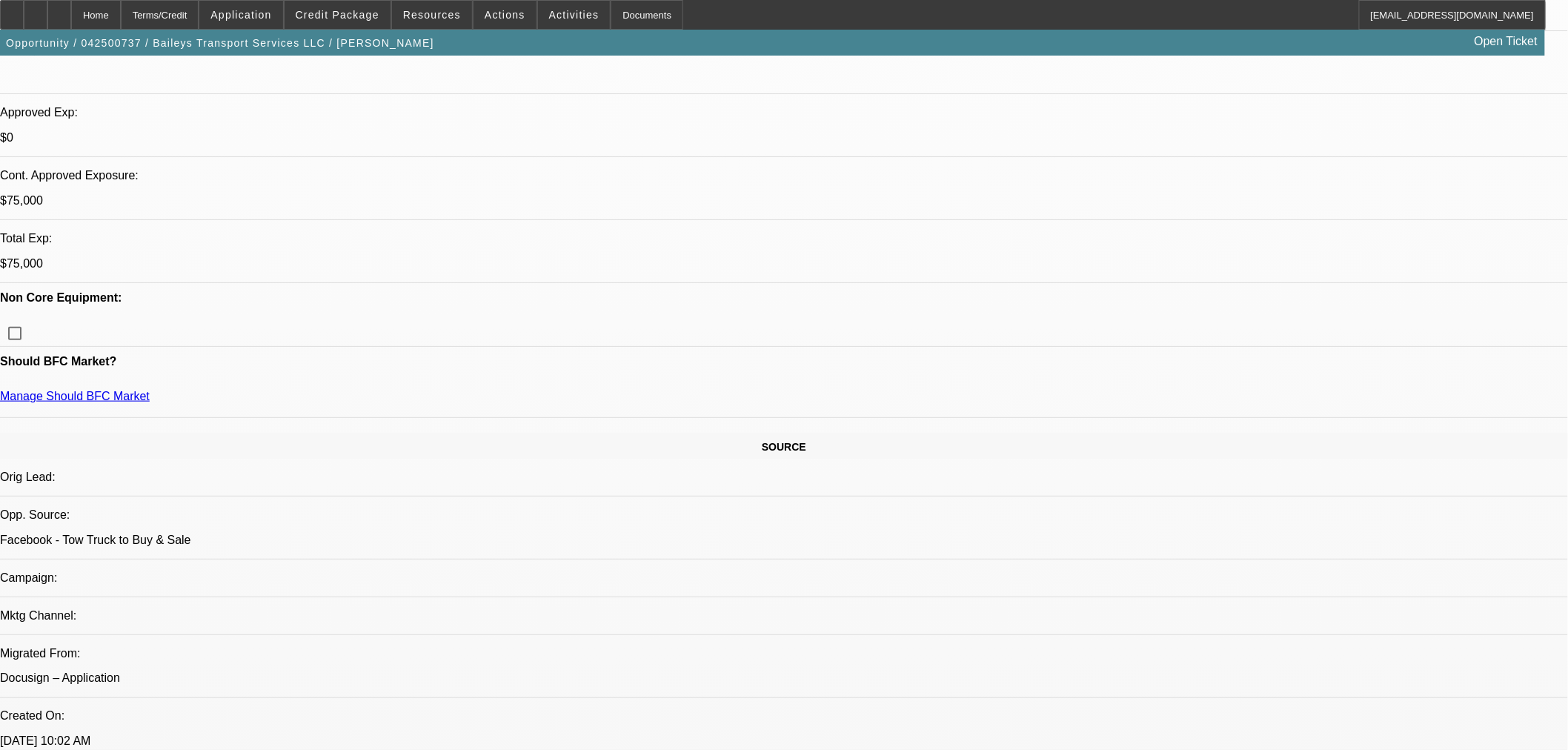
click at [359, 18] on span "Credit Package" at bounding box center [338, 15] width 84 height 12
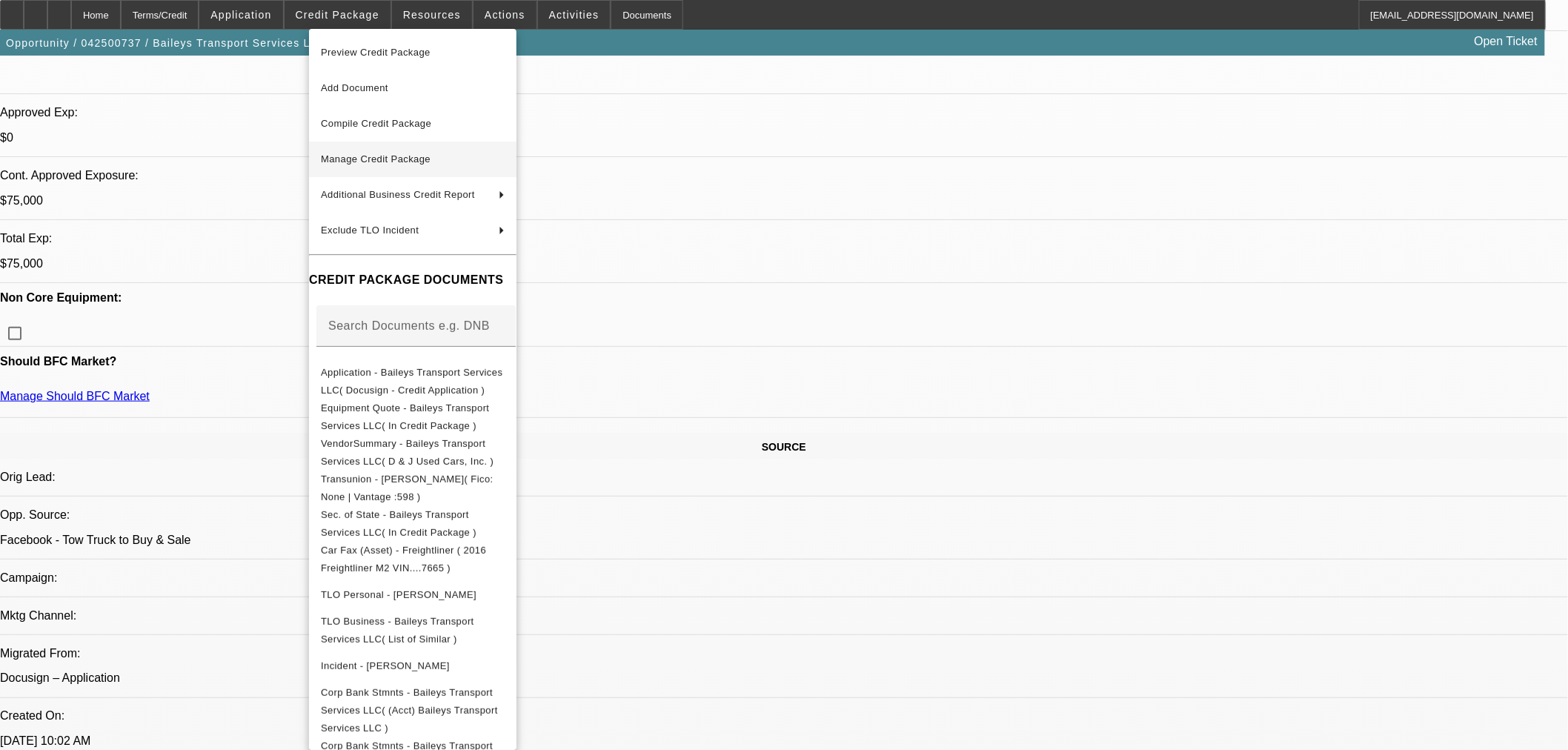
click at [368, 161] on span "Manage Credit Package" at bounding box center [375, 159] width 110 height 11
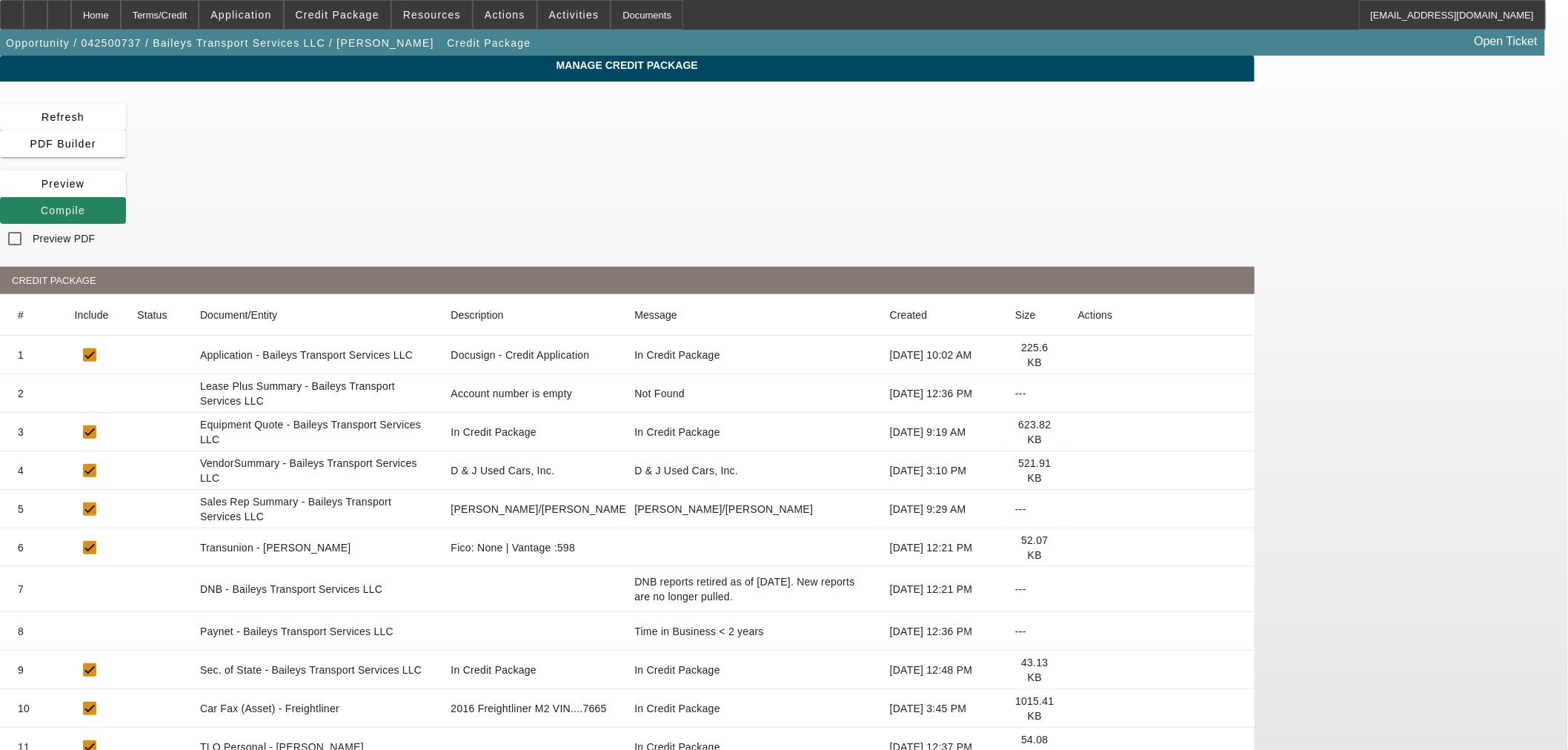
click at [1078, 548] on icon at bounding box center [1078, 548] width 0 height 0
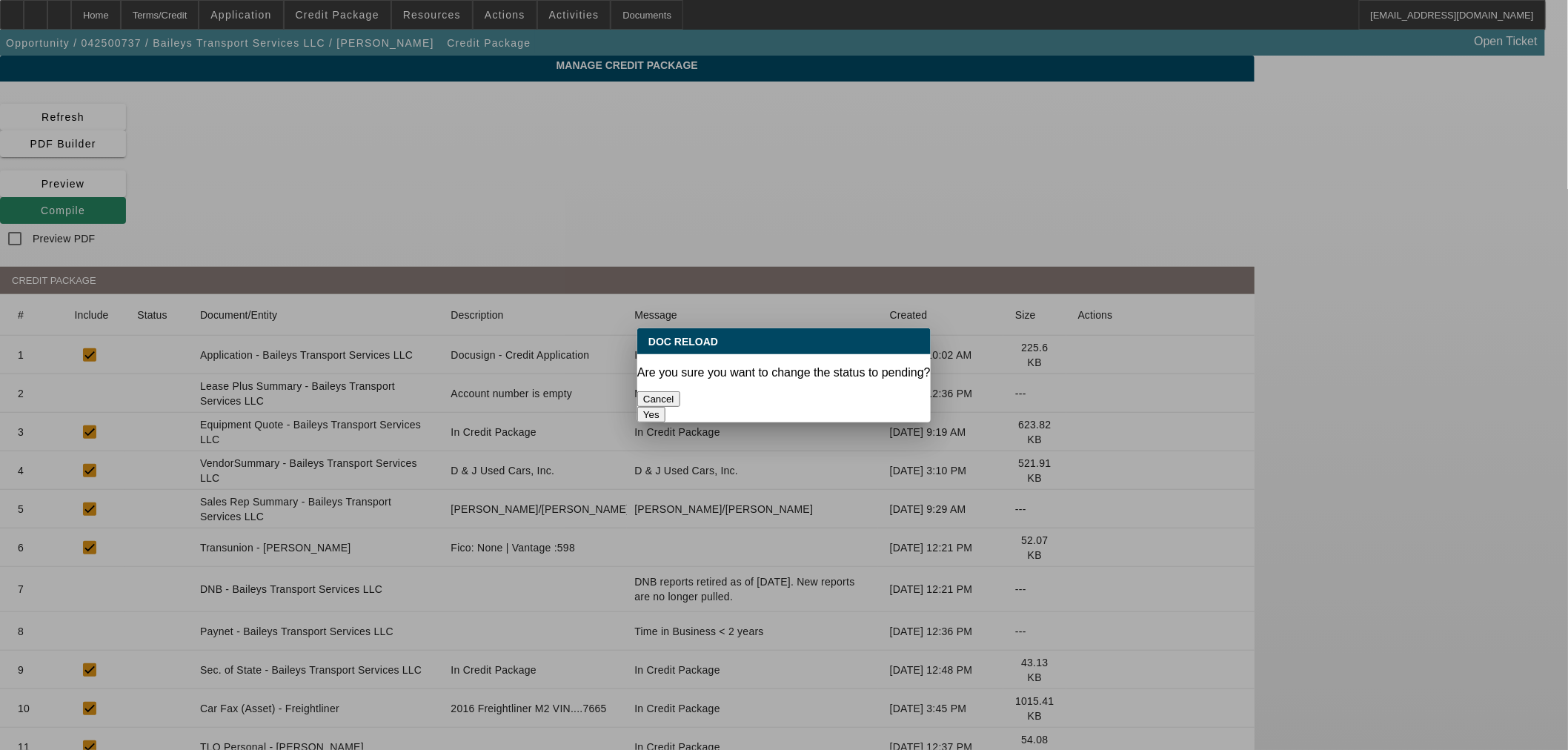
click at [665, 407] on button "Yes" at bounding box center [651, 414] width 28 height 16
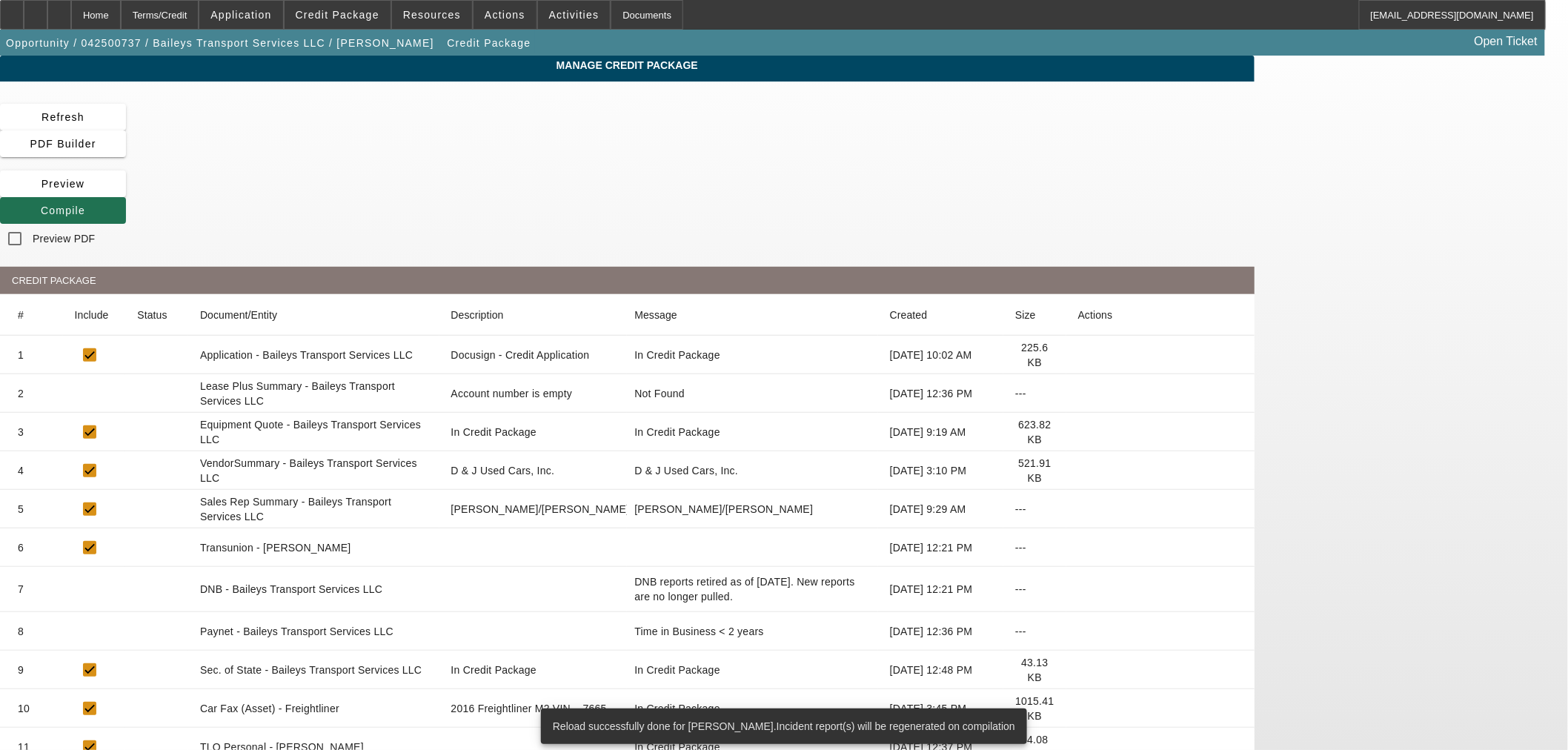
click at [41, 204] on icon at bounding box center [41, 210] width 0 height 12
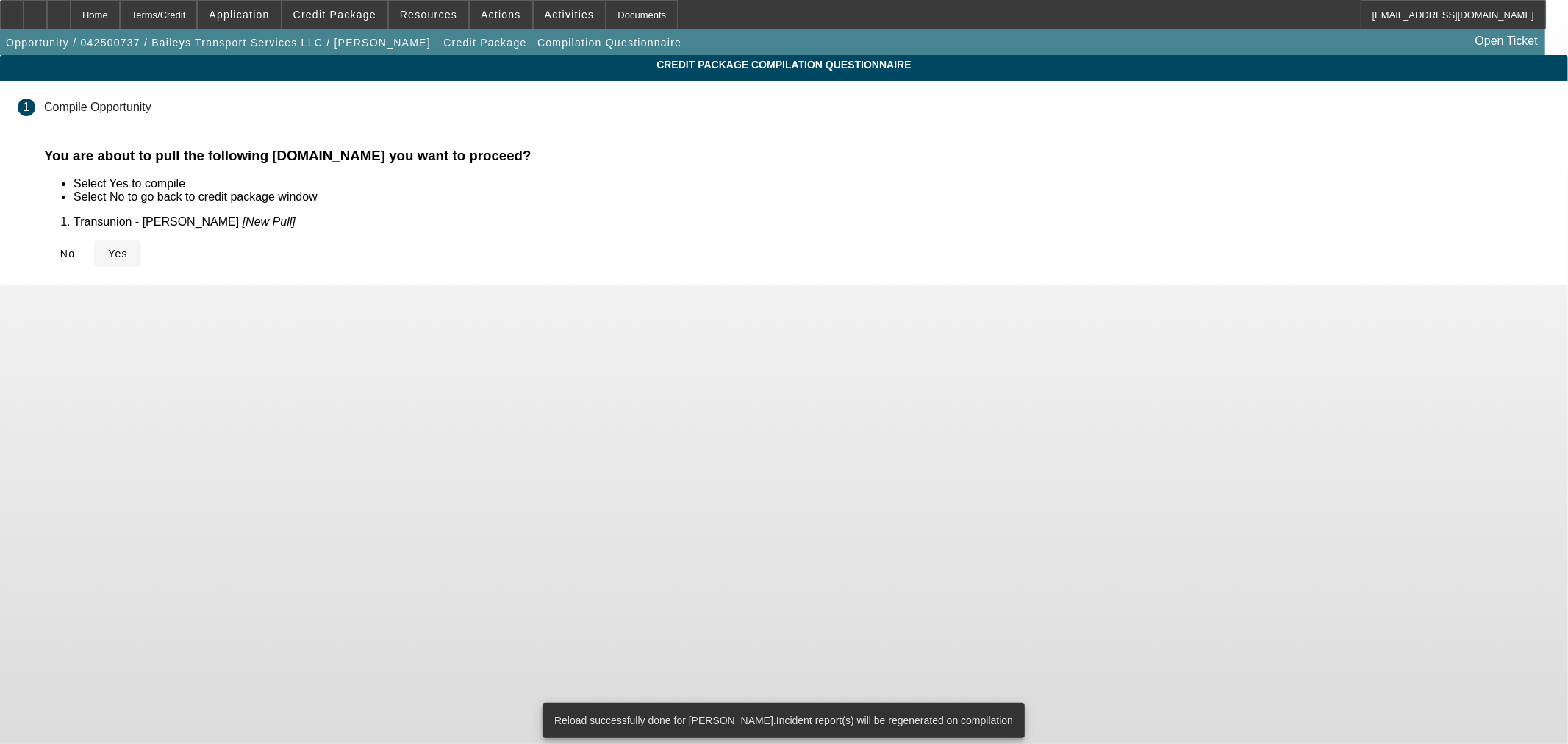
click at [128, 256] on span "Yes" at bounding box center [118, 254] width 20 height 12
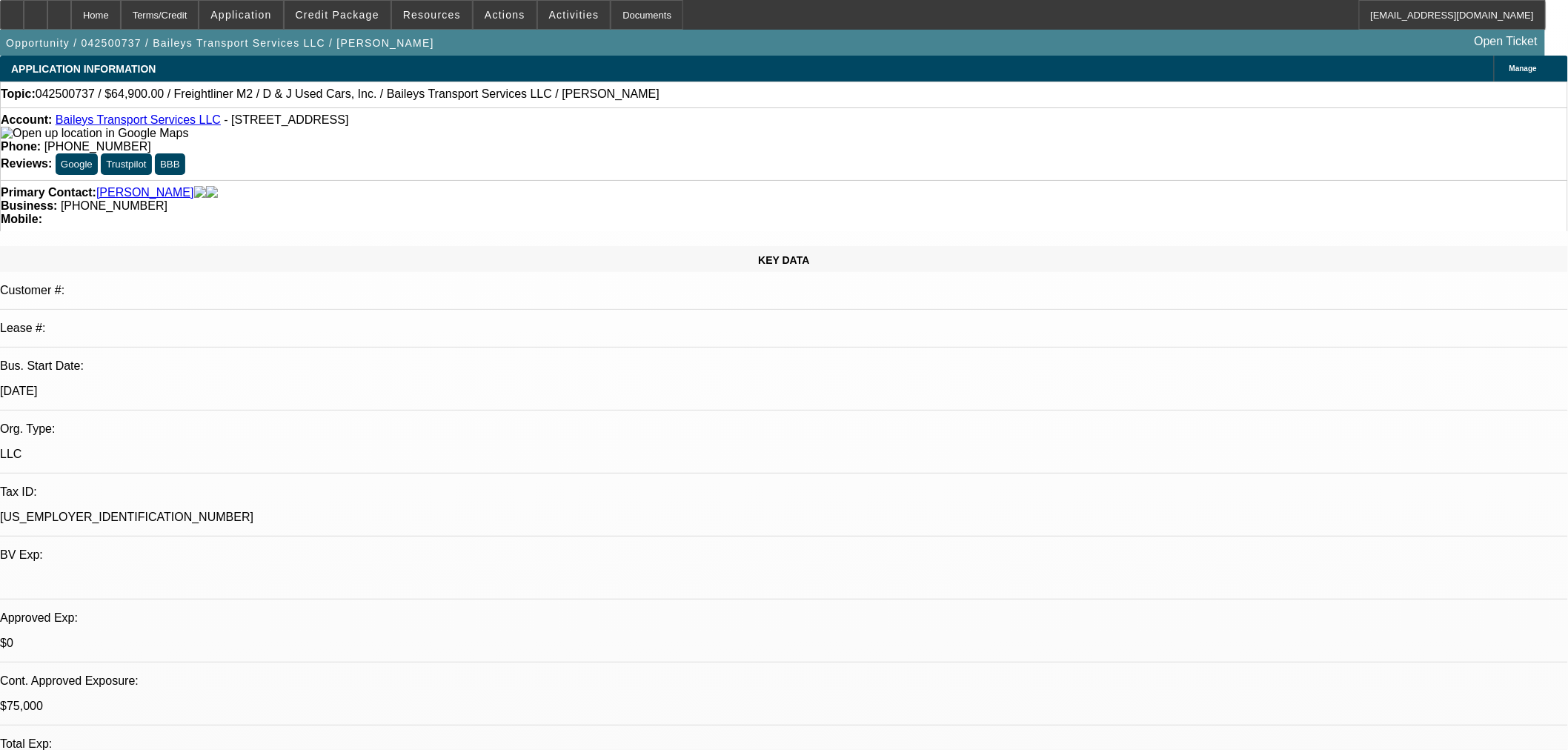
select select "0"
select select "2"
select select "0"
select select "6"
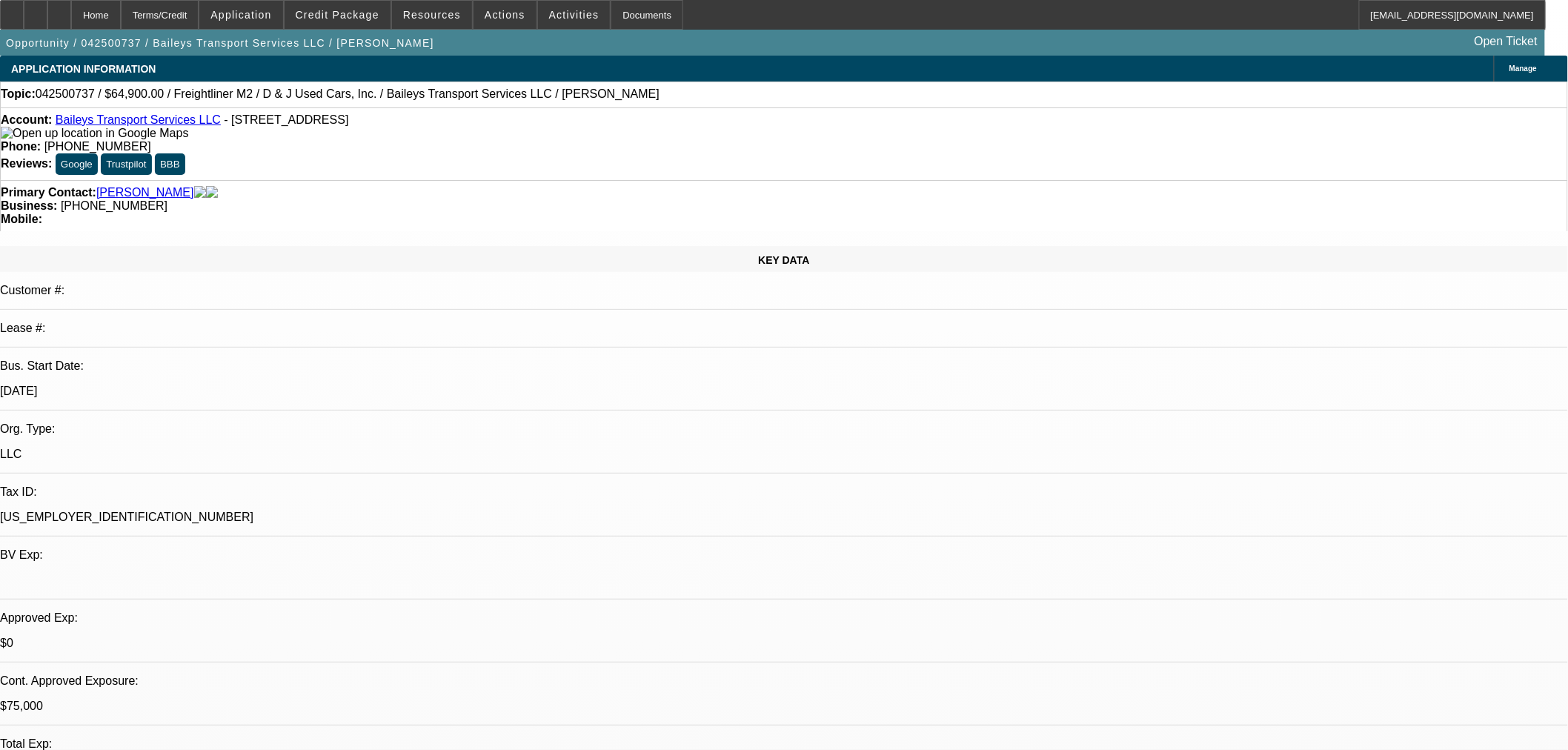
select select "0"
select select "2"
select select "0"
select select "6"
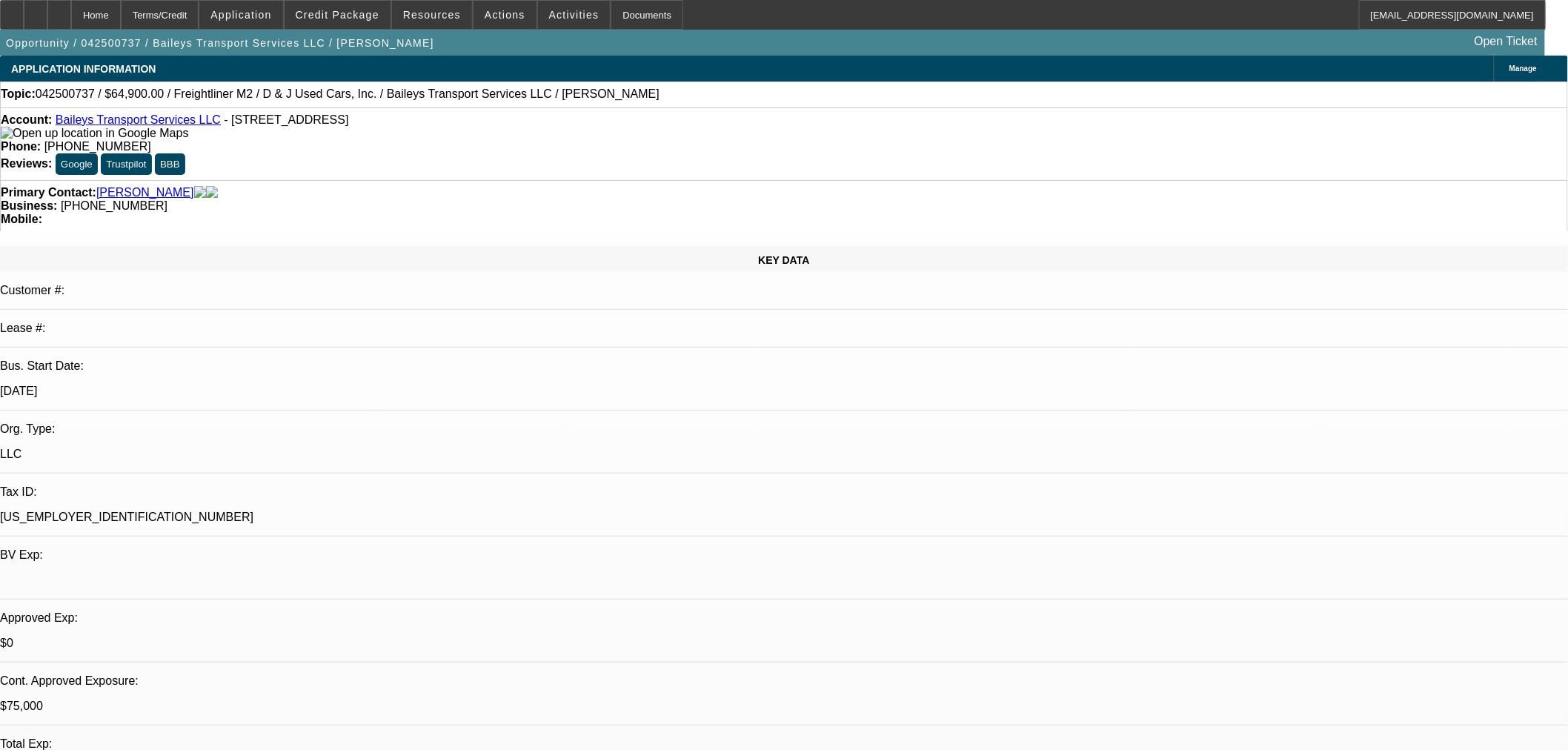
select select "0"
select select "2"
select select "0"
select select "6"
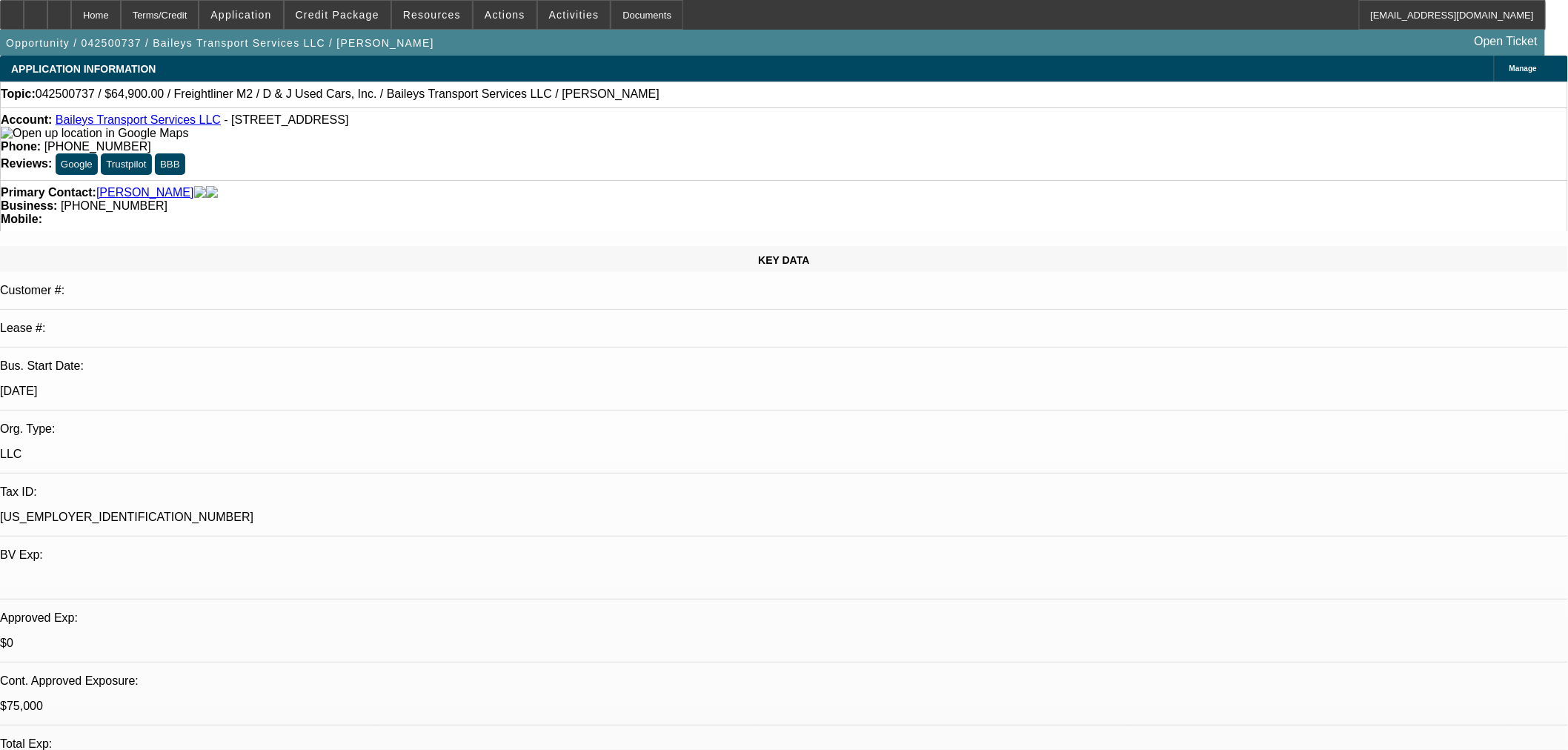
select select "0"
select select "2"
select select "0"
select select "6"
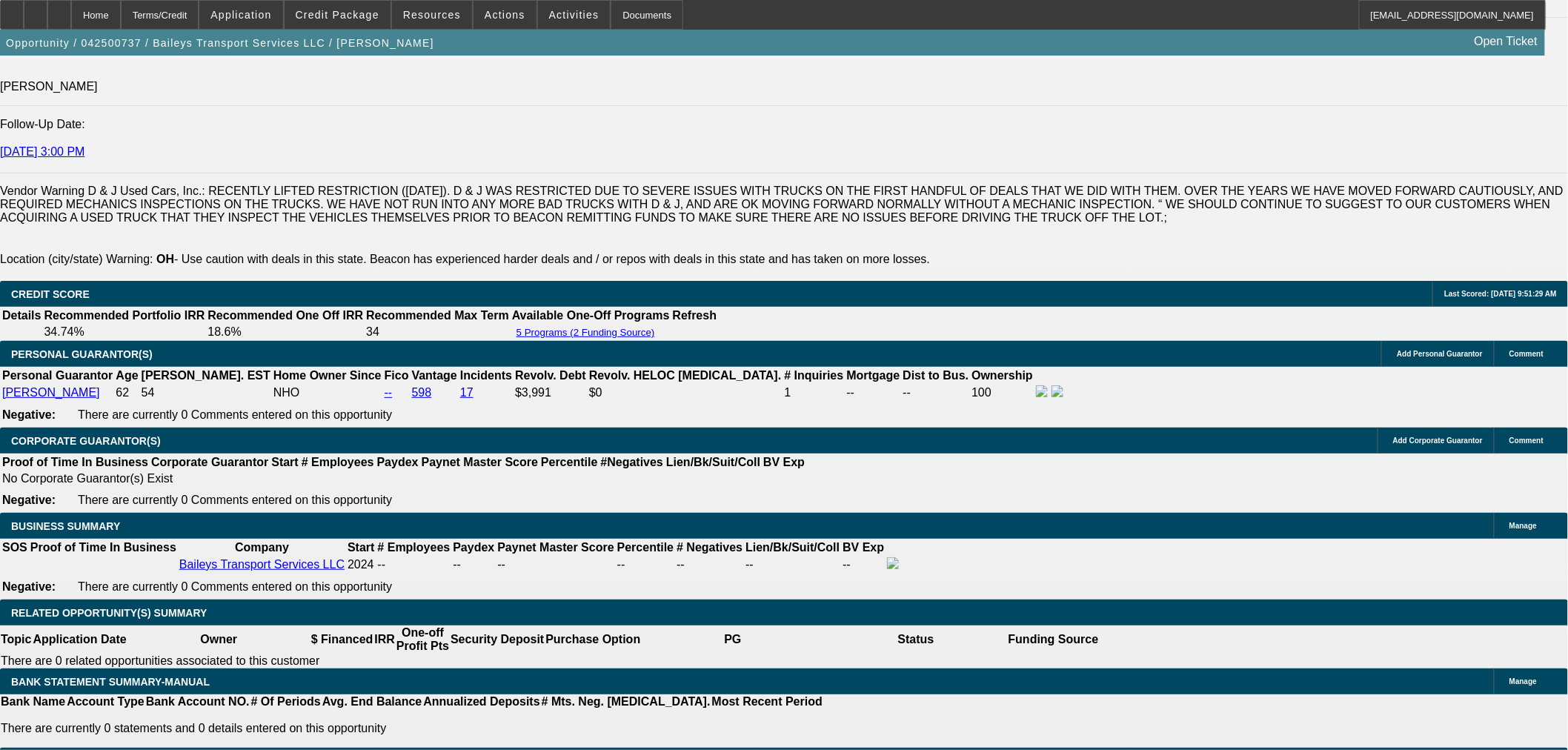
scroll to position [2140, 0]
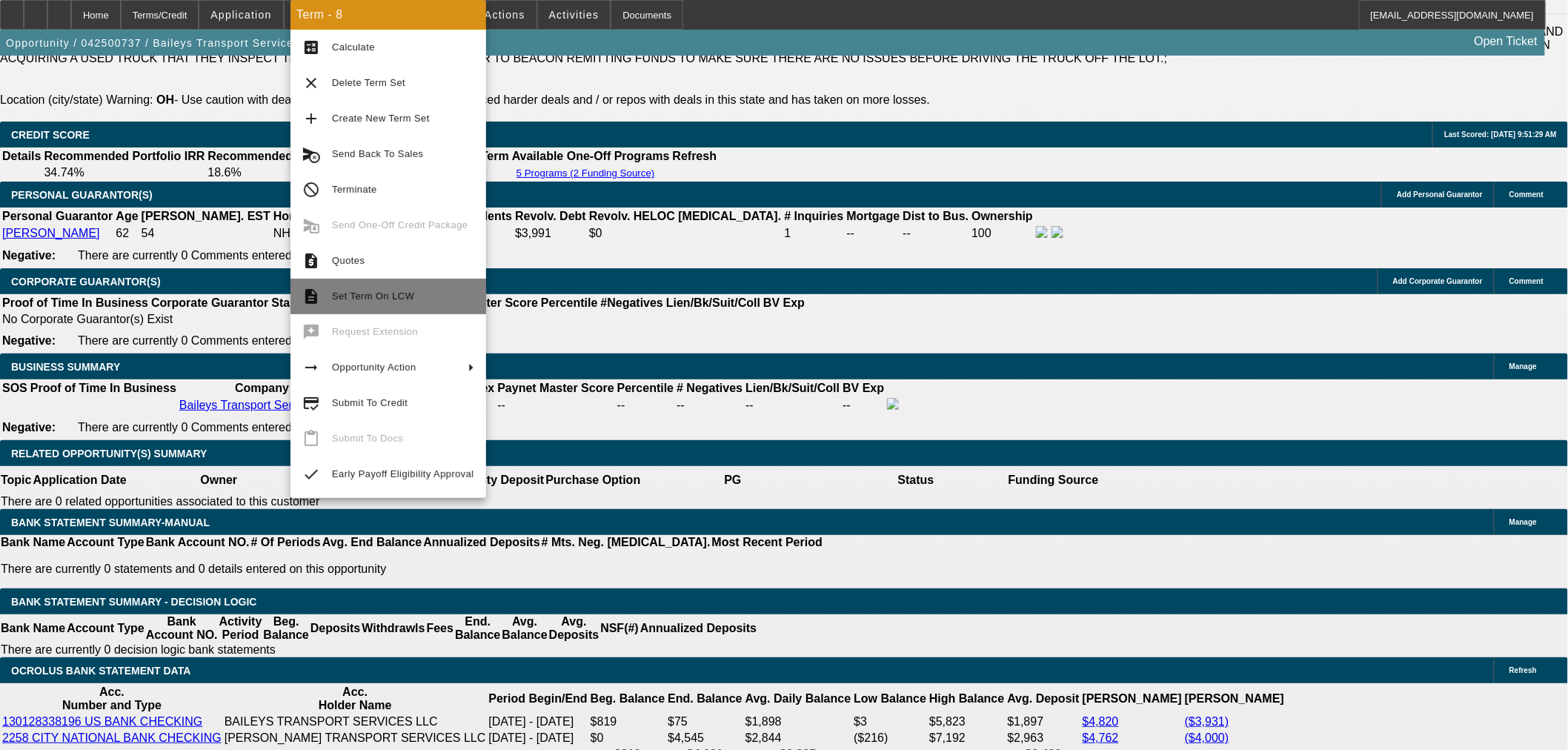
click at [415, 304] on span "Set Term On LCW" at bounding box center [403, 297] width 142 height 18
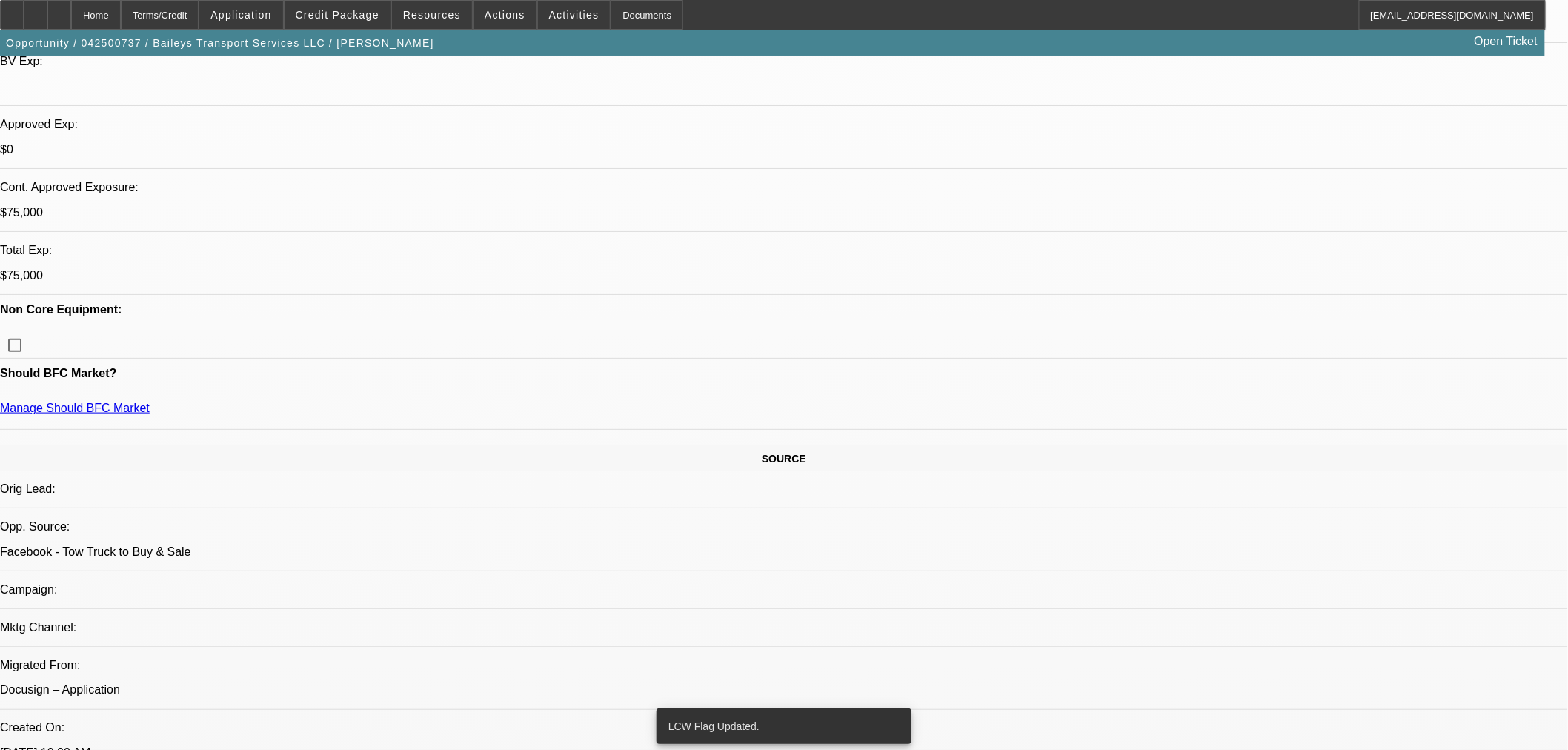
scroll to position [490, 0]
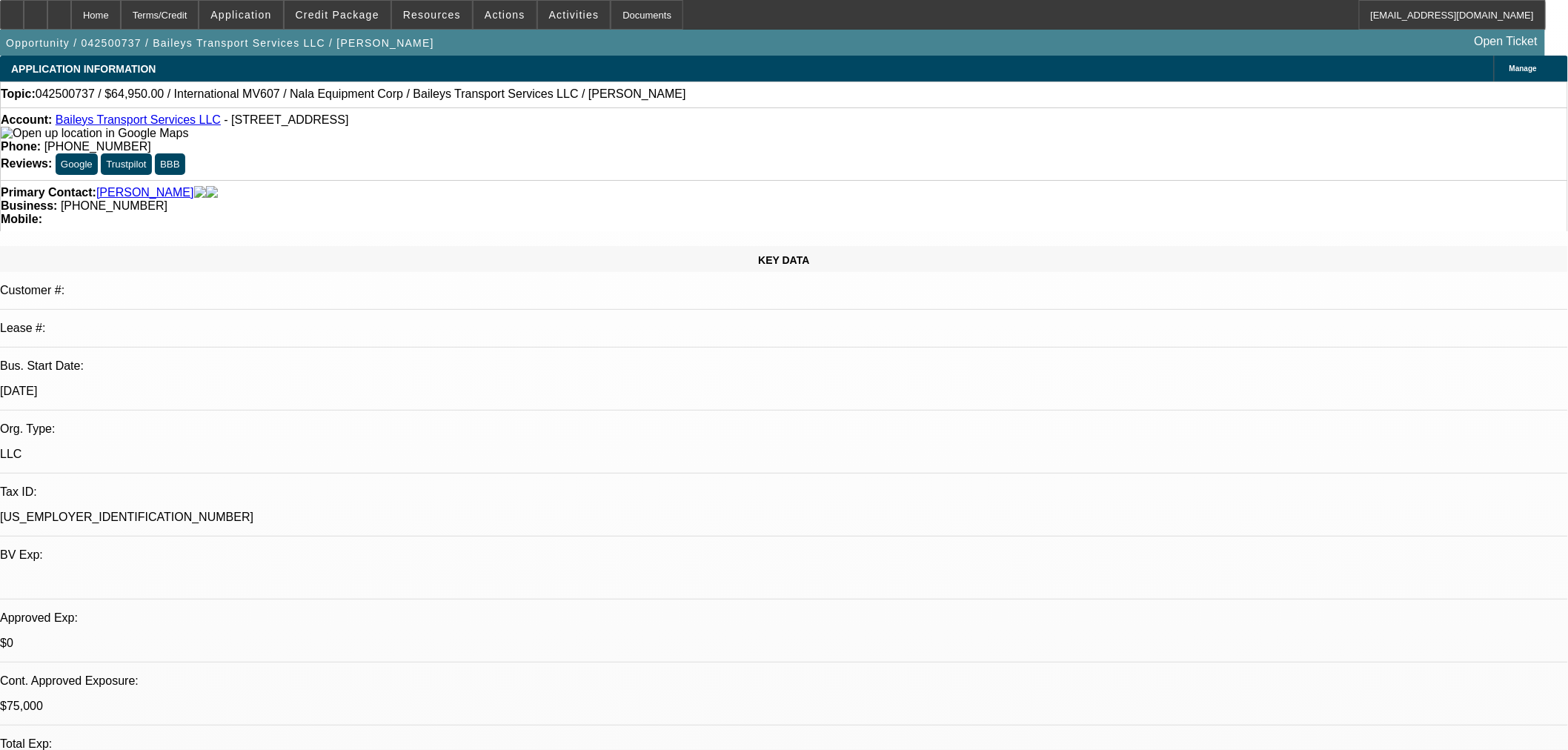
select select "0"
select select "2"
select select "0"
select select "6"
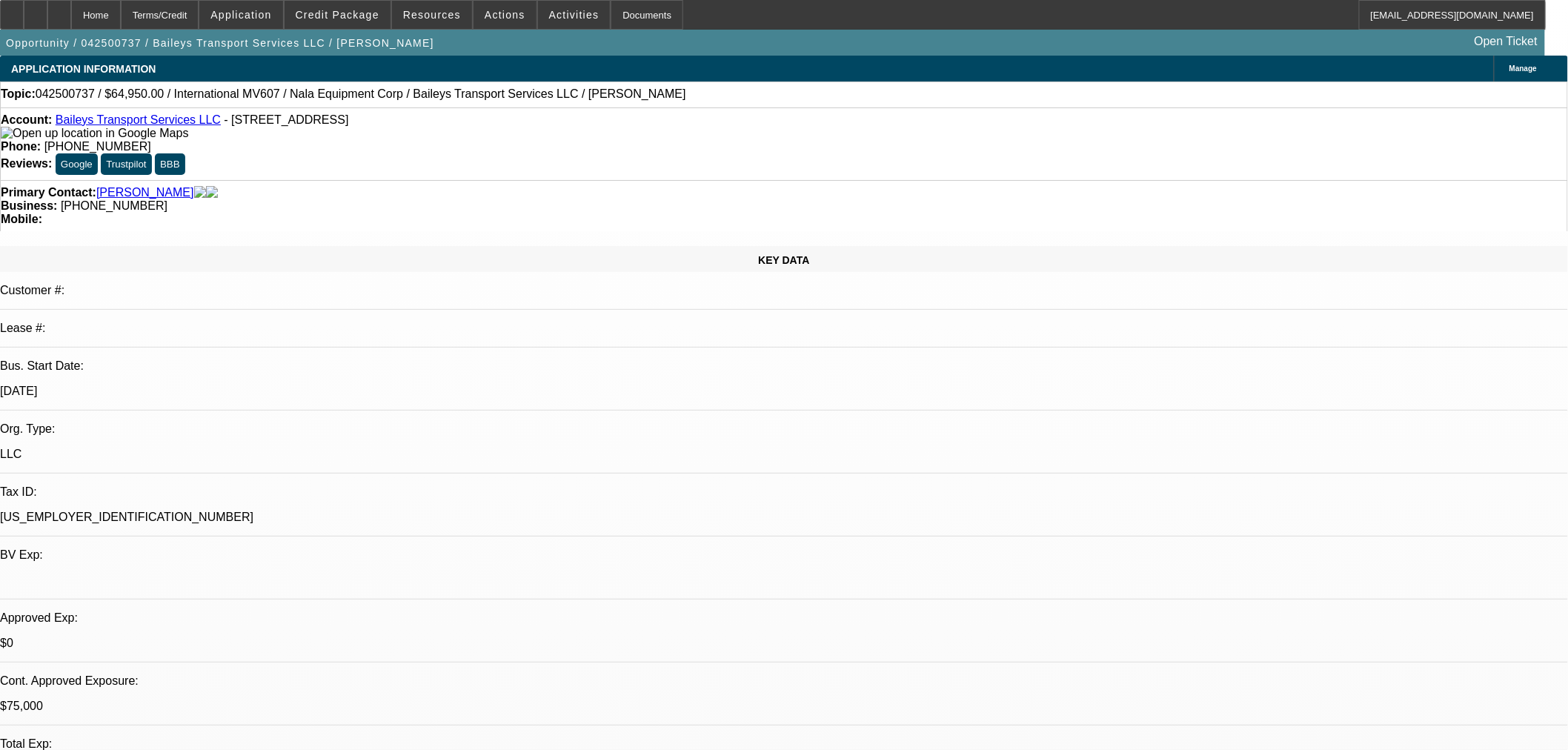
select select "0"
select select "2"
select select "0"
select select "6"
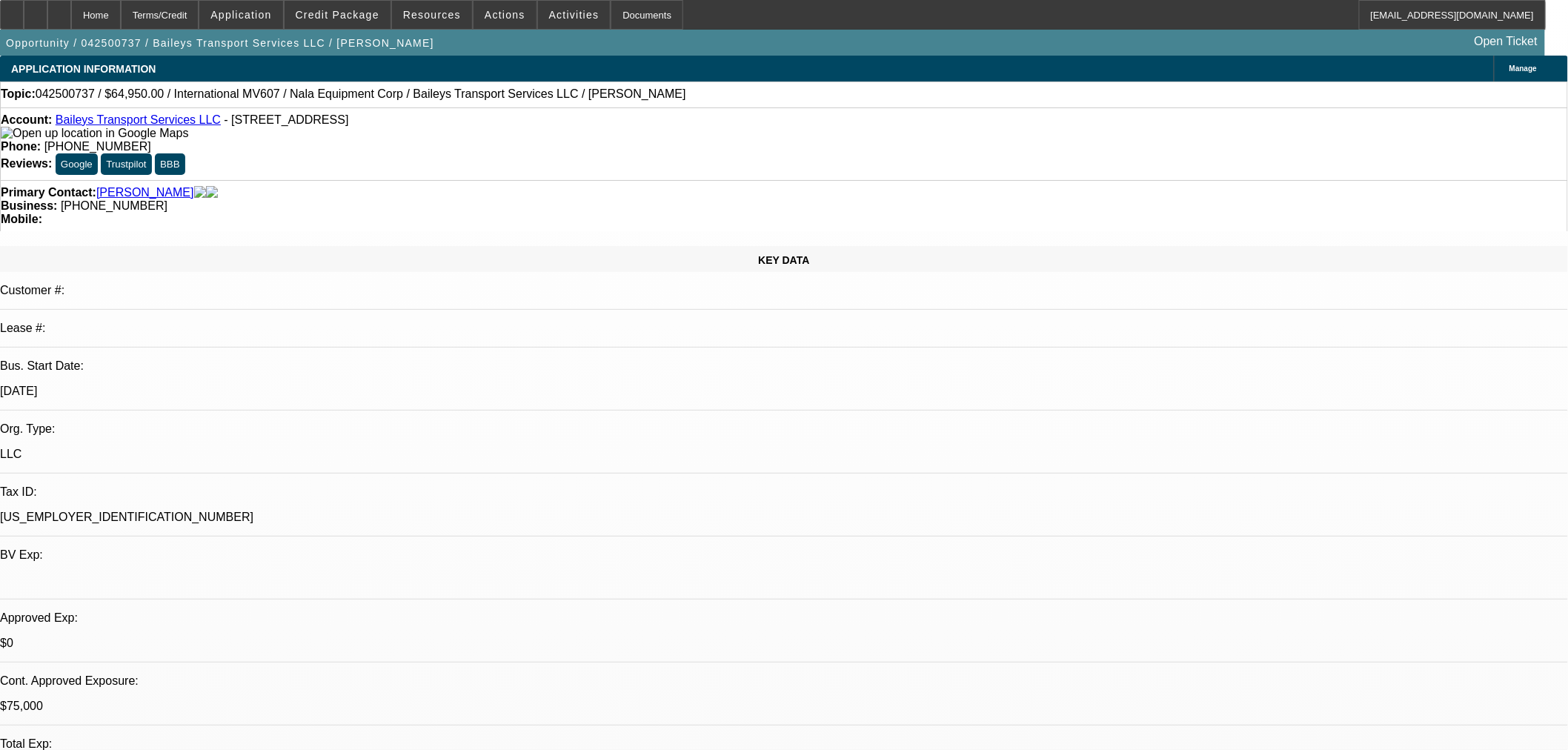
select select "0"
select select "2"
select select "0"
select select "6"
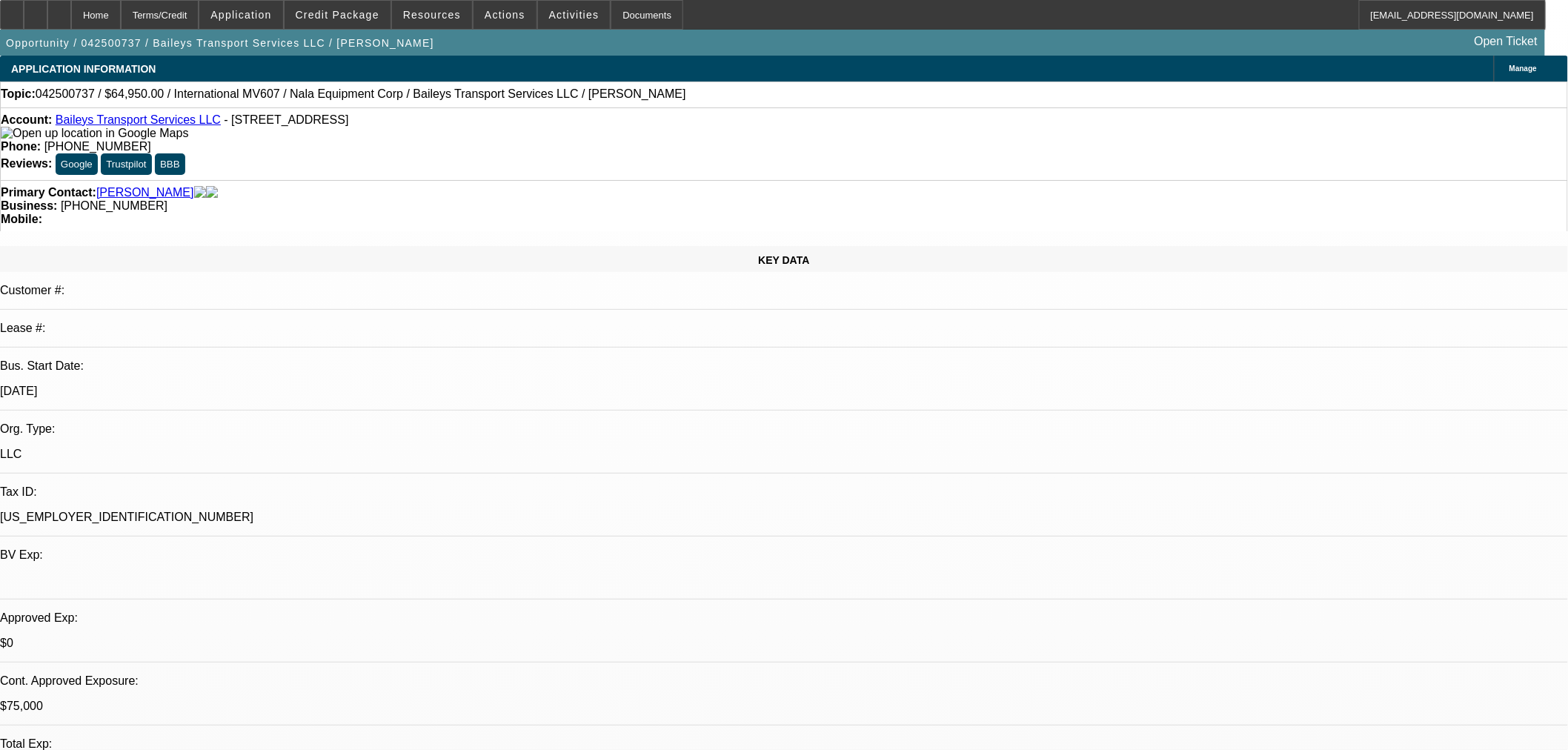
select select "0"
select select "2"
select select "0"
select select "6"
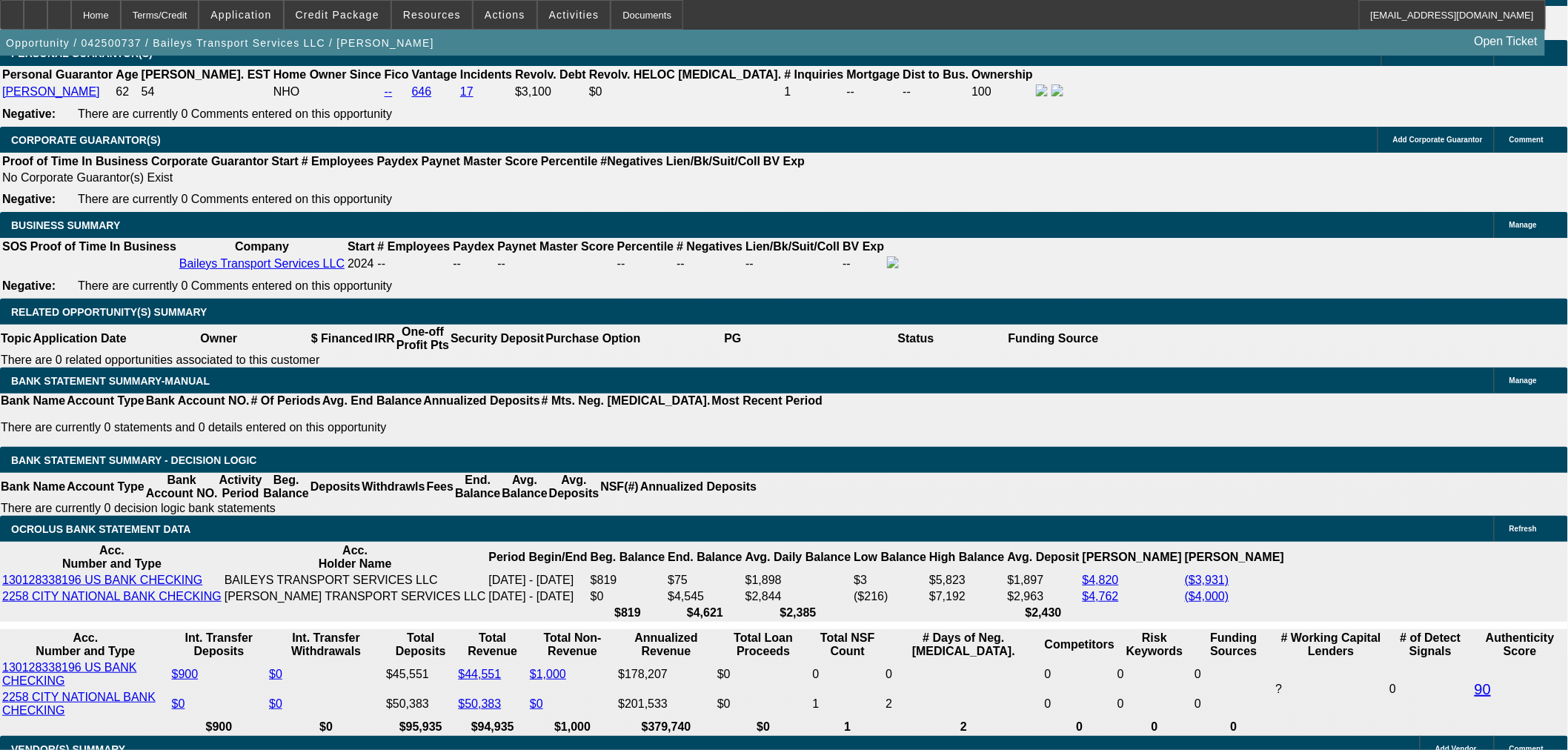
scroll to position [2184, 0]
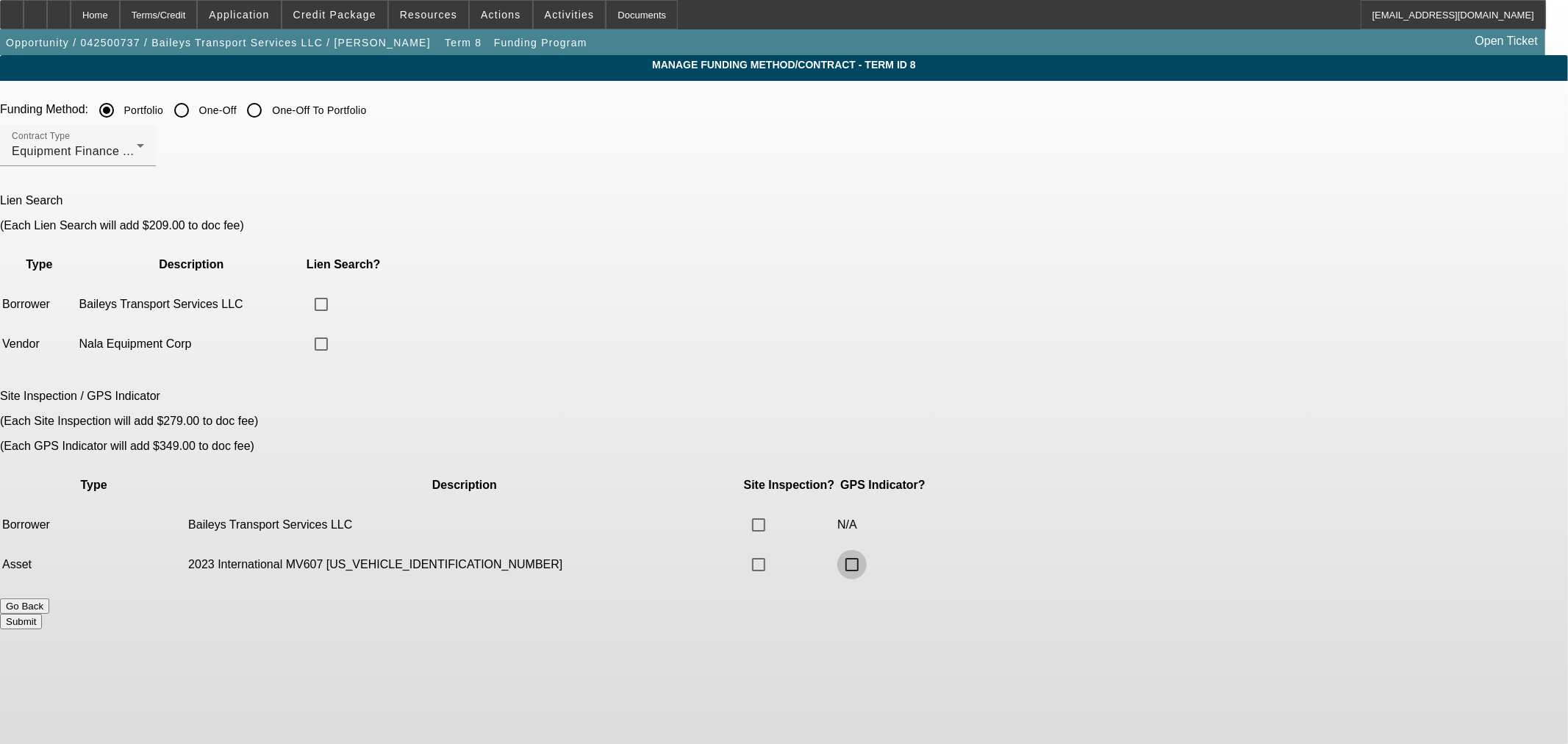
click at [867, 550] on input "checkbox" at bounding box center [852, 565] width 29 height 29
checkbox input "true"
click at [41, 614] on button "Submit" at bounding box center [20, 621] width 41 height 15
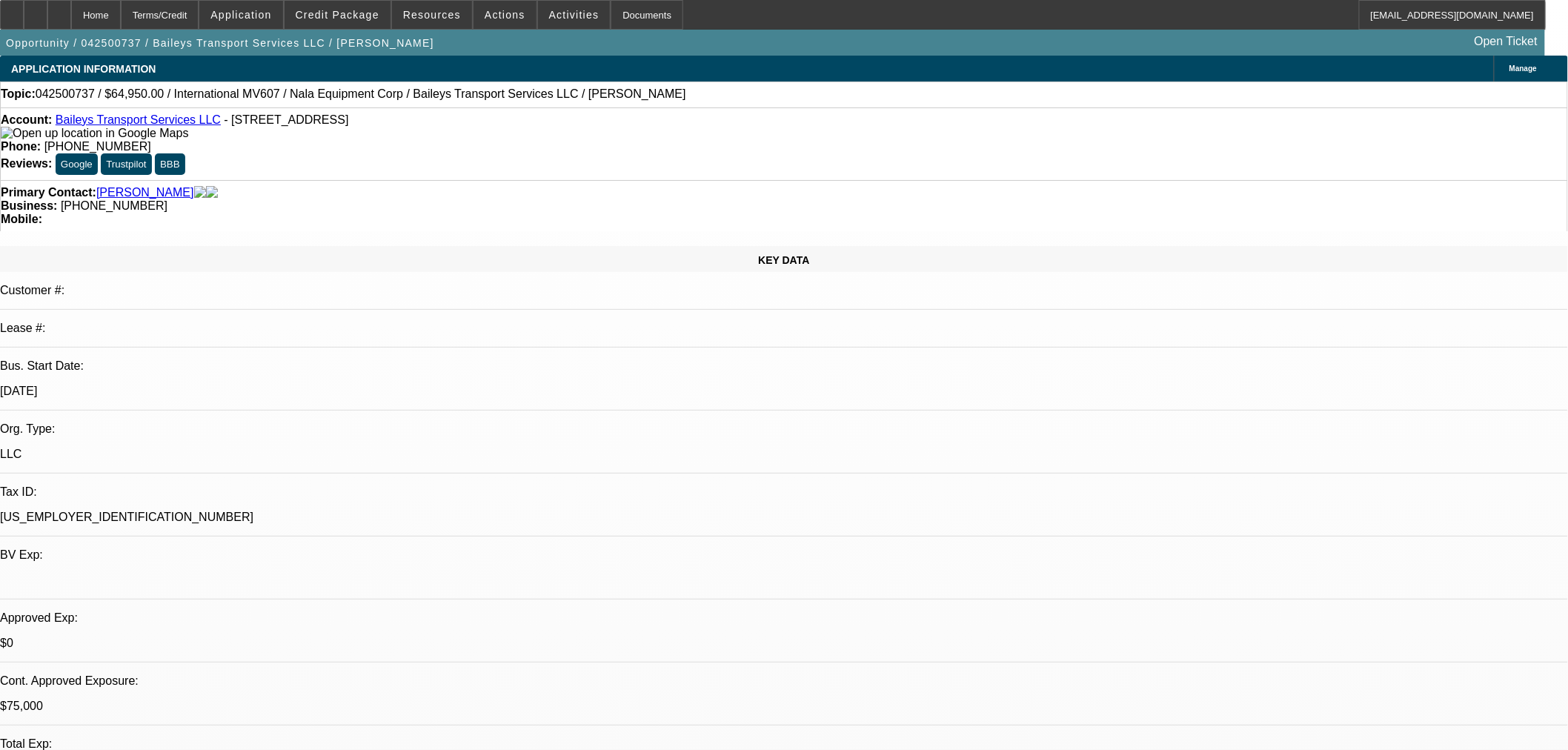
select select "0"
select select "2"
select select "0"
select select "6"
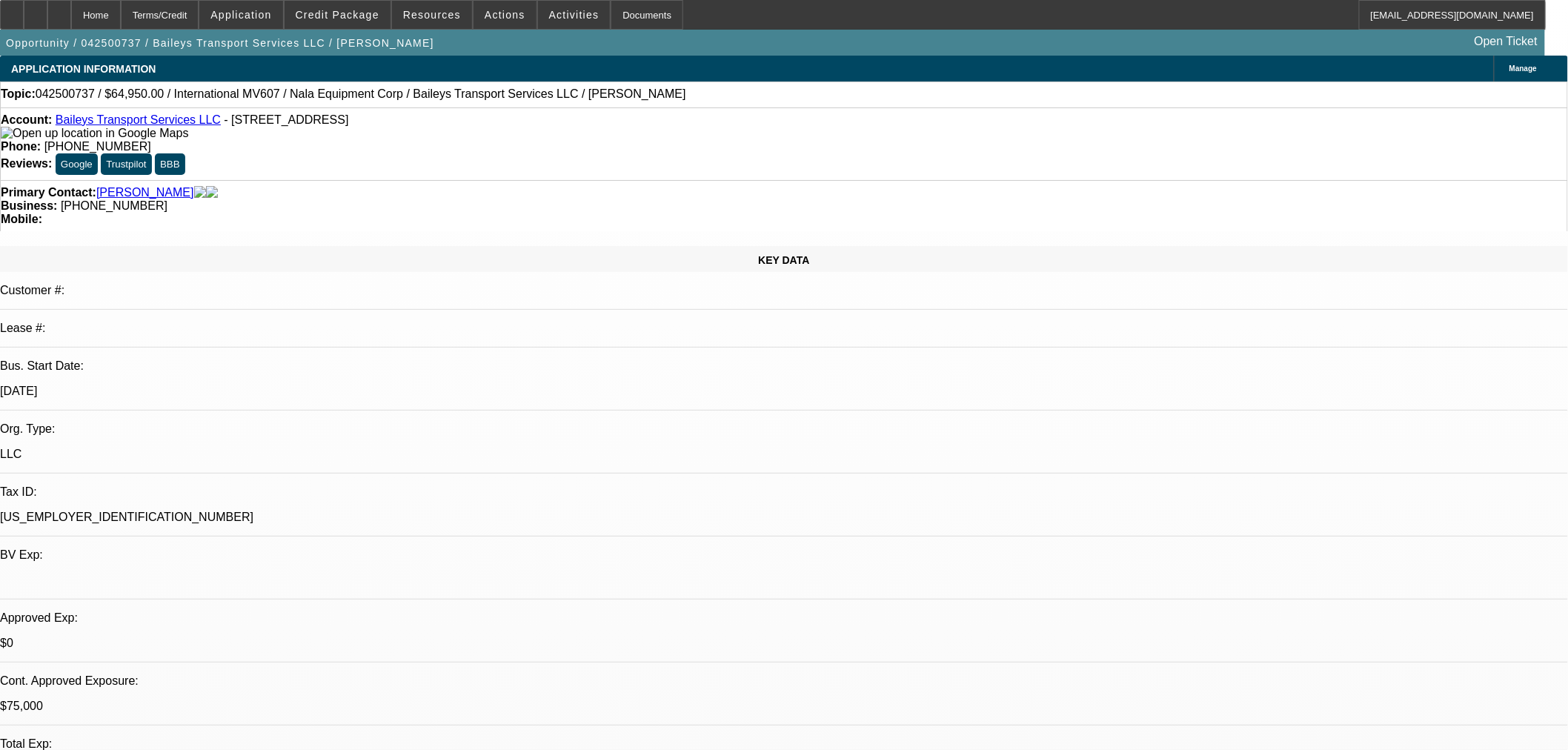
select select "0"
select select "2"
select select "0"
select select "6"
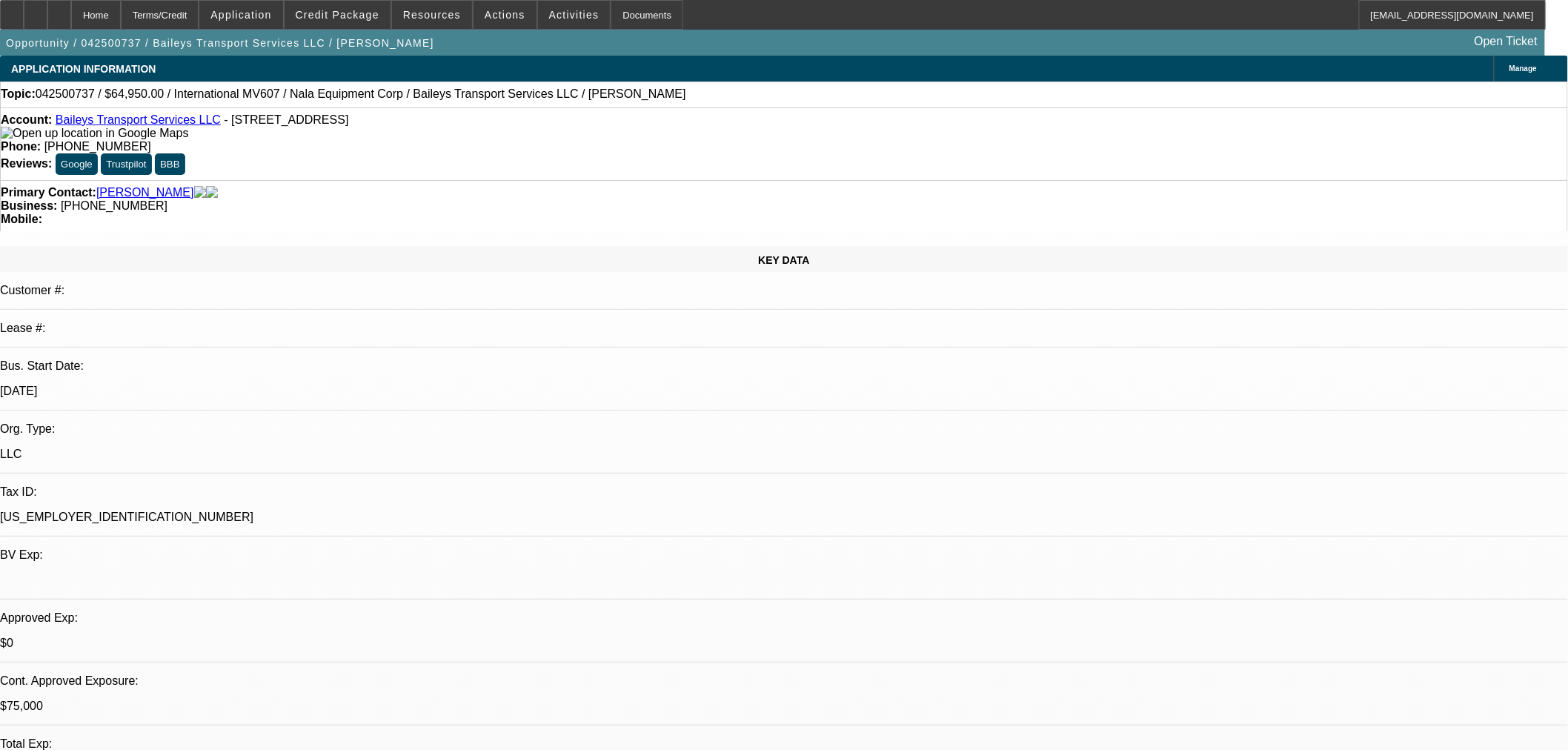
select select "0"
select select "2"
select select "0"
select select "6"
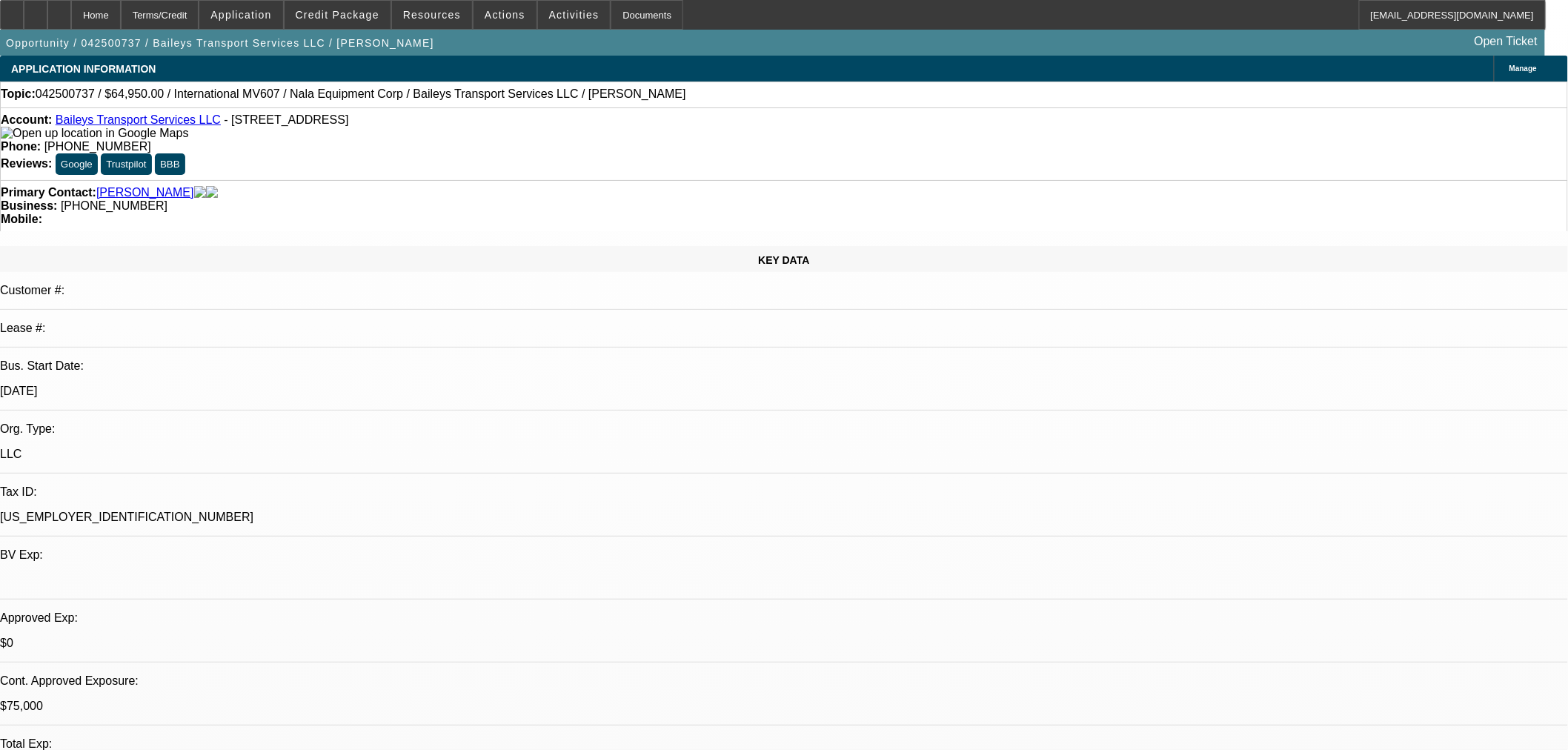
select select "0"
select select "2"
select select "0"
select select "6"
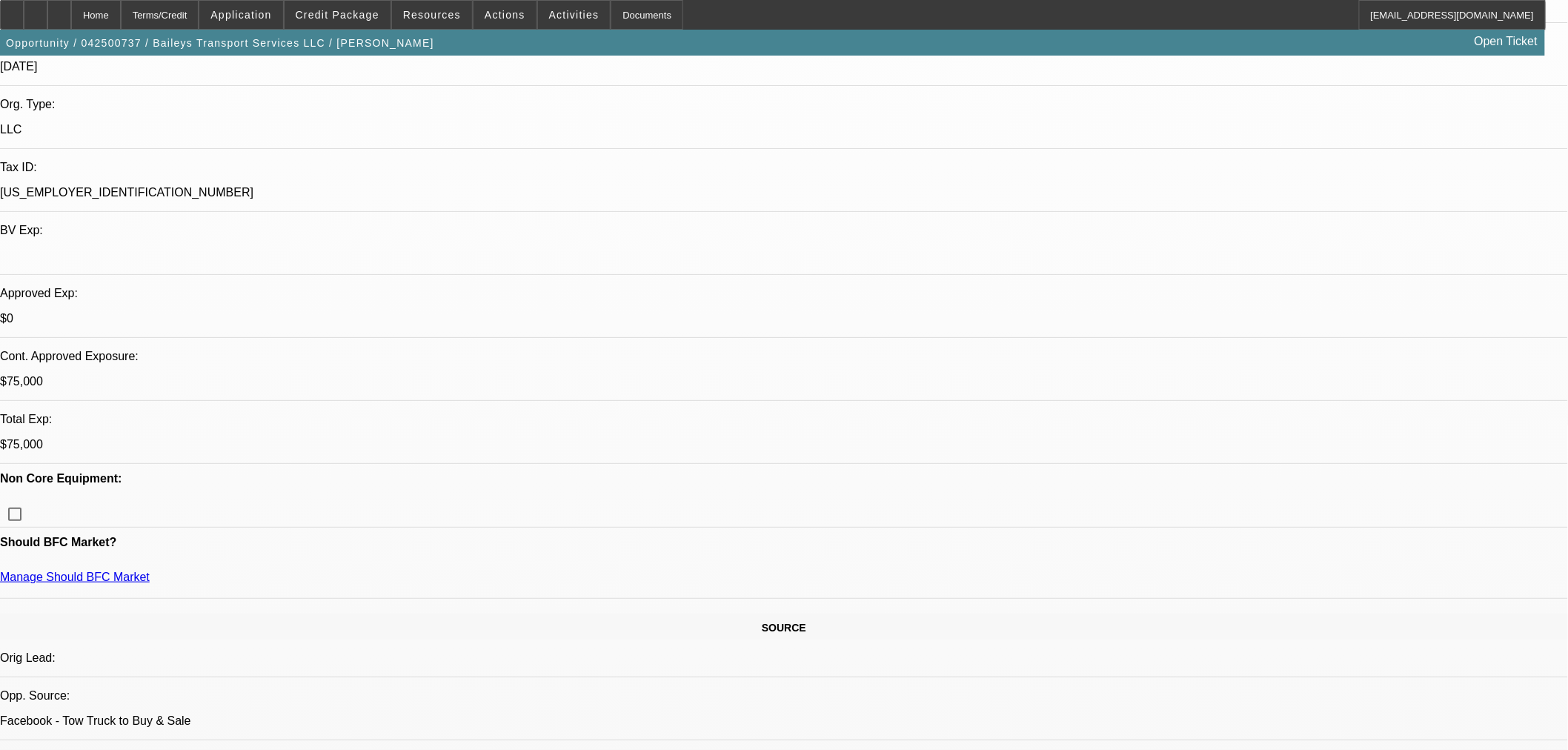
scroll to position [329, 0]
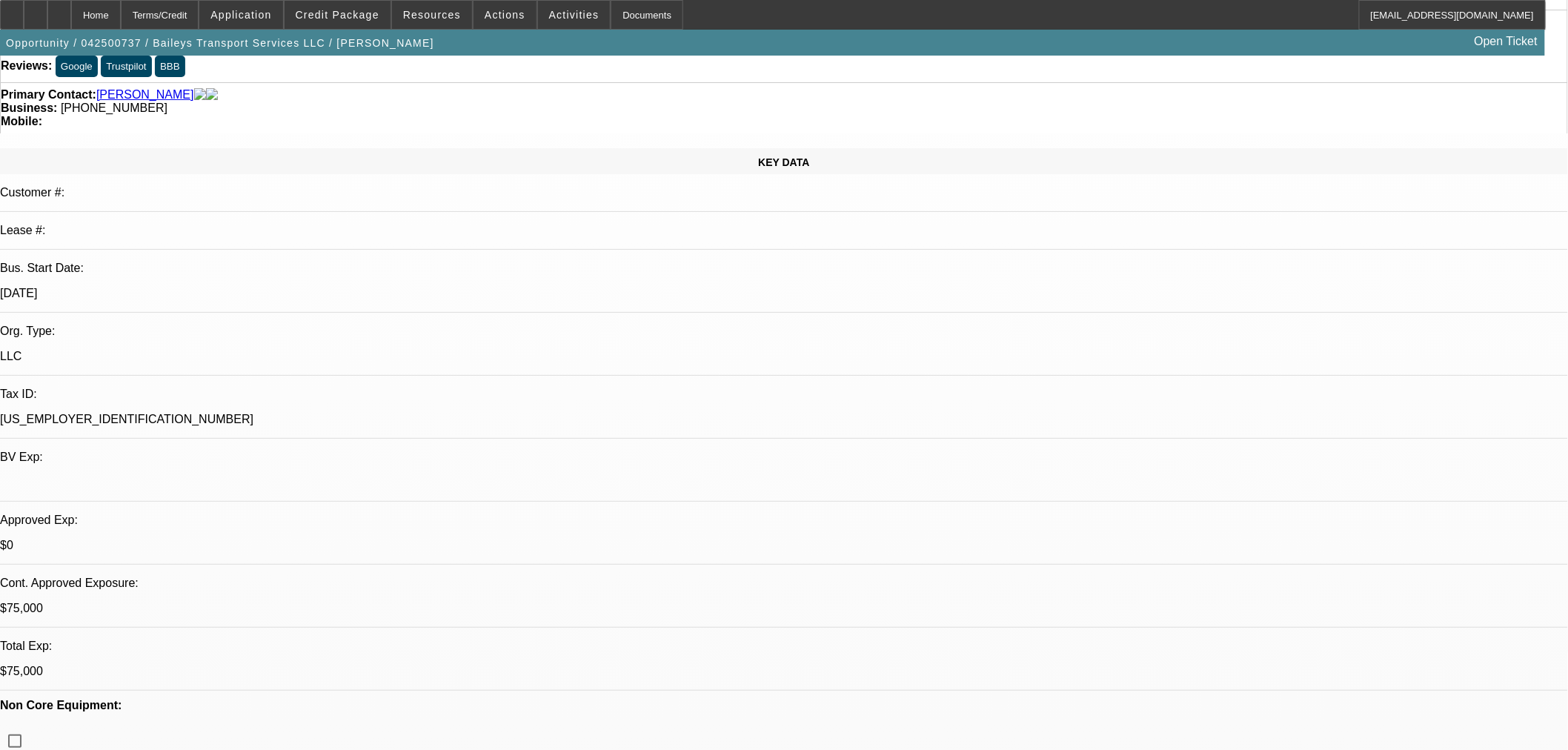
scroll to position [0, 0]
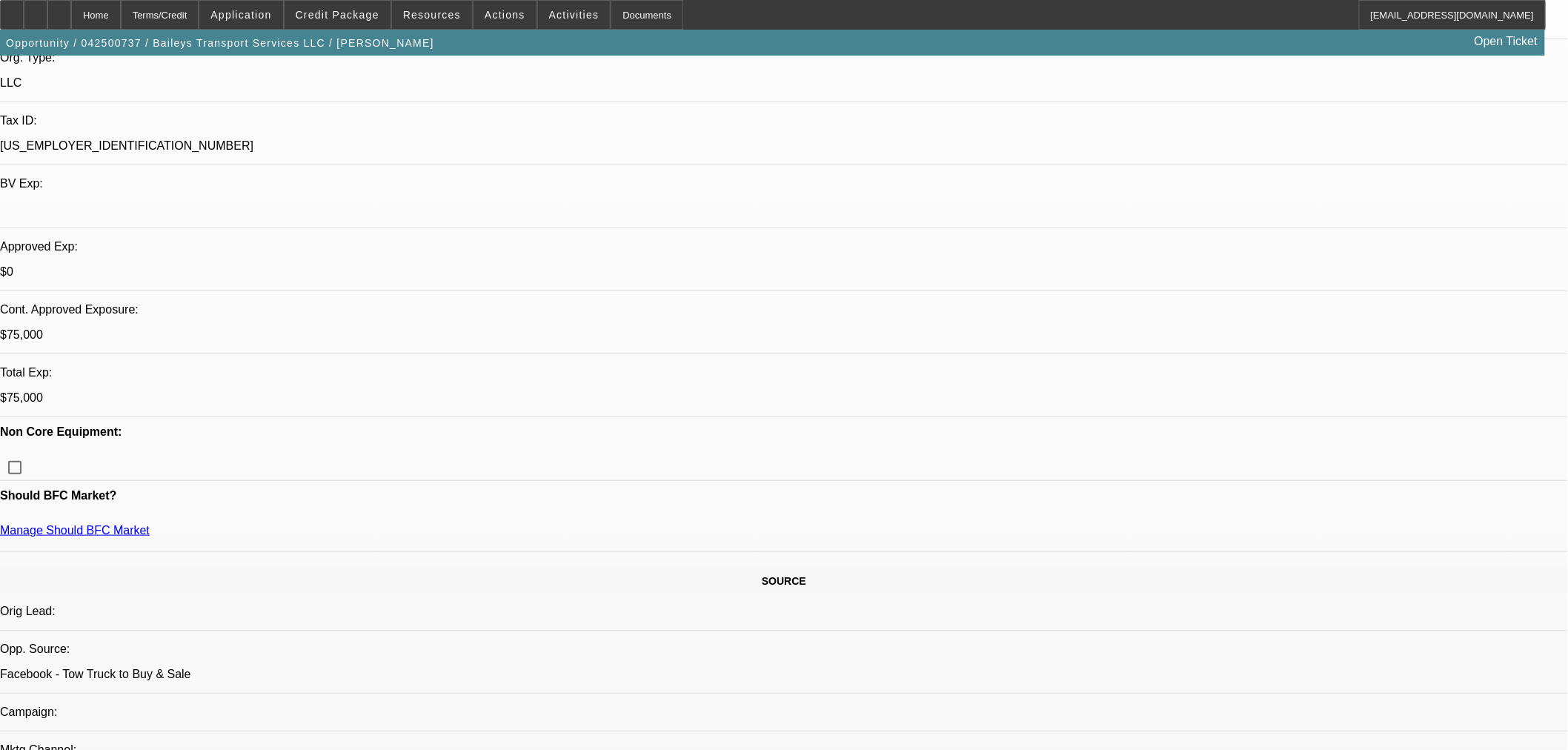
scroll to position [164, 0]
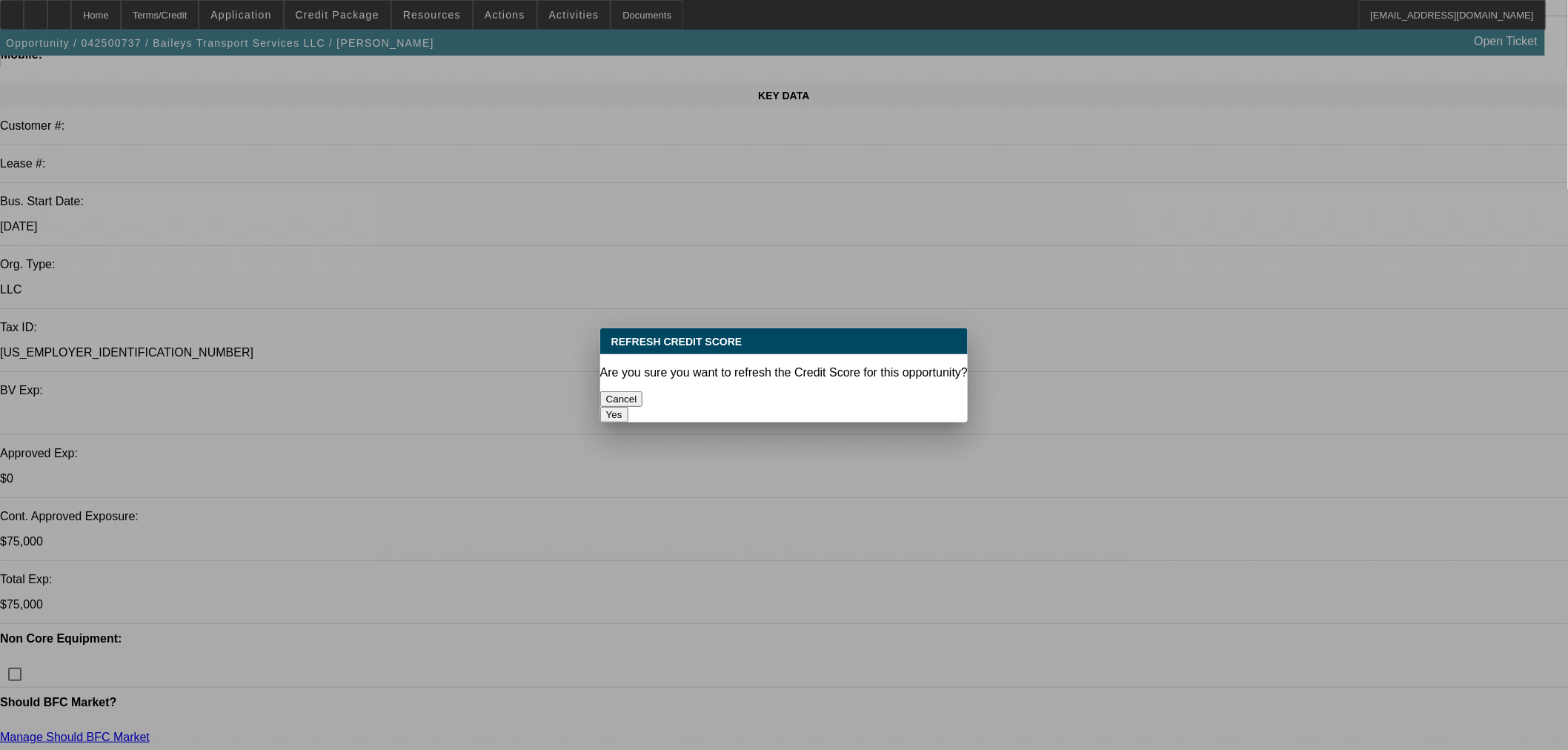
scroll to position [0, 0]
click at [628, 407] on button "Yes" at bounding box center [614, 414] width 28 height 16
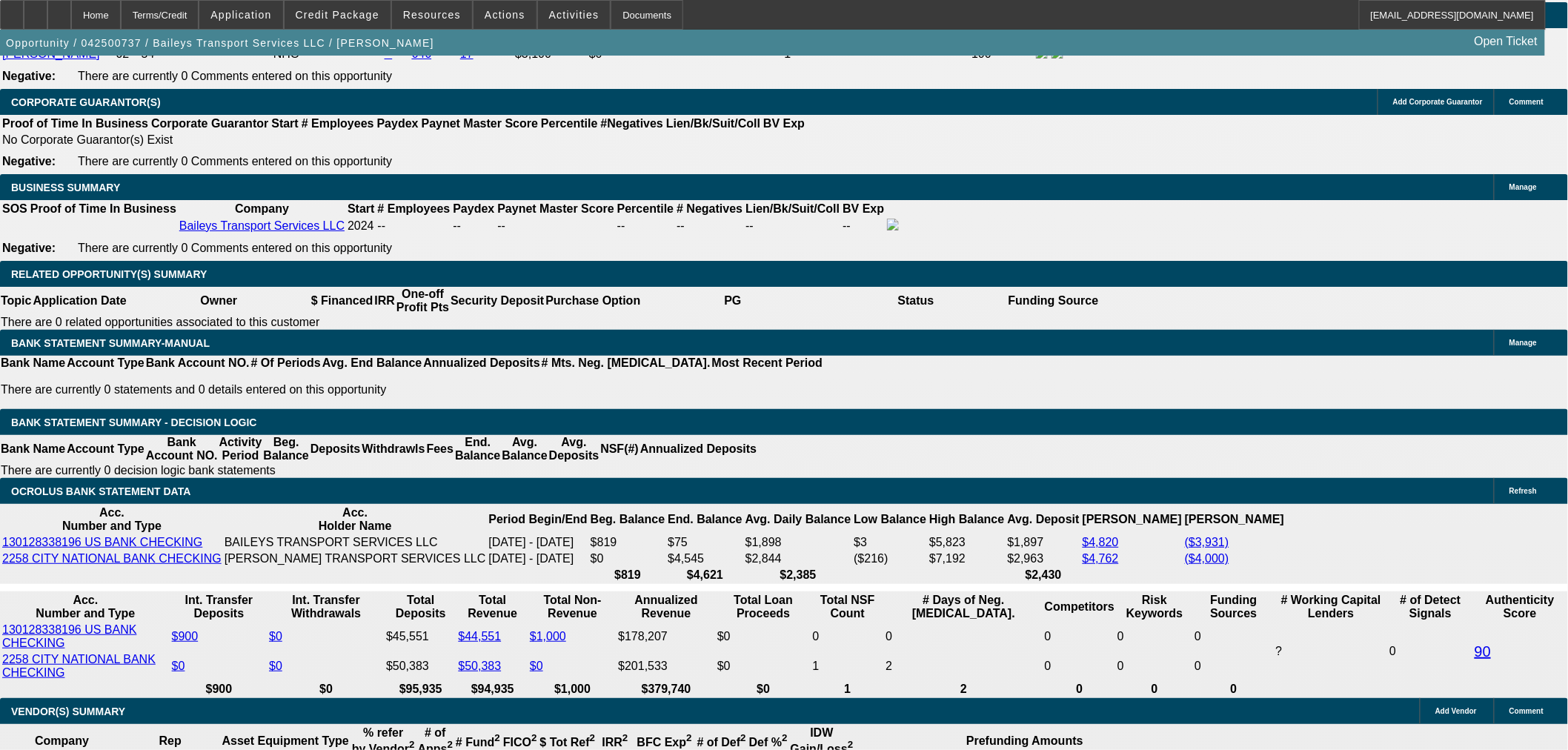
scroll to position [2223, 0]
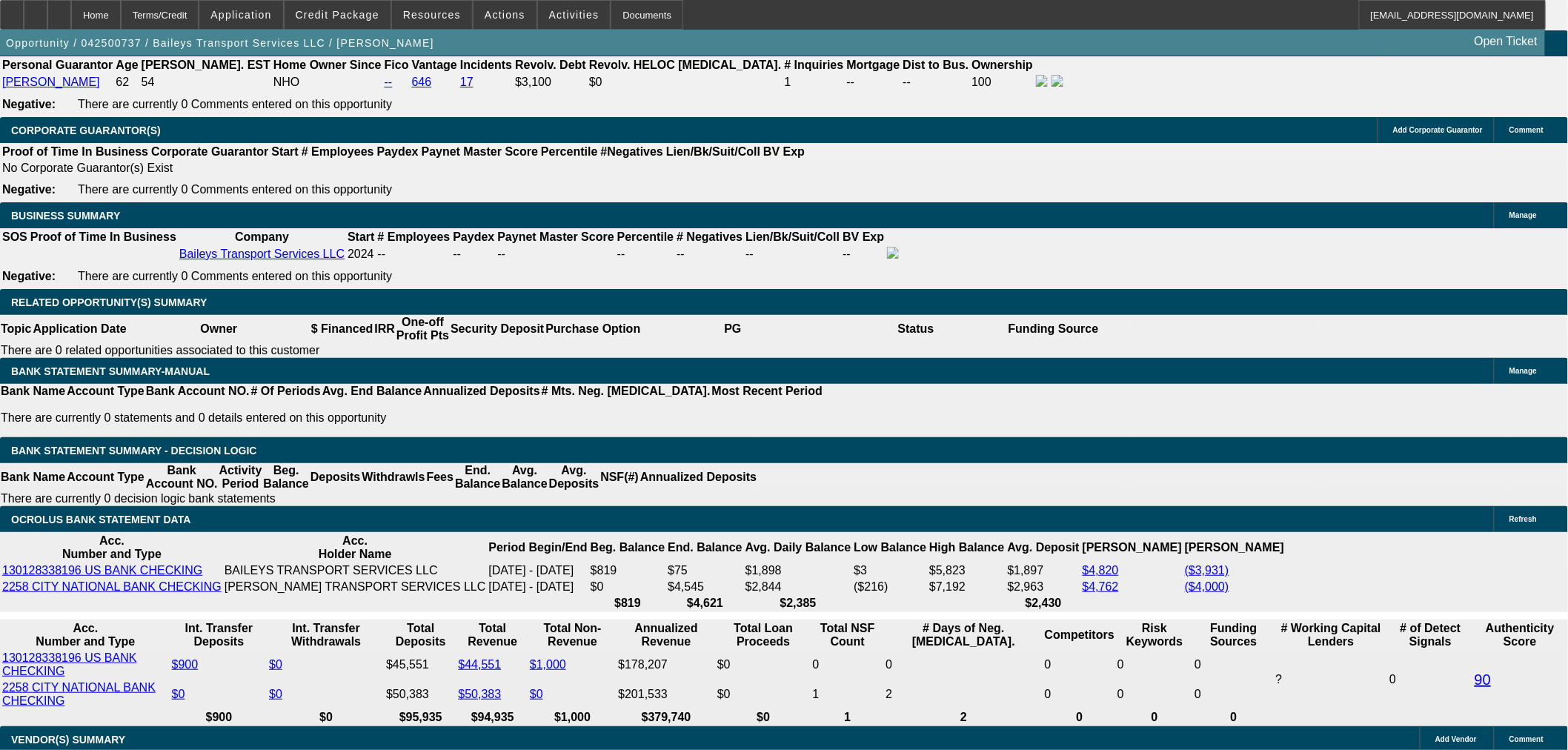
type input "2"
type input "UNKNOWN"
type input "26"
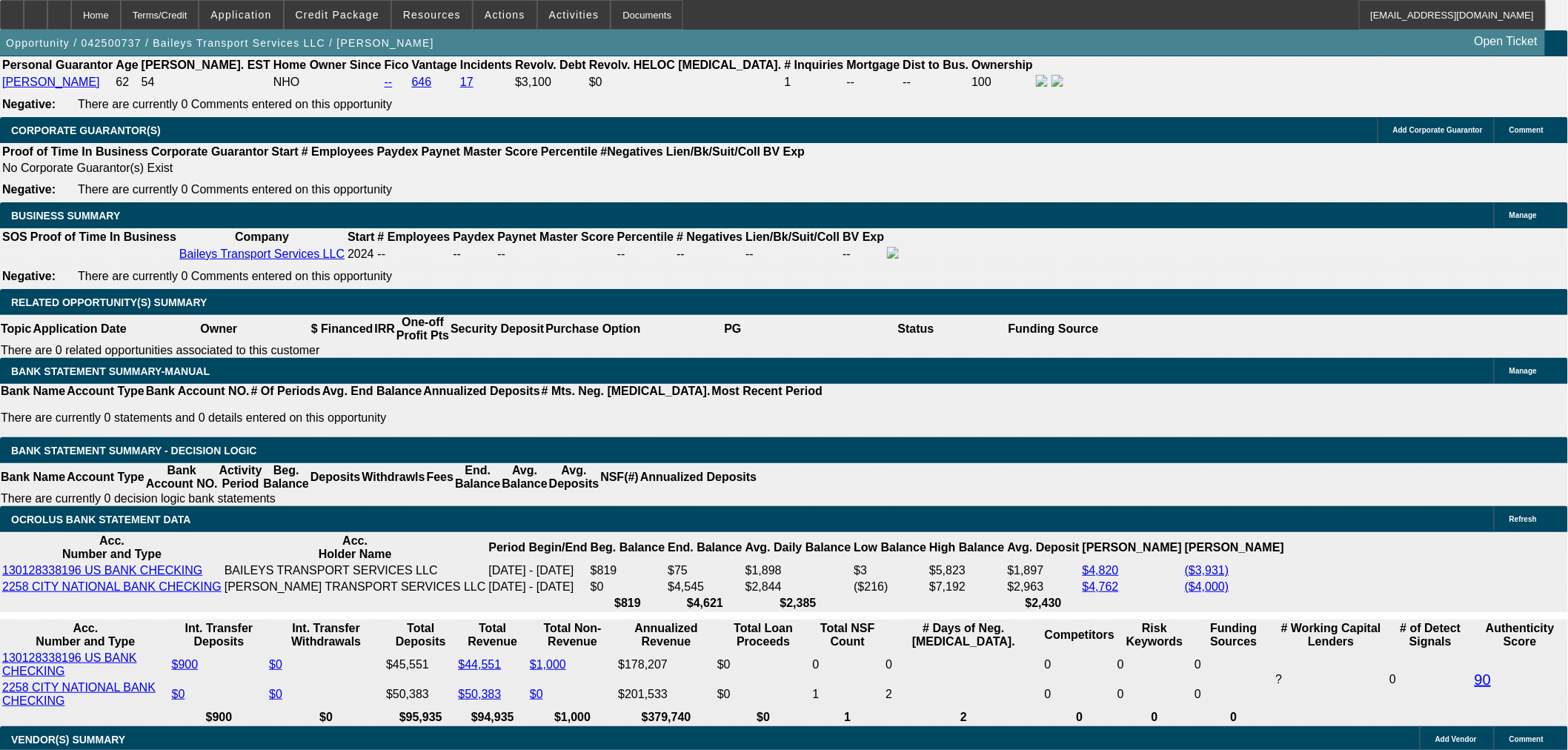
type input "$1,860.34"
type input "$3,720.68"
type input "$2,616.88"
type input "$5,233.76"
type input "26"
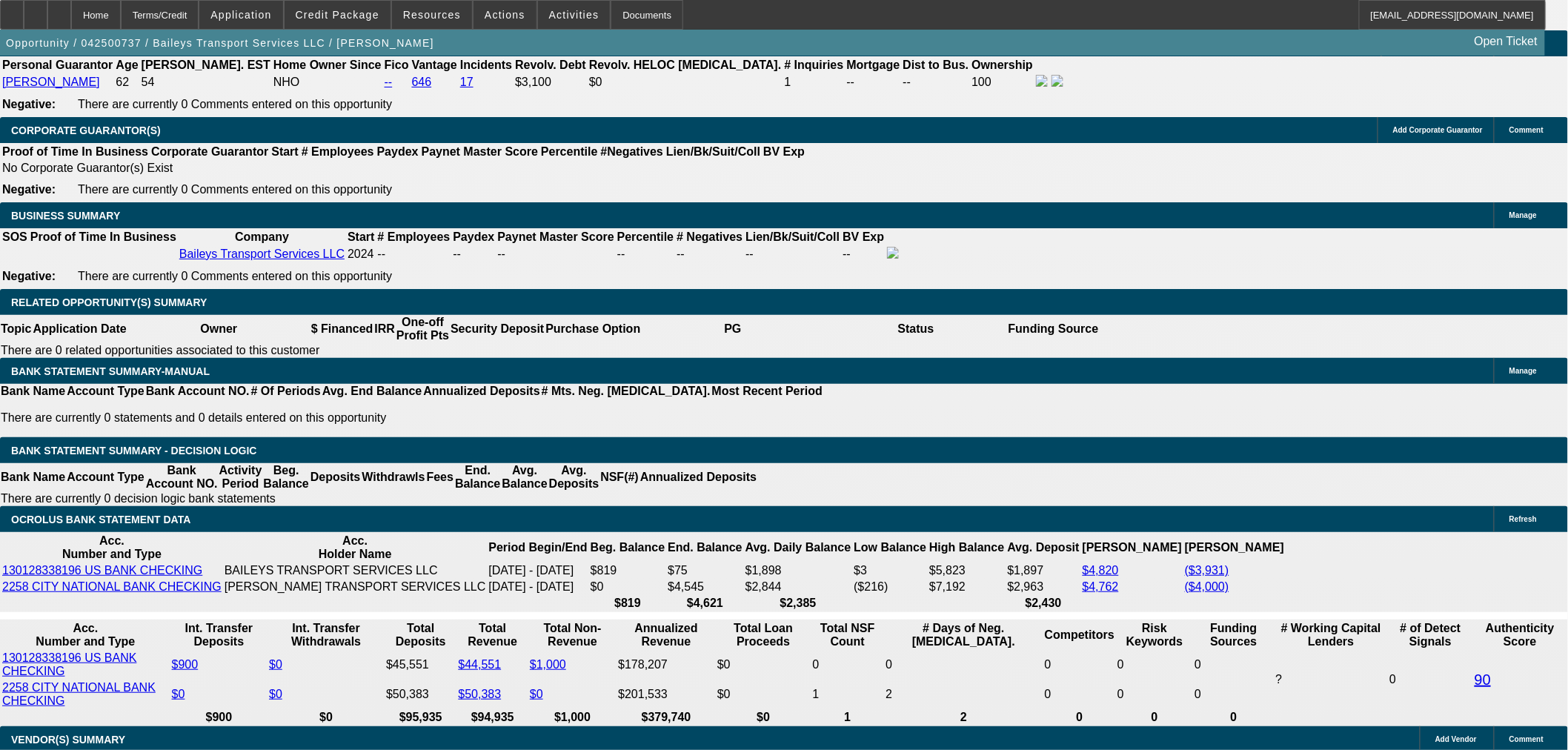
type input "26"
type input "$52.00"
type input "2615"
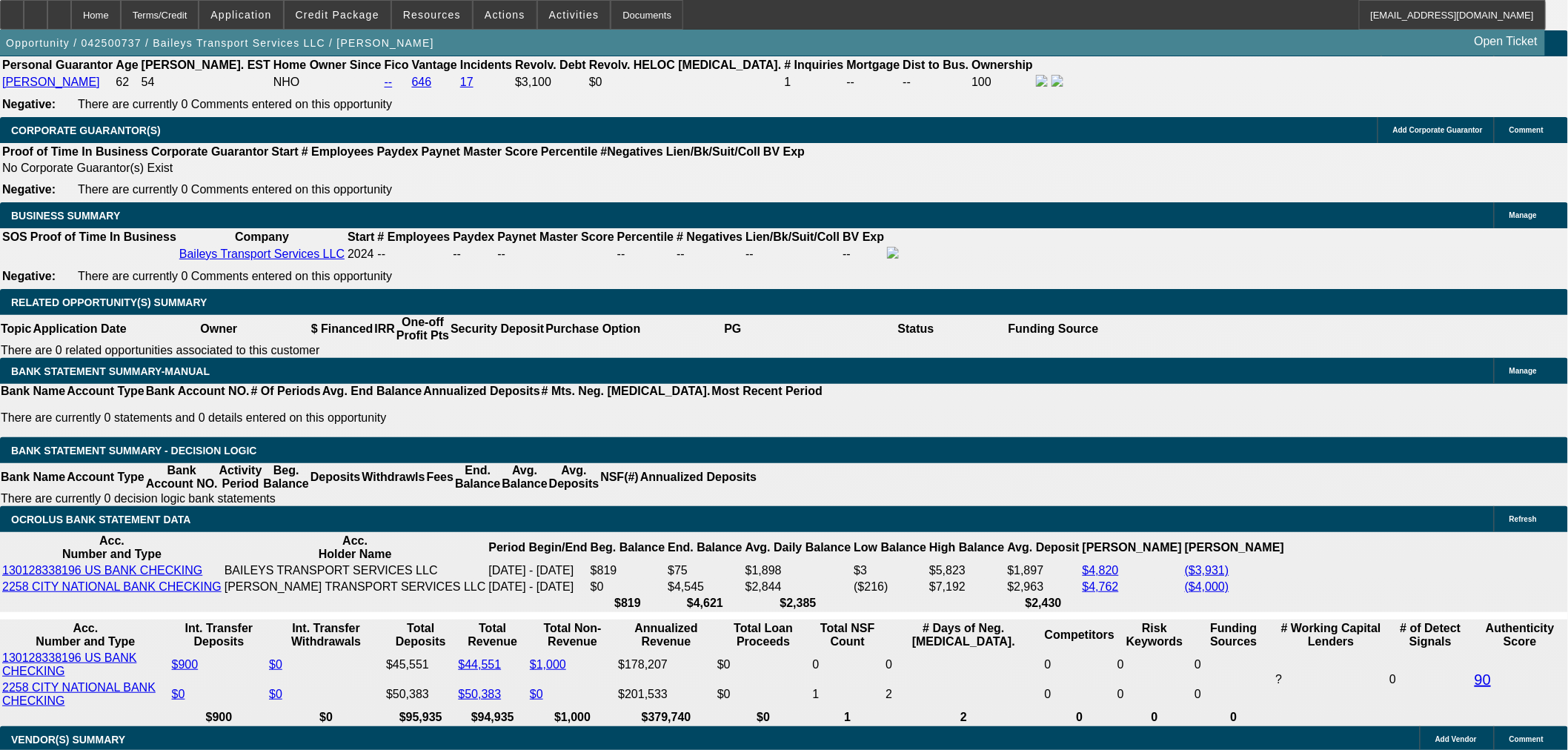
type input "25.9"
type input "$5,230.00"
type input "$2,615.00"
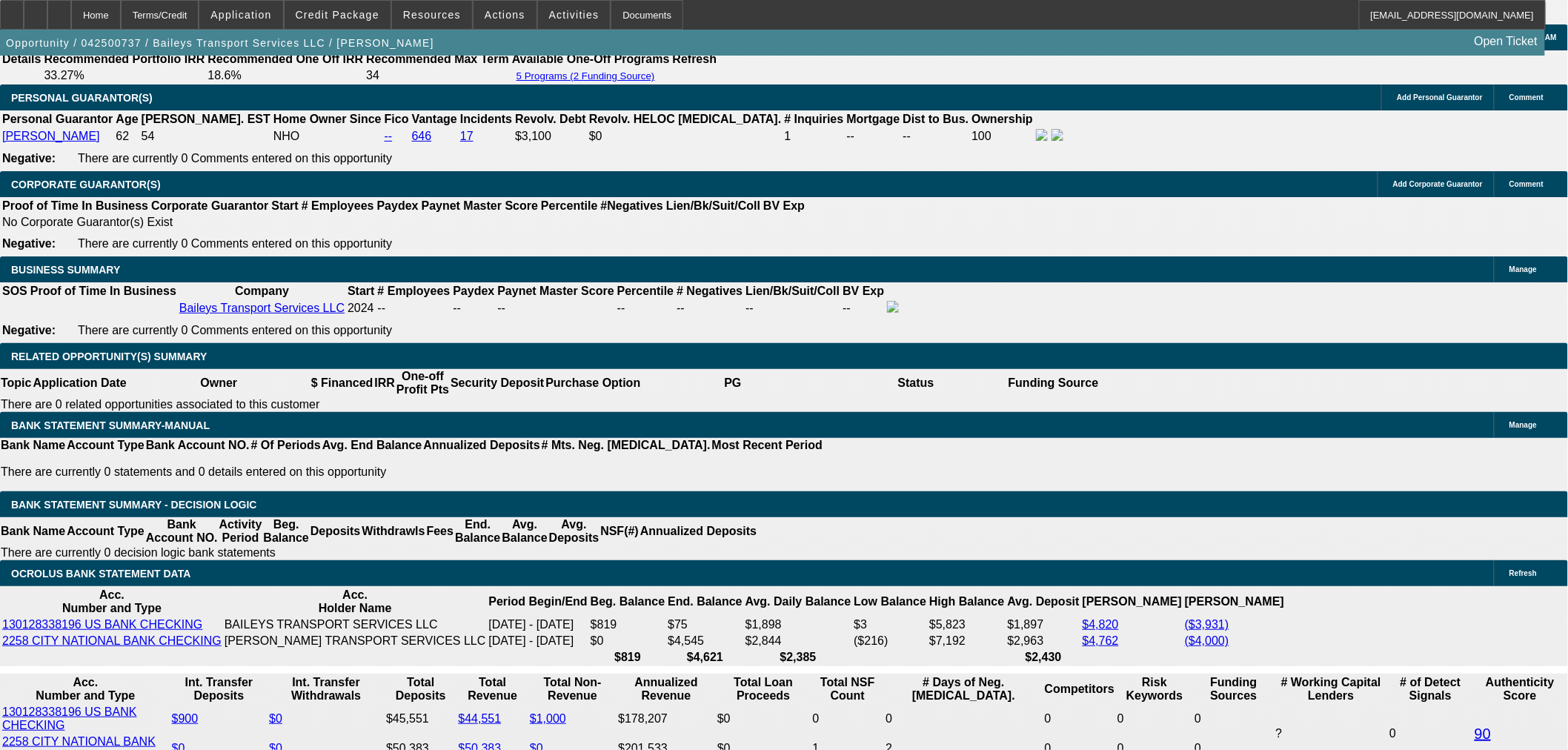
scroll to position [2140, 0]
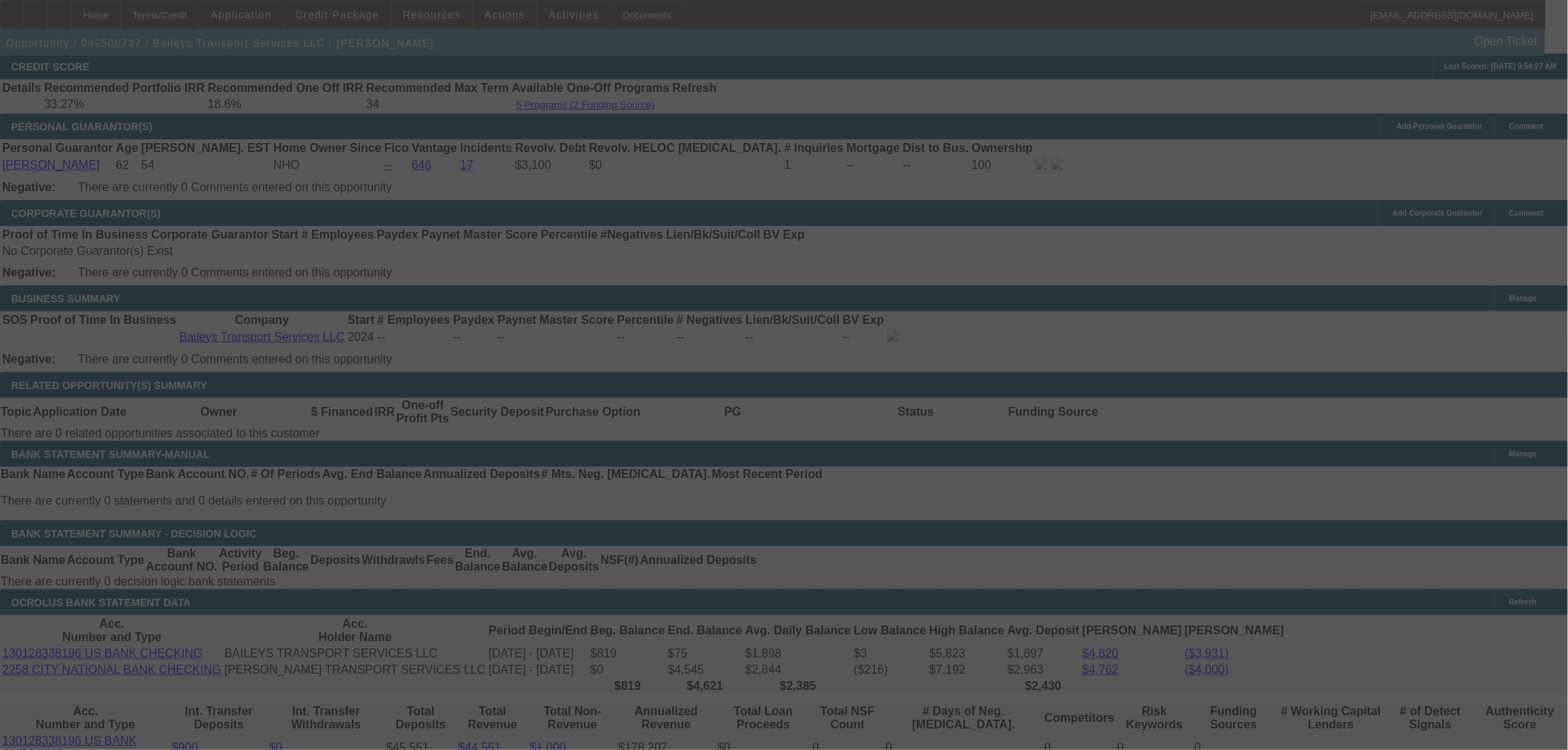
select select "0"
select select "2"
select select "0"
select select "6"
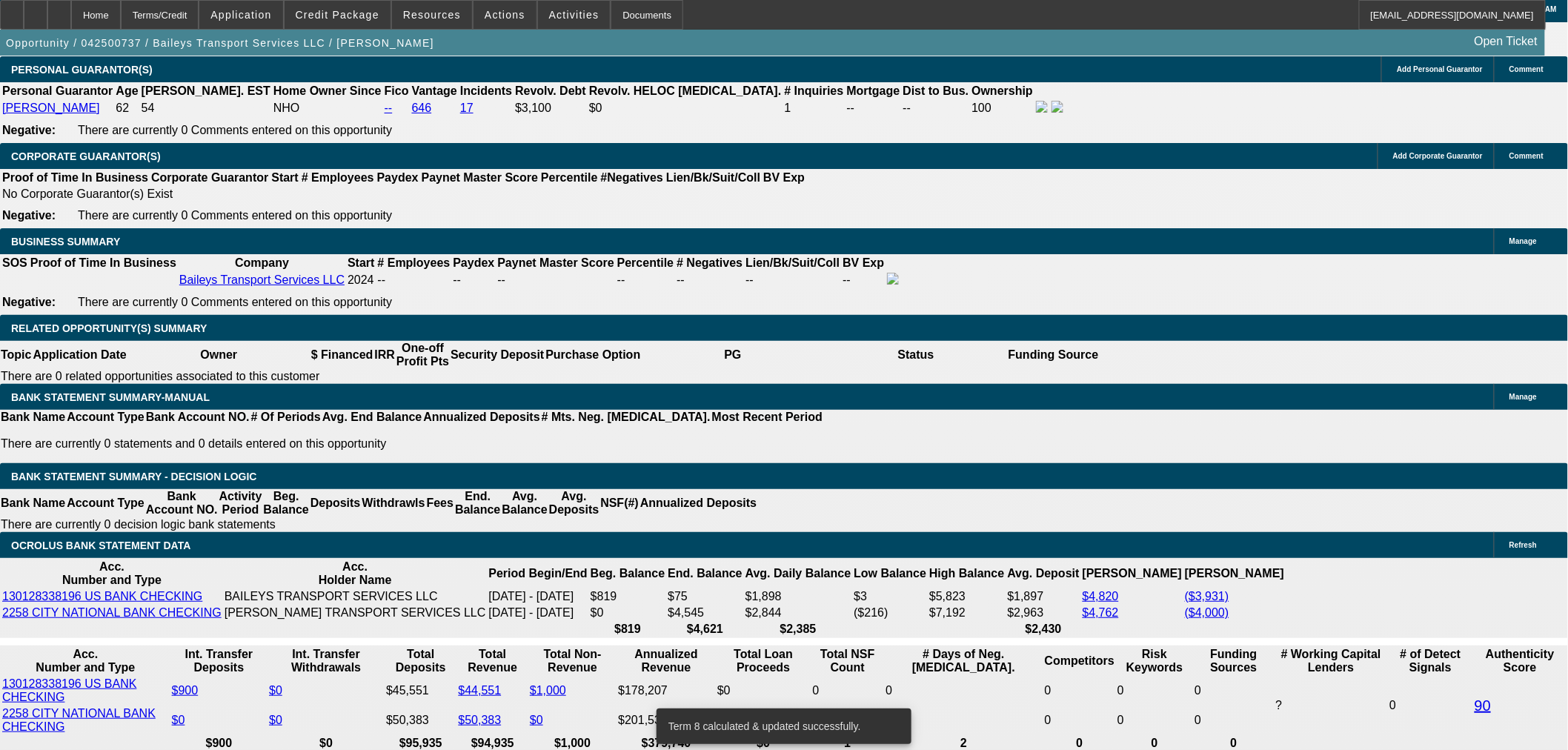
scroll to position [2223, 0]
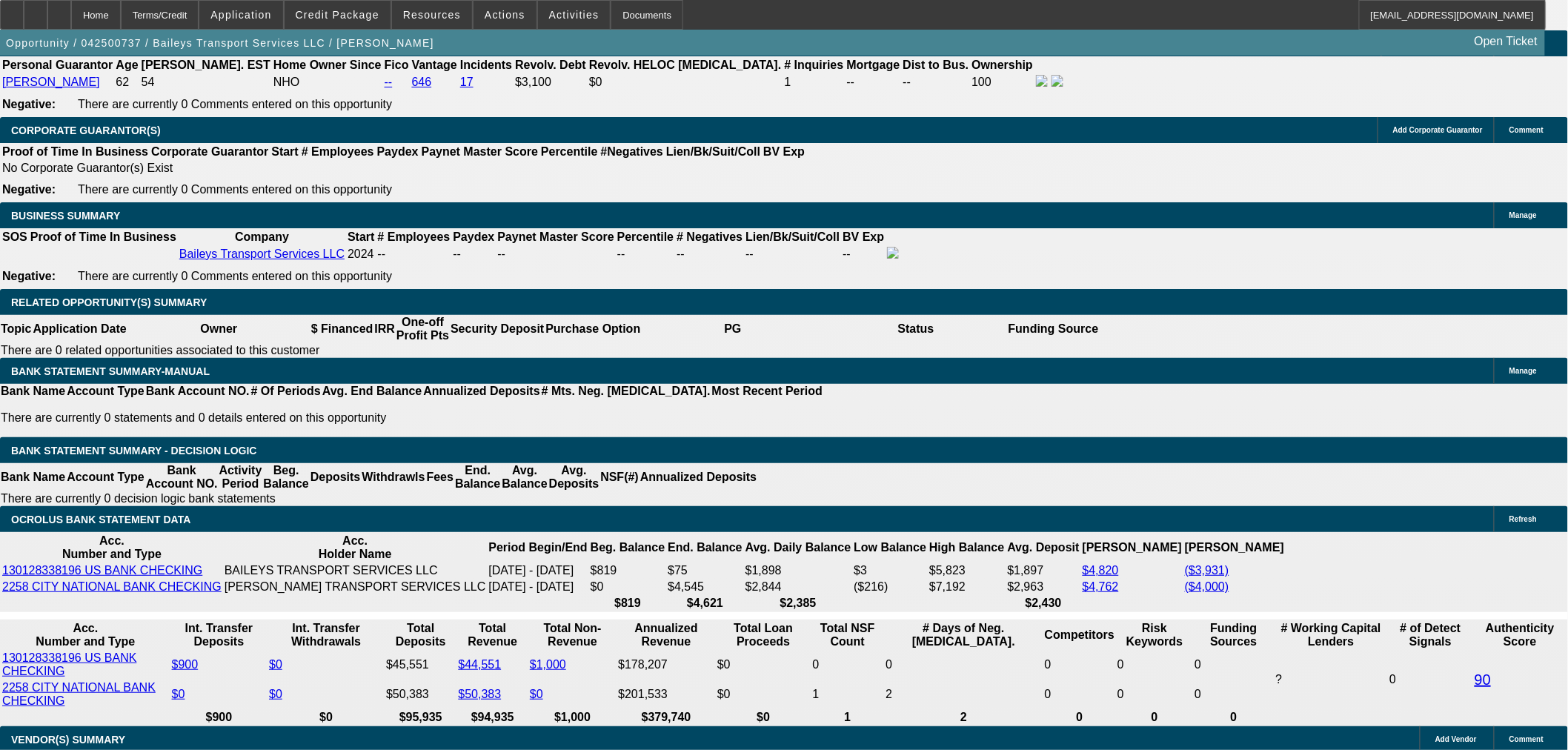
type input "26"
type input "$52.00"
type input "UNKNOWN"
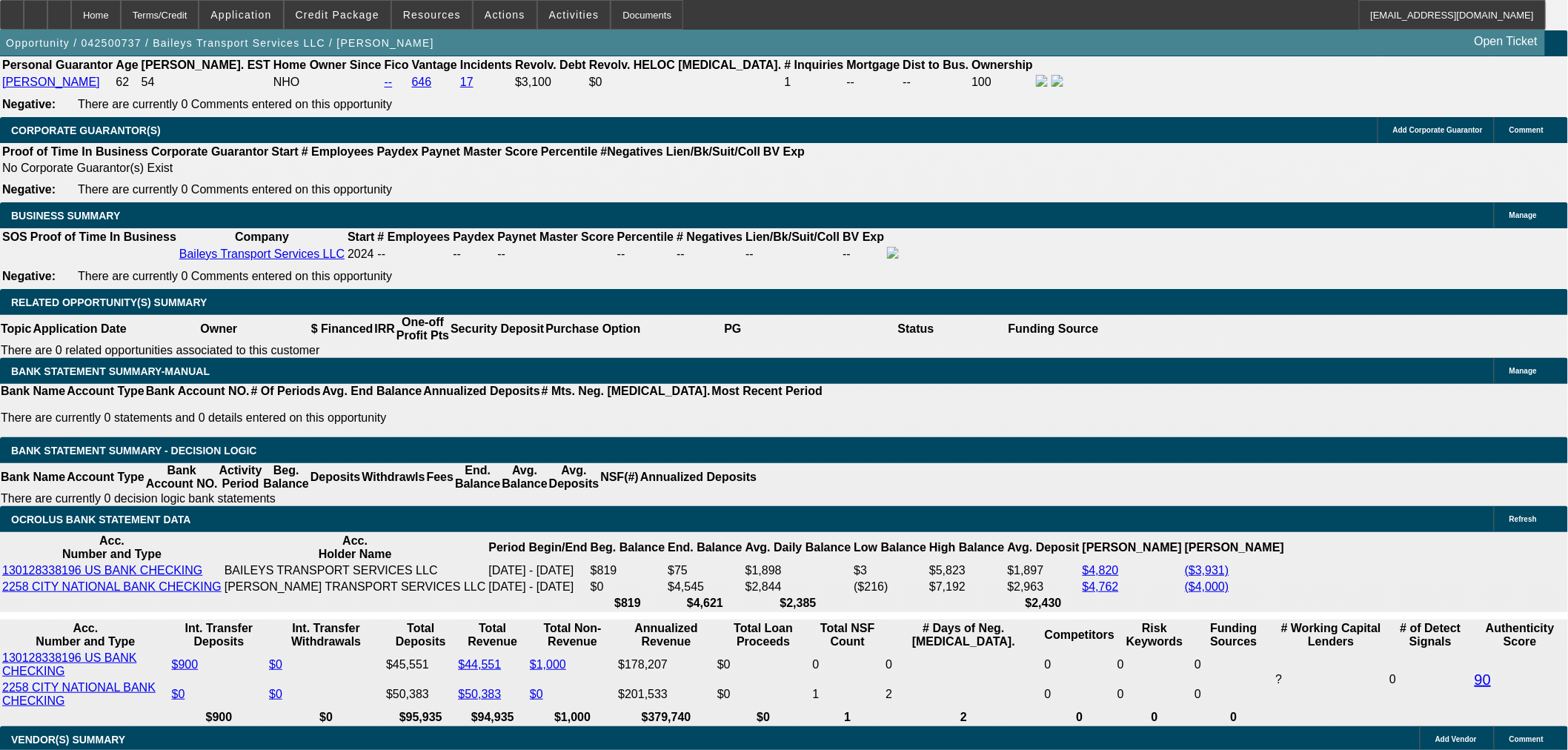
type input "2620"
type input "26.1"
type input "$5,240.00"
type input "$2,620.00"
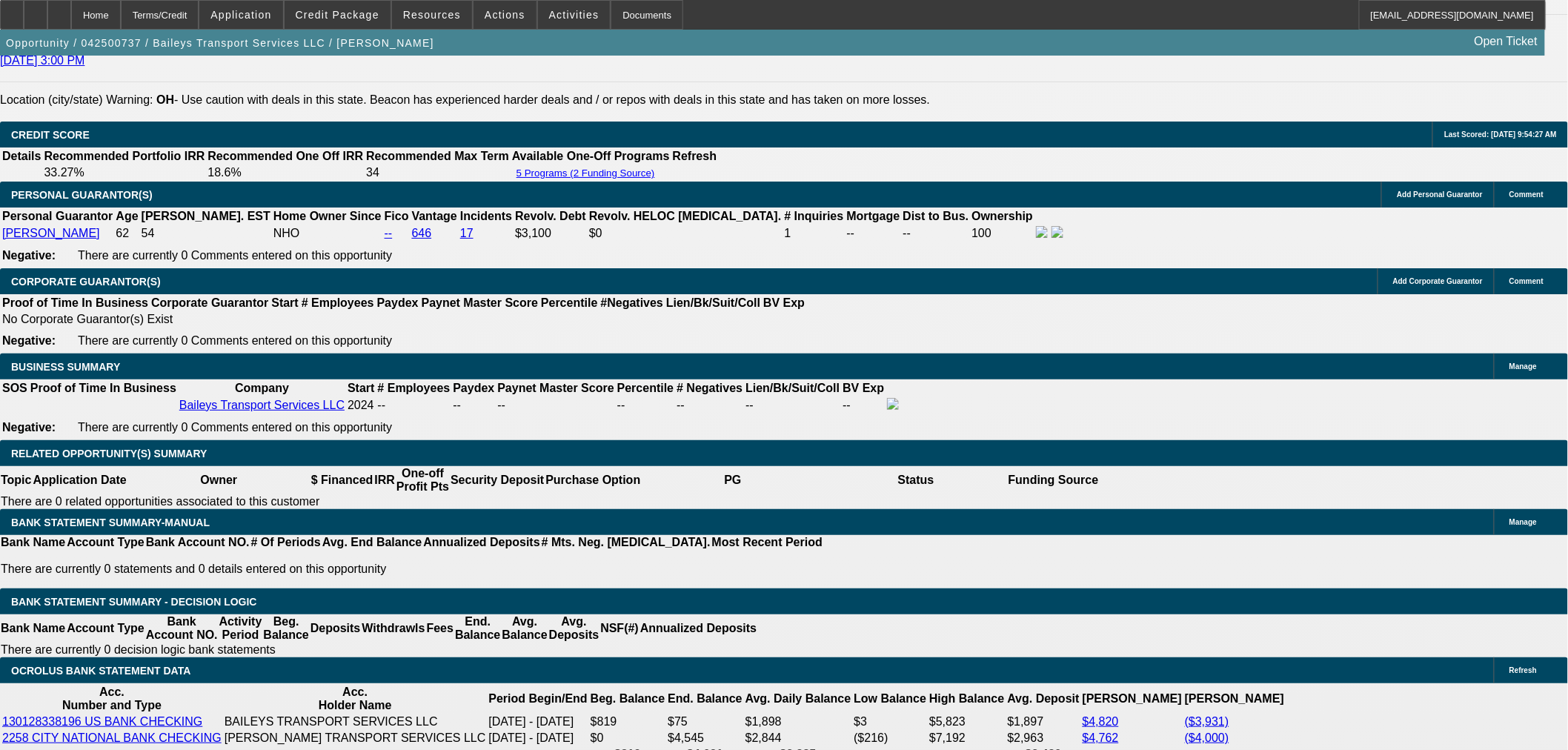
scroll to position [2057, 0]
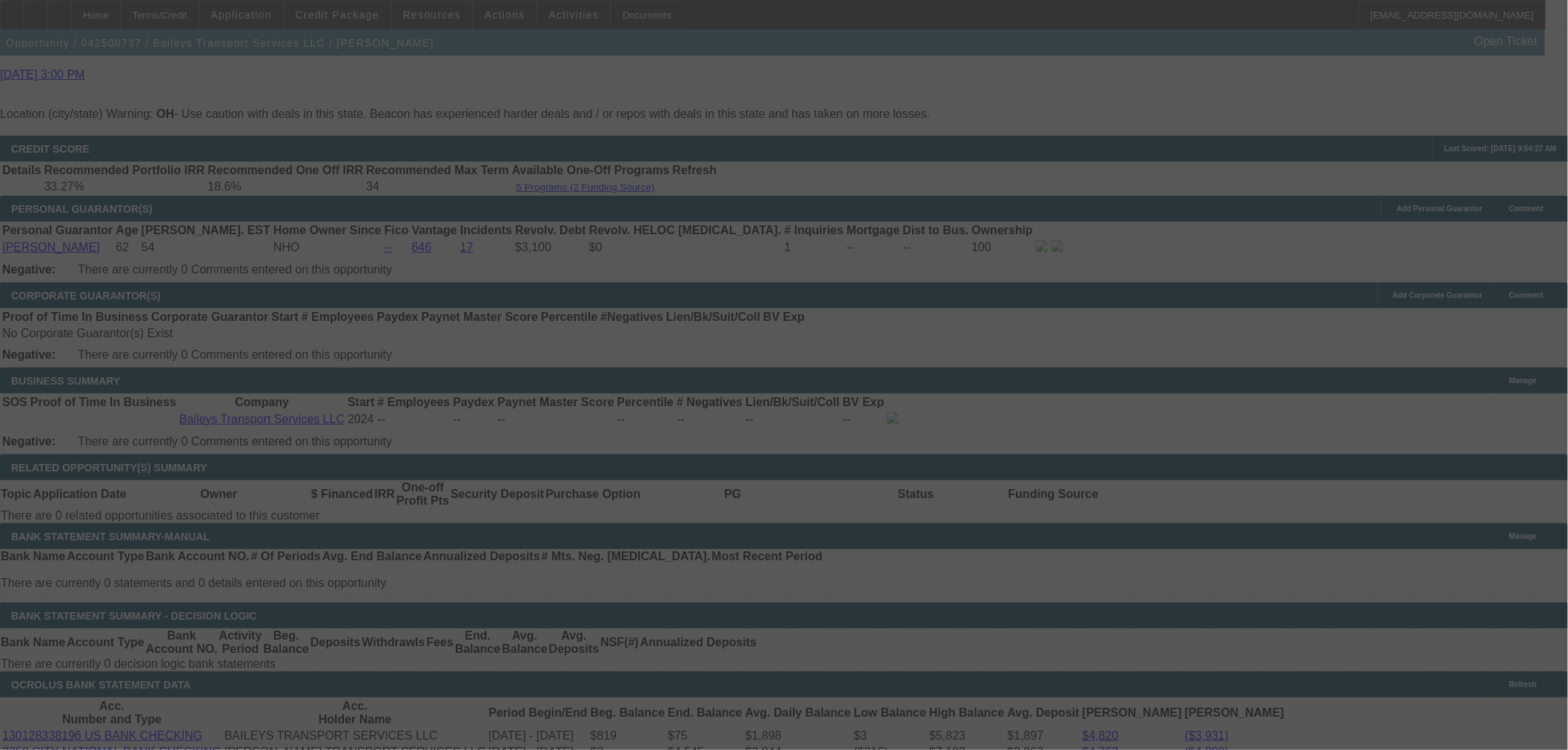
select select "0"
select select "2"
select select "0"
select select "6"
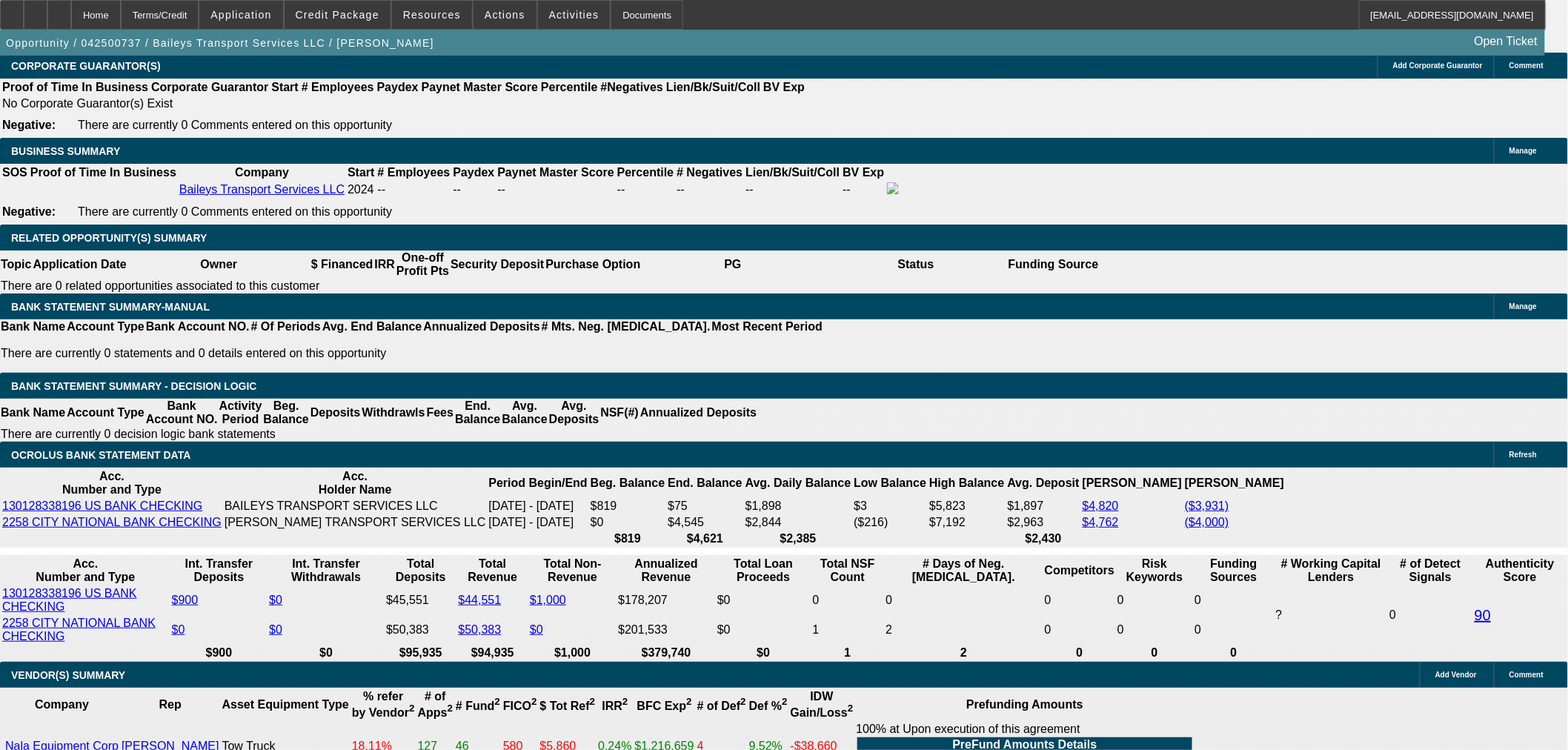
scroll to position [2305, 0]
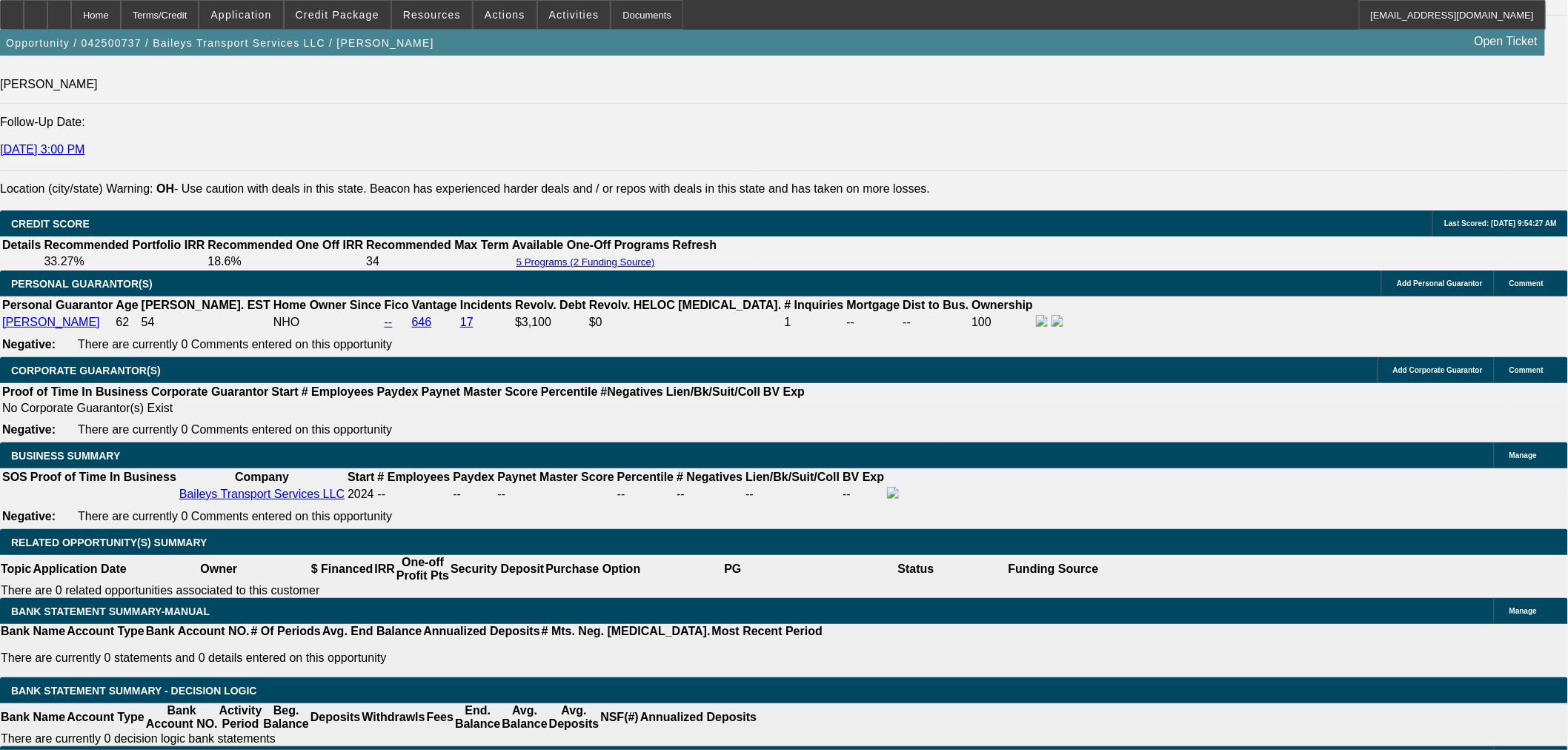
scroll to position [1976, 0]
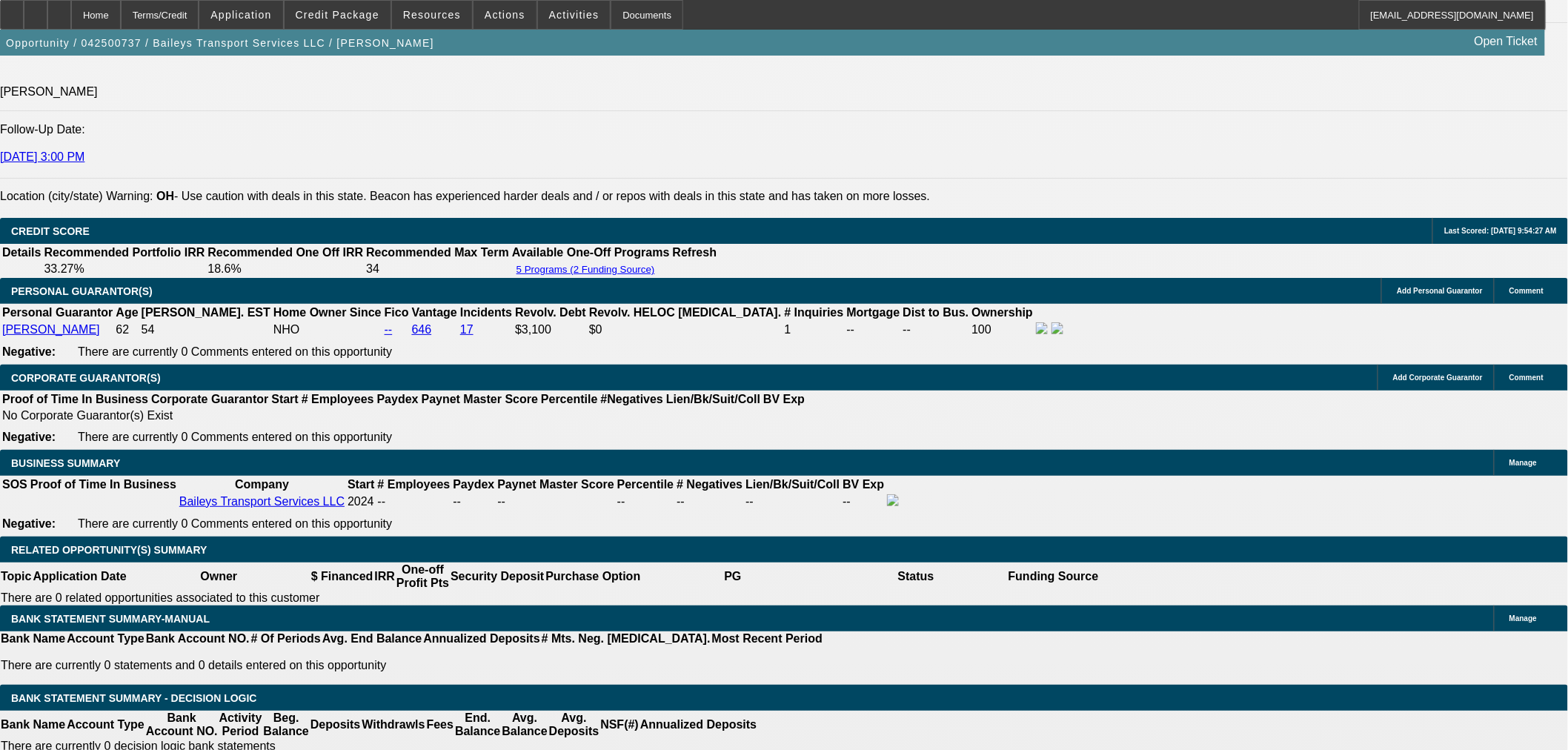
type input "$2,620.00"
select select "0"
select select "2"
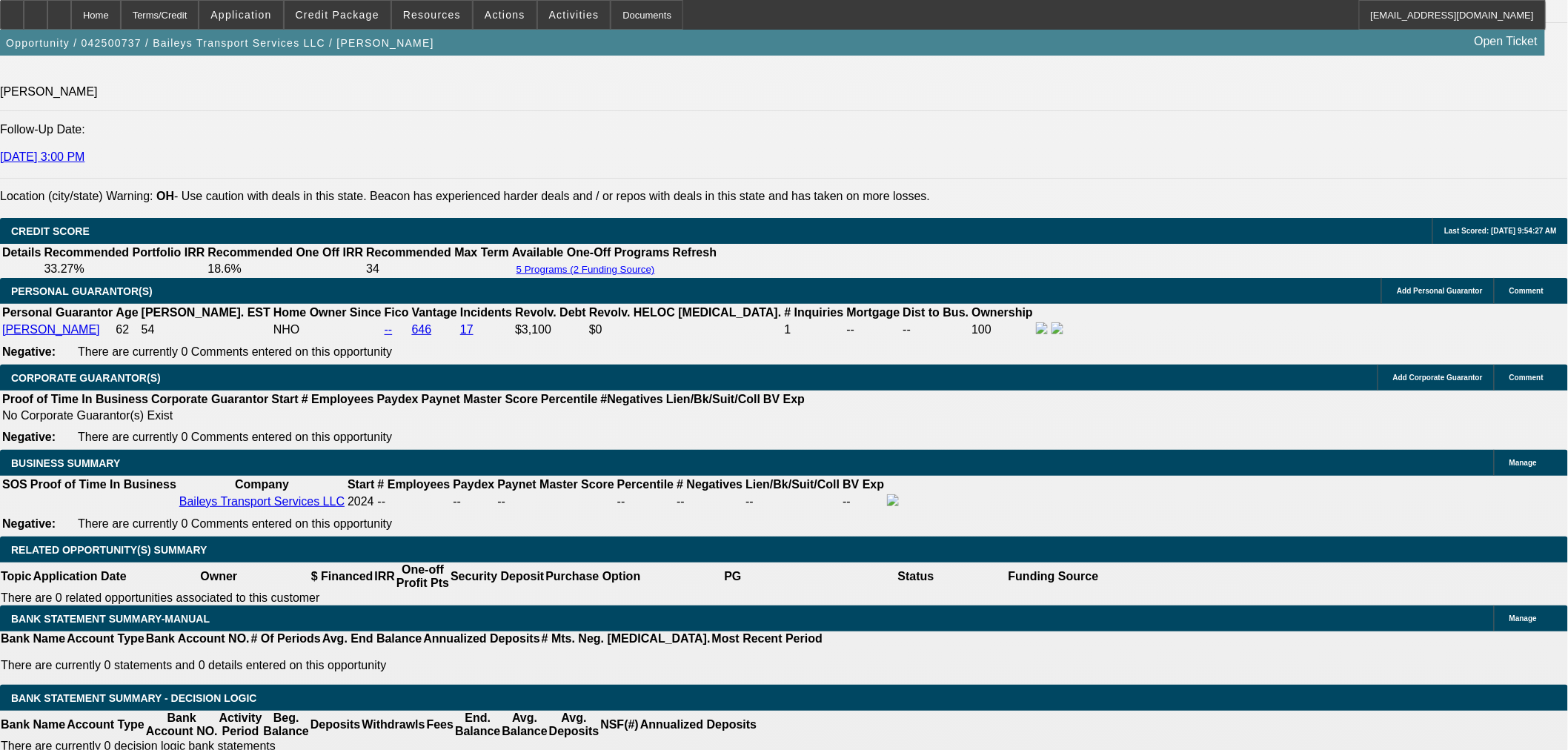
select select "0"
select select "6"
select select "0"
select select "2"
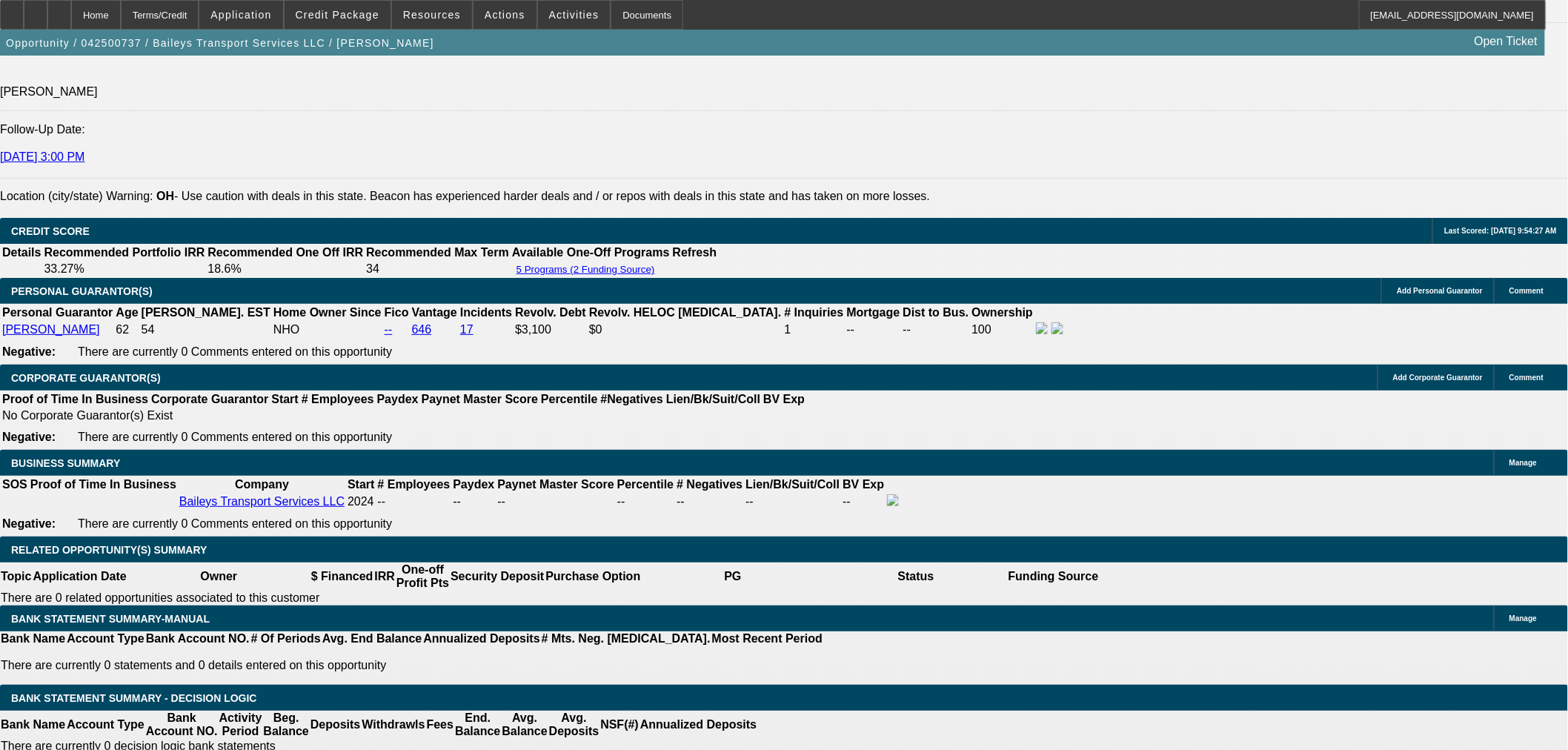
select select "0"
select select "6"
select select "0"
select select "2"
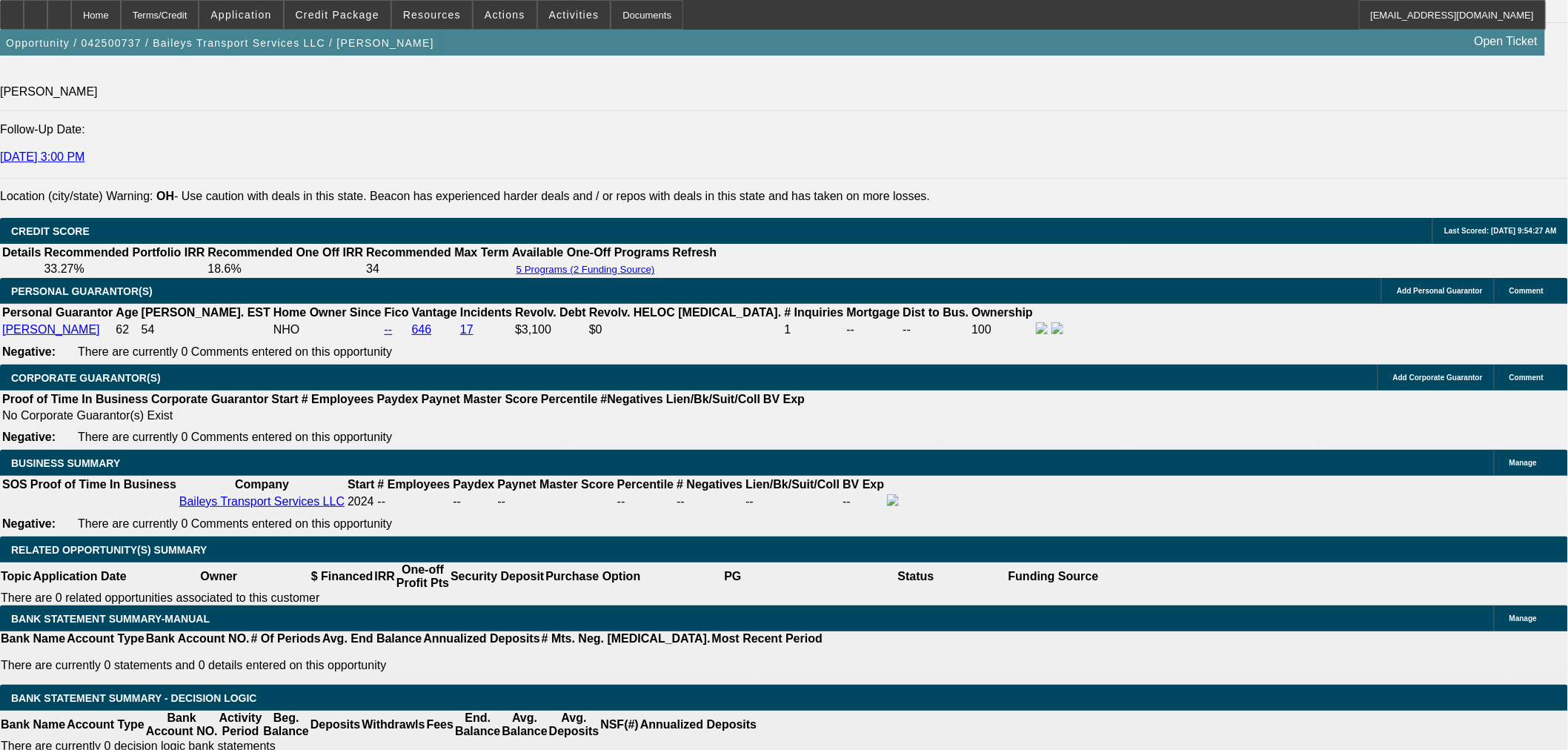
select select "0"
select select "6"
select select "0.15"
select select "2"
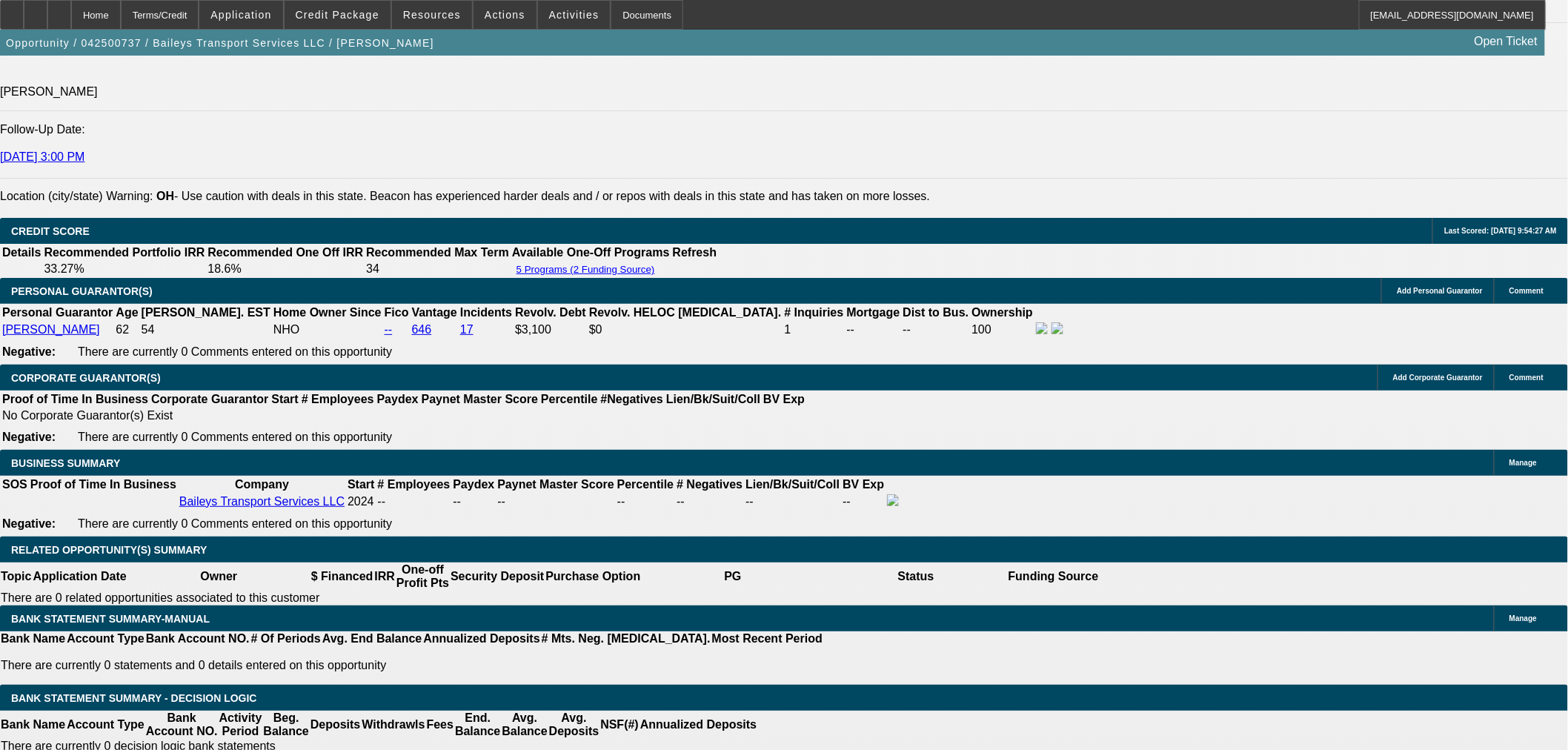
select select "0"
select select "6"
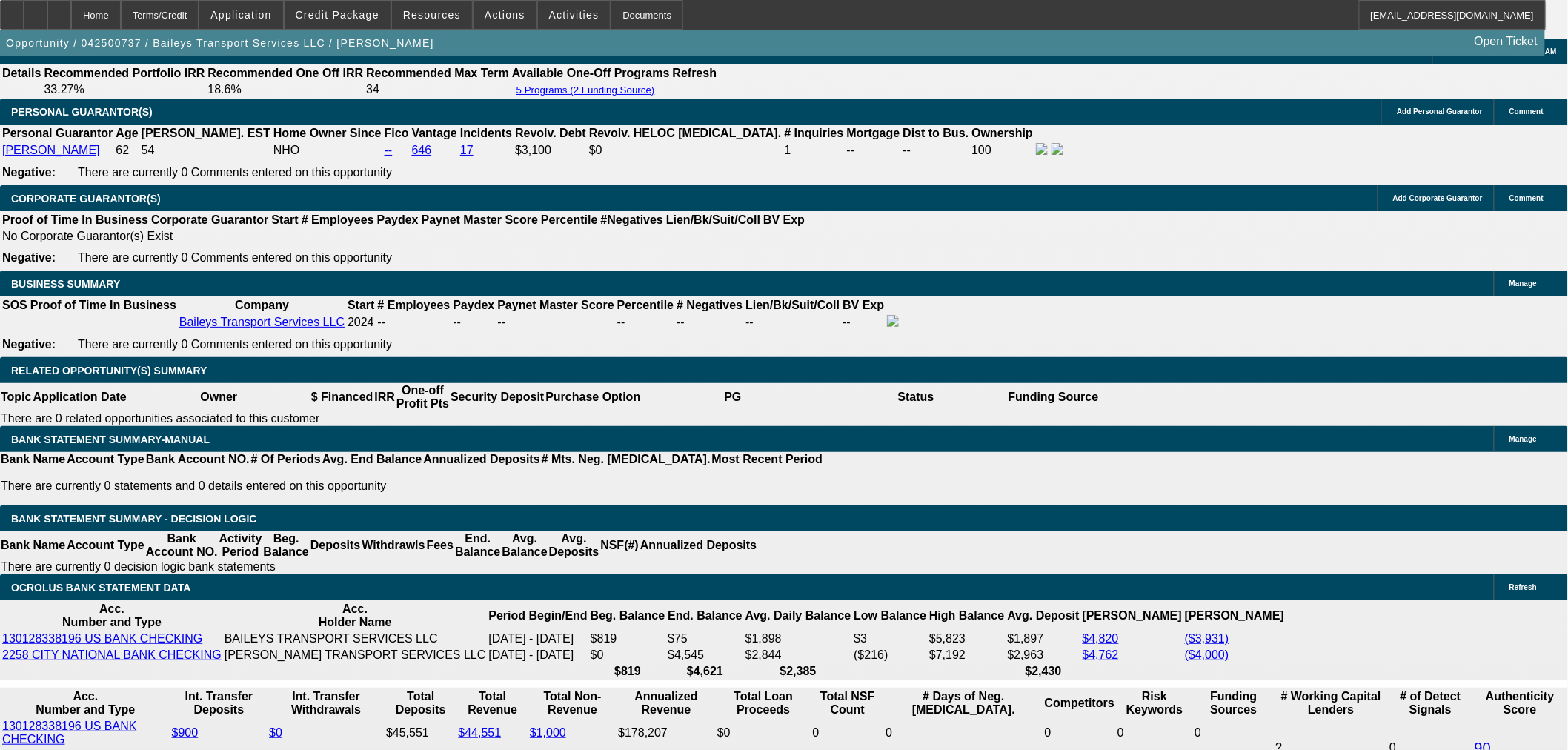
scroll to position [1893, 0]
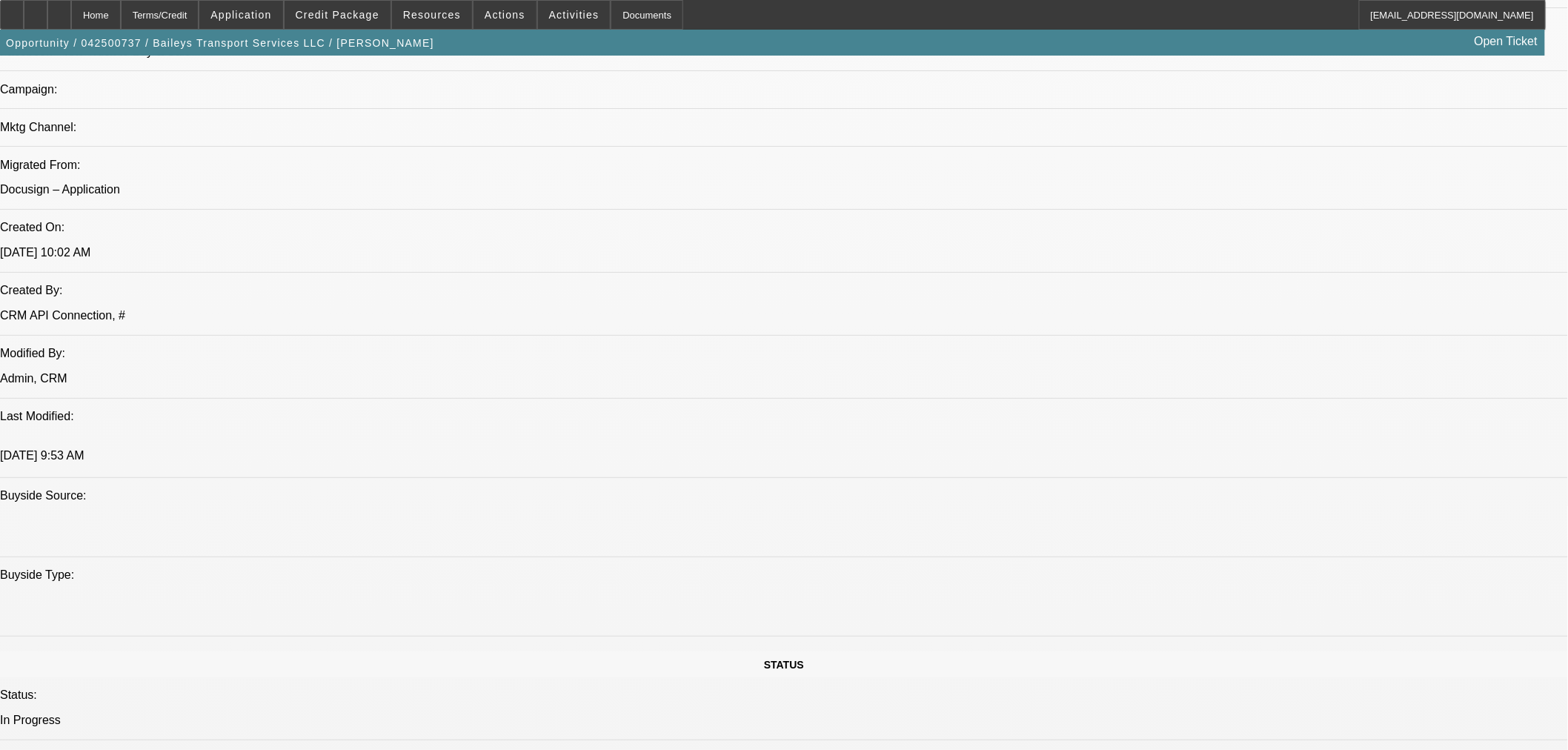
select select "0"
select select "2"
select select "0"
select select "6"
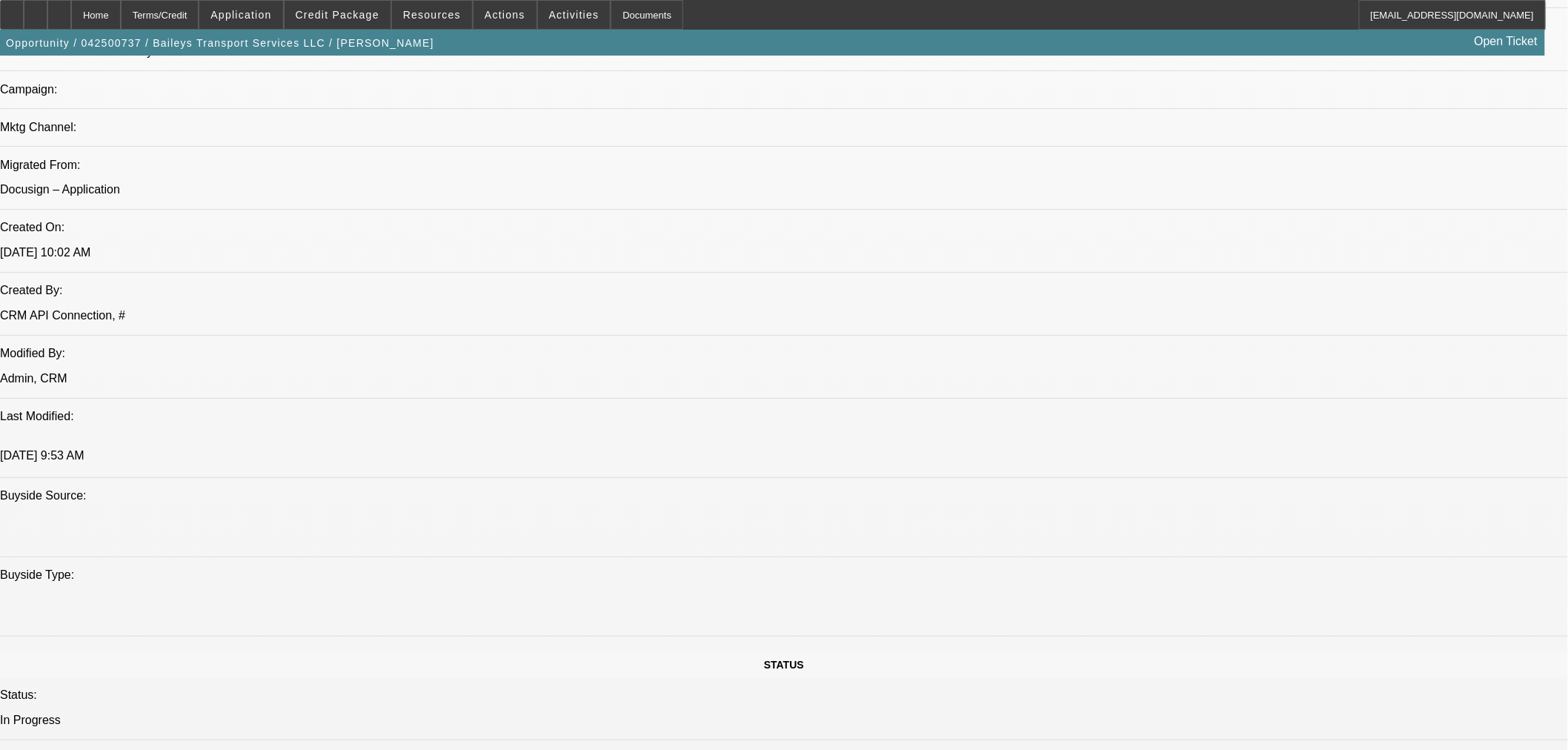
select select "0"
select select "2"
select select "0"
select select "6"
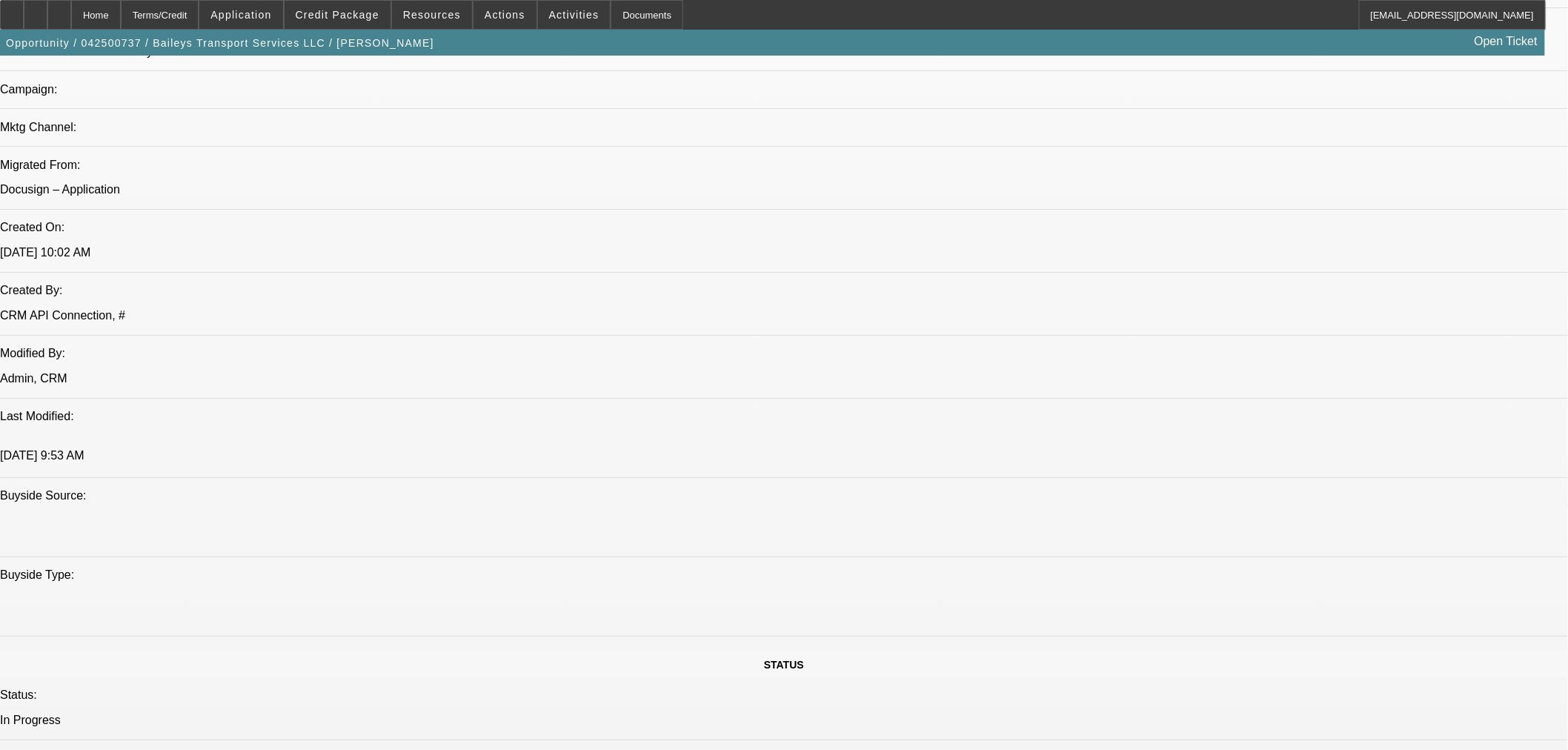
select select "0"
select select "2"
select select "0"
select select "6"
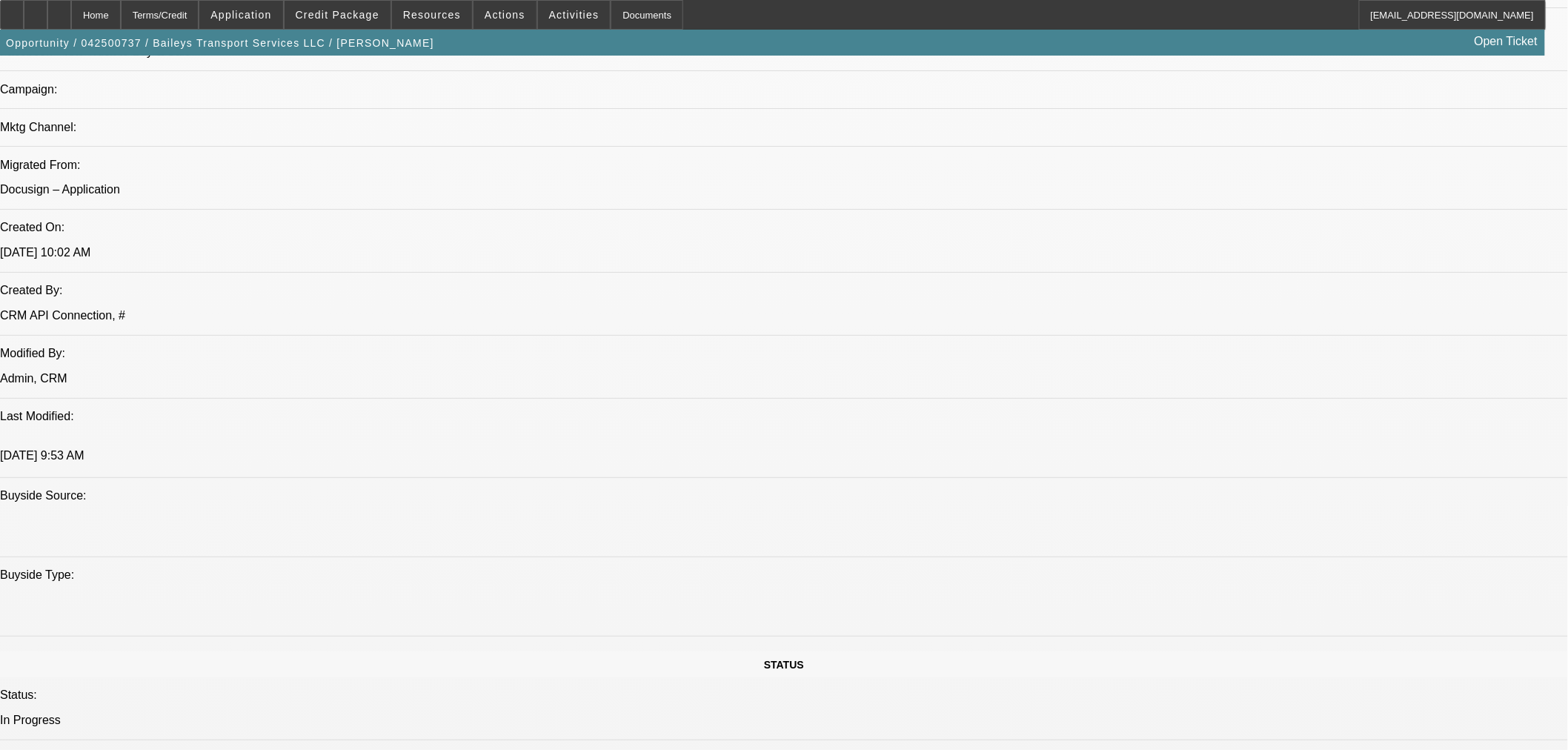
select select "0"
select select "2"
select select "0"
select select "6"
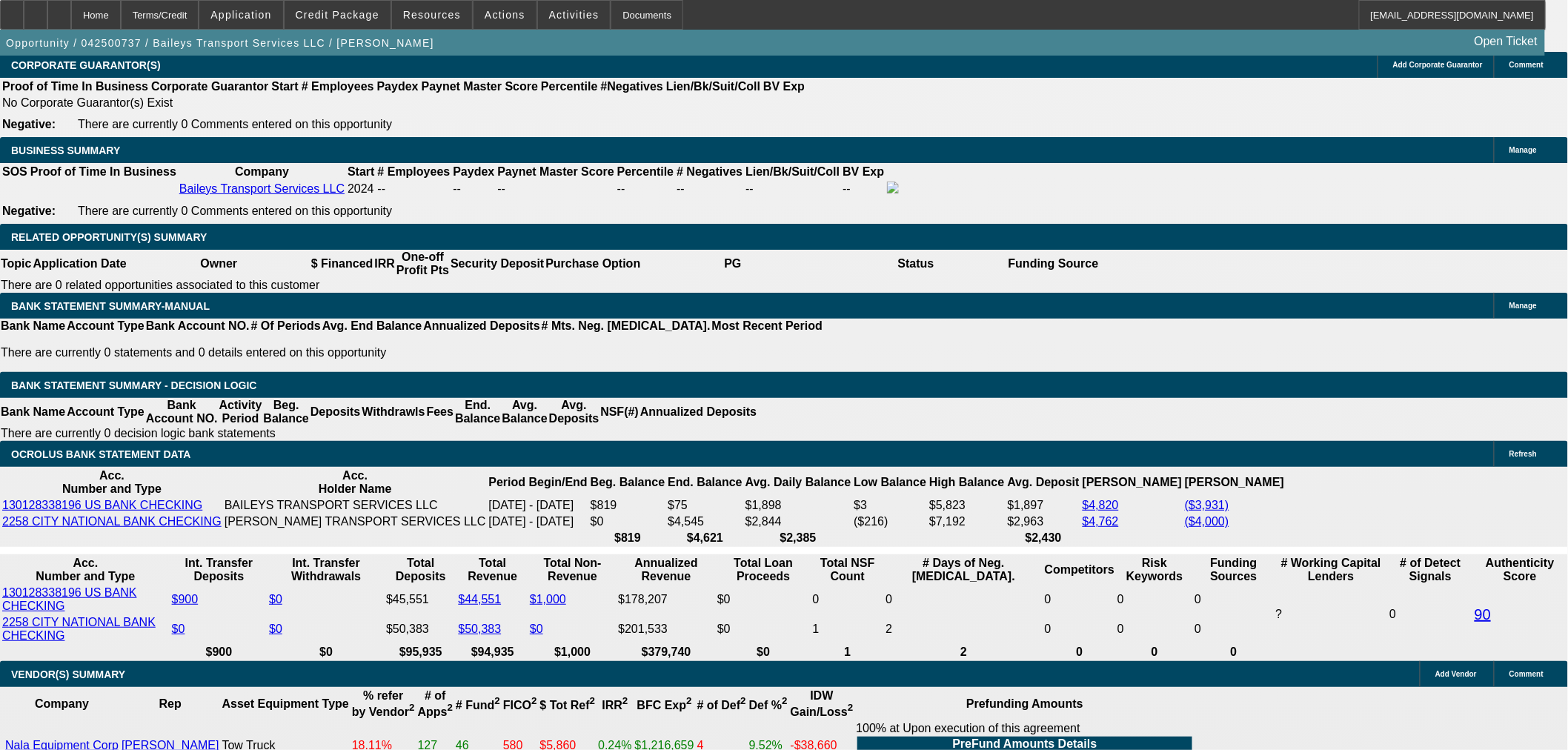
scroll to position [2577, 0]
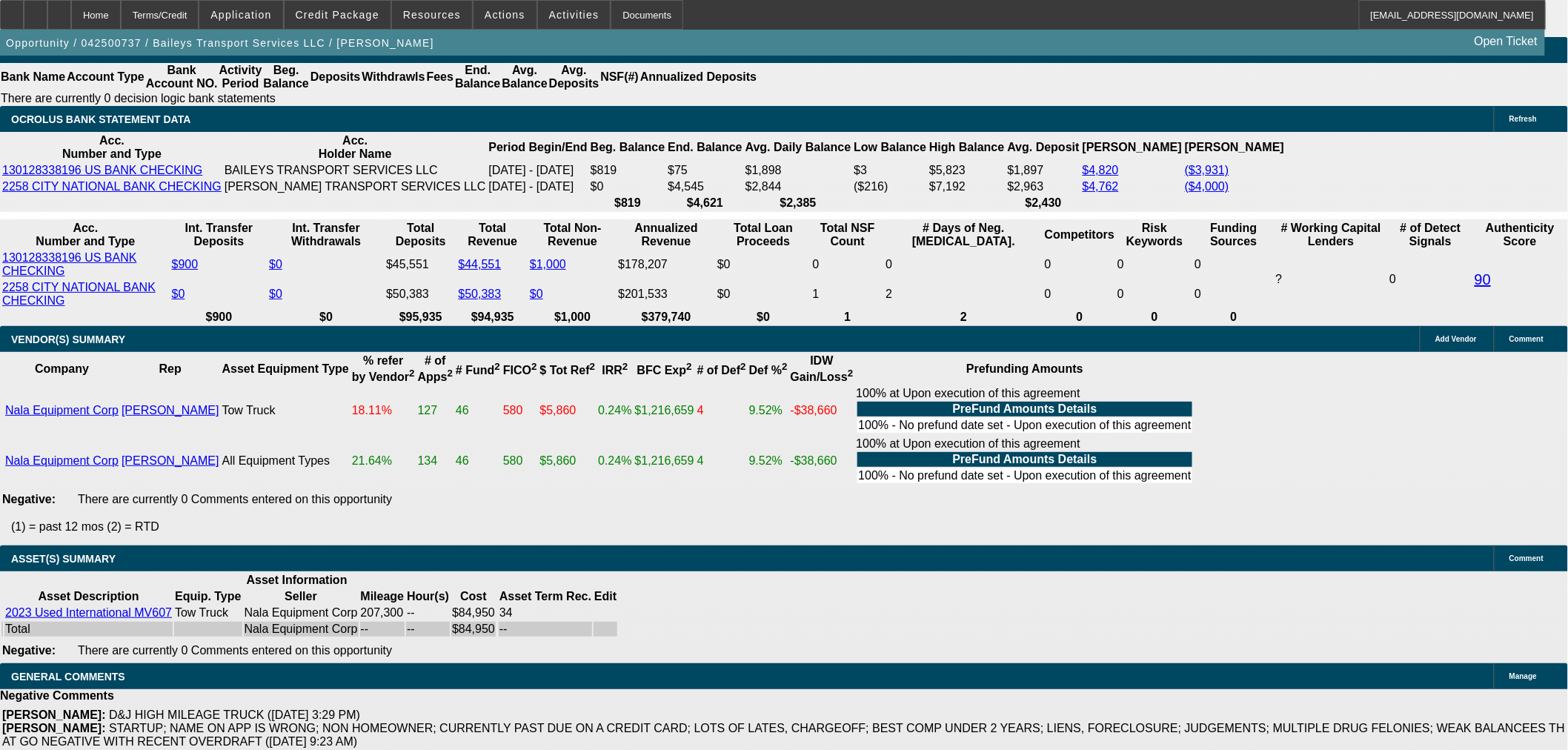
scroll to position [2742, 0]
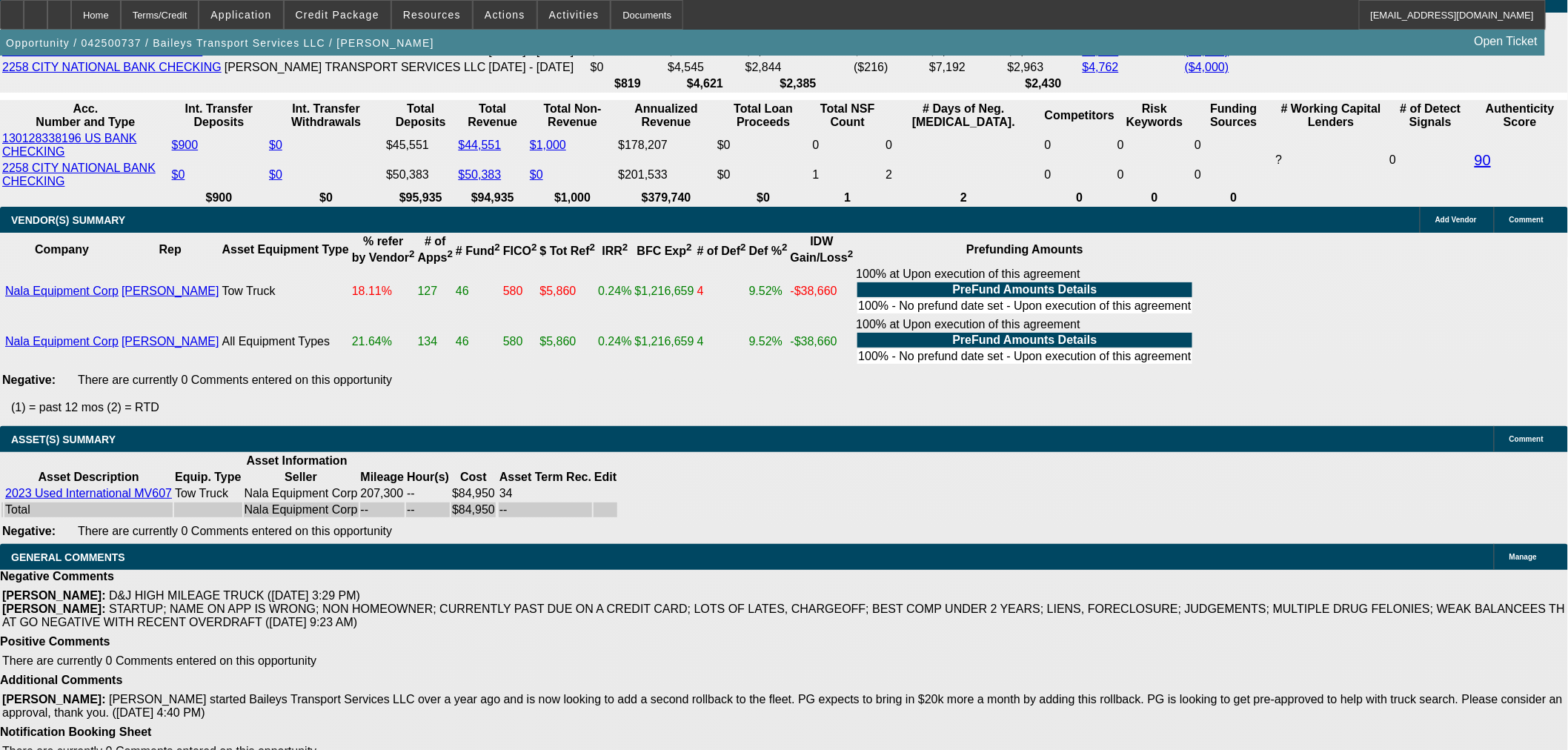
select select "6"
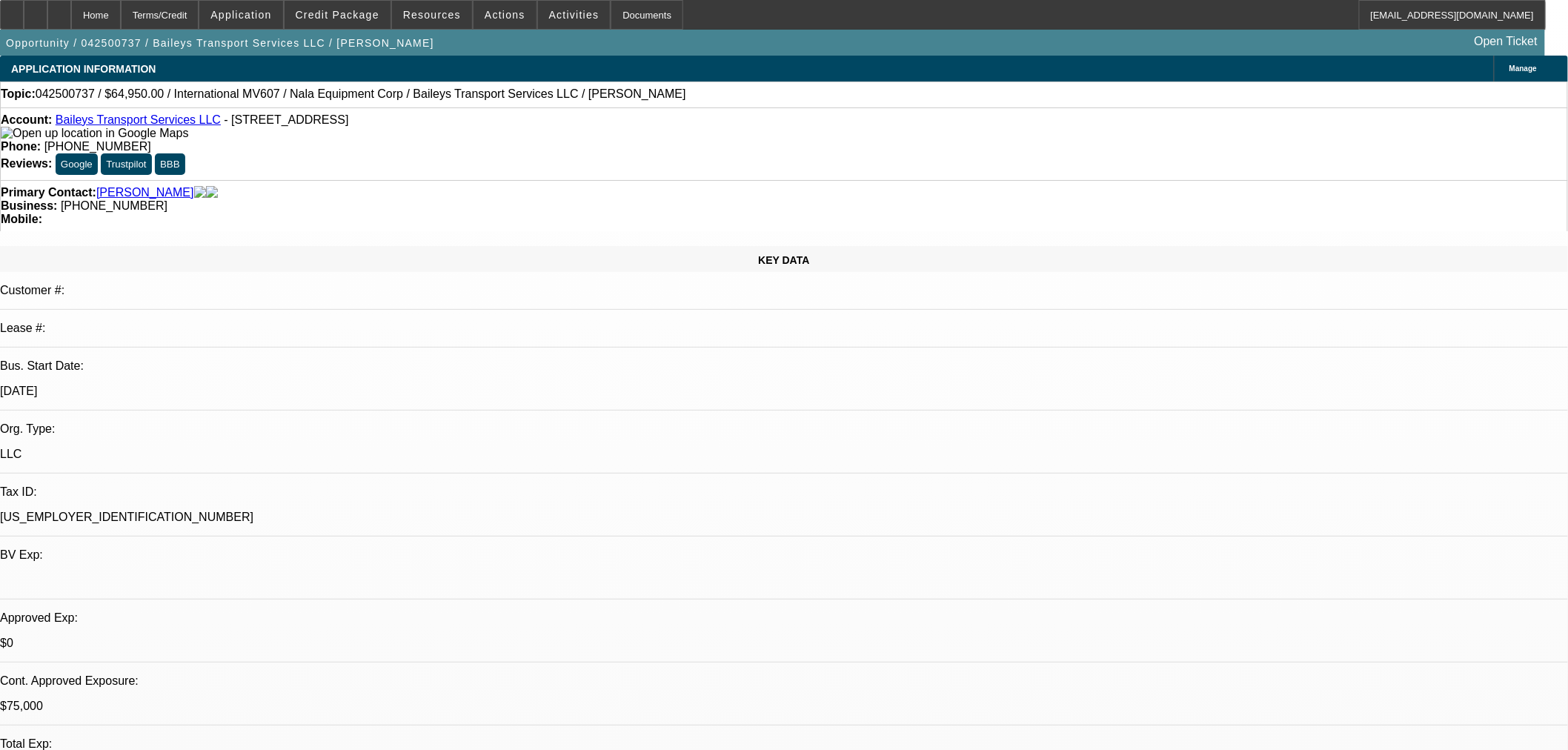
type textarea "i"
type textarea "I WANT TO SEE UPDATED BANKS AT THIS POINT FOR THE INCREASE, LAST WE HAVE ARE FR…"
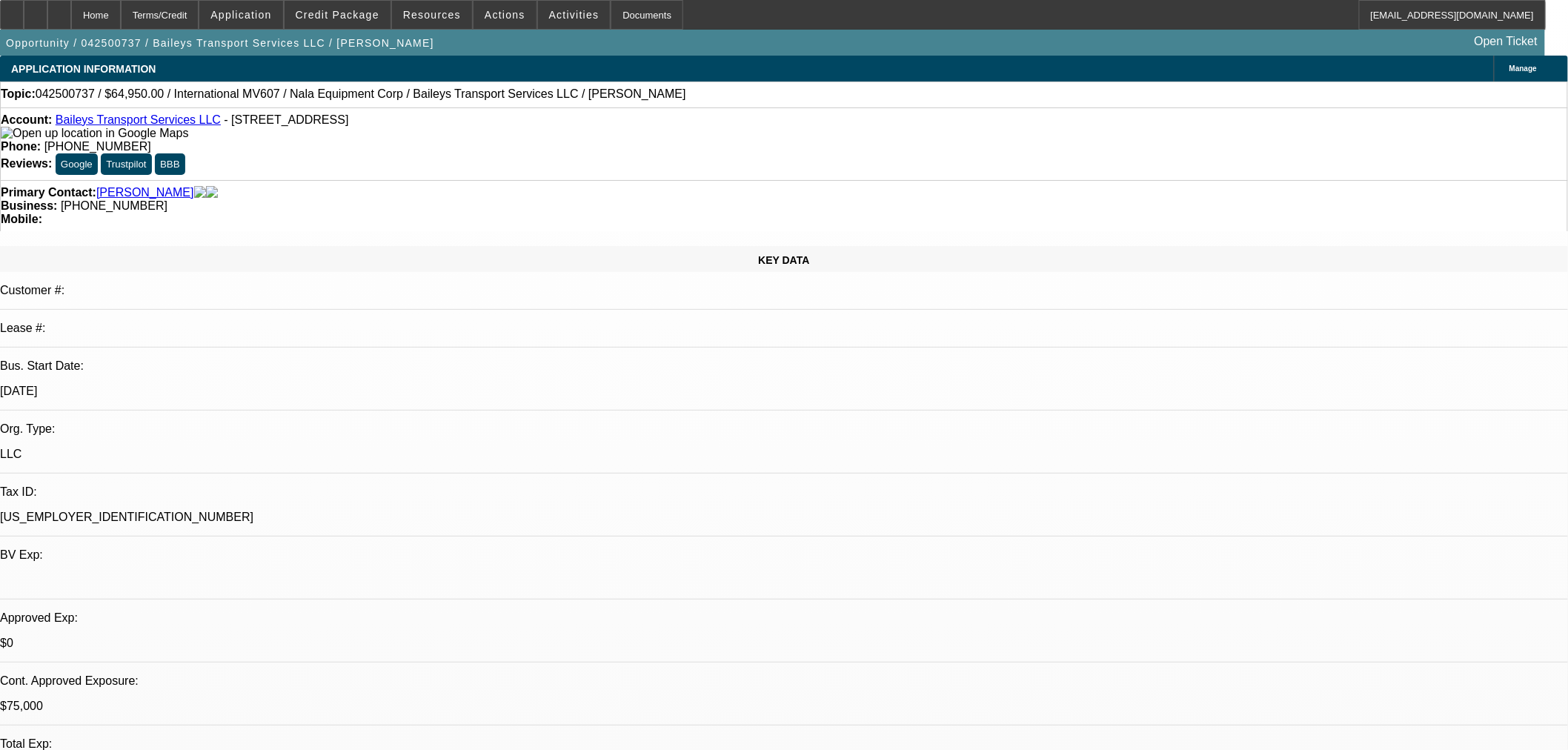
select select "0"
select select "2"
select select "0"
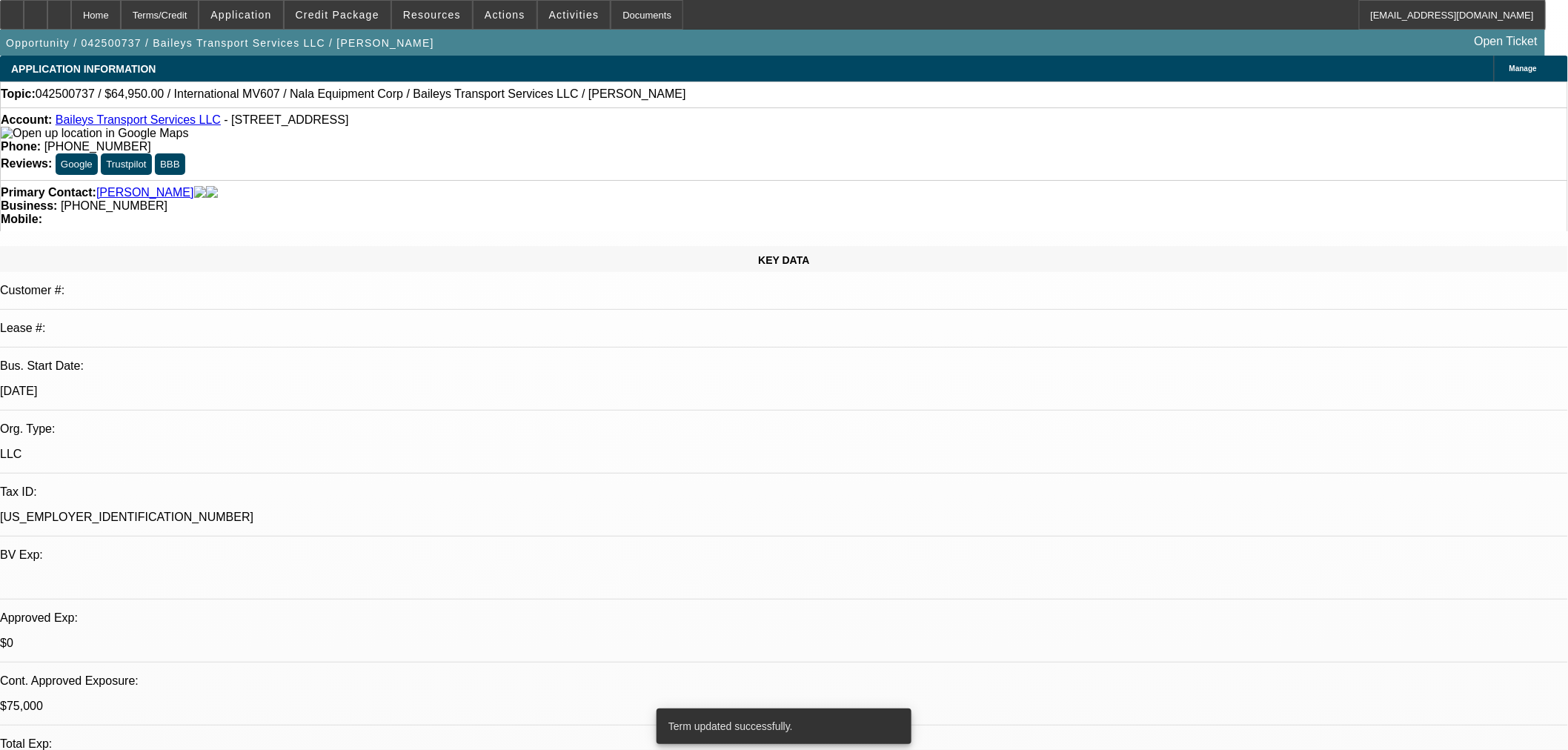
select select "6"
select select "0"
select select "2"
select select "0"
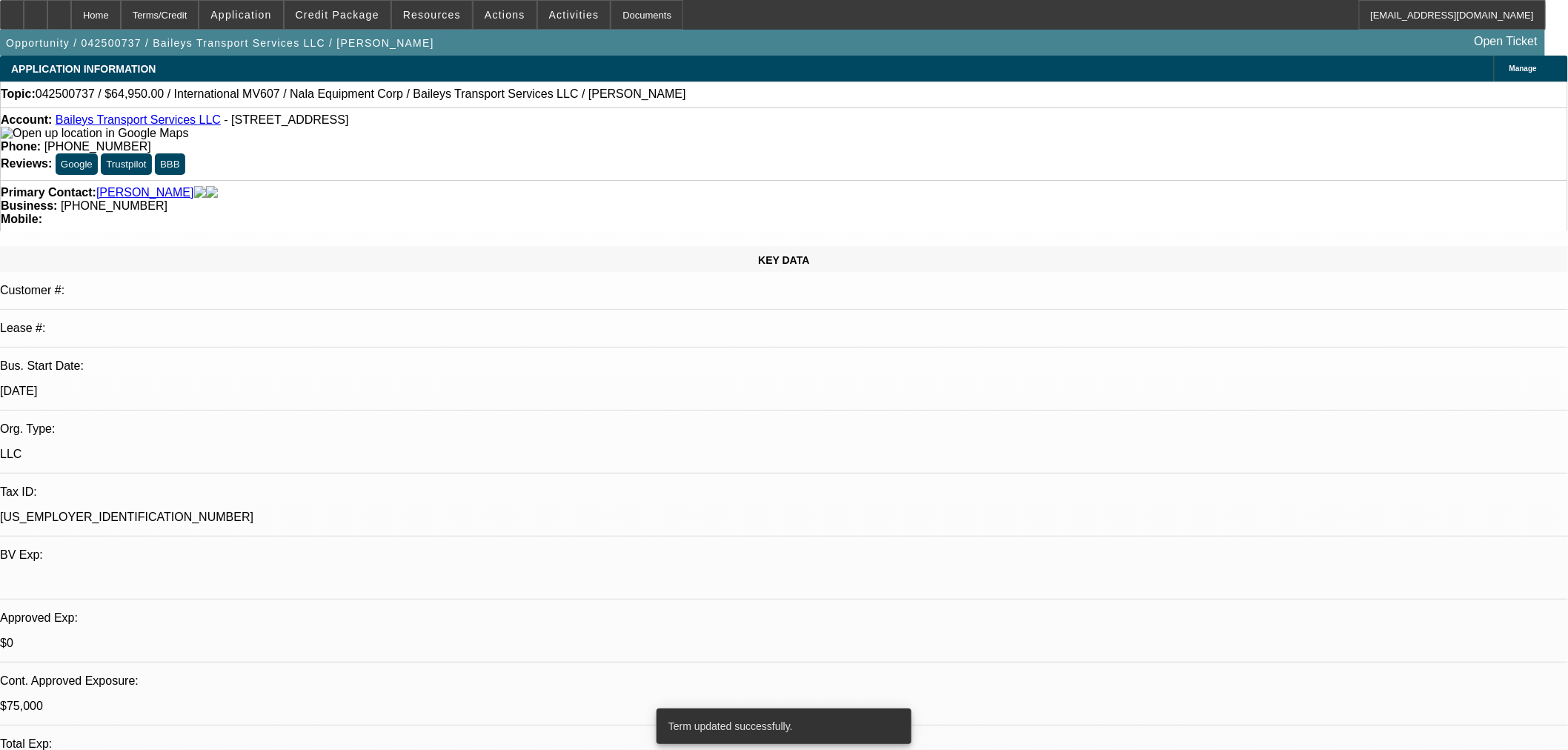
select select "6"
select select "0"
select select "2"
select select "0"
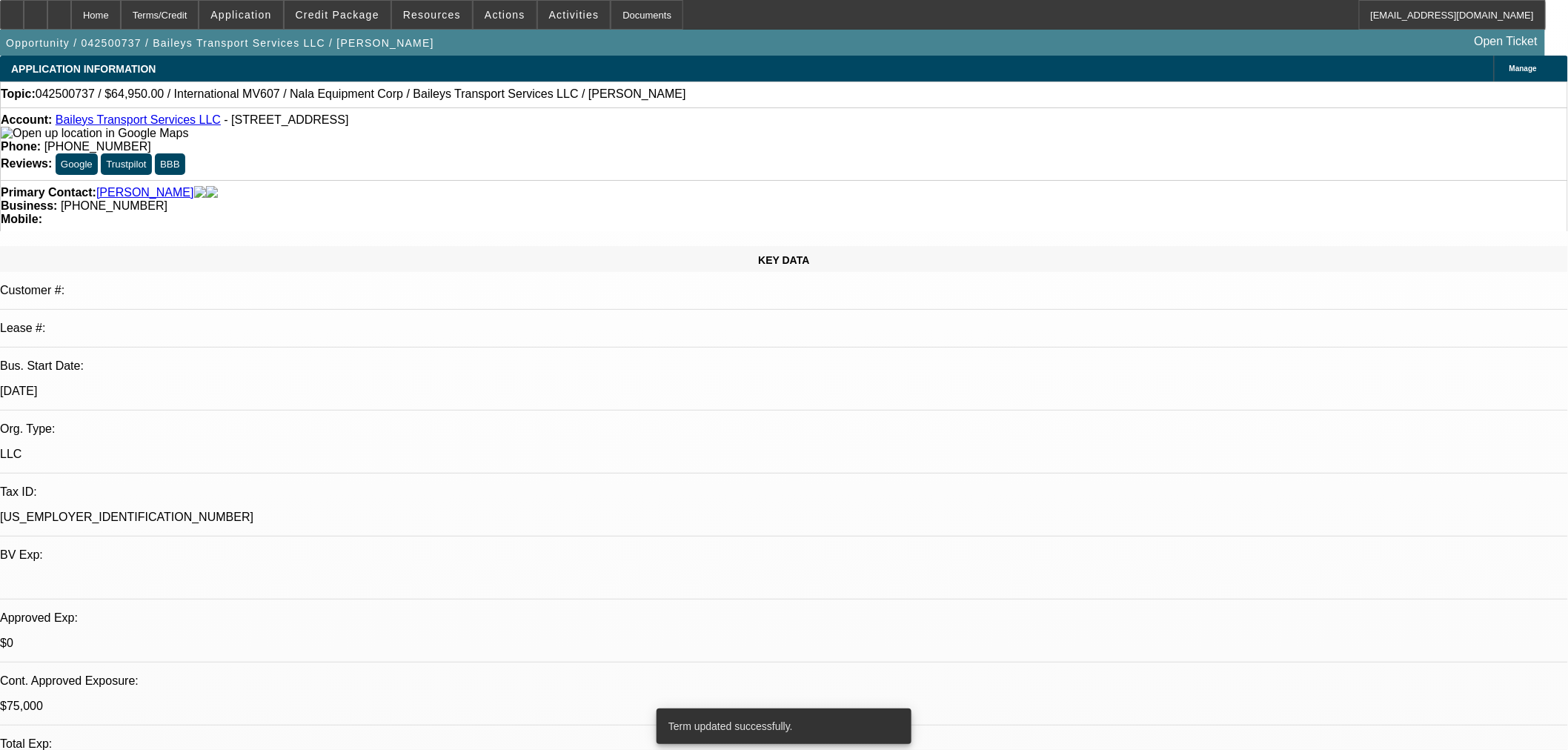
select select "6"
select select "0"
select select "2"
select select "0"
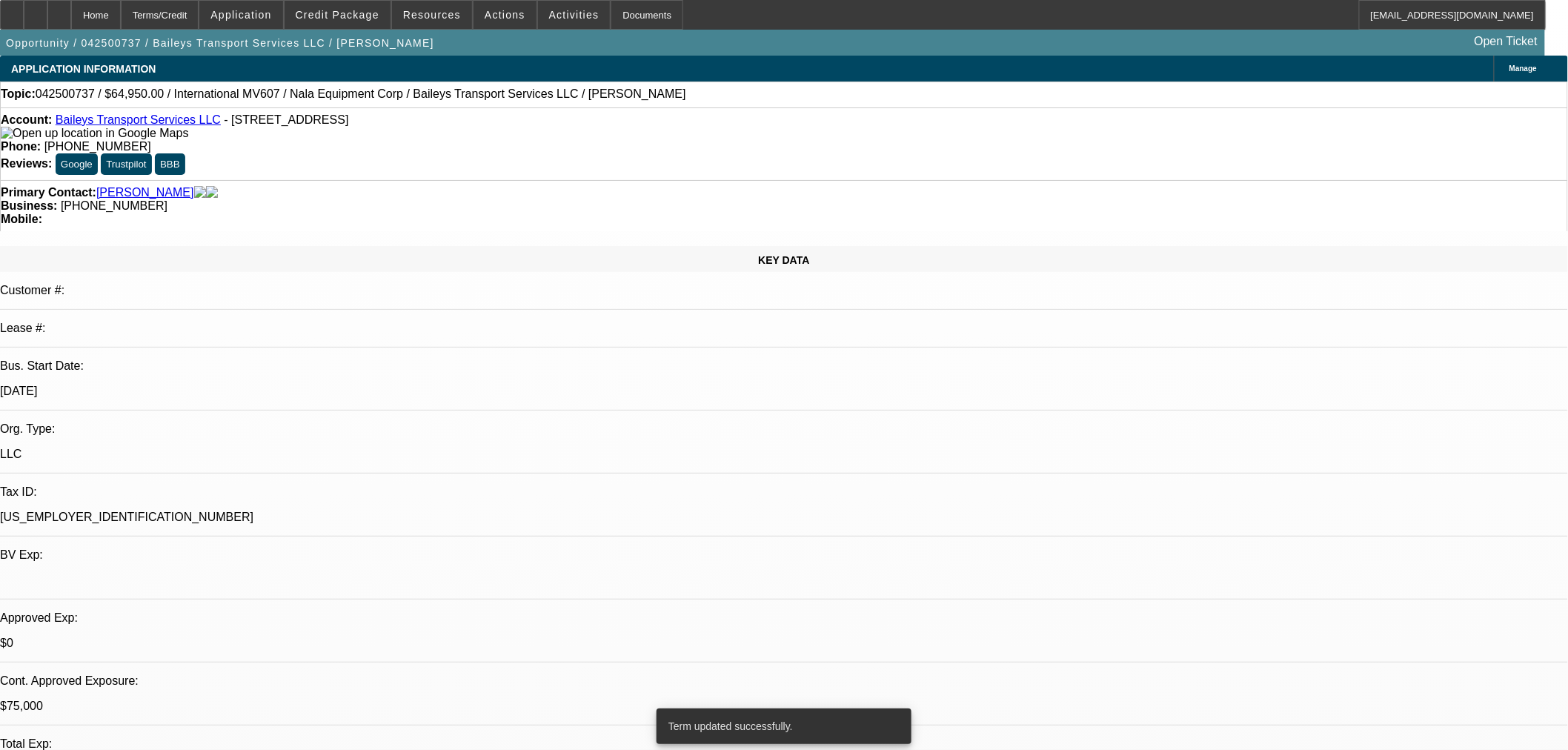
select select "6"
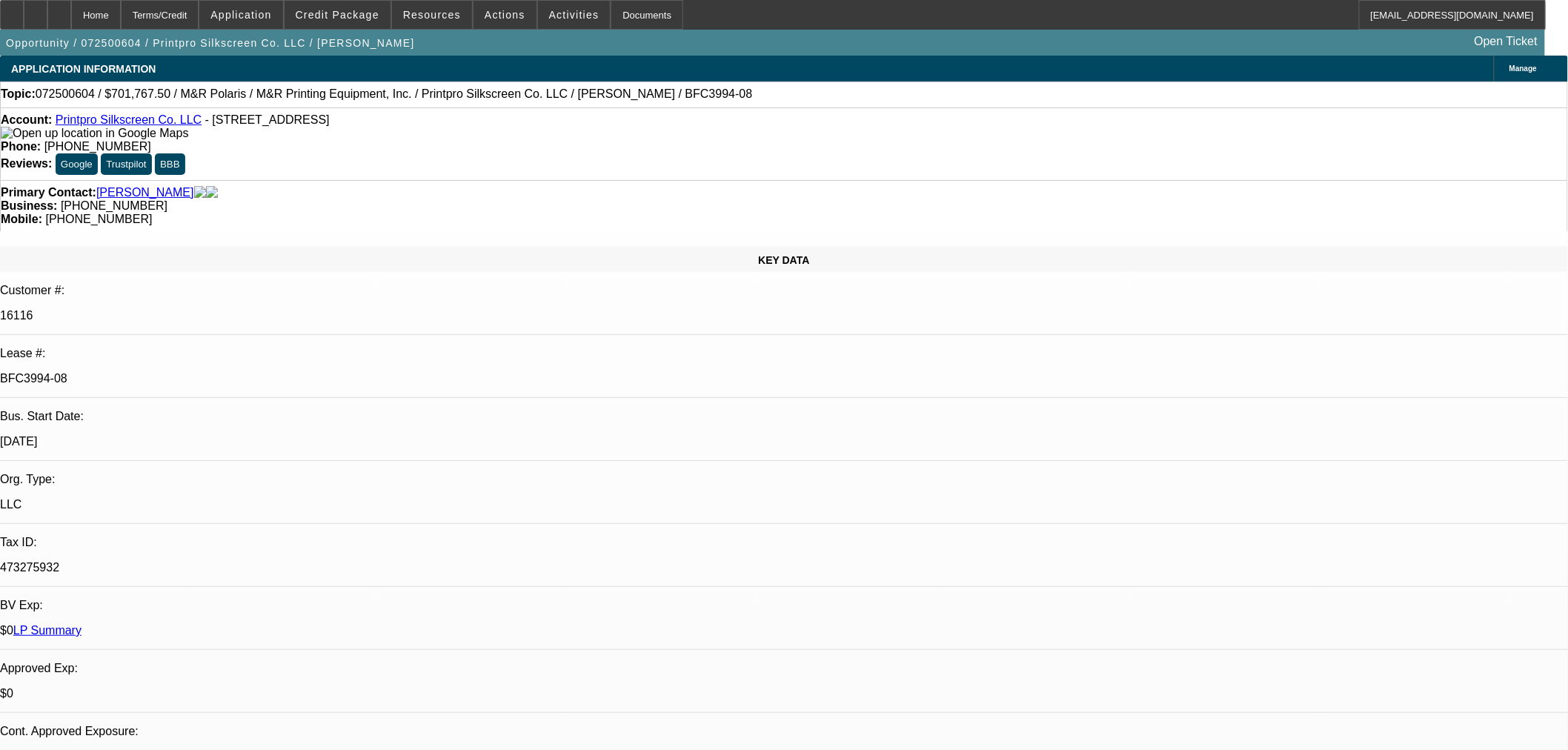
select select "0"
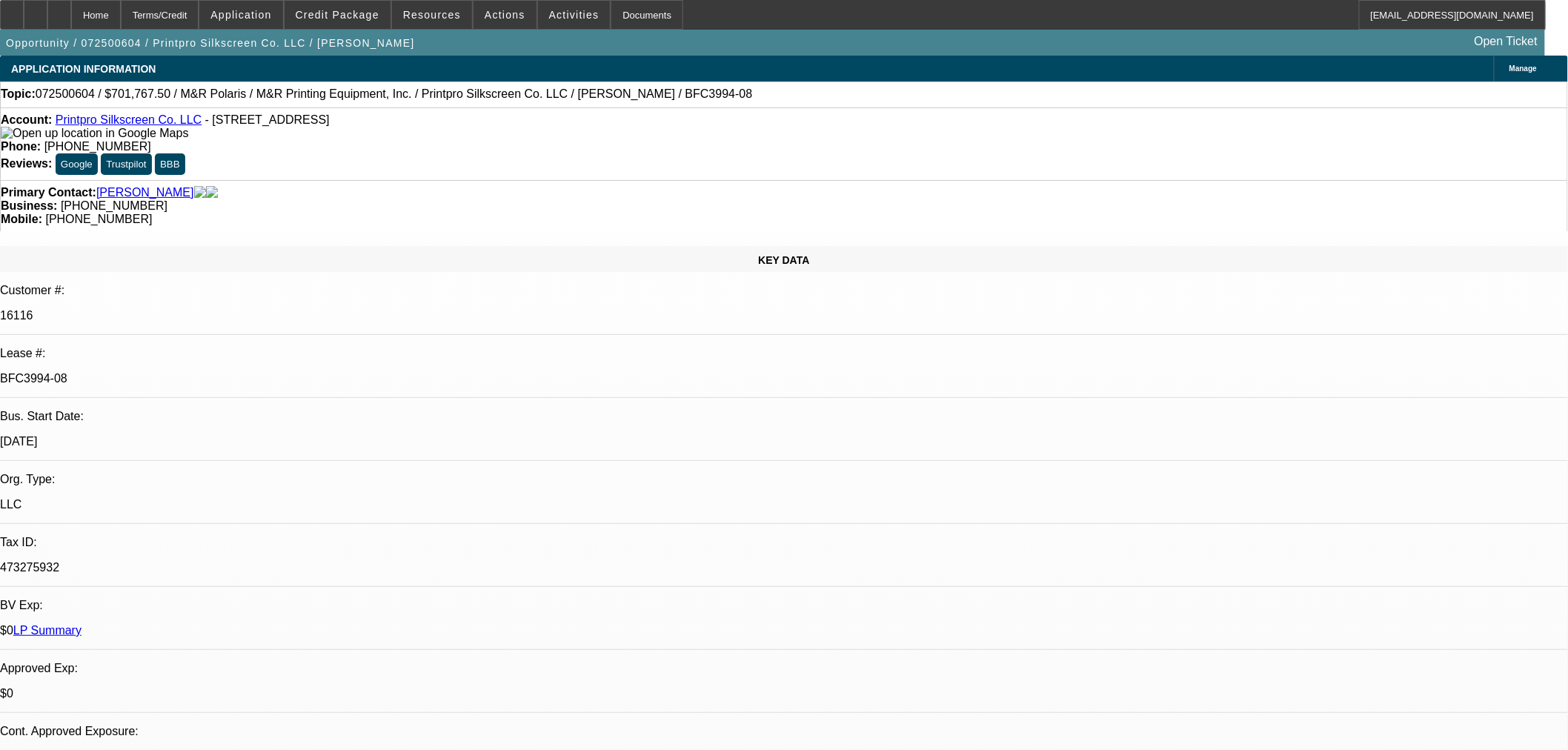
select select "0"
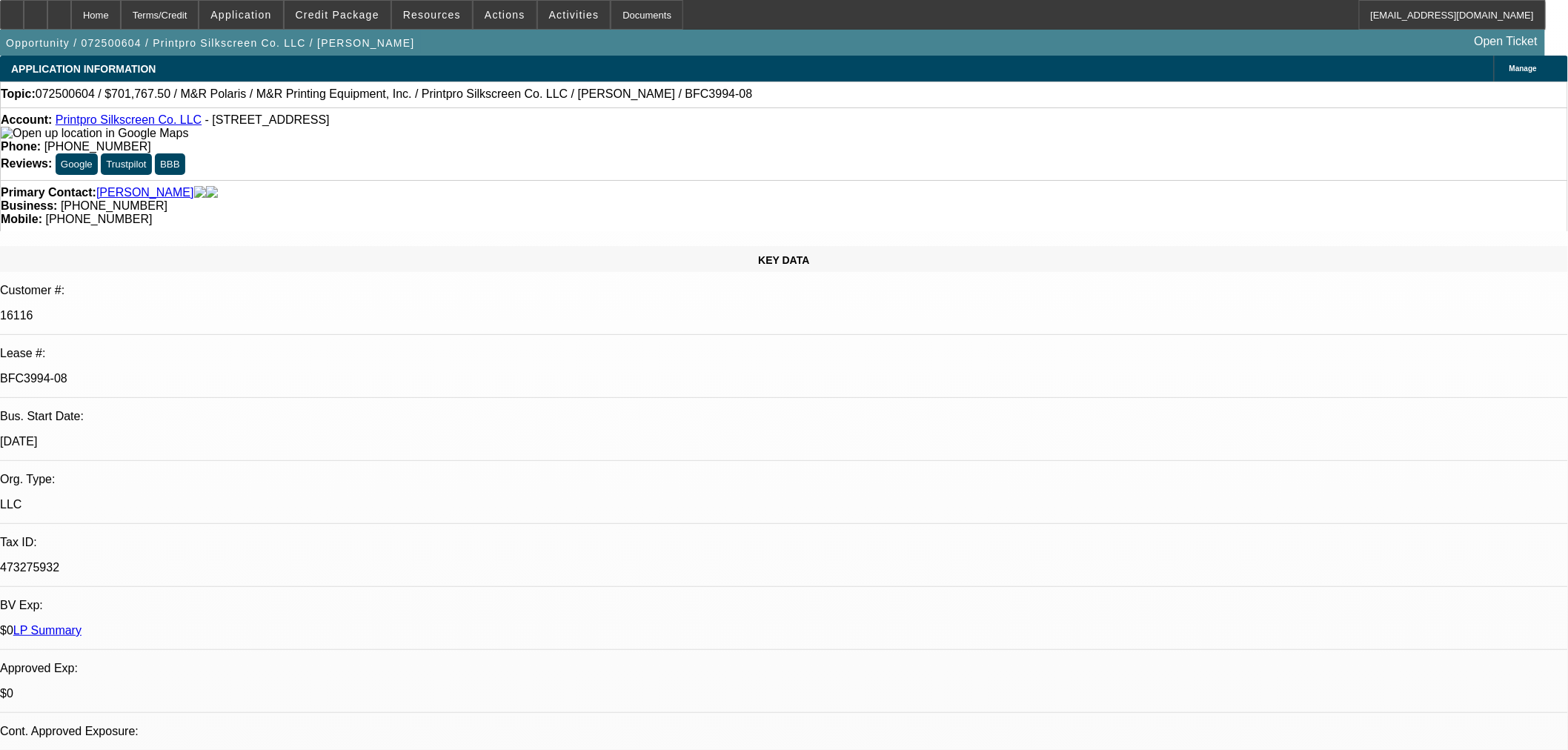
select select "0"
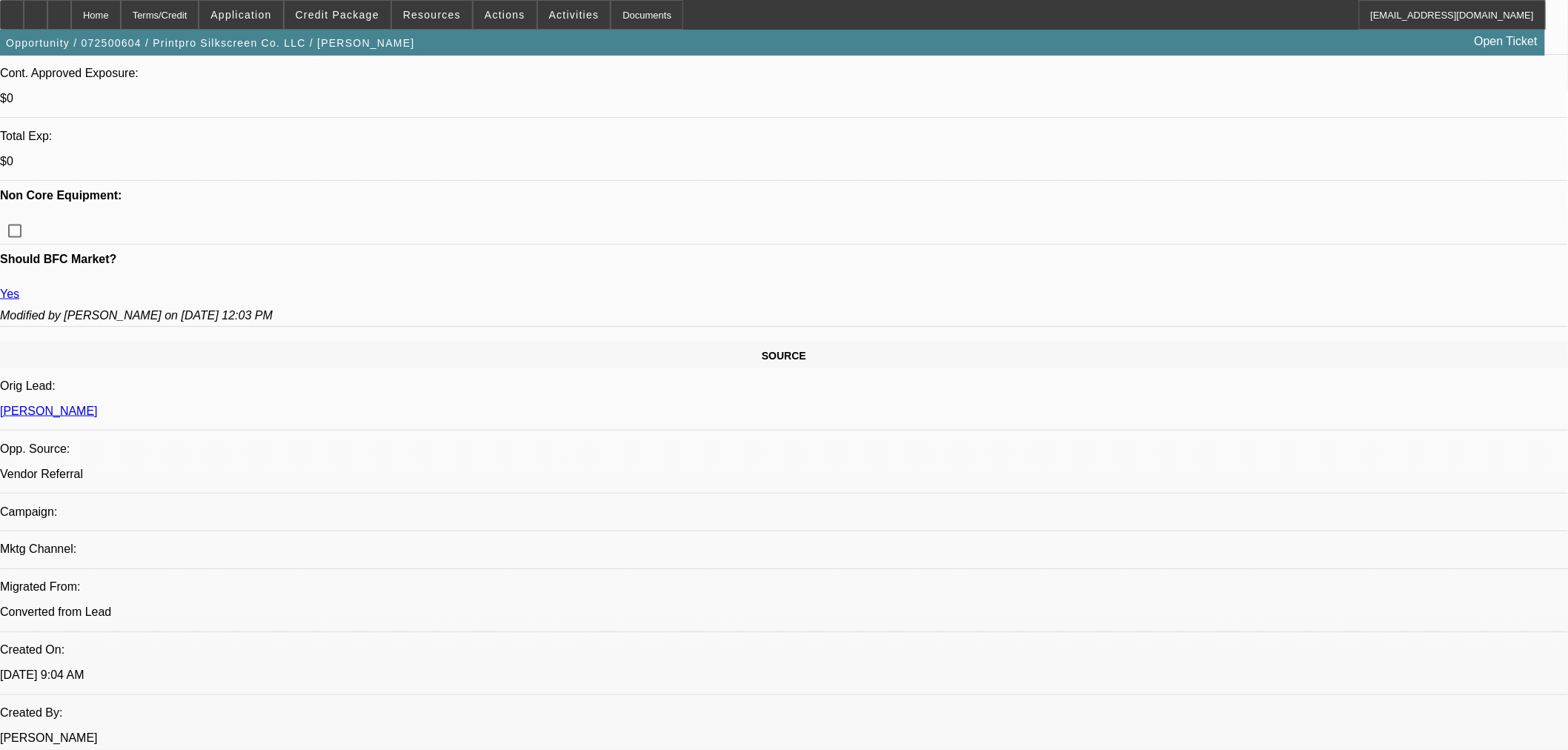
select select "1"
select select "6"
select select "1"
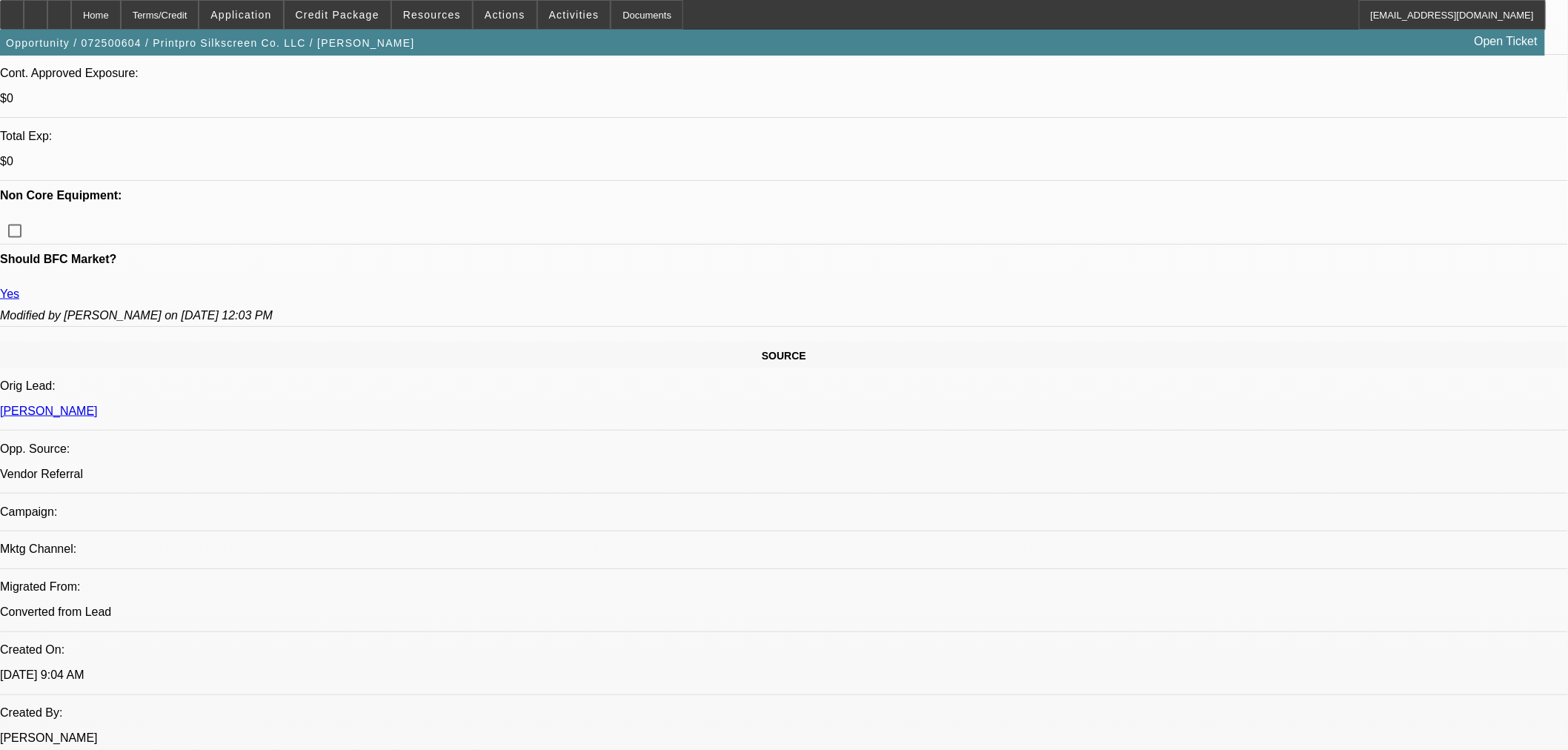
select select "6"
select select "1"
select select "6"
select select "1"
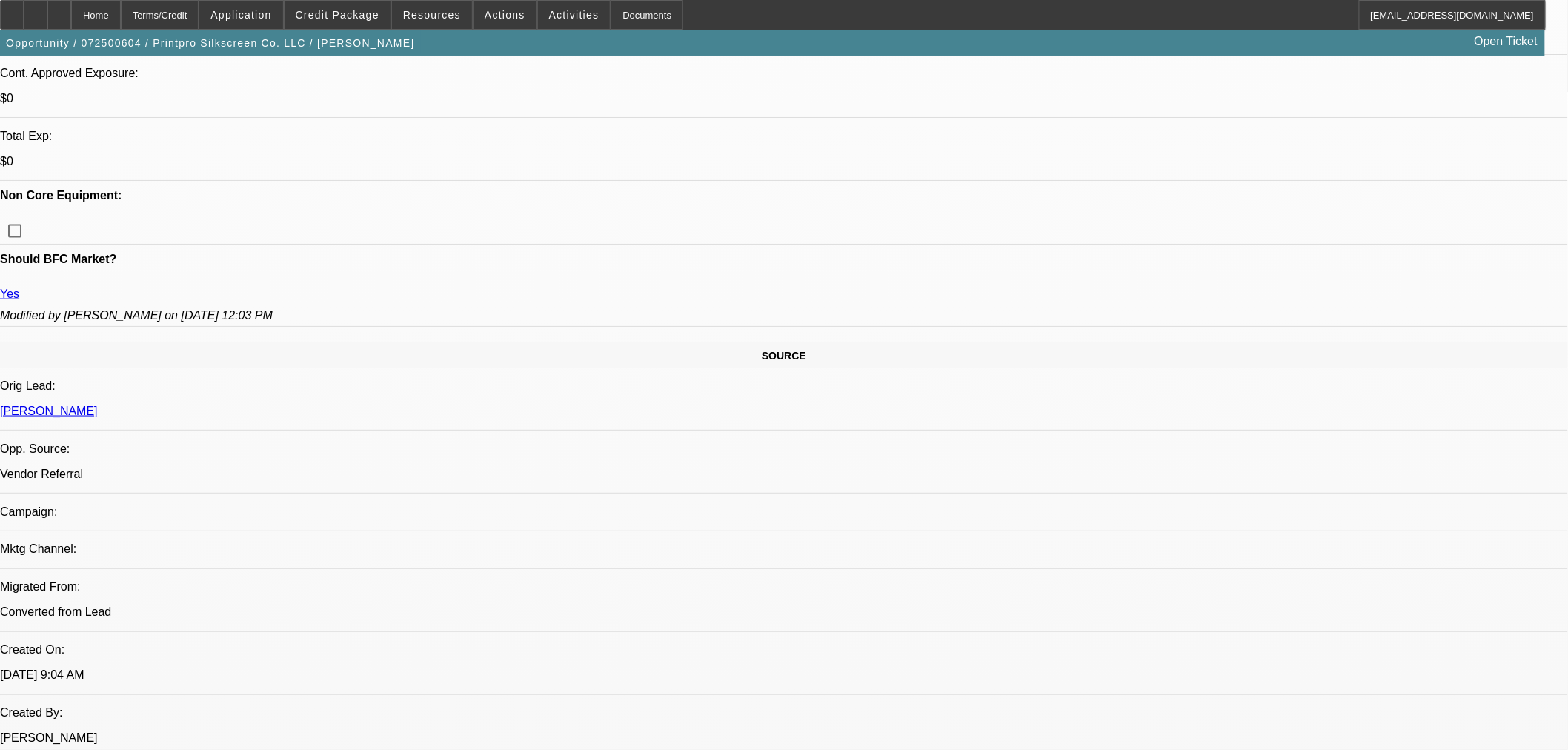
select select "1"
select select "6"
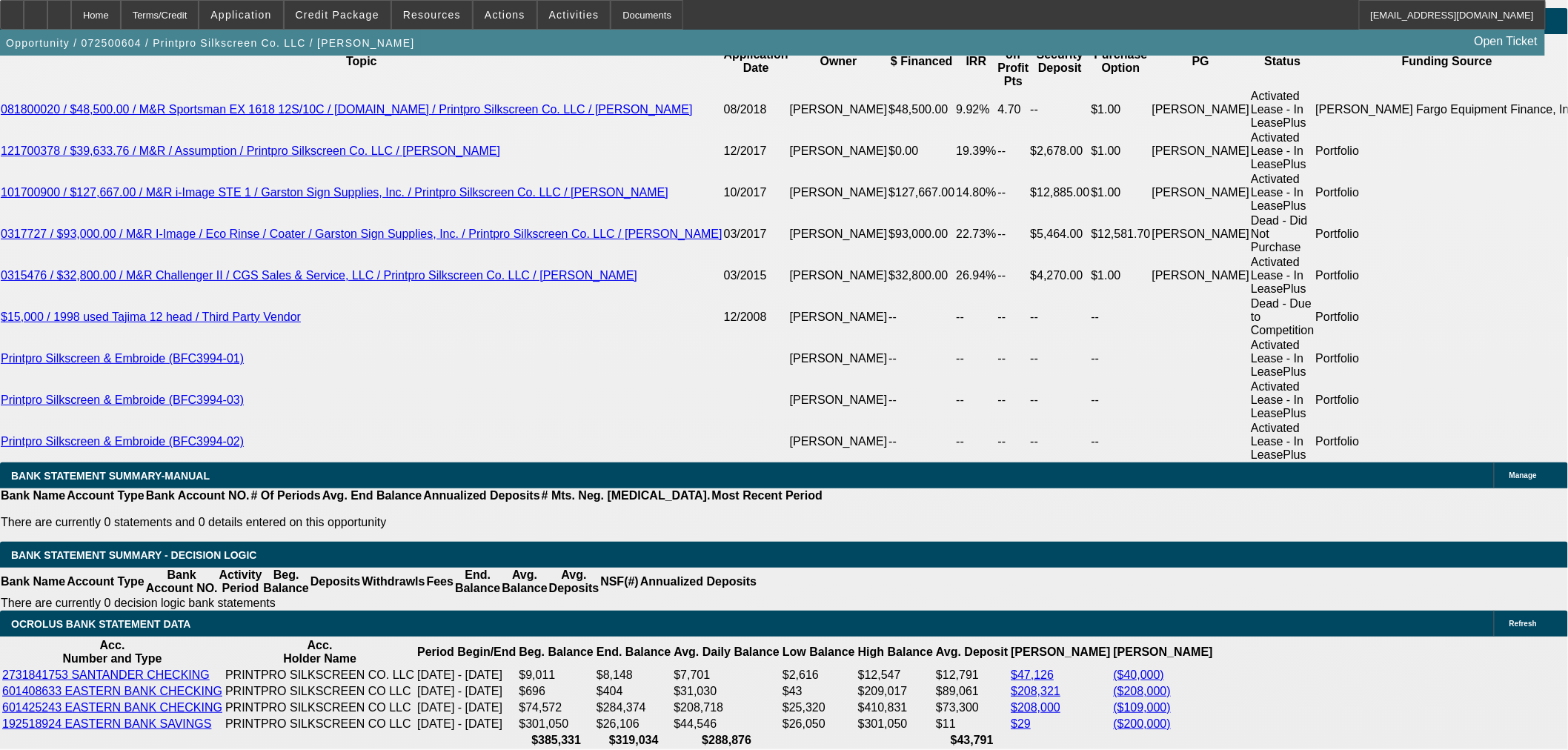
scroll to position [3377, 0]
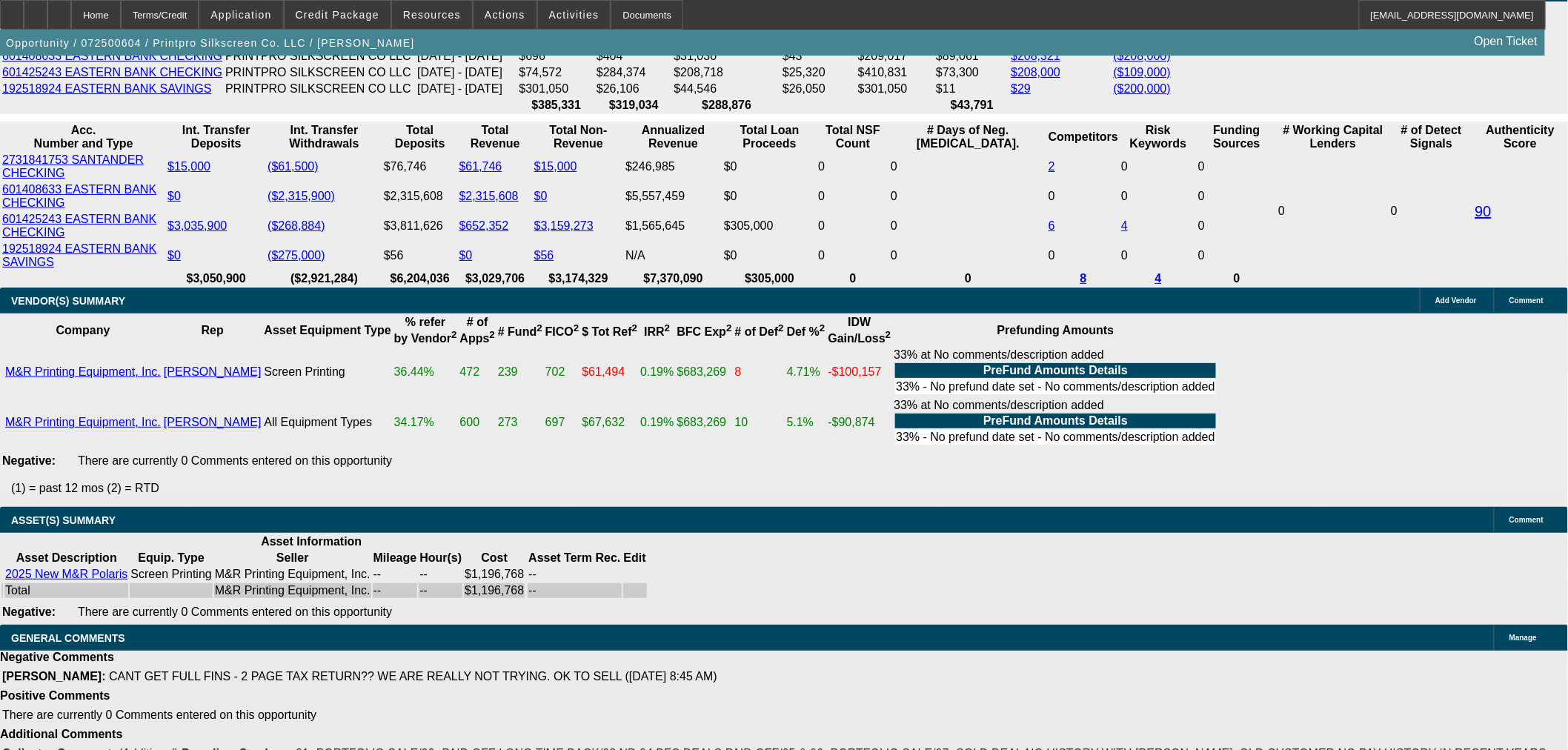
select select "6"
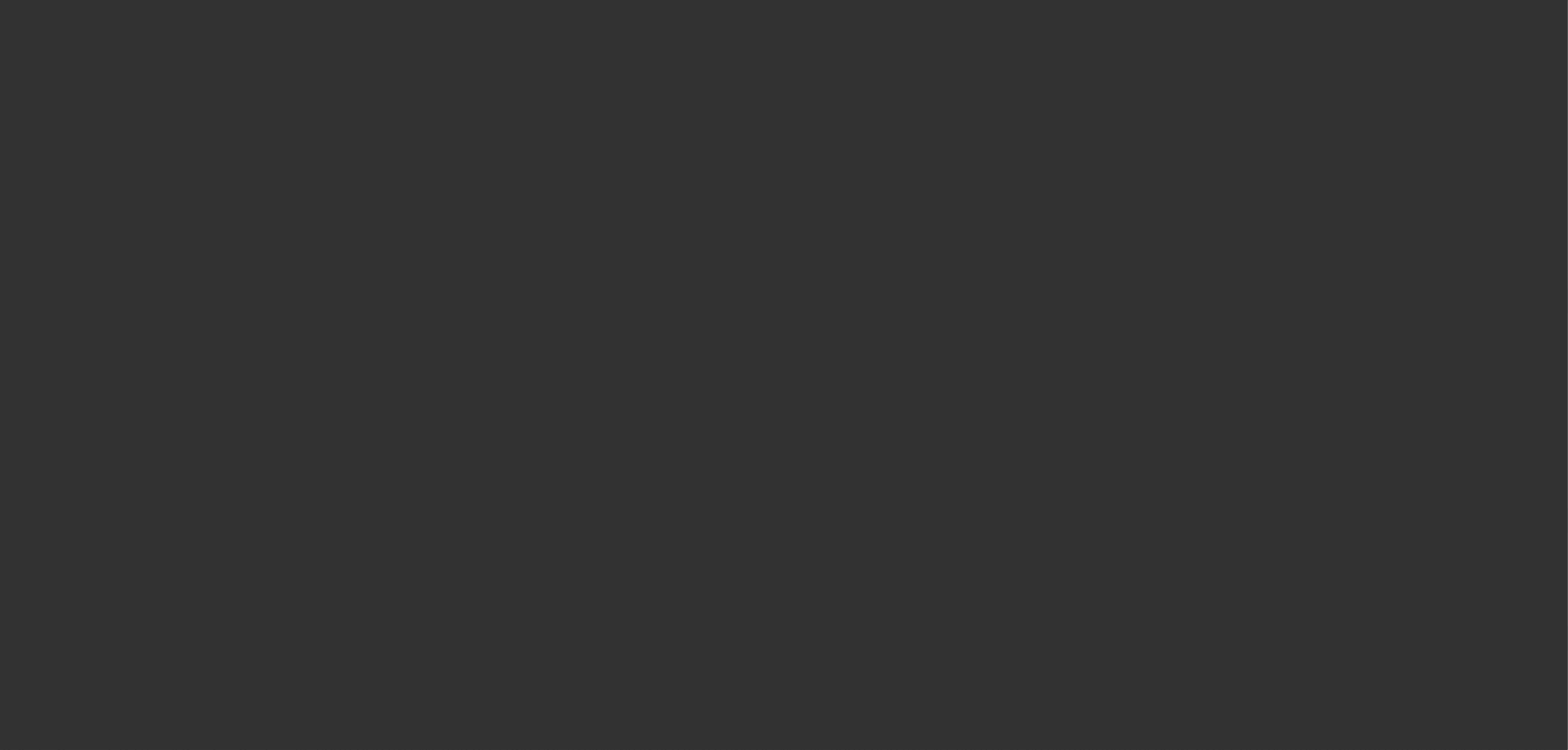
scroll to position [0, 0]
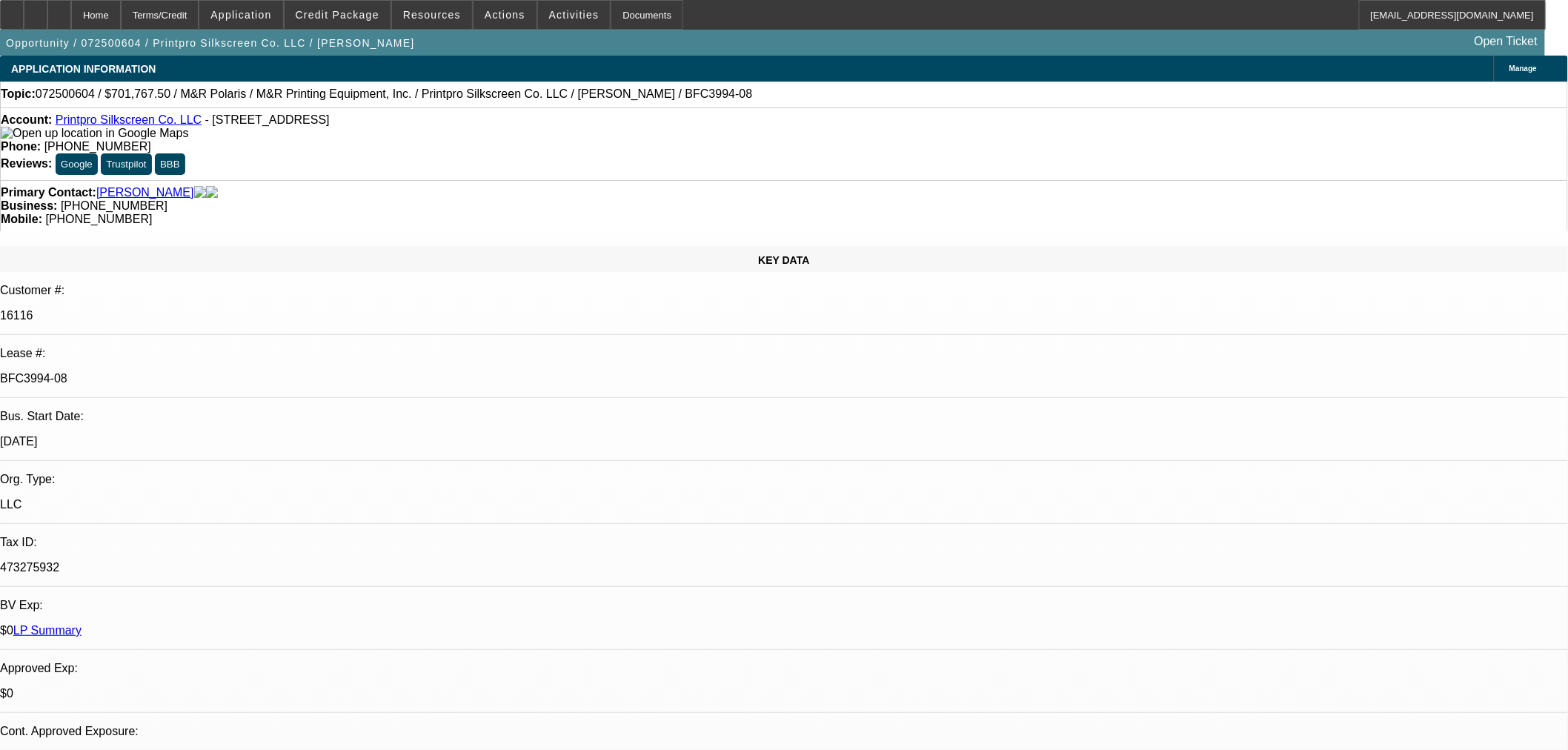
type textarea "c"
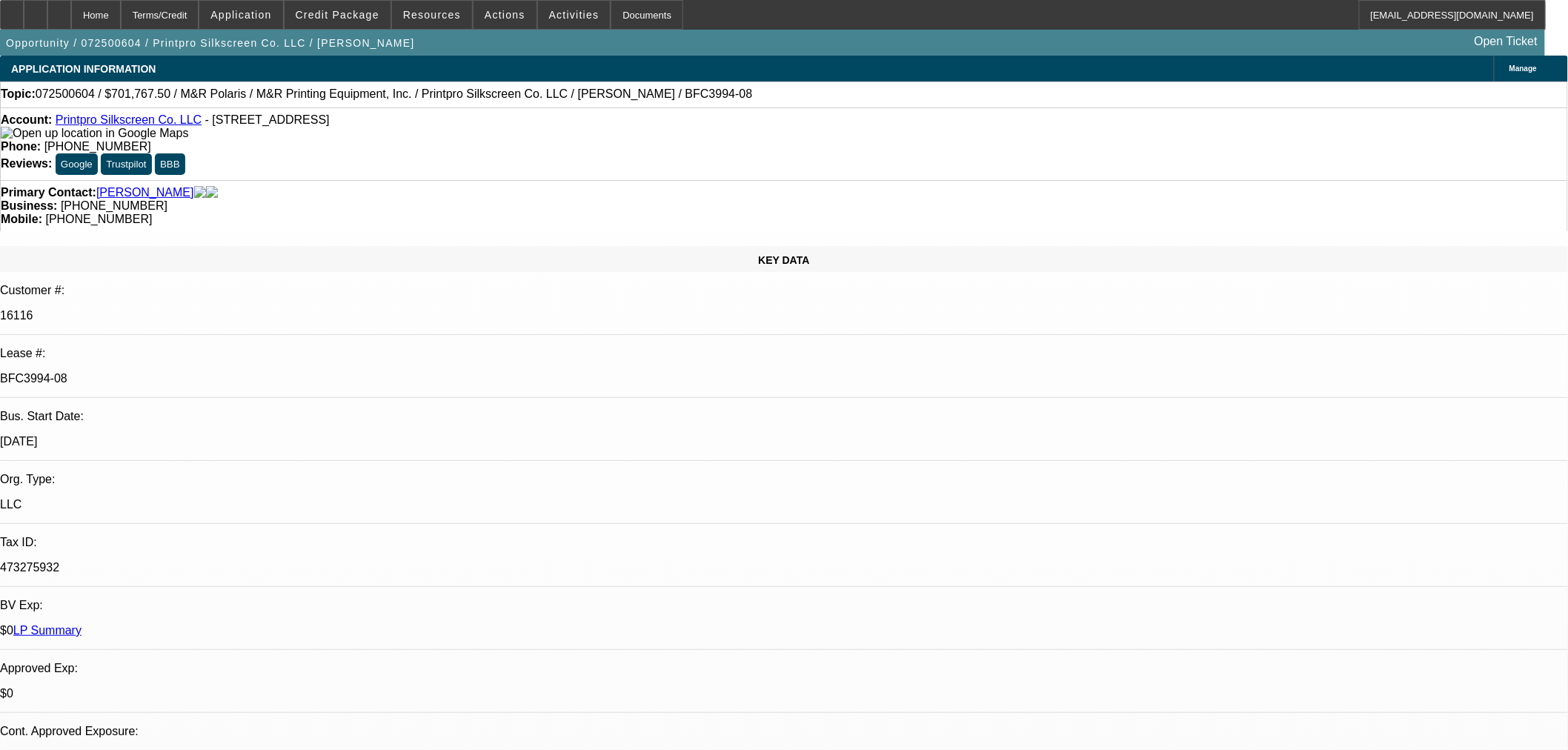
type textarea "Confirmed with CPCEF, $500k is their high limit even with Fins."
checkbox input "true"
type textarea "Confirmed with CPC, $500k is their high limit even with Fins."
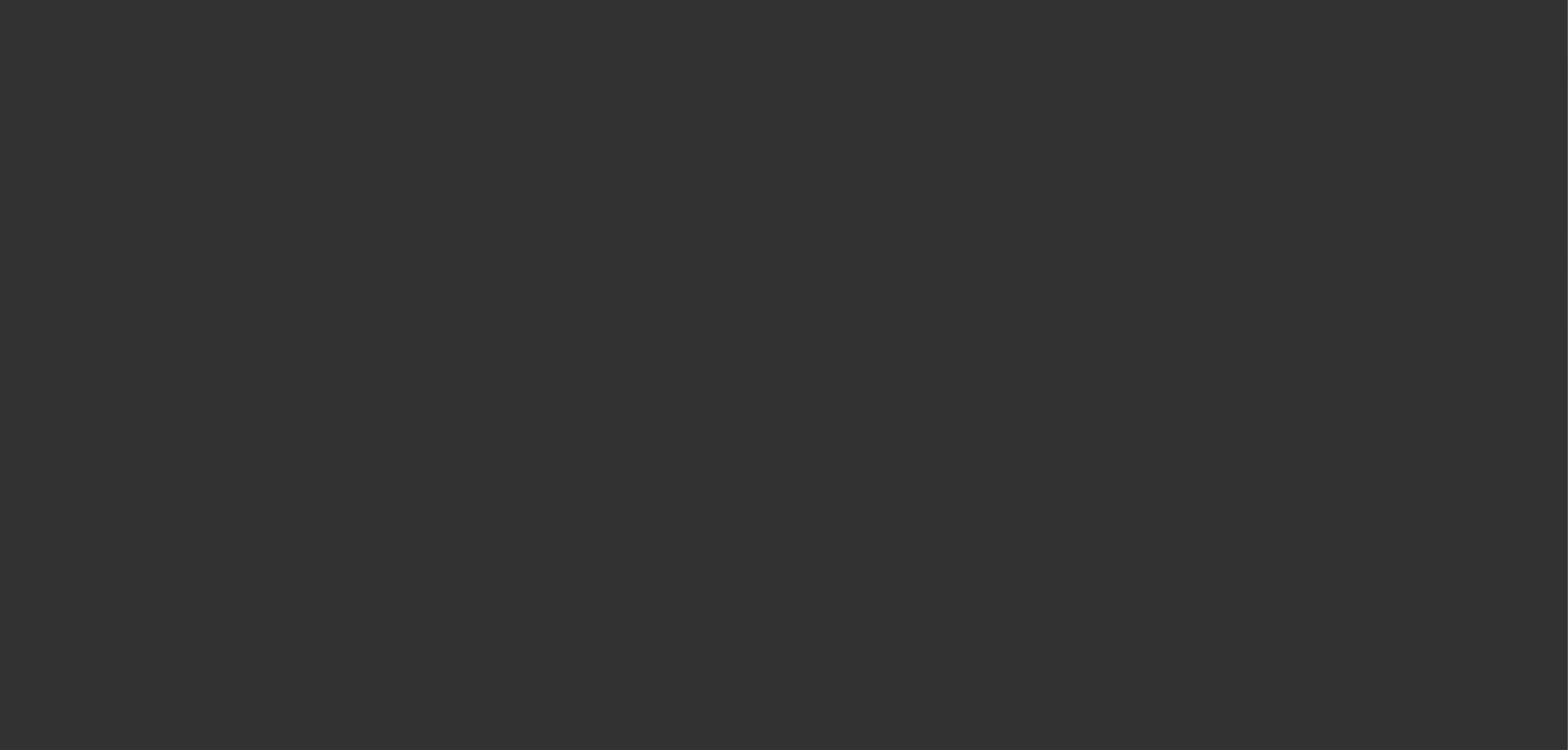
select select "0"
select select "6"
select select "0"
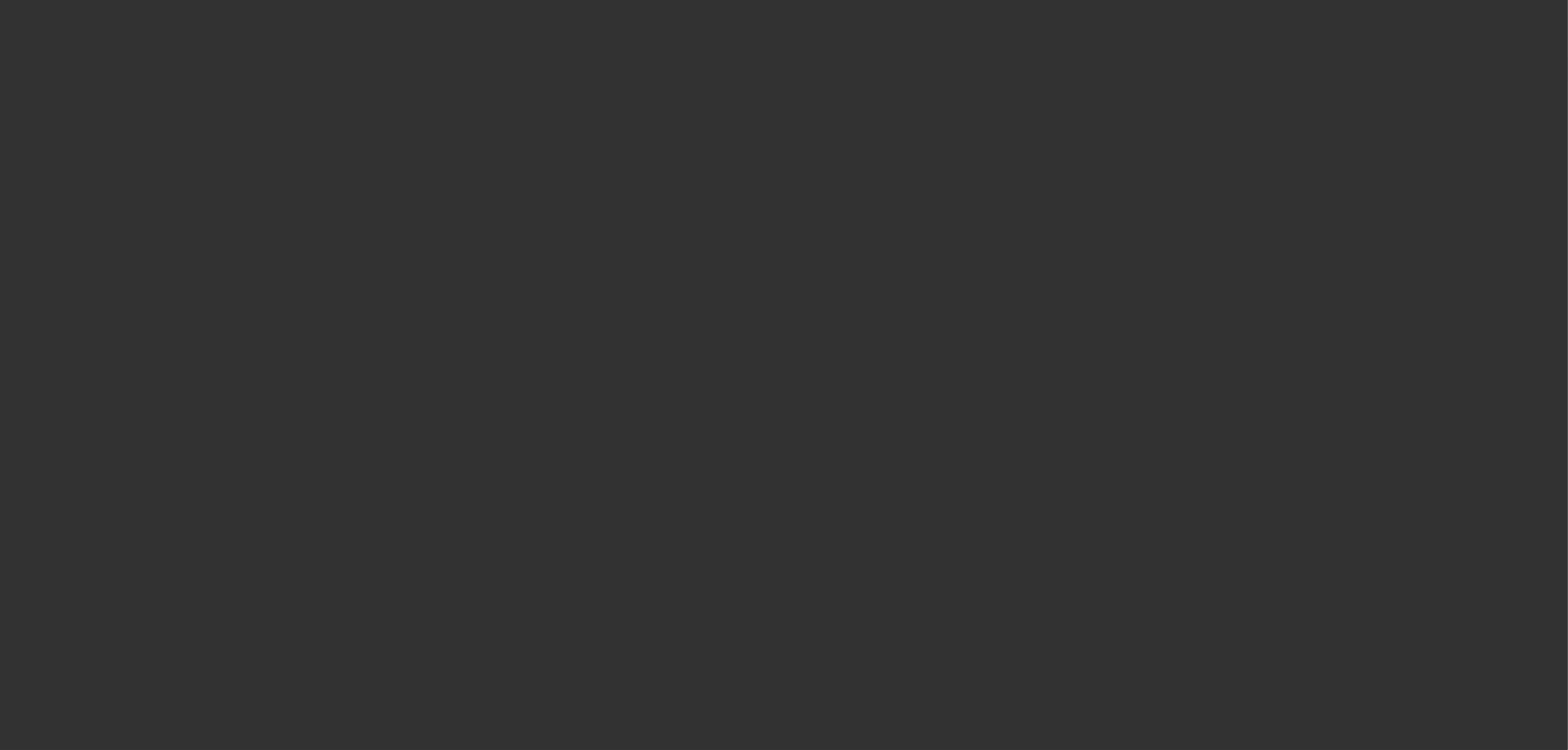
select select "0"
select select "6"
select select "0"
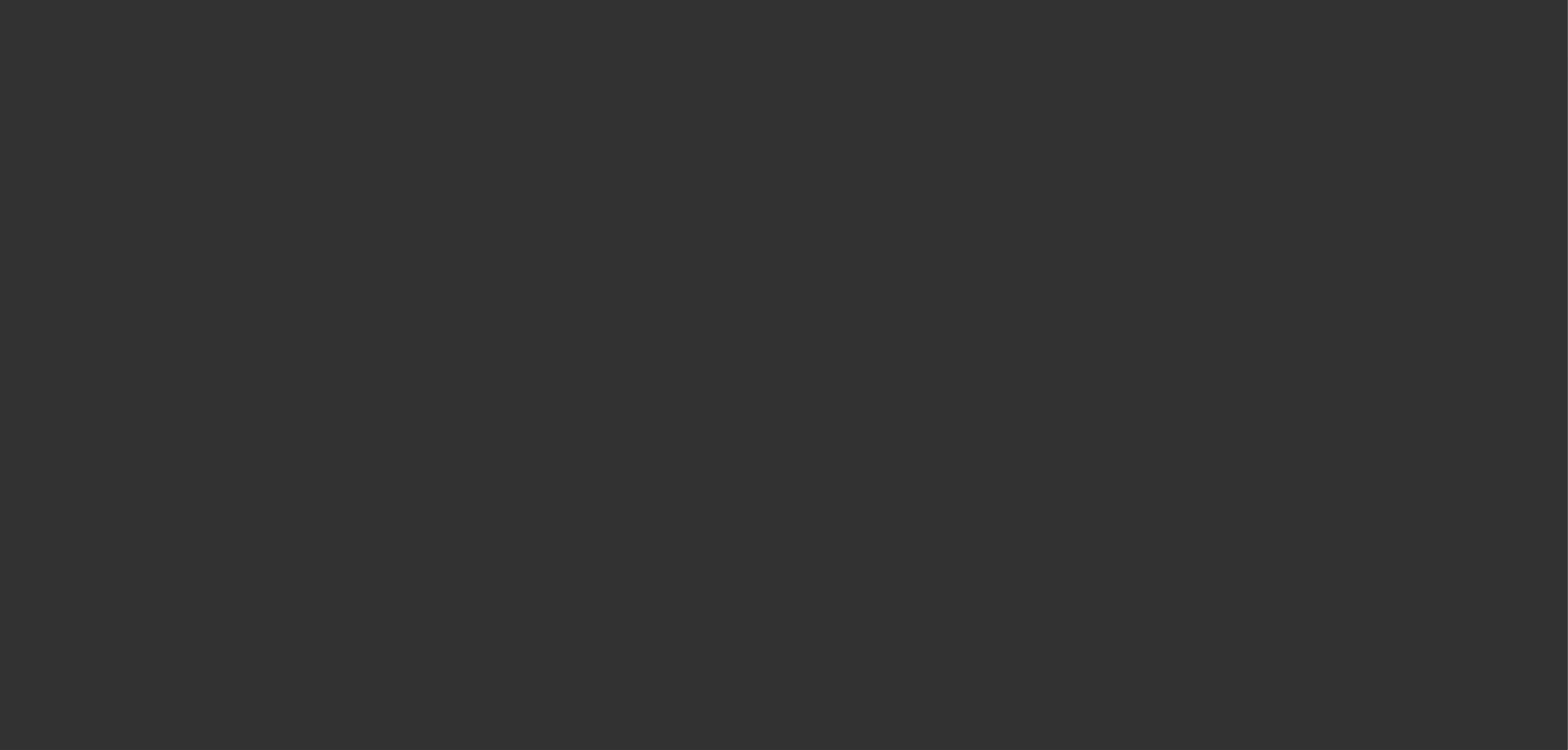
select select "0"
select select "6"
select select "0"
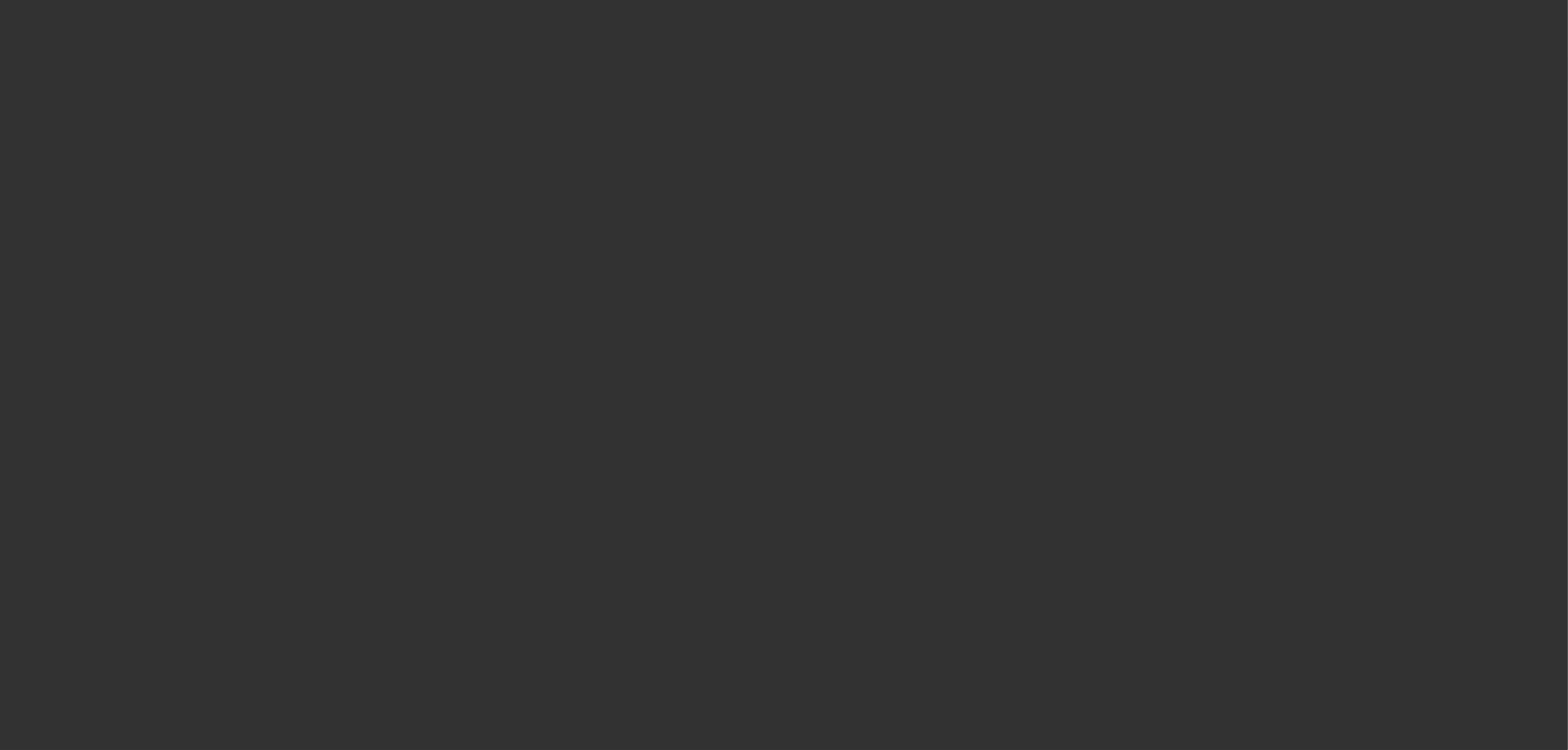
select select "6"
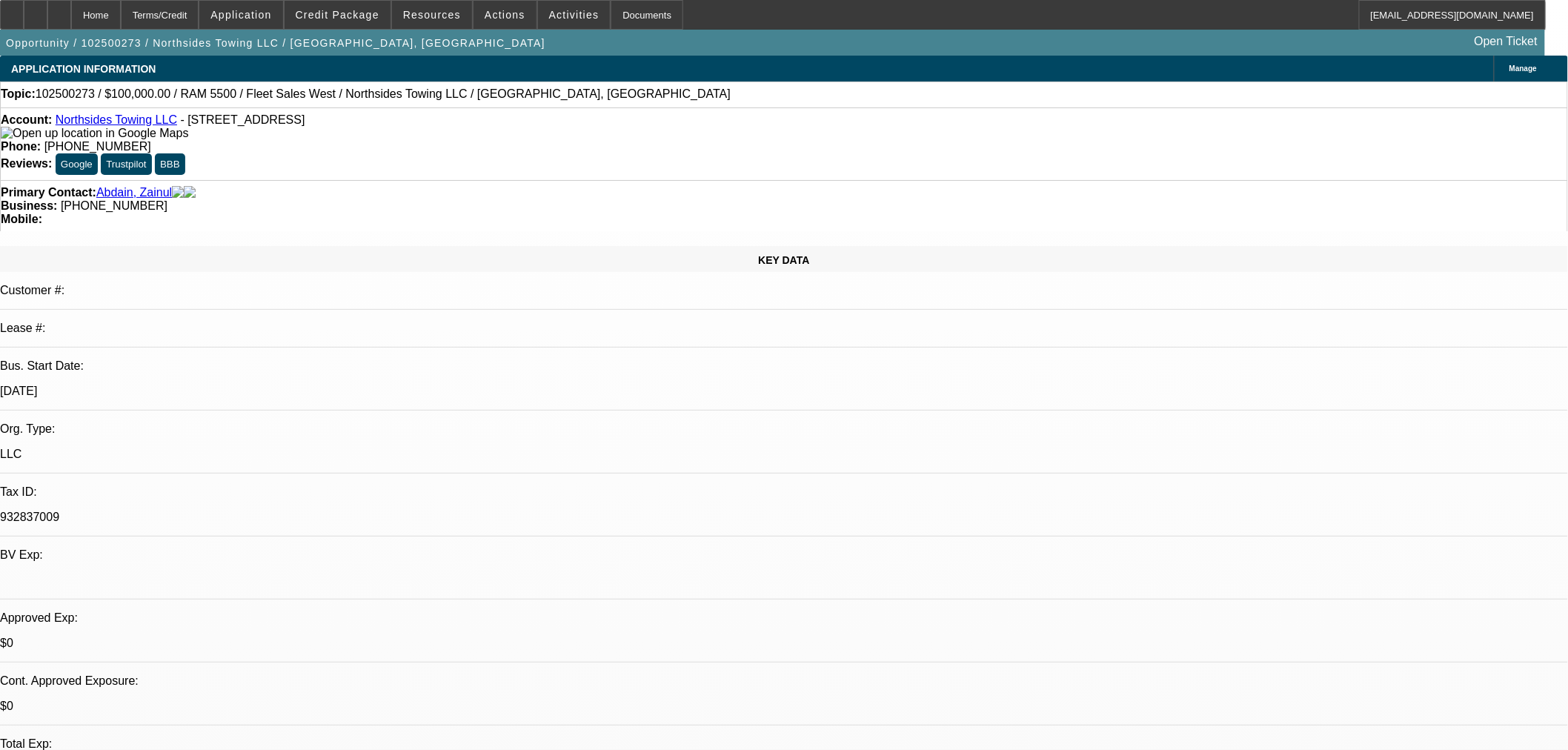
select select "0"
select select "2"
select select "0.1"
select select "4"
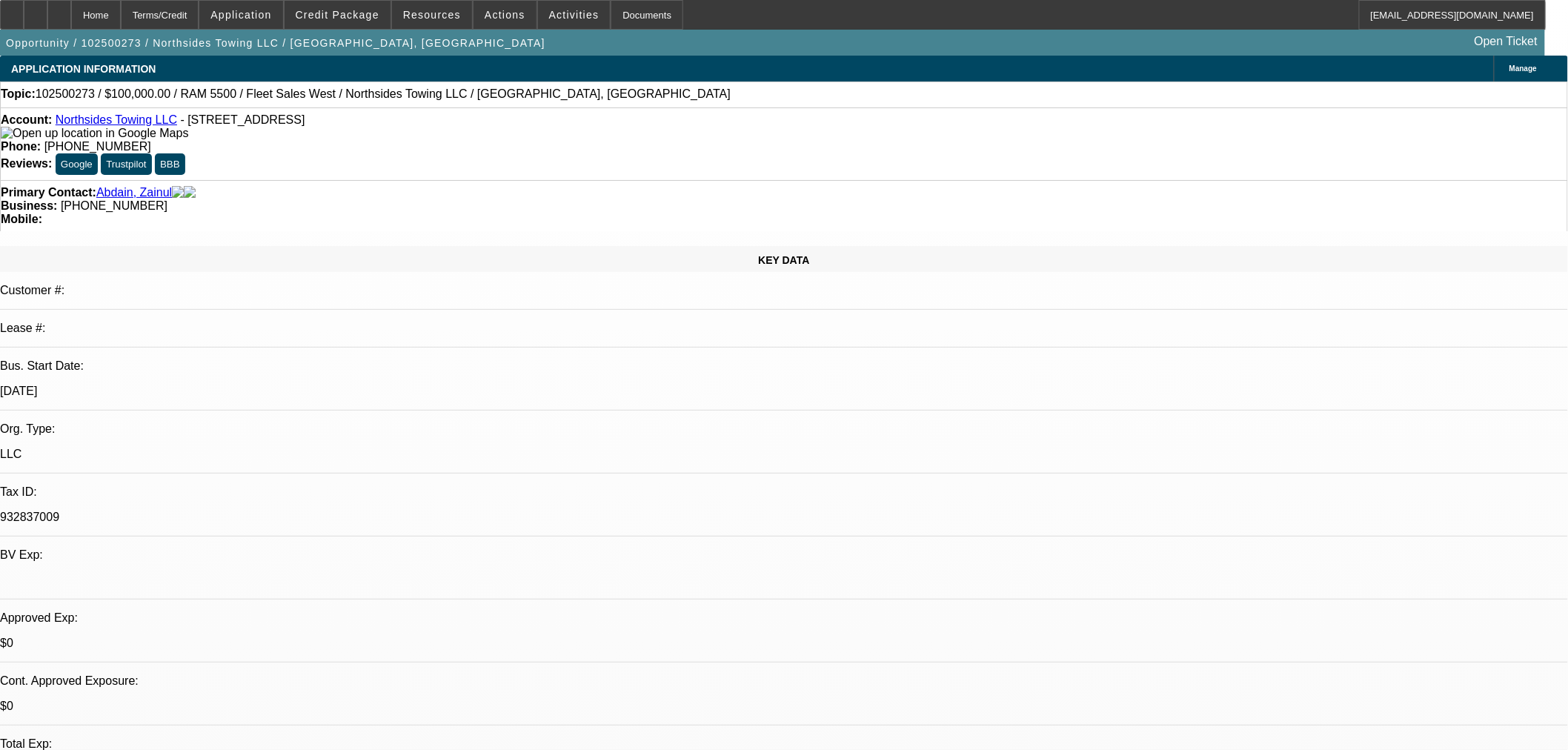
select select "0"
select select "2"
select select "0.1"
select select "4"
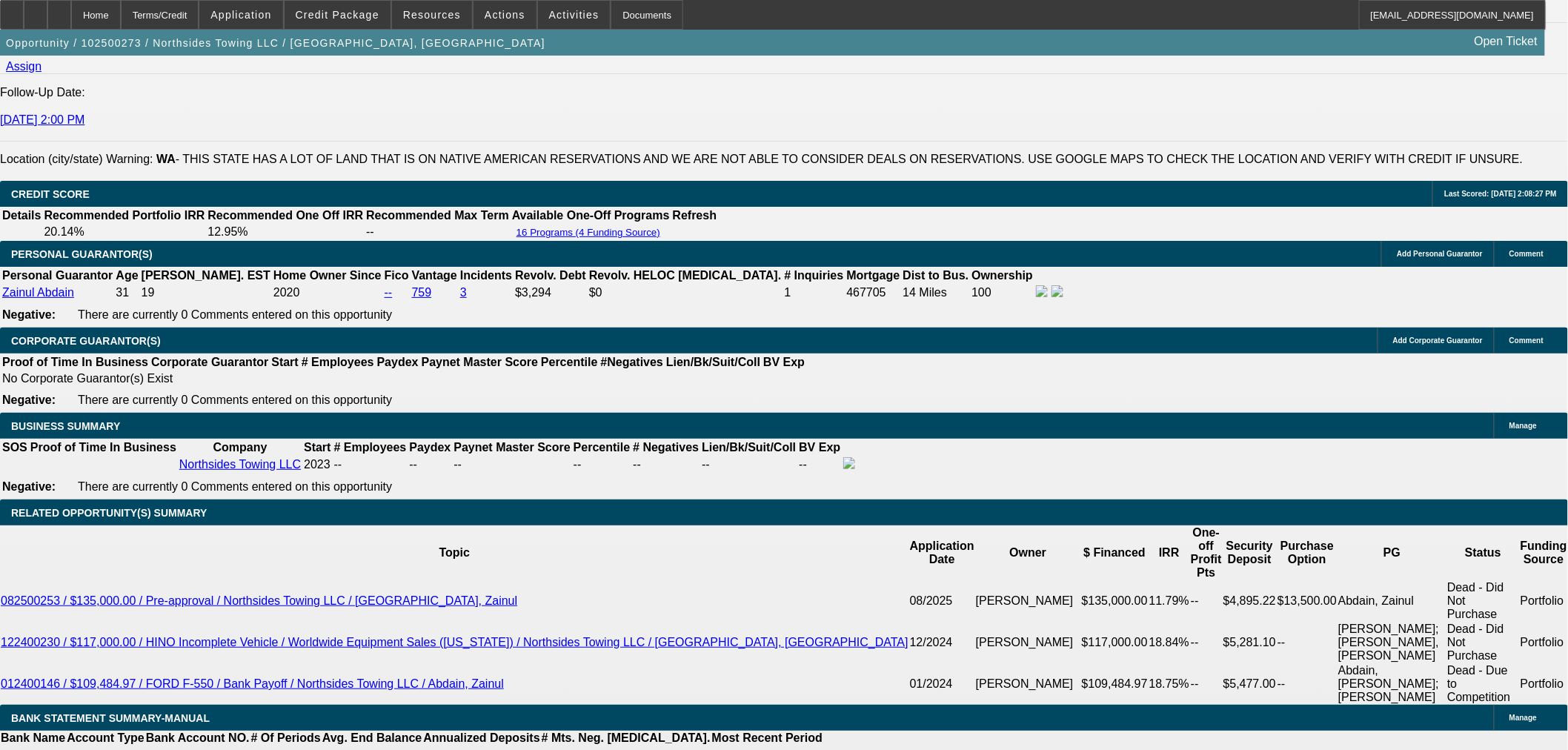
scroll to position [2005, 0]
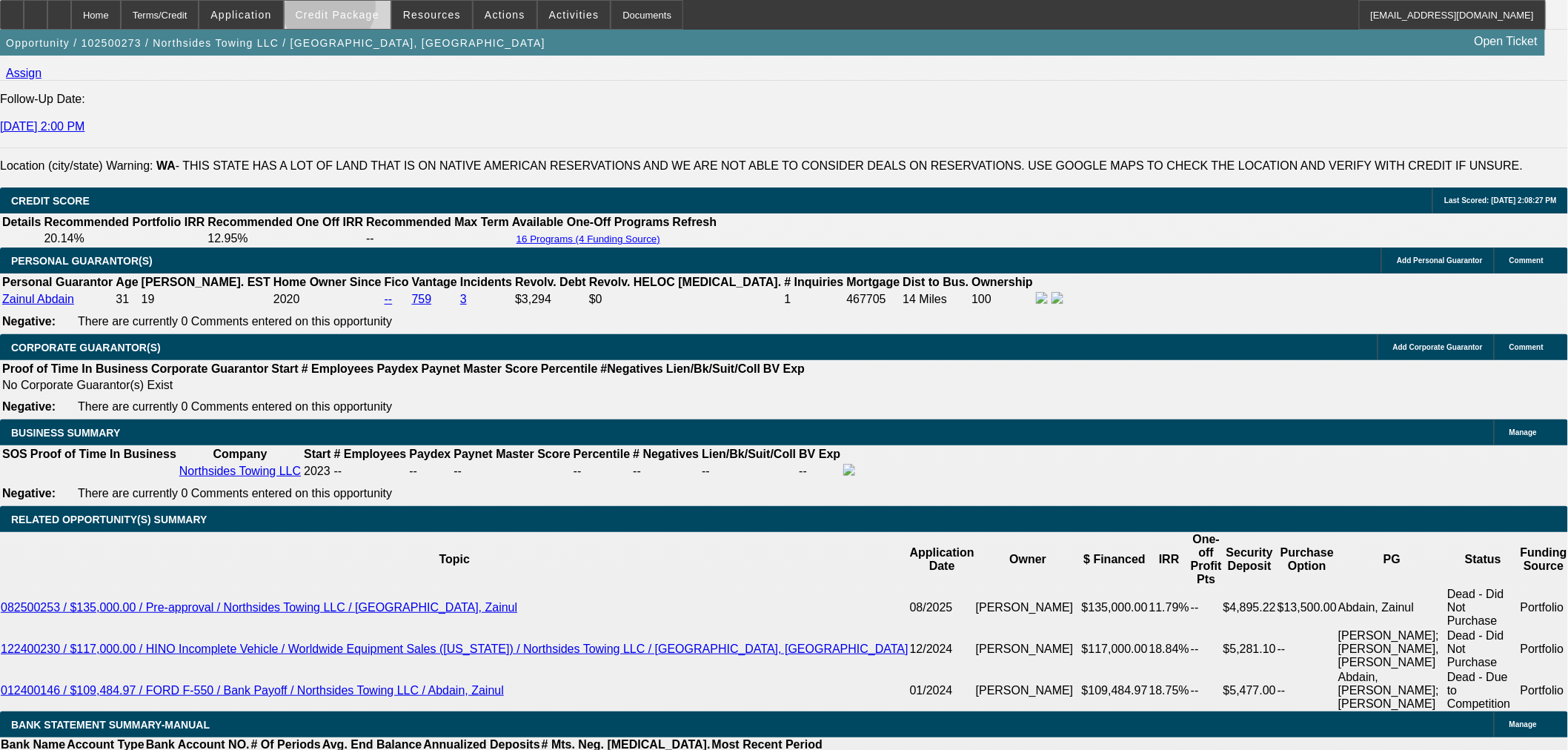
click at [353, 11] on span "Credit Package" at bounding box center [338, 15] width 84 height 12
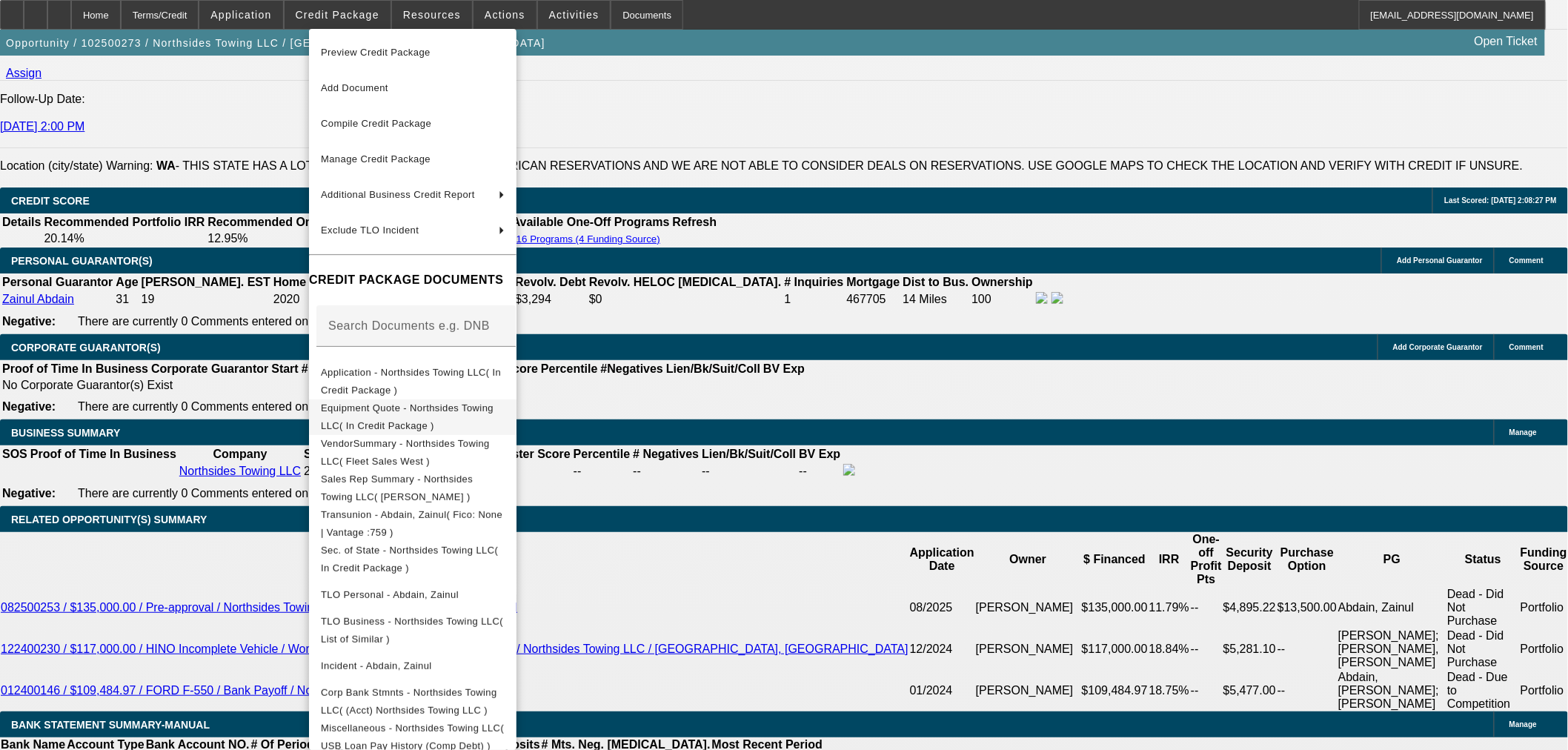
click at [419, 411] on span "Equipment Quote - Northsides Towing LLC( In Credit Package )" at bounding box center [407, 416] width 172 height 29
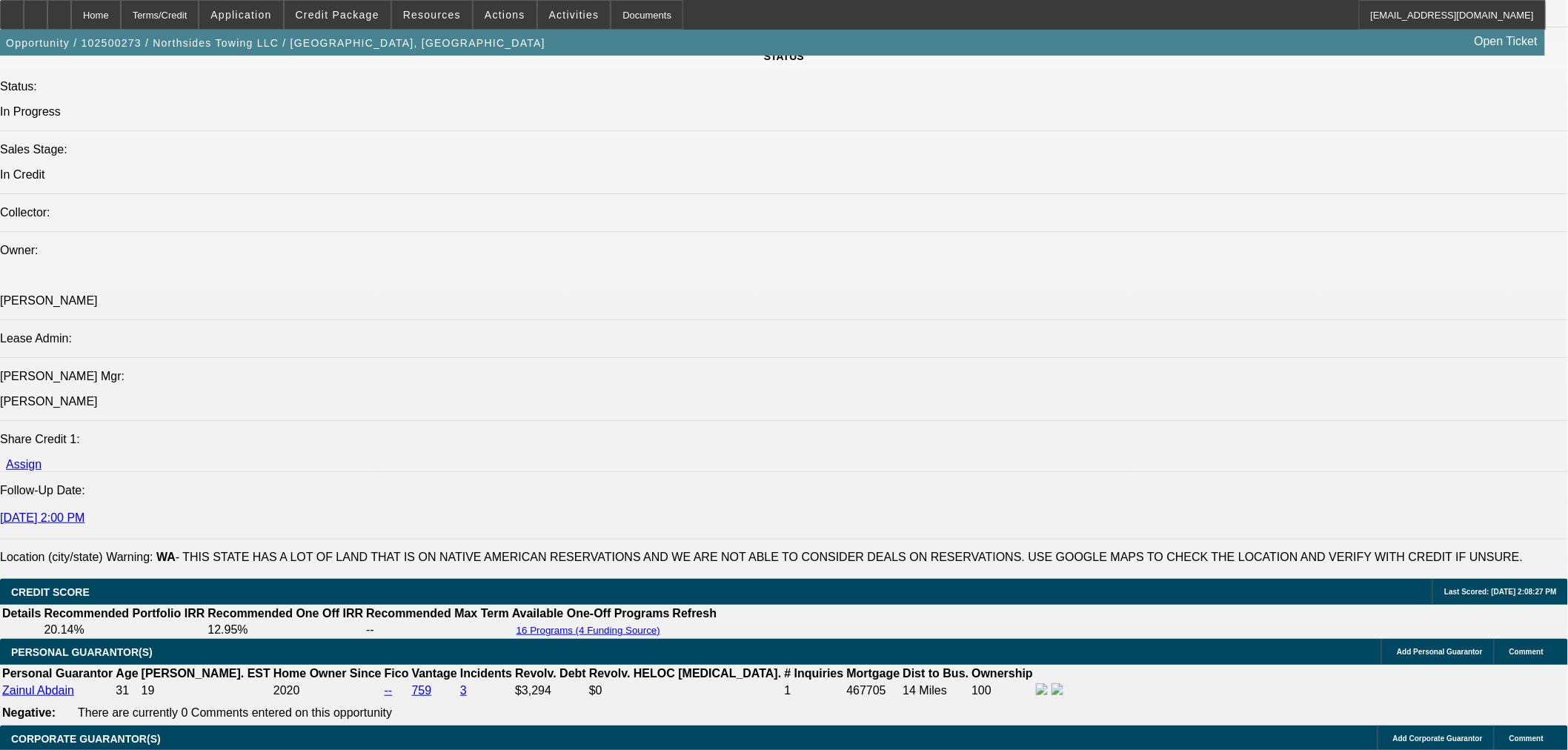
scroll to position [1429, 0]
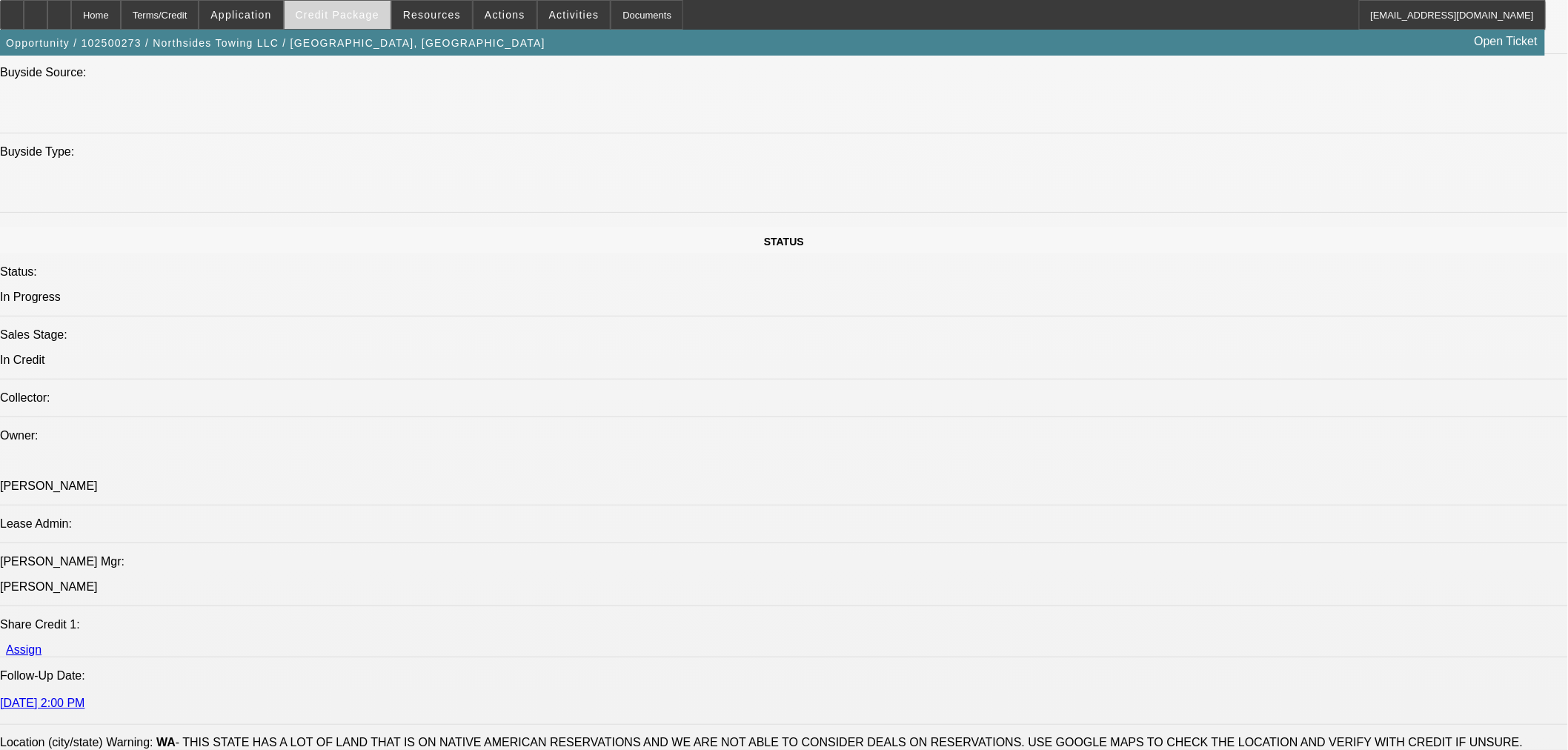
click at [357, 17] on span "Credit Package" at bounding box center [338, 15] width 84 height 12
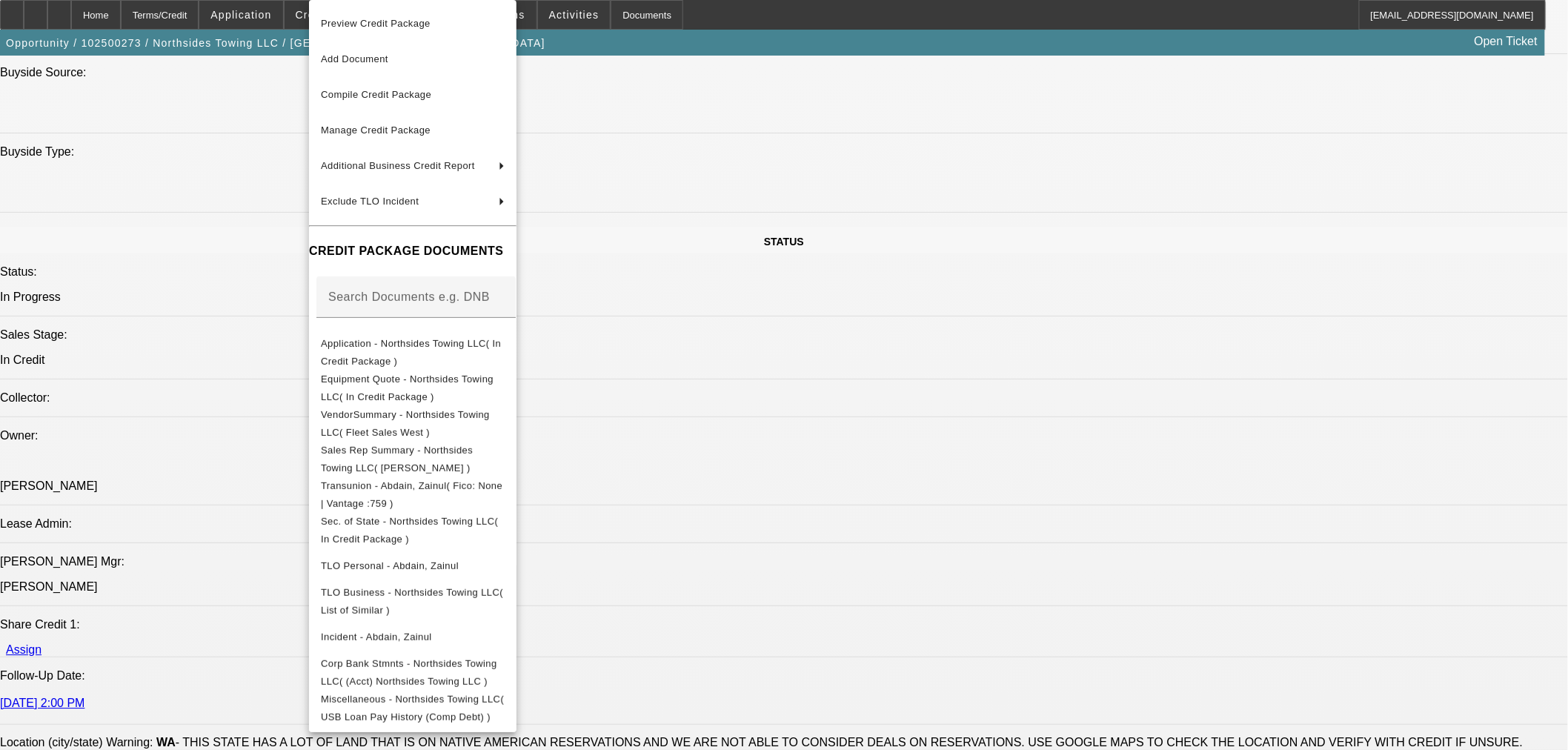
click at [850, 571] on div at bounding box center [784, 375] width 1568 height 750
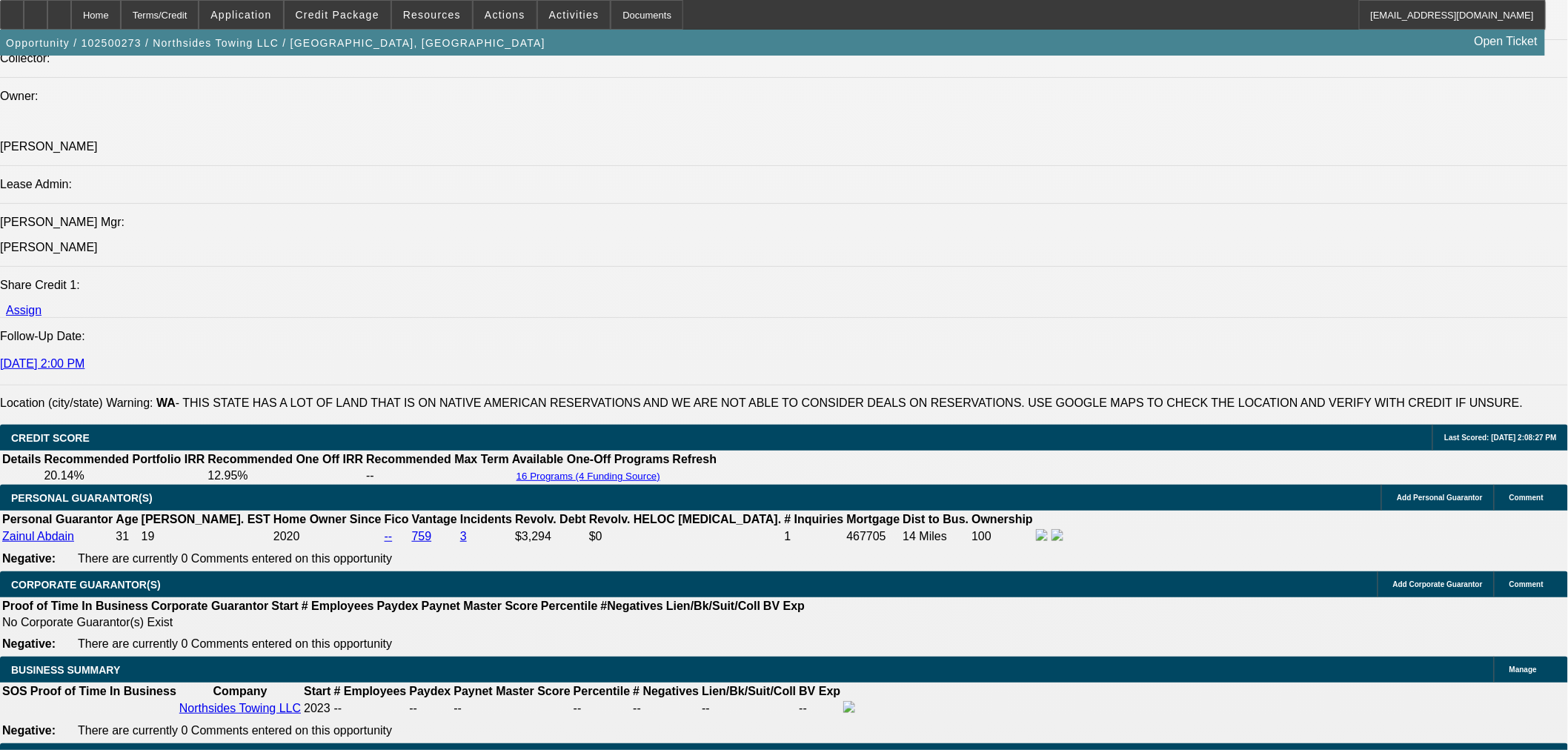
scroll to position [1976, 0]
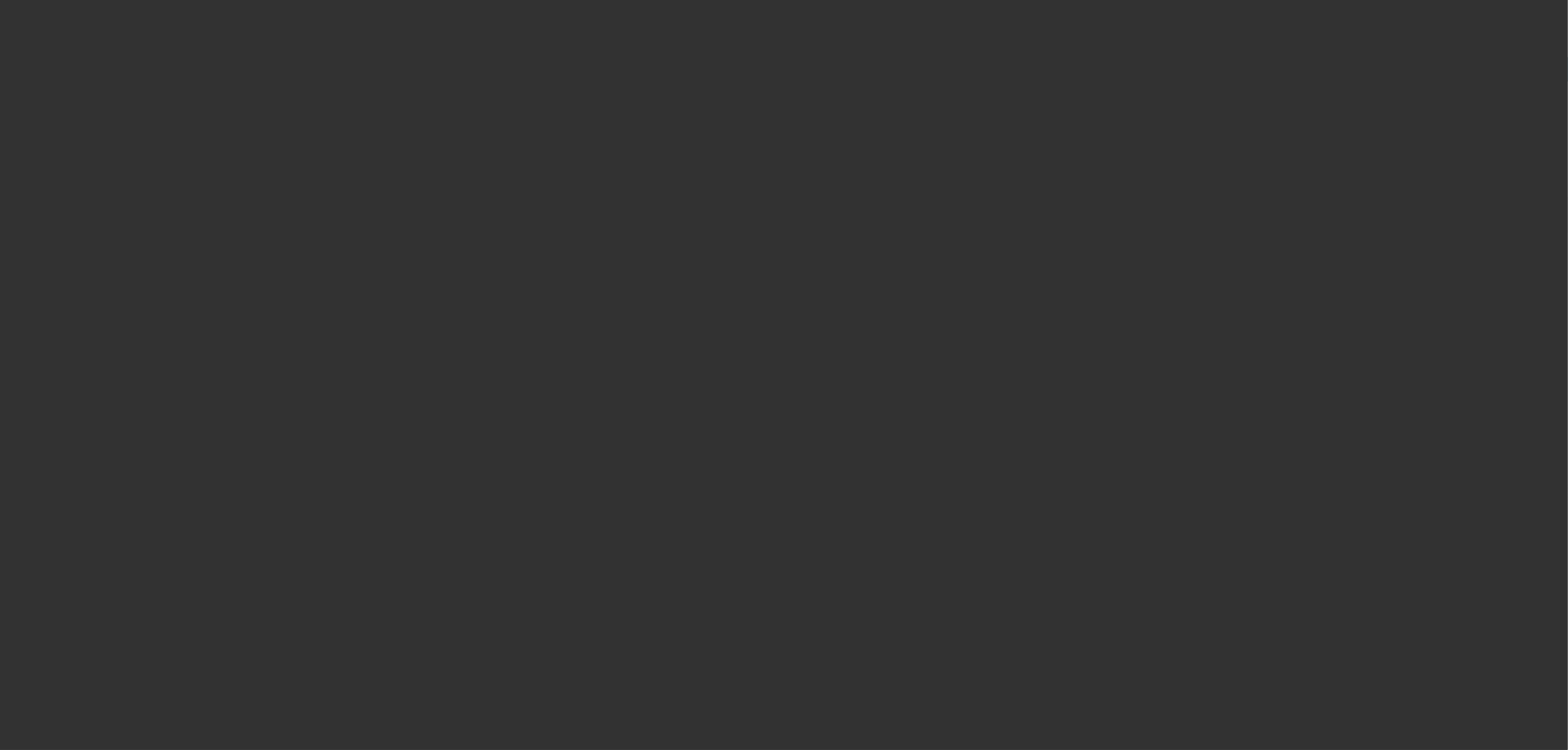
radio input "true"
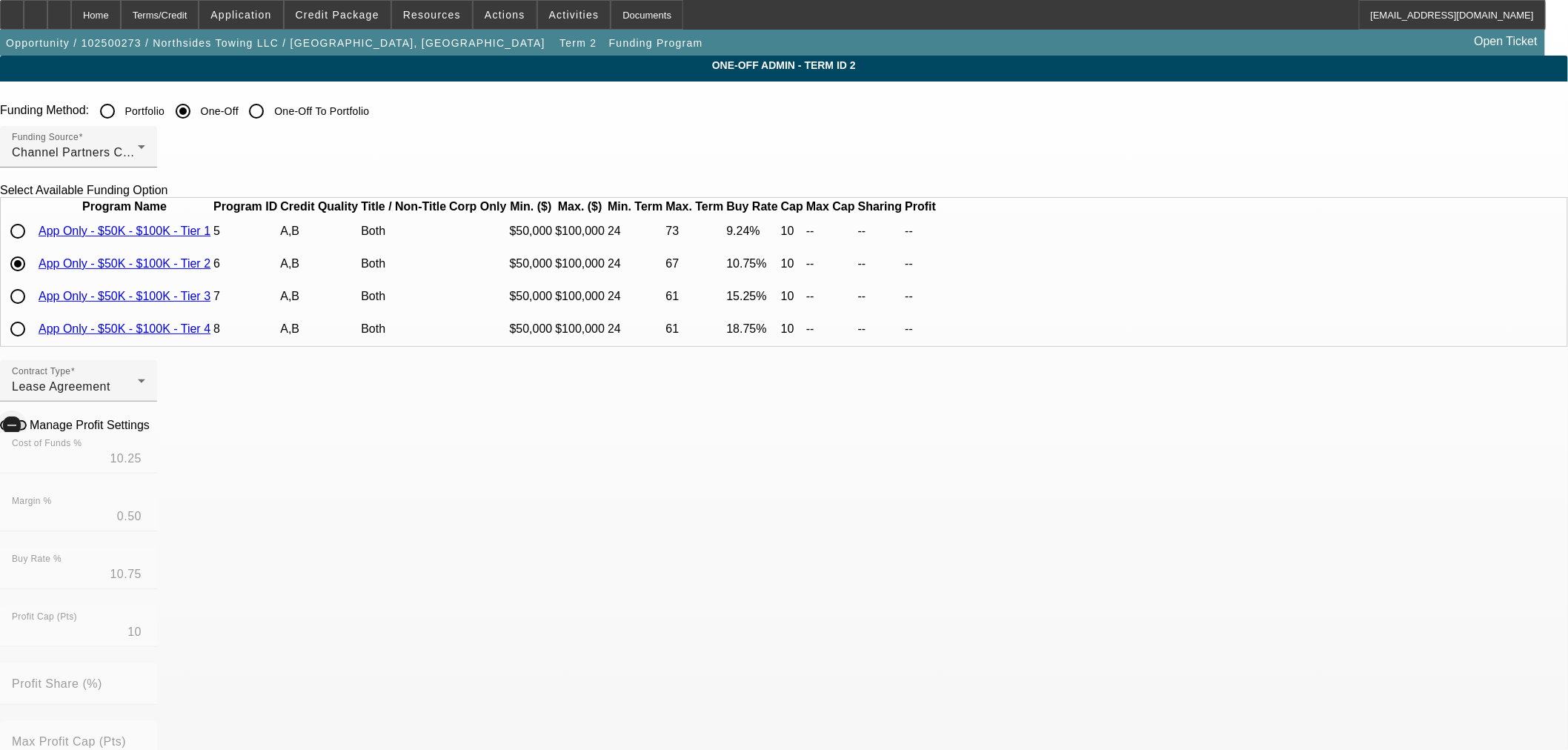
click at [26, 440] on span "button" at bounding box center [12, 425] width 29 height 29
click at [145, 468] on input "10.25" at bounding box center [78, 458] width 133 height 18
type input "10.75"
type input "11.25"
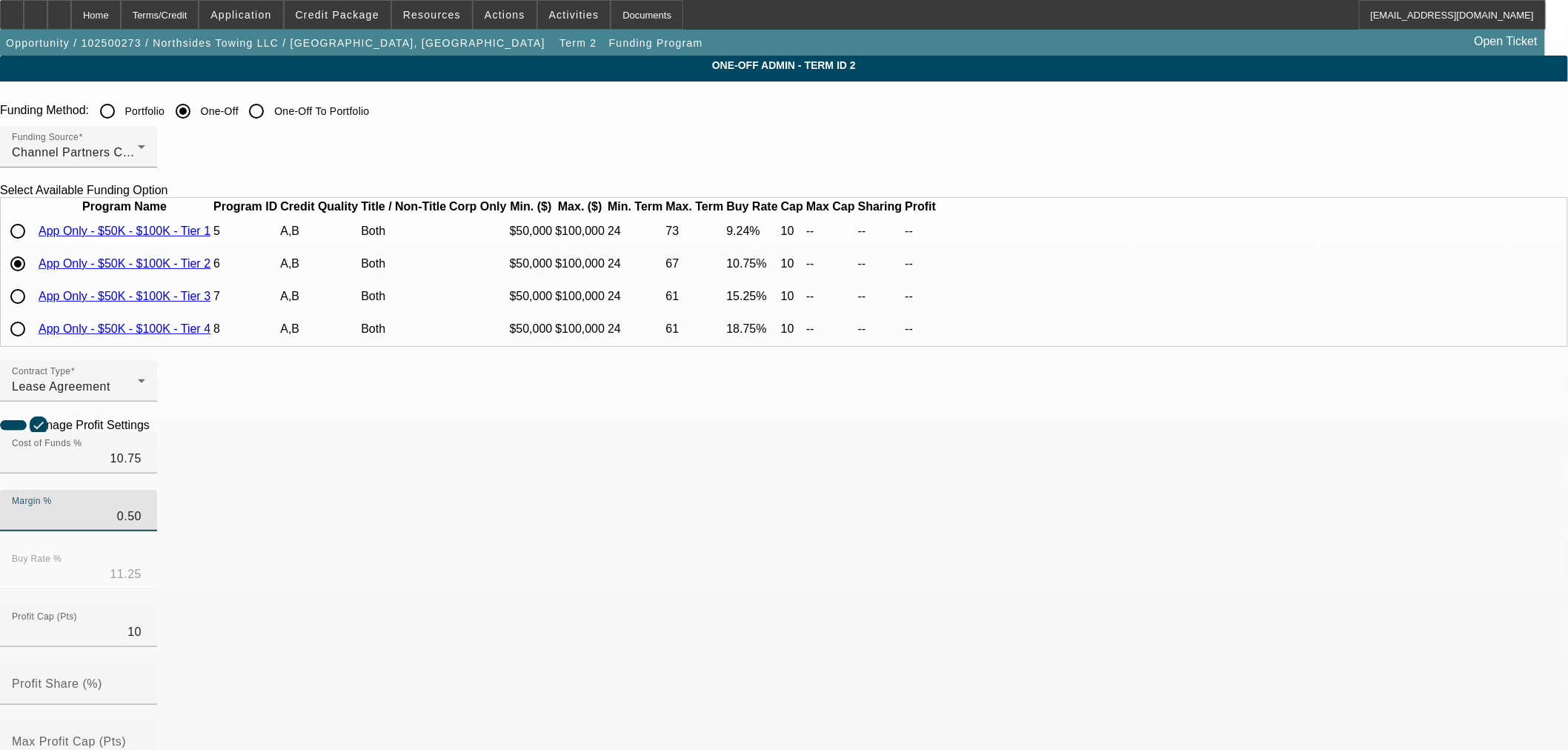
click at [154, 431] on icon at bounding box center [154, 424] width 0 height 13
type input "$7,310.91"
radio input "false"
click at [121, 18] on div "Home" at bounding box center [95, 15] width 50 height 29
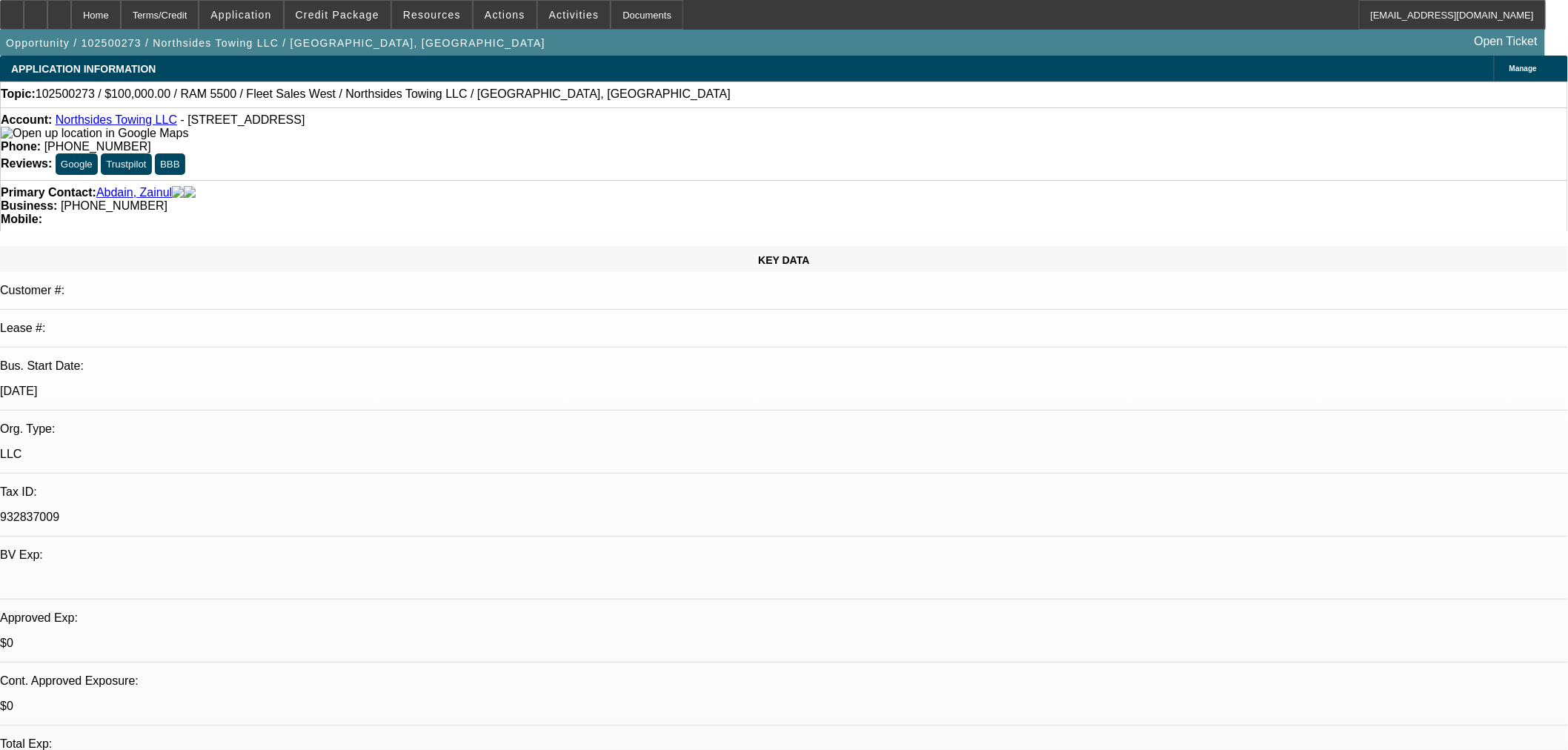
select select "0"
select select "2"
select select "0.1"
select select "4"
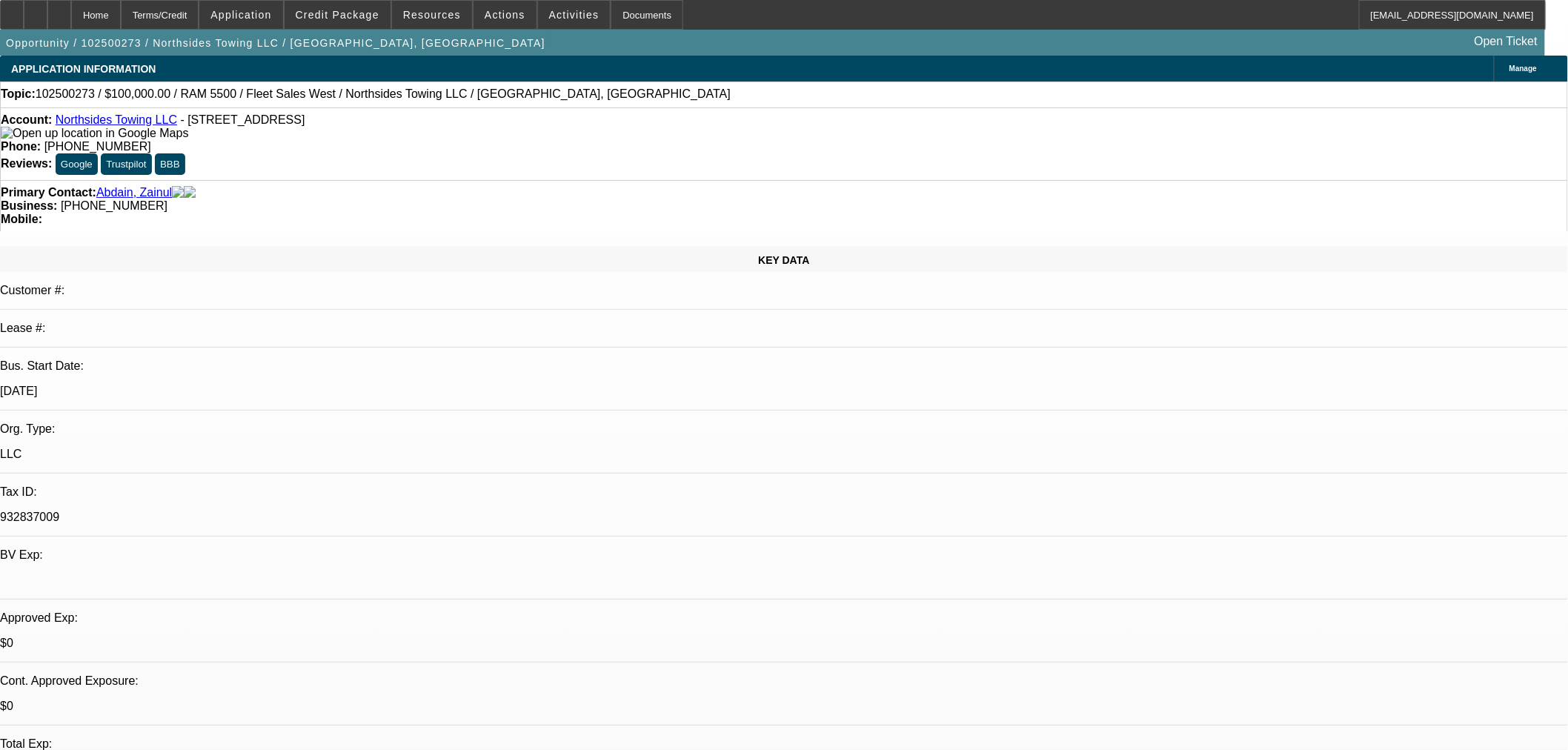
select select "0"
select select "2"
select select "0.1"
select select "4"
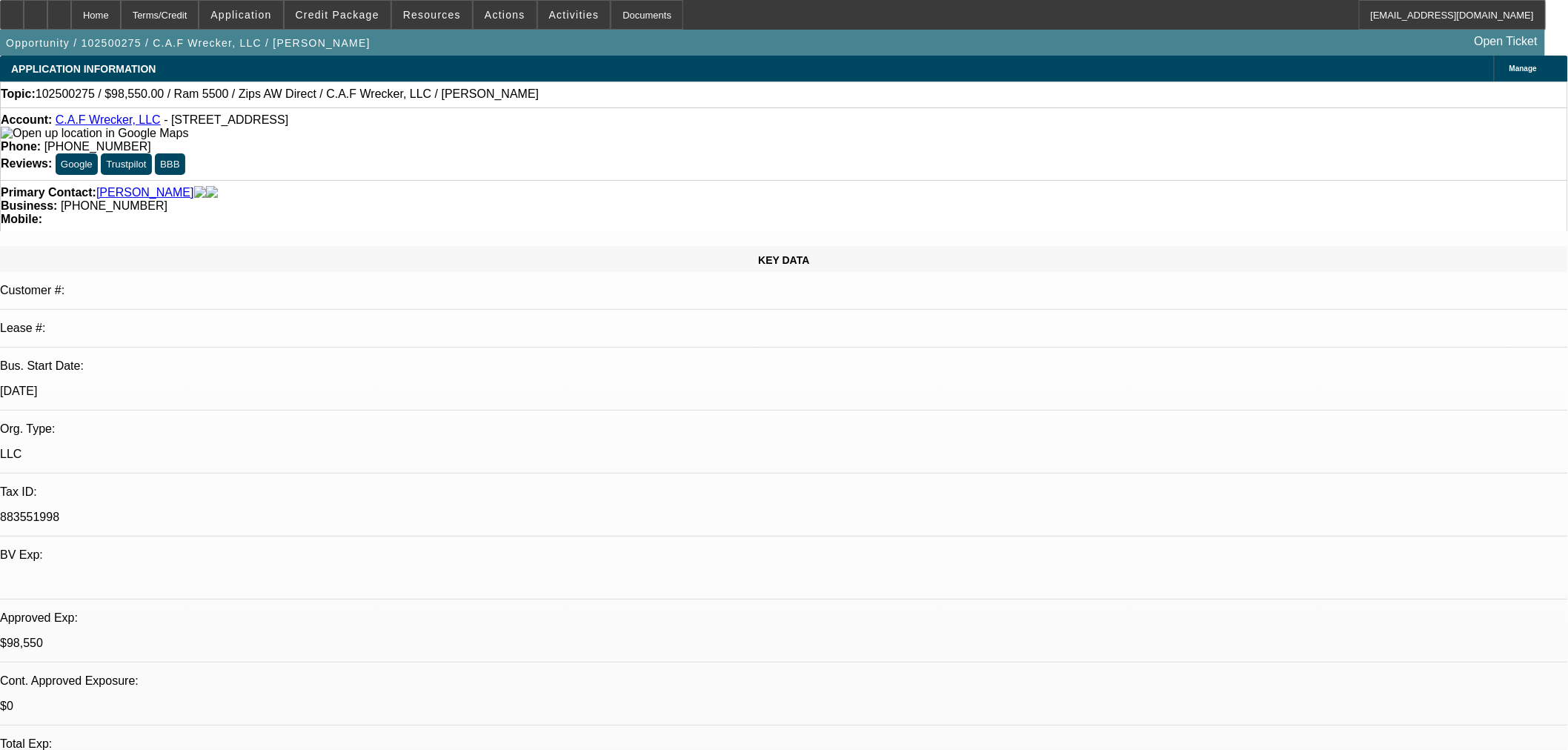
select select "0.1"
select select "2"
select select "0"
select select "6"
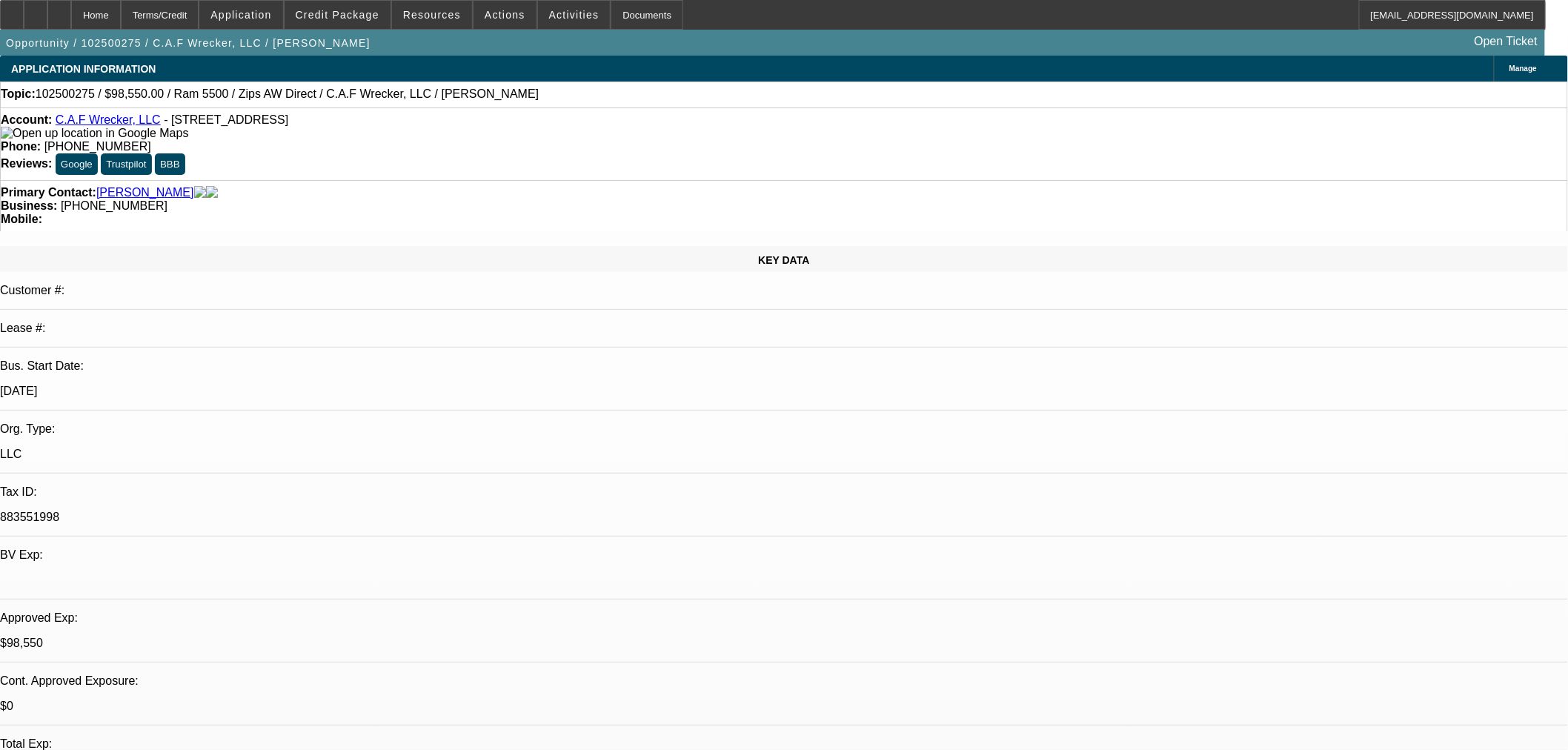
select select "0.1"
select select "2"
select select "0"
select select "6"
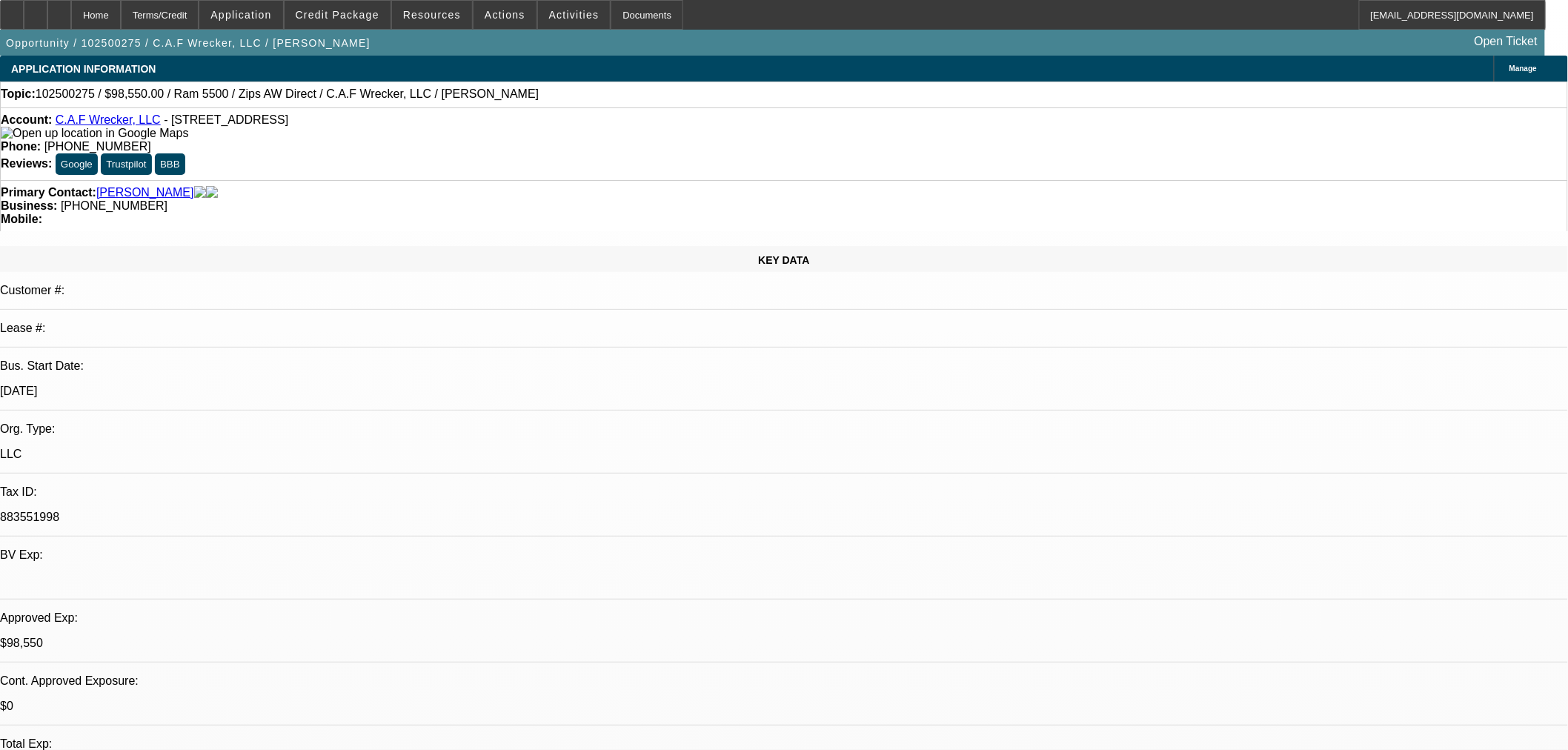
select select "0.1"
select select "2"
select select "0"
select select "6"
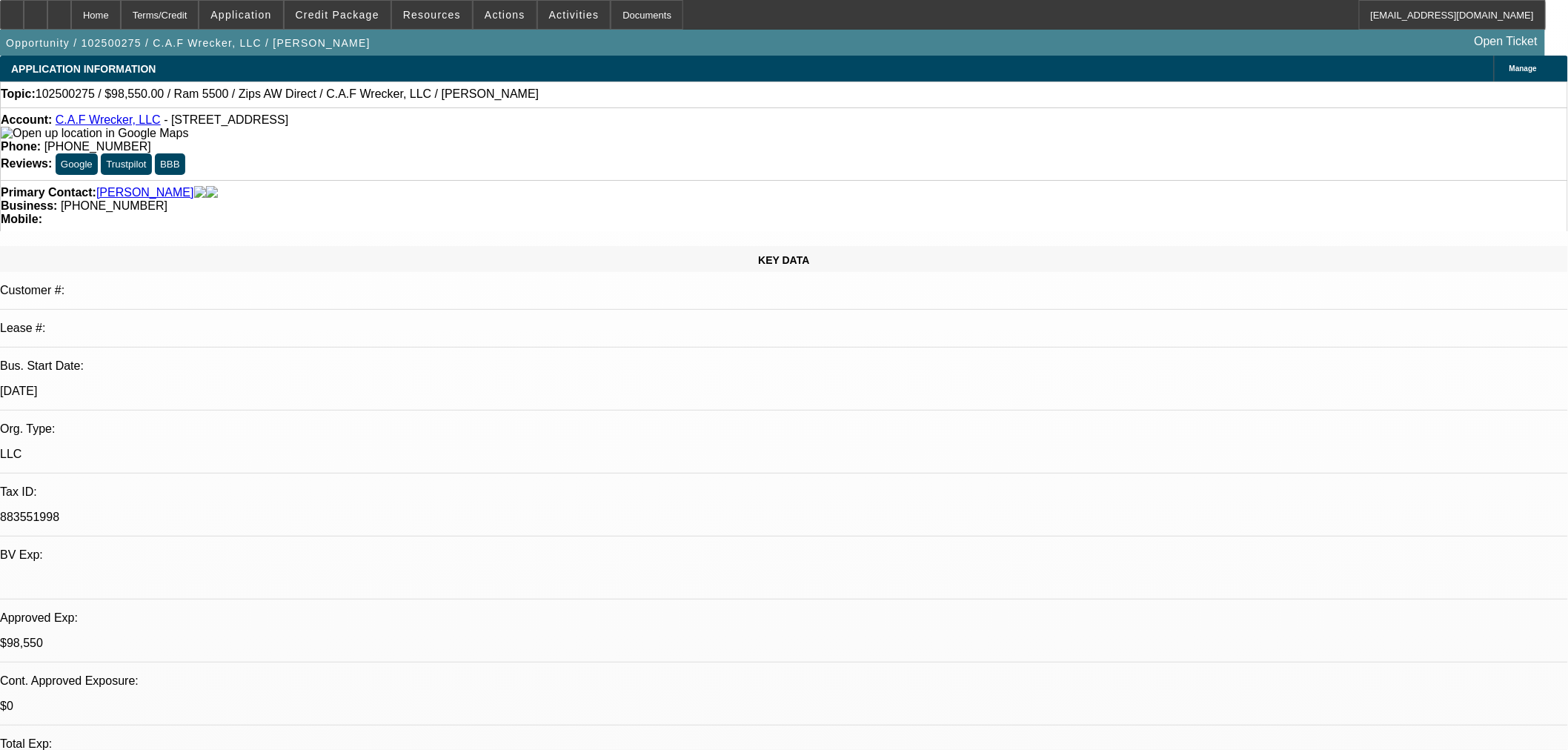
select select "0"
select select "6"
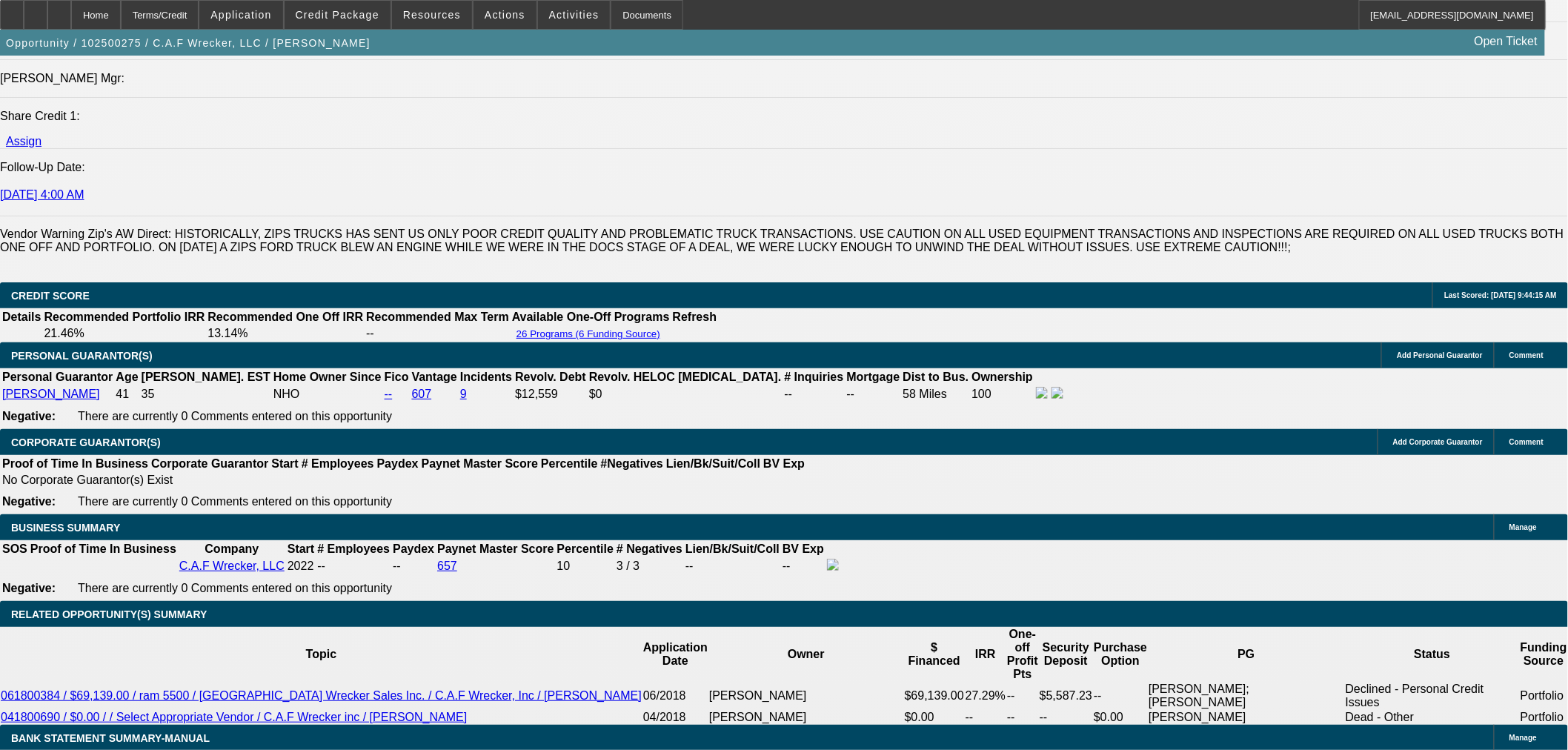
scroll to position [2057, 0]
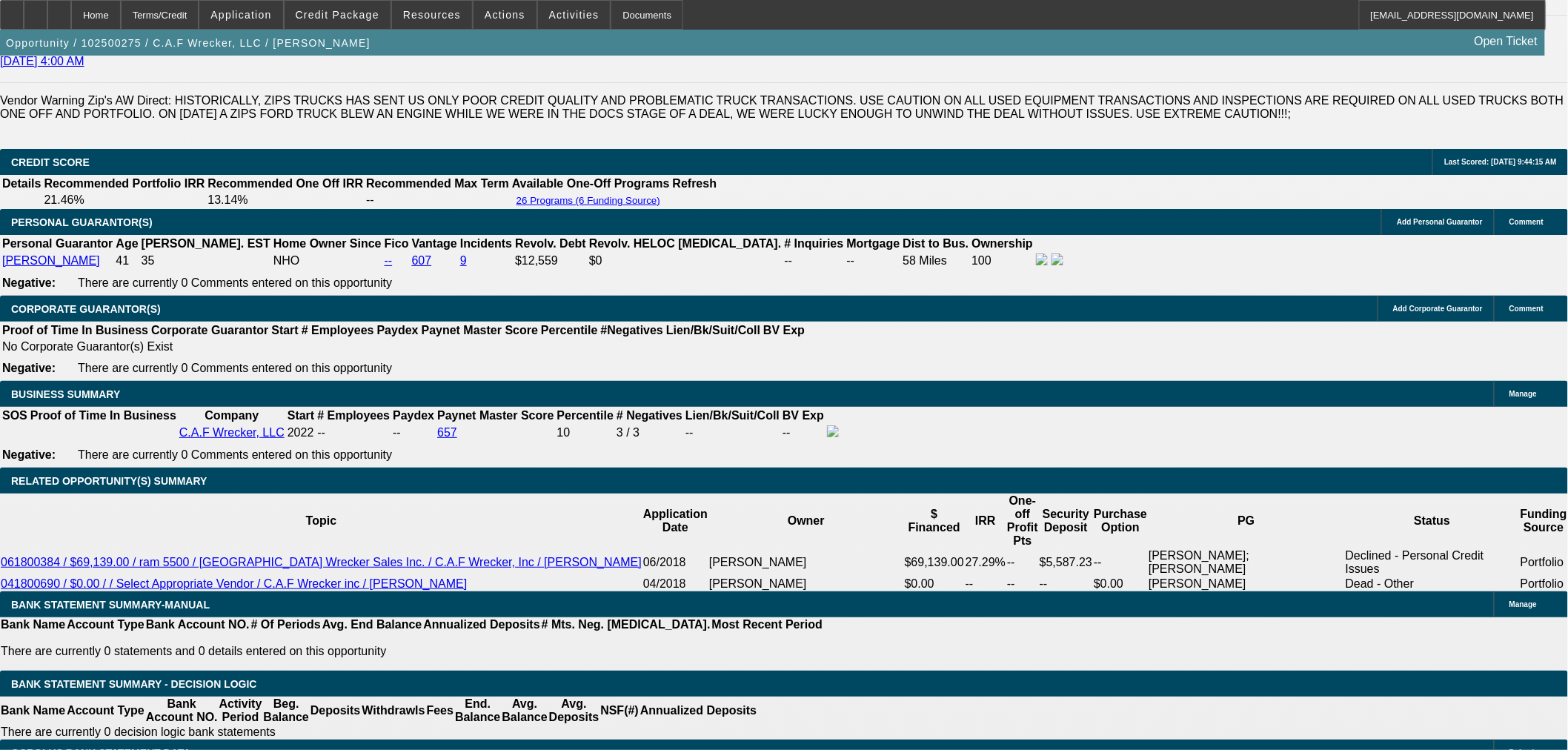
scroll to position [2305, 0]
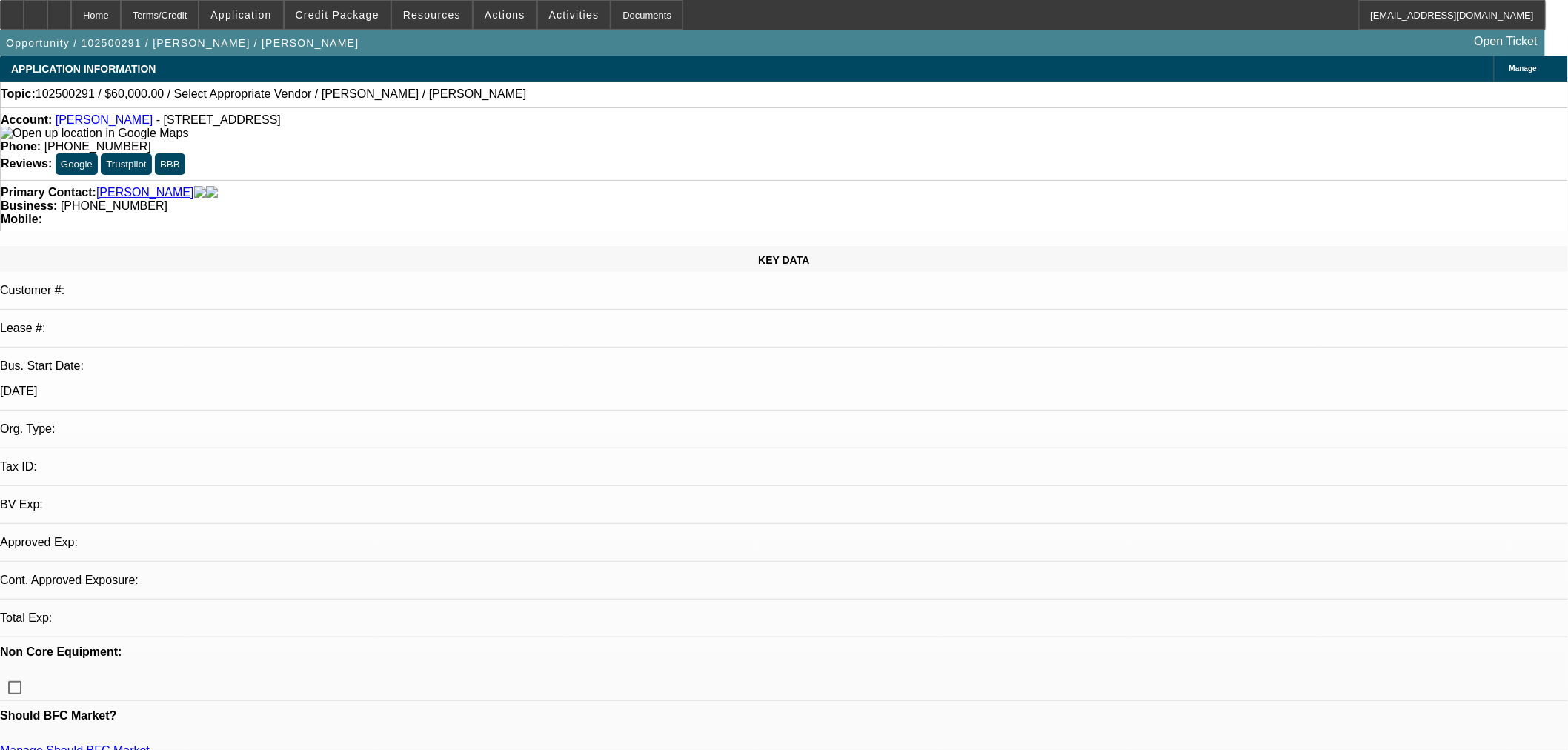
select select "0"
select select "2"
select select "0.1"
select select "4"
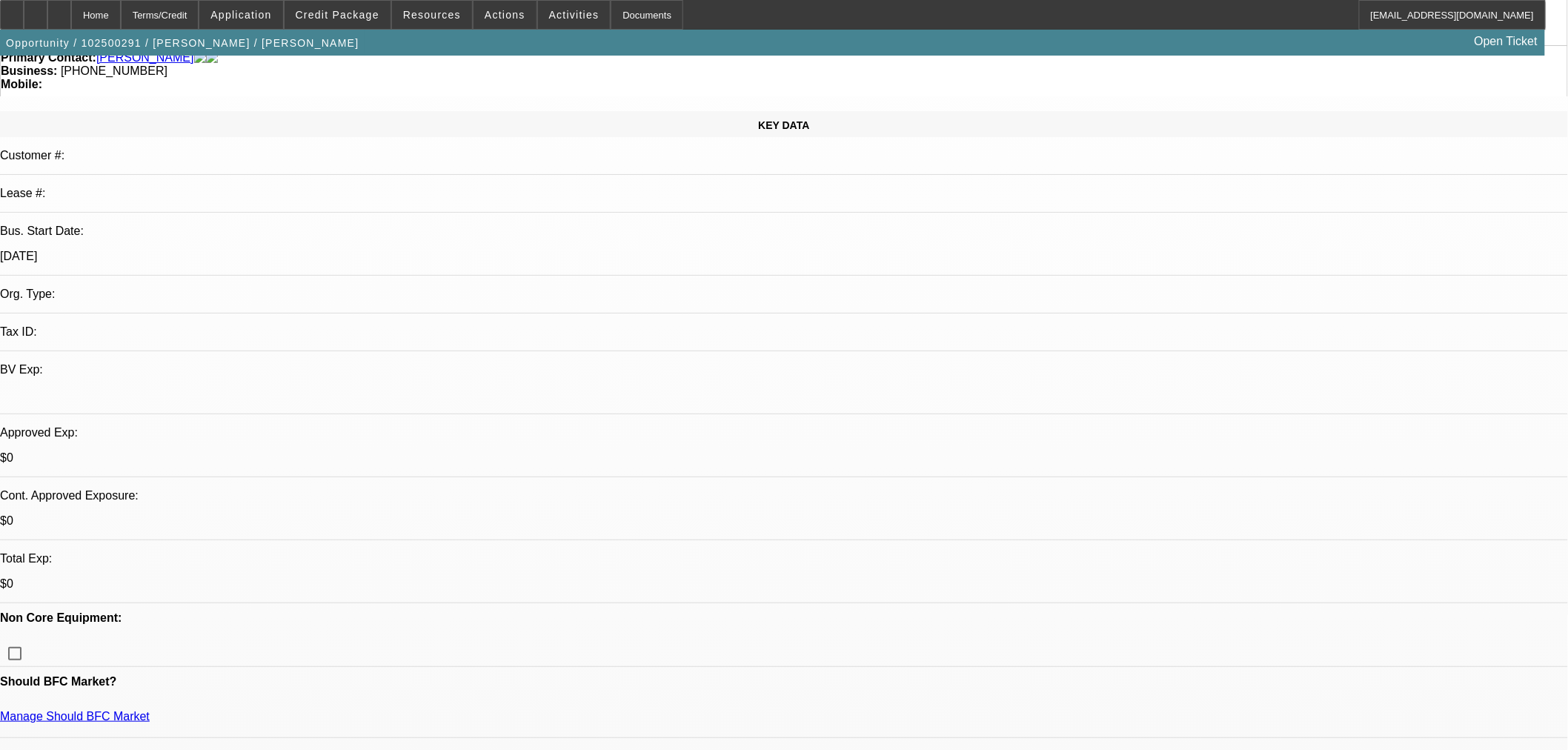
scroll to position [164, 0]
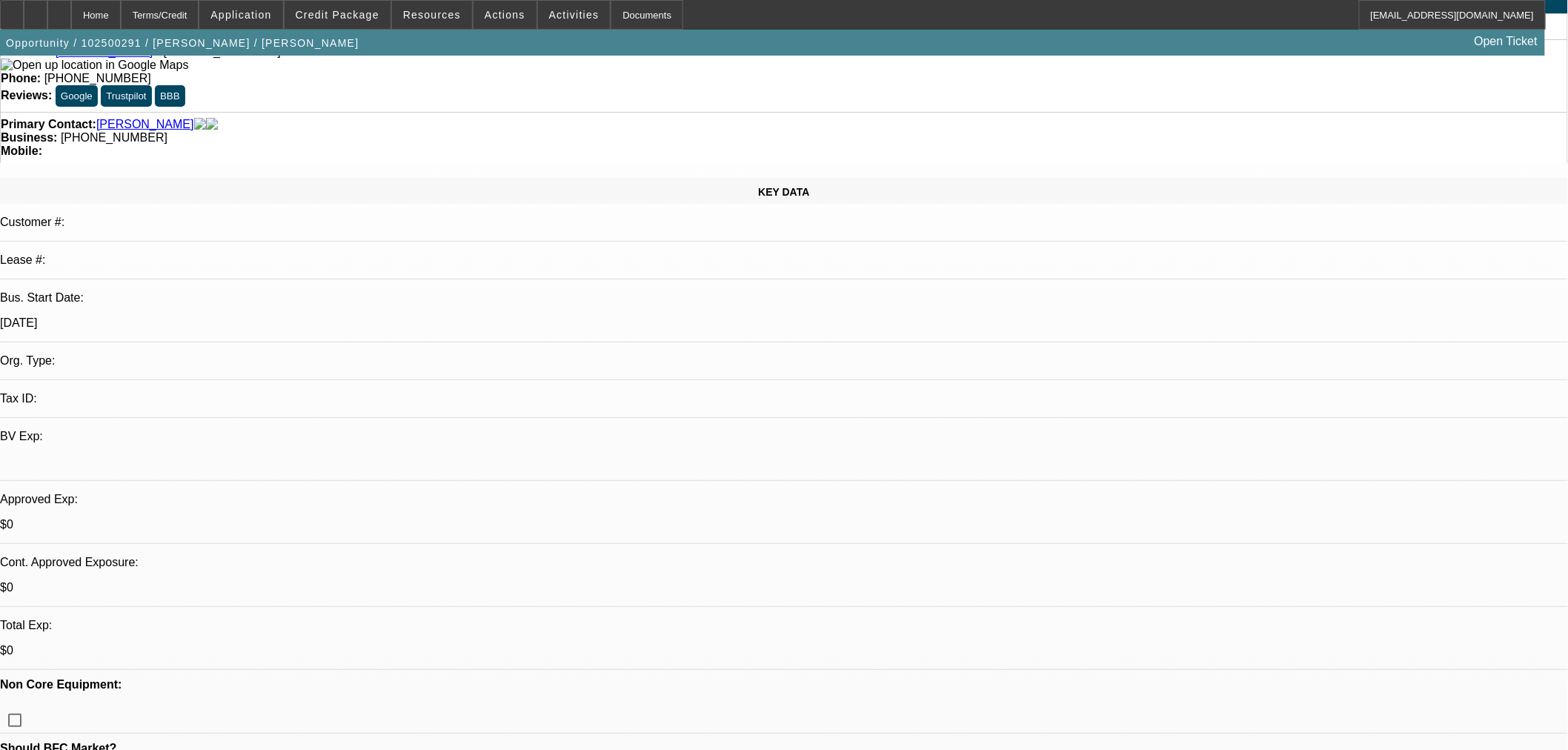
scroll to position [0, 0]
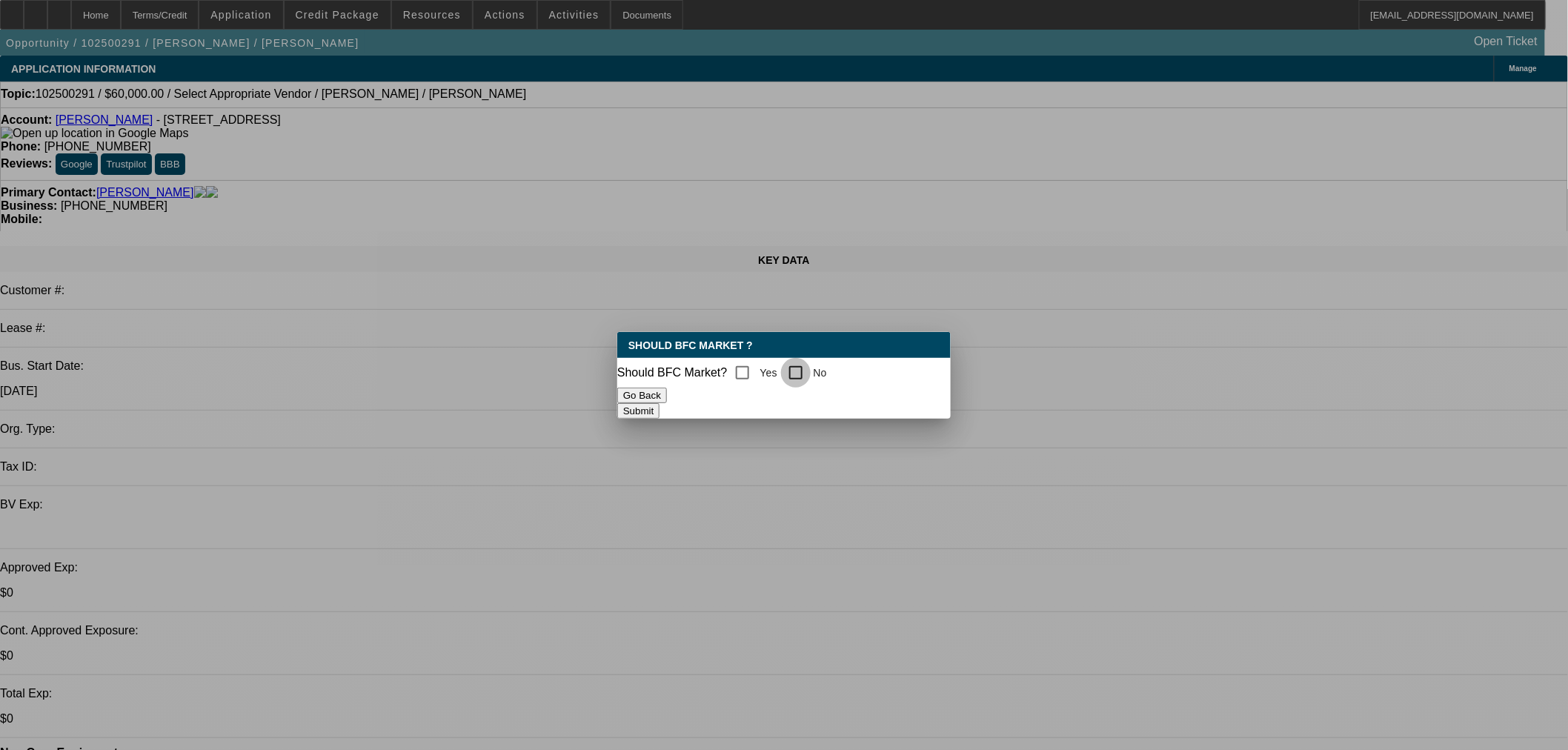
click at [810, 368] on input "No" at bounding box center [796, 373] width 29 height 29
checkbox input "true"
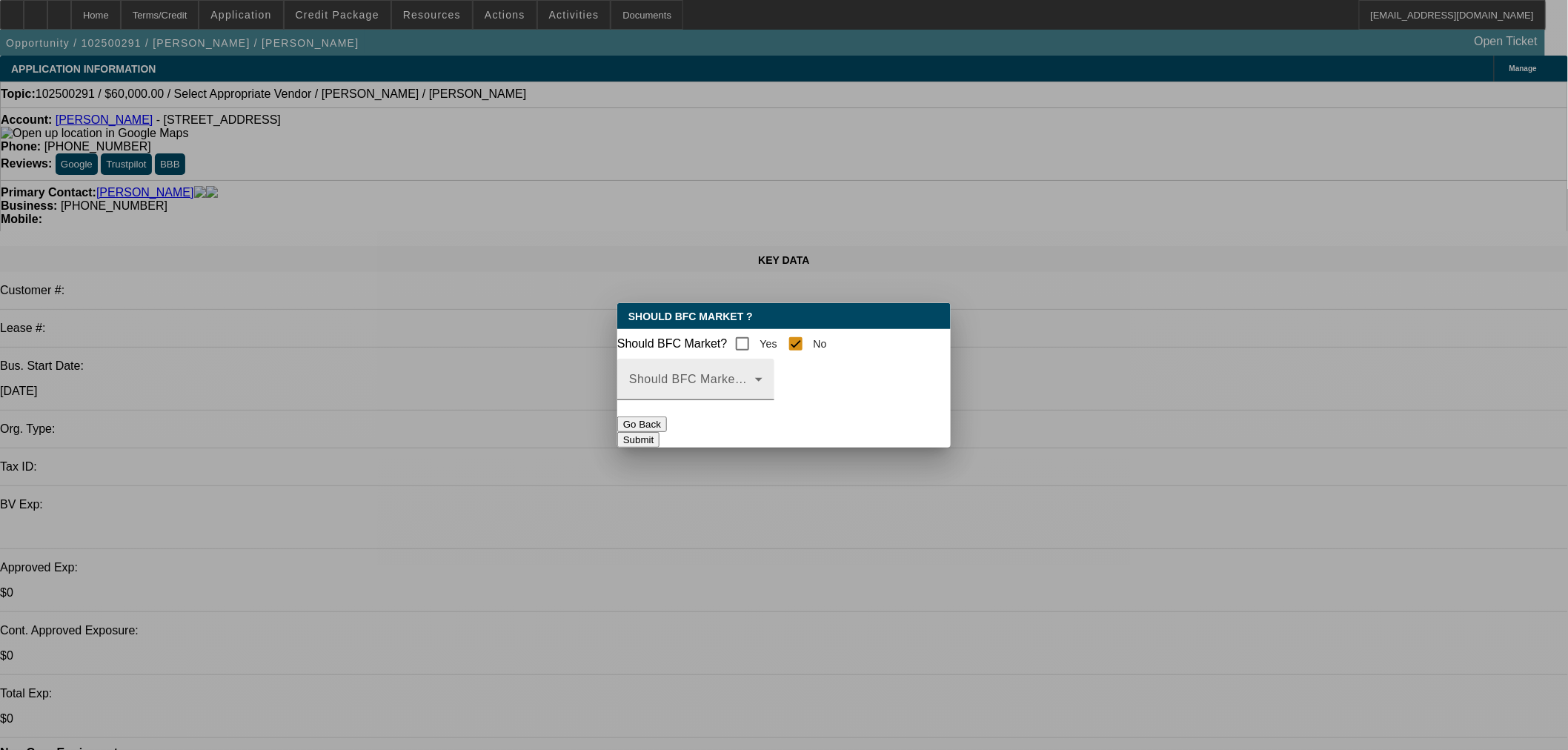
click at [754, 394] on span at bounding box center [692, 385] width 125 height 18
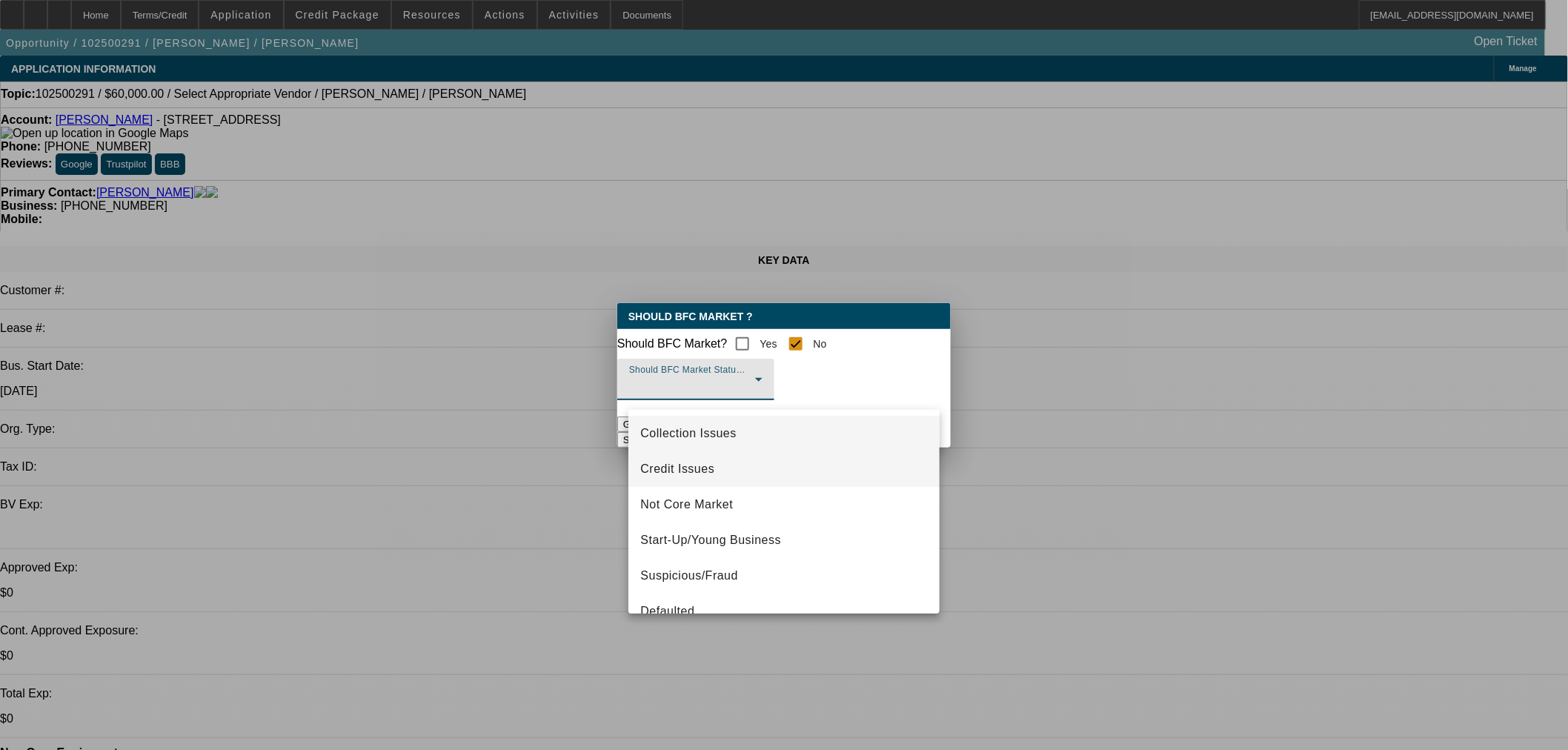
click at [720, 473] on mat-option "Credit Issues" at bounding box center [784, 469] width 311 height 36
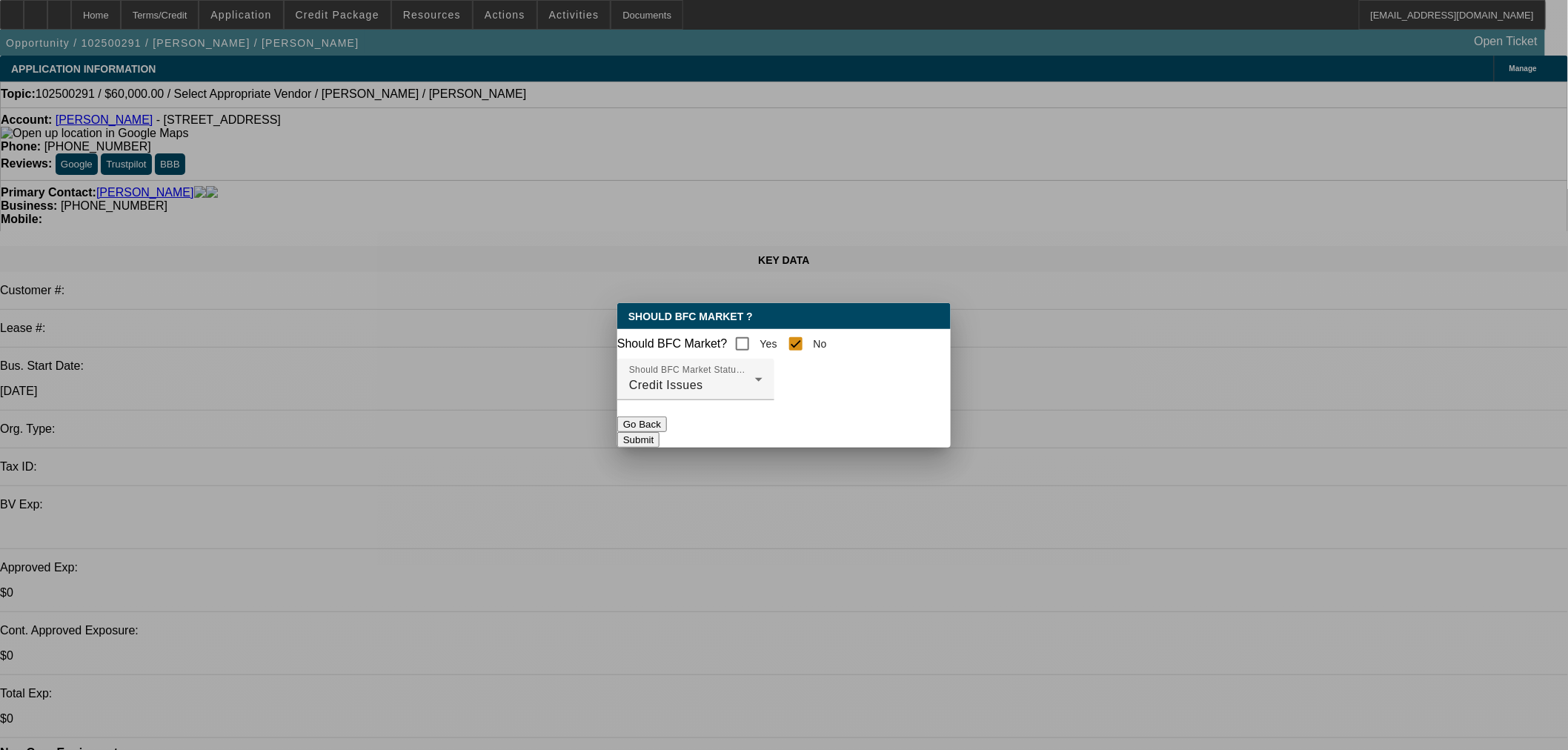
click at [659, 438] on button "Submit" at bounding box center [637, 440] width 42 height 16
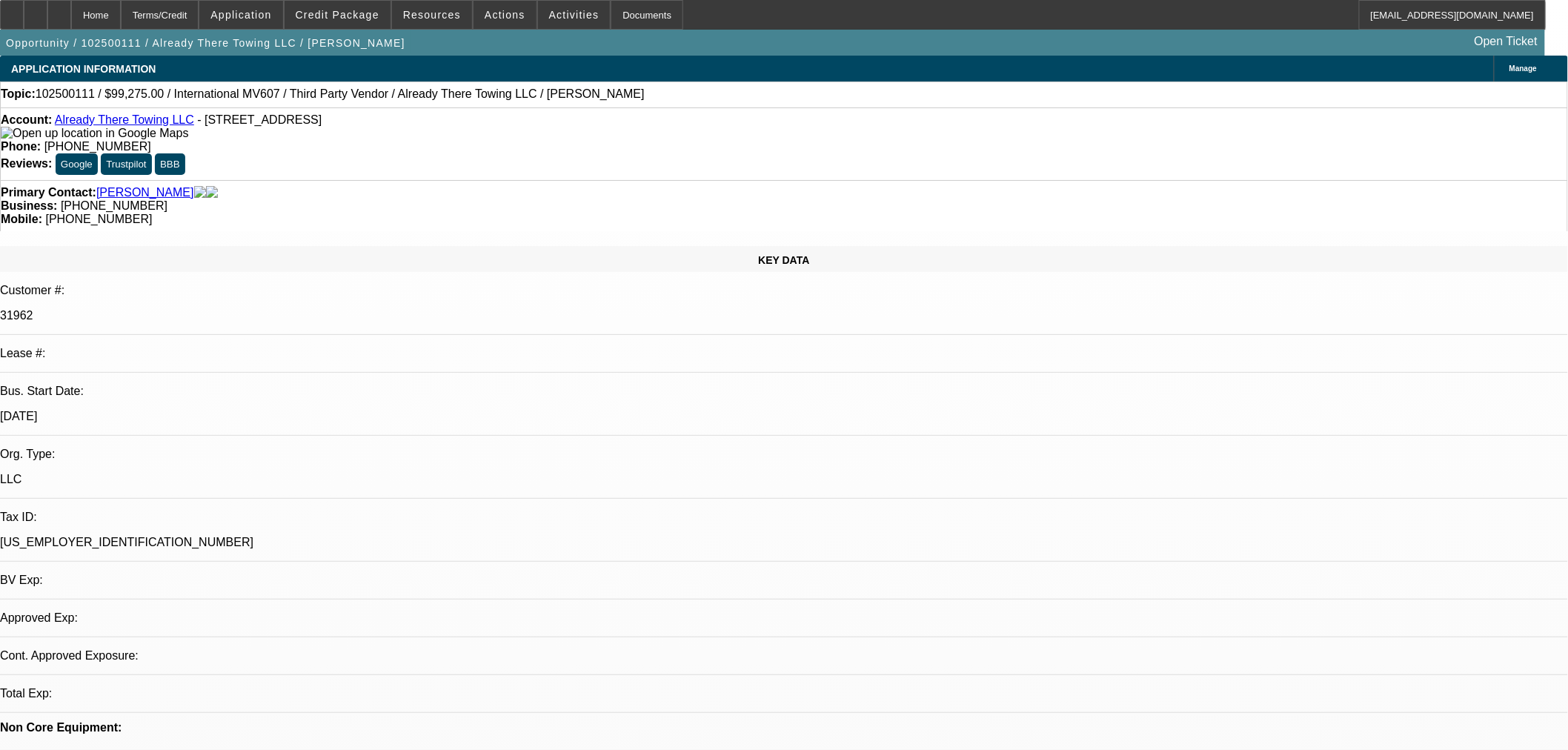
select select "2"
select select "0"
select select "6"
